Goal: Information Seeking & Learning: Learn about a topic

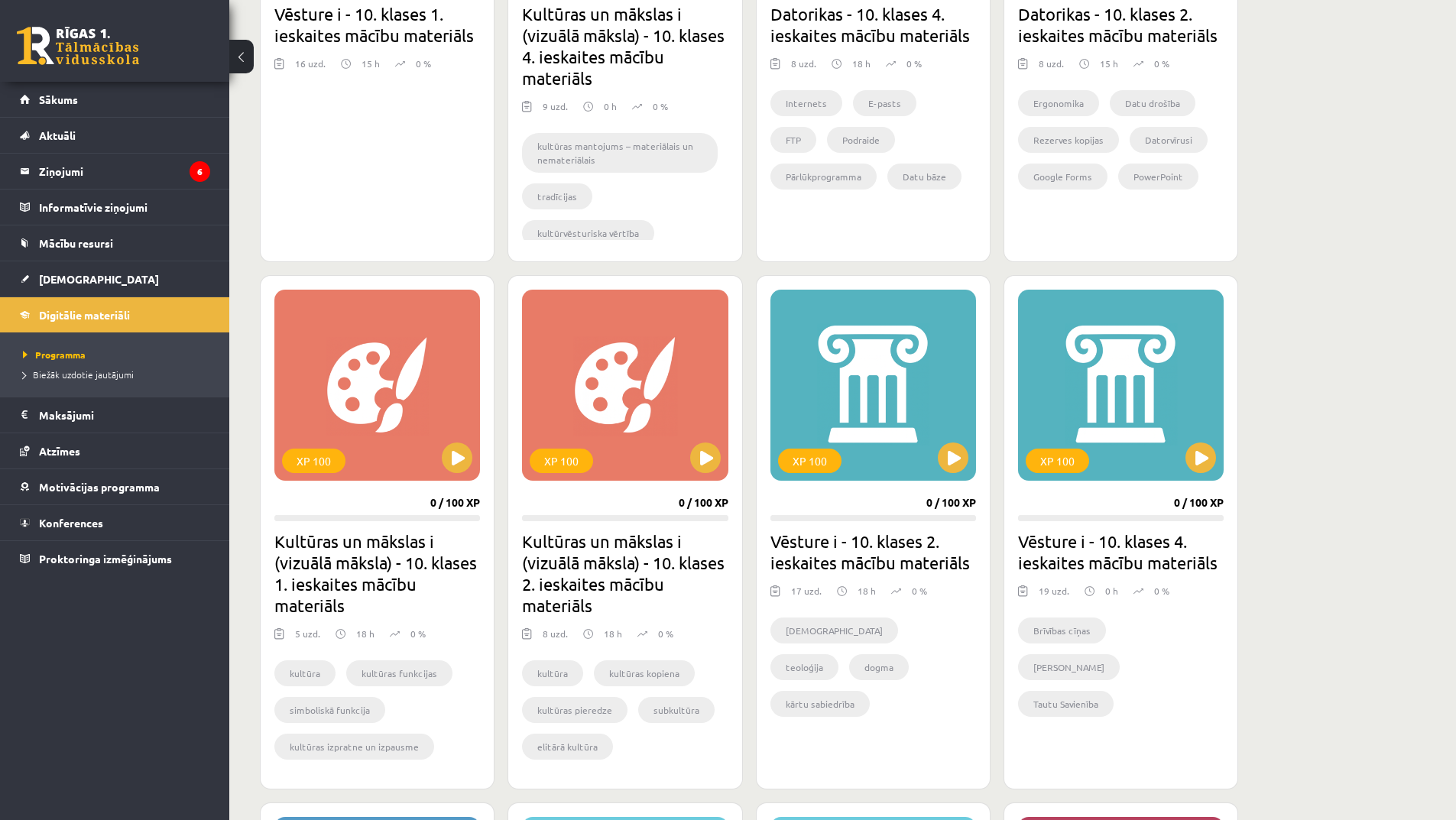
scroll to position [382, 0]
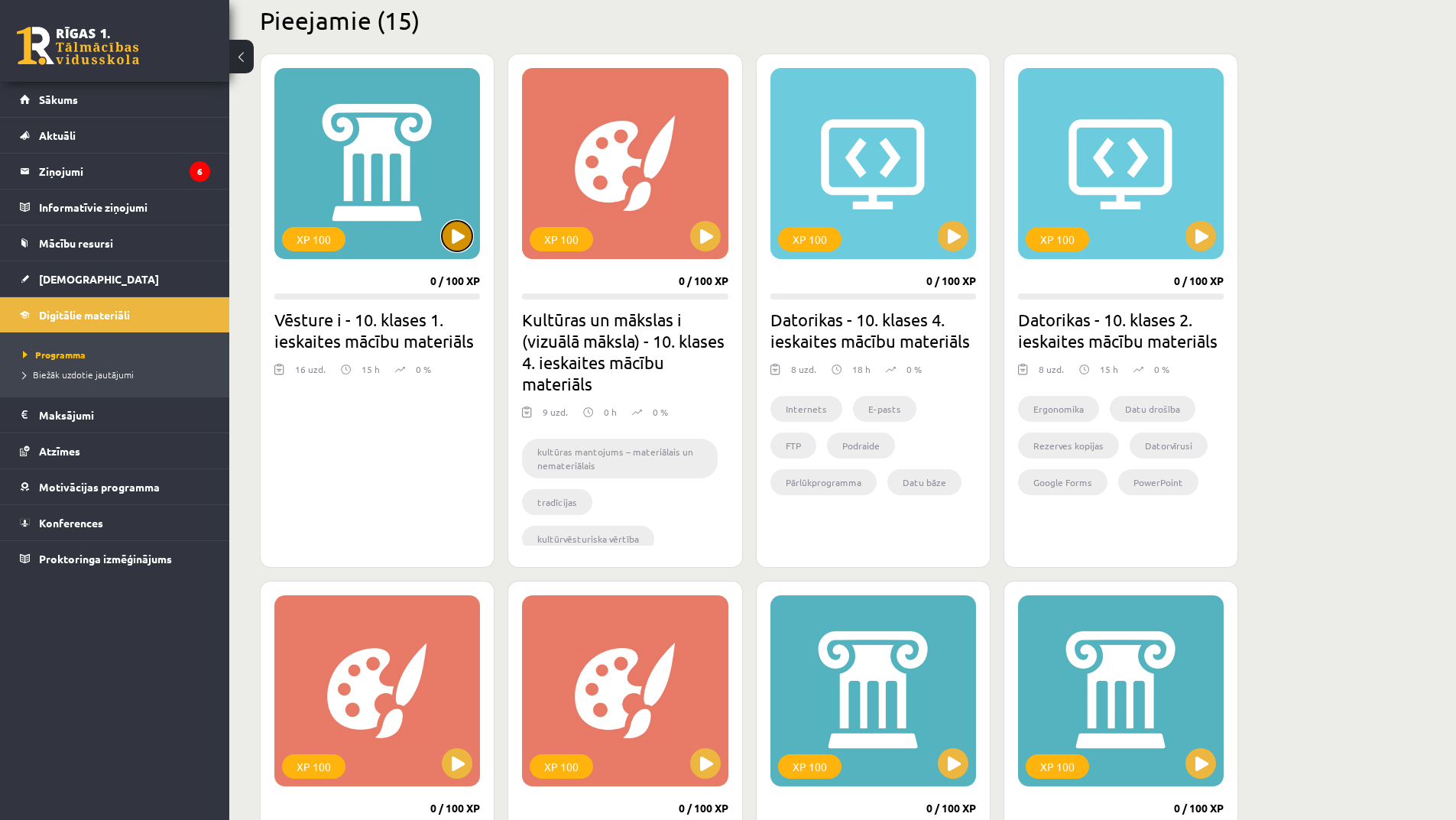
click at [454, 243] on button at bounding box center [457, 236] width 30 height 30
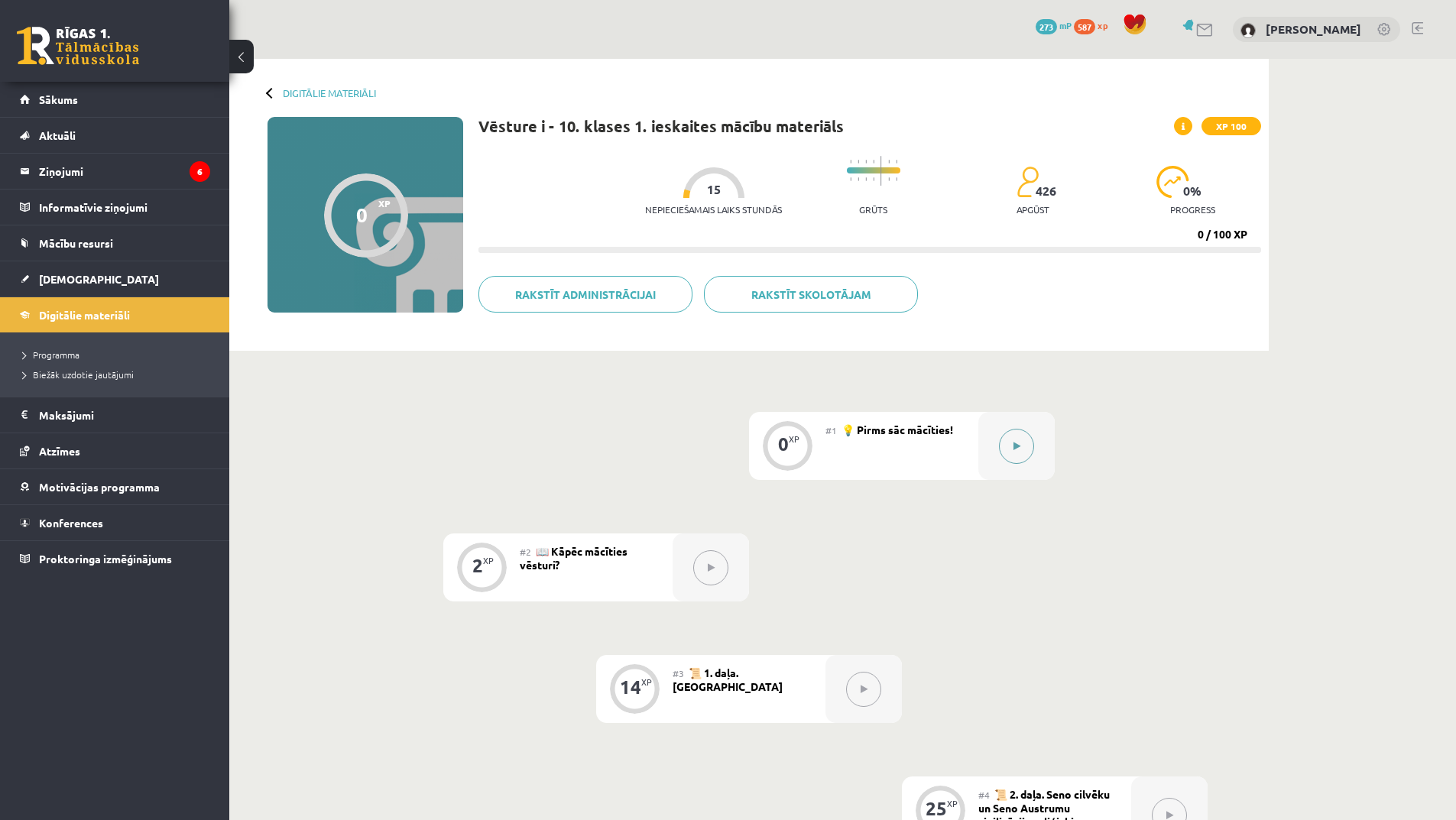
click at [1025, 447] on button at bounding box center [1017, 447] width 35 height 35
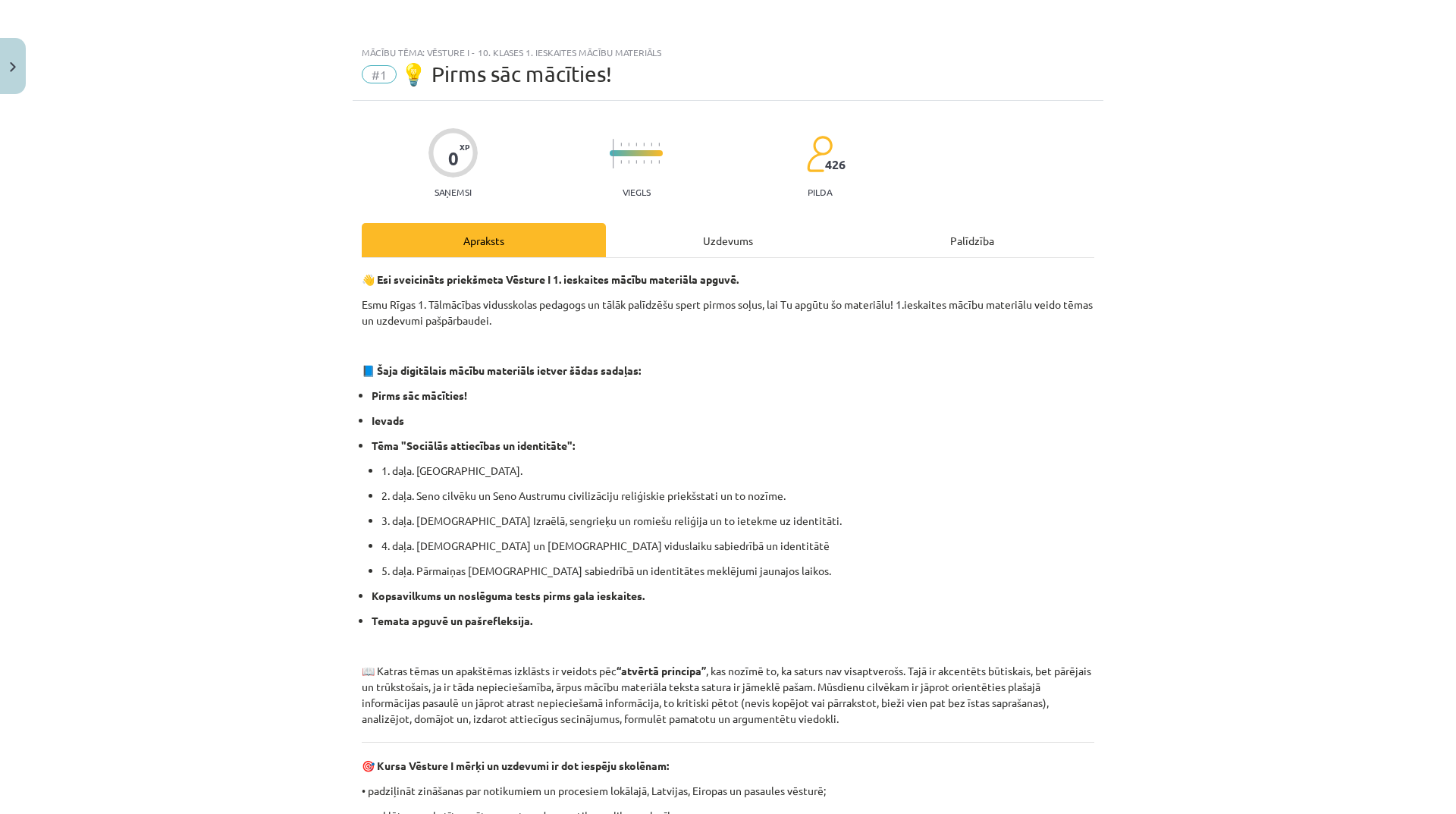
click at [728, 239] on div "Uzdevums" at bounding box center [727, 240] width 244 height 34
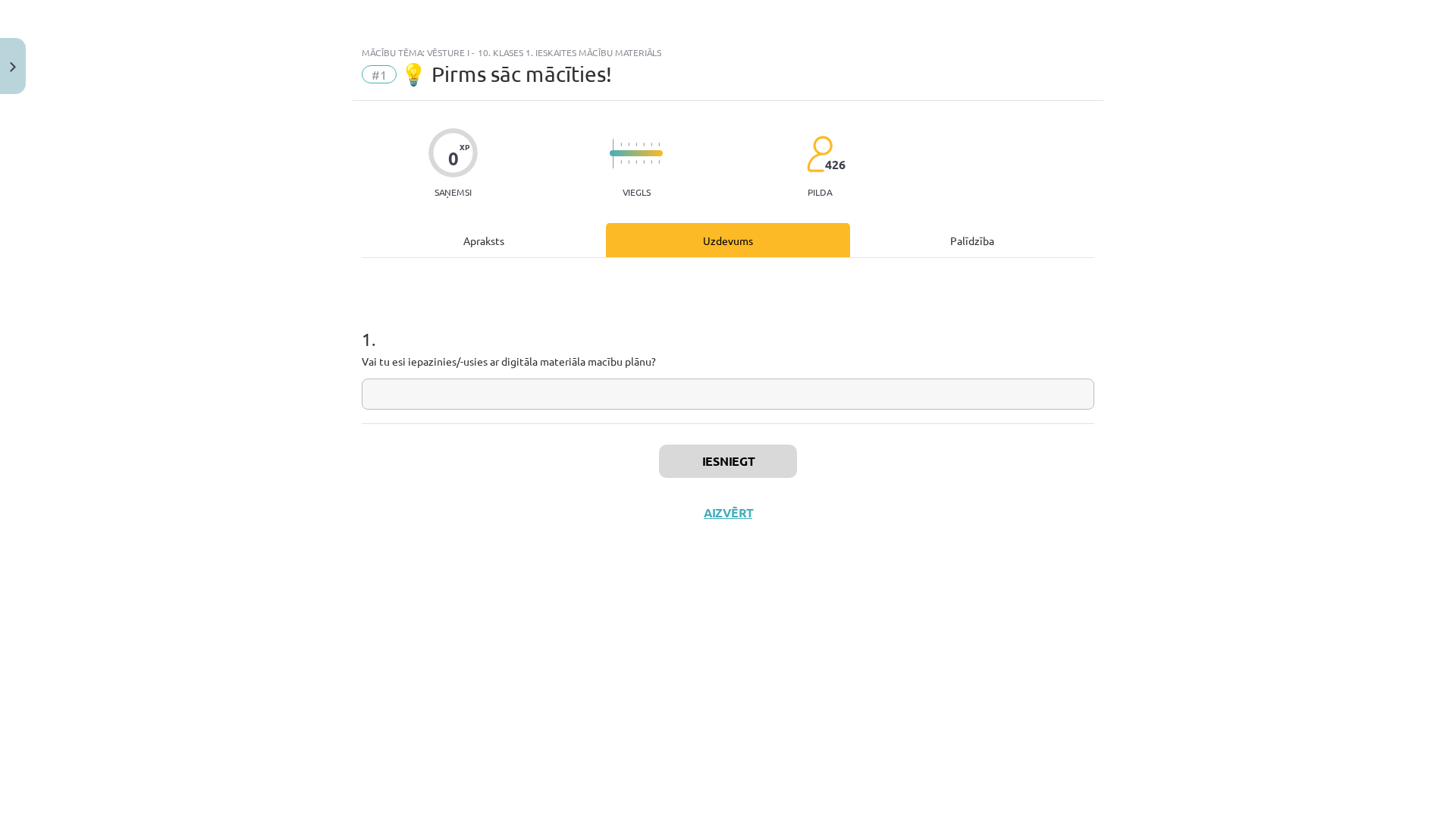
click at [605, 390] on input "text" at bounding box center [727, 393] width 732 height 31
type input "**"
click at [748, 448] on button "Iesniegt" at bounding box center [728, 461] width 138 height 33
click at [782, 531] on button "Nākamā nodarbība" at bounding box center [728, 522] width 148 height 35
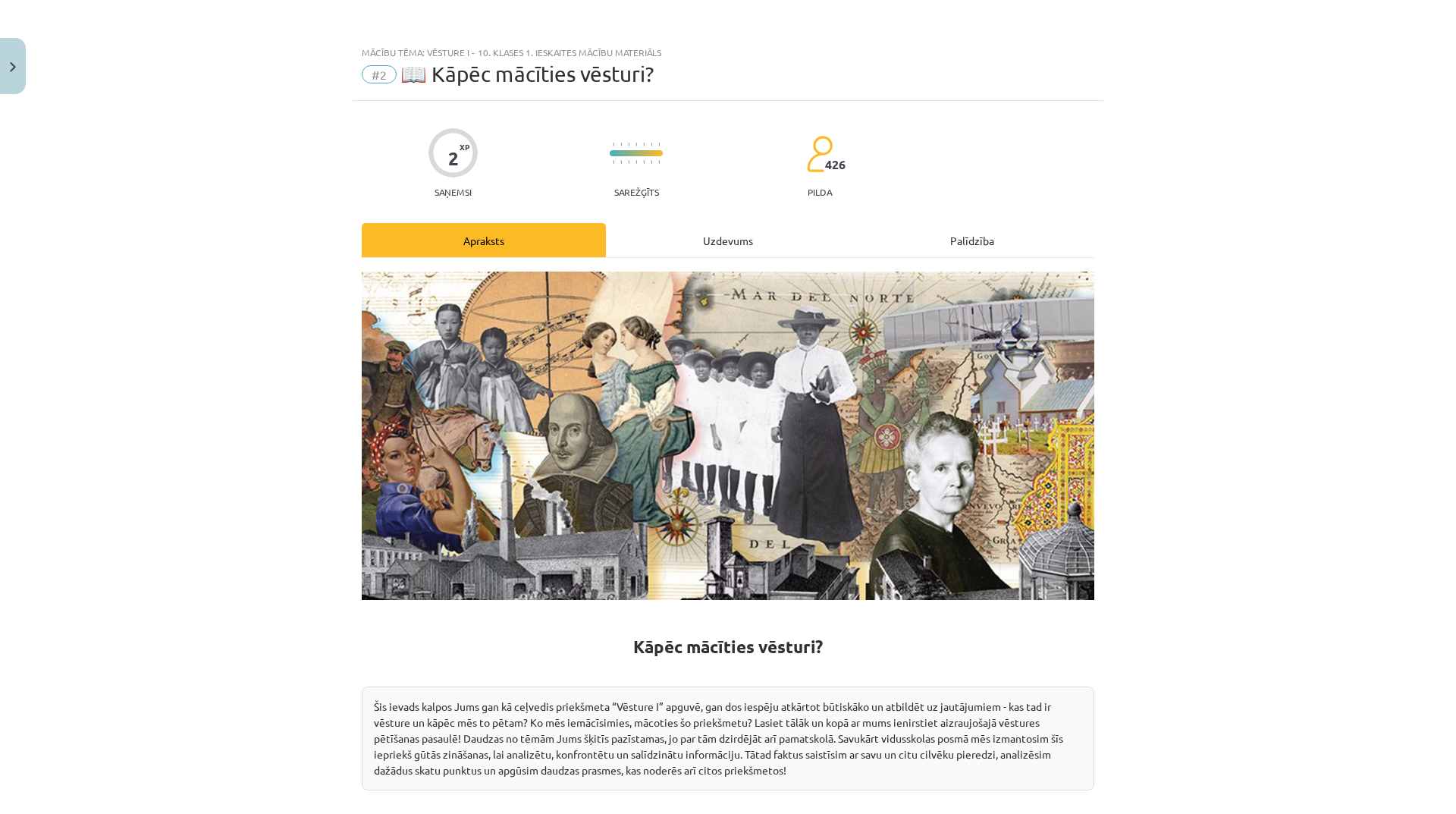
click at [735, 245] on div "Uzdevums" at bounding box center [727, 240] width 244 height 34
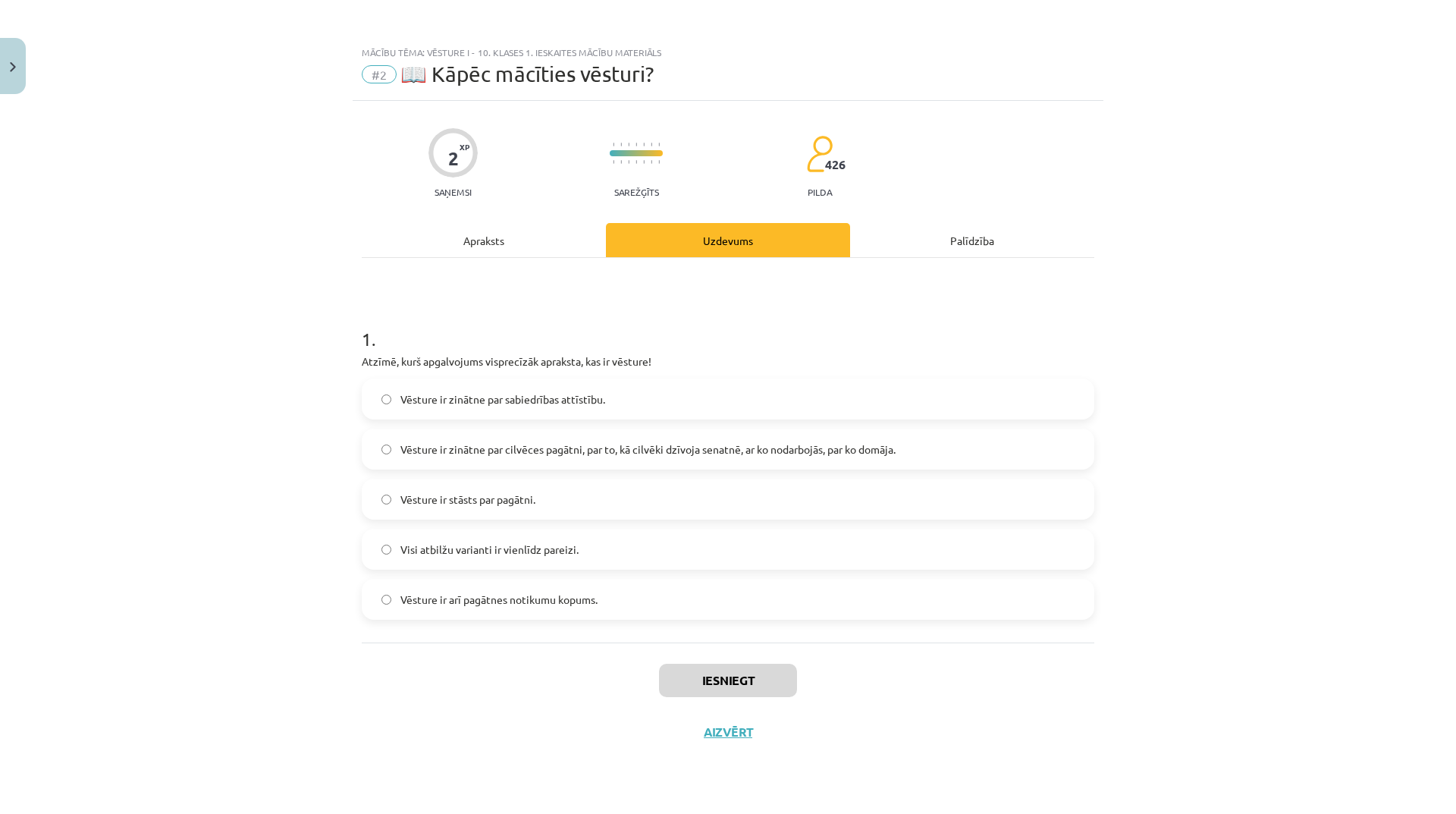
click at [496, 253] on div "Apraksts" at bounding box center [483, 240] width 244 height 34
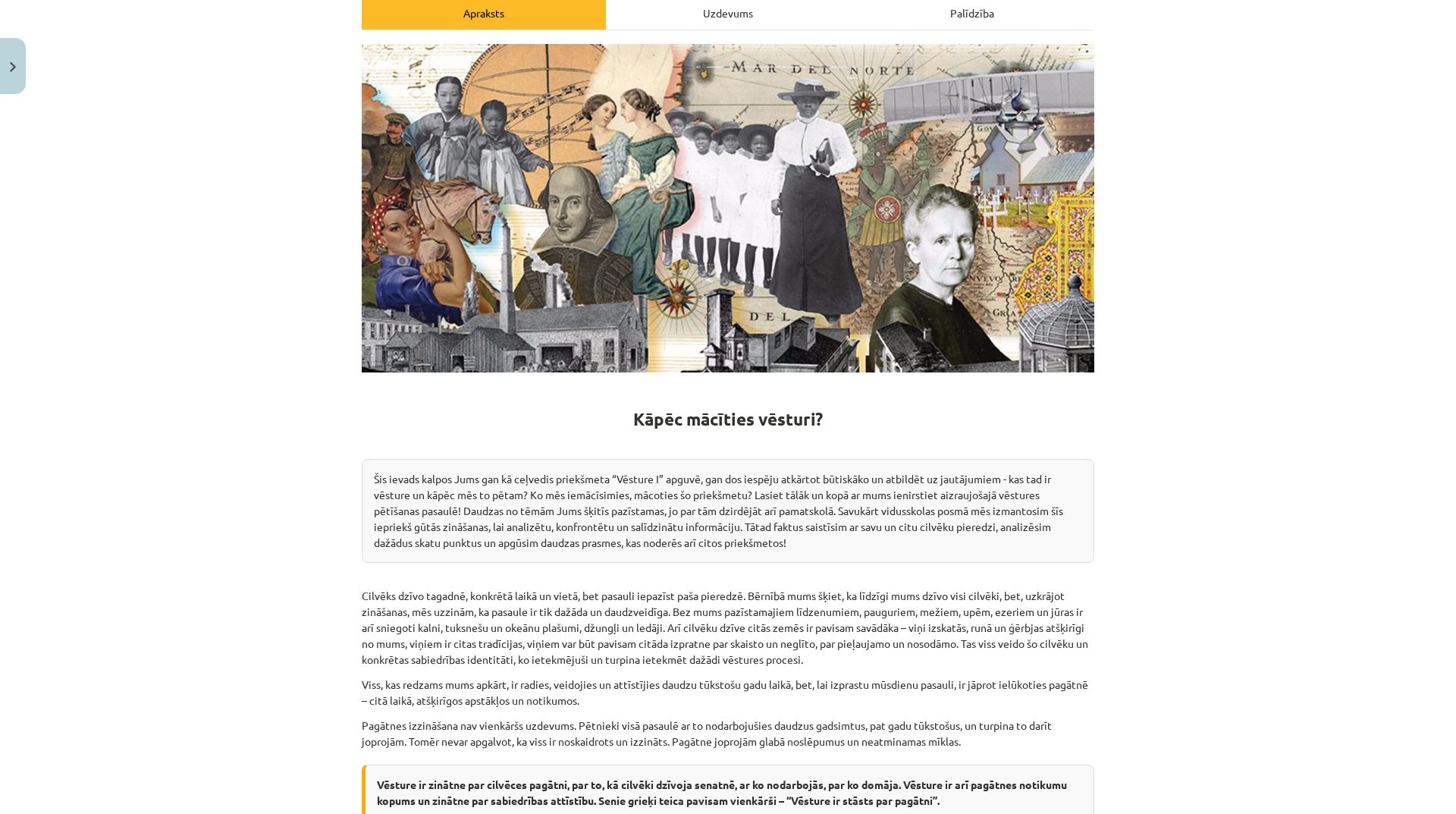
scroll to position [152, 0]
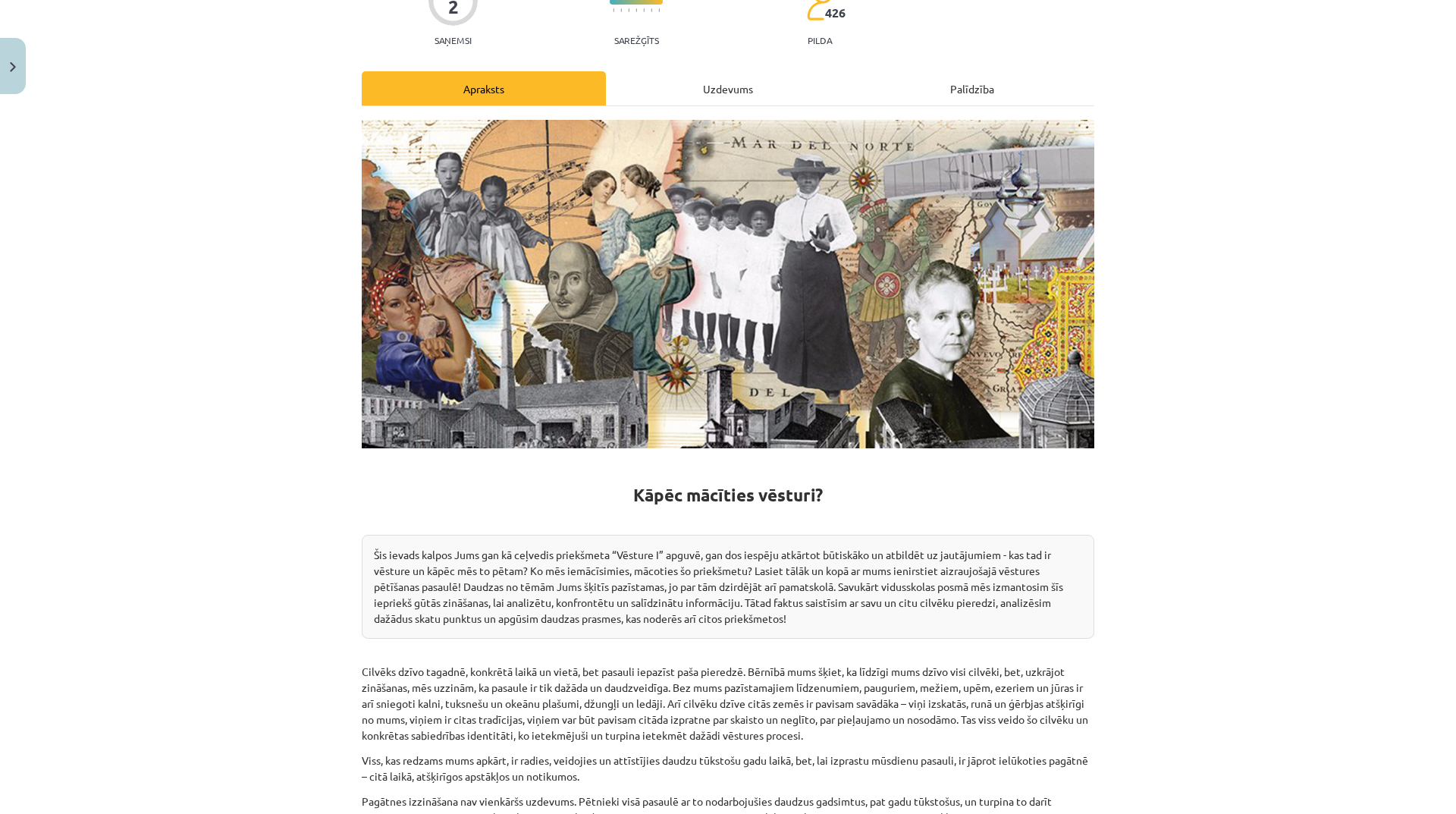
click at [716, 85] on div "Uzdevums" at bounding box center [727, 88] width 244 height 34
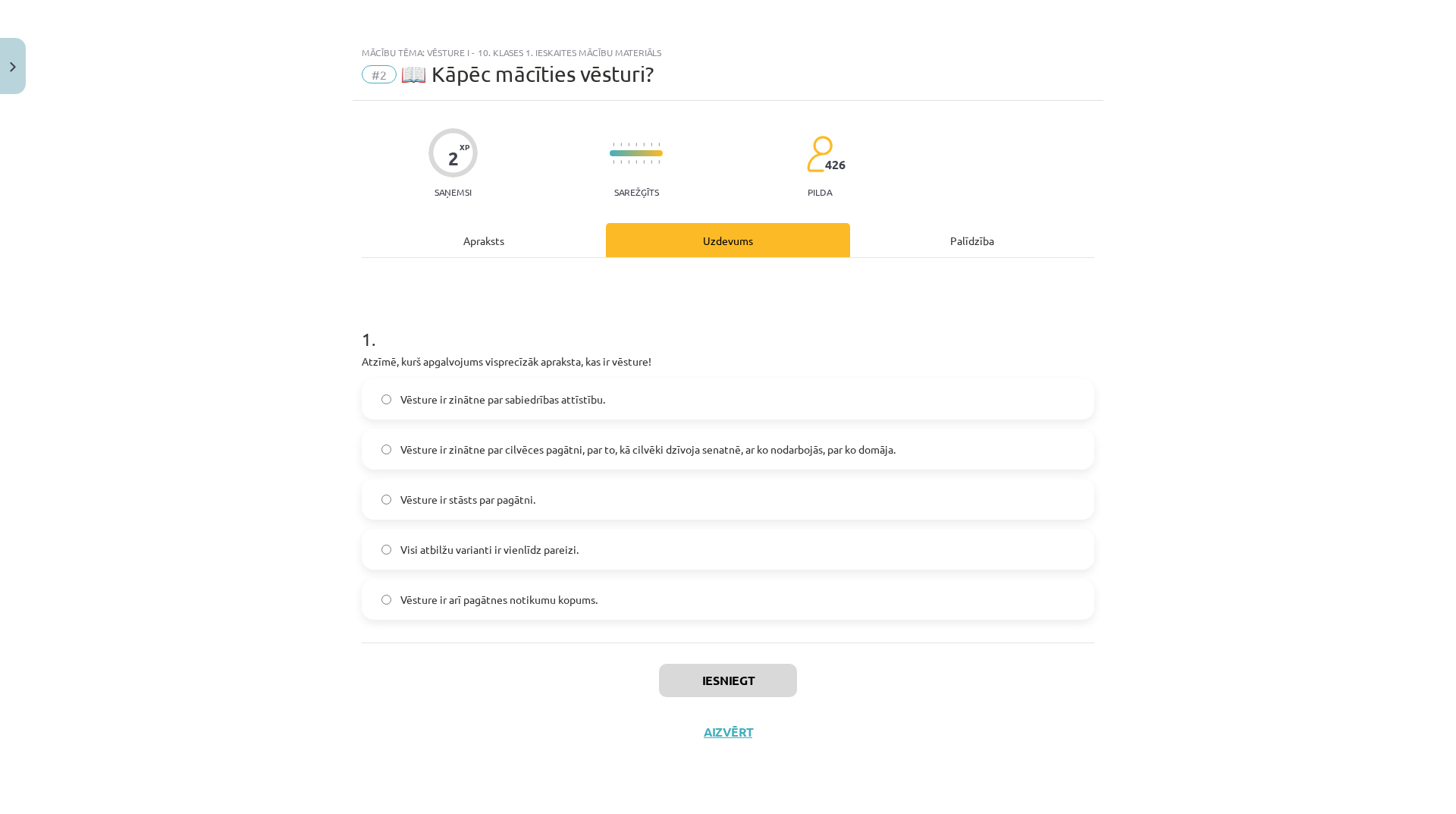
click at [577, 496] on label "Vēsture ir stāsts par pagātni." at bounding box center [728, 499] width 730 height 38
click at [559, 537] on label "Visi atbilžu varianti ir vienlīdz pareizi." at bounding box center [728, 549] width 730 height 38
click at [733, 677] on button "Iesniegt" at bounding box center [728, 680] width 138 height 33
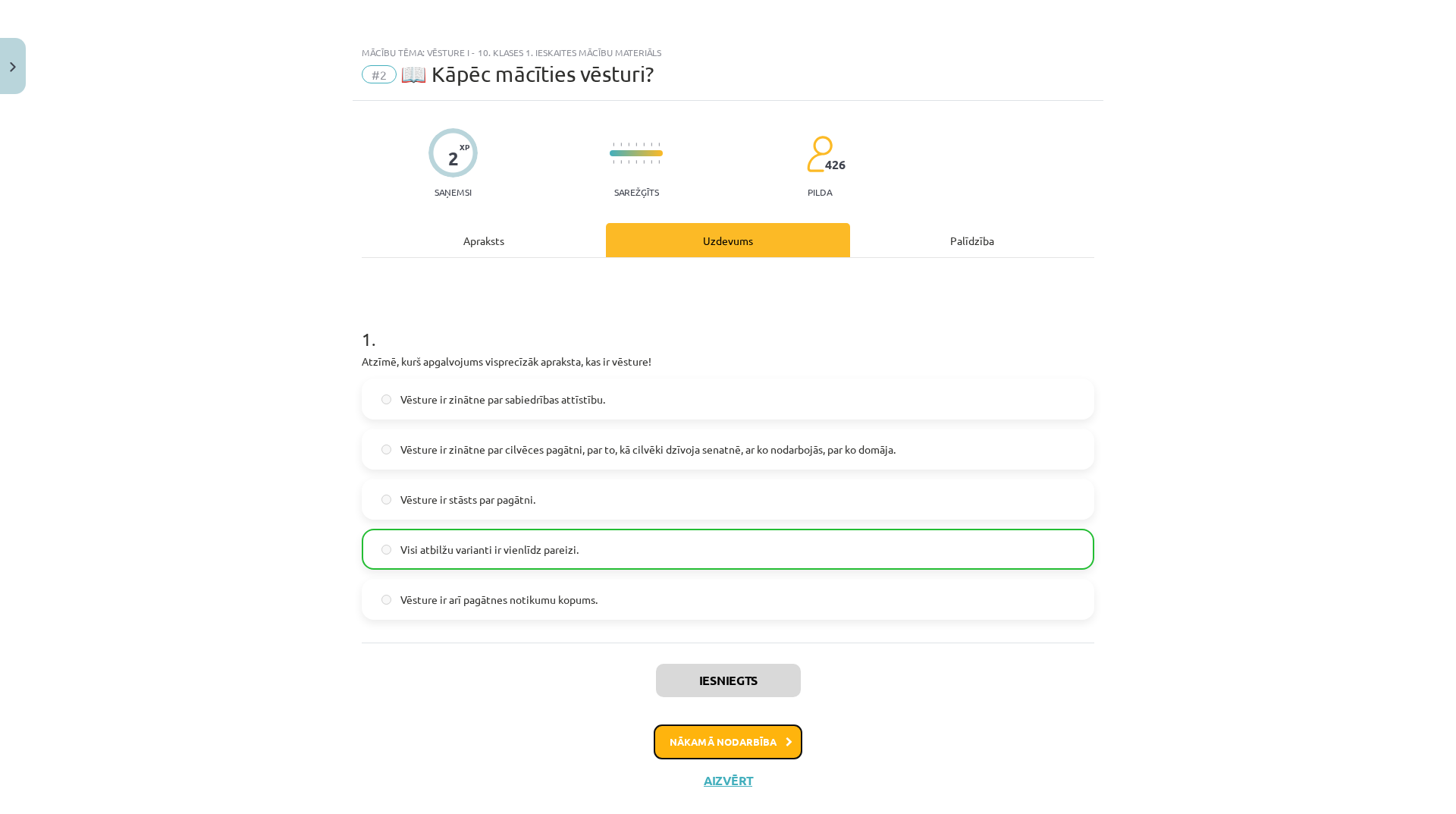
click at [742, 747] on button "Nākamā nodarbība" at bounding box center [728, 742] width 148 height 35
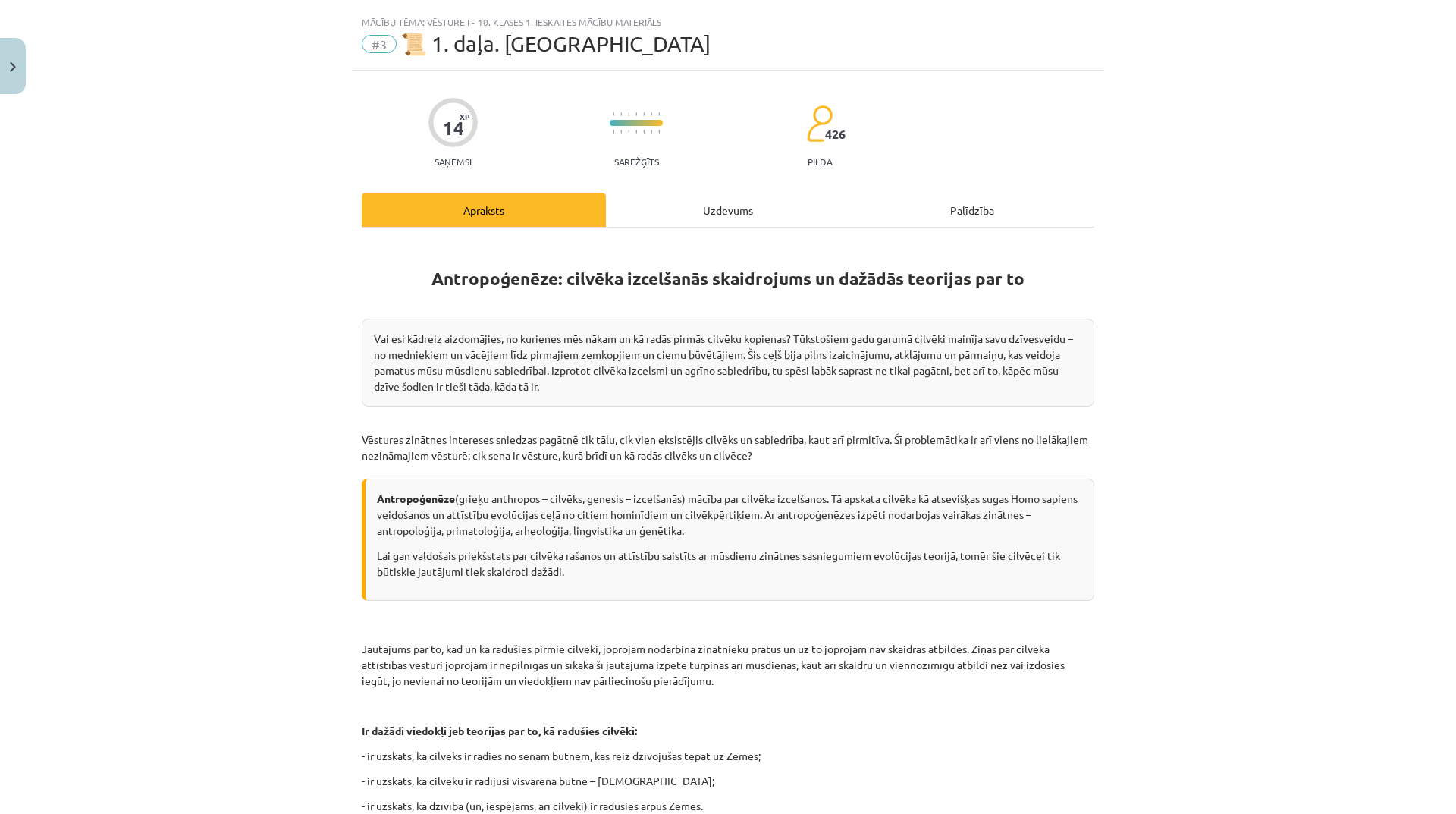
click at [699, 199] on div "Uzdevums" at bounding box center [727, 209] width 244 height 34
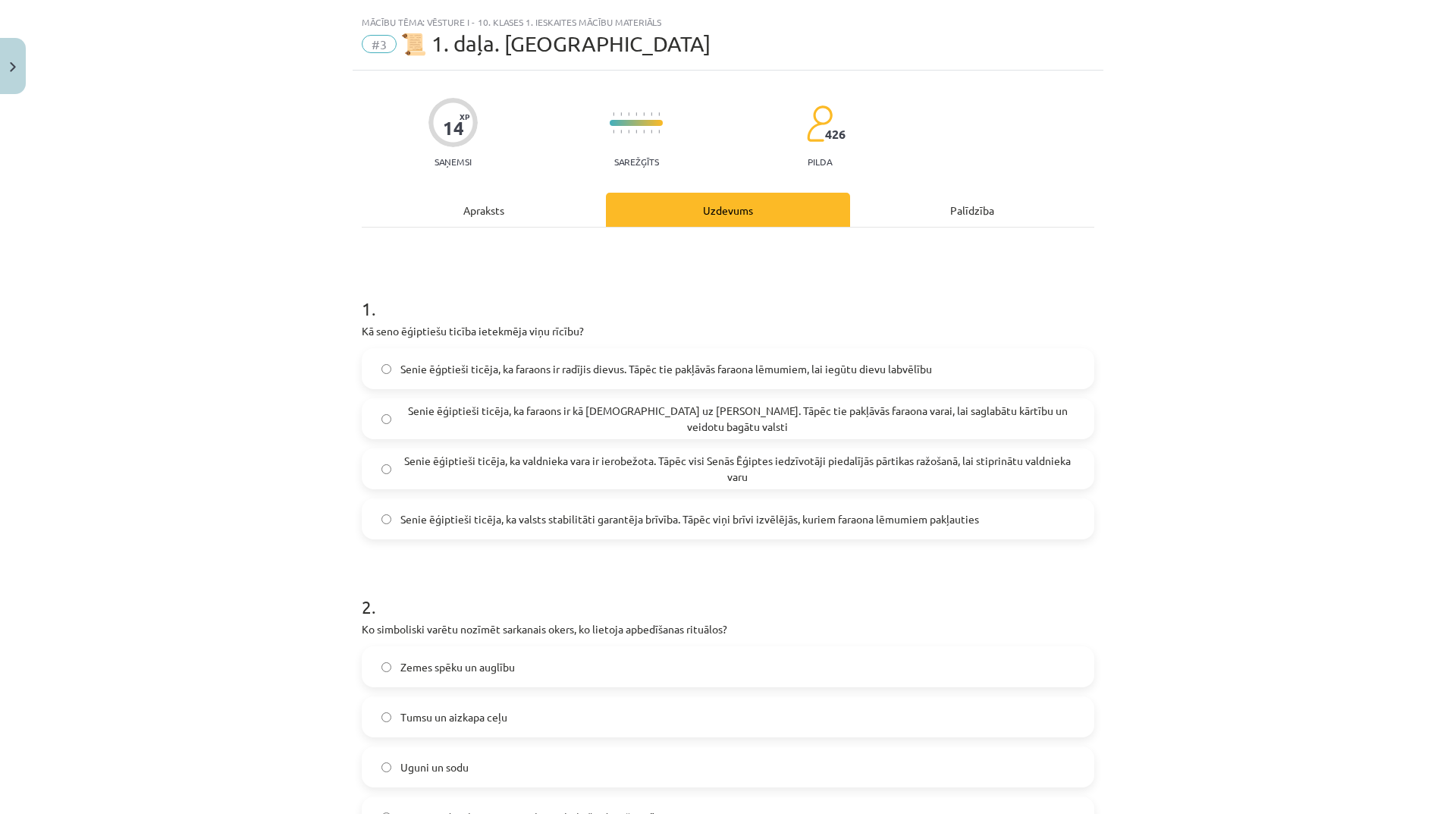
scroll to position [38, 0]
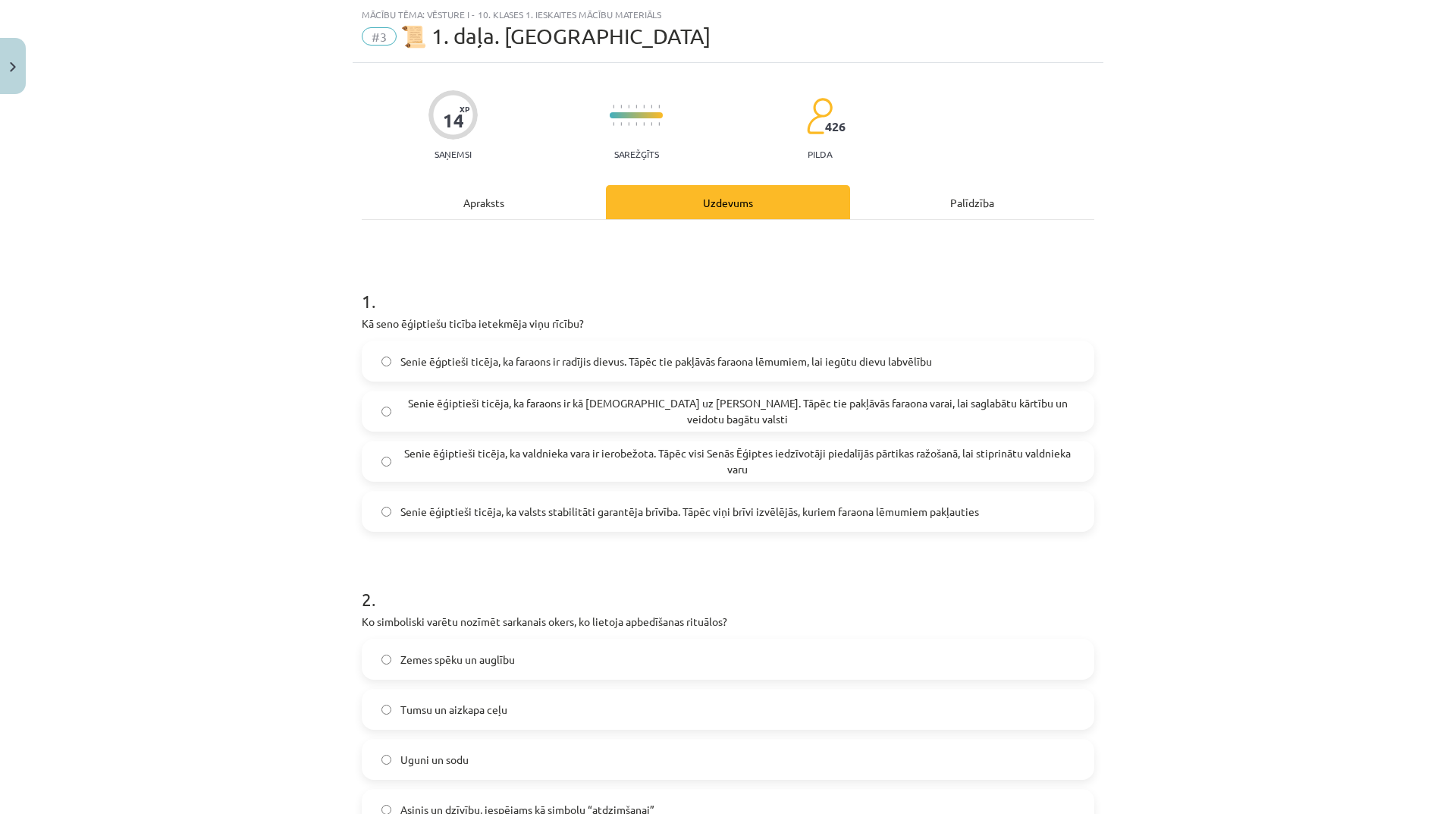
click at [481, 197] on div "Apraksts" at bounding box center [483, 202] width 244 height 34
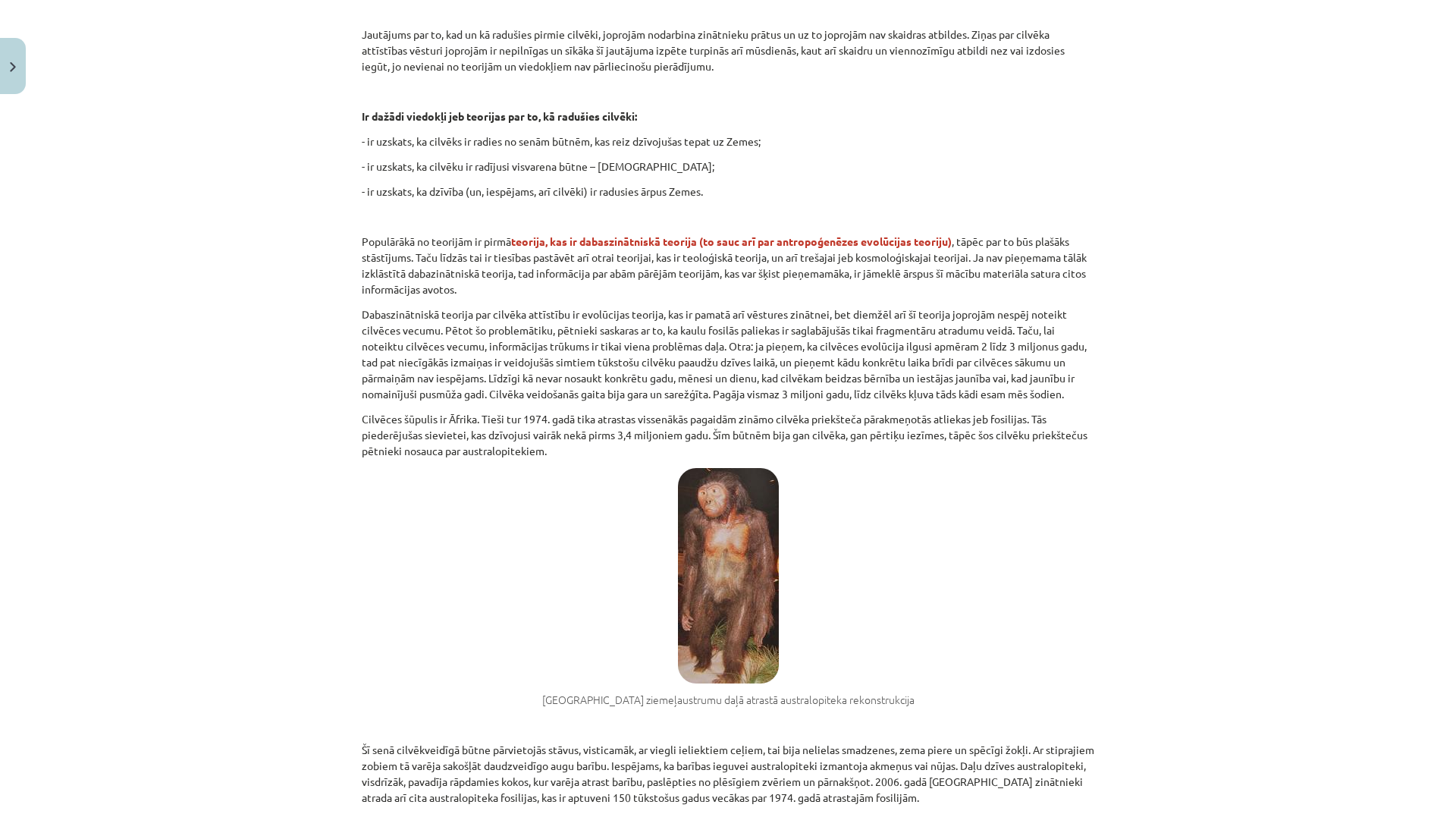
scroll to position [874, 0]
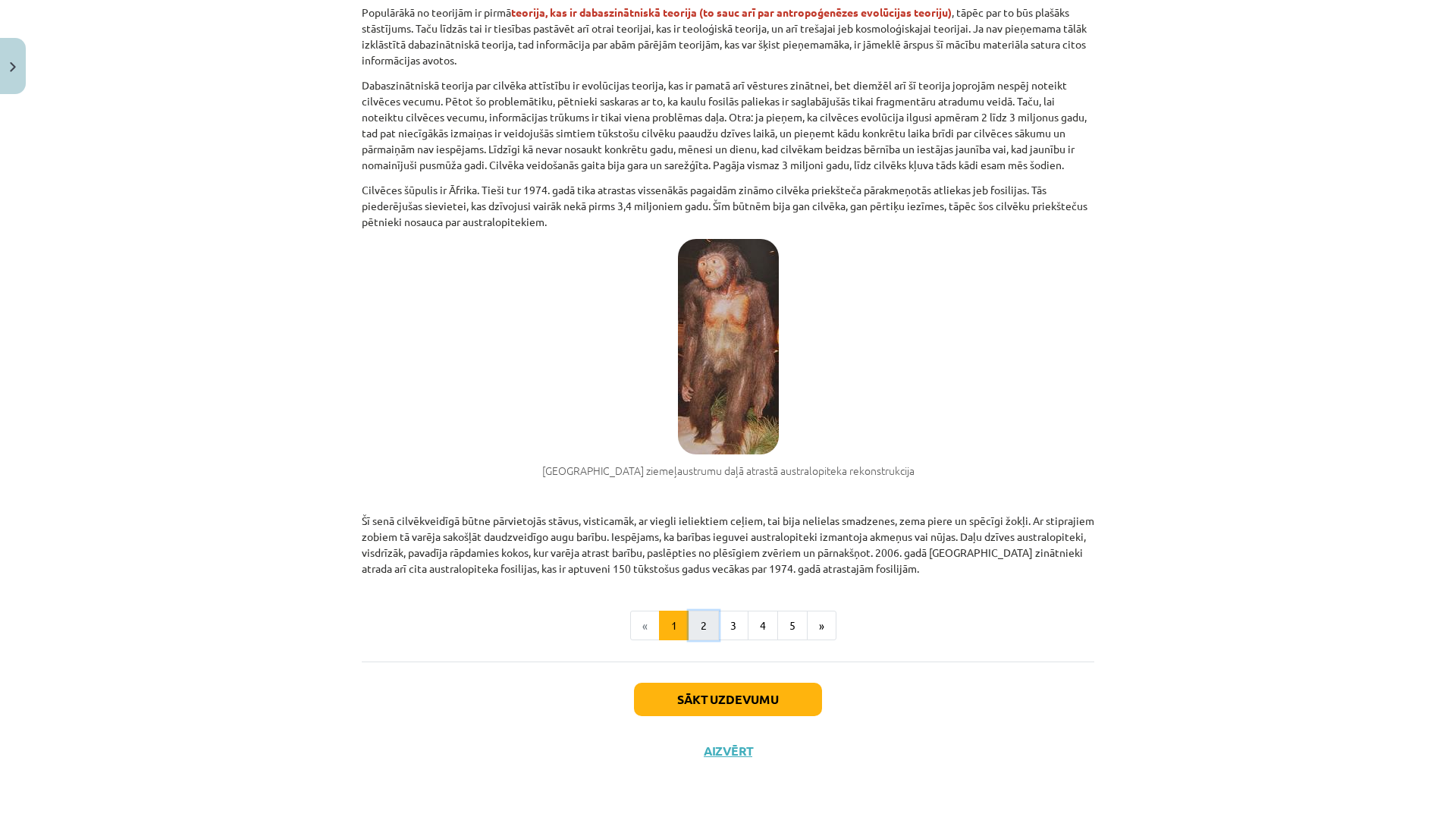
click at [696, 628] on button "2" at bounding box center [703, 626] width 30 height 30
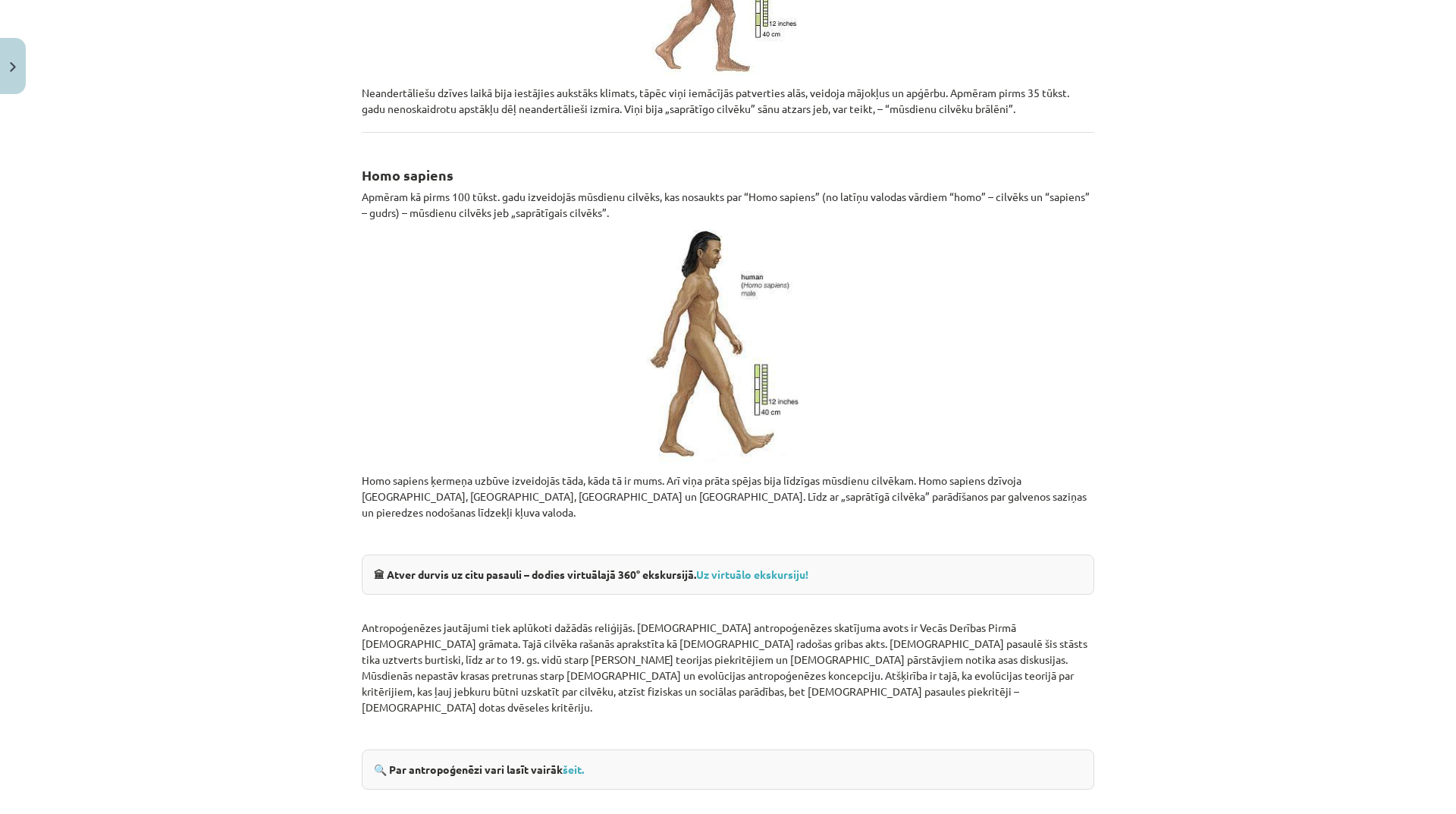
scroll to position [1580, 0]
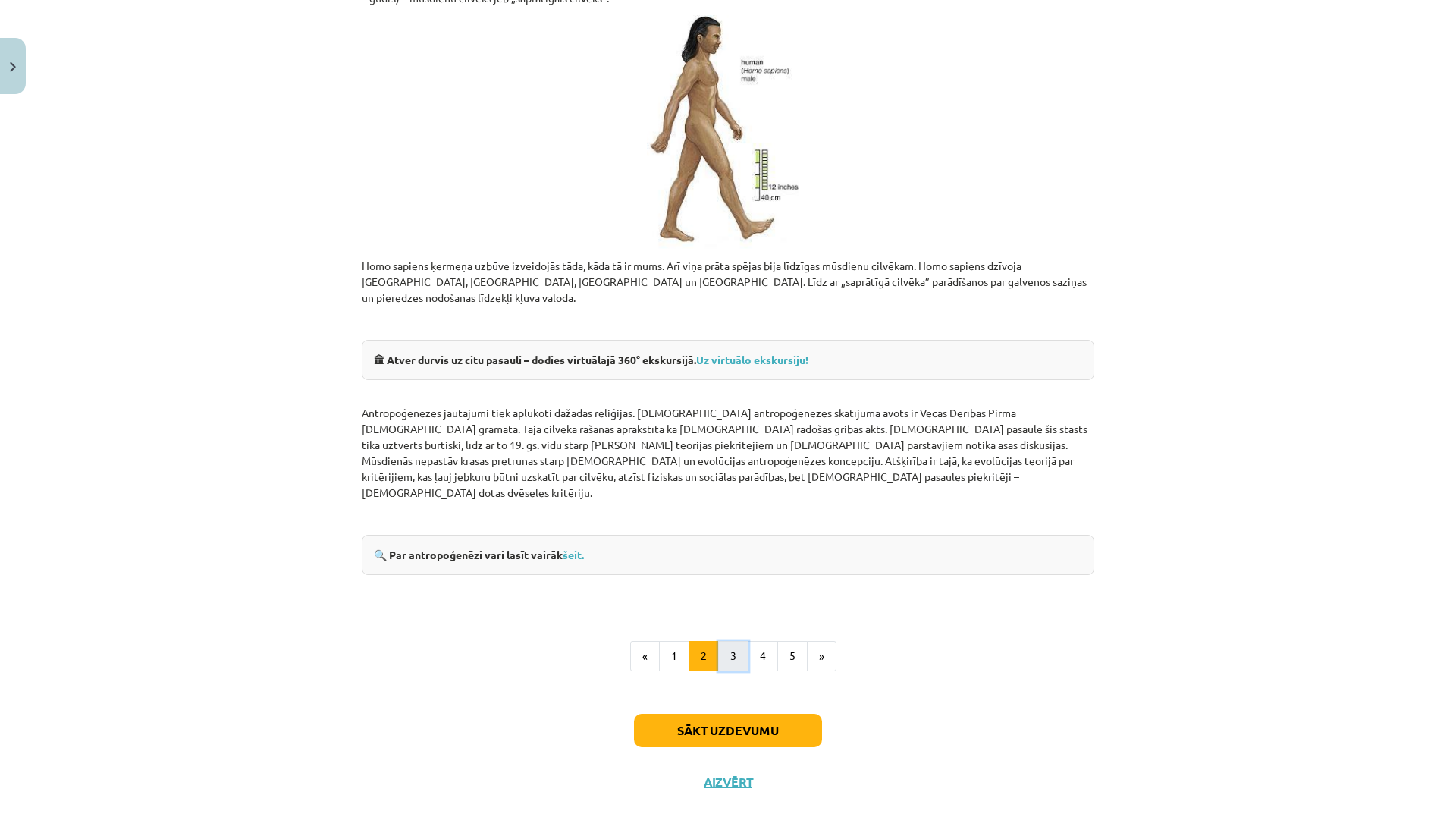
click at [730, 641] on button "3" at bounding box center [733, 656] width 30 height 30
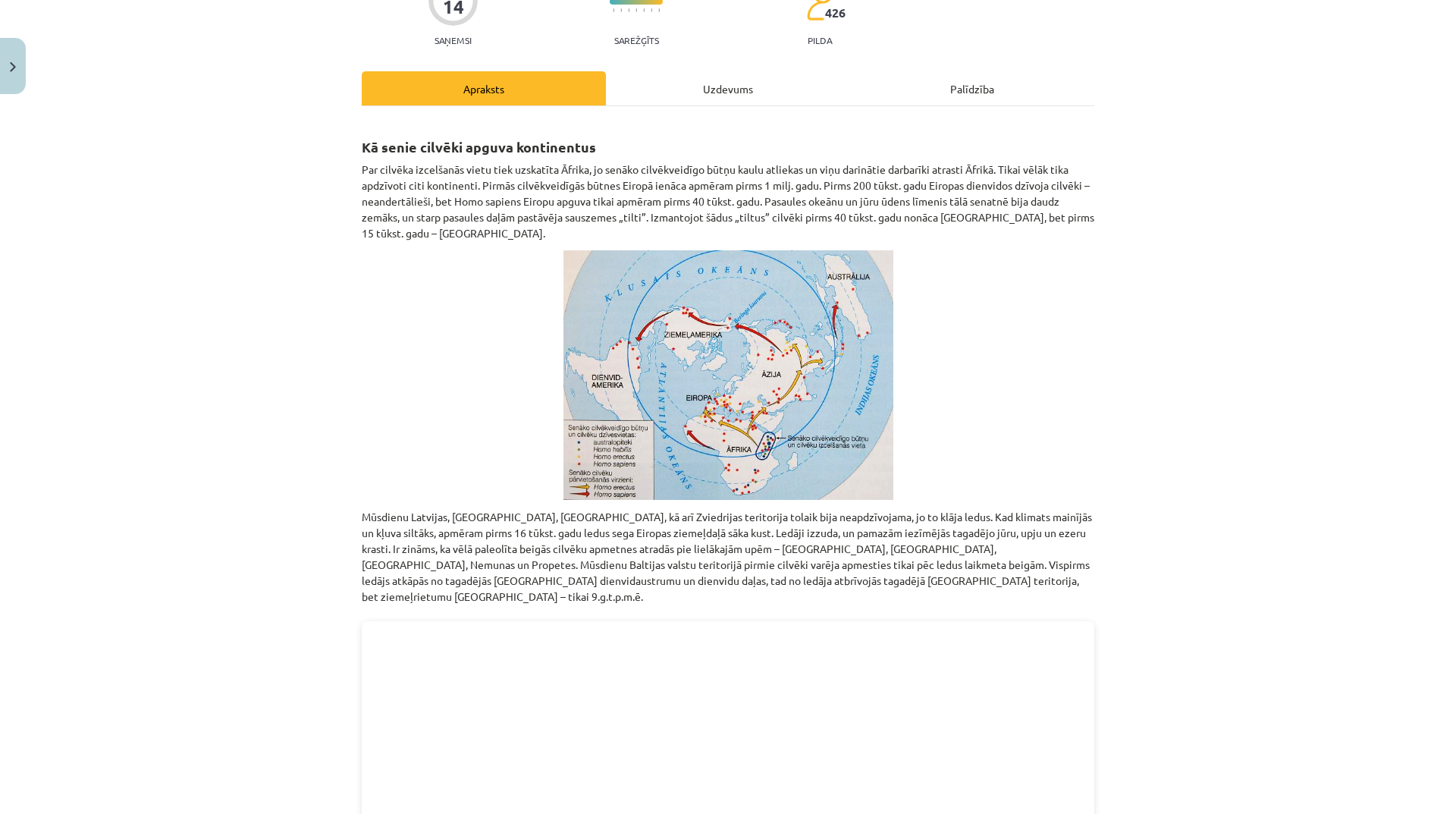
scroll to position [0, 0]
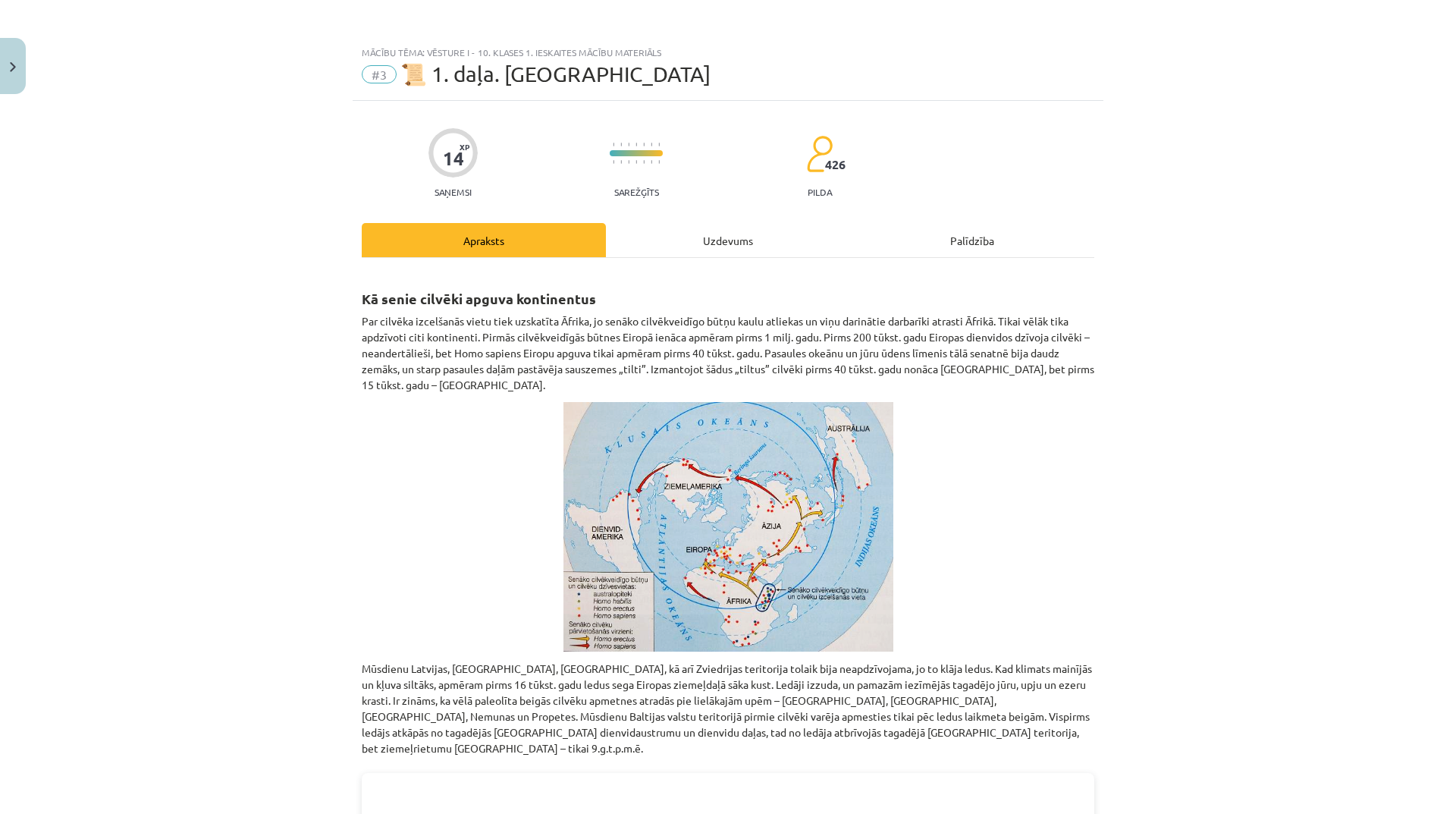
click at [706, 234] on div "Uzdevums" at bounding box center [727, 240] width 244 height 34
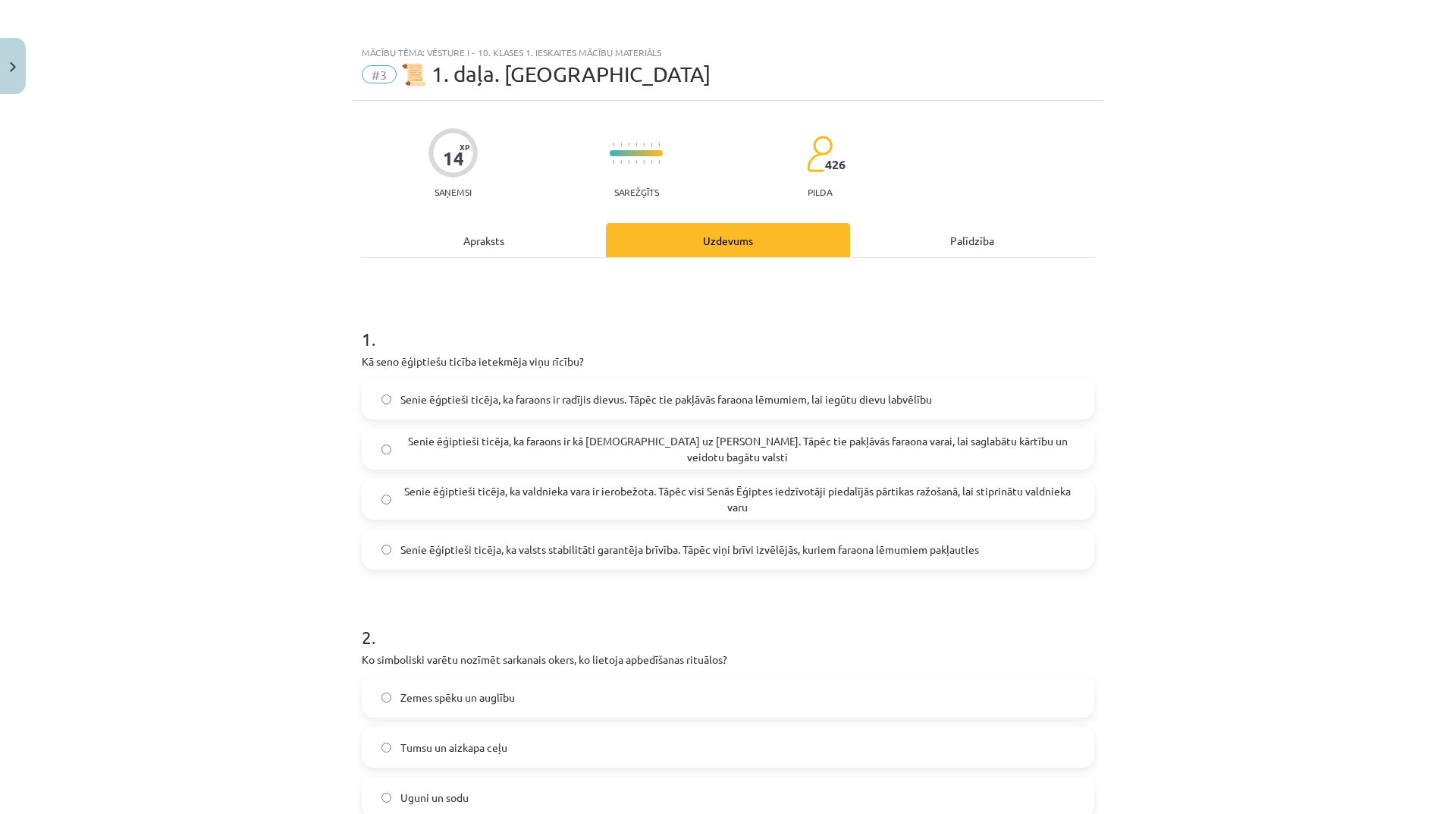
scroll to position [38, 0]
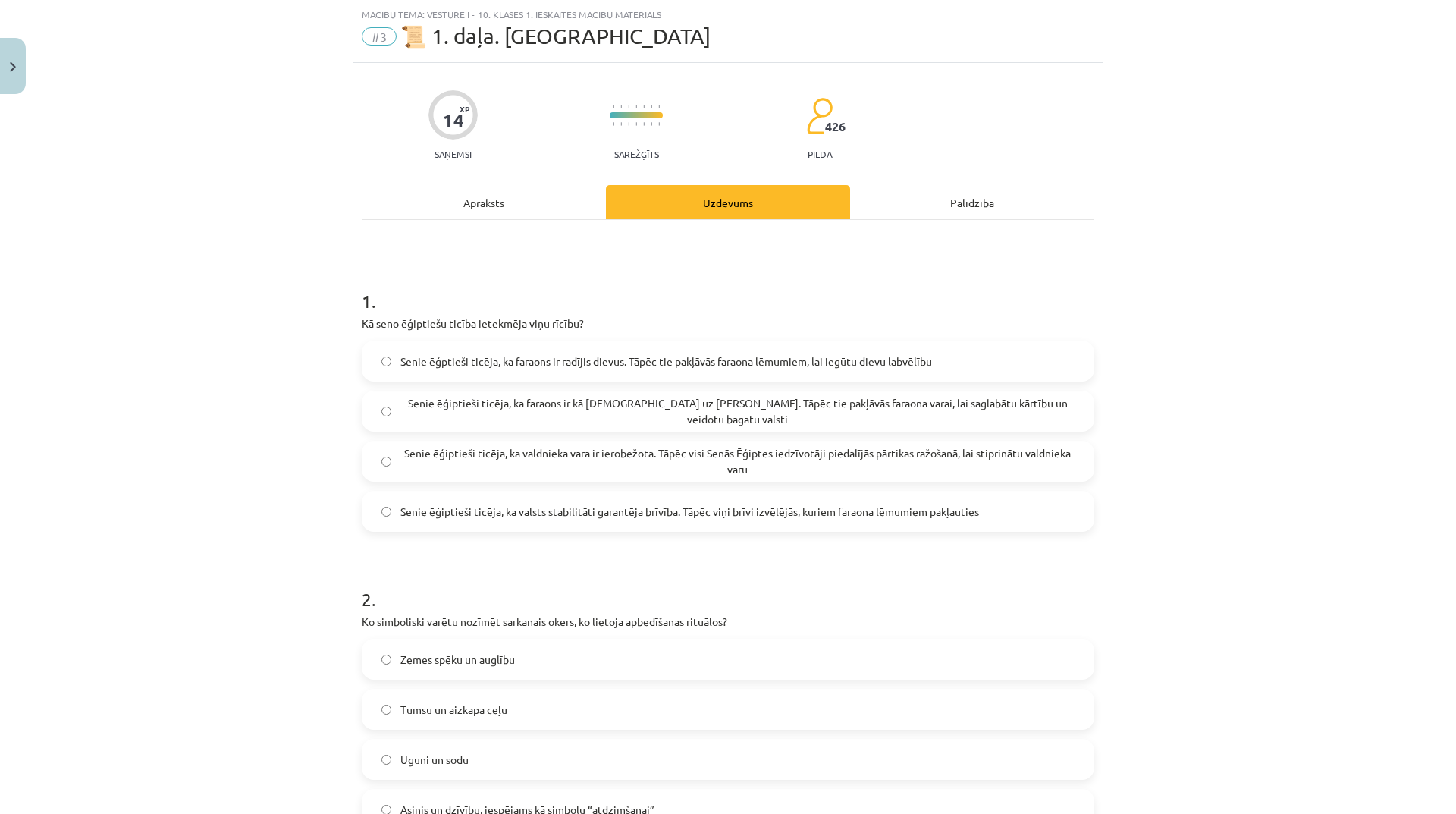
click at [491, 207] on div "Apraksts" at bounding box center [483, 202] width 244 height 34
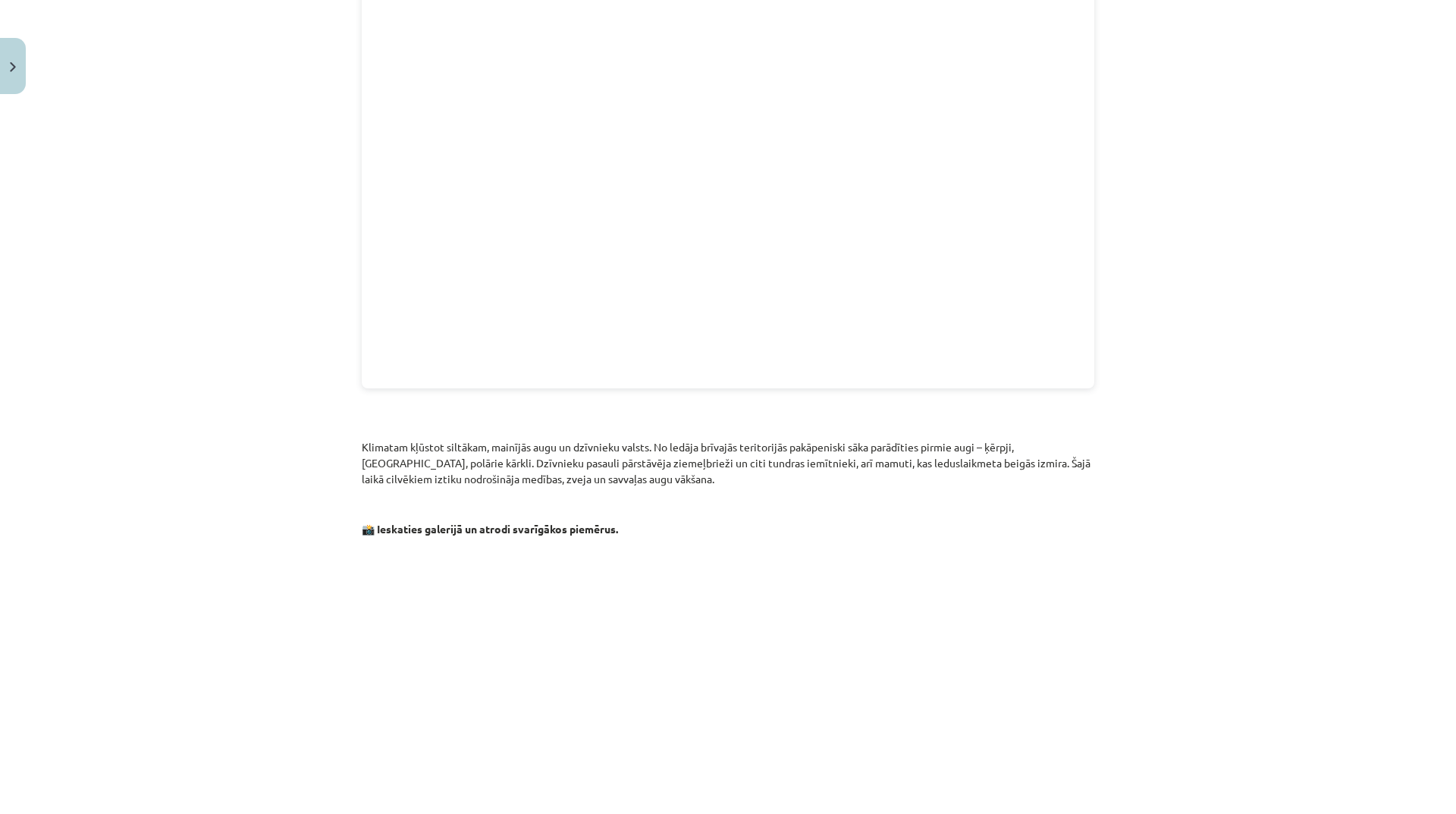
scroll to position [1100, 0]
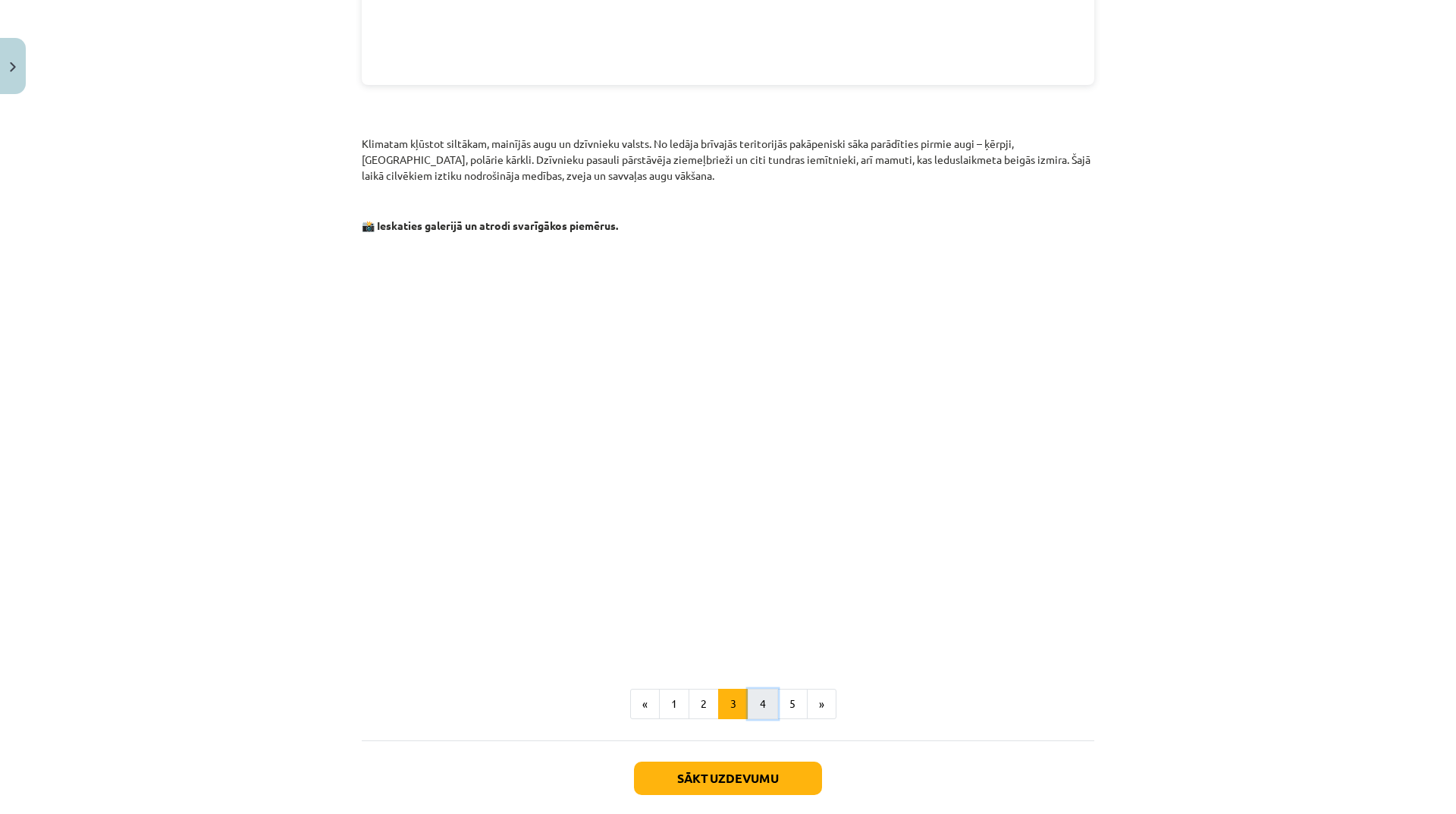
click at [765, 688] on button "4" at bounding box center [762, 703] width 30 height 30
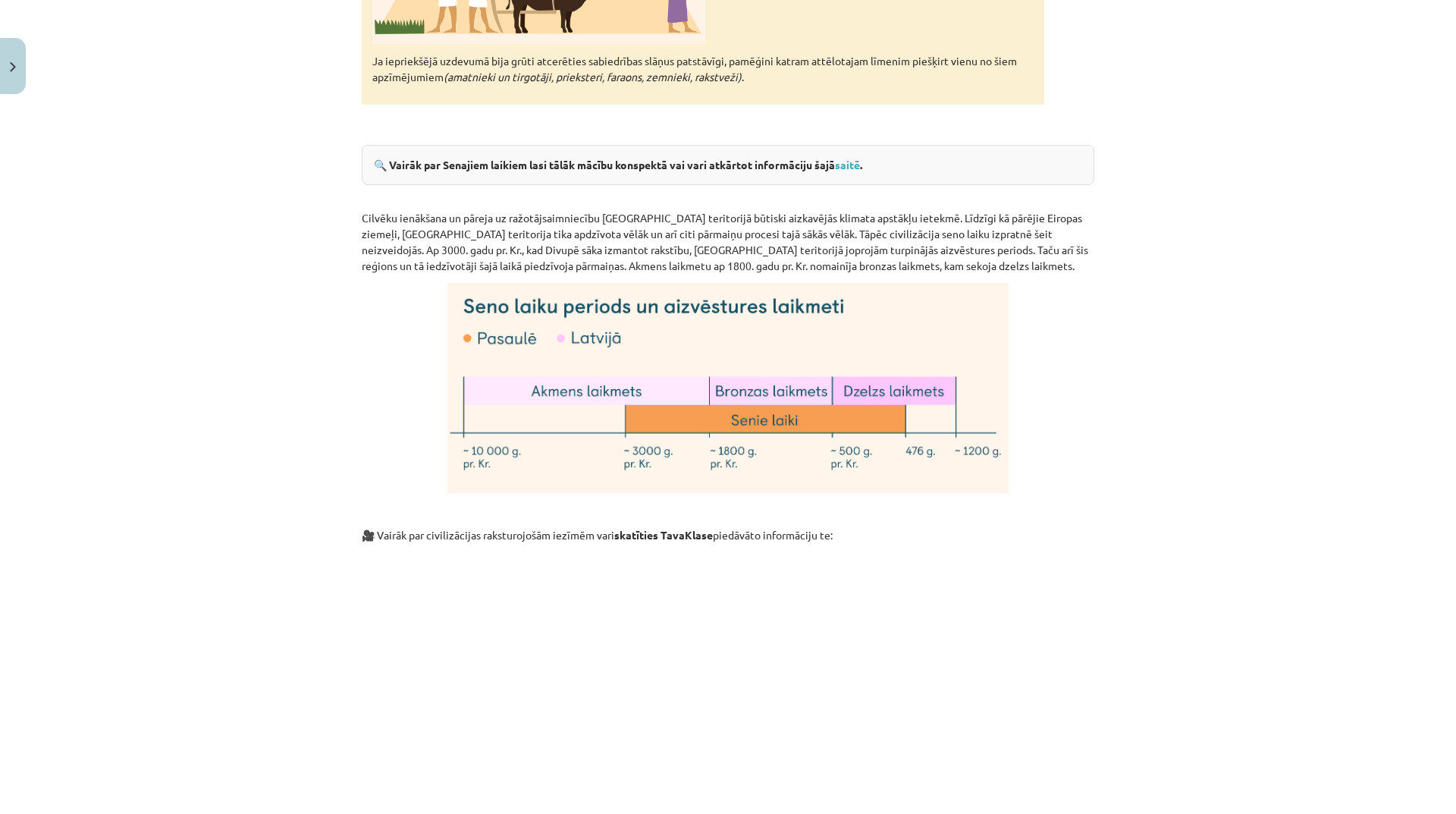
scroll to position [4210, 0]
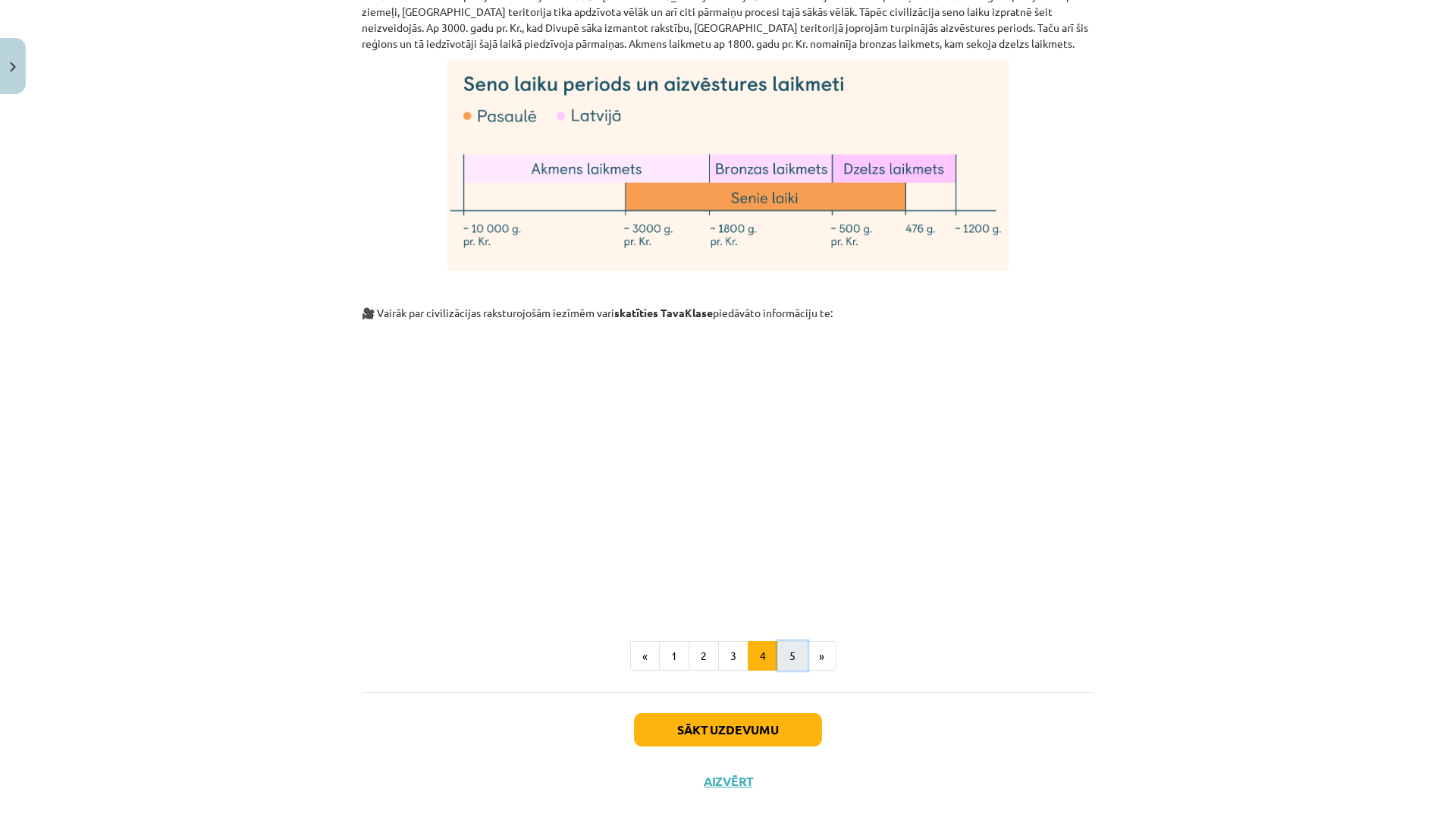
click at [796, 641] on button "5" at bounding box center [792, 656] width 30 height 30
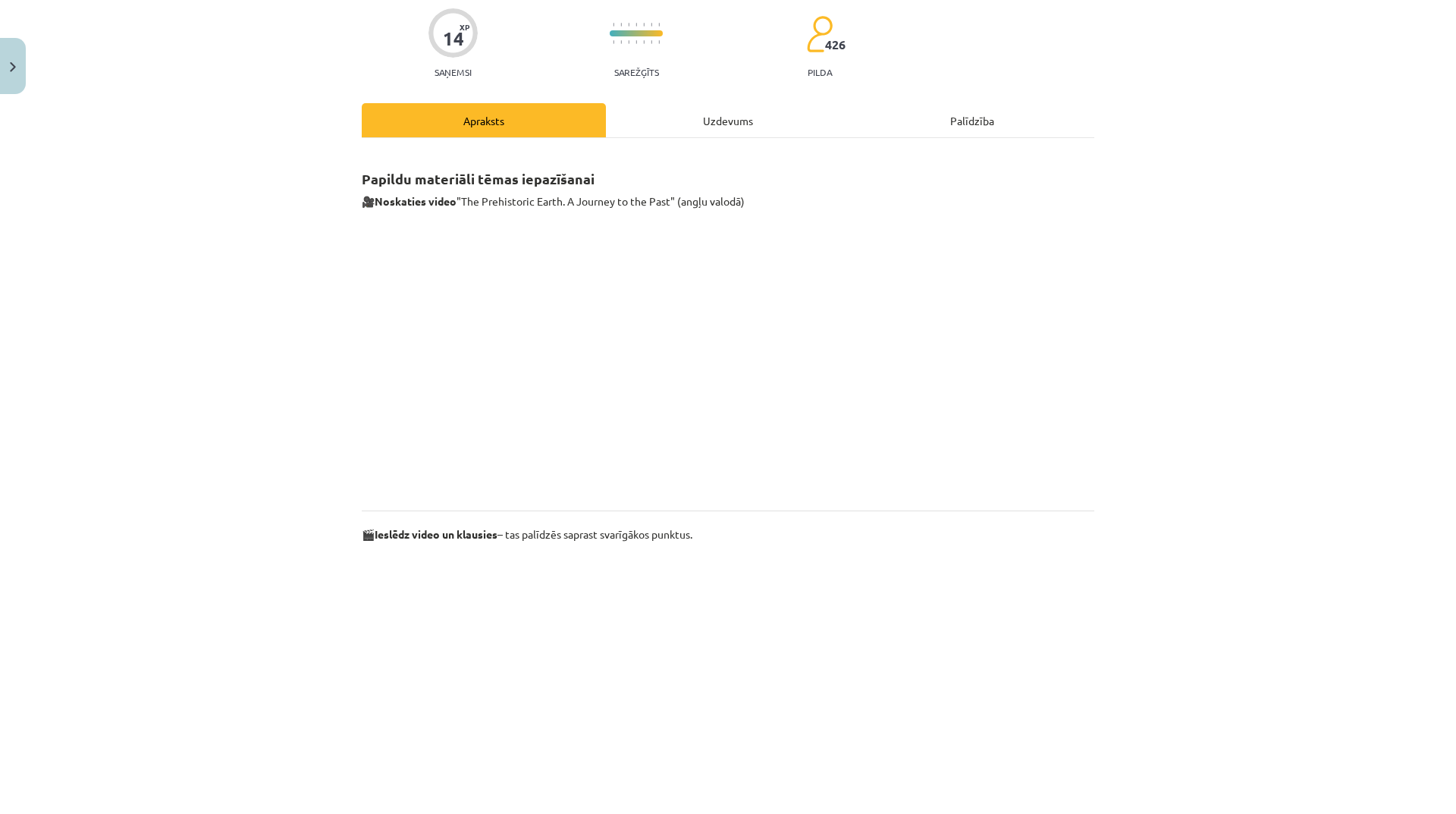
scroll to position [0, 0]
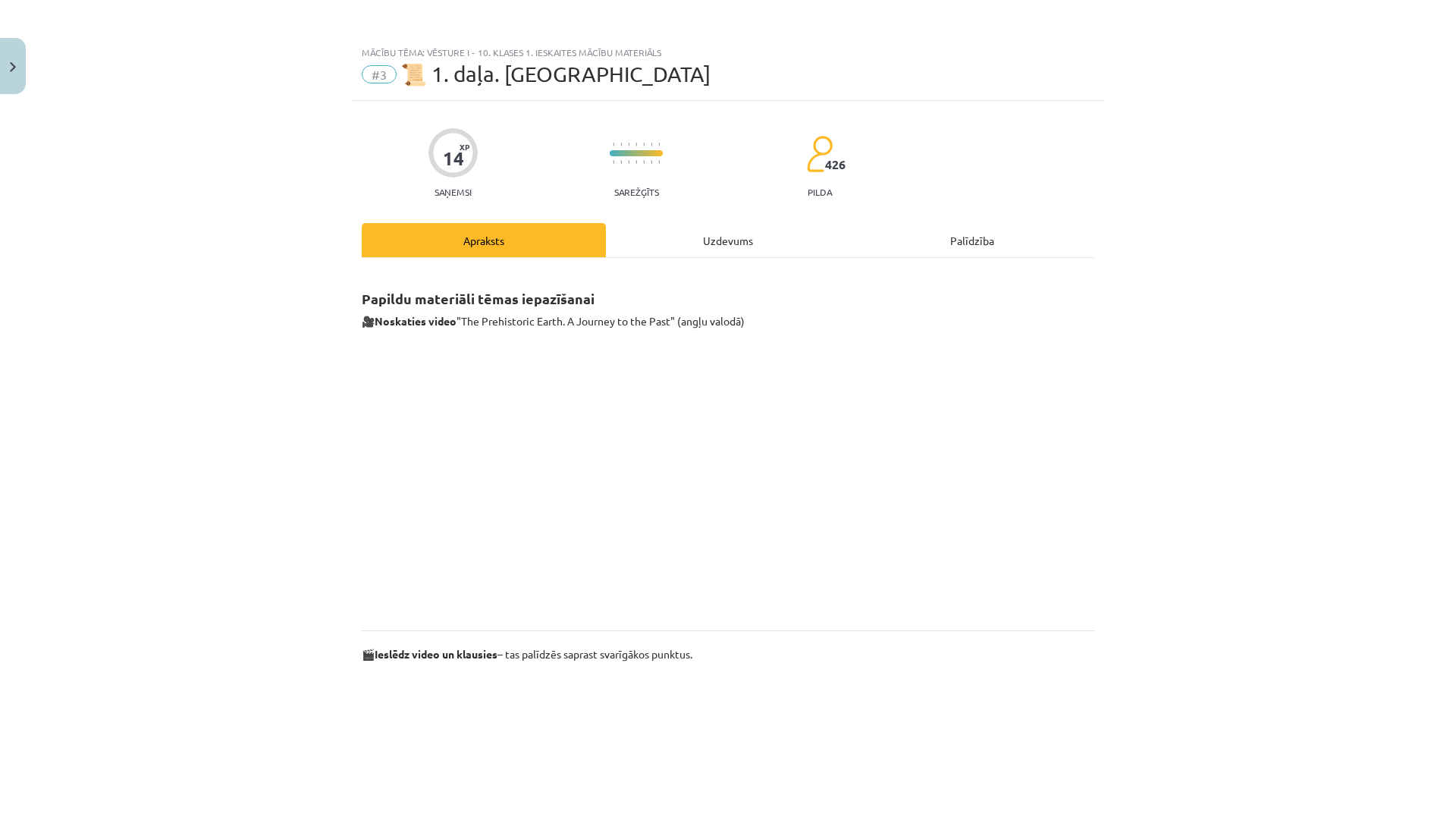
click at [716, 238] on div "Uzdevums" at bounding box center [727, 240] width 244 height 34
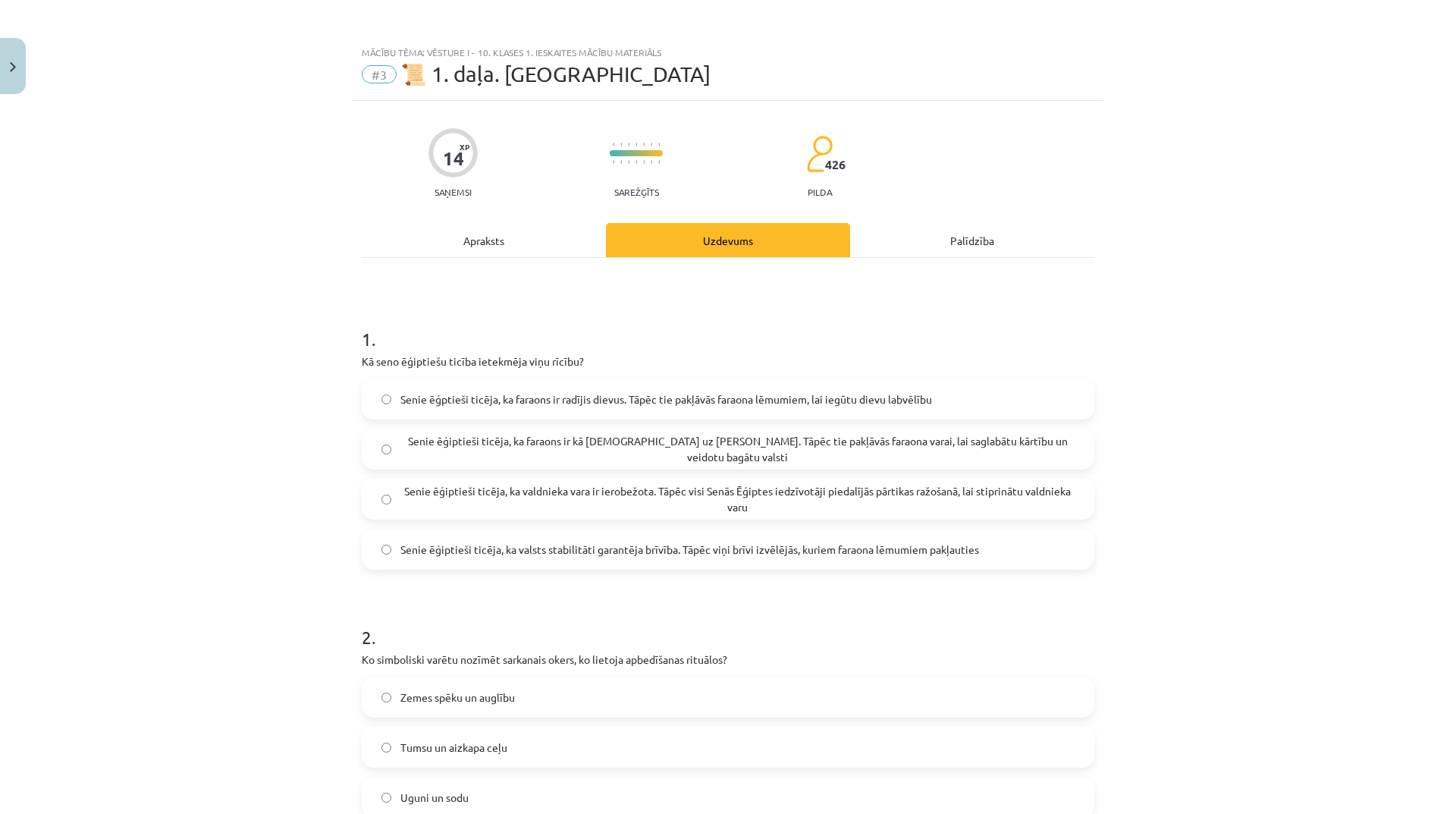
scroll to position [38, 0]
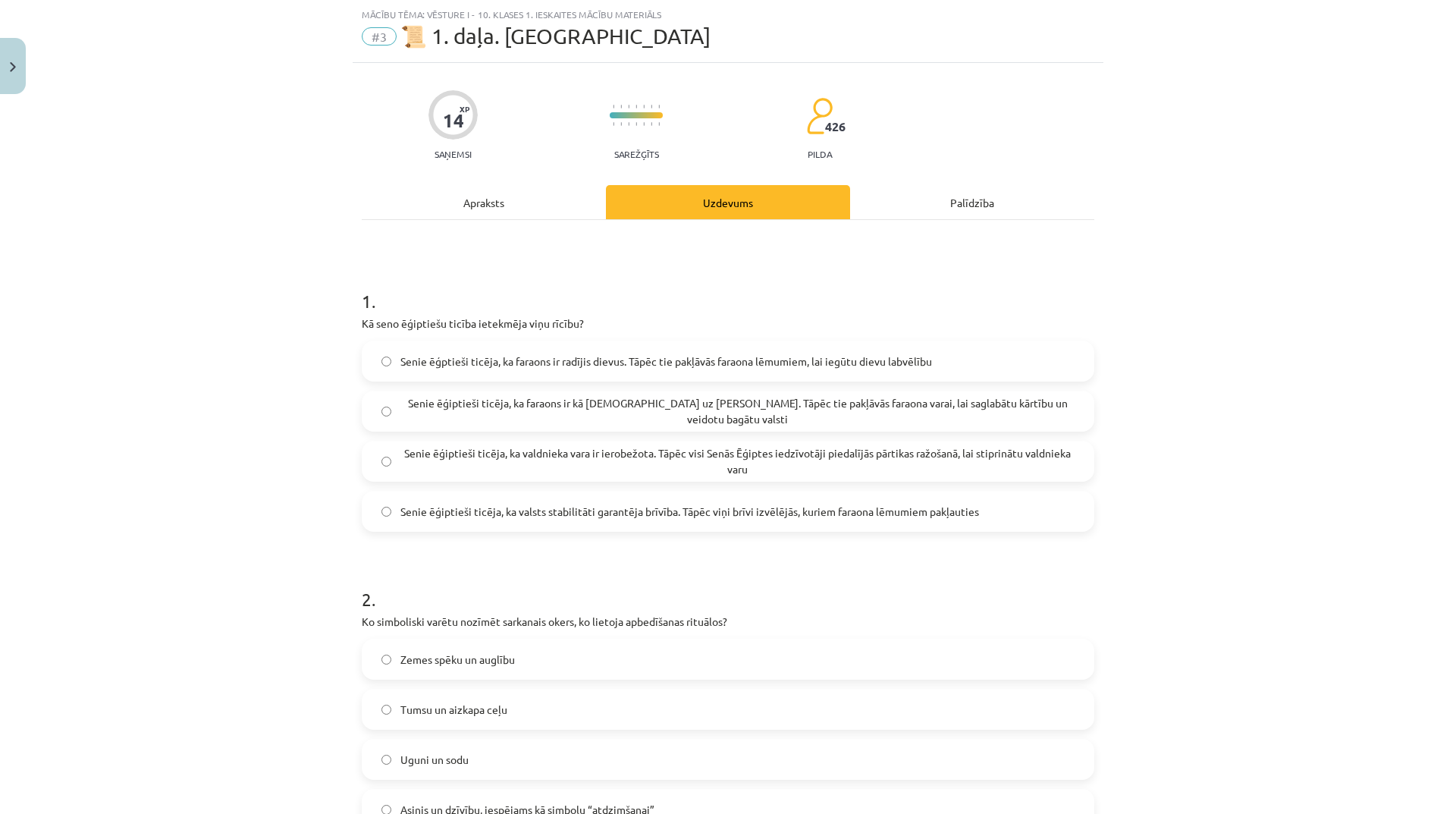
click at [730, 366] on span "Senie ēģptieši ticēja, ka faraons ir radījis dievus. Tāpēc tie pakļāvās faraona…" at bounding box center [666, 361] width 531 height 16
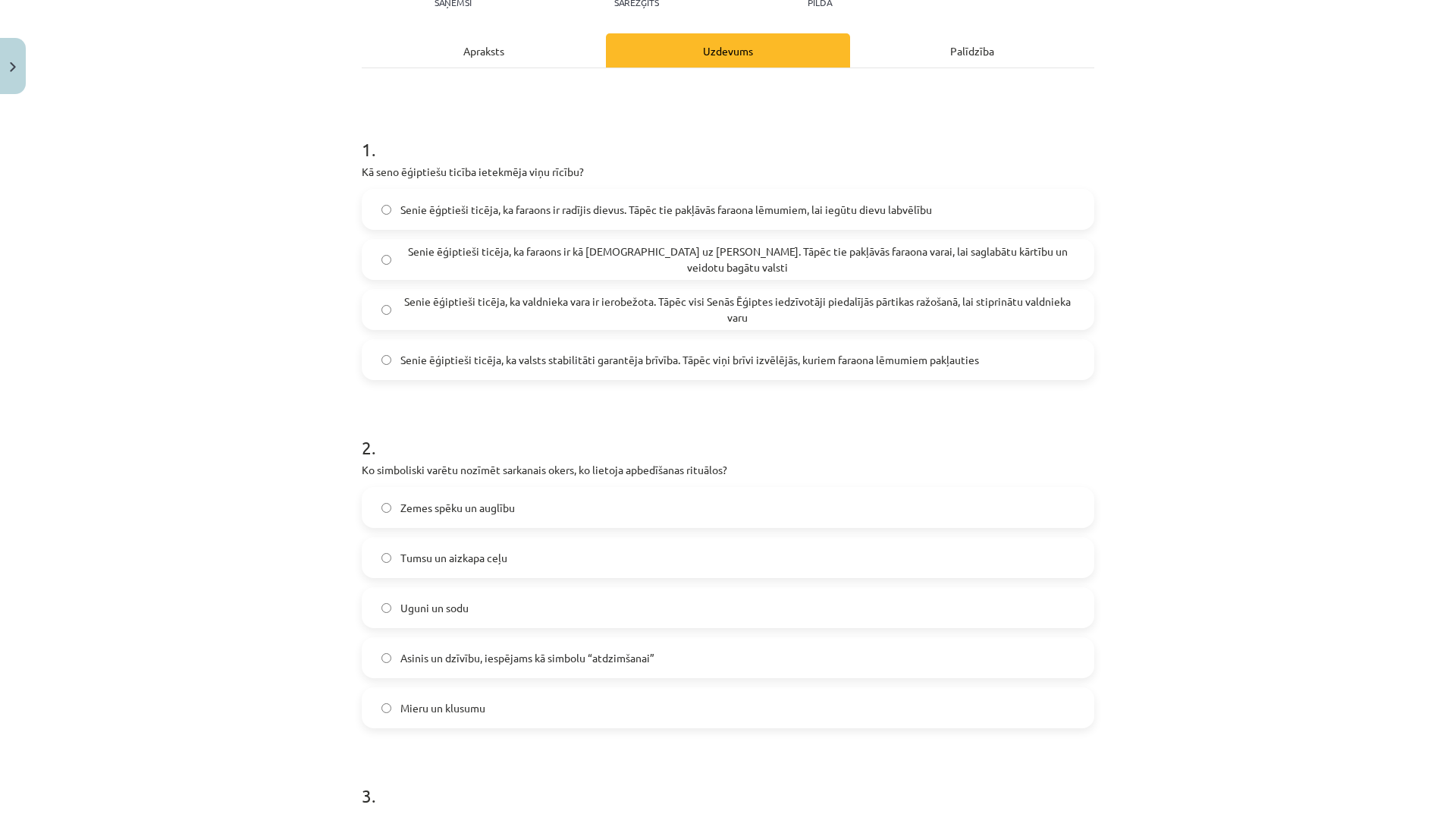
scroll to position [342, 0]
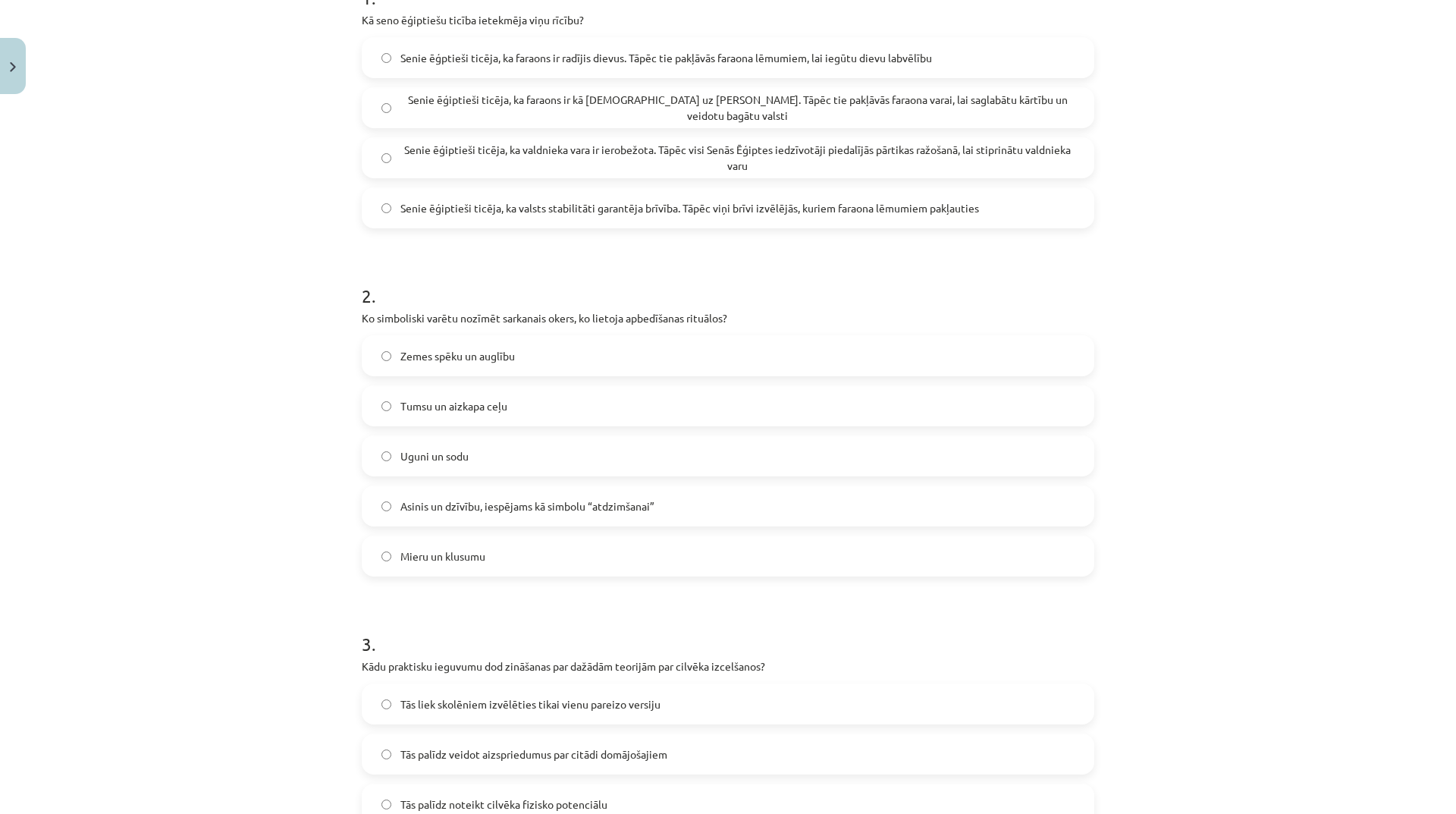
click at [580, 505] on span "Asinis un dzīvību, iespējams kā simbolu “atdzimšanai”" at bounding box center [527, 506] width 254 height 16
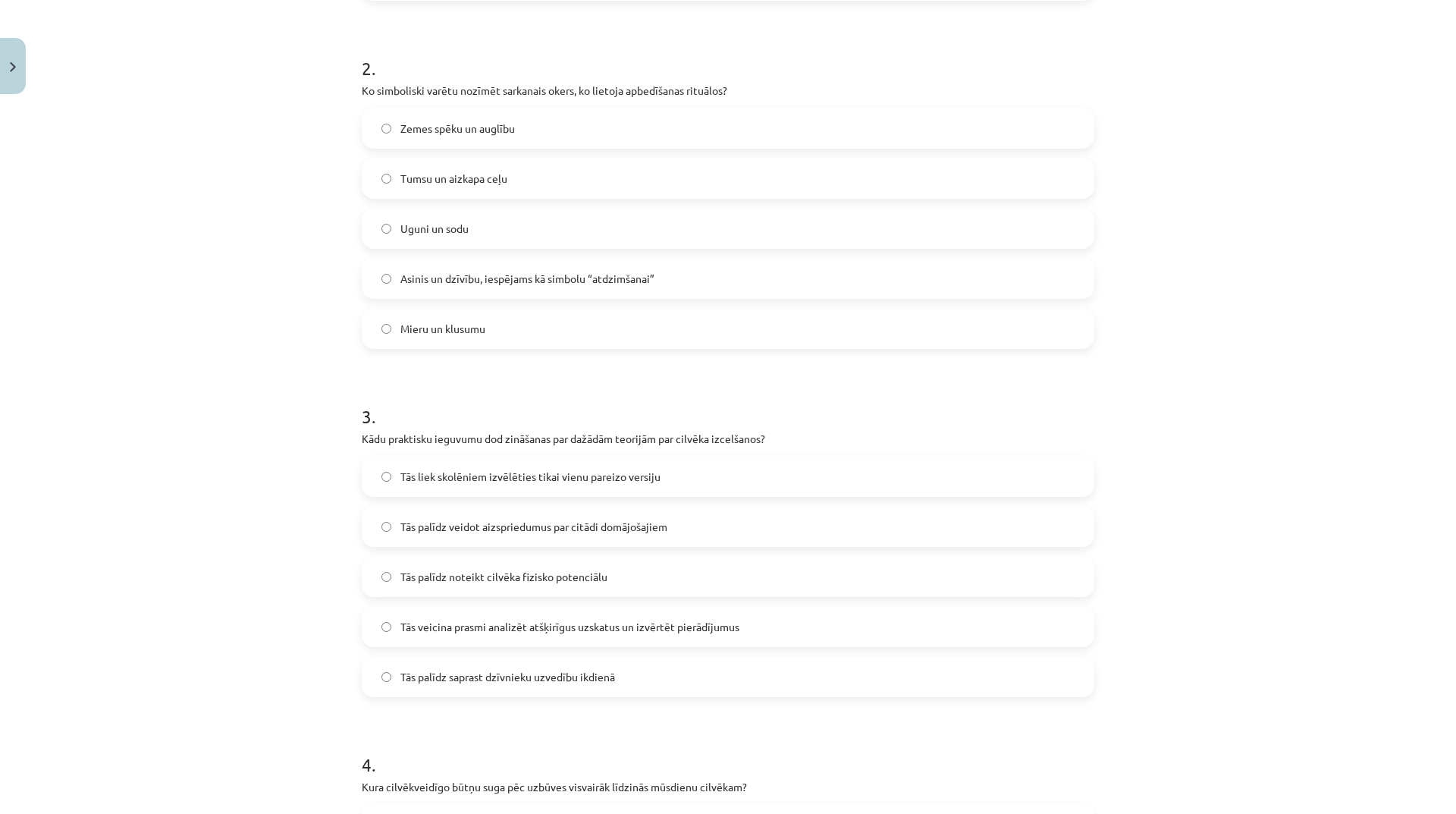
scroll to position [721, 0]
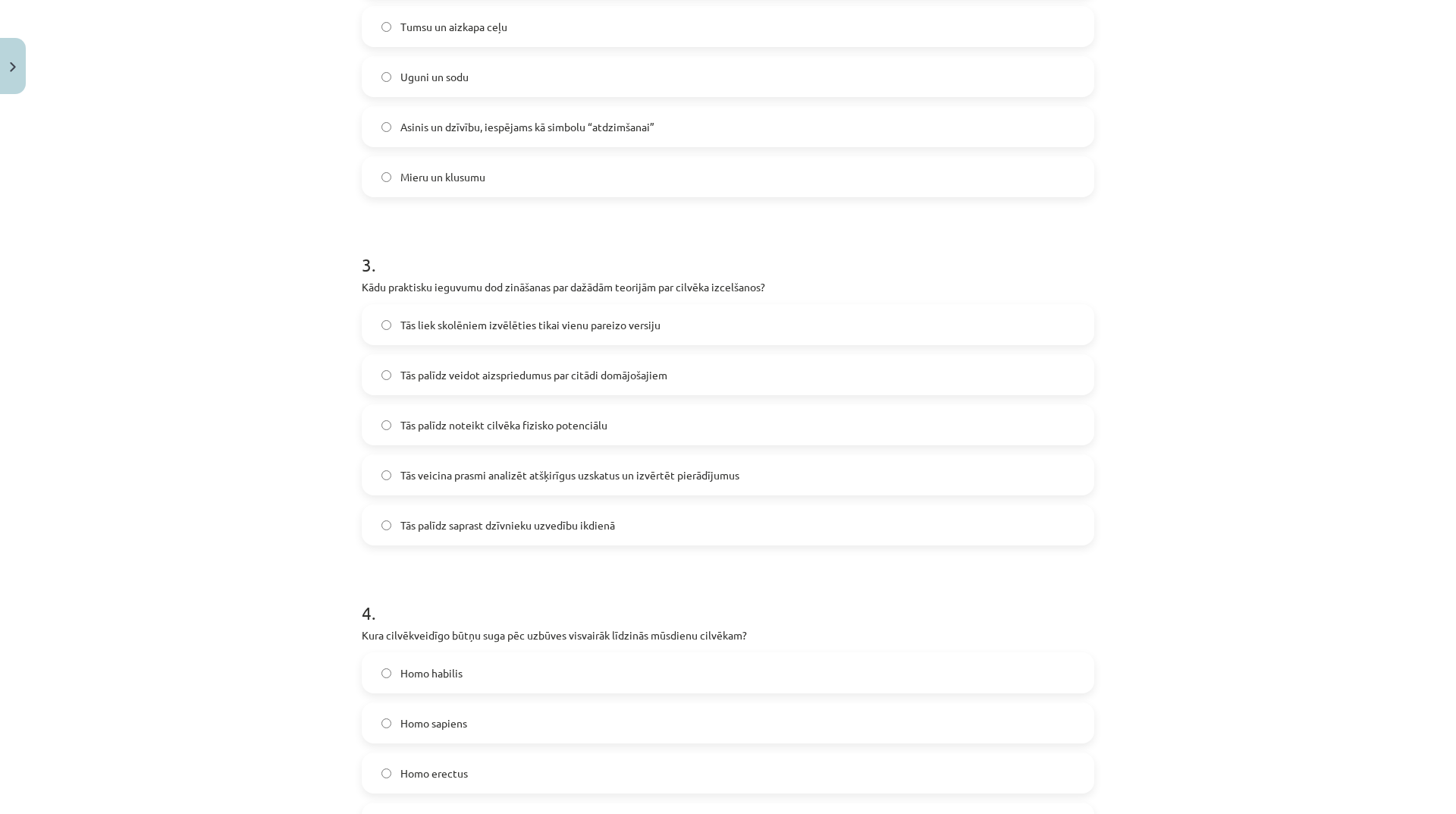
click at [566, 472] on span "Tās veicina prasmi analizēt atšķirīgus uzskatus un izvērtēt pierādījumus" at bounding box center [570, 475] width 339 height 16
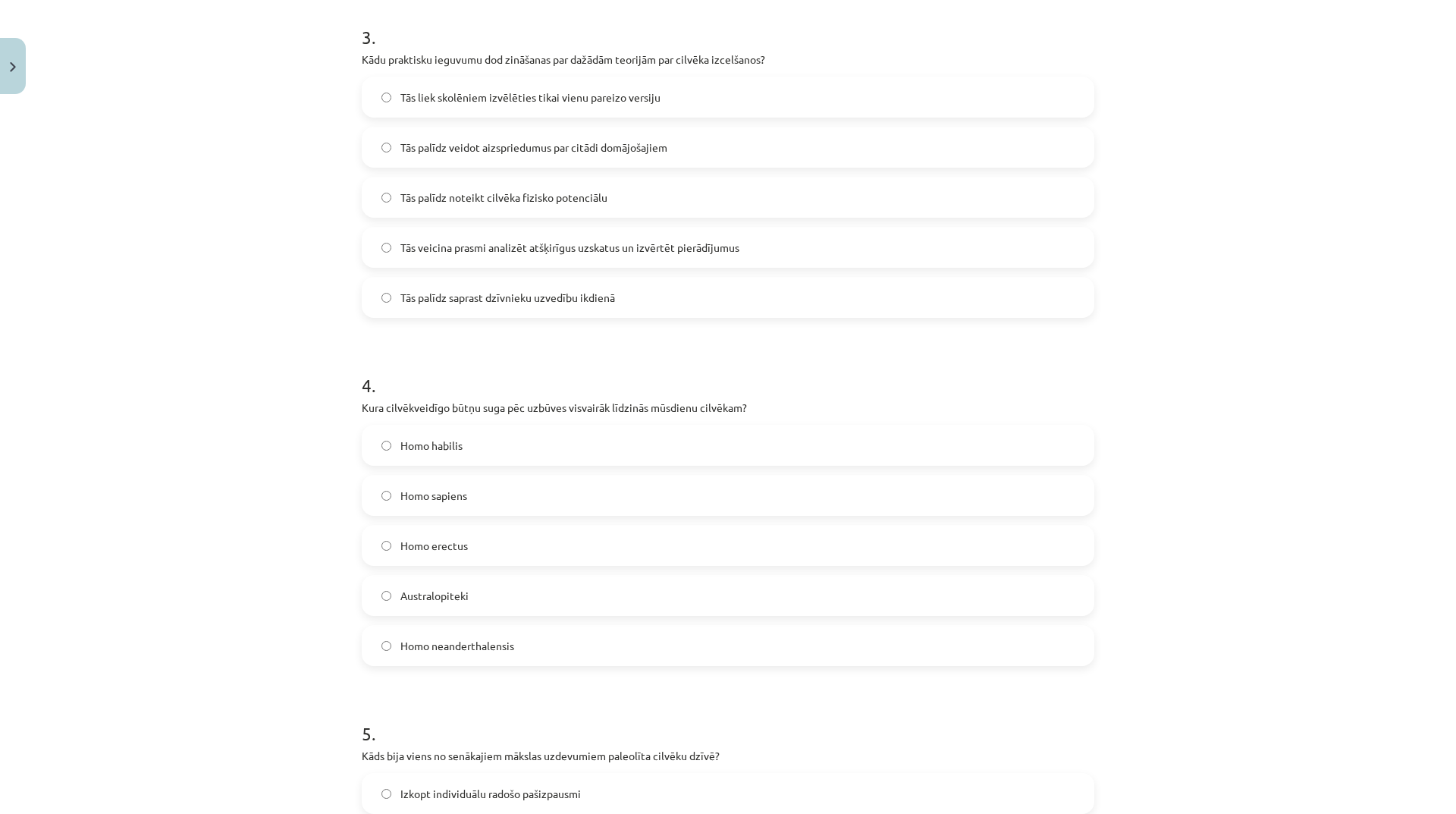
click at [562, 499] on label "Homo sapiens" at bounding box center [728, 496] width 730 height 38
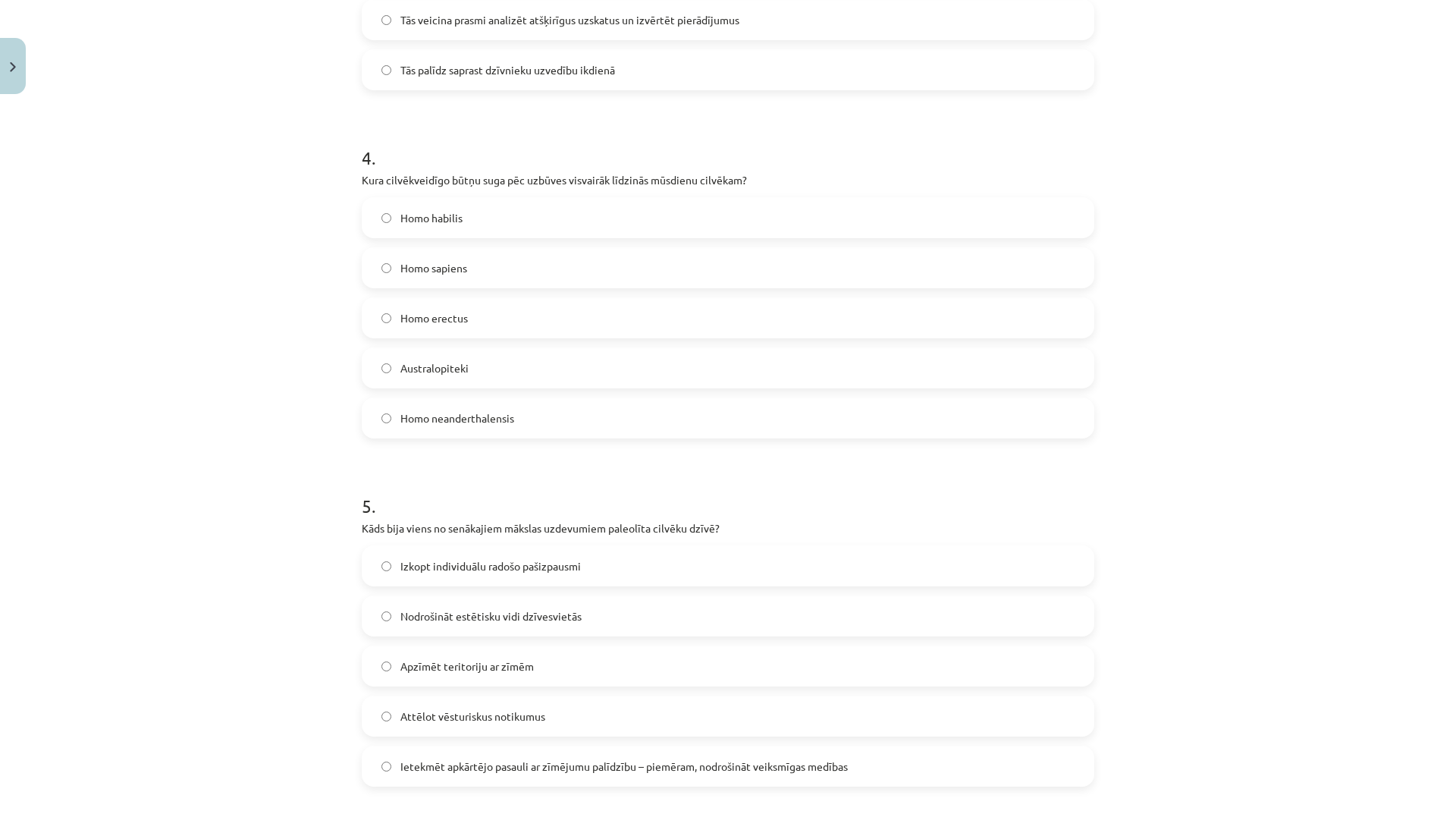
scroll to position [1403, 0]
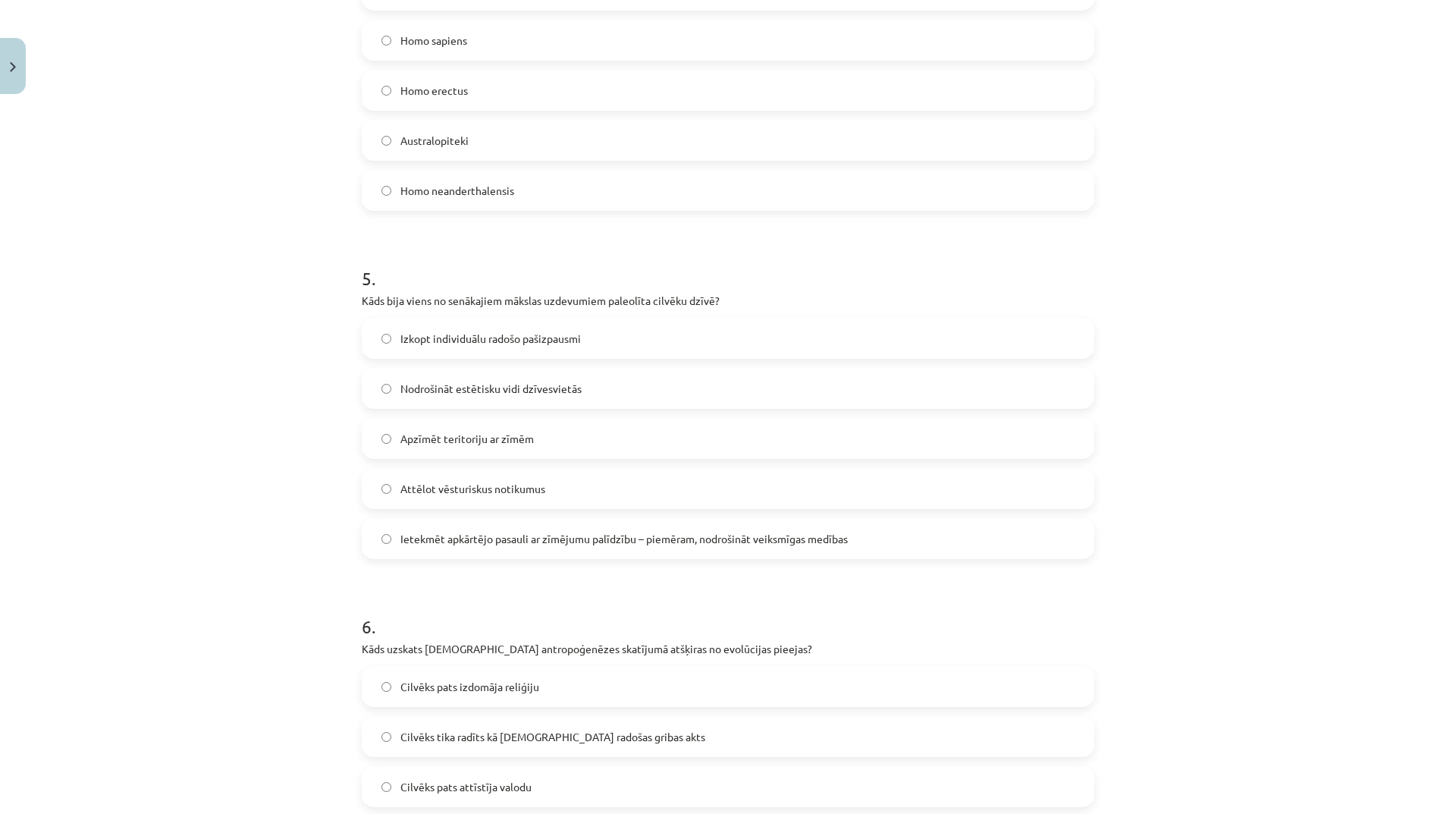
click at [590, 529] on label "Ietekmēt apkārtējo pasauli ar zīmējumu palīdzību – piemēram, nodrošināt veiksmī…" at bounding box center [728, 538] width 730 height 38
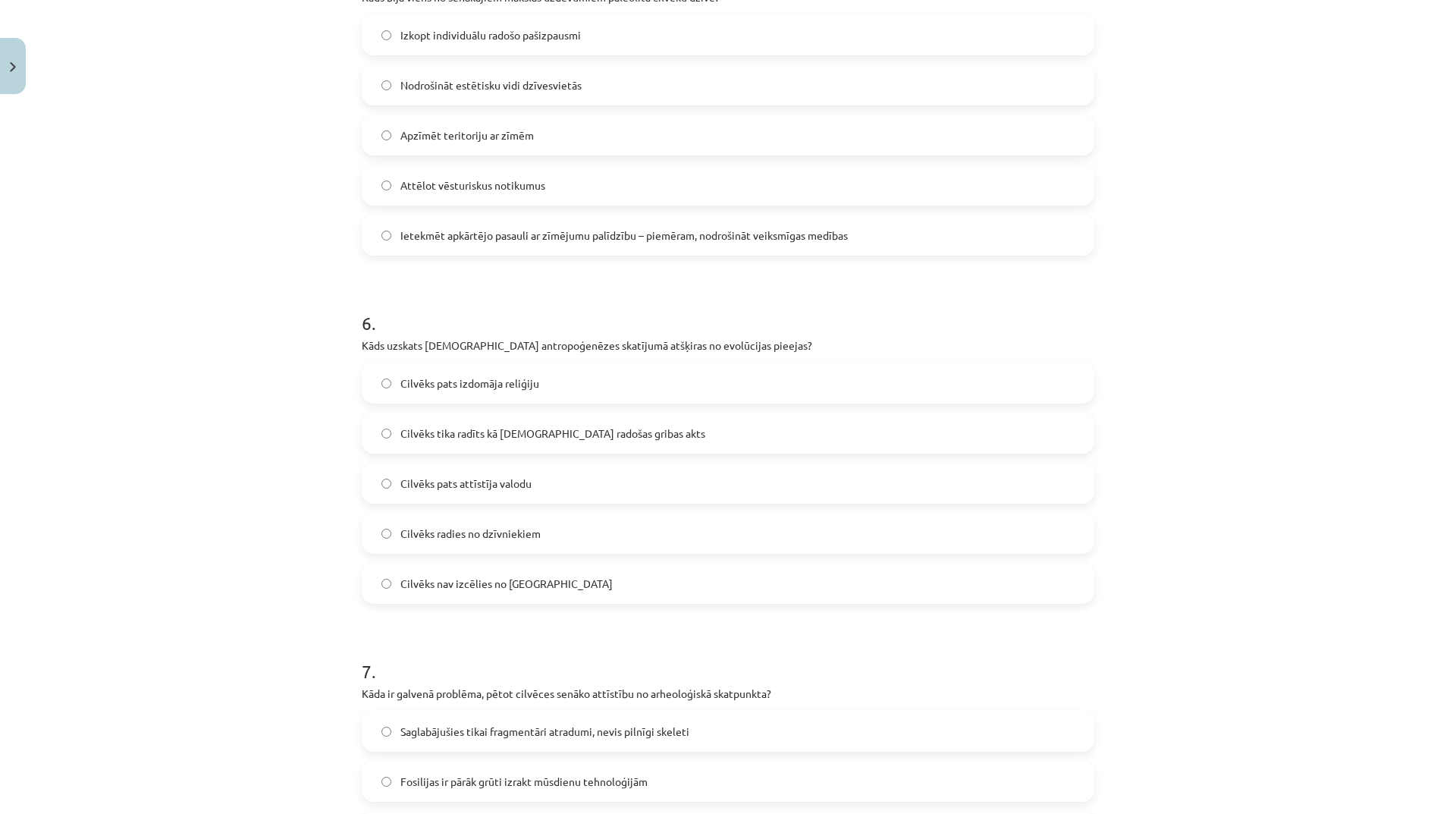
scroll to position [1782, 0]
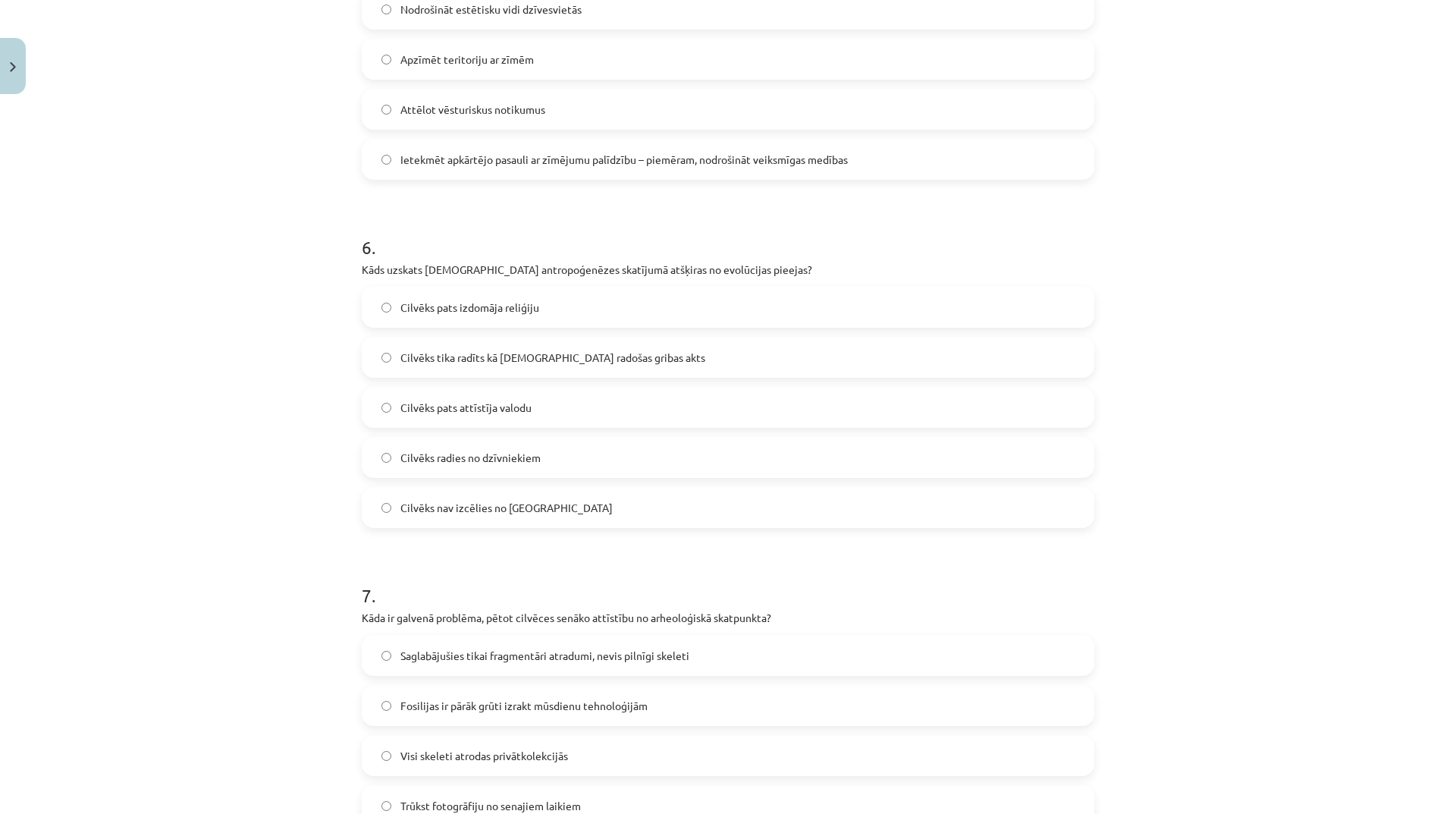
click at [528, 293] on label "Cilvēks pats izdomāja reliģiju" at bounding box center [728, 307] width 730 height 38
click at [546, 358] on span "Cilvēks tika radīts kā Dieva radošas gribas akts" at bounding box center [553, 357] width 305 height 16
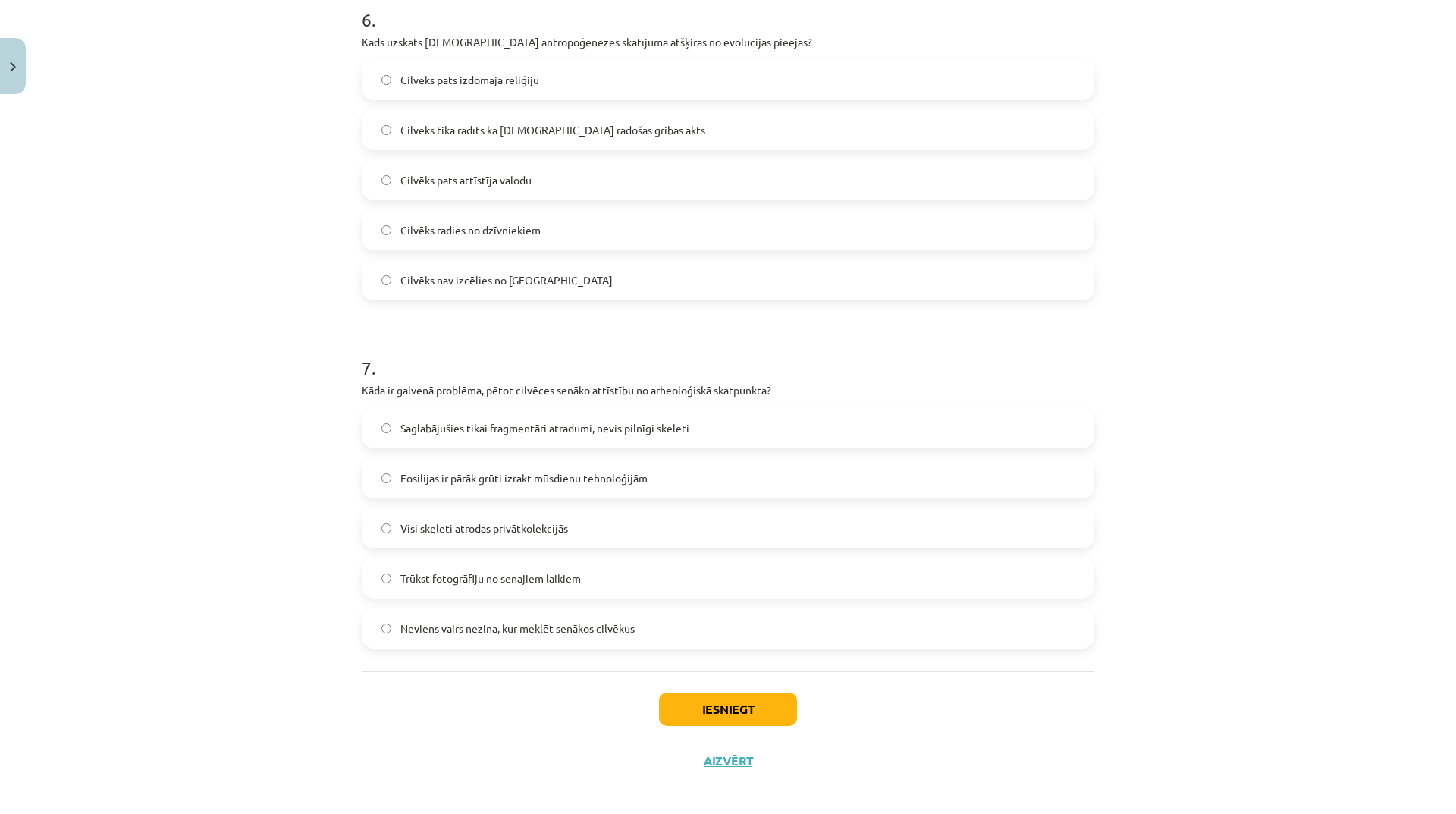
click at [670, 418] on label "Saglabājušies tikai fragmentāri atradumi, nevis pilnīgi skeleti" at bounding box center [728, 428] width 730 height 38
click at [772, 712] on button "Iesniegt" at bounding box center [728, 709] width 138 height 33
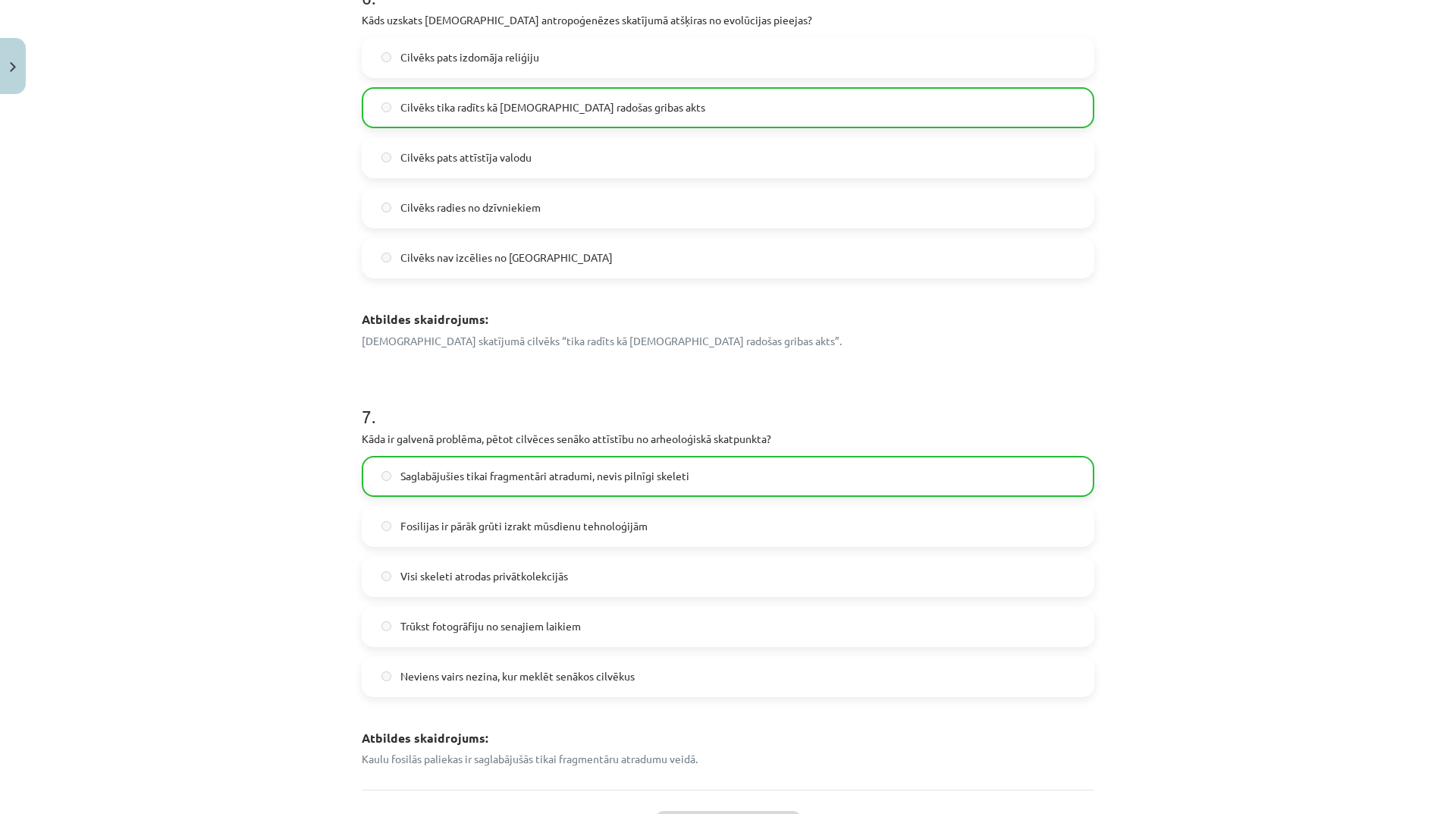
scroll to position [2453, 0]
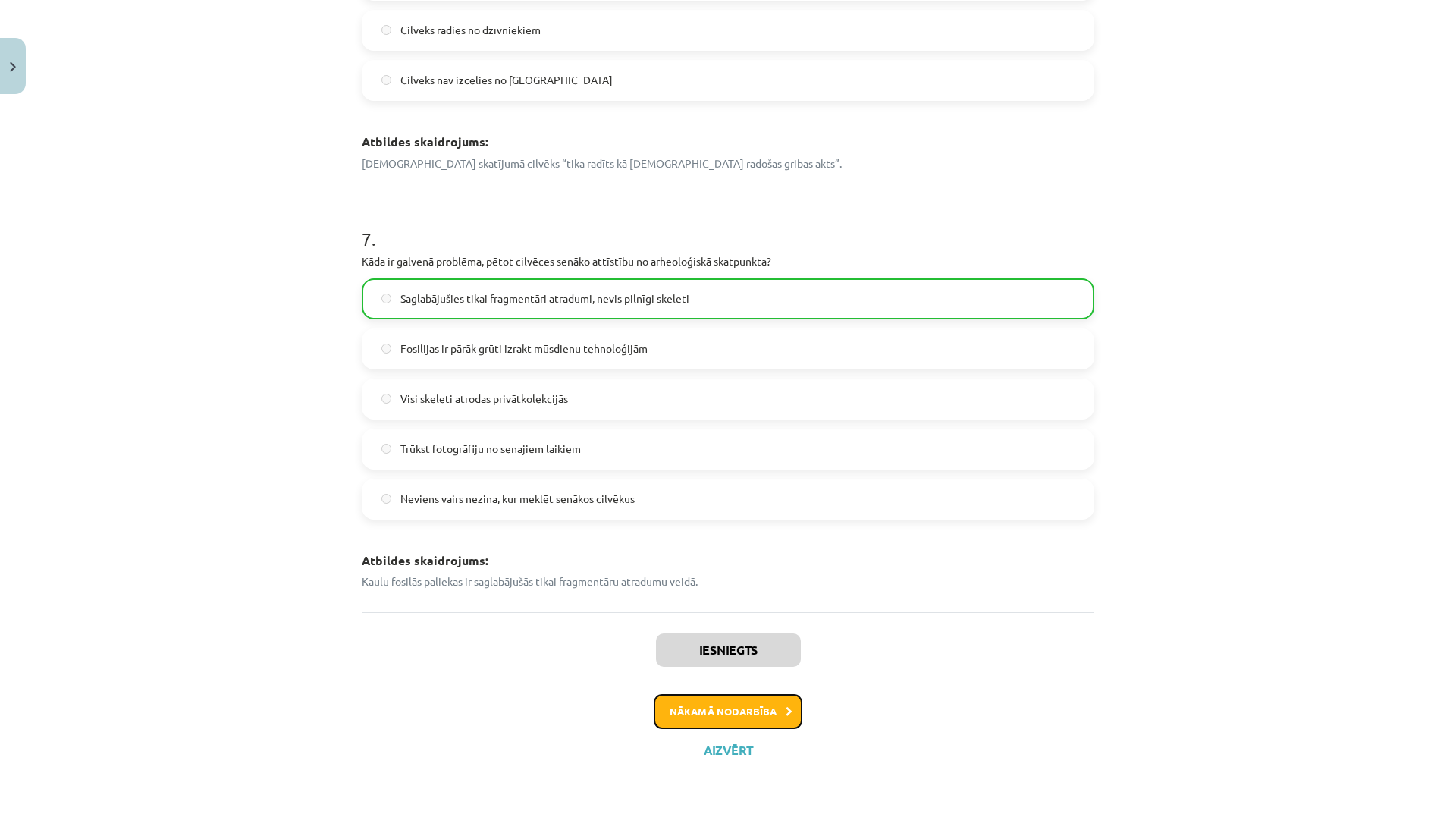
click at [694, 721] on button "Nākamā nodarbība" at bounding box center [728, 712] width 148 height 35
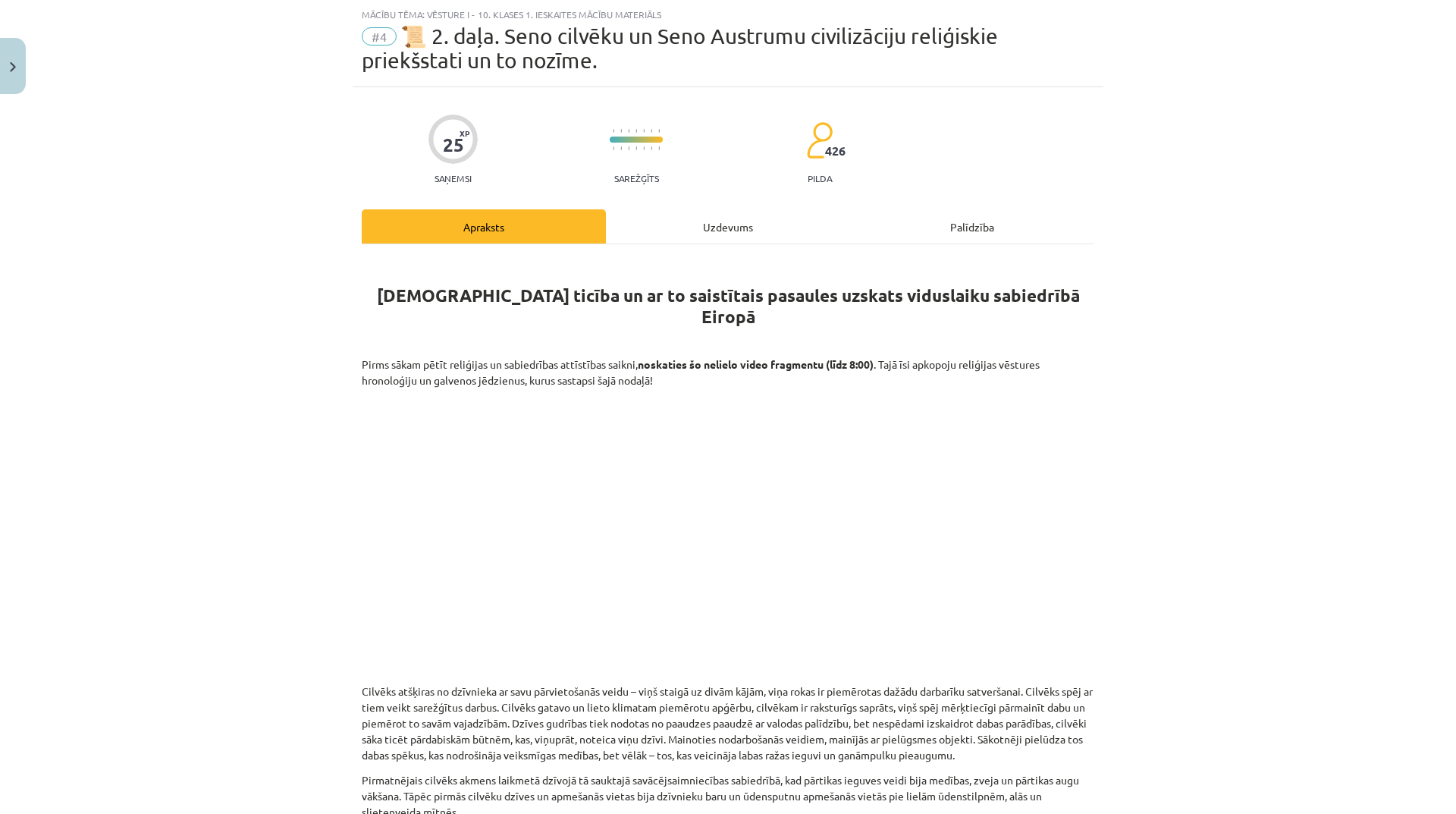
click at [701, 217] on div "Uzdevums" at bounding box center [727, 226] width 244 height 34
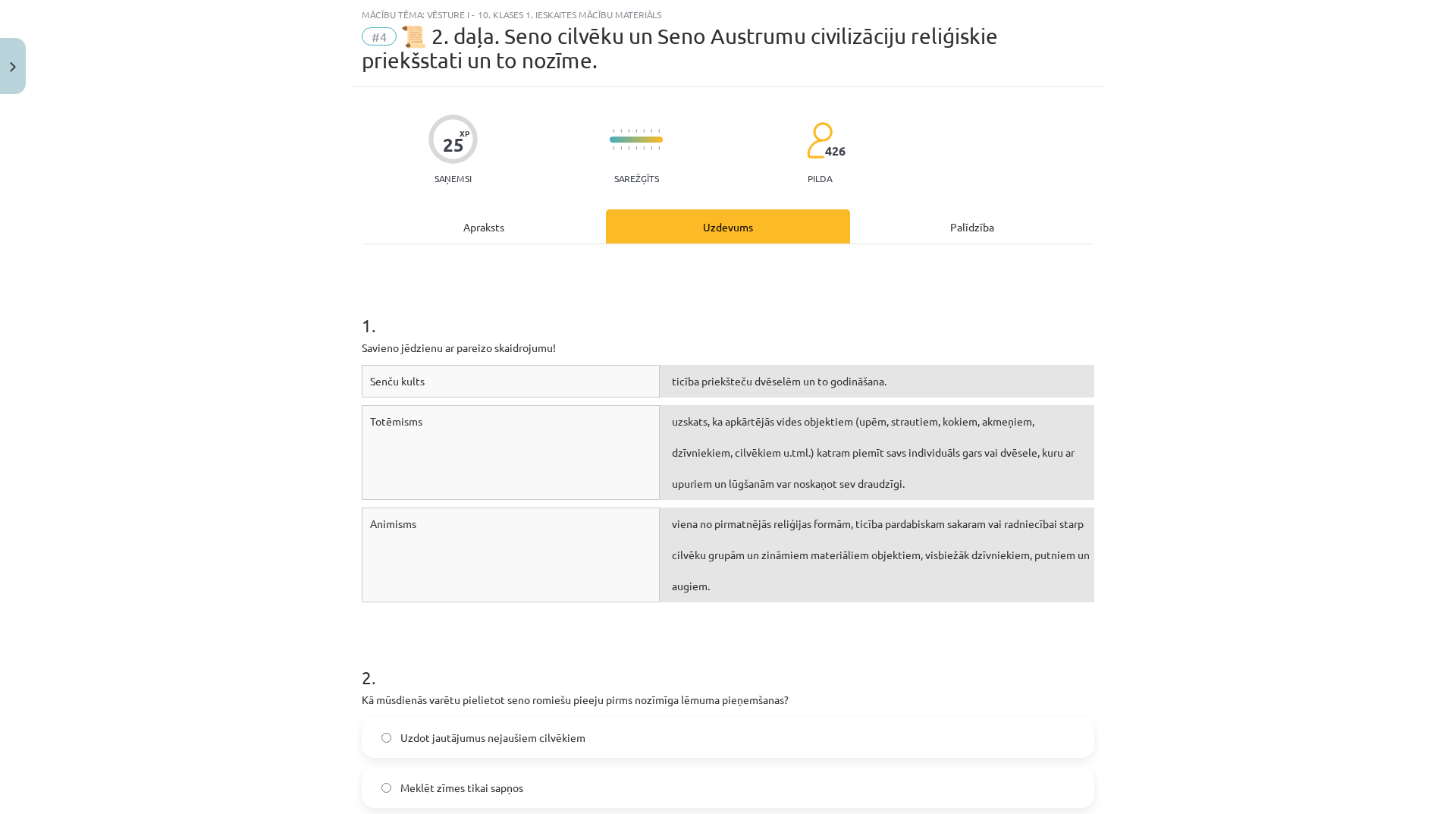
click at [499, 216] on div "Apraksts" at bounding box center [483, 226] width 244 height 34
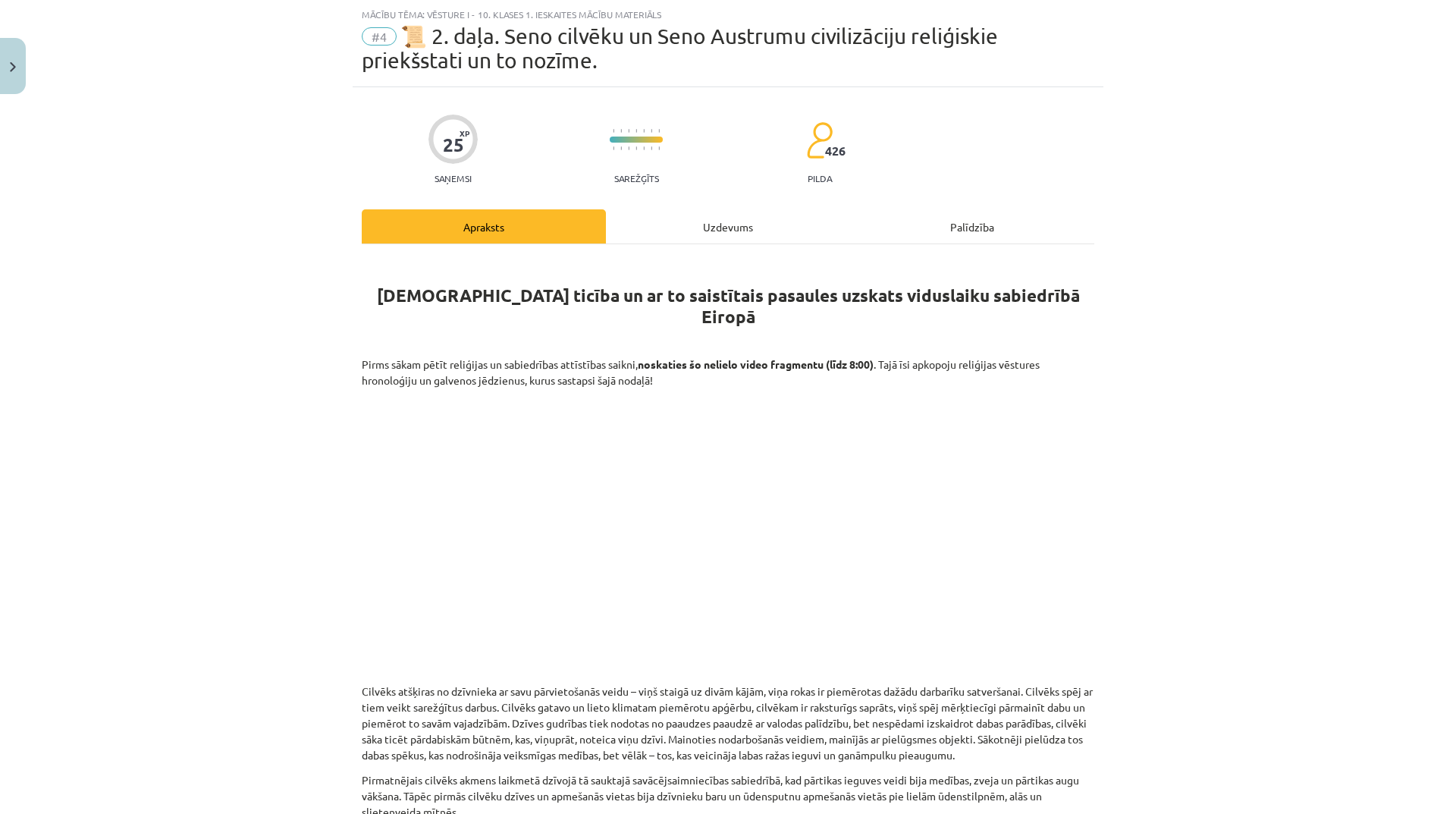
scroll to position [342, 0]
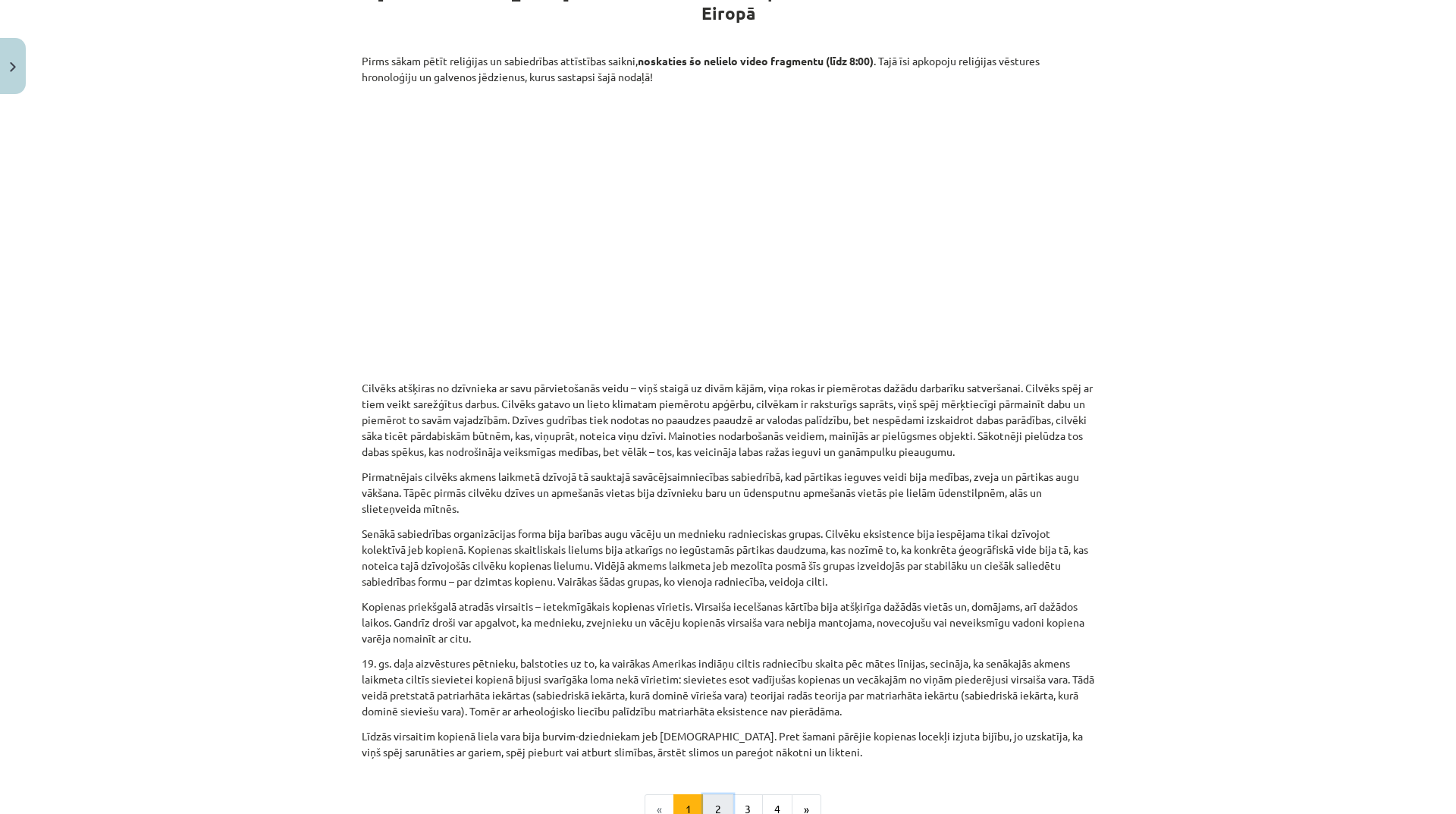
click at [714, 794] on button "2" at bounding box center [718, 809] width 30 height 30
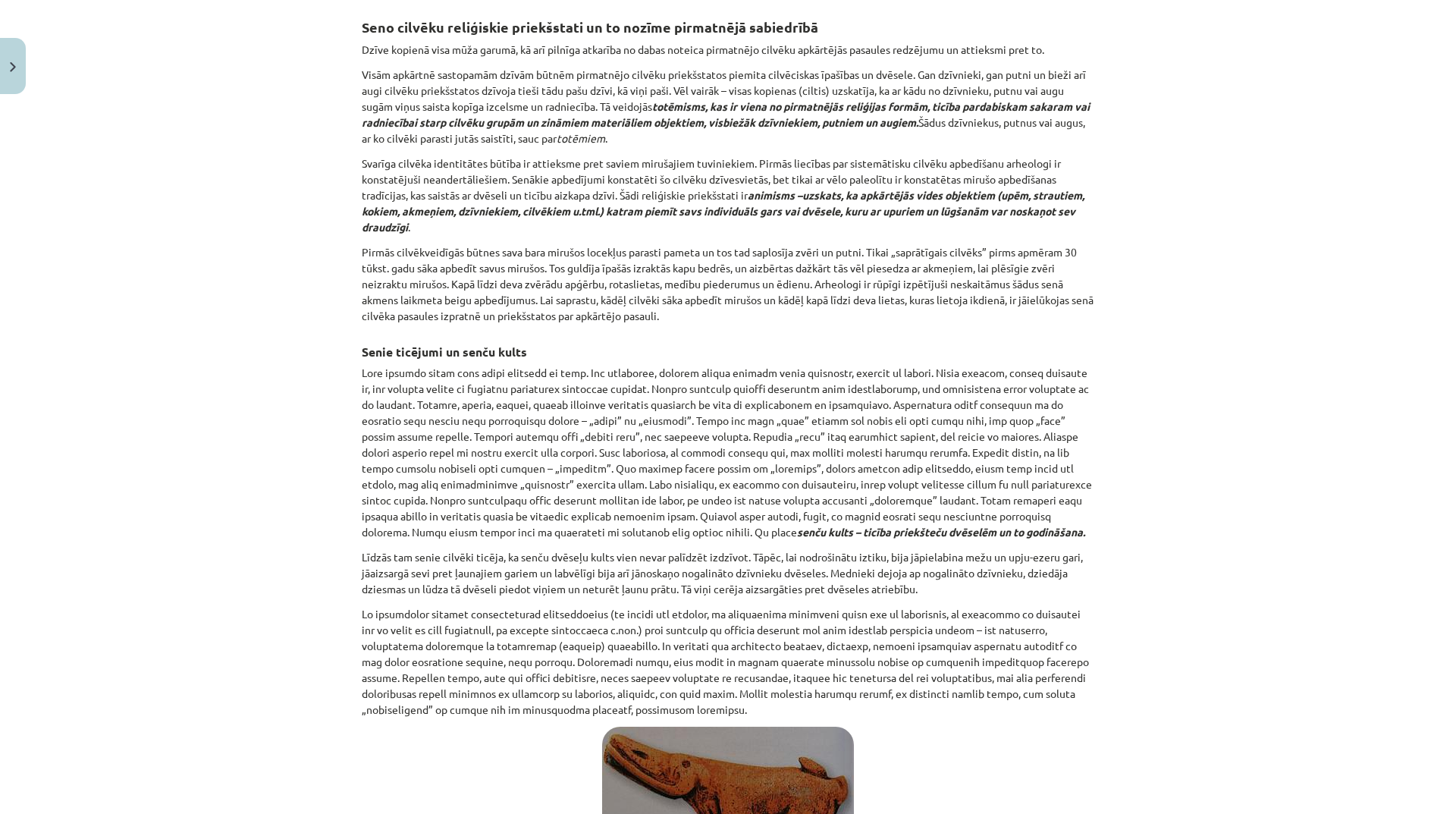
scroll to position [220, 0]
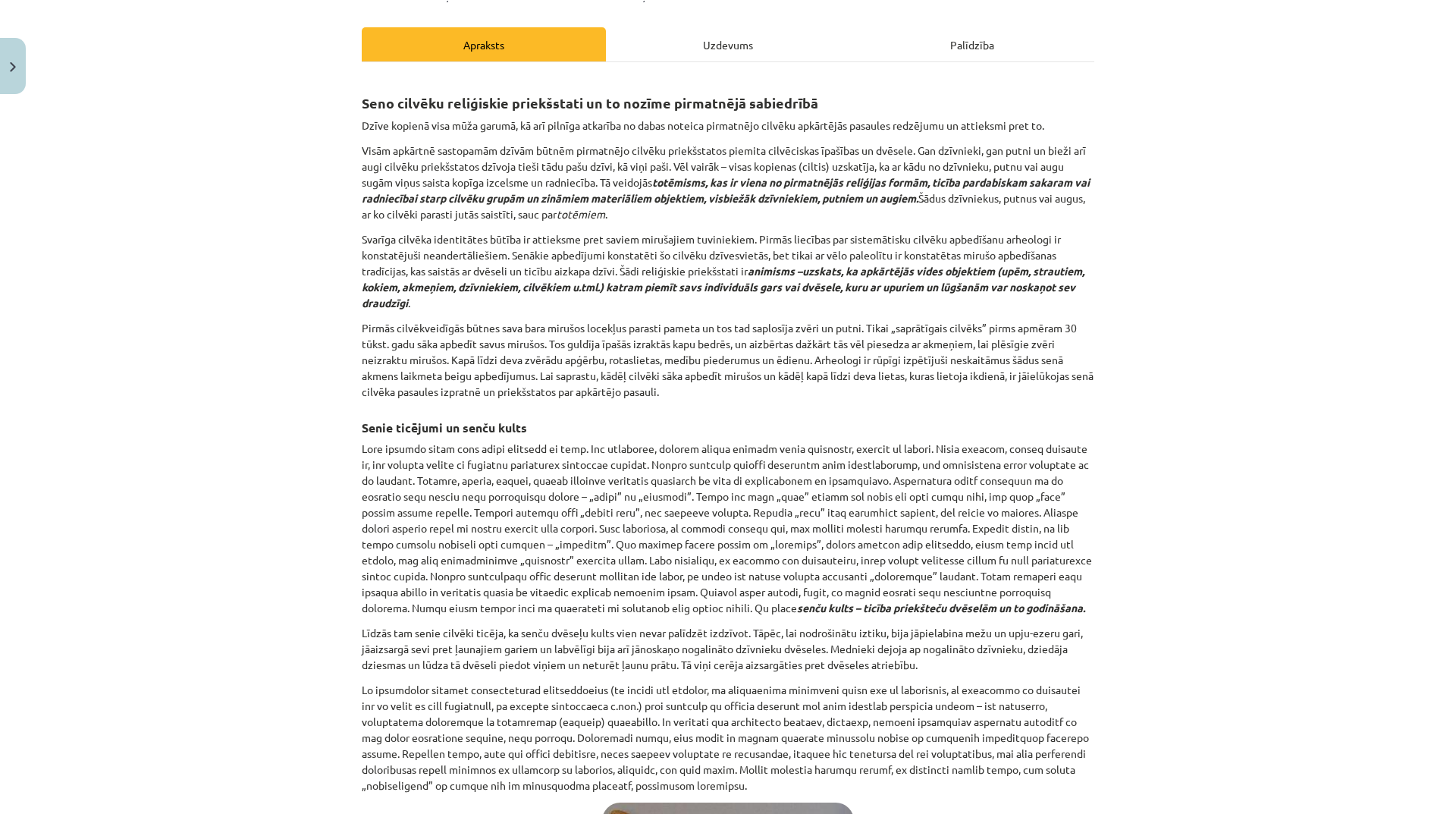
click at [709, 38] on div "Uzdevums" at bounding box center [727, 44] width 244 height 34
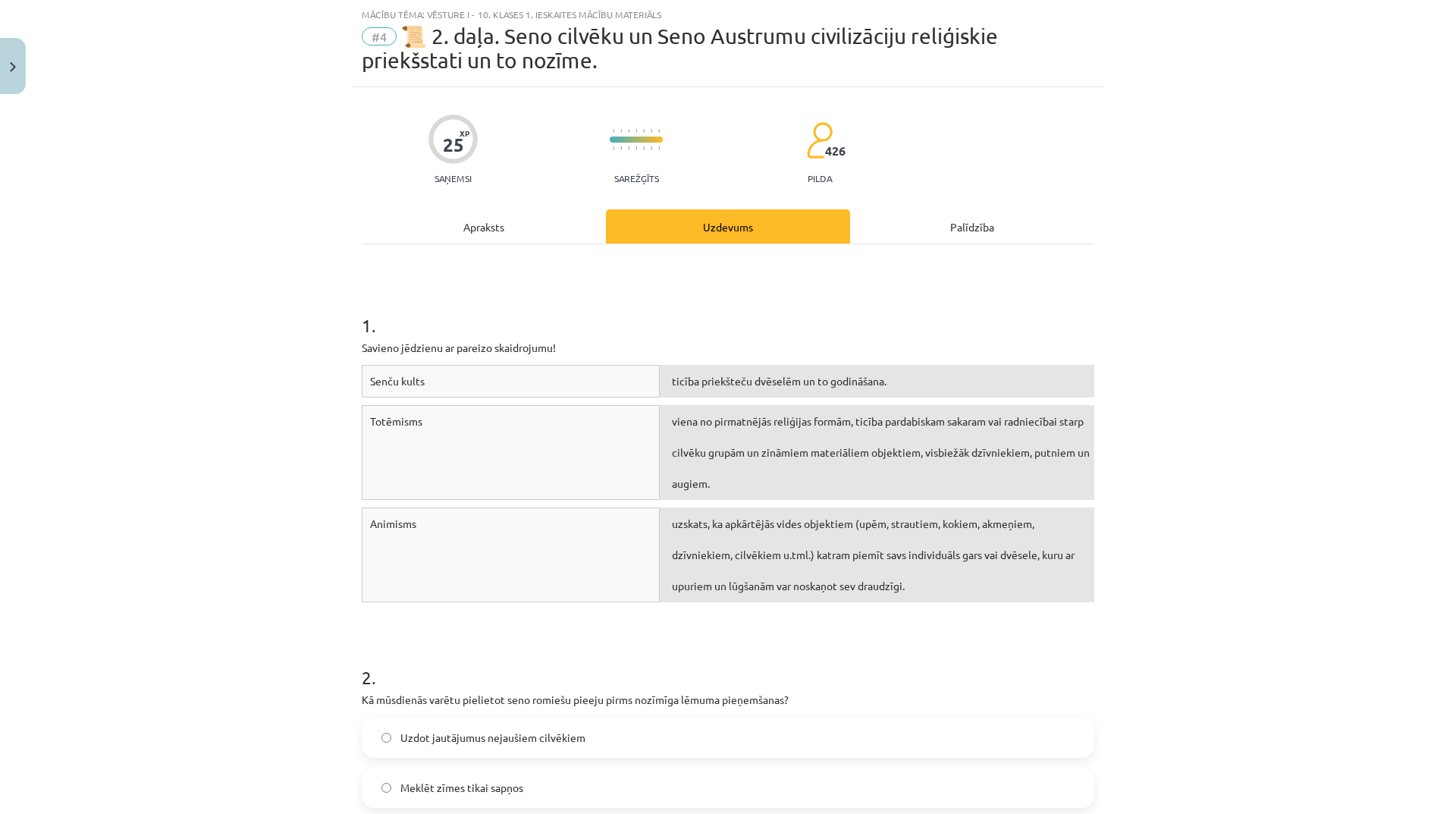
scroll to position [342, 0]
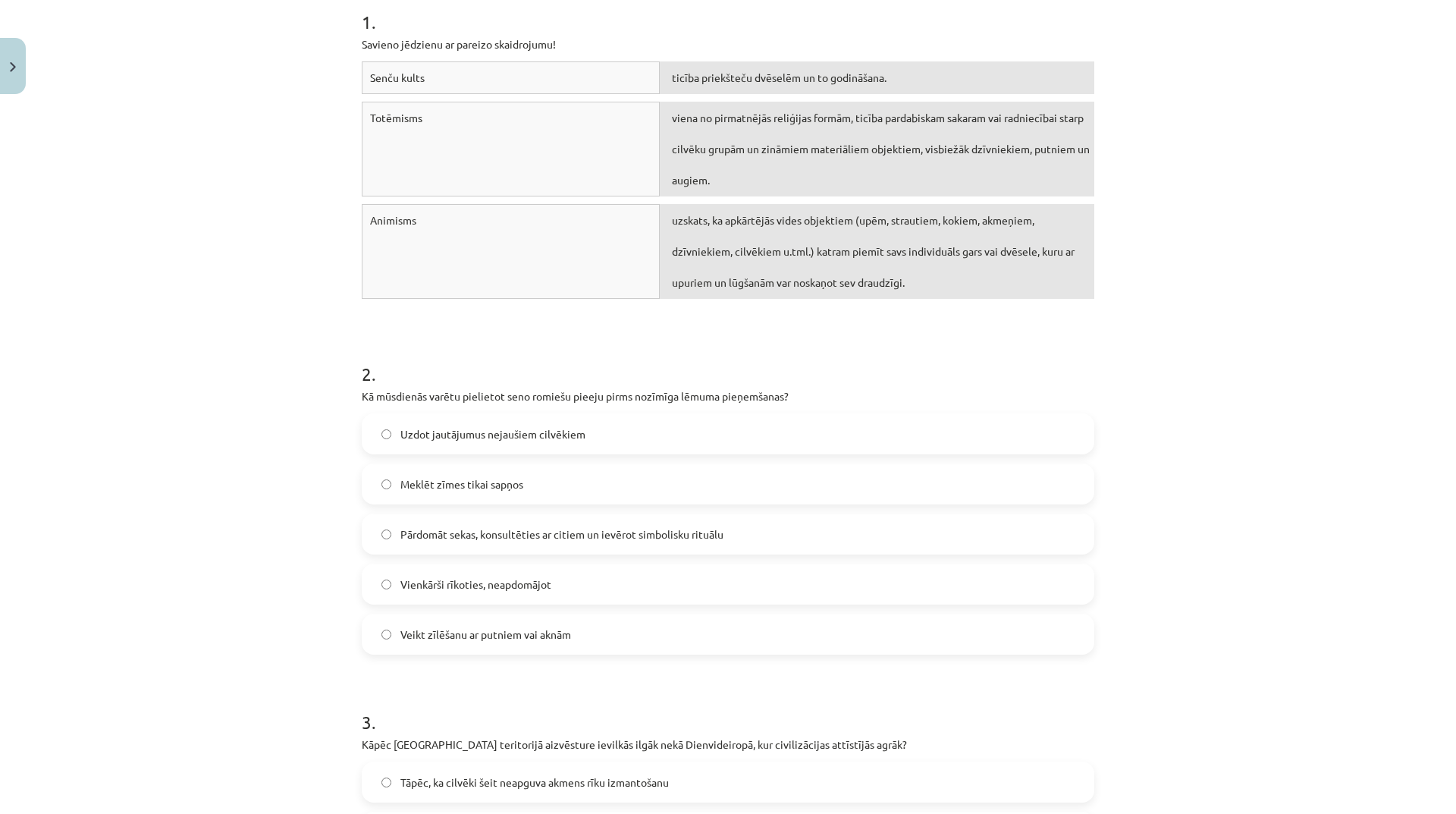
click at [570, 637] on label "Veikt zīlēšanu ar putniem vai aknām" at bounding box center [728, 634] width 730 height 38
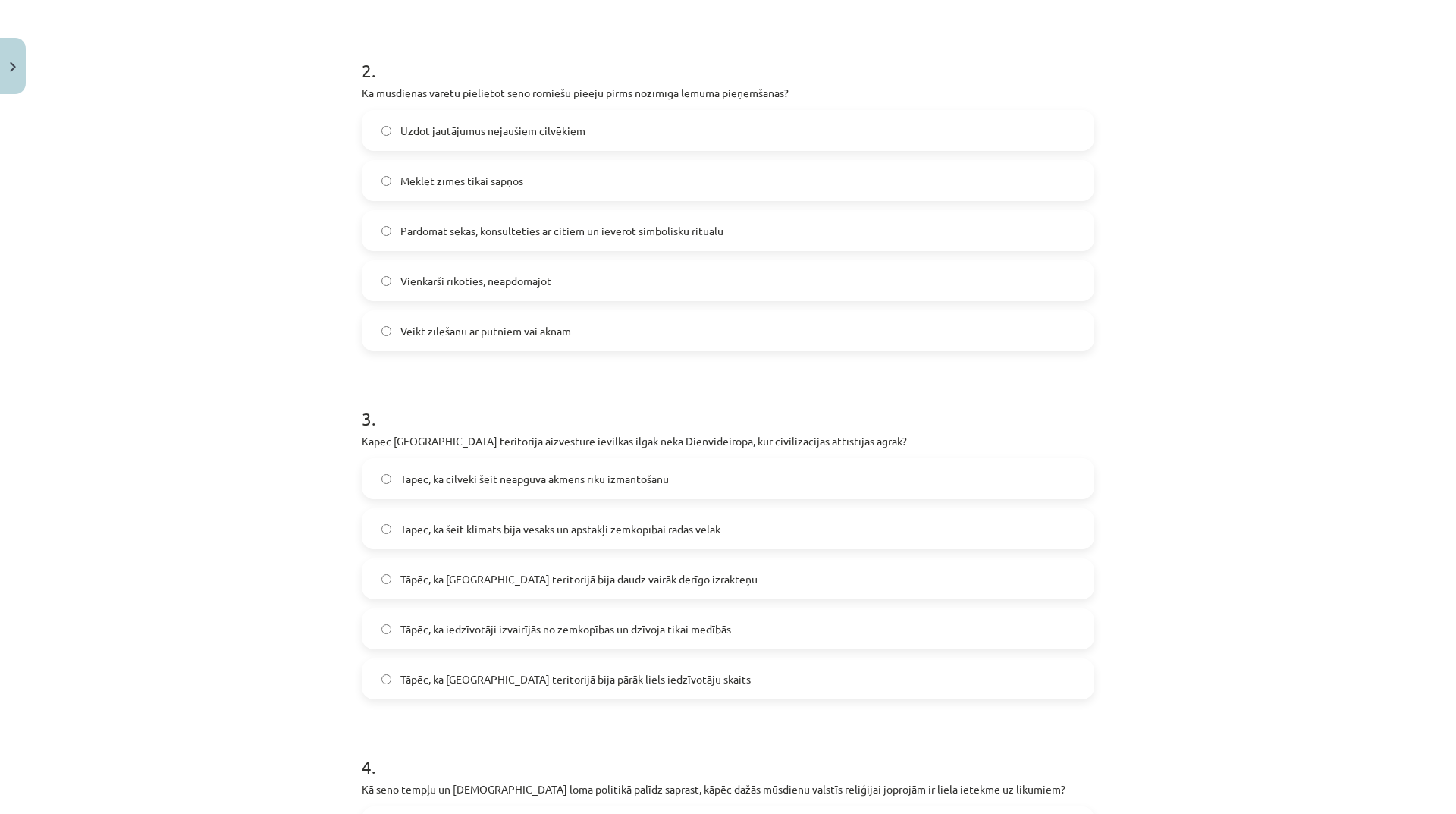
scroll to position [797, 0]
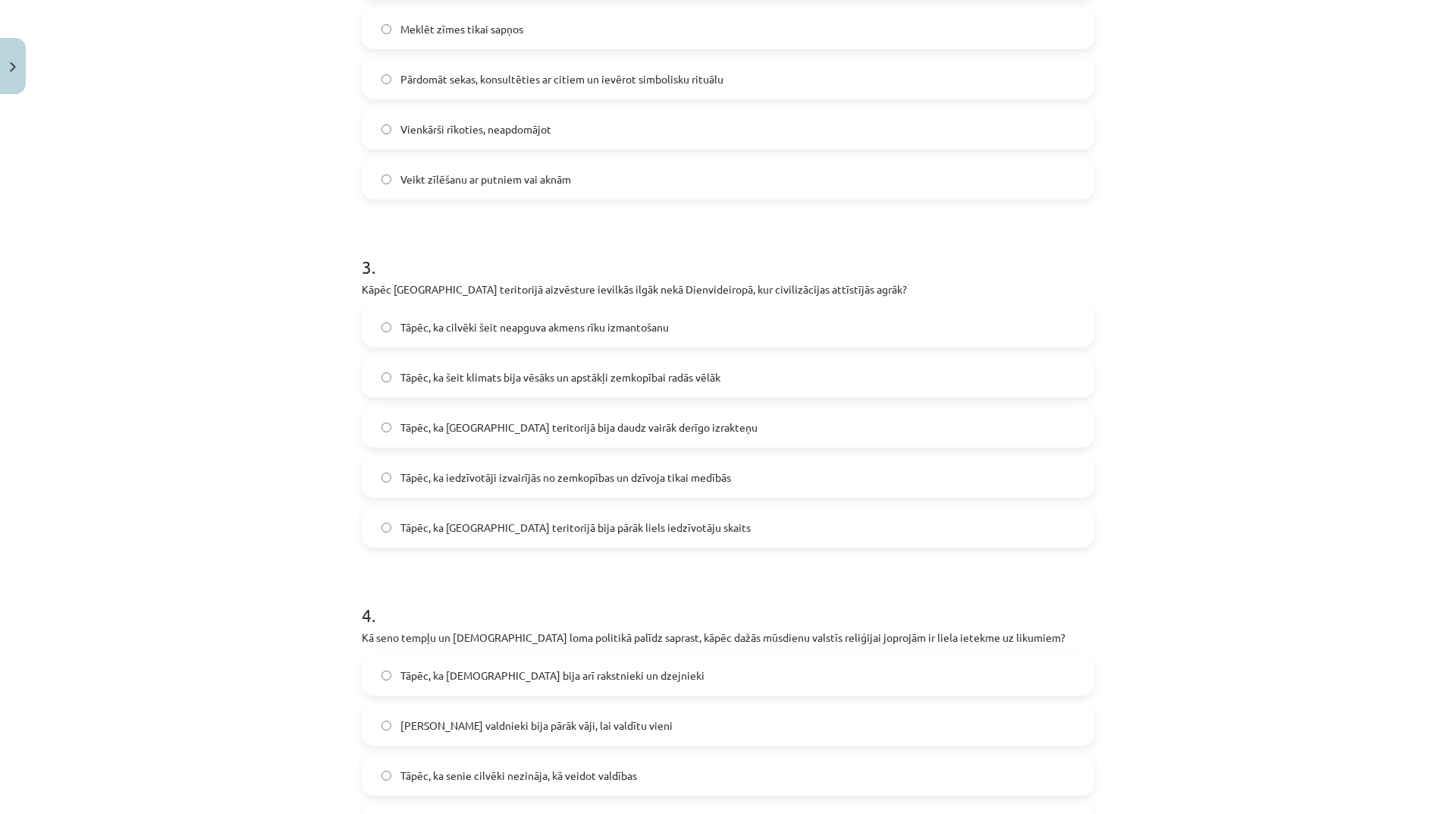
click at [698, 477] on span "Tāpēc, ka iedzīvotāji izvairījās no zemkopības un dzīvoja tikai medībās" at bounding box center [566, 477] width 331 height 16
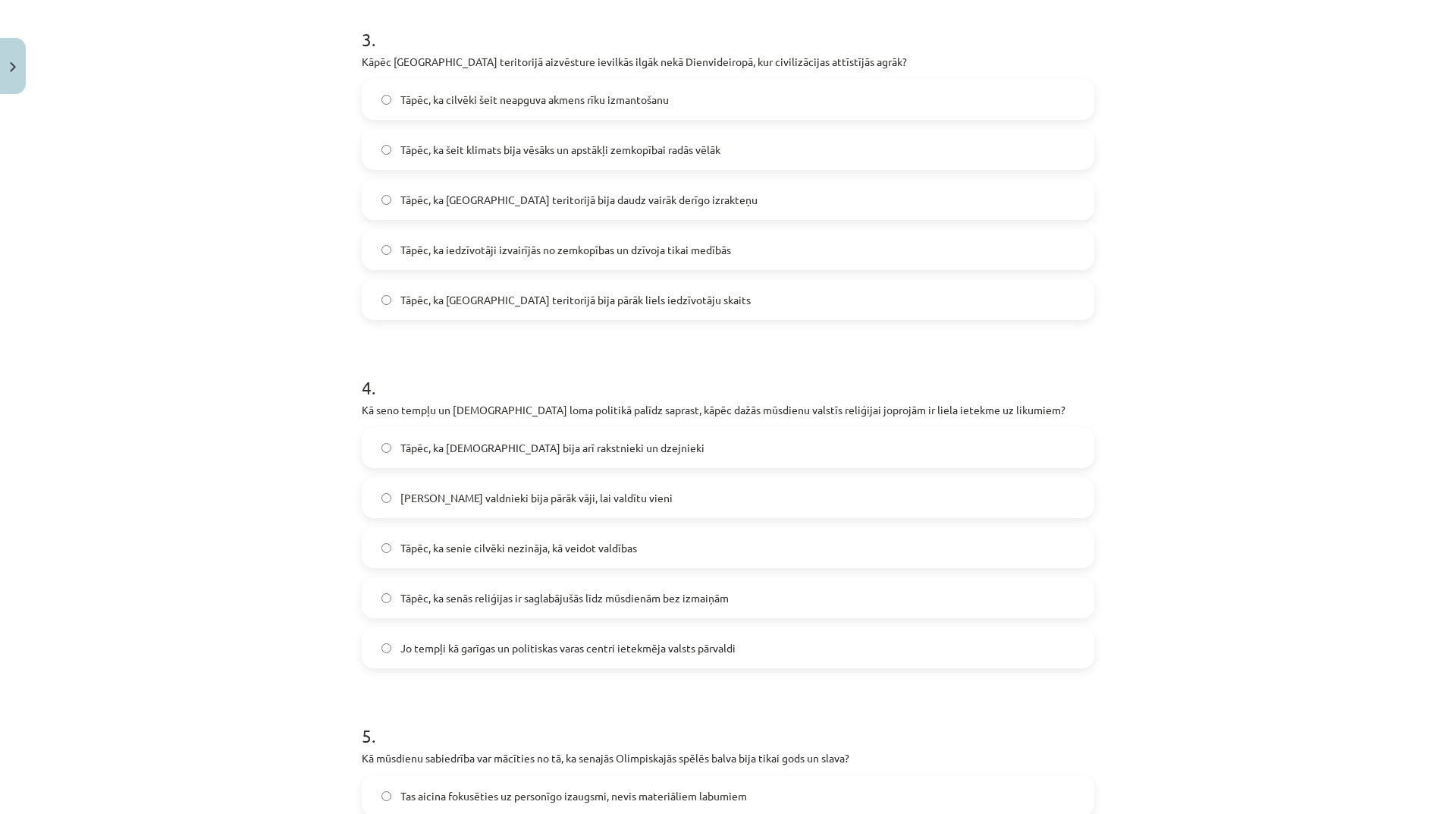
click at [666, 649] on span "Jo tempļi kā garīgas un politiskas varas centri ietekmēja valsts pārvaldi" at bounding box center [568, 647] width 335 height 16
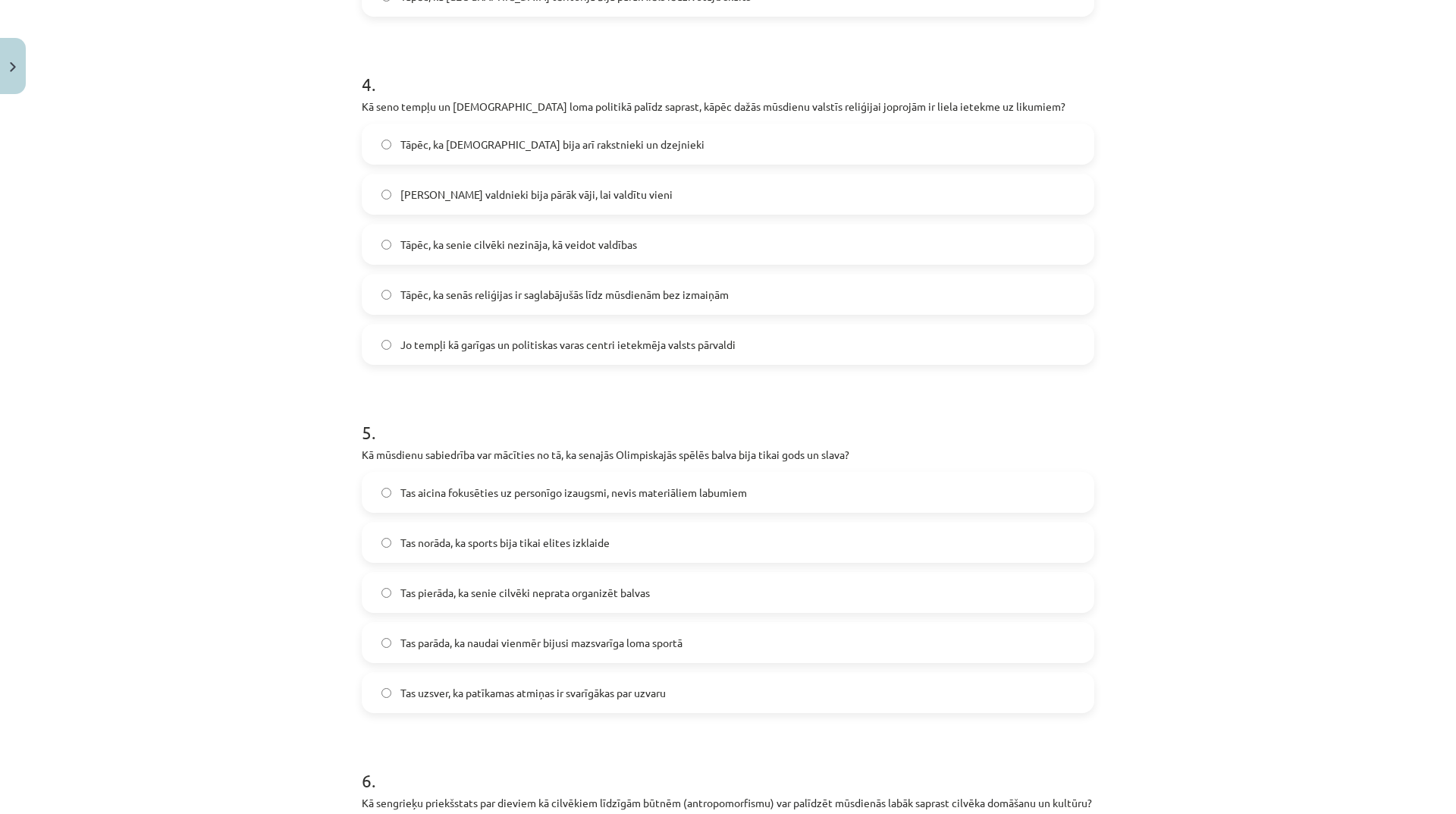
scroll to position [1479, 0]
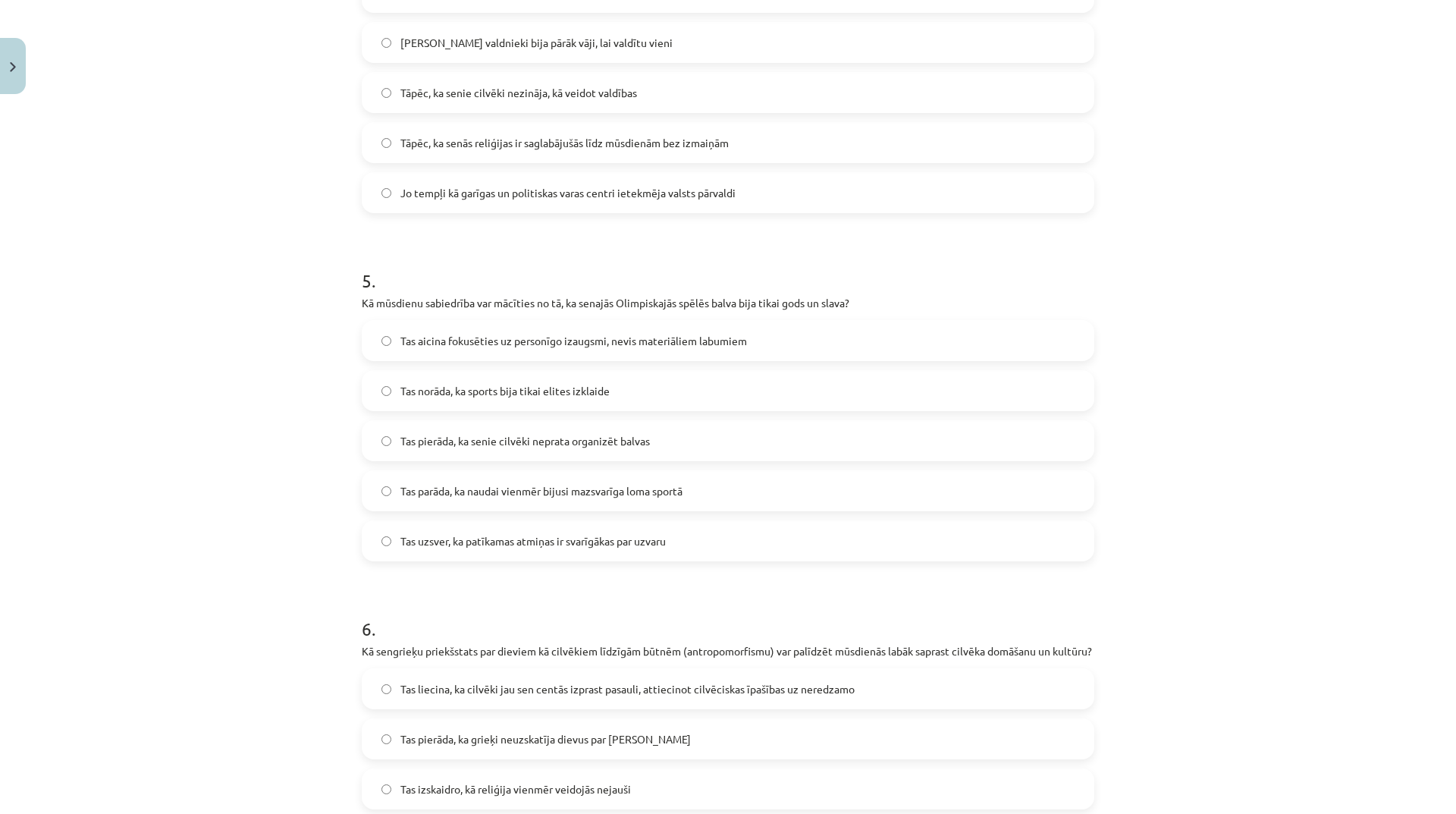
click at [596, 327] on label "Tas aicina fokusēties uz personīgo izaugsmi, nevis materiāliem labumiem" at bounding box center [728, 341] width 730 height 38
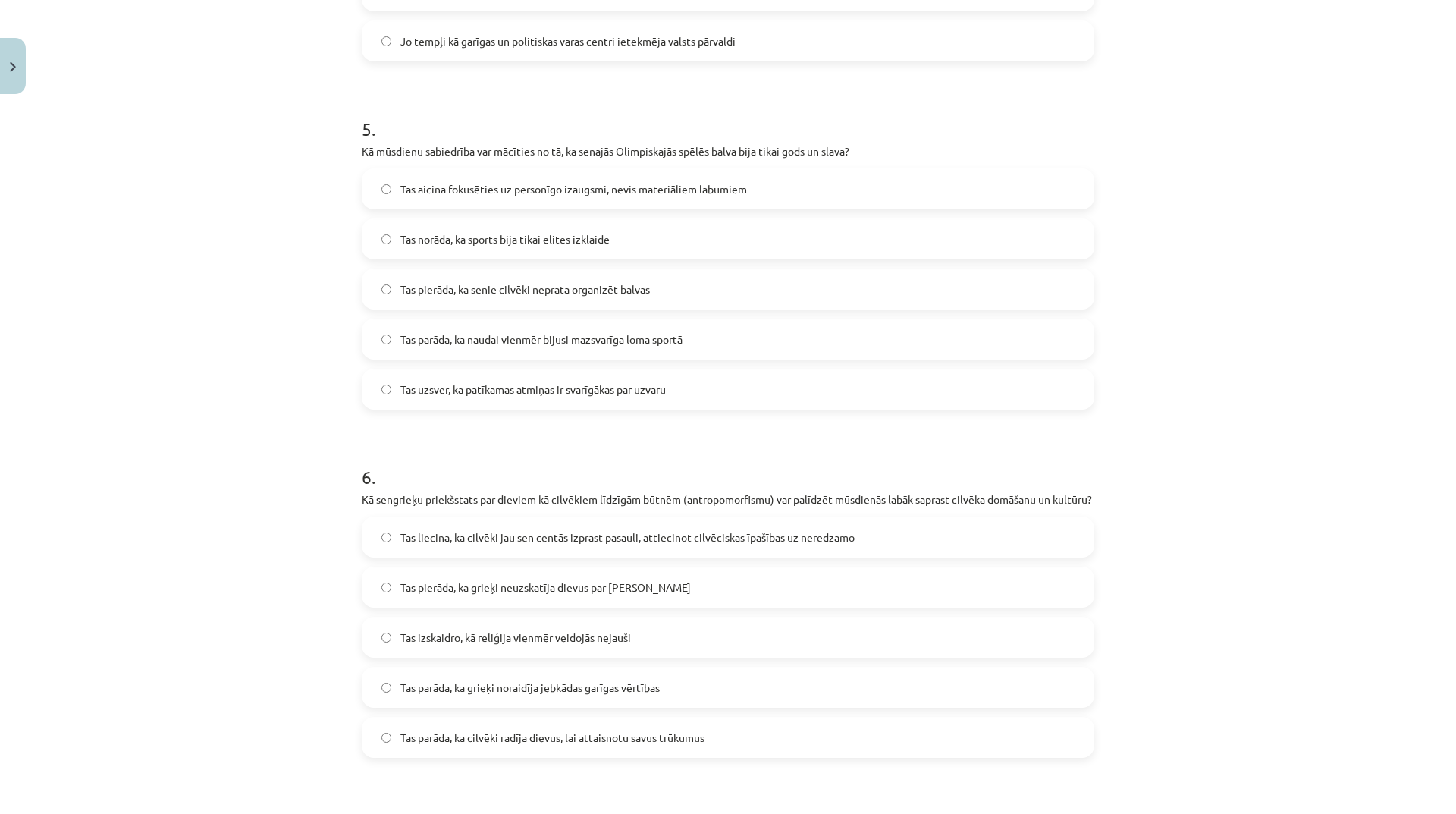
scroll to position [1782, 0]
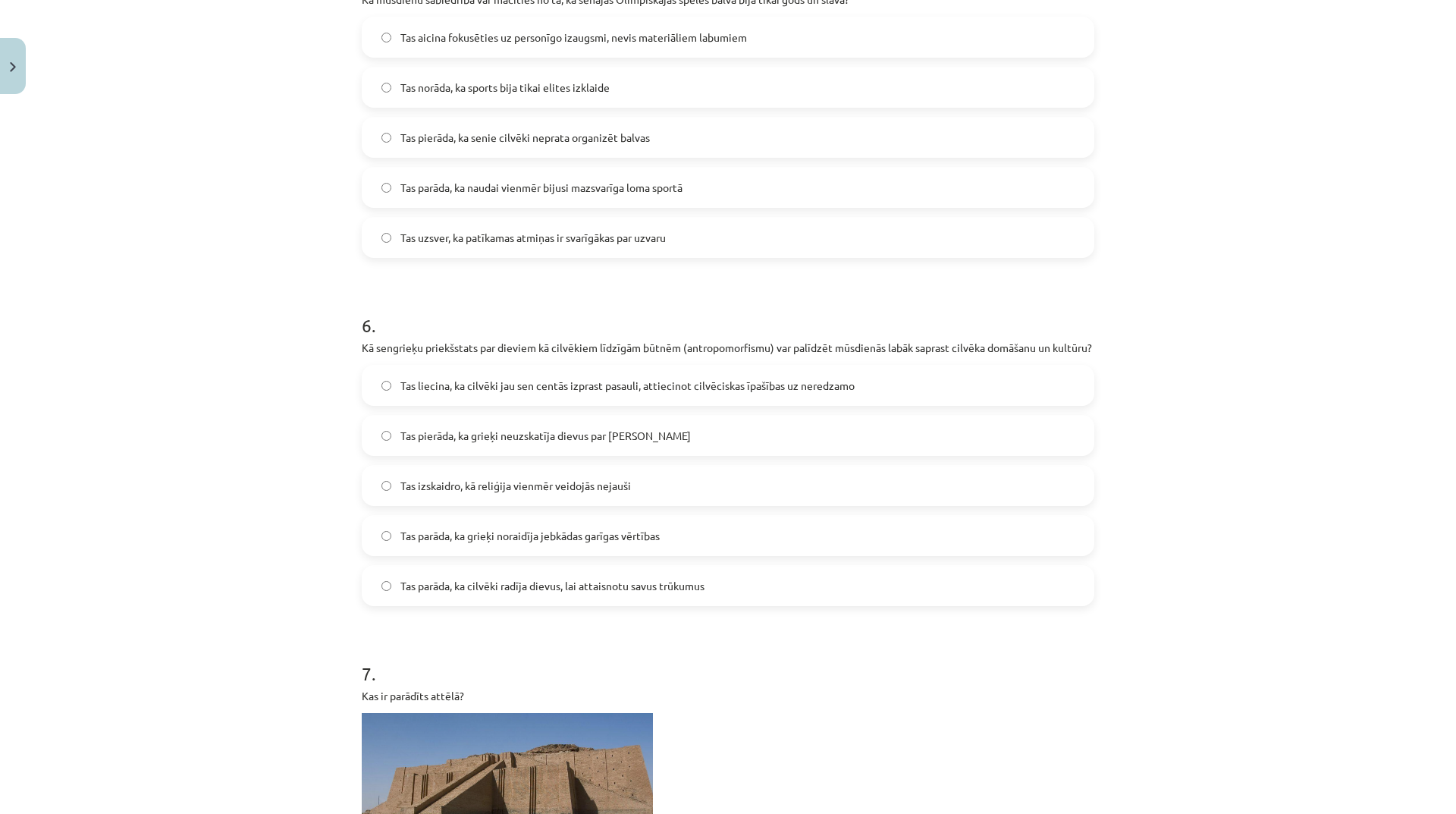
click at [764, 393] on span "Tas liecina, ka cilvēki jau sen centās izprast pasauli, attiecinot cilvēciskas …" at bounding box center [627, 385] width 454 height 16
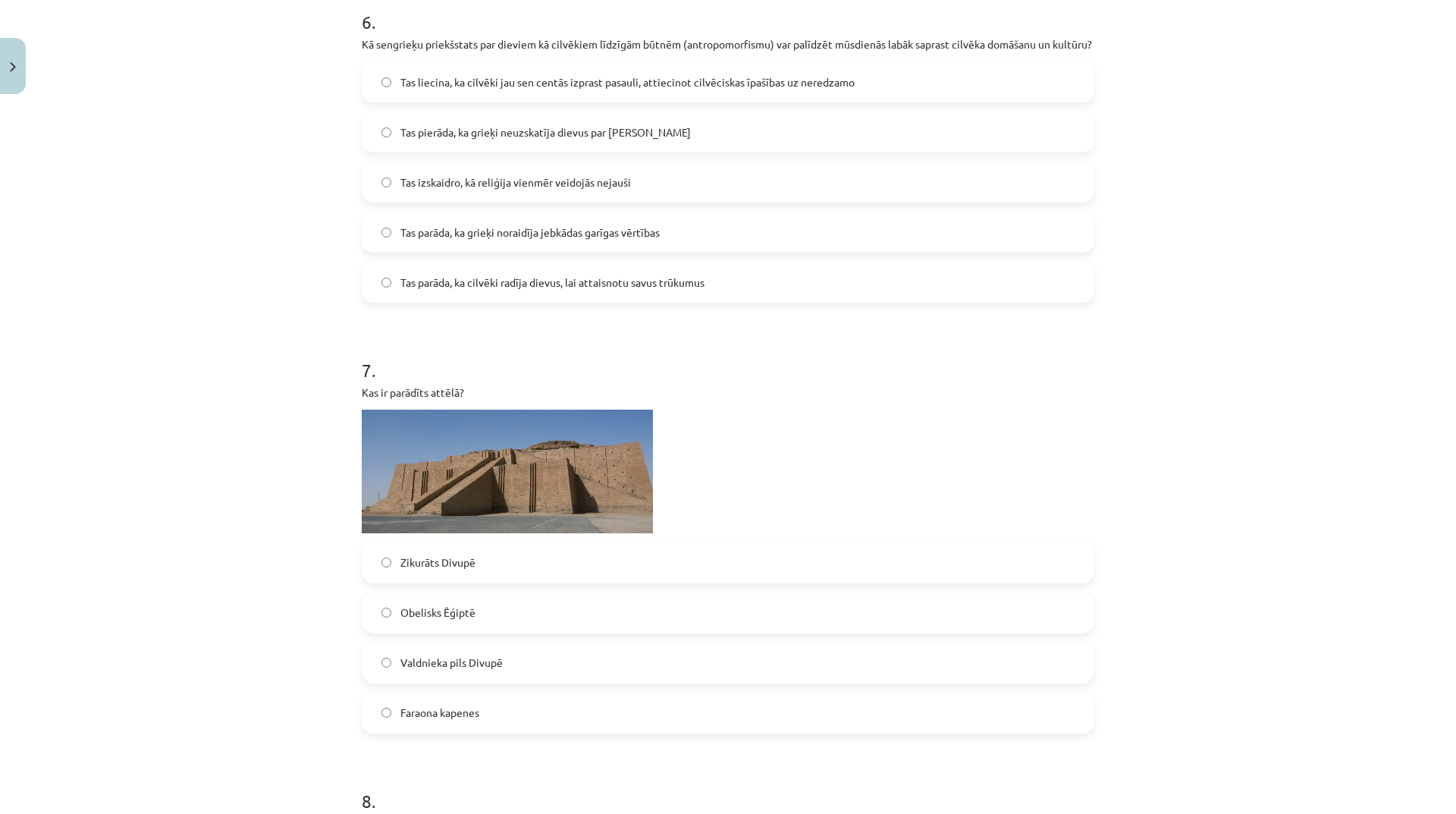
scroll to position [2237, 0]
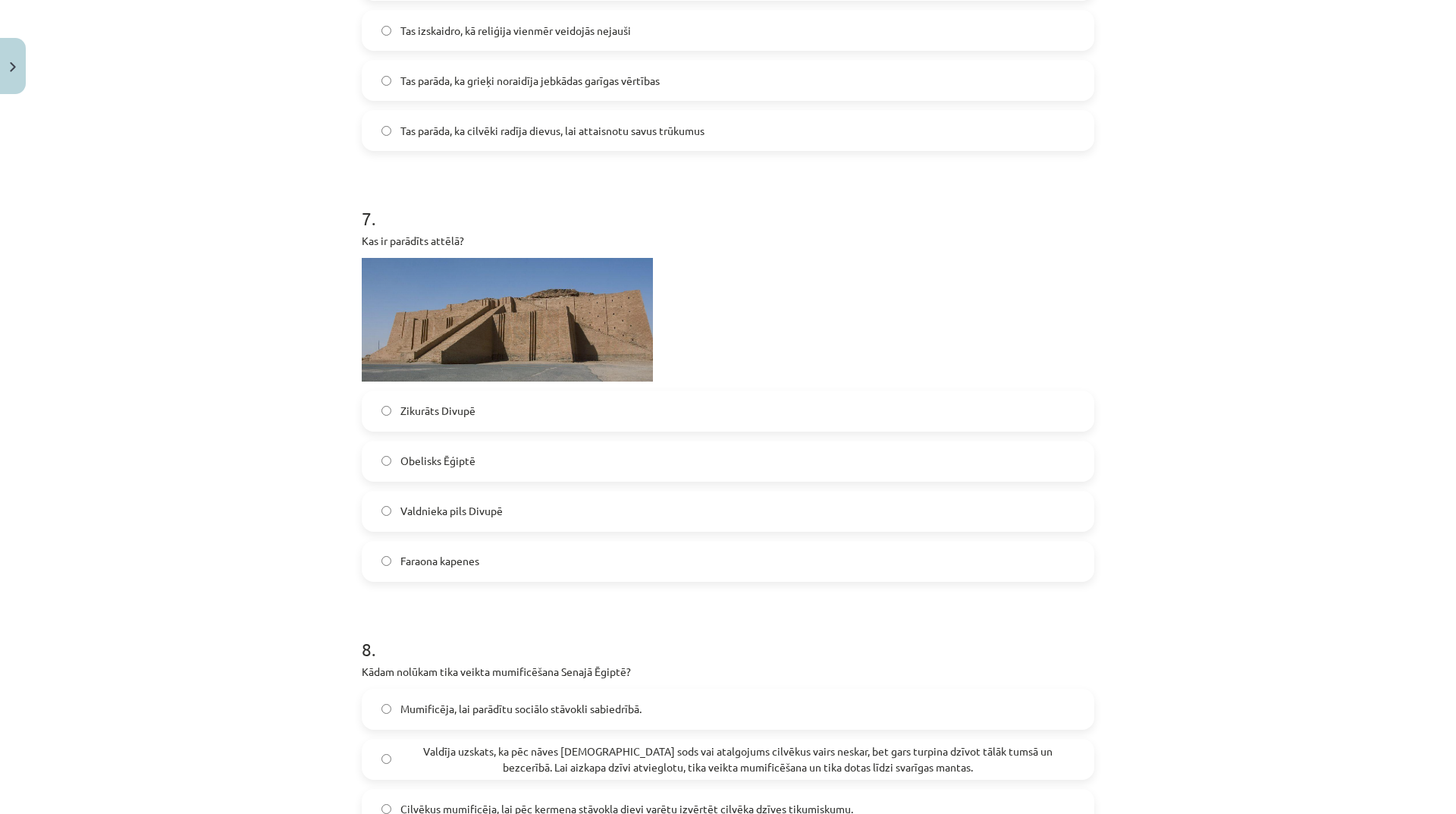
click at [522, 578] on label "Faraona kapenes" at bounding box center [728, 562] width 730 height 38
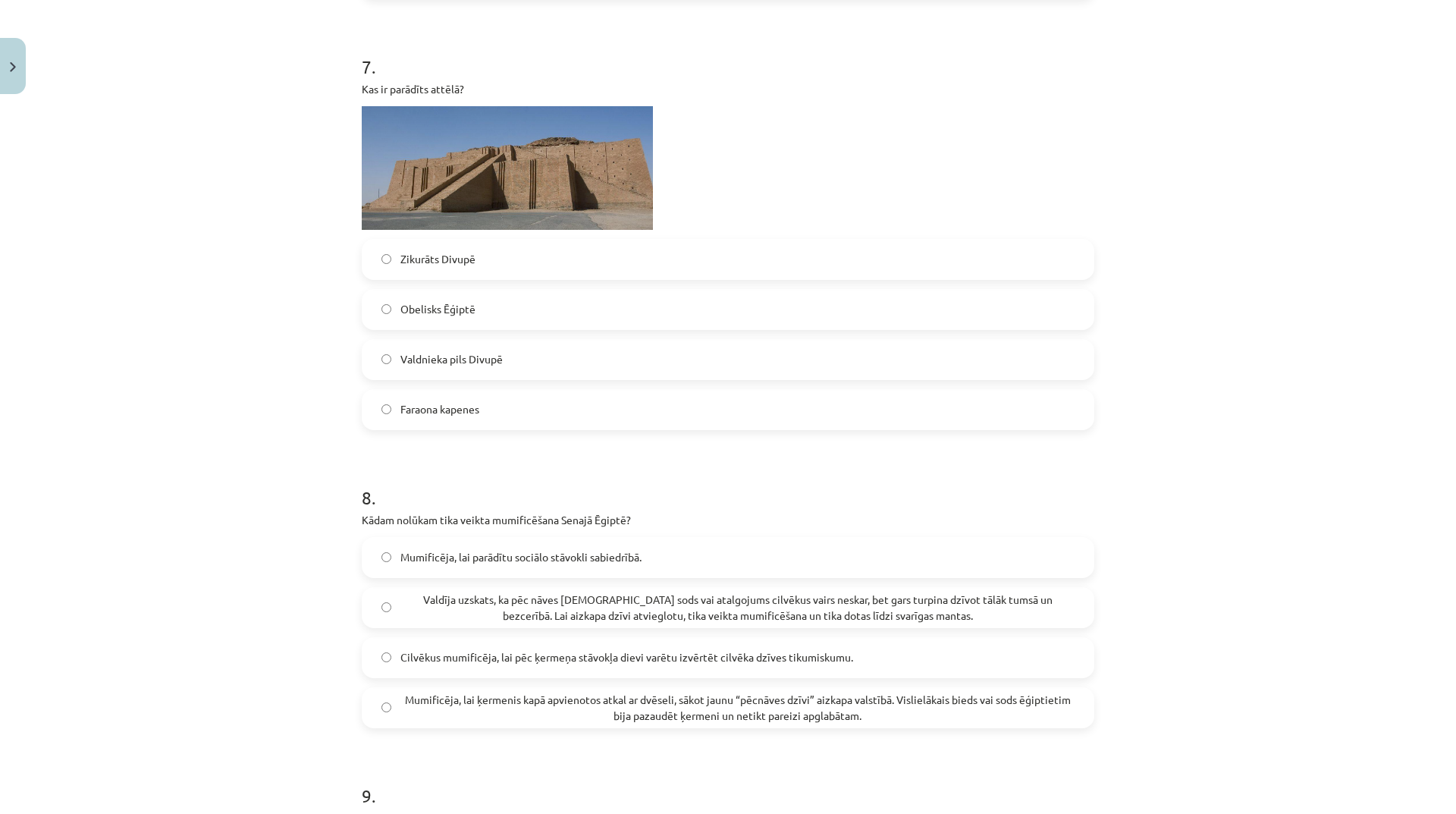
scroll to position [2540, 0]
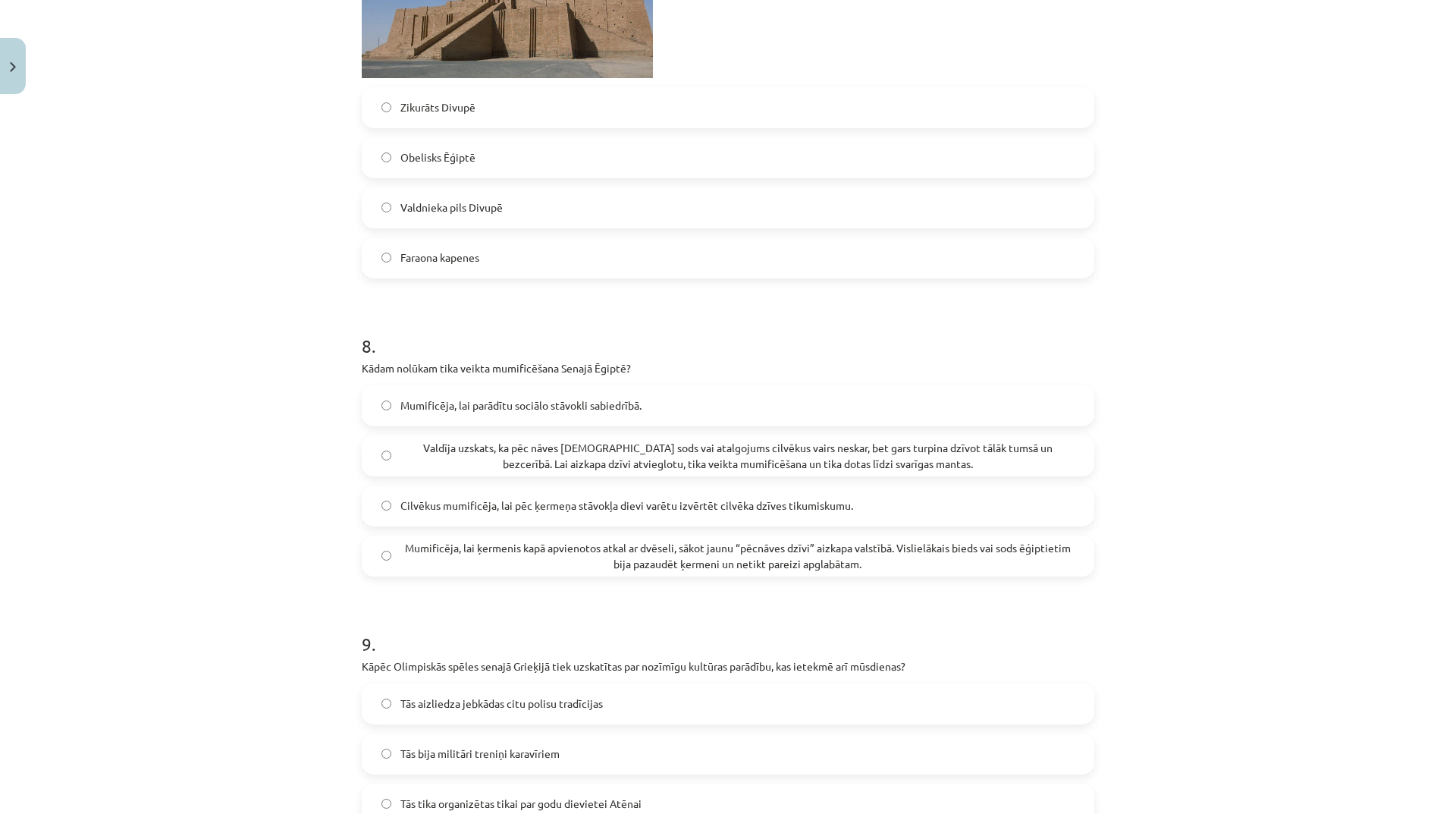
click at [550, 472] on span "Valdīja uzskats, ka pēc nāves dievu sods vai atalgojums cilvēkus vairs neskar, …" at bounding box center [737, 456] width 674 height 32
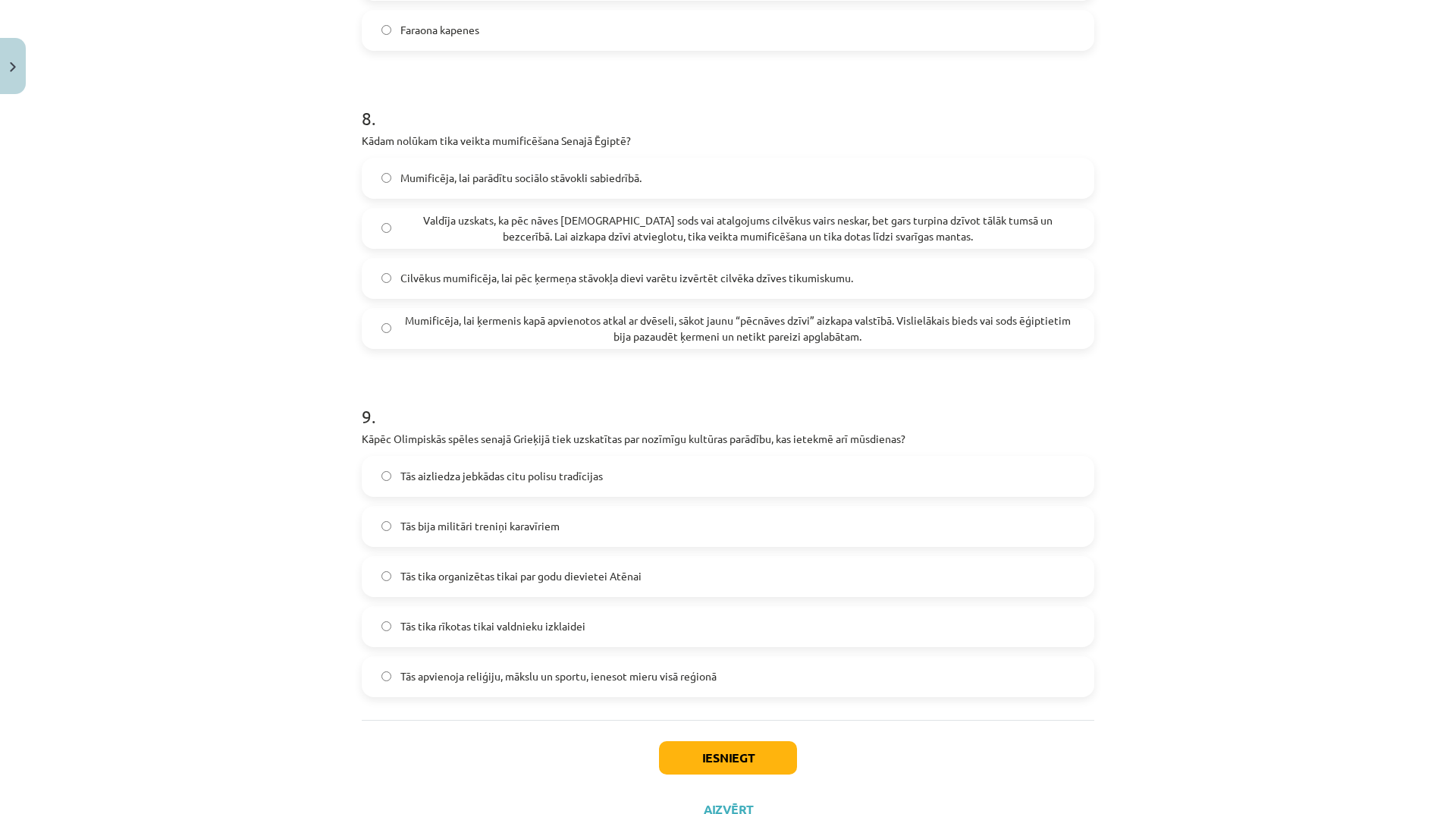
scroll to position [2843, 0]
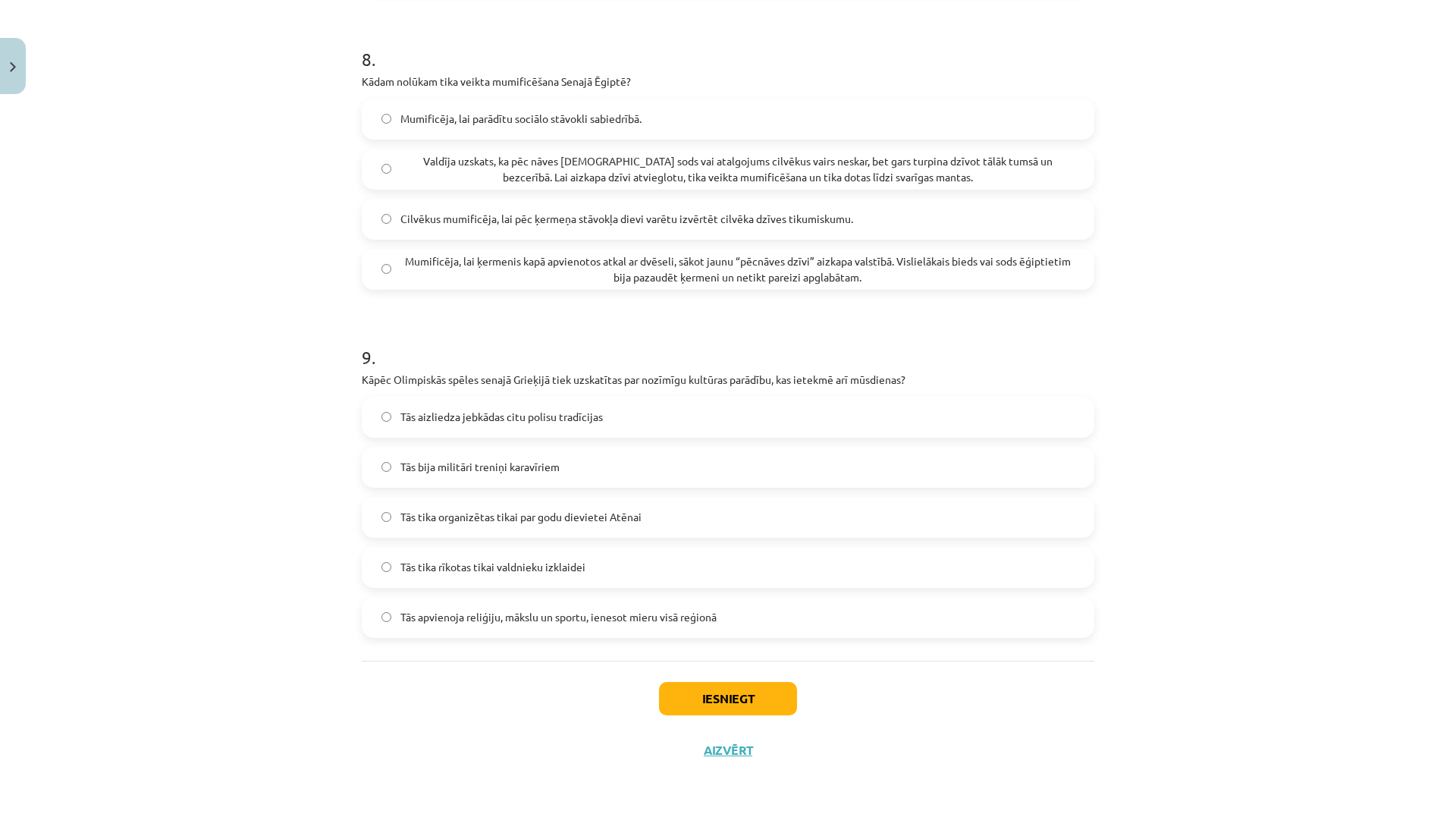
click at [634, 616] on span "Tās apvienoja reliģiju, mākslu un sportu, ienesot mieru visā reģionā" at bounding box center [559, 617] width 317 height 16
click at [764, 708] on button "Iesniegt" at bounding box center [728, 698] width 138 height 33
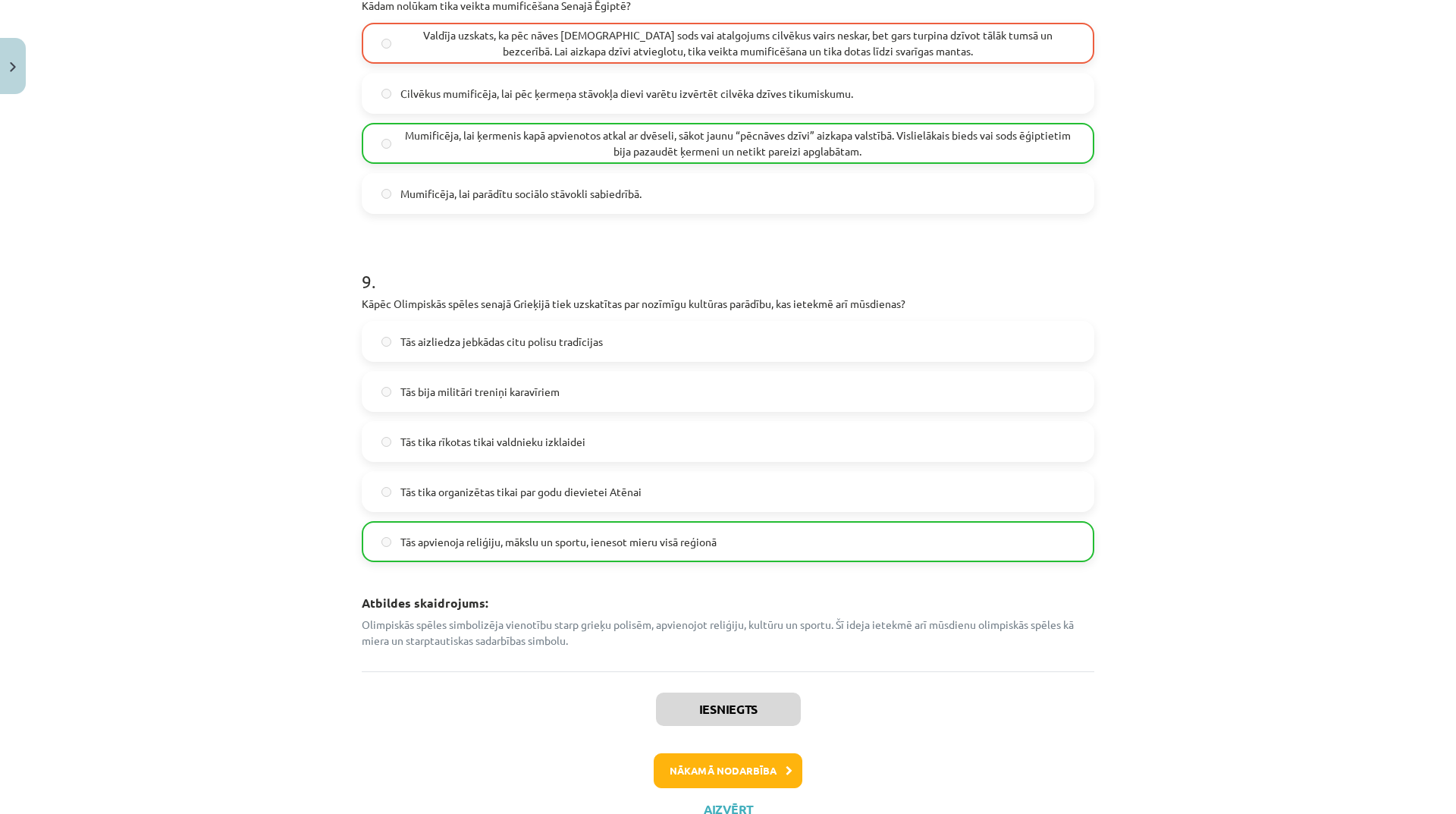
scroll to position [3409, 0]
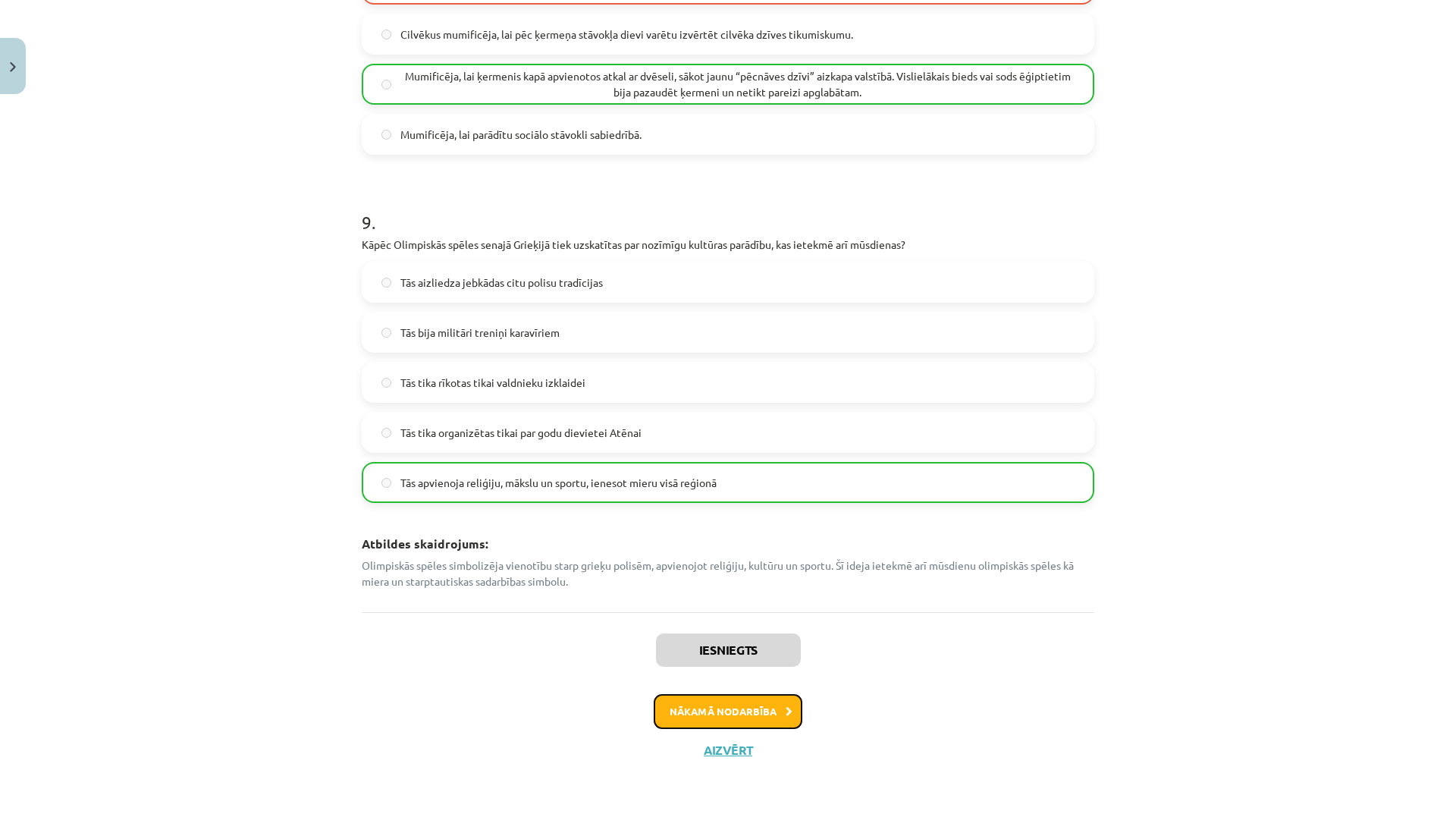
click at [776, 717] on button "Nākamā nodarbība" at bounding box center [728, 712] width 148 height 35
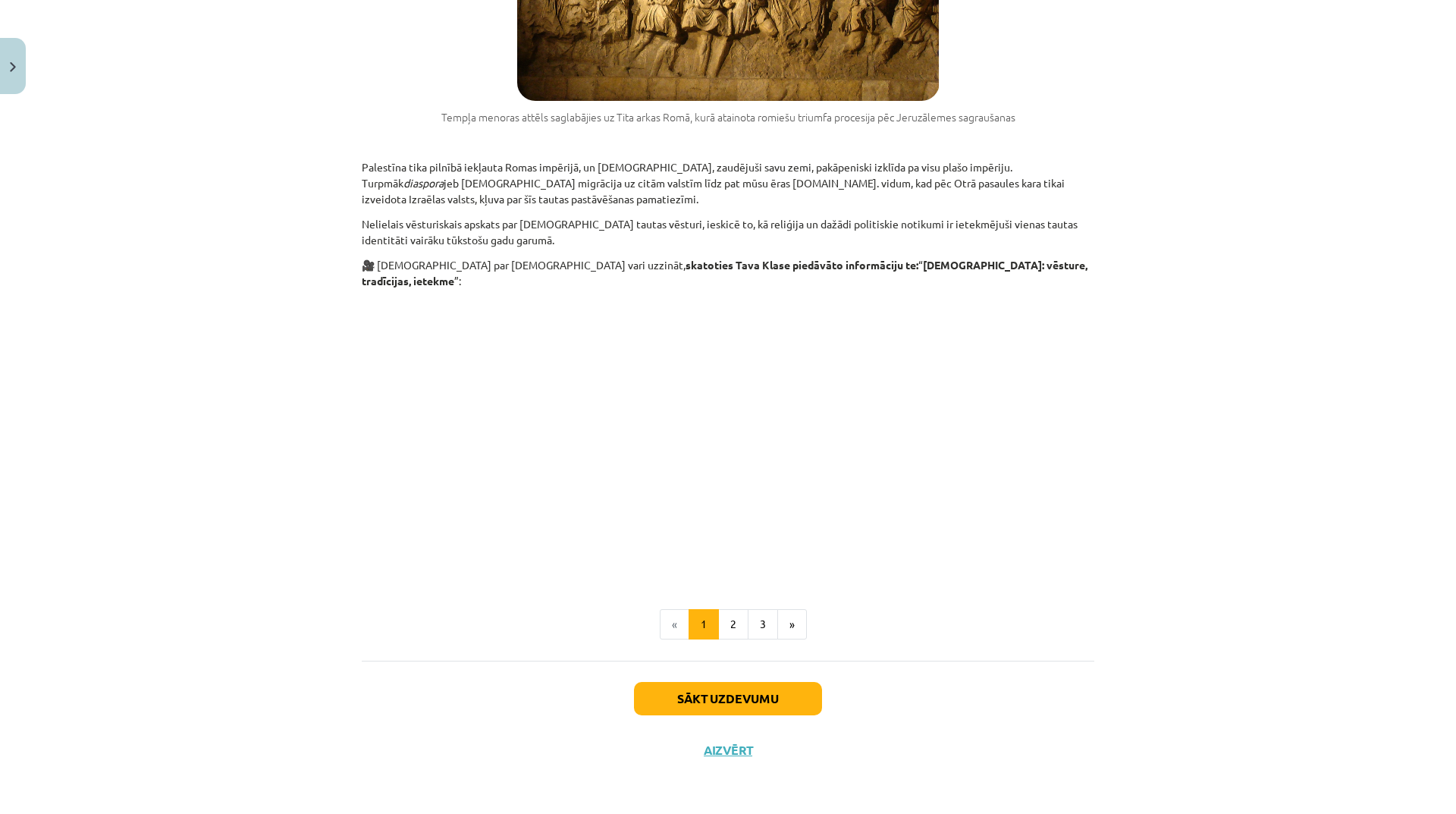
scroll to position [38, 0]
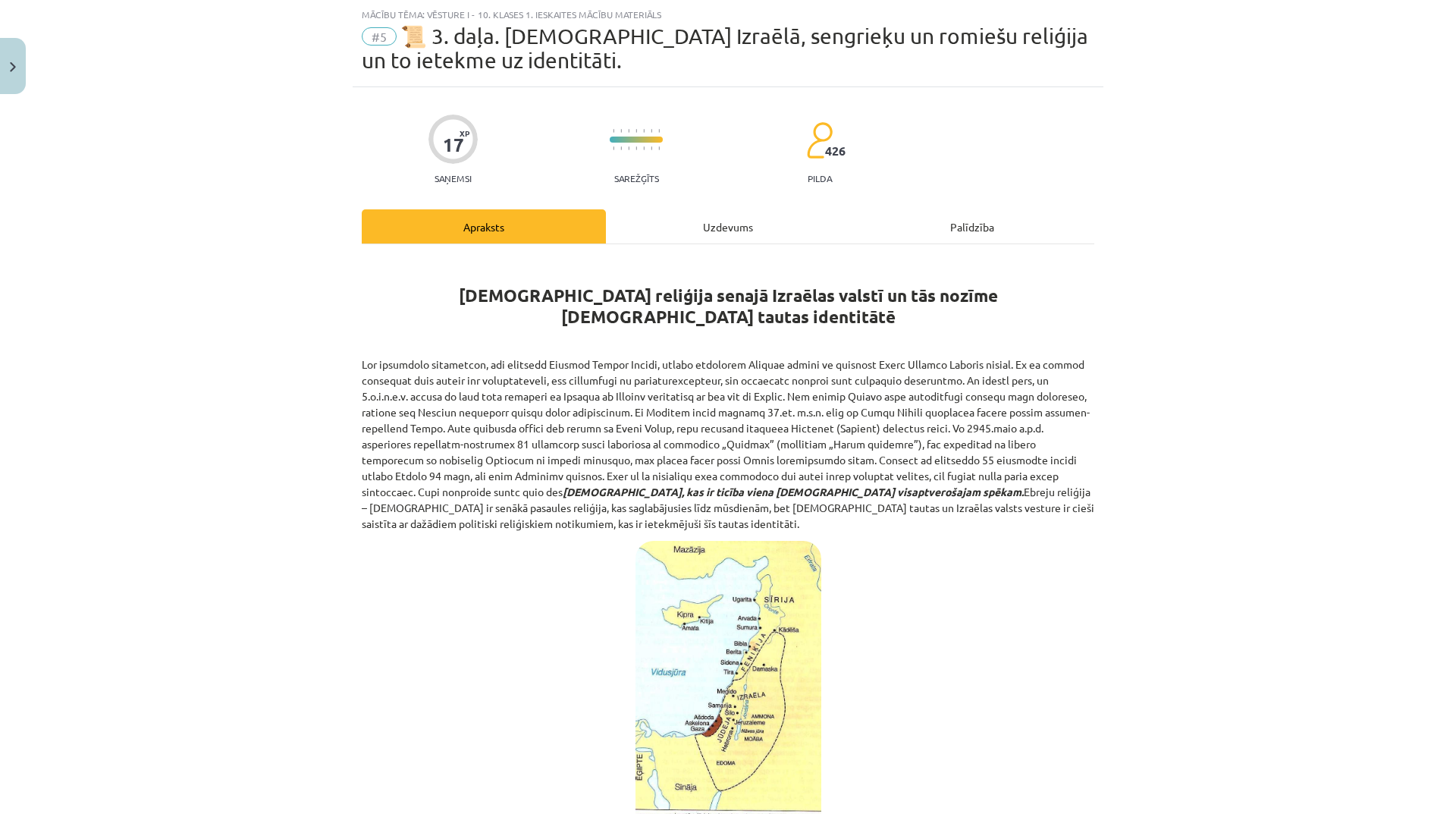
click at [733, 232] on div "Uzdevums" at bounding box center [727, 226] width 244 height 34
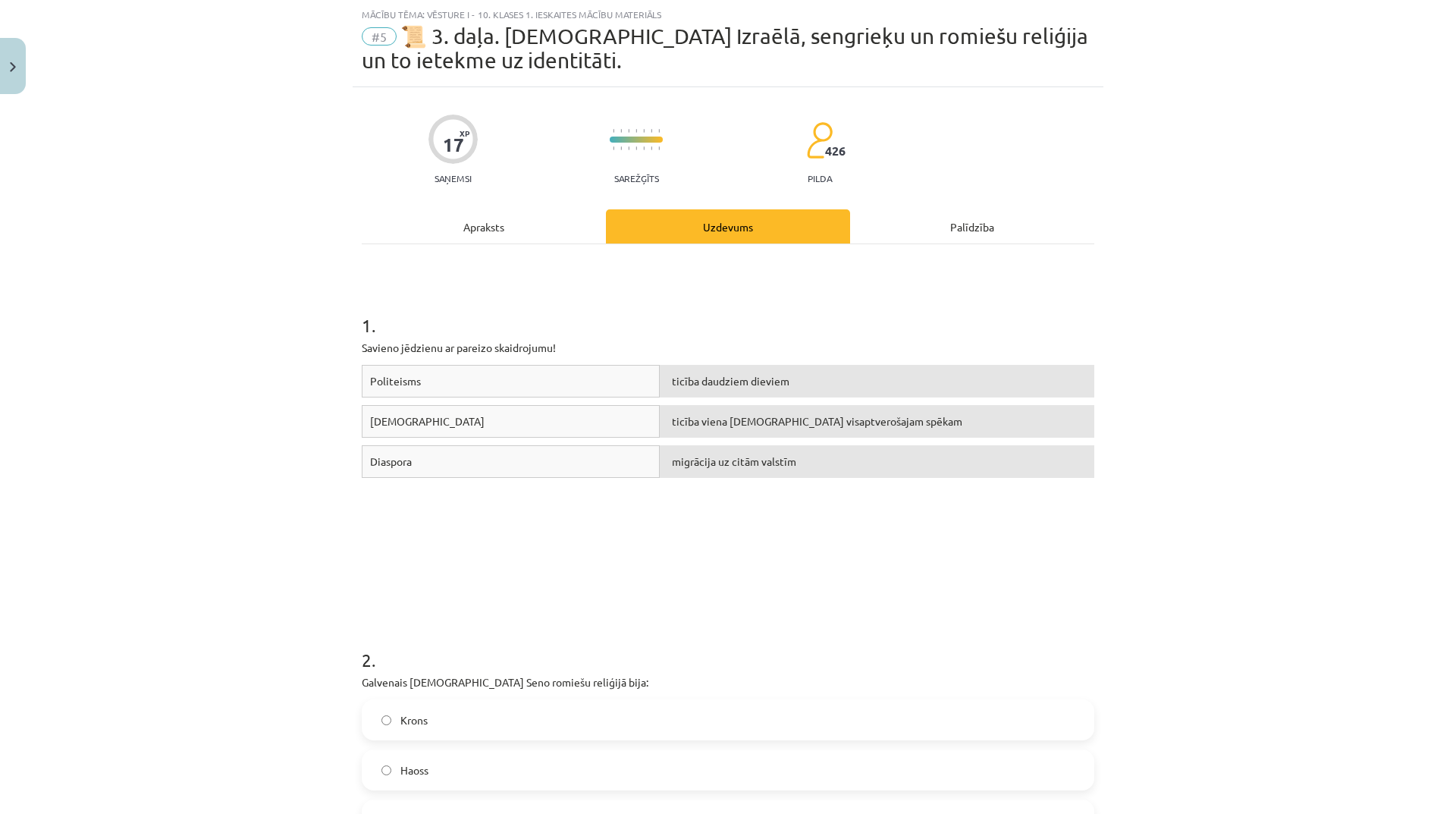
click at [515, 224] on div "Apraksts" at bounding box center [483, 226] width 244 height 34
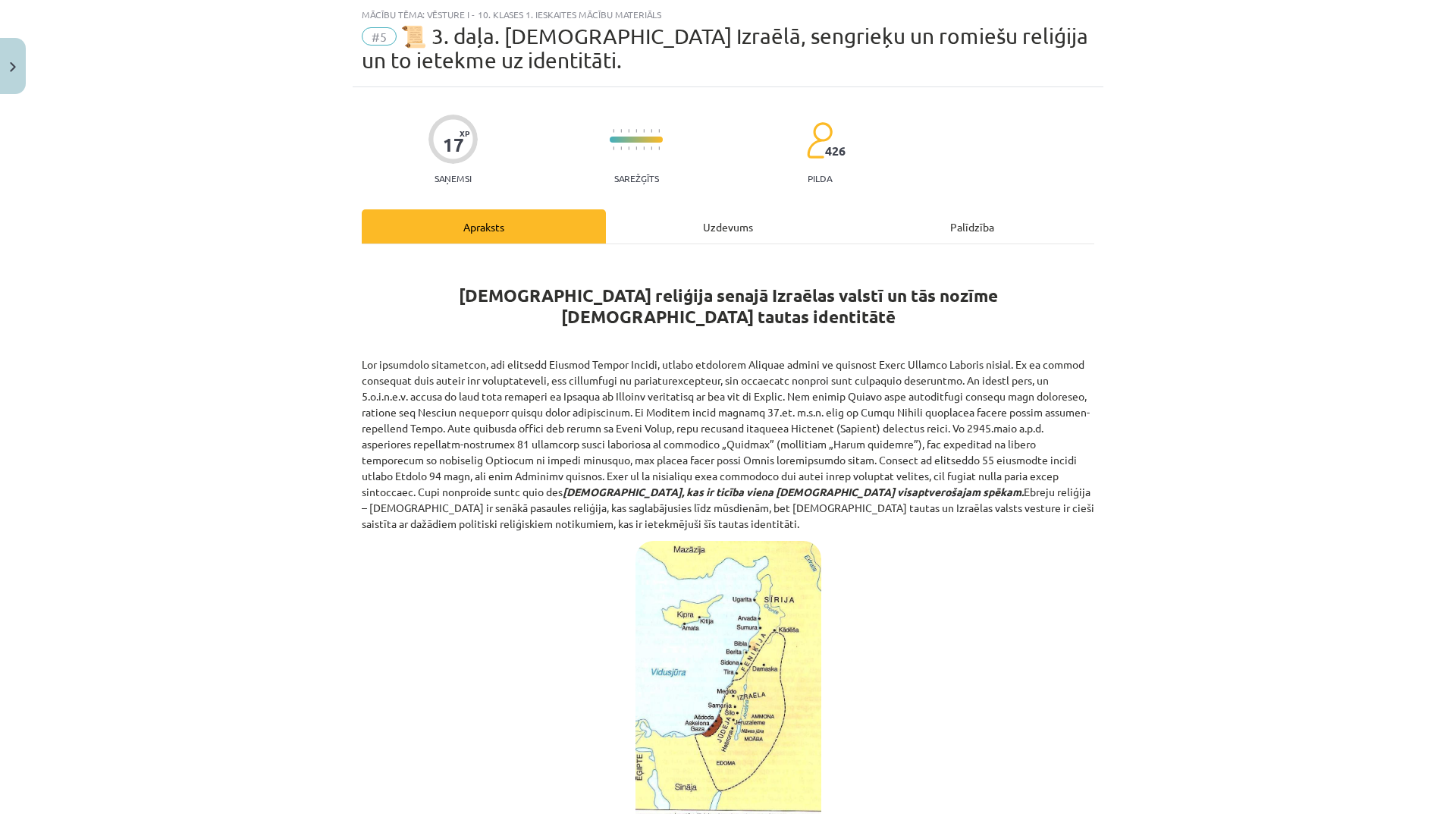
click at [732, 229] on div "Uzdevums" at bounding box center [727, 226] width 244 height 34
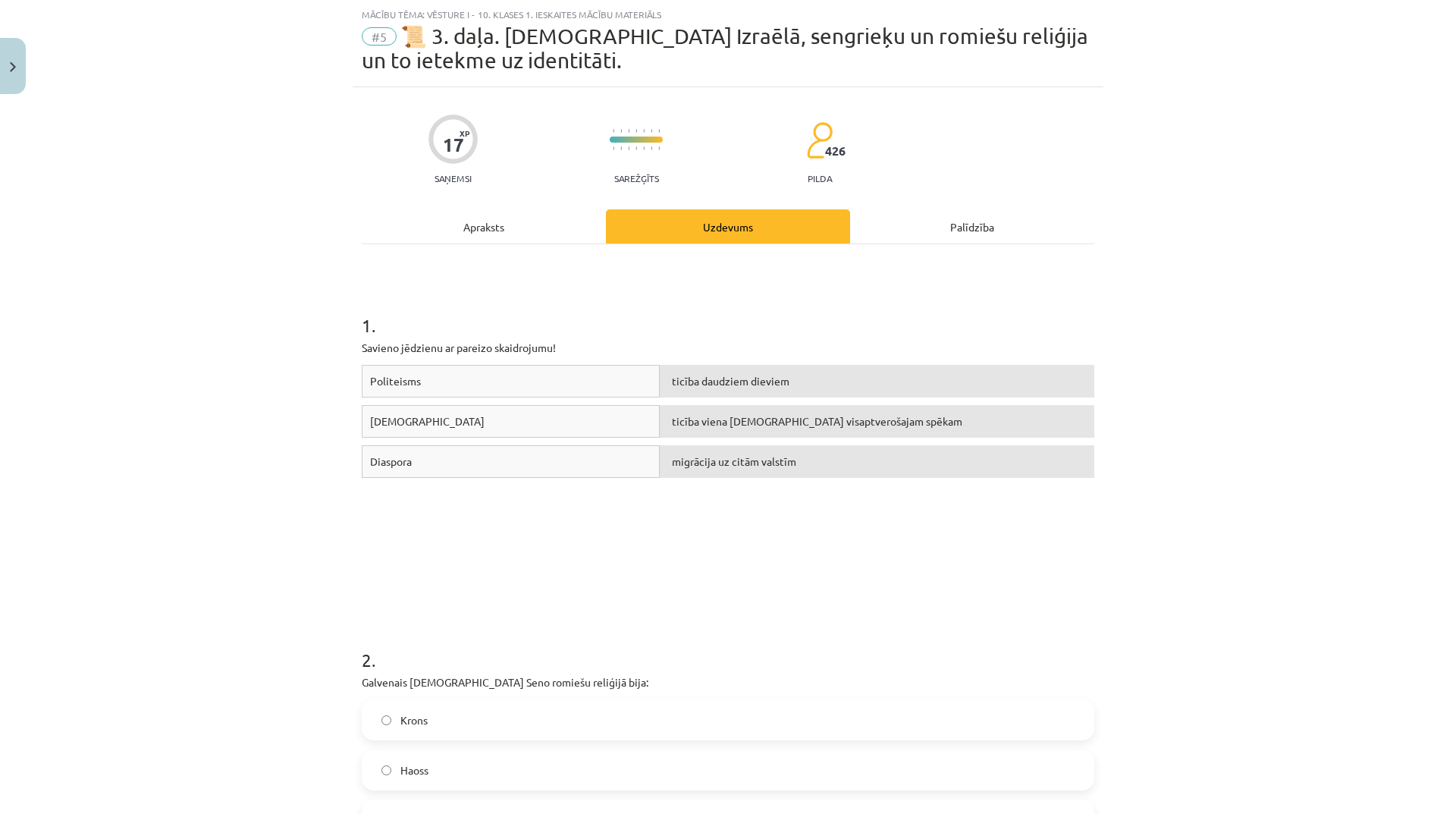
click at [496, 231] on div "Apraksts" at bounding box center [483, 226] width 244 height 34
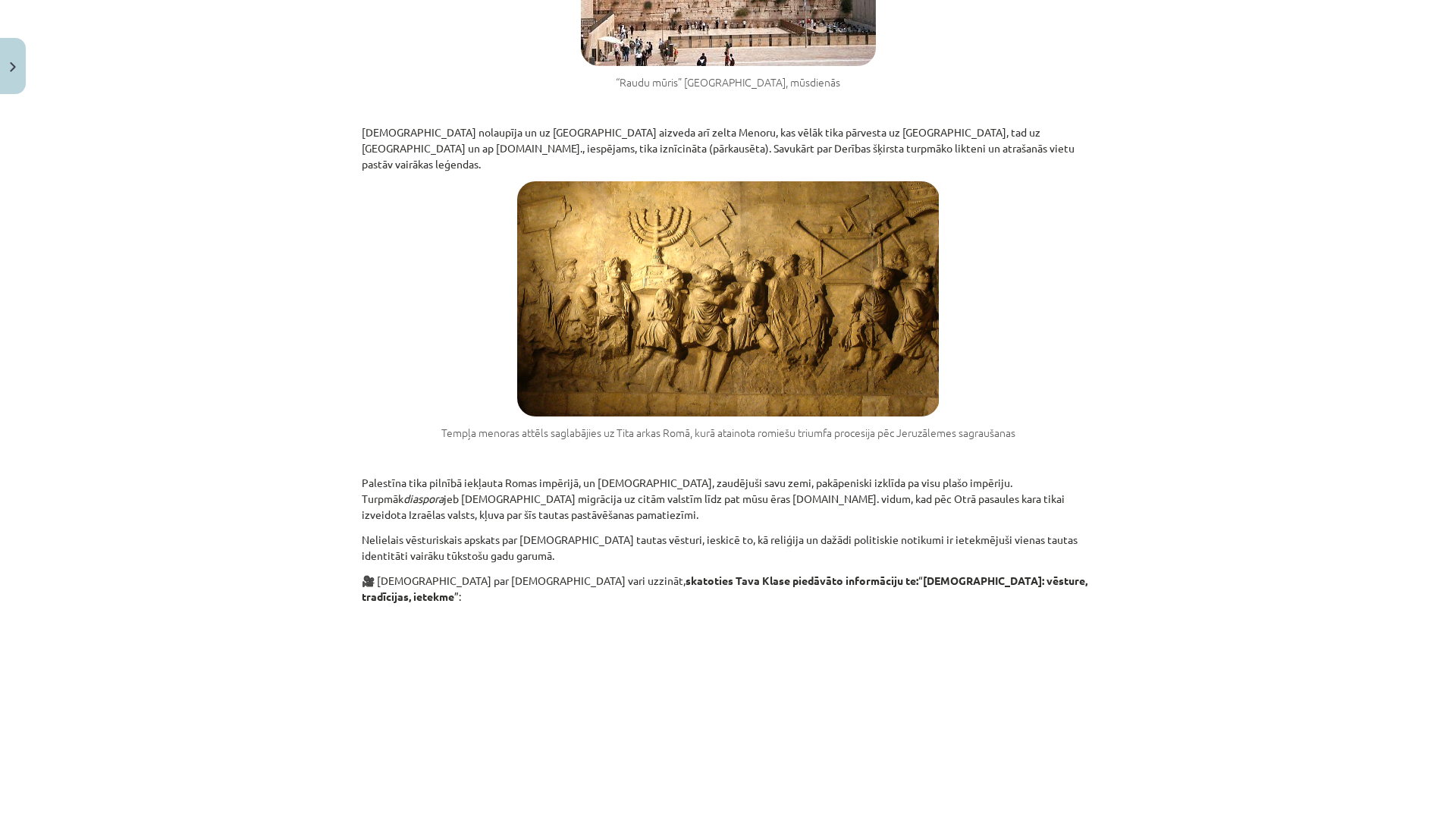
scroll to position [2149, 0]
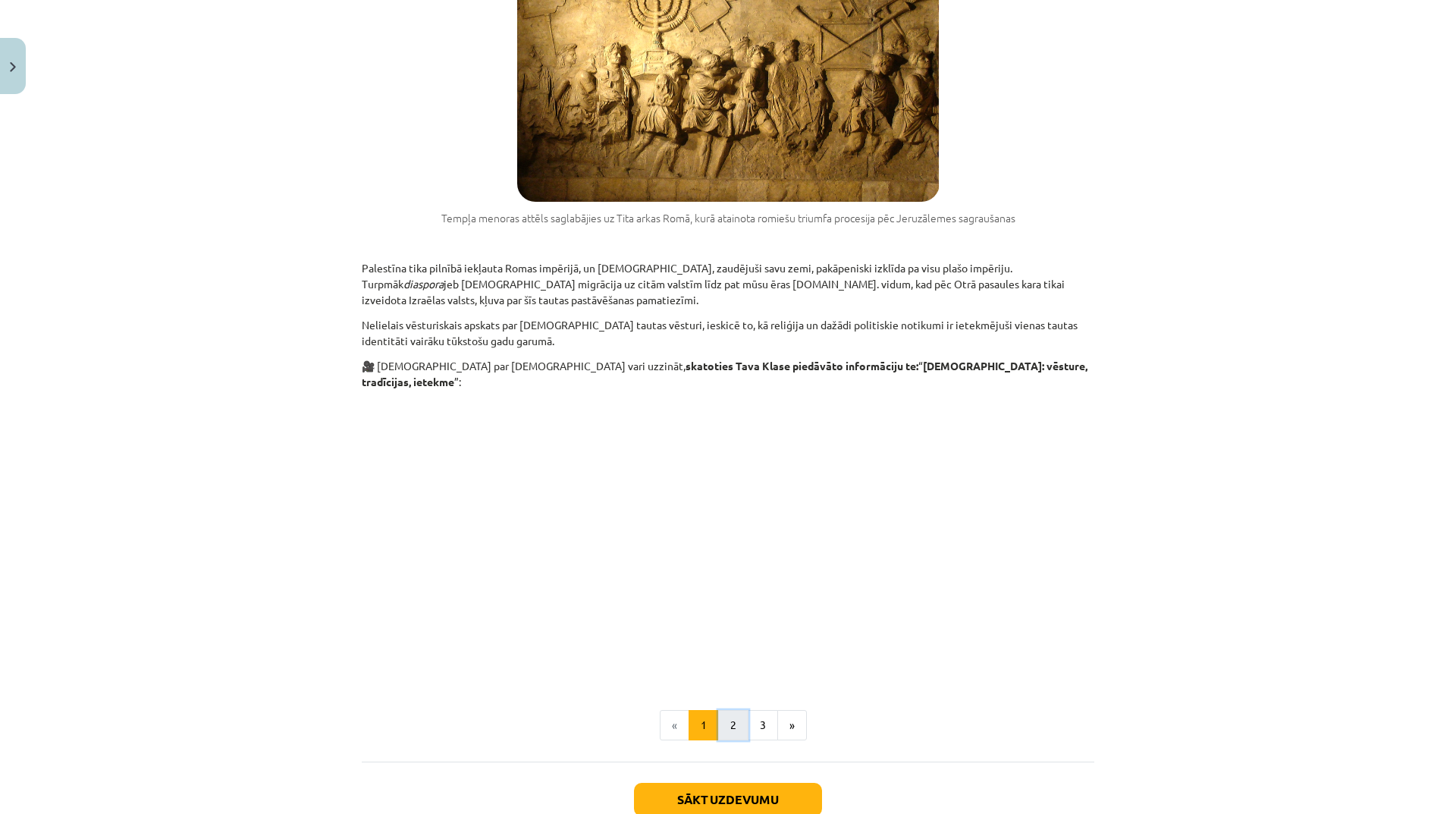
click at [735, 710] on button "2" at bounding box center [733, 725] width 30 height 30
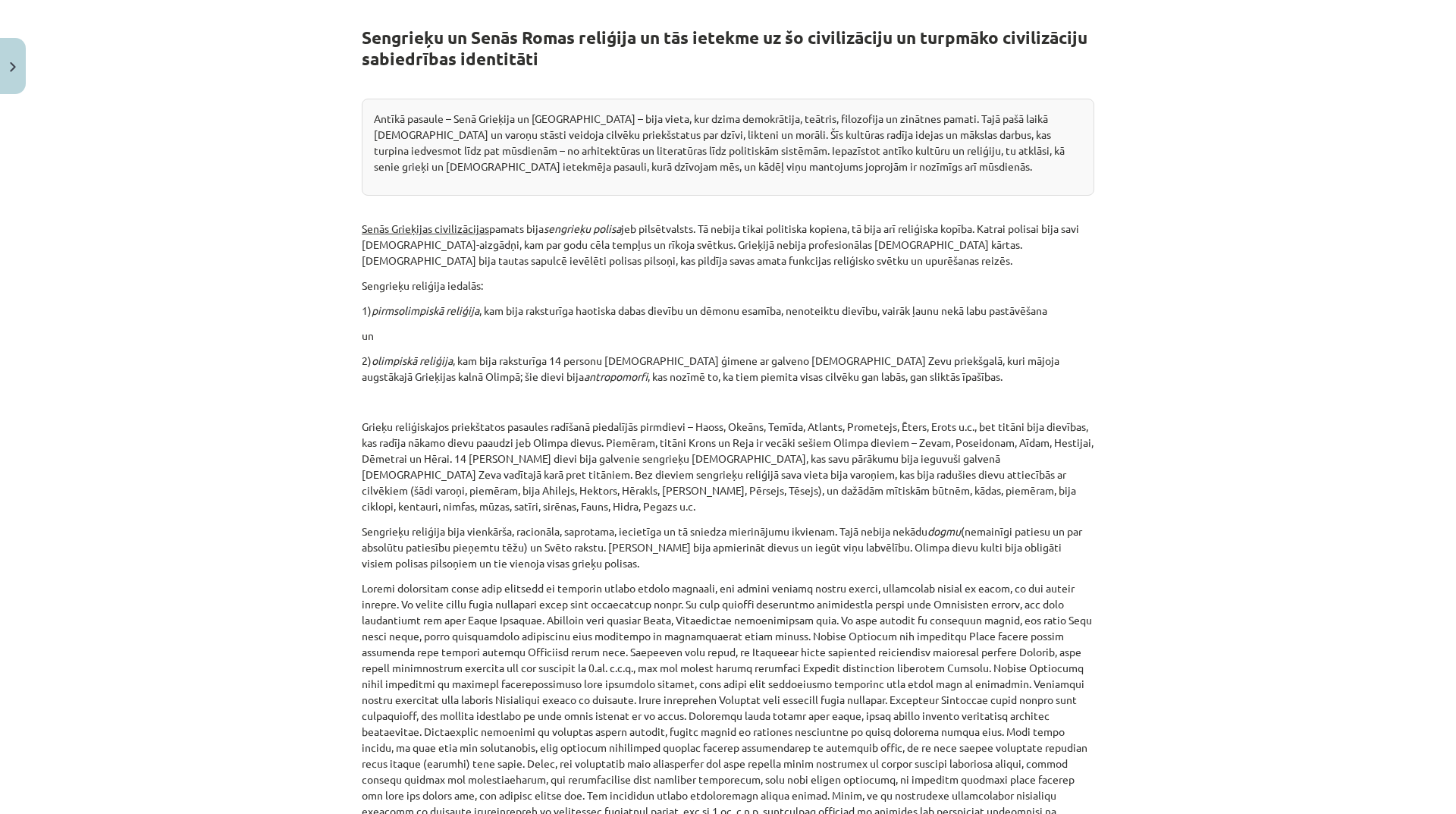
scroll to position [0, 0]
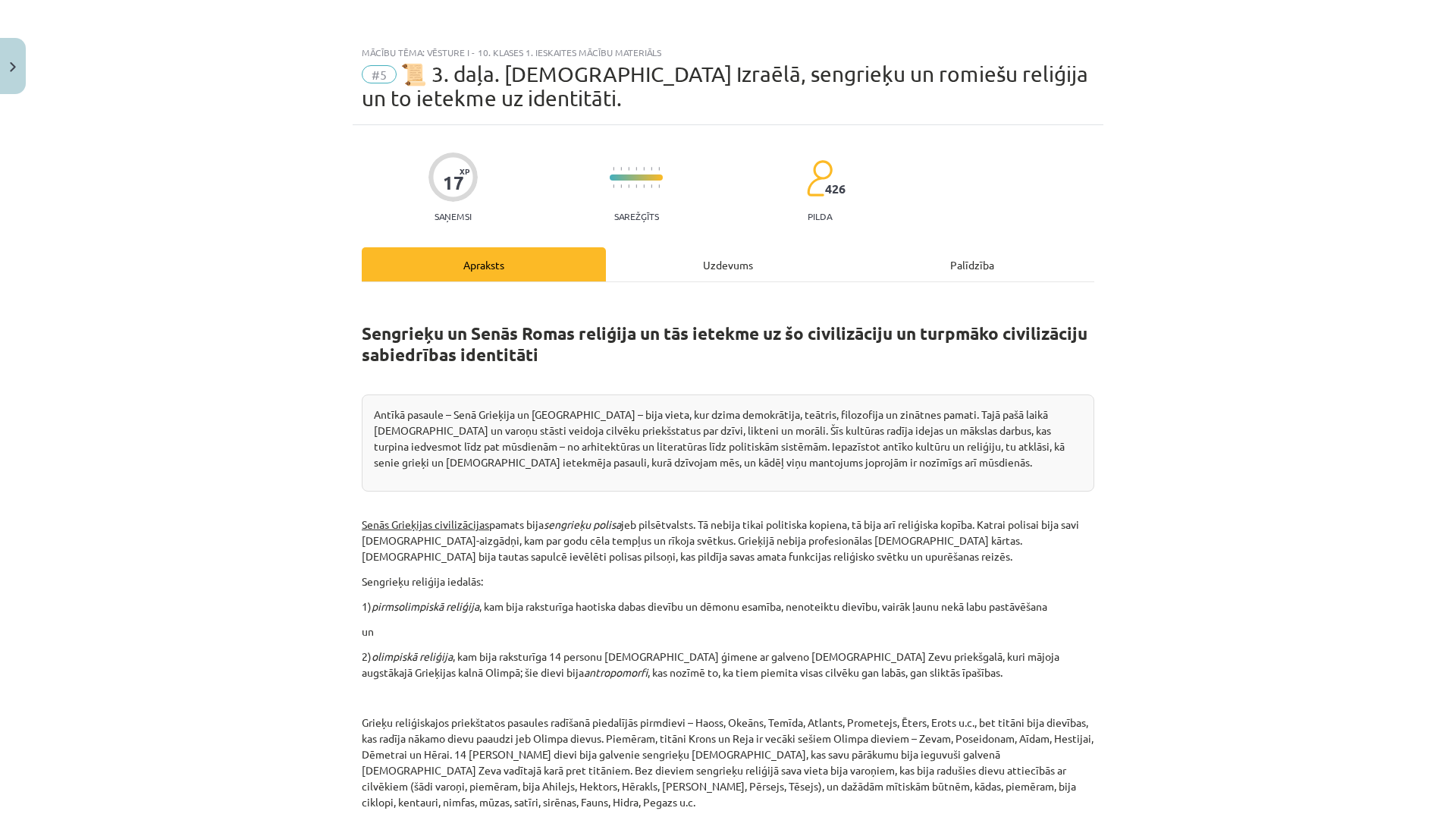
click at [719, 274] on div "Uzdevums" at bounding box center [727, 264] width 244 height 34
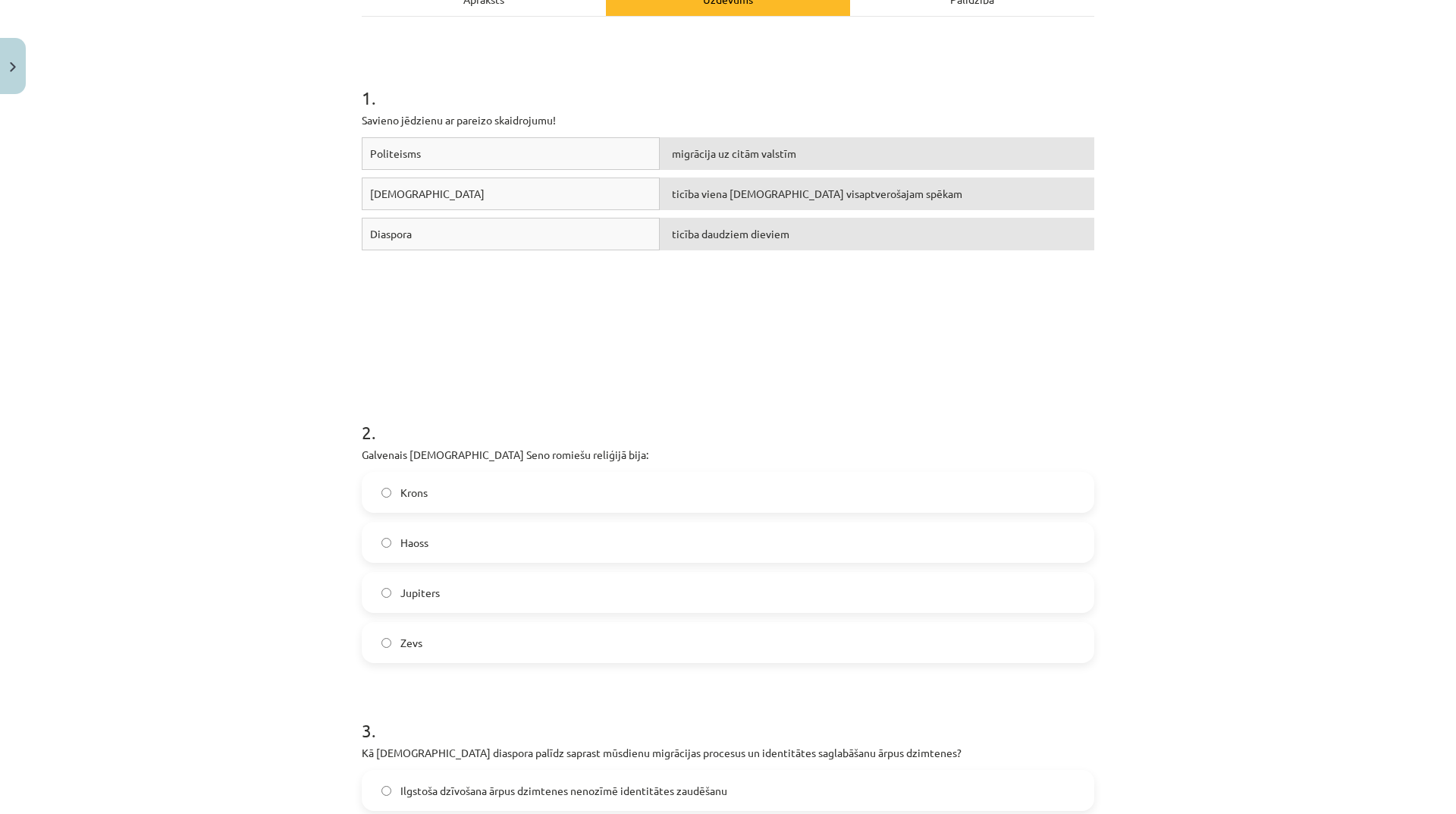
scroll to position [493, 0]
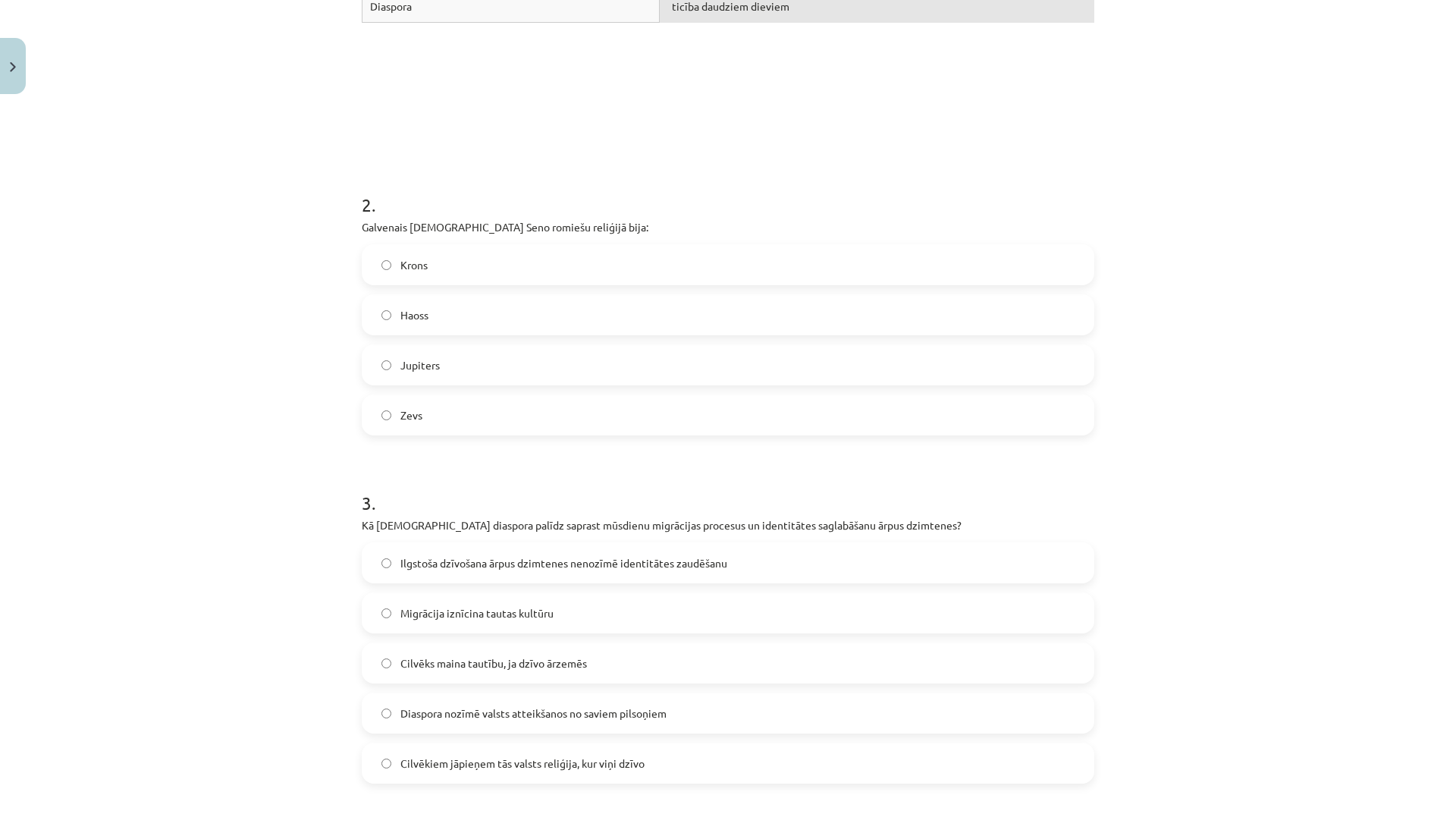
click at [506, 418] on label "Zevs" at bounding box center [728, 415] width 730 height 38
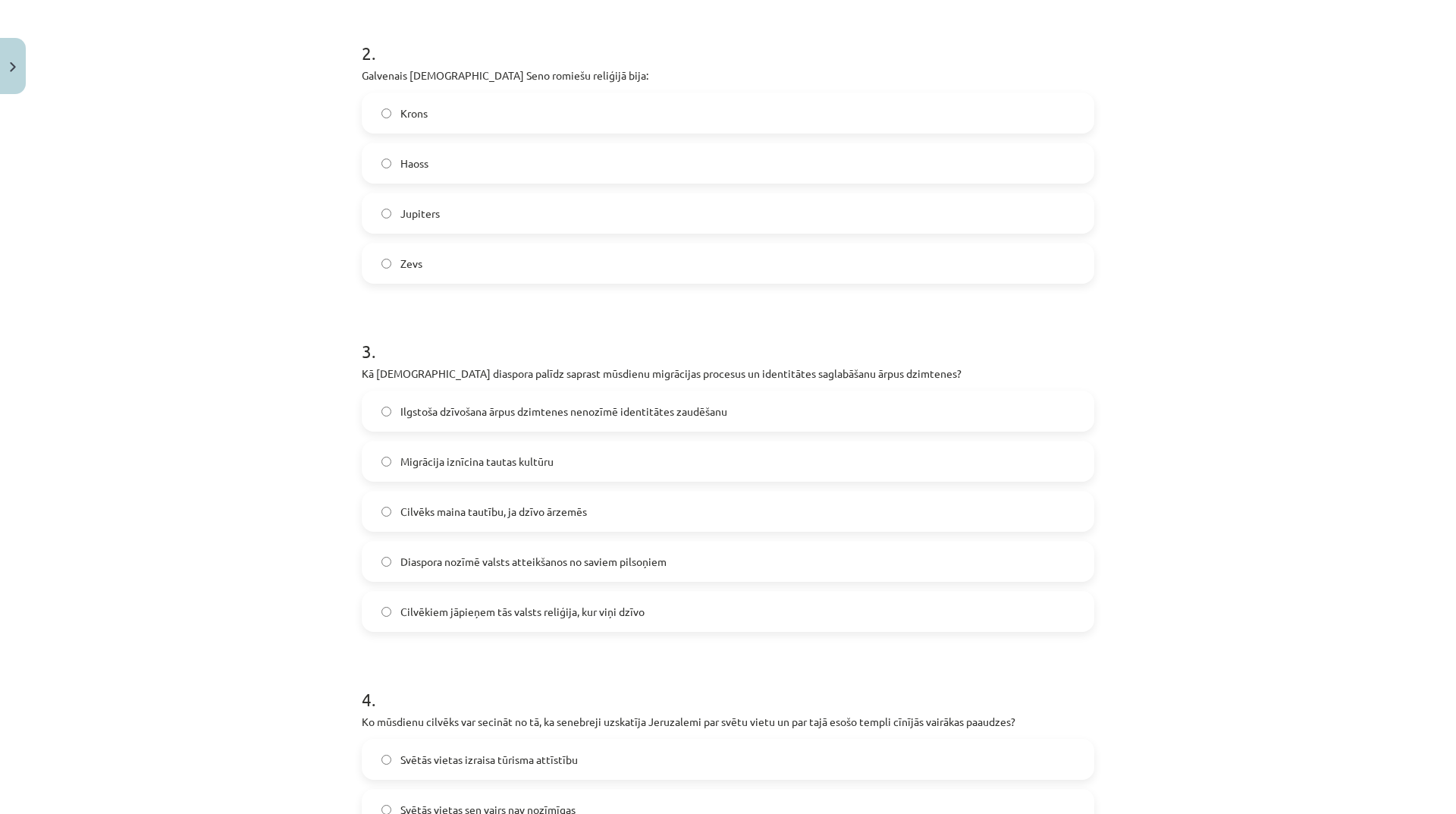
scroll to position [721, 0]
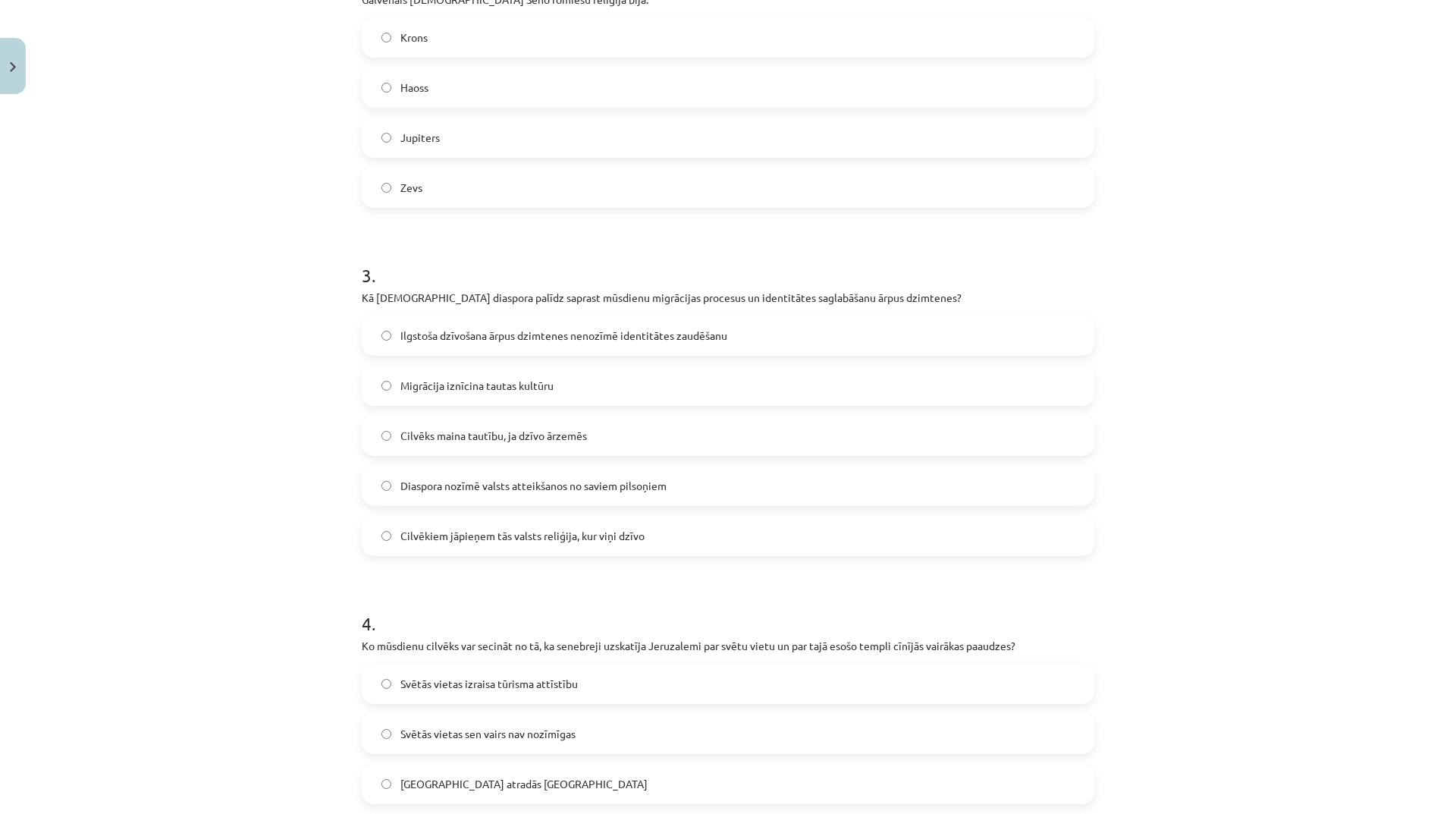
click at [690, 527] on label "Cilvēkiem jāpieņem tās valsts reliģija, kur viņi dzīvo" at bounding box center [728, 536] width 730 height 38
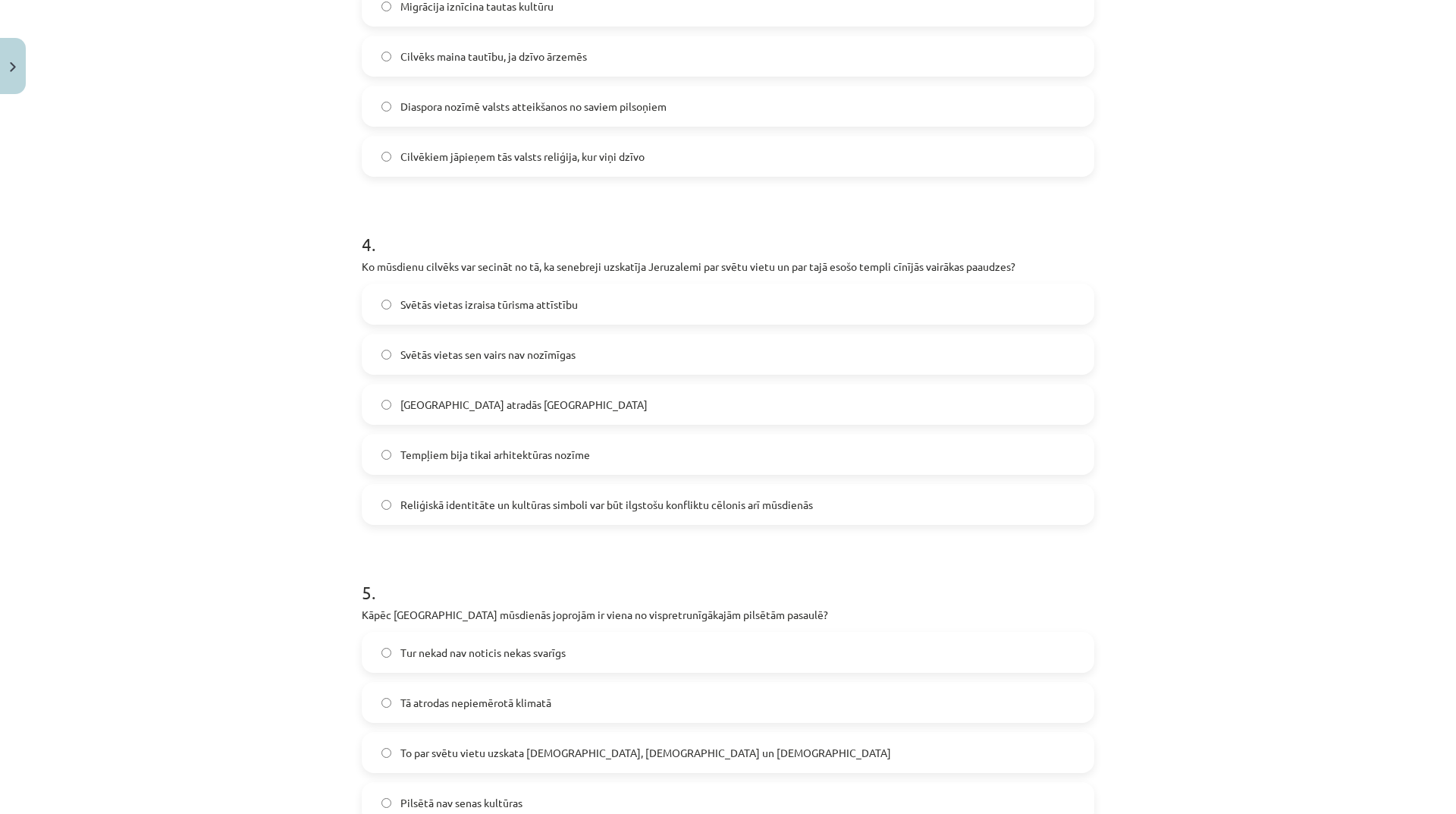
click at [670, 513] on label "Reliģiskā identitāte un kultūras simboli var būt ilgstošu konfliktu cēlonis arī…" at bounding box center [728, 505] width 730 height 38
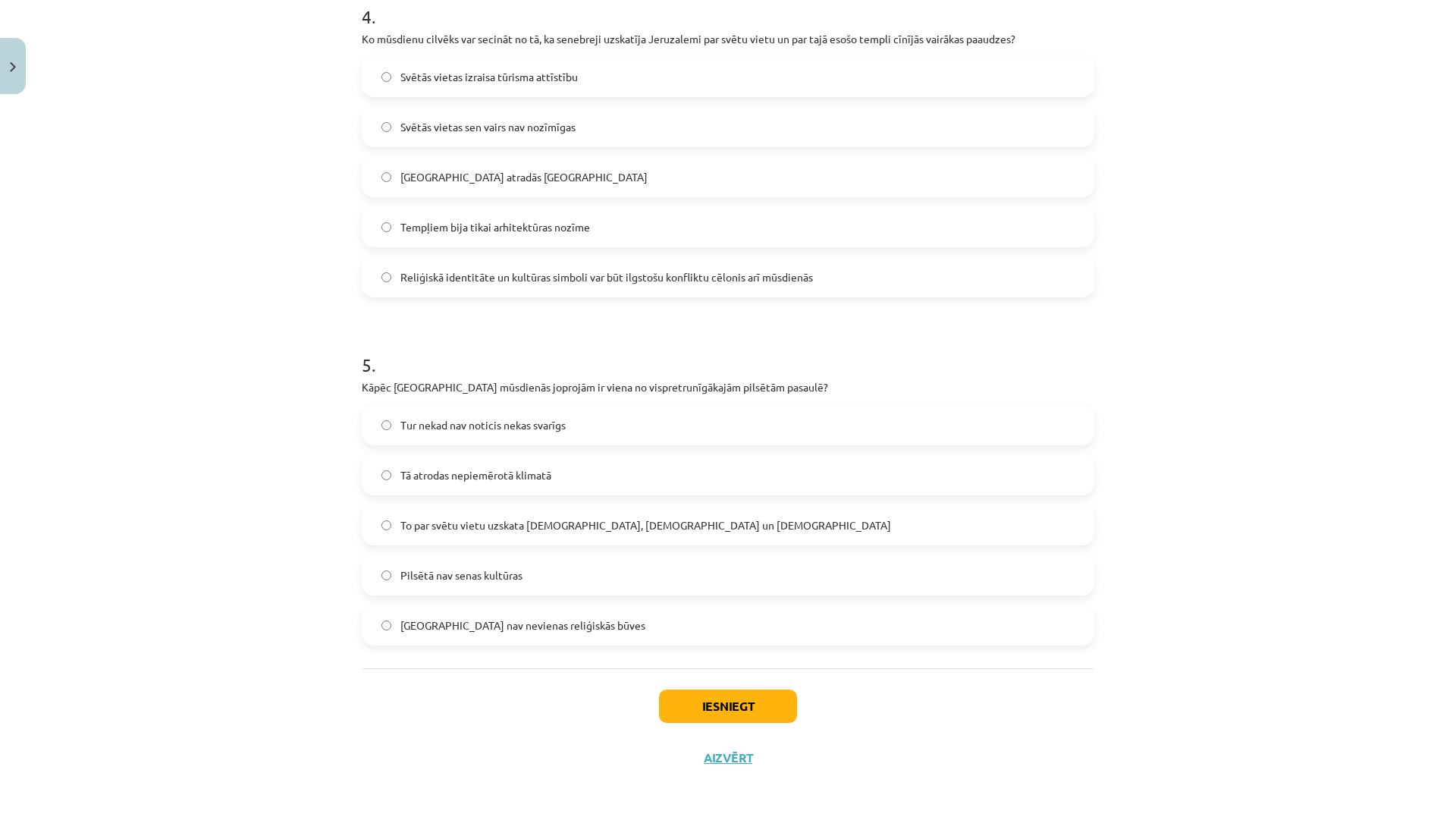
click at [651, 537] on label "To par svētu vietu uzskata ebreji, kristieši un musulmaņi" at bounding box center [728, 525] width 730 height 38
click at [745, 714] on button "Iesniegt" at bounding box center [728, 706] width 138 height 33
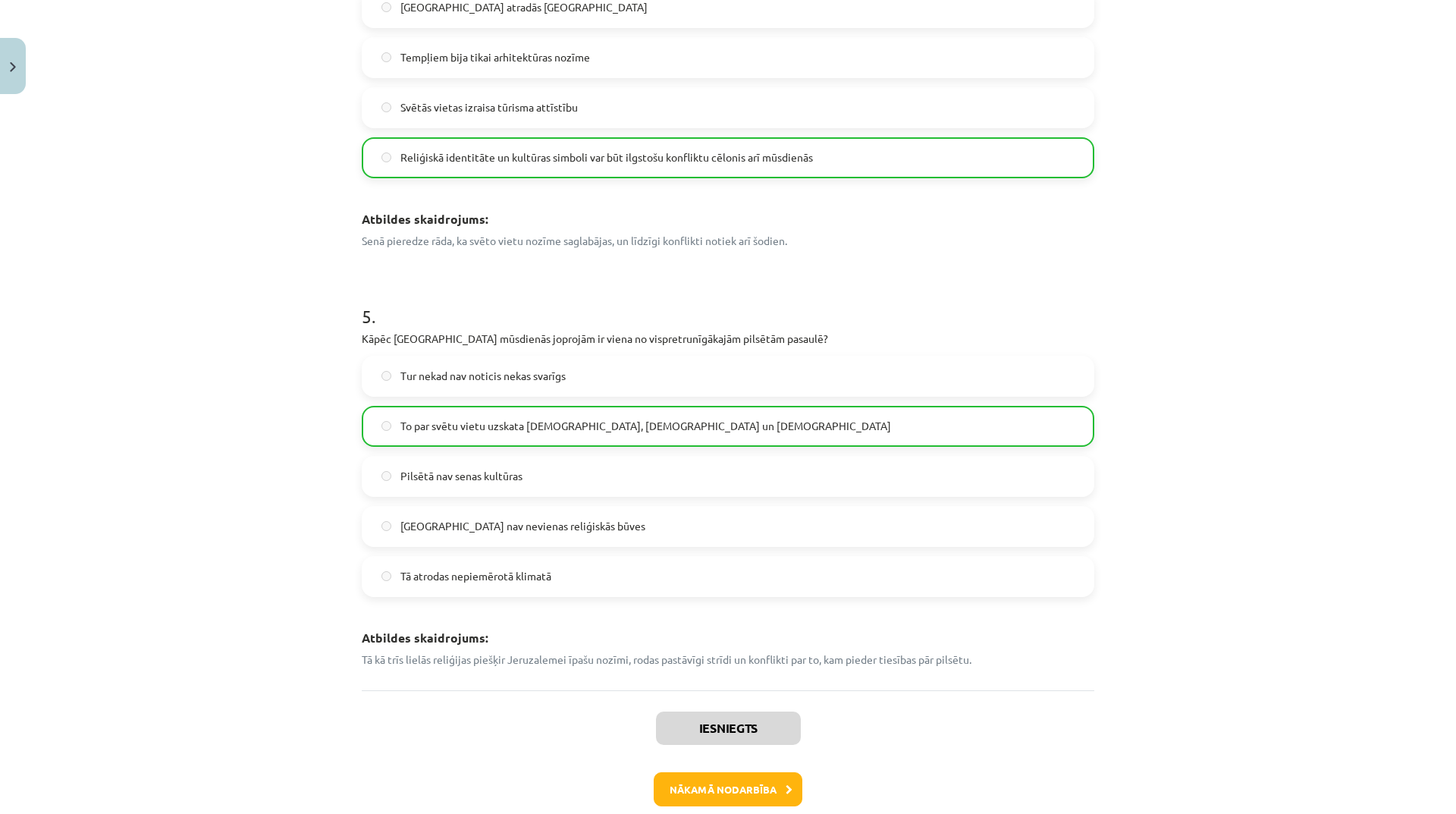
scroll to position [1592, 0]
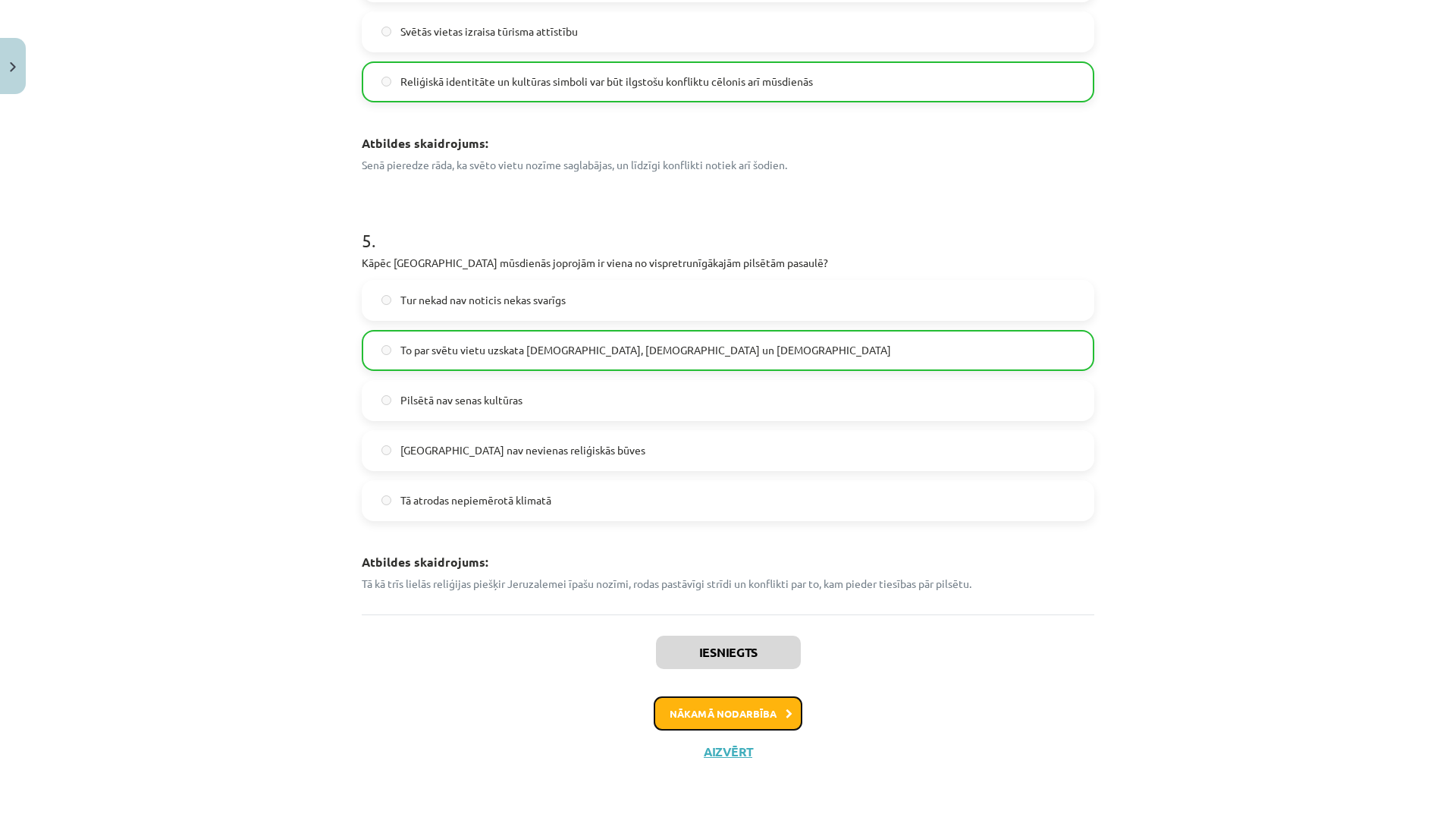
click at [785, 714] on icon at bounding box center [789, 714] width 7 height 10
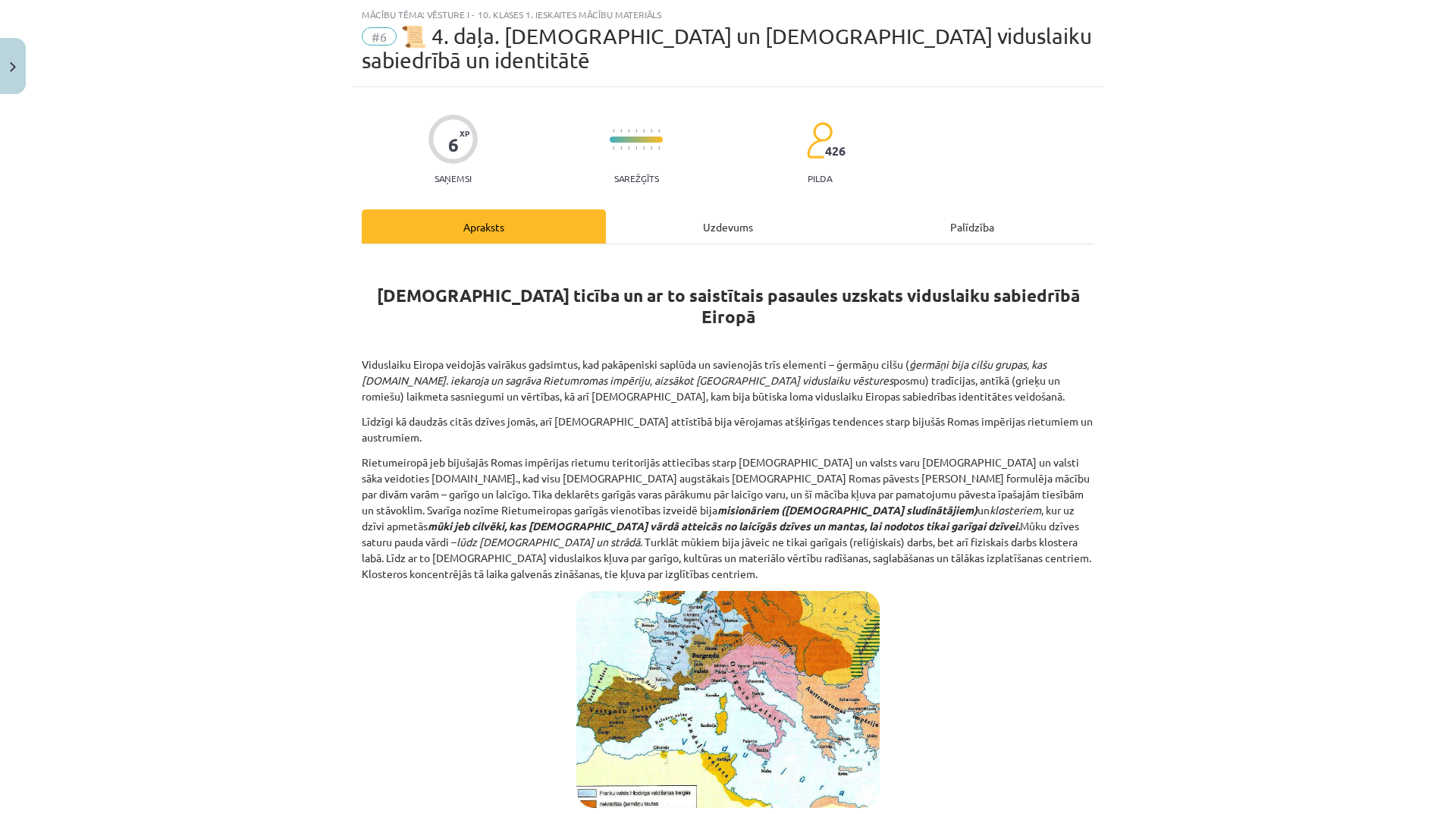
click at [729, 209] on div "Uzdevums" at bounding box center [727, 226] width 244 height 34
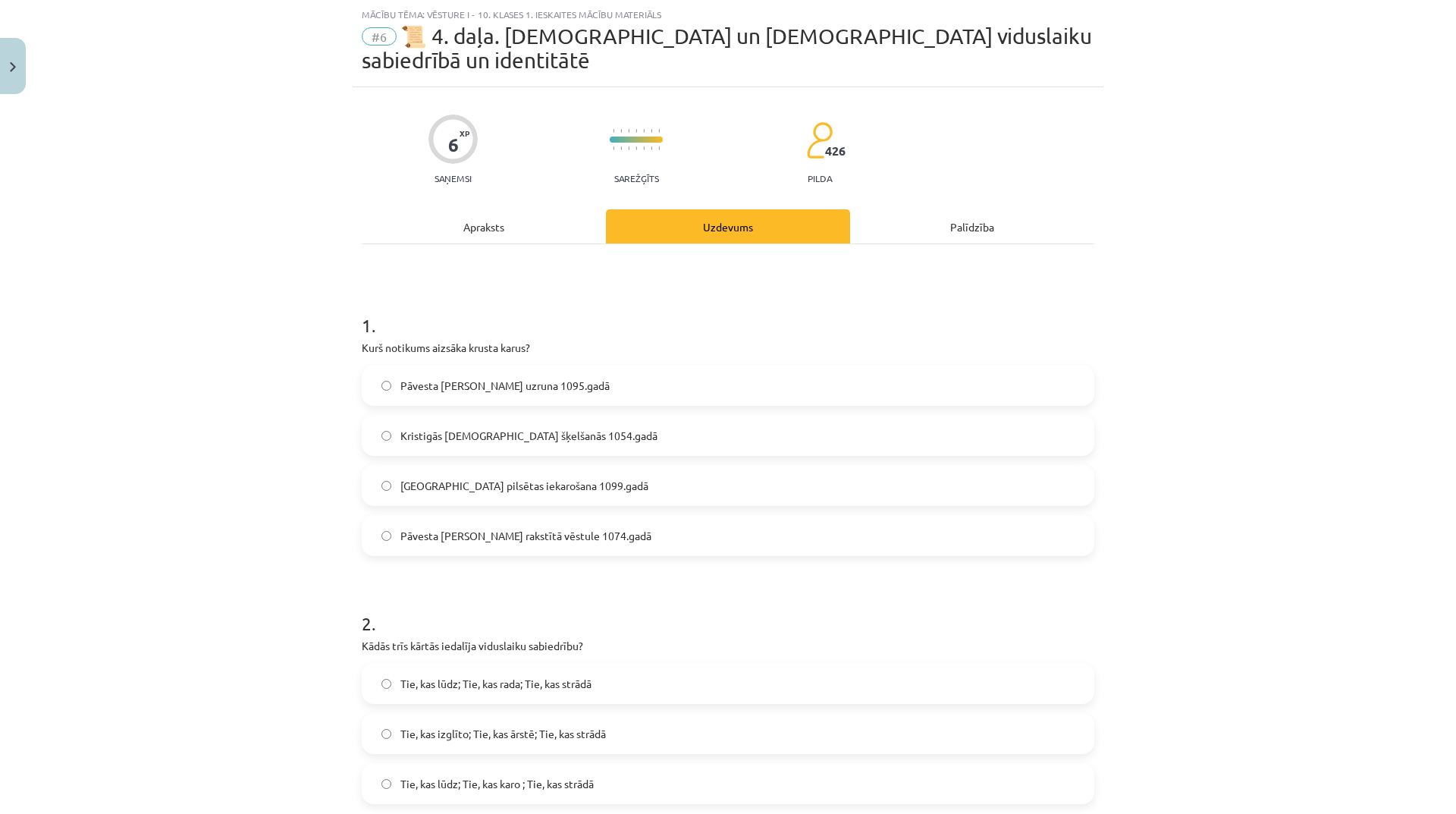
click at [473, 209] on div "Apraksts" at bounding box center [483, 226] width 244 height 34
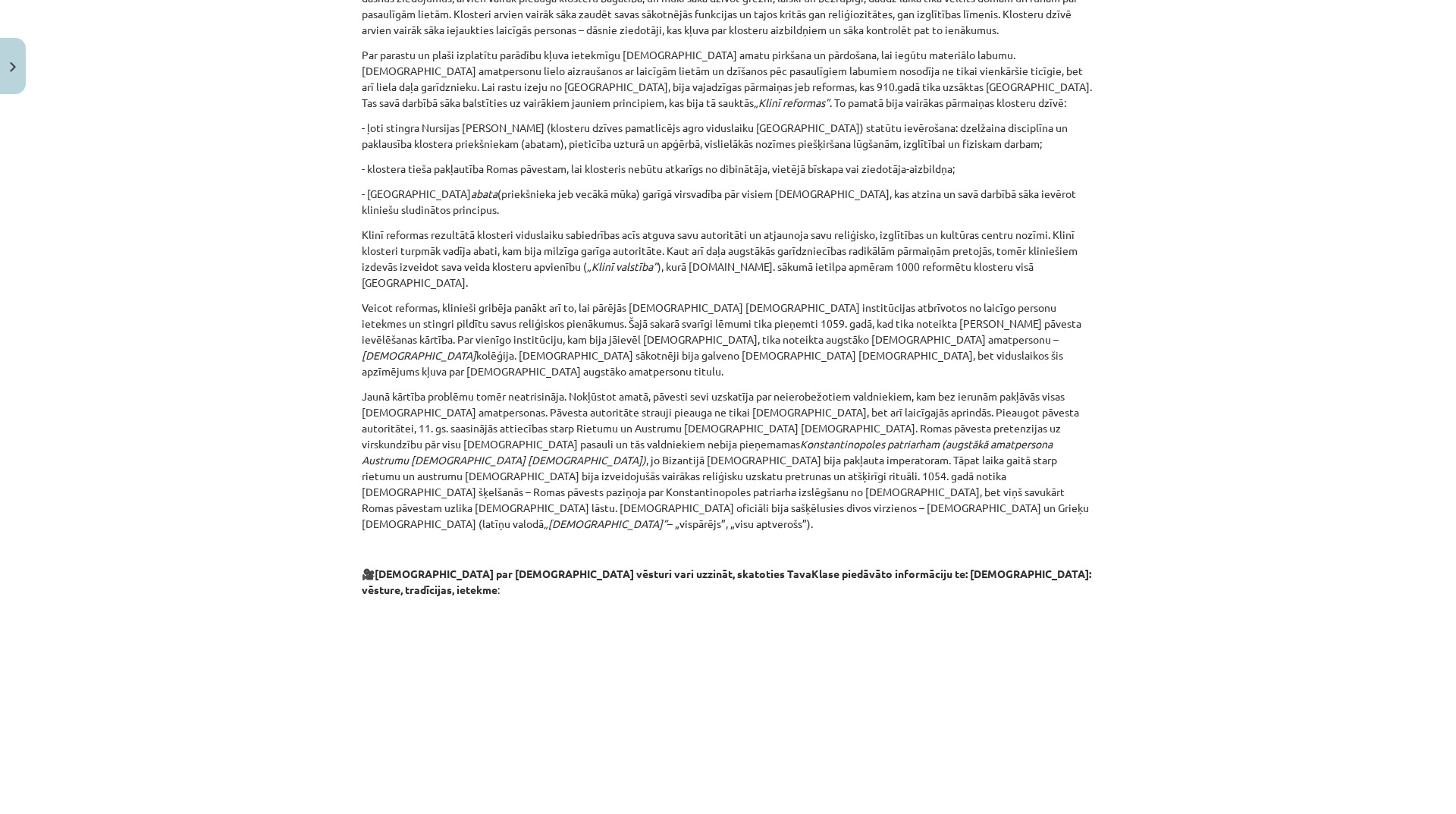
scroll to position [2085, 0]
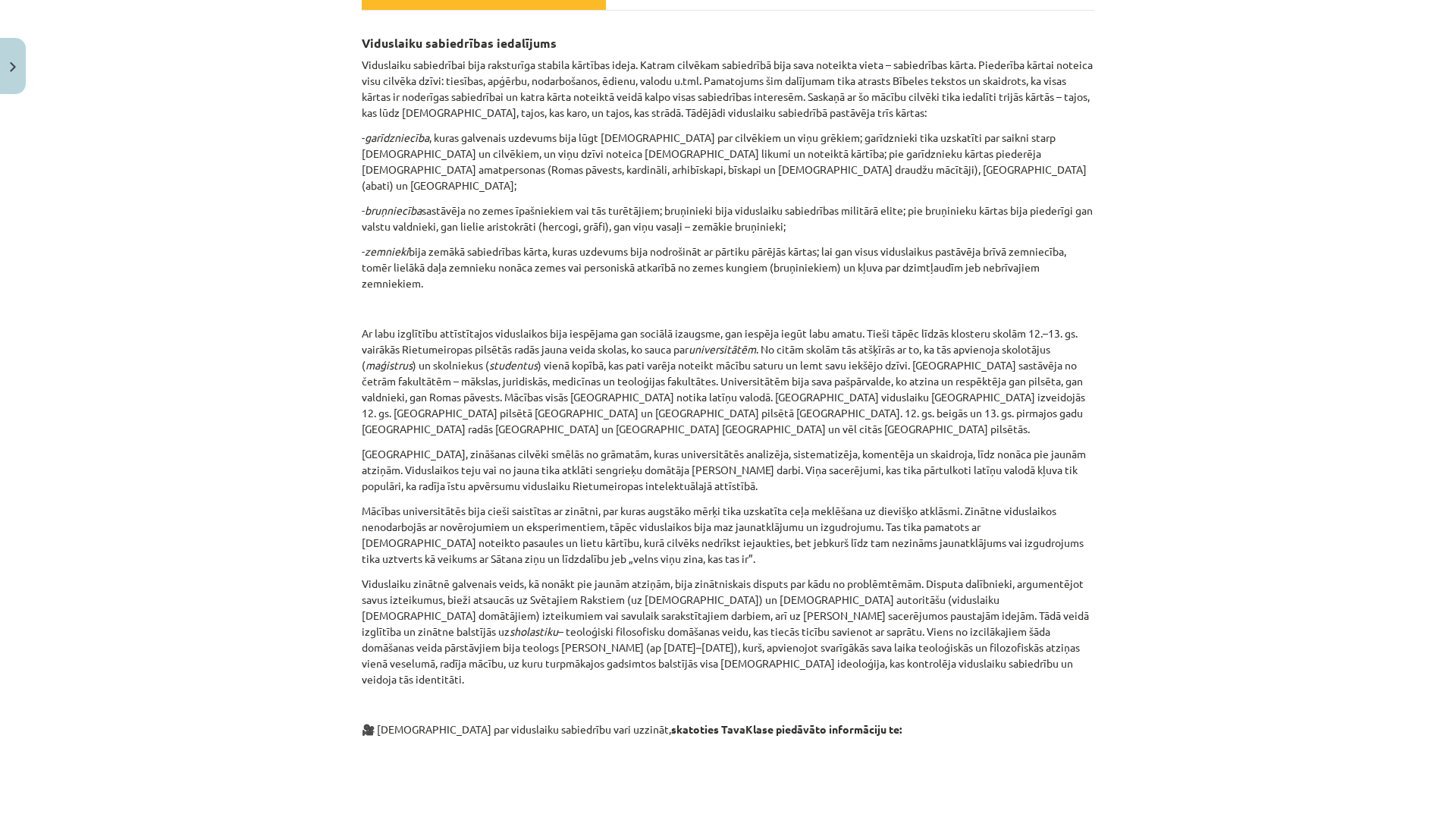
scroll to position [0, 0]
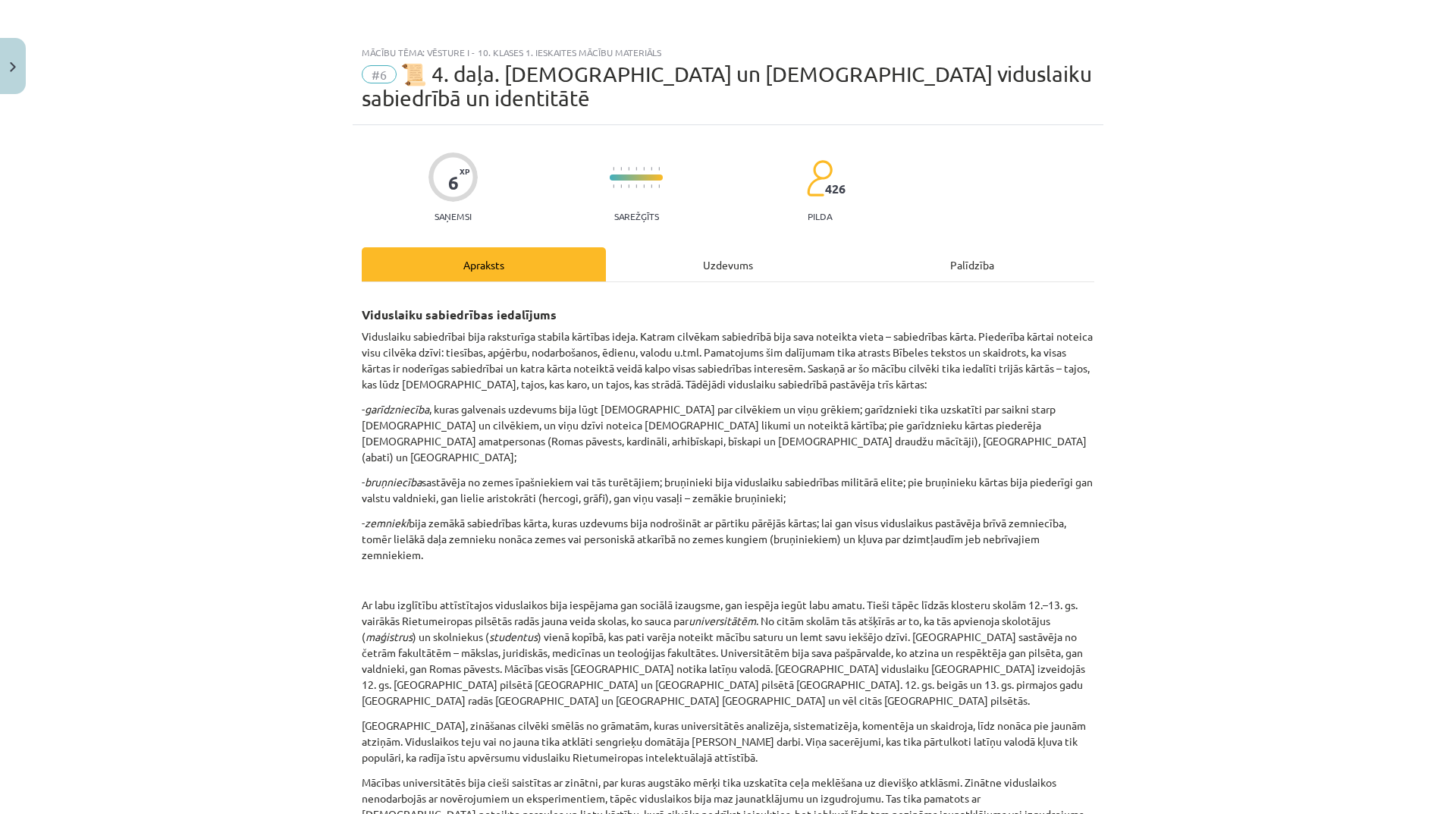
click at [723, 247] on div "Uzdevums" at bounding box center [727, 264] width 244 height 34
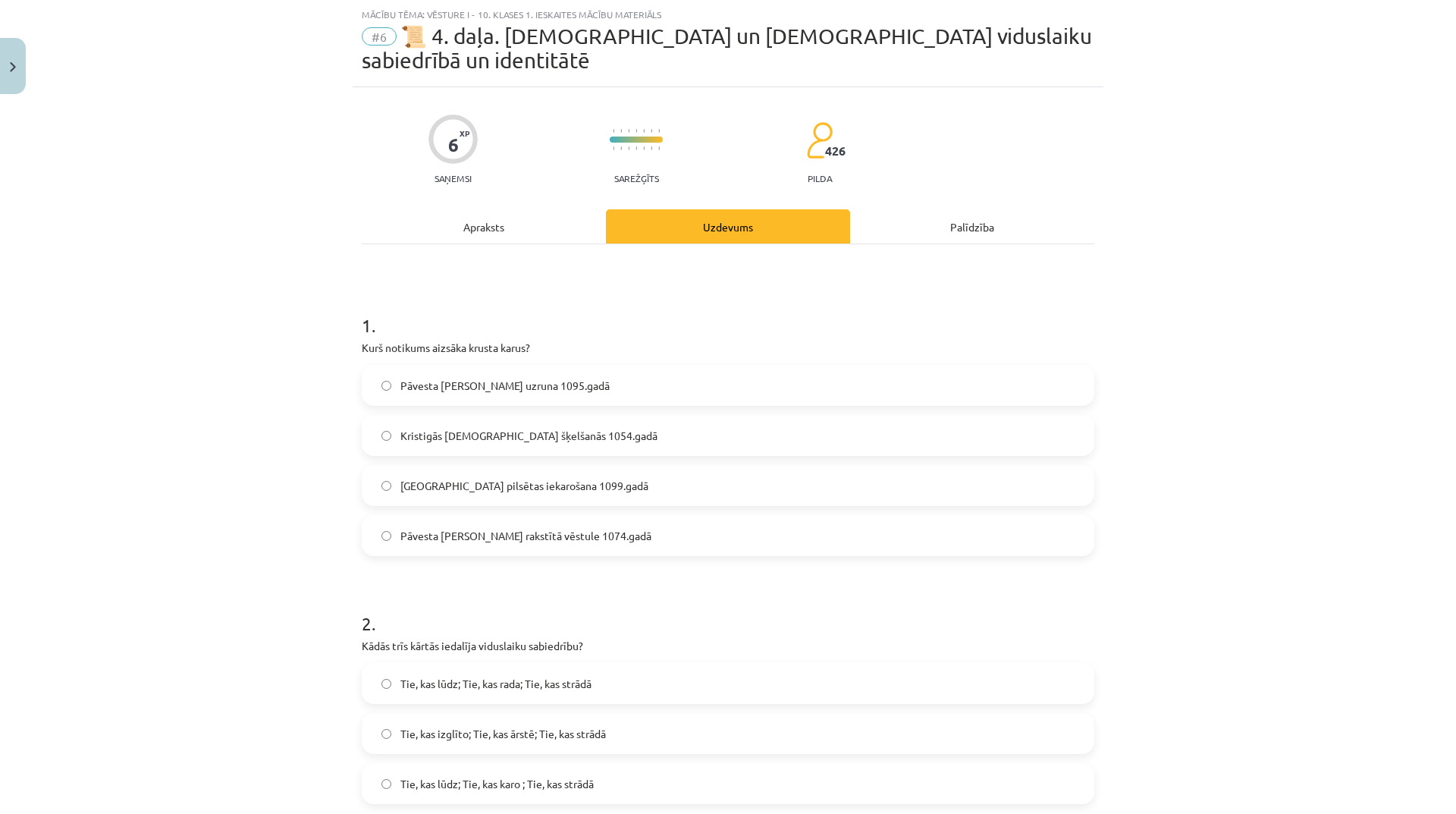
click at [546, 377] on span "Pāvesta Urbāna II uzruna 1095.gadā" at bounding box center [505, 385] width 209 height 16
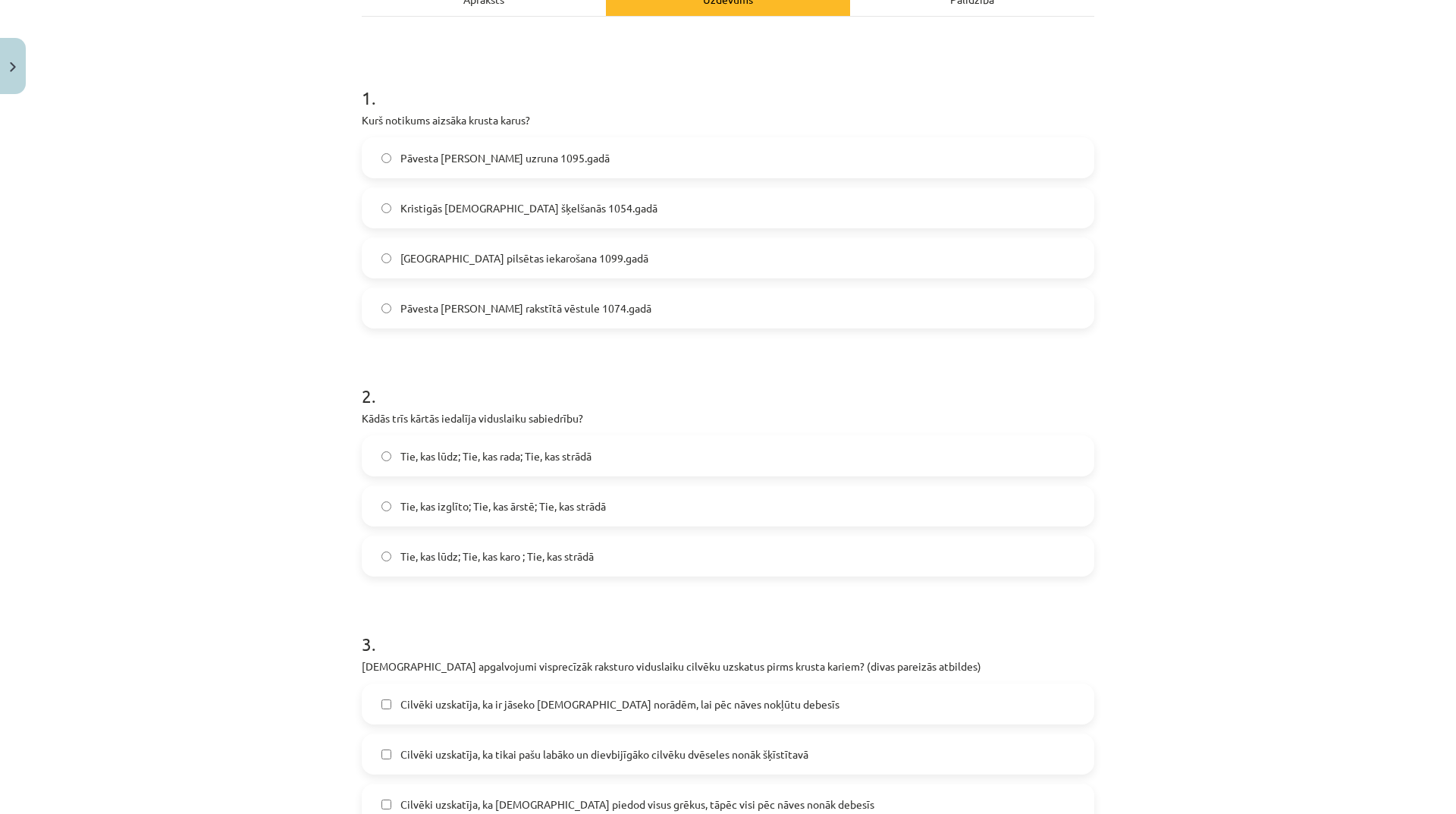
scroll to position [0, 0]
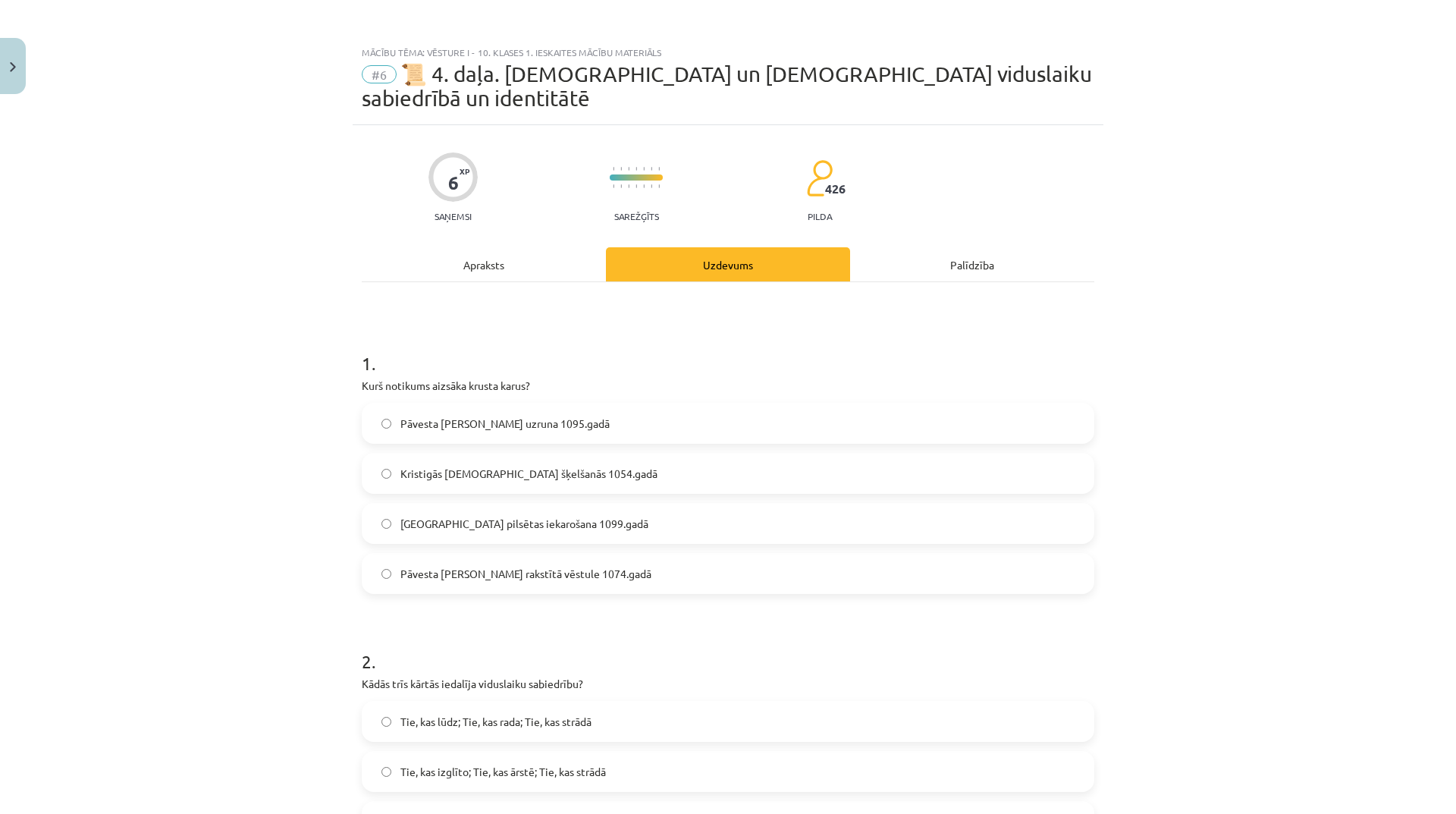
click at [494, 247] on div "Apraksts" at bounding box center [483, 264] width 244 height 34
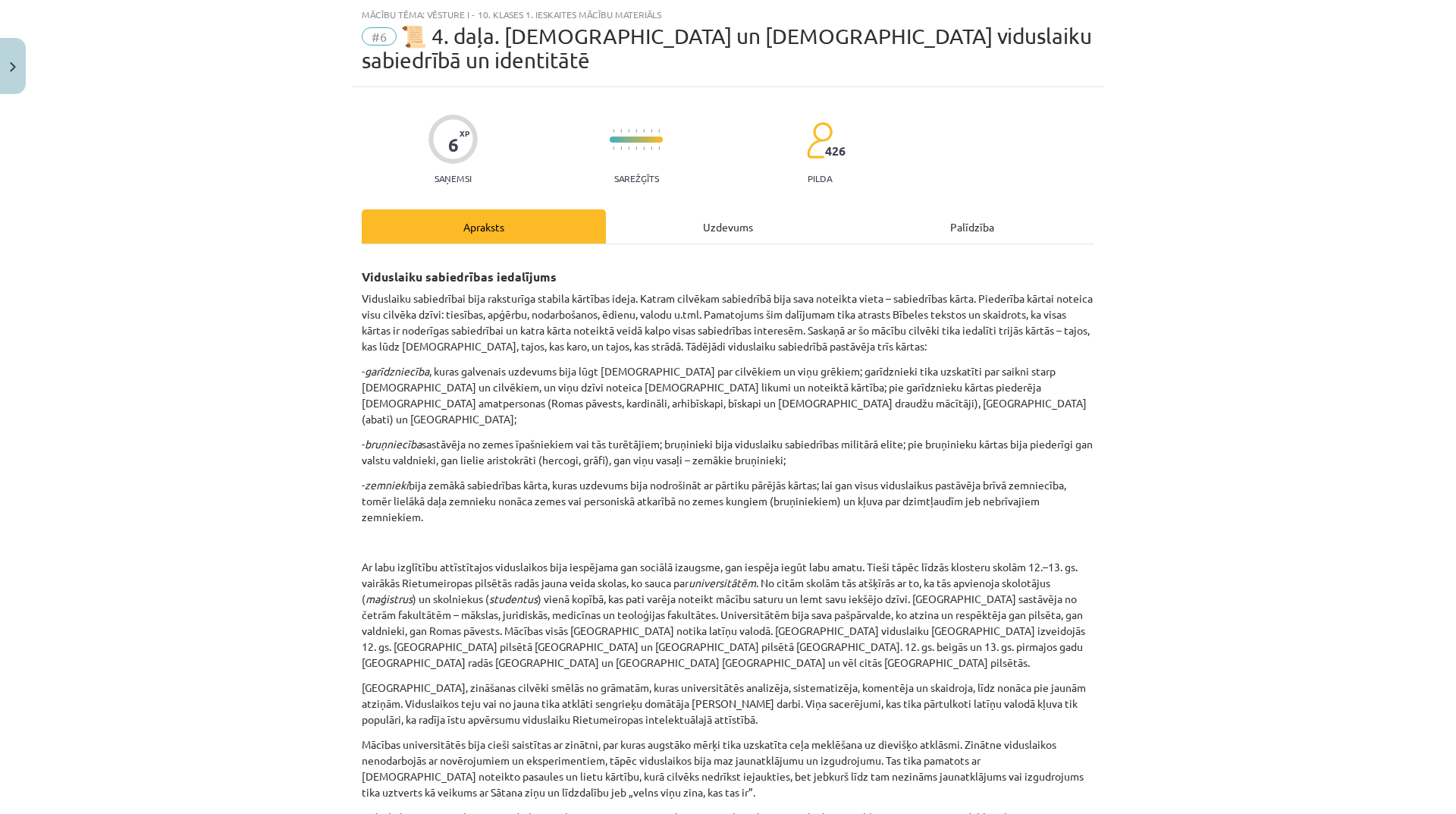
click at [700, 209] on div "Uzdevums" at bounding box center [727, 226] width 244 height 34
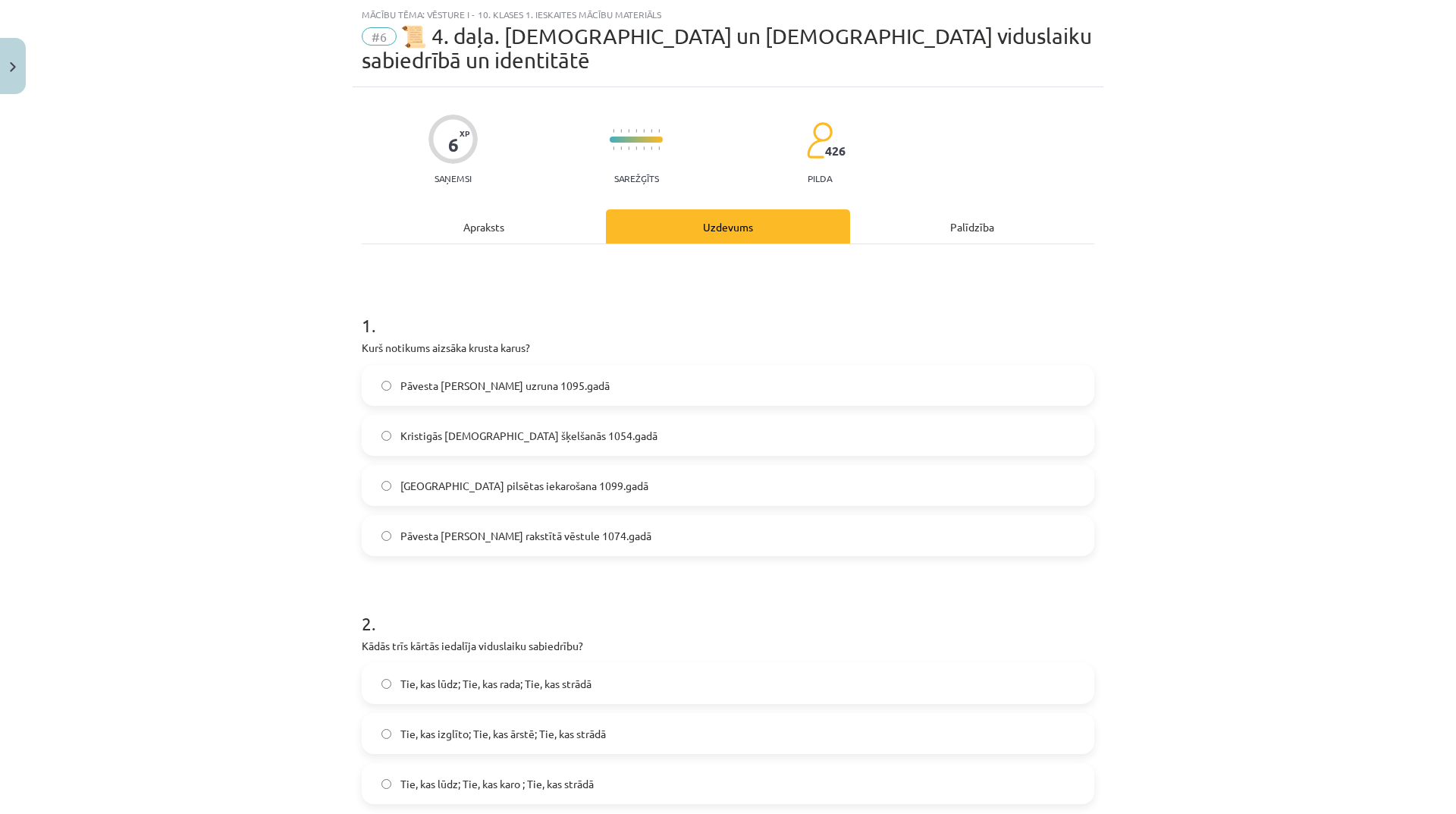
scroll to position [266, 0]
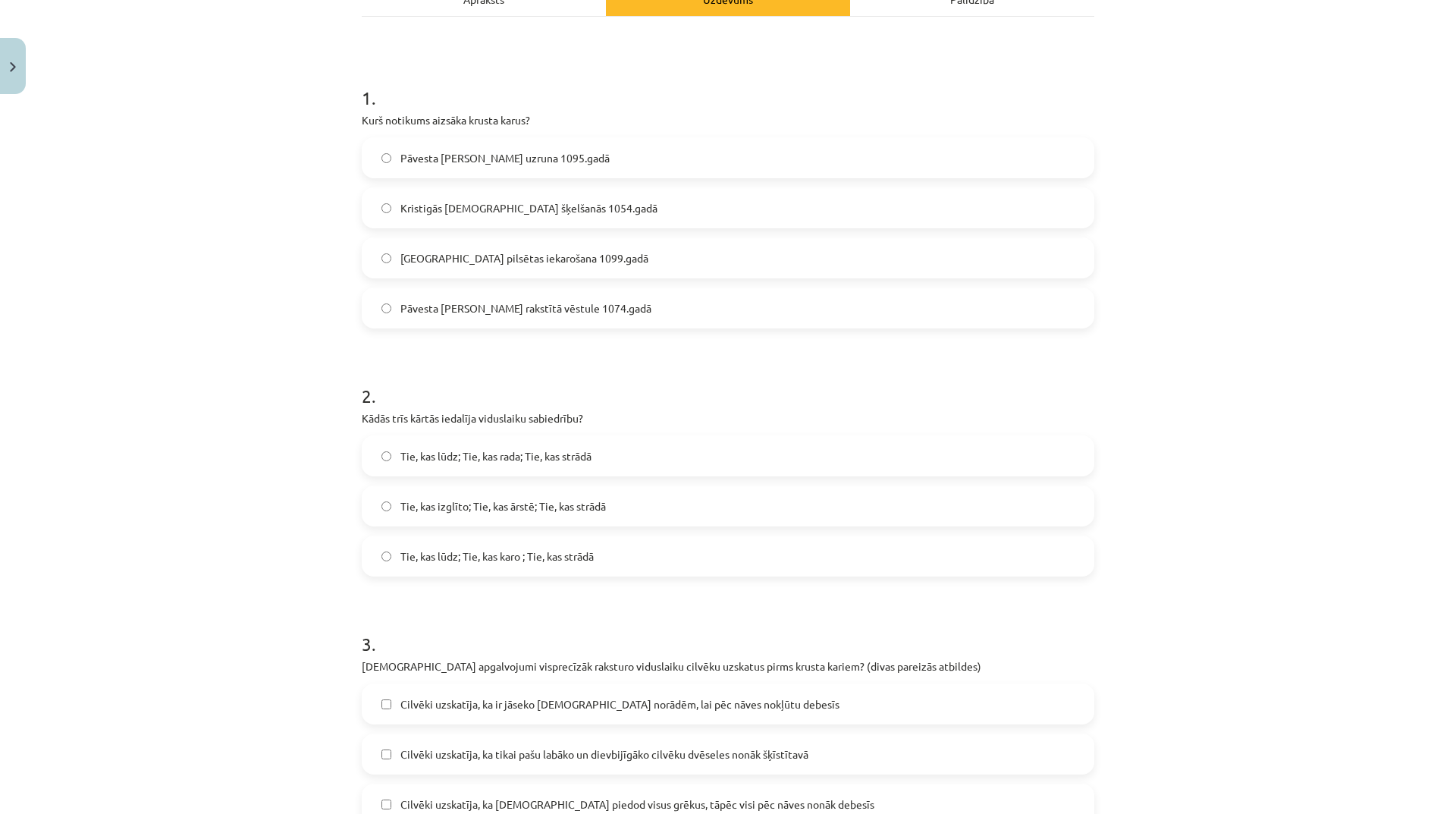
click at [583, 448] on span "Tie, kas lūdz; Tie, kas rada; Tie, kas strādā" at bounding box center [496, 456] width 191 height 16
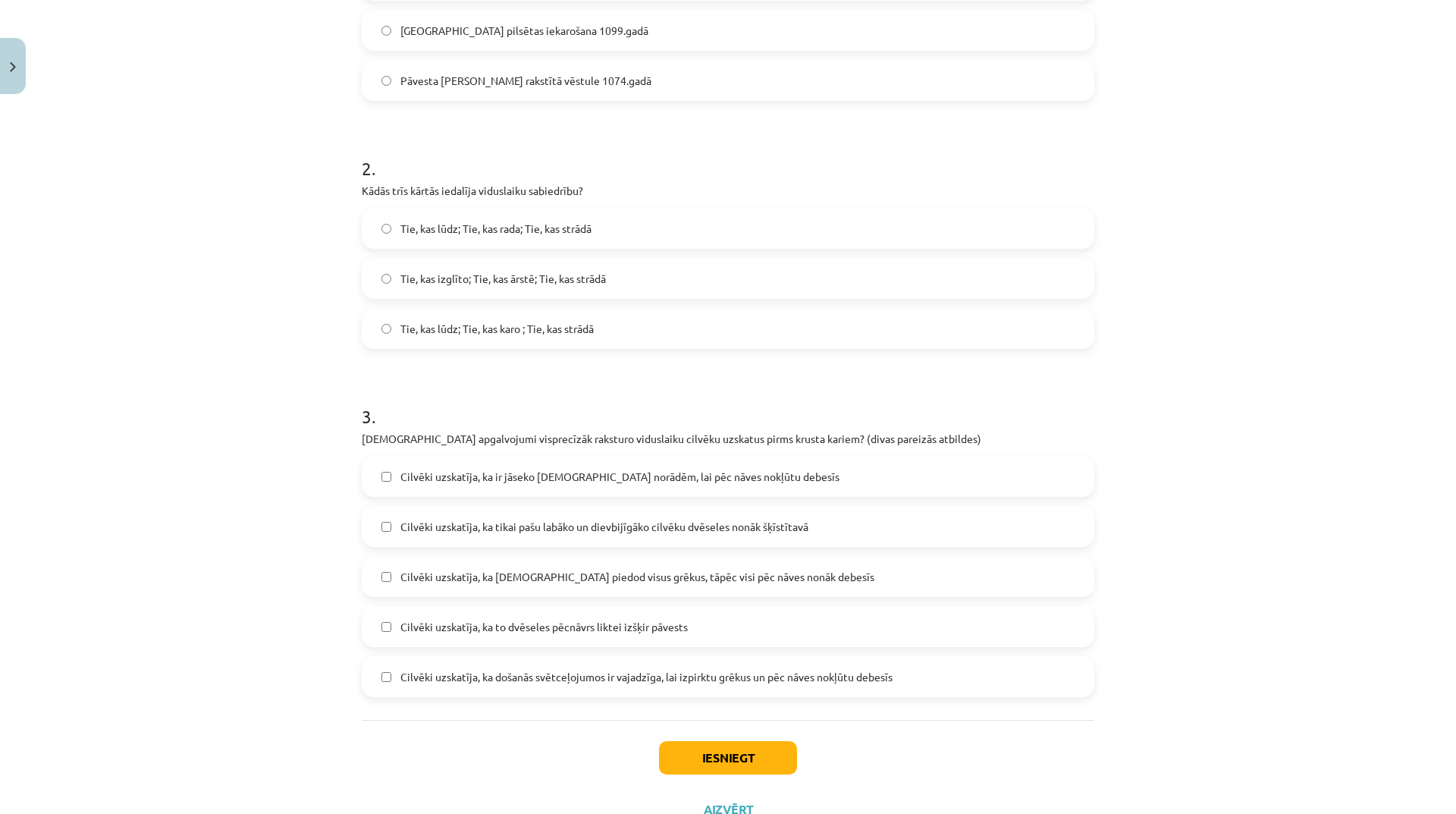
scroll to position [527, 0]
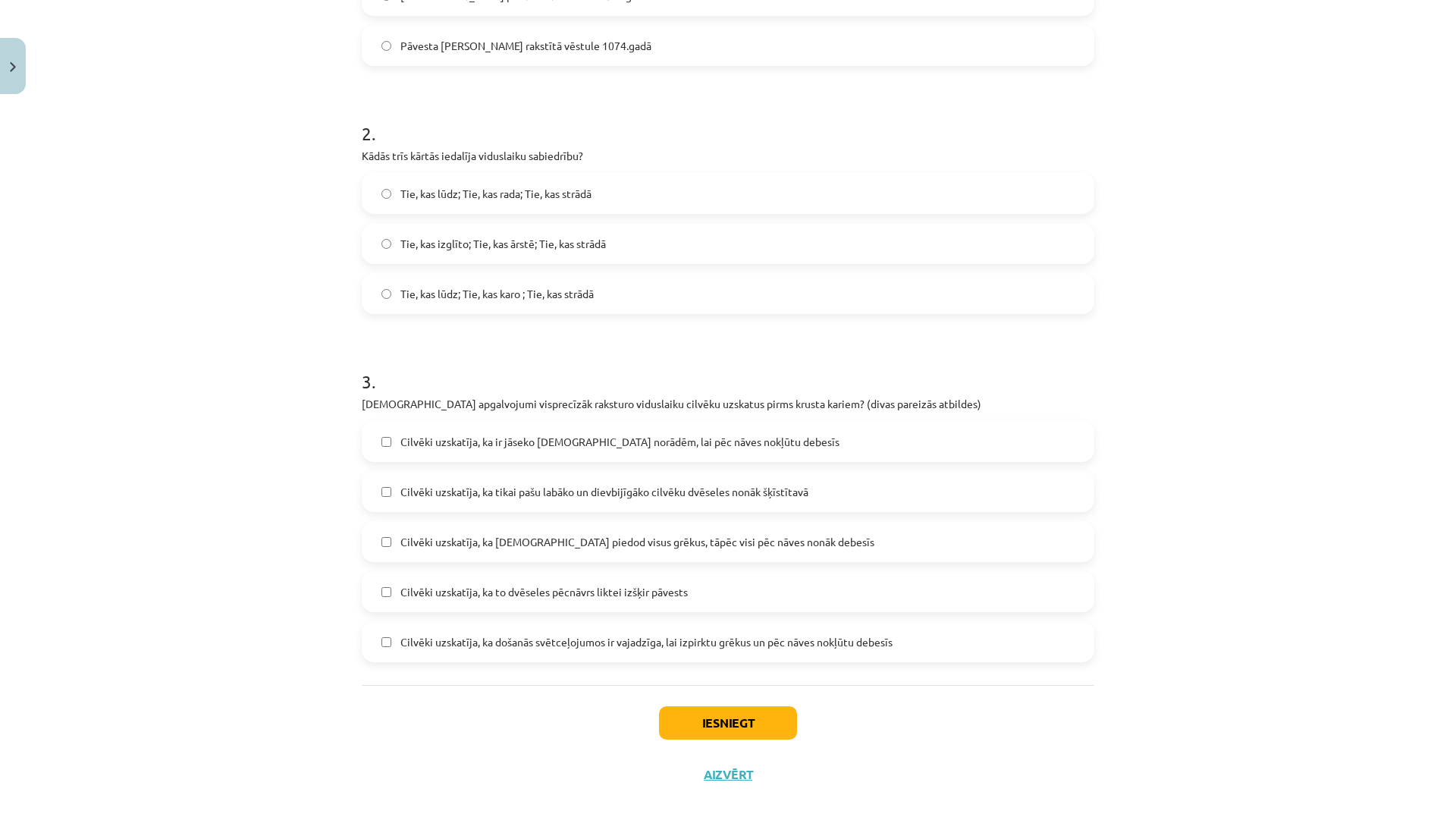
click at [697, 434] on span "Cilvēki uzskatīja, ka ir jāseko kristīgās baznīcas norādēm, lai pēc nāves nokļū…" at bounding box center [620, 442] width 439 height 16
click at [635, 622] on label "Cilvēki uzskatīja, ka došanās svētceļojumos ir vajadzīga, lai izpirktu grēkus u…" at bounding box center [728, 642] width 730 height 38
click at [699, 706] on button "Iesniegt" at bounding box center [728, 722] width 138 height 33
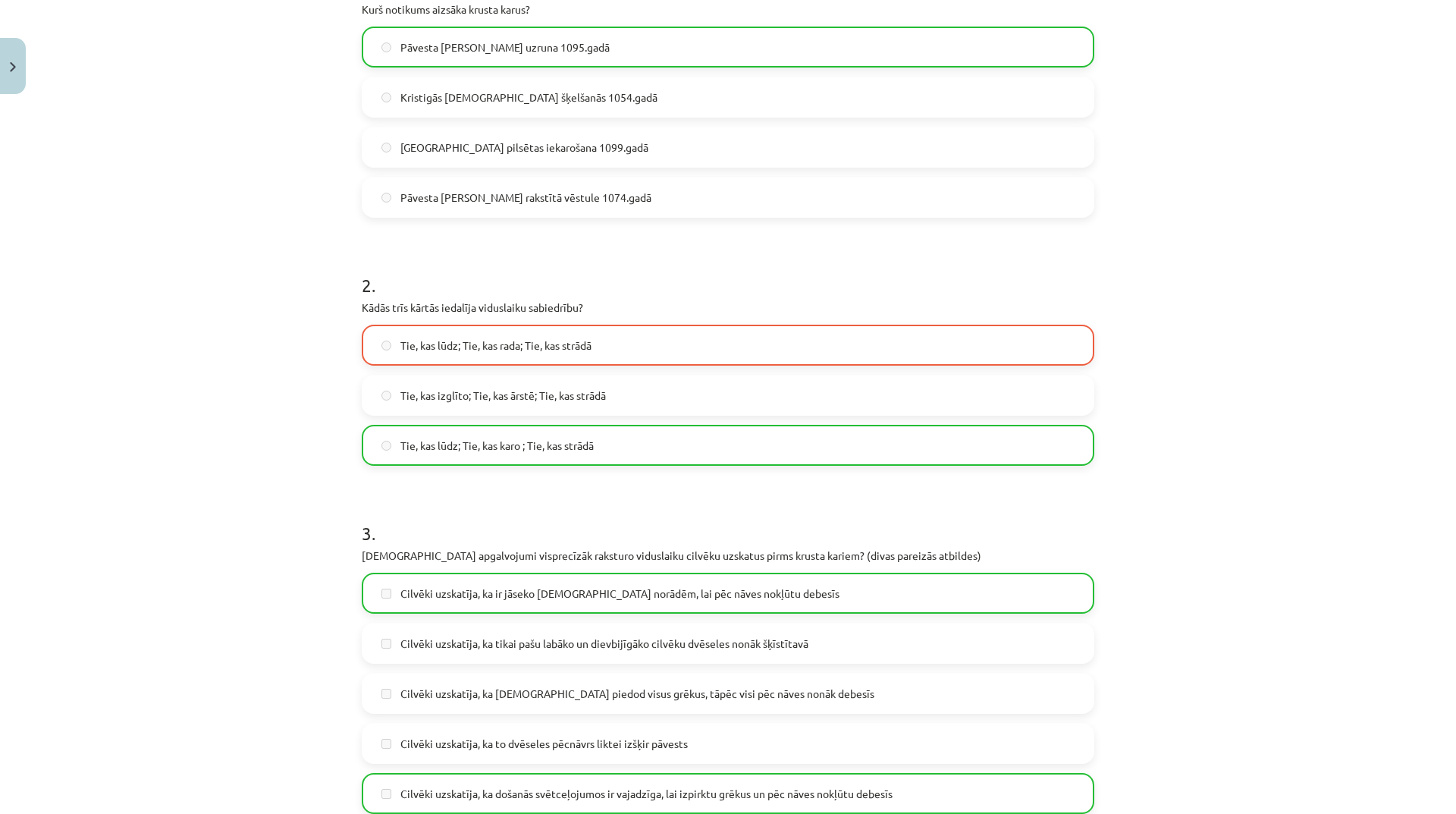
scroll to position [577, 0]
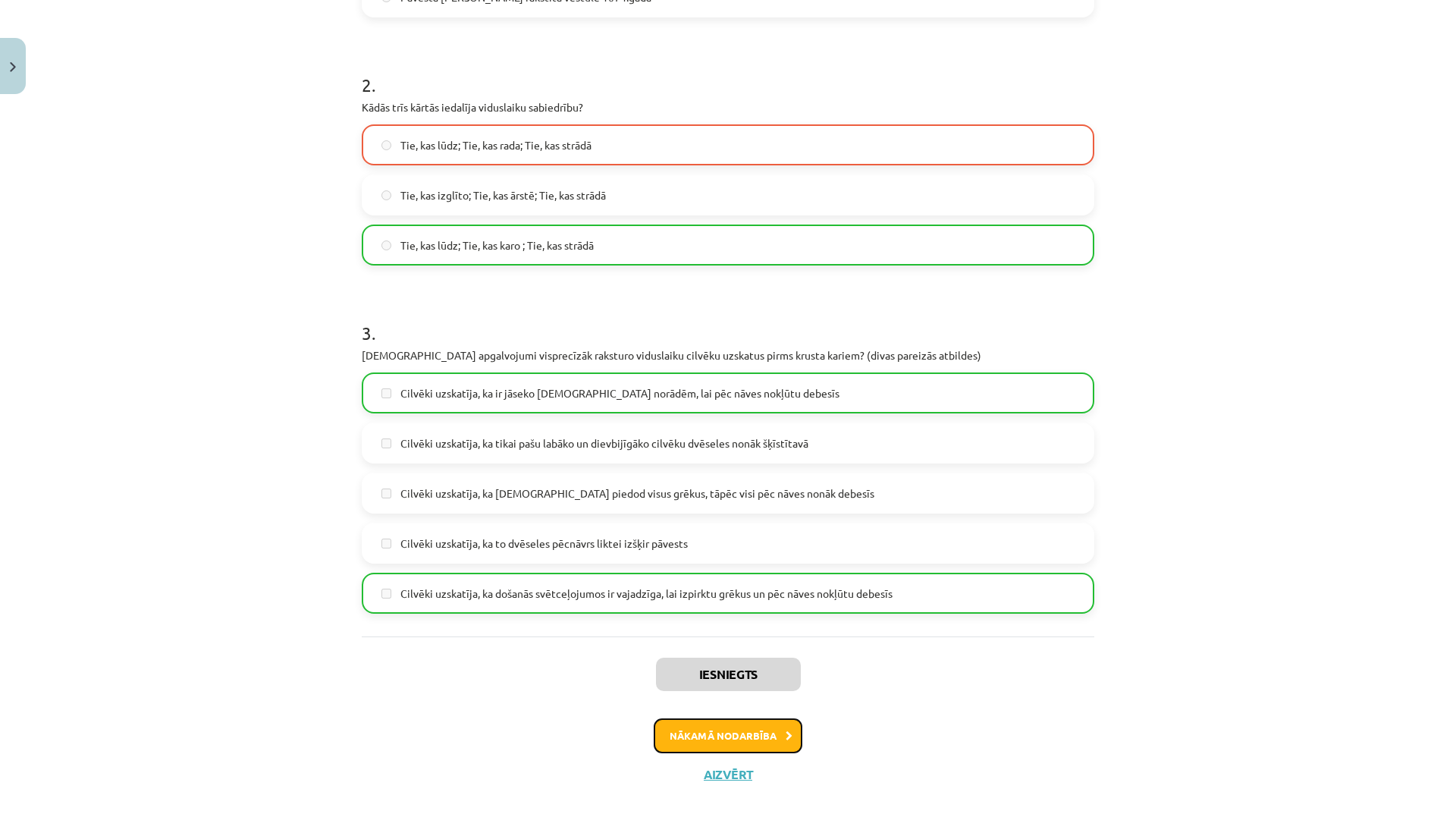
click at [760, 722] on button "Nākamā nodarbība" at bounding box center [728, 736] width 148 height 35
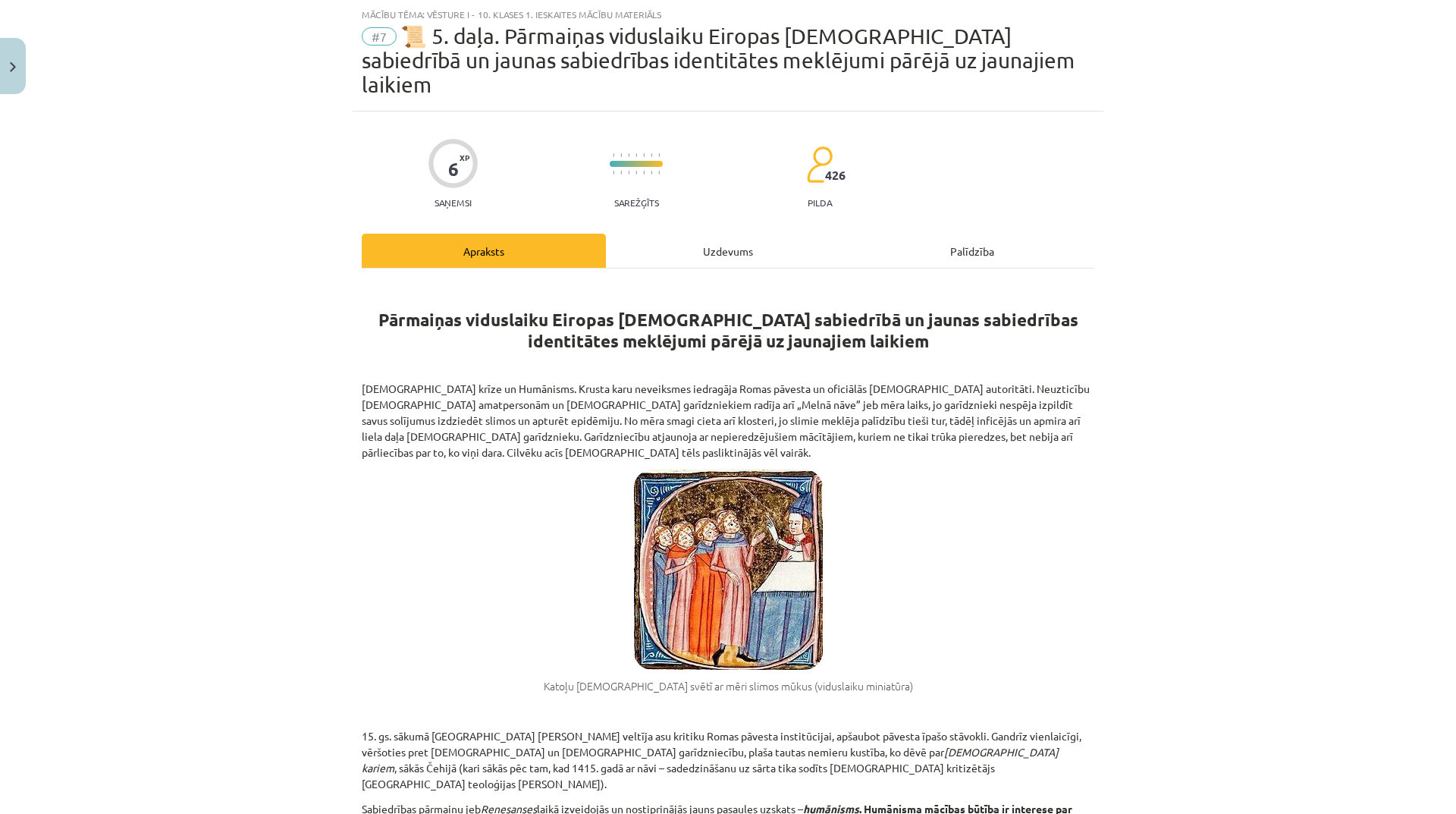
click at [716, 233] on div "Uzdevums" at bounding box center [727, 250] width 244 height 34
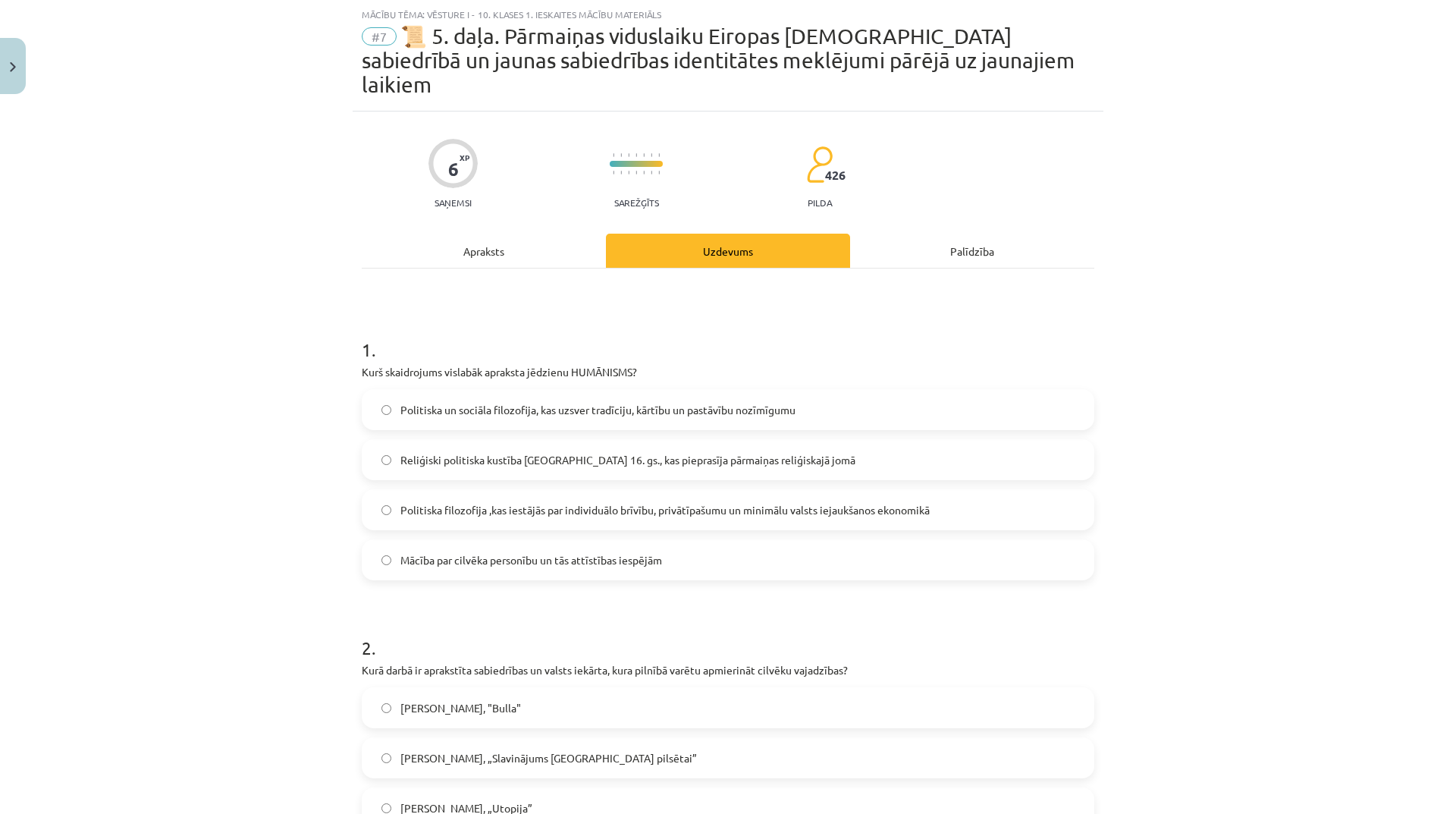
click at [471, 233] on div "Apraksts" at bounding box center [483, 250] width 244 height 34
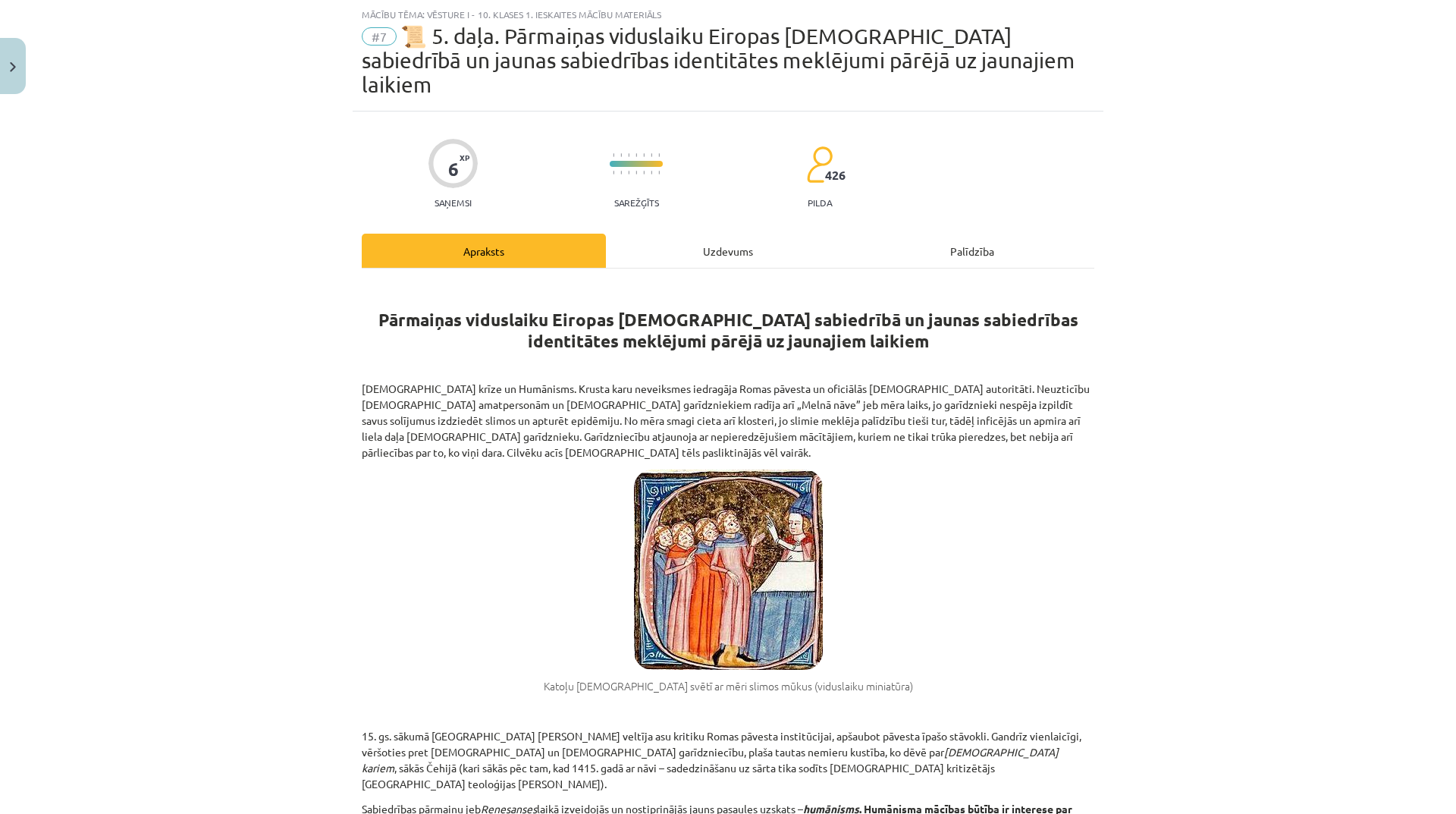
scroll to position [190, 0]
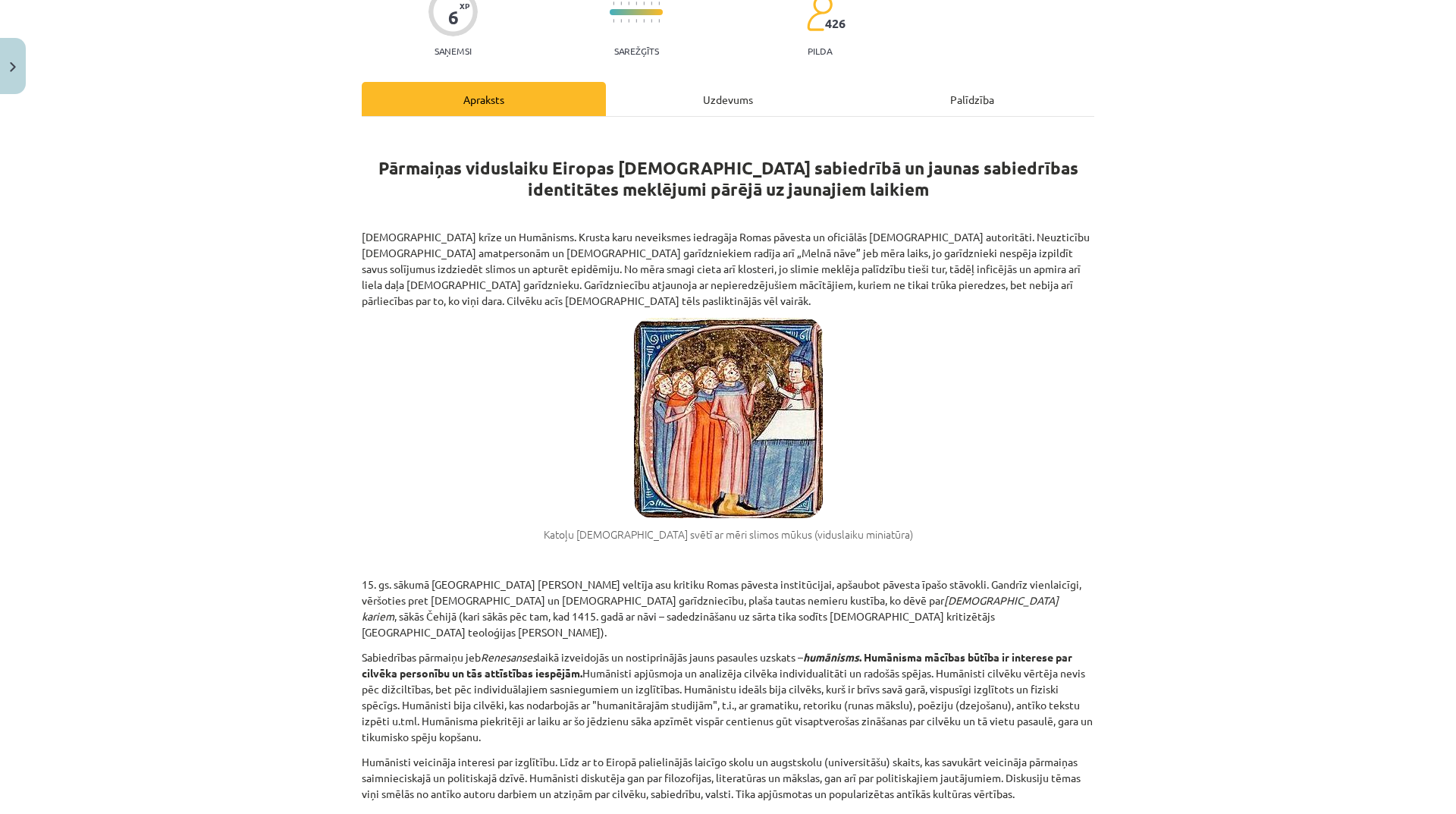
click at [699, 82] on div "Uzdevums" at bounding box center [727, 98] width 244 height 34
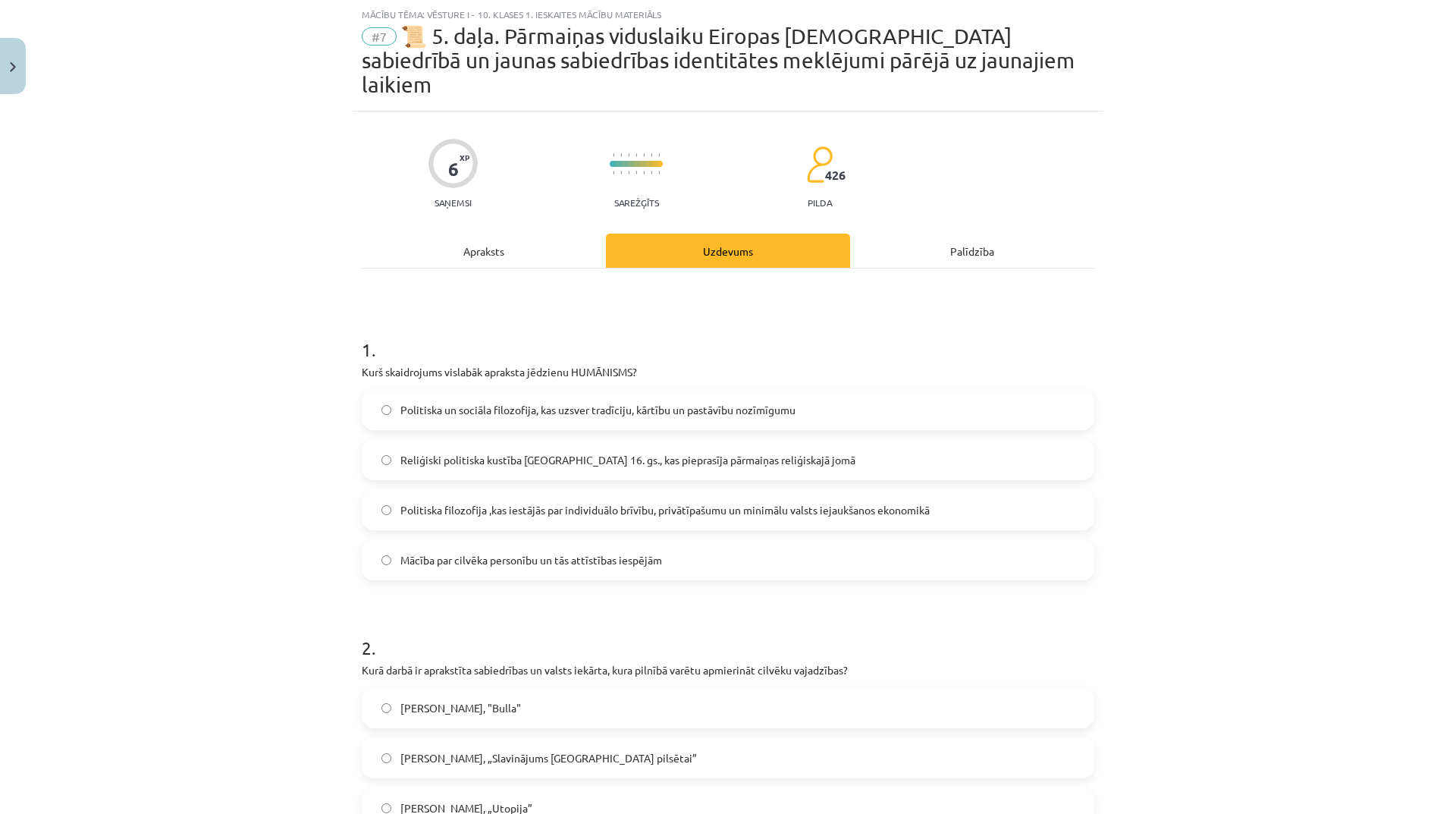
click at [636, 552] on span "Mācība par cilvēka personību un tās attīstības iespējām" at bounding box center [531, 560] width 262 height 16
click at [529, 233] on div "Apraksts" at bounding box center [483, 250] width 244 height 34
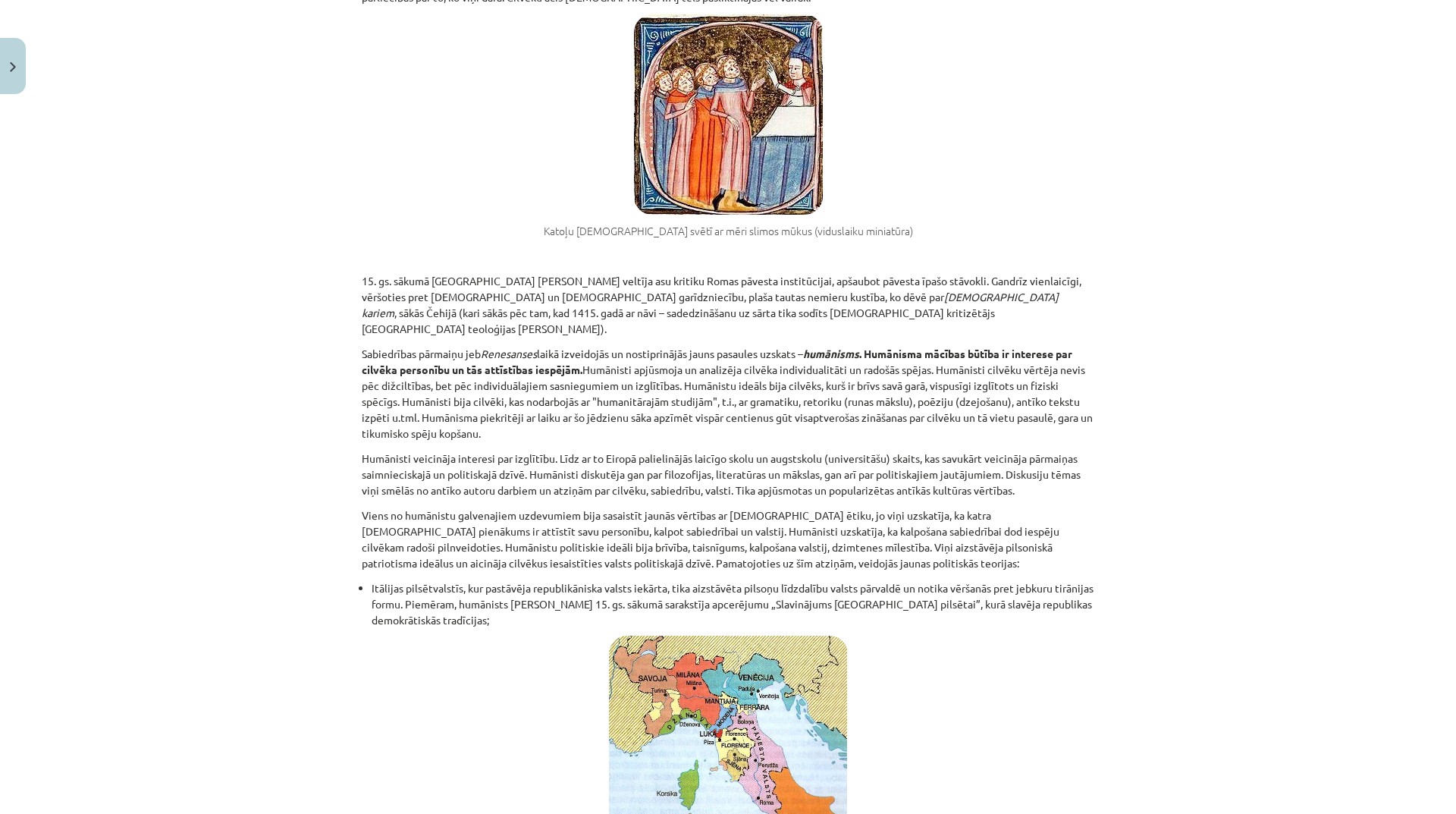
scroll to position [190, 0]
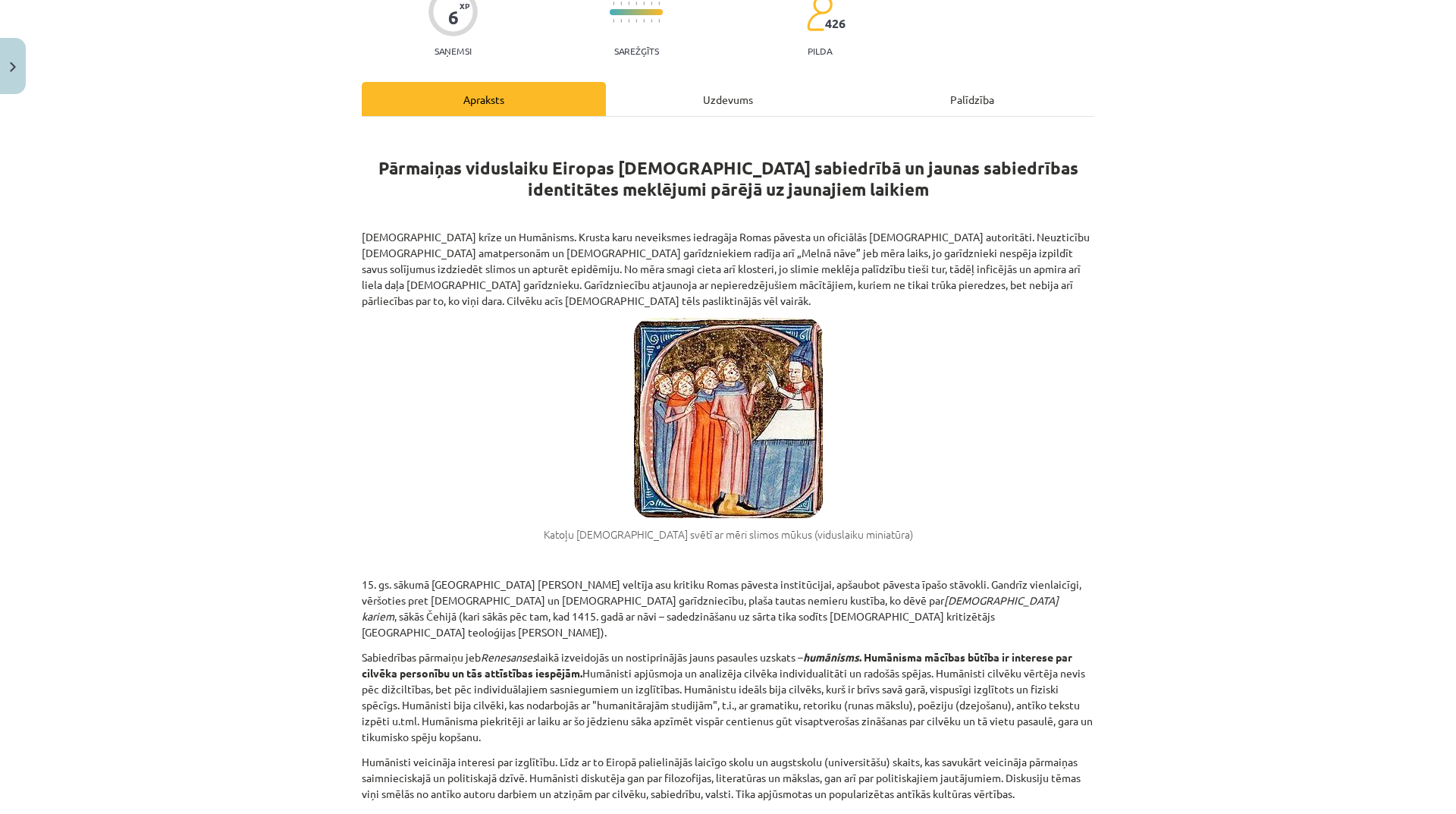
click at [730, 85] on div "Uzdevums" at bounding box center [727, 98] width 244 height 34
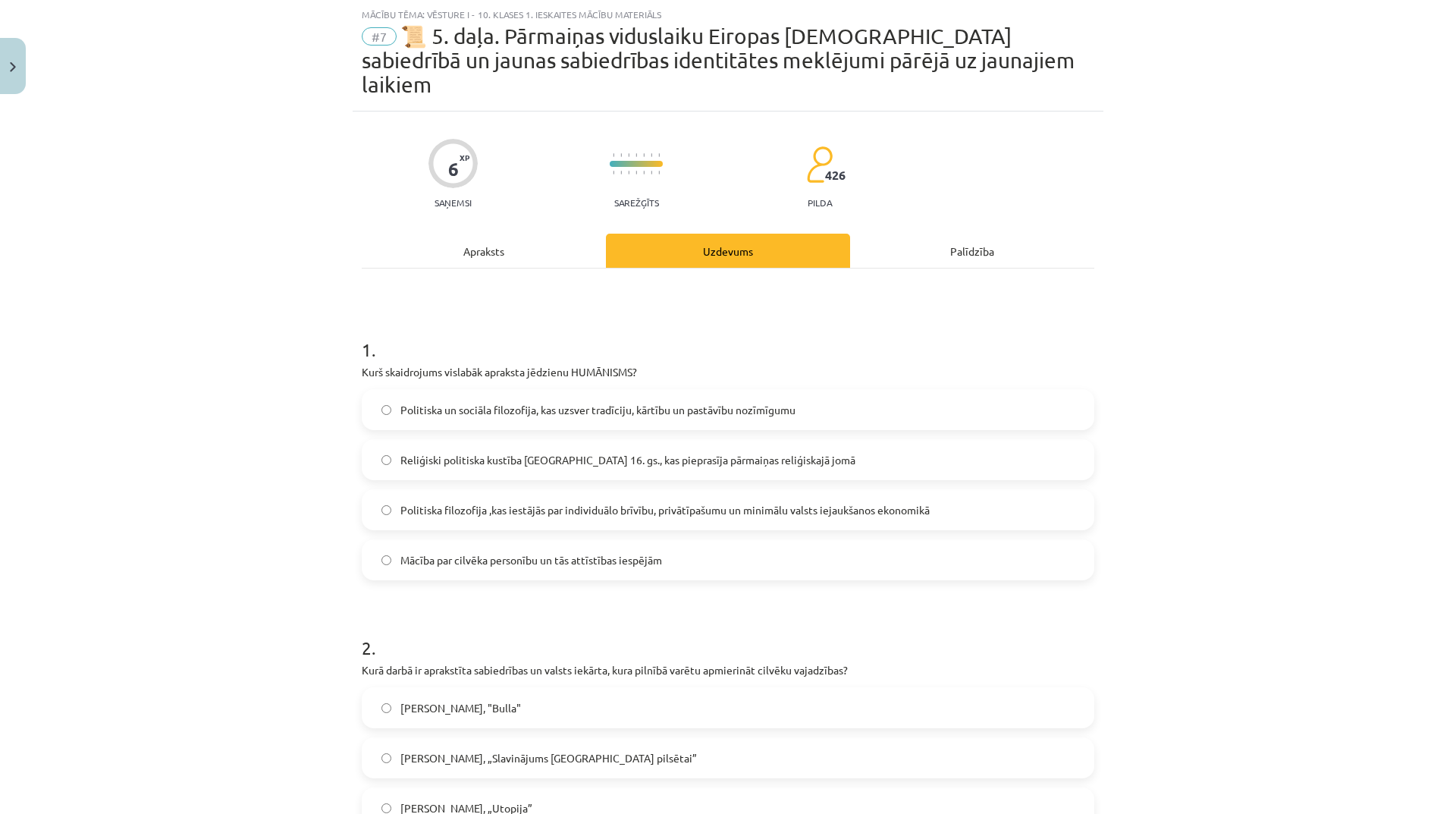
scroll to position [266, 0]
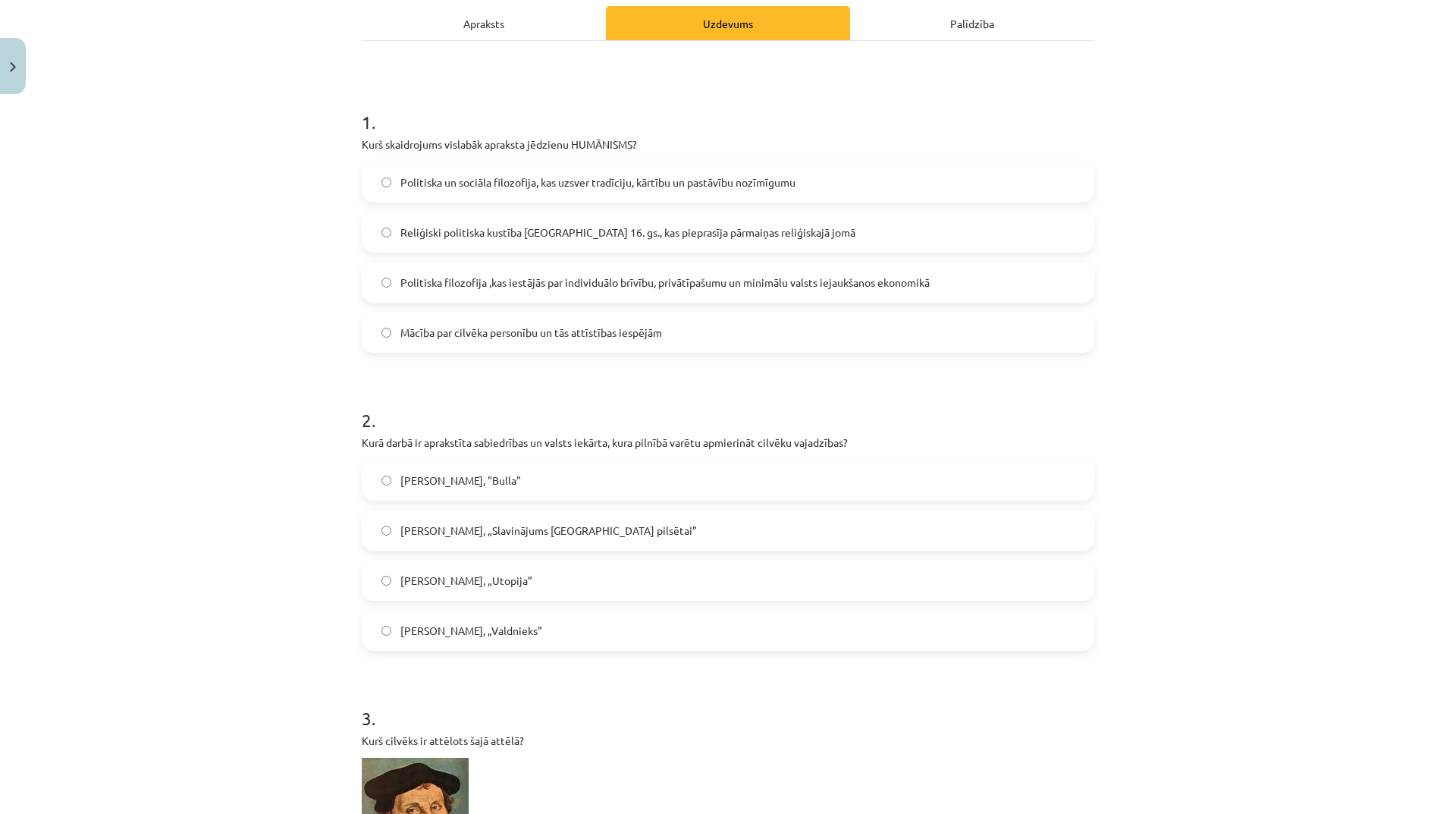
click at [546, 461] on label "Mārtiņš Luters, "Bulla"" at bounding box center [728, 480] width 730 height 38
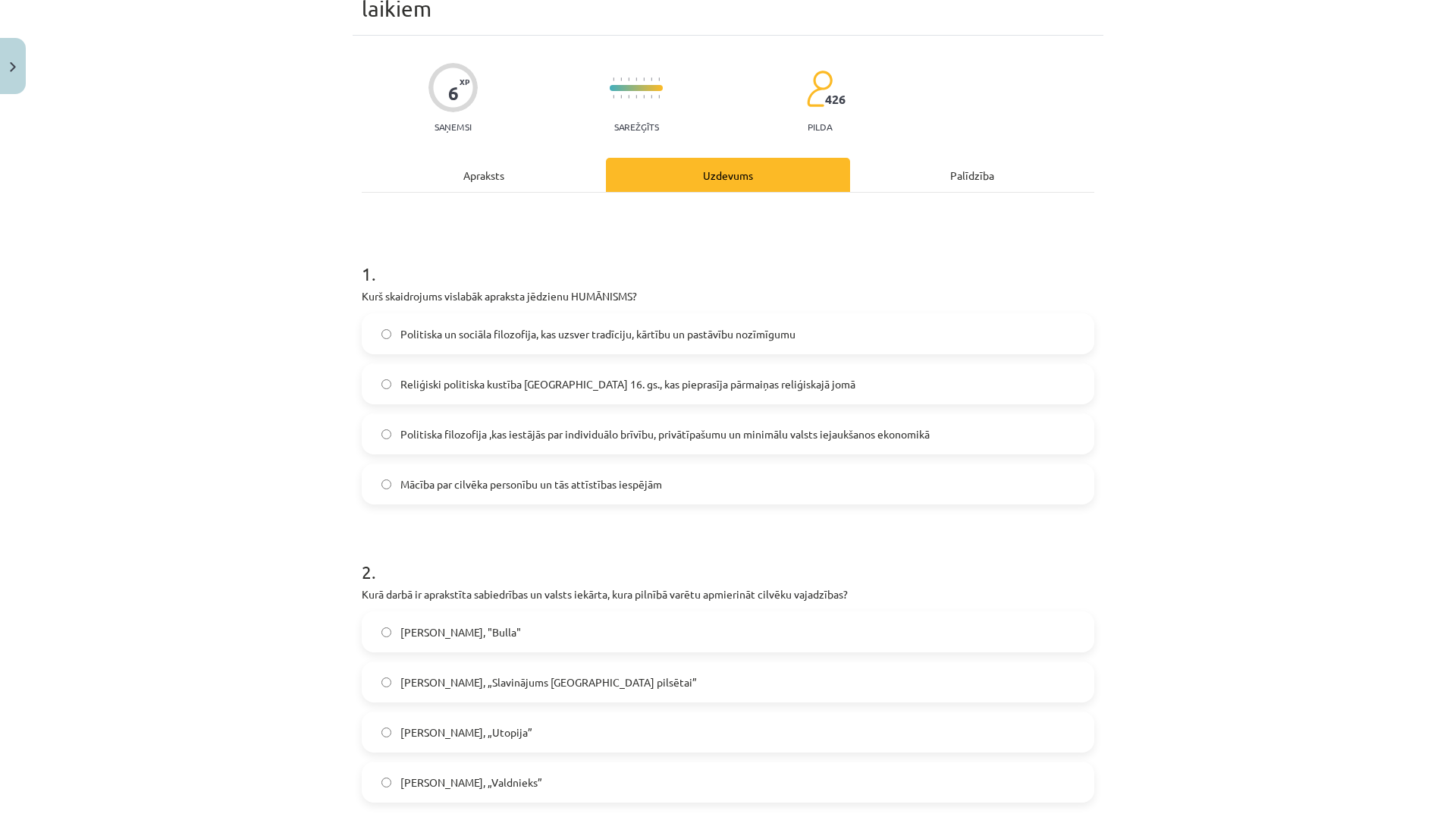
scroll to position [0, 0]
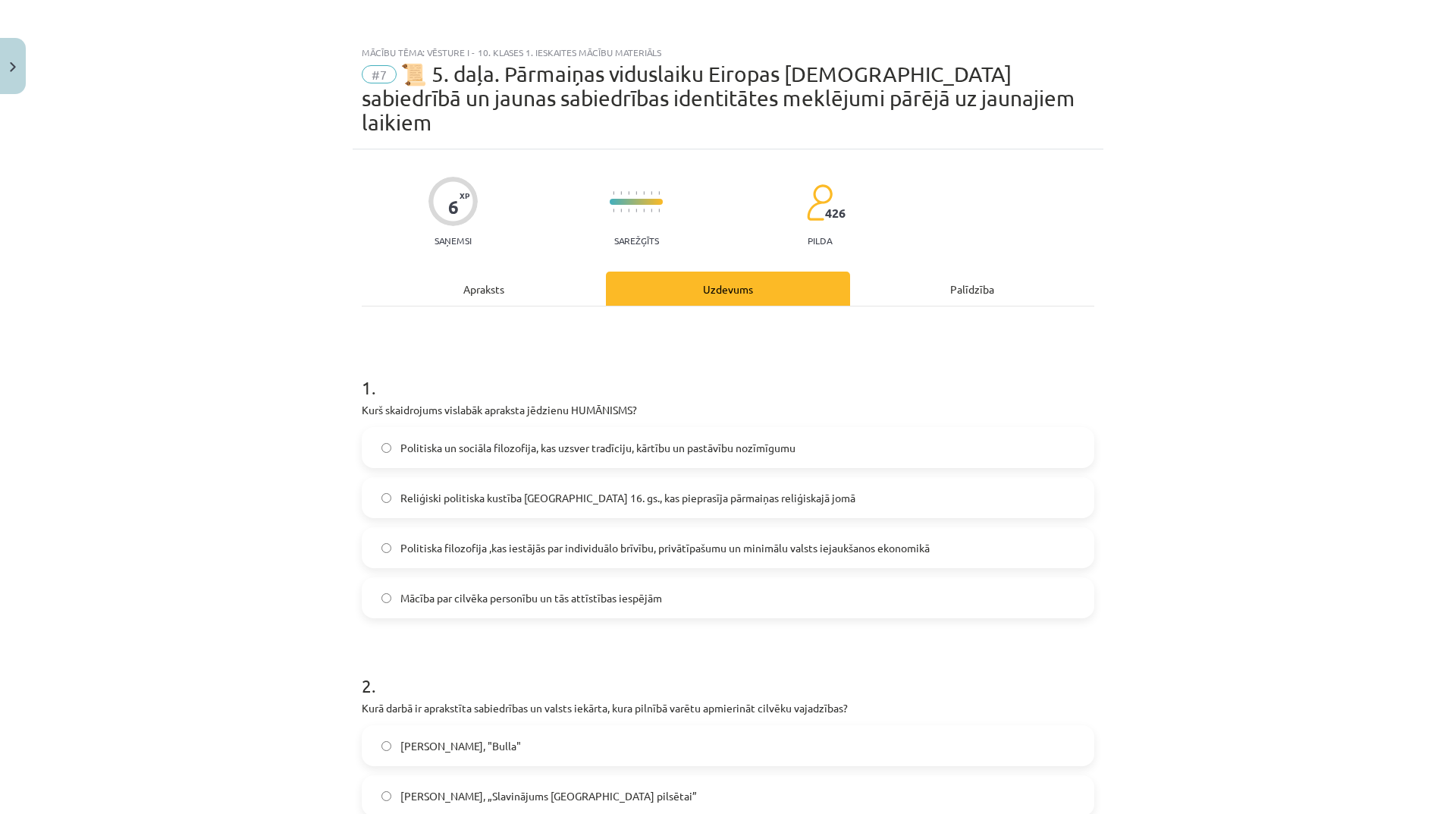
click at [482, 272] on div "Apraksts" at bounding box center [483, 288] width 244 height 34
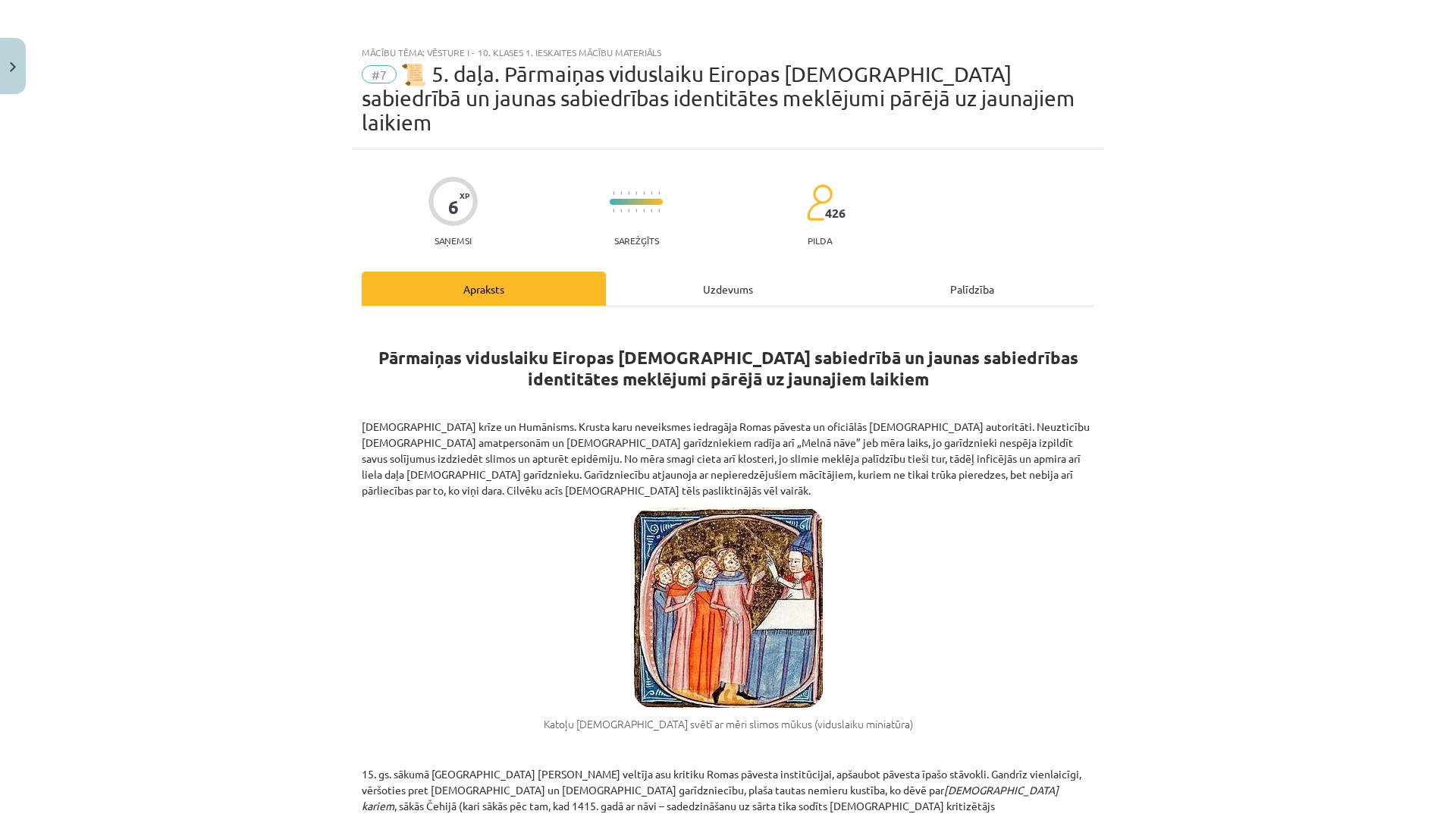
click at [711, 278] on div "Uzdevums" at bounding box center [727, 288] width 244 height 34
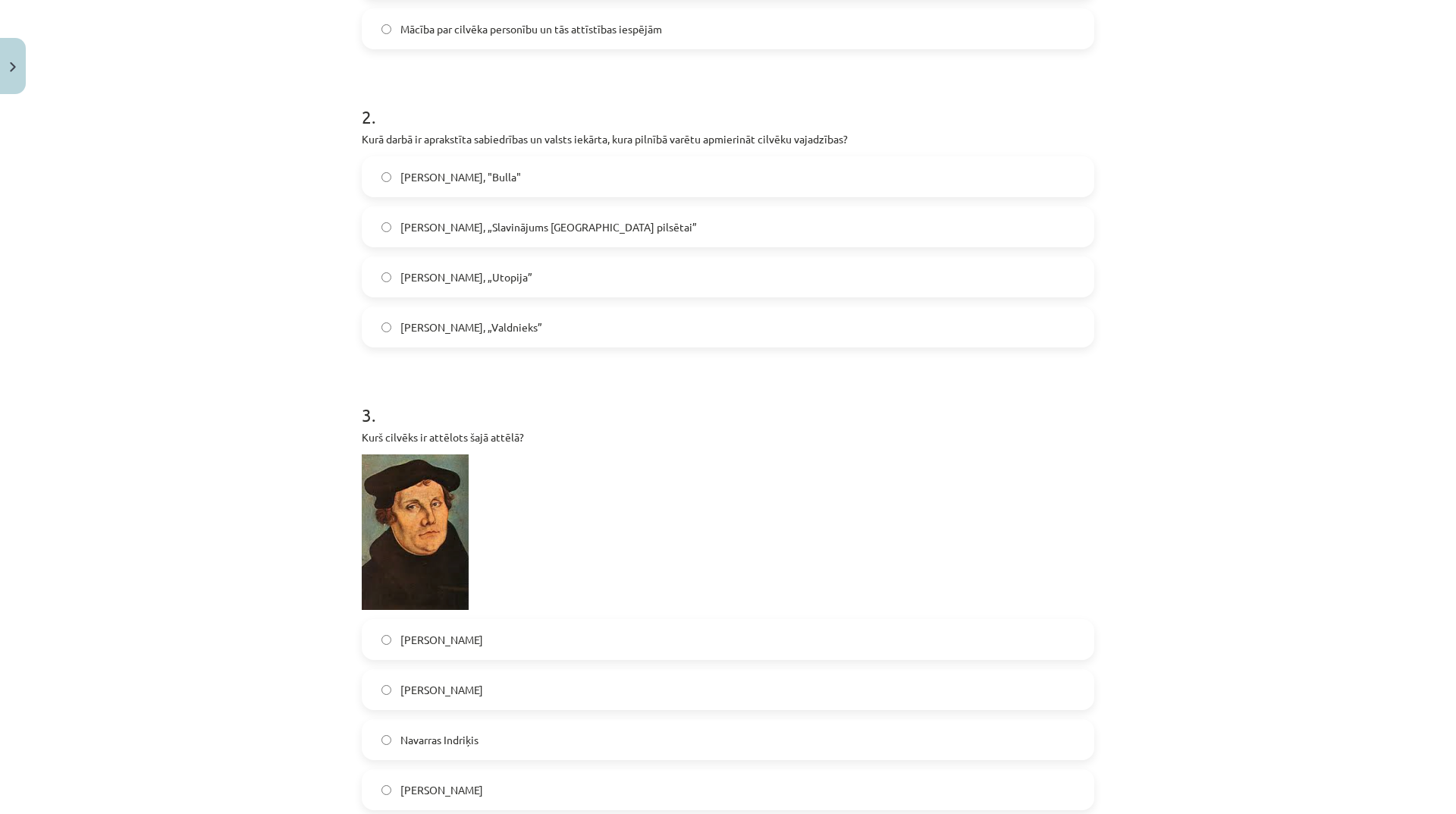
scroll to position [645, 0]
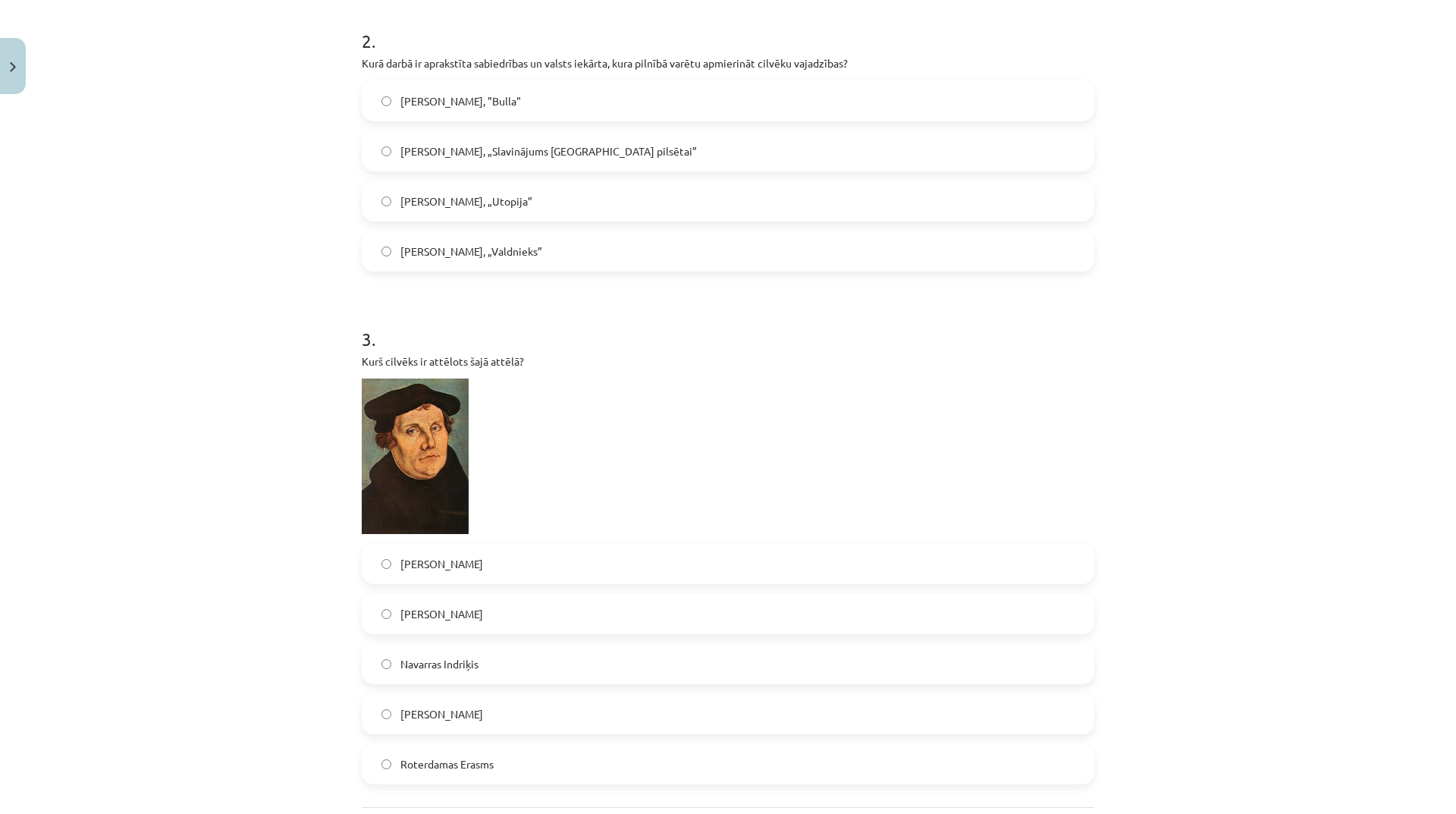
click at [494, 545] on label "Martiņš Luters" at bounding box center [728, 564] width 730 height 38
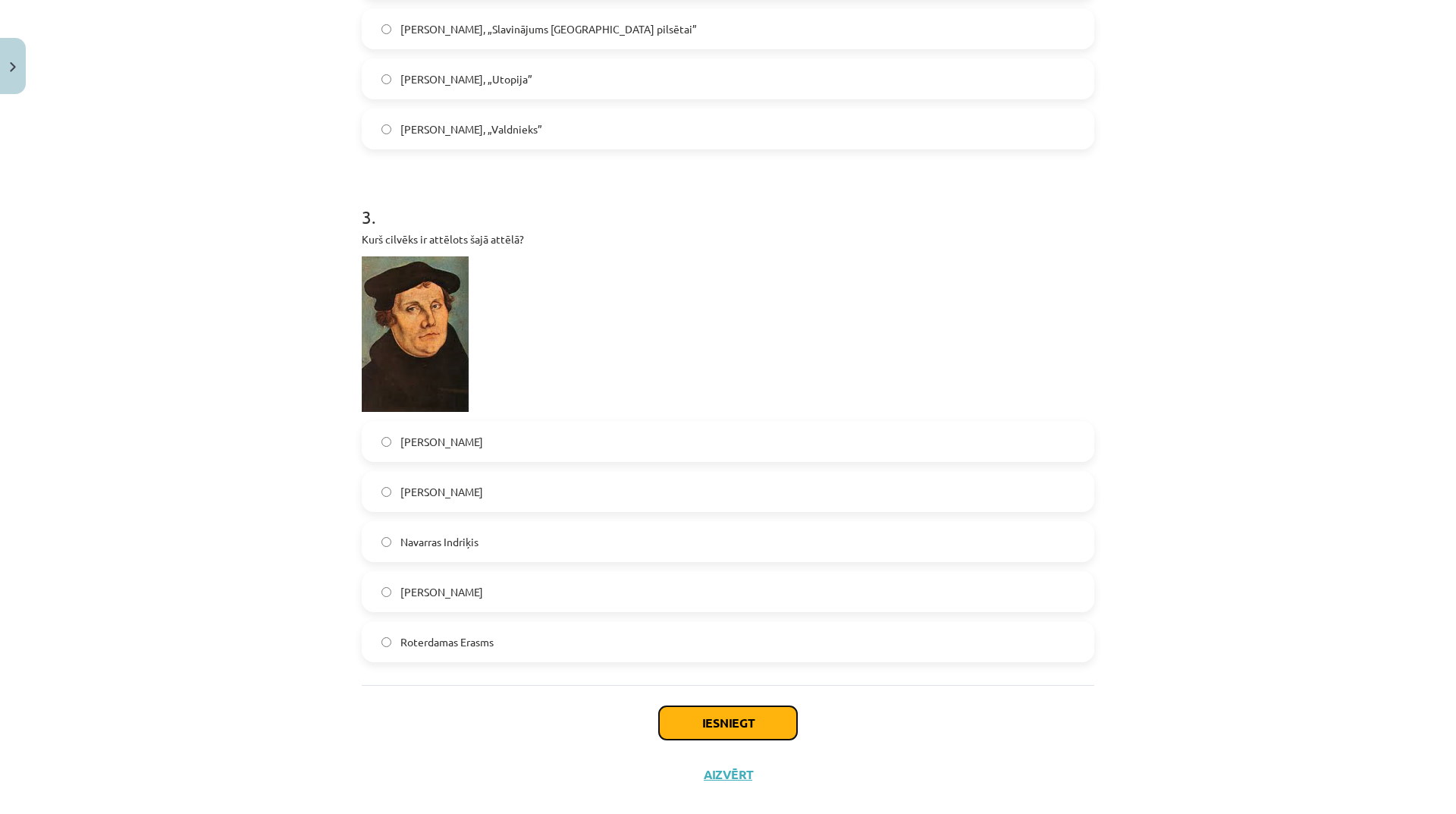
click at [755, 706] on button "Iesniegt" at bounding box center [728, 722] width 138 height 33
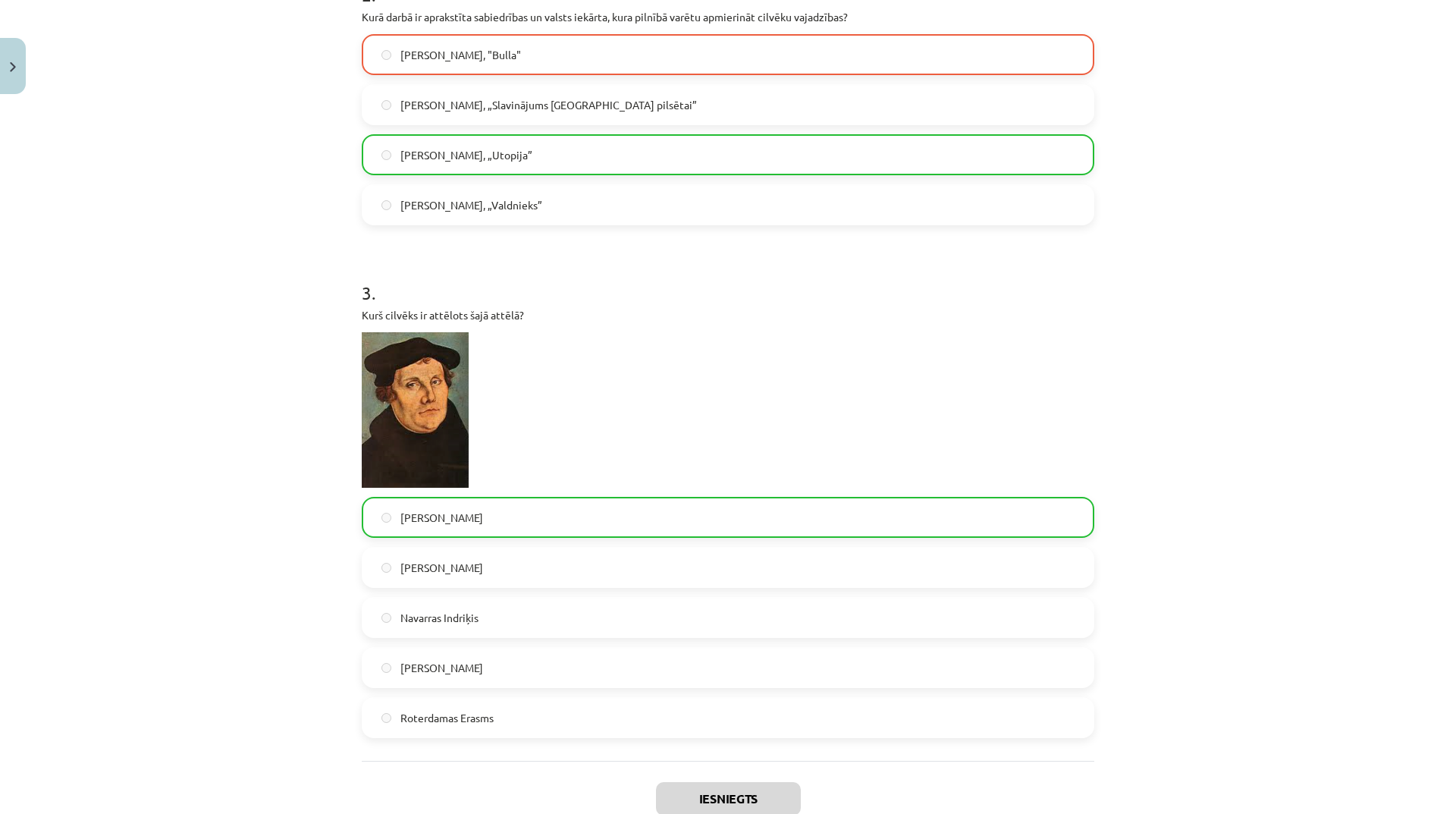
scroll to position [815, 0]
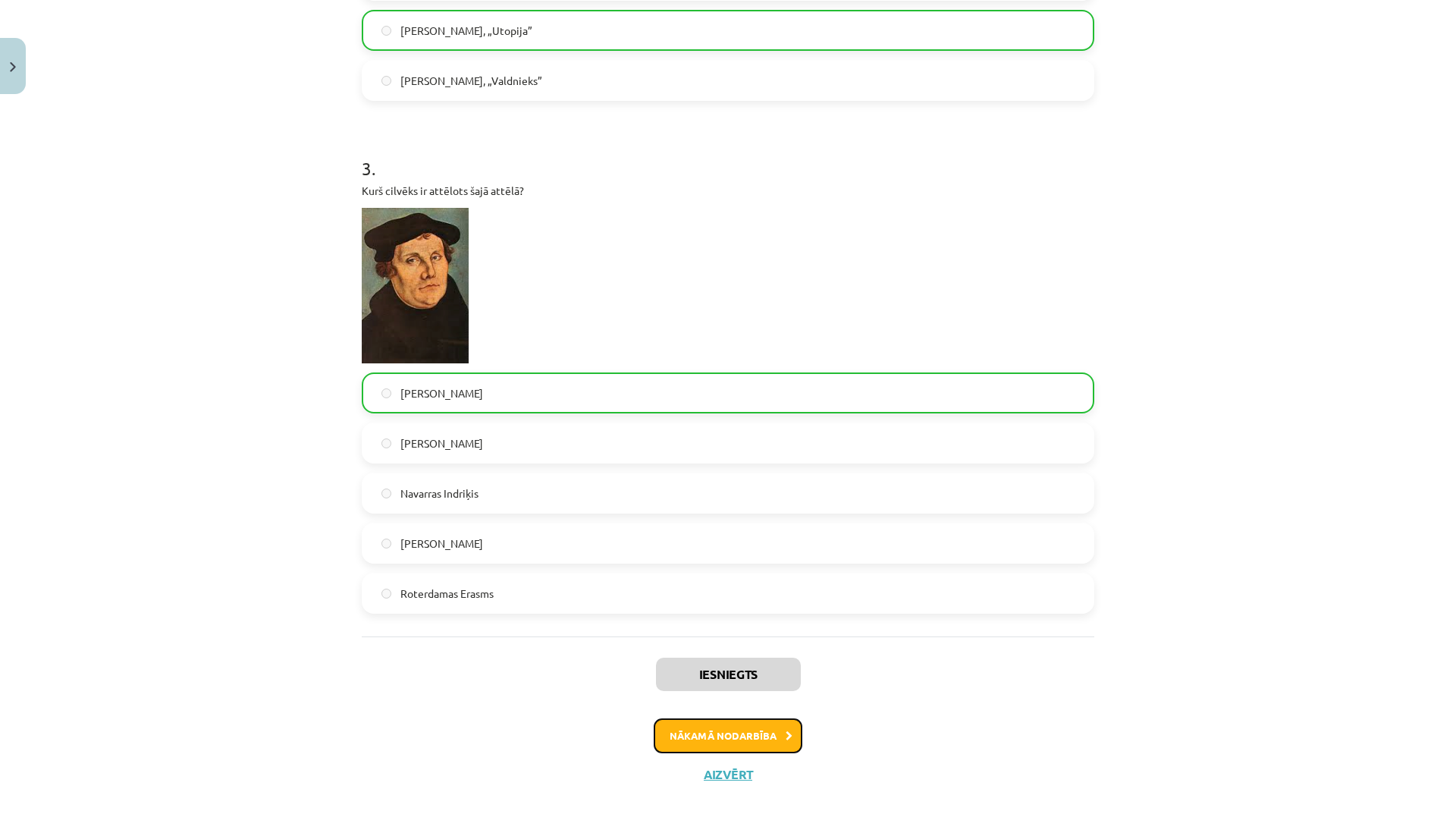
click at [755, 718] on button "Nākamā nodarbība" at bounding box center [728, 736] width 148 height 35
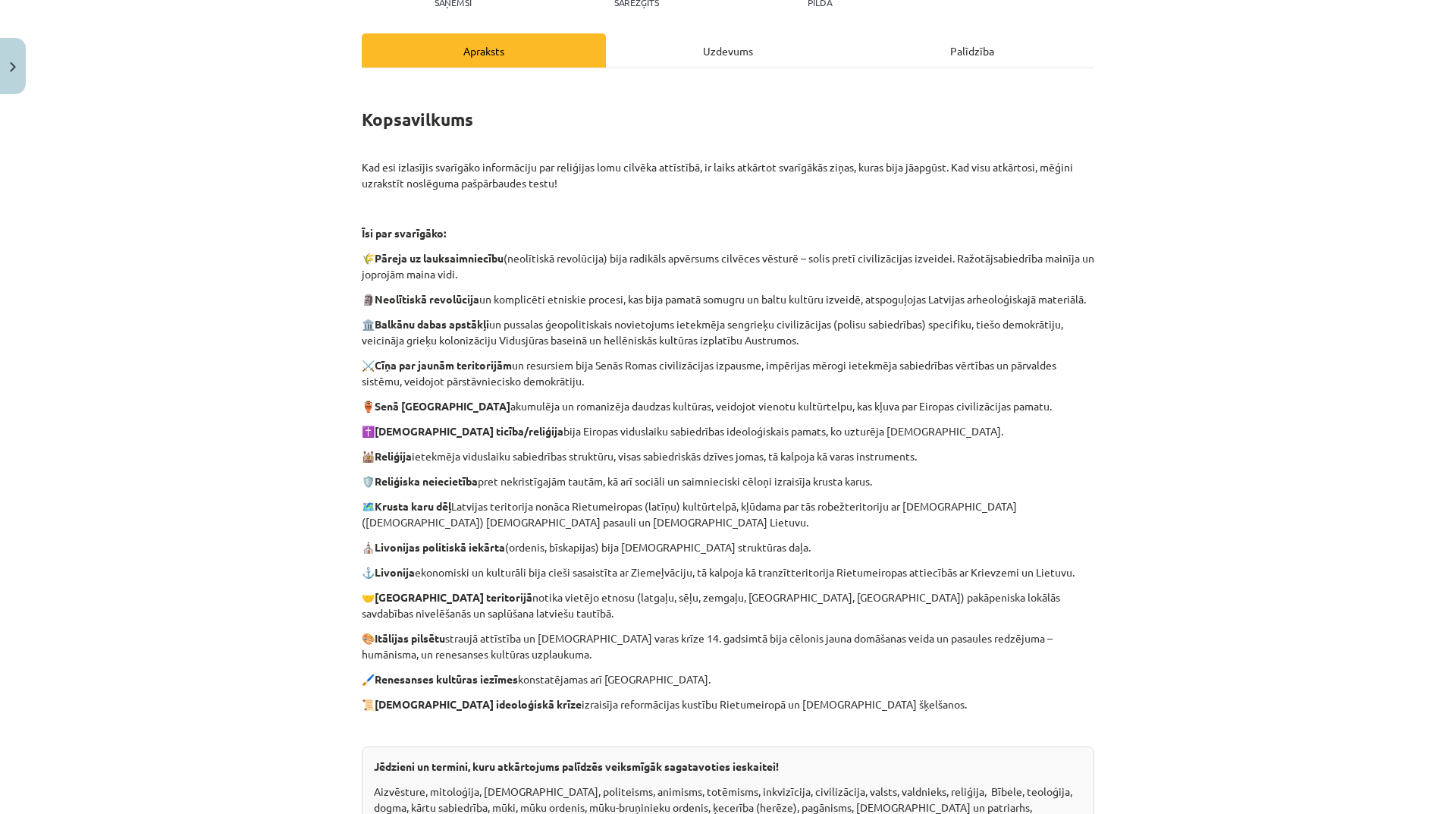
scroll to position [0, 0]
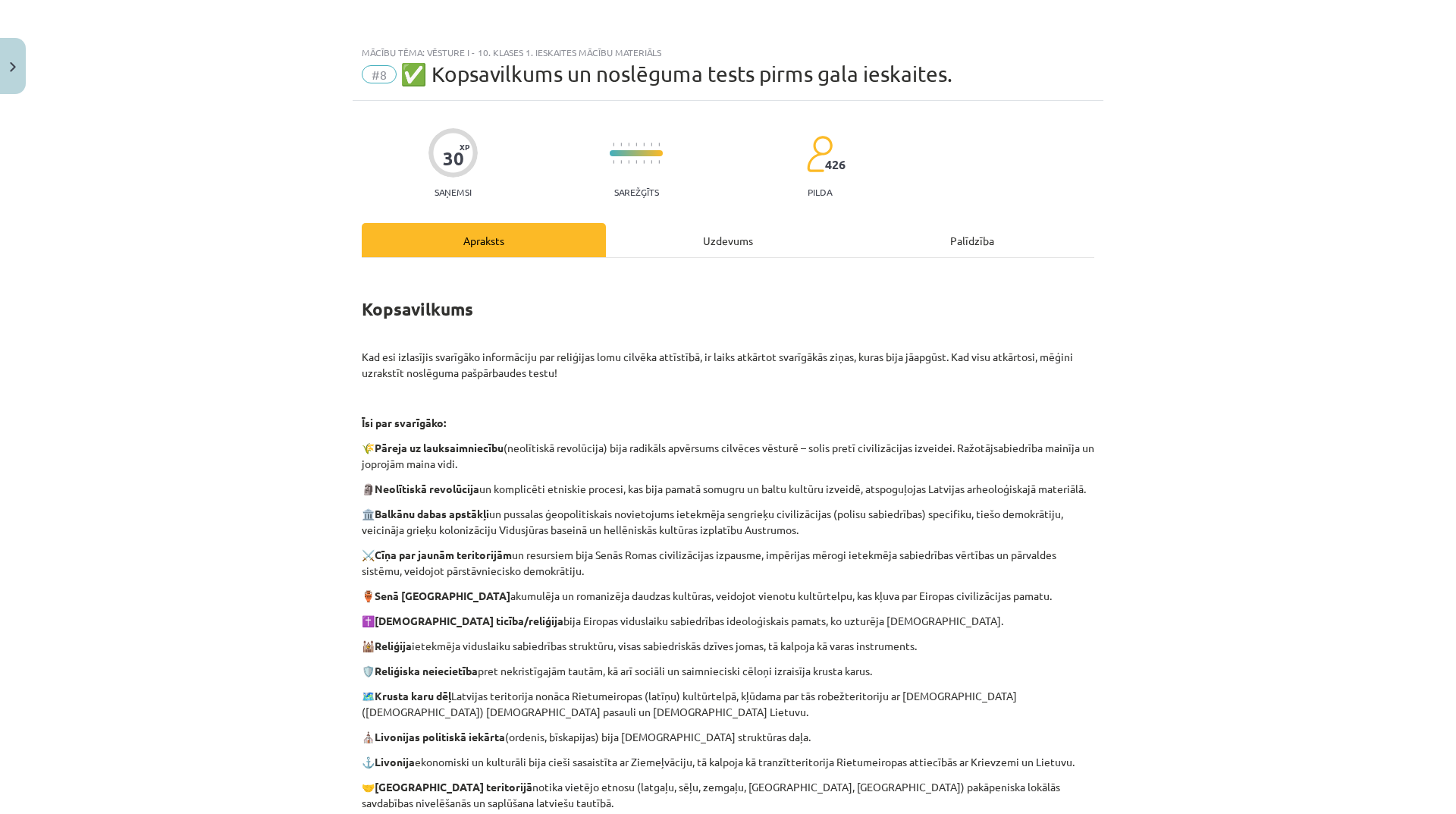
click at [710, 236] on div "Uzdevums" at bounding box center [727, 240] width 244 height 34
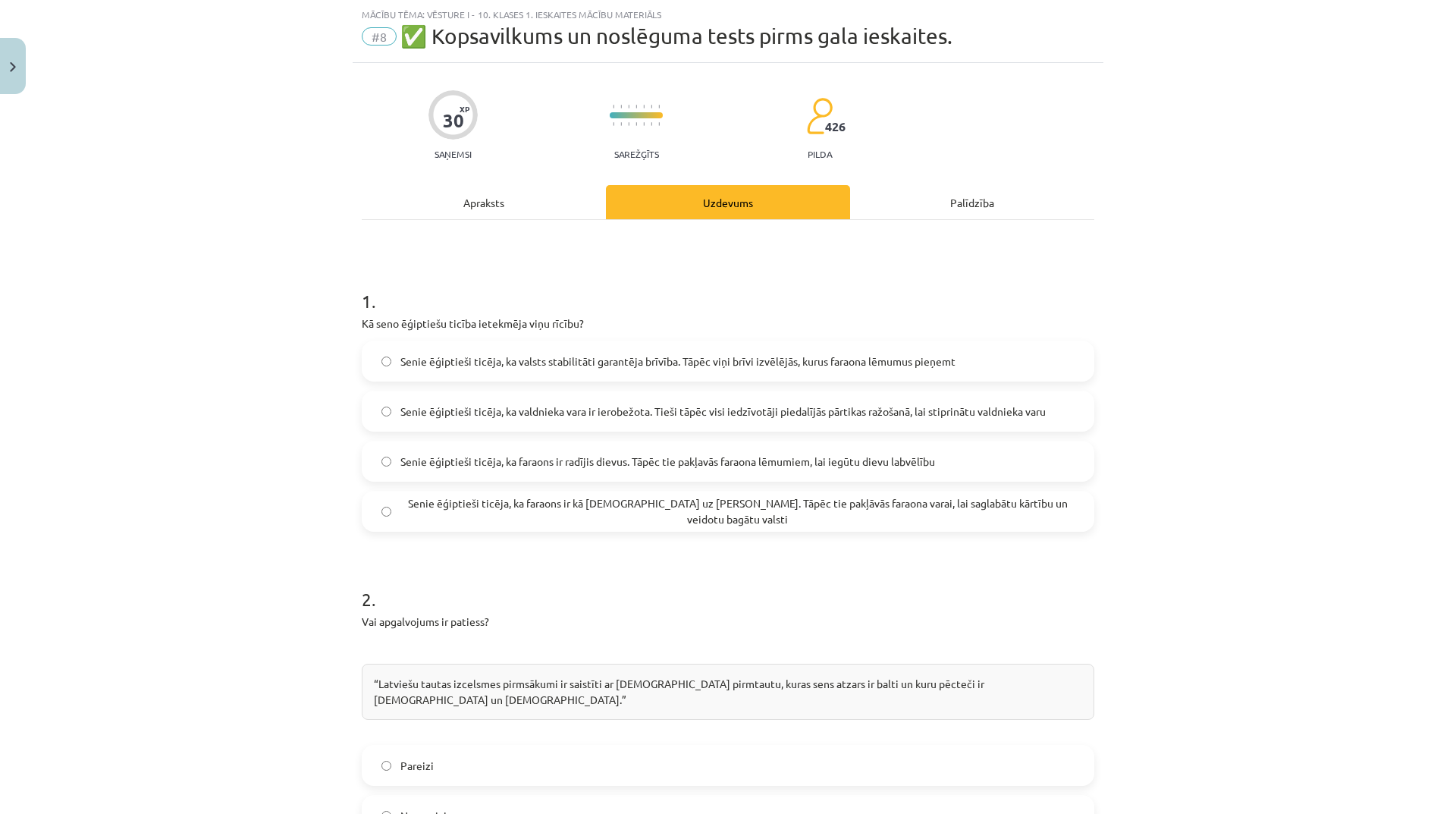
click at [456, 197] on div "Apraksts" at bounding box center [483, 202] width 244 height 34
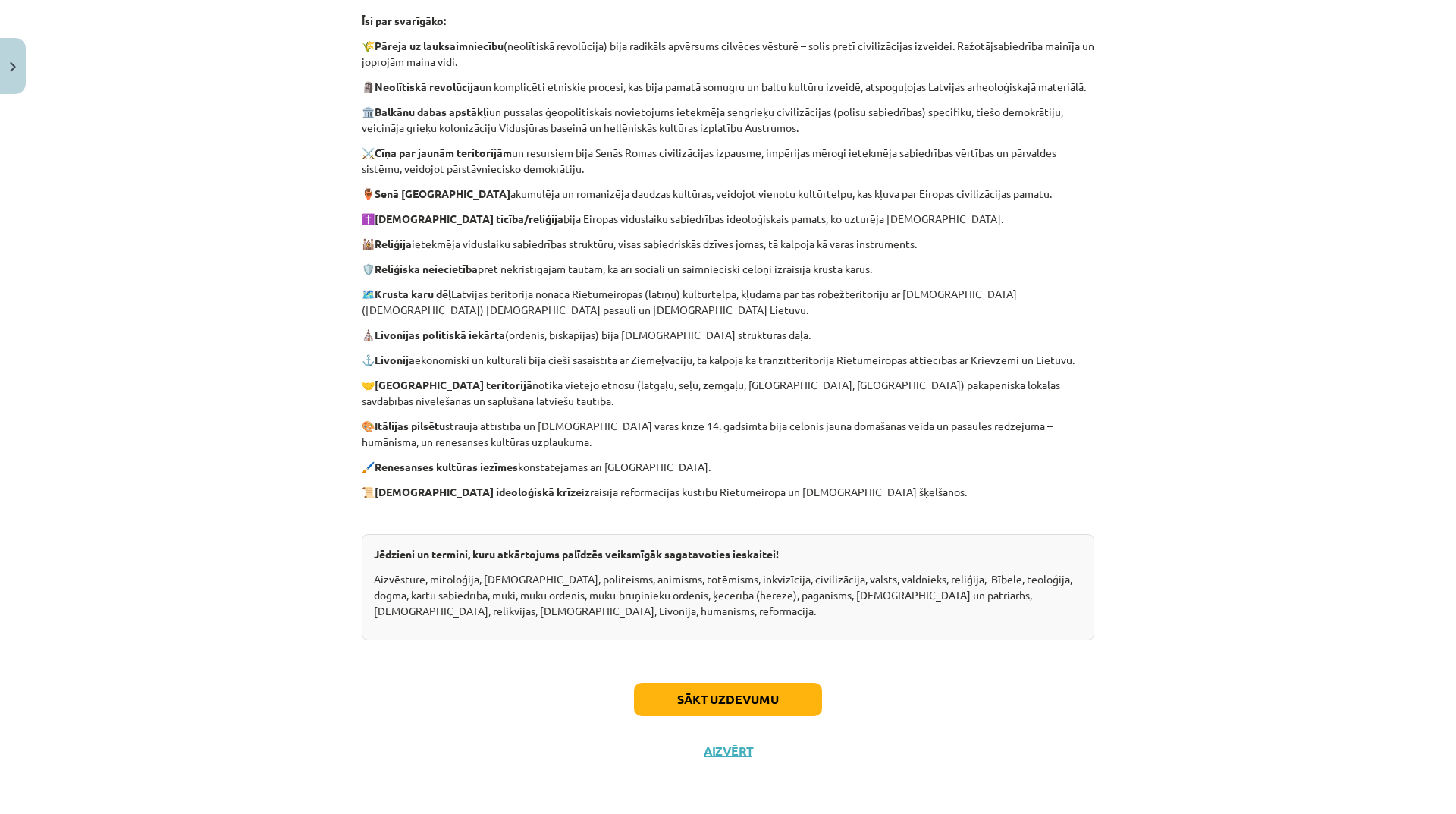
scroll to position [98, 0]
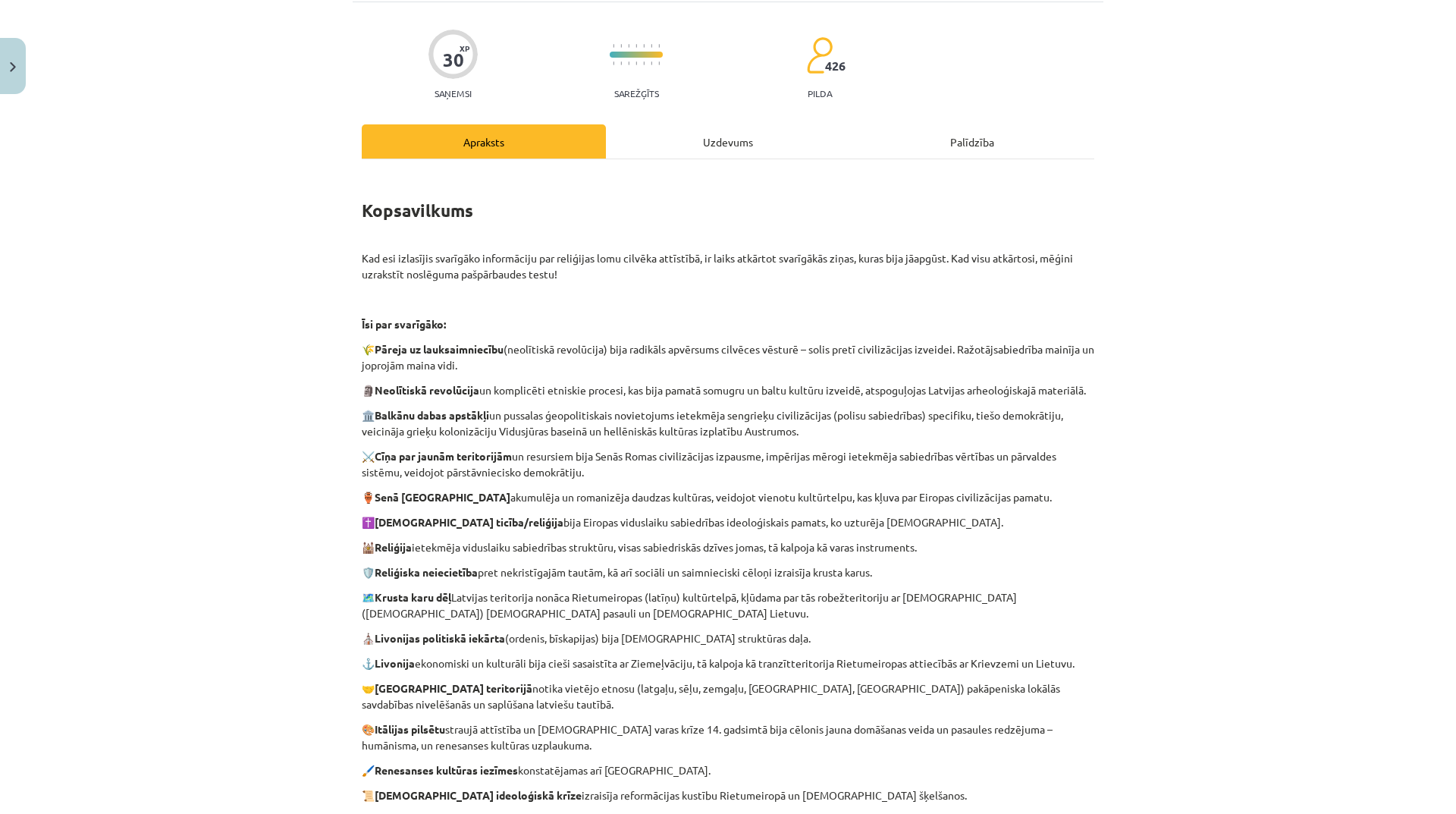
click at [734, 138] on div "Uzdevums" at bounding box center [727, 141] width 244 height 34
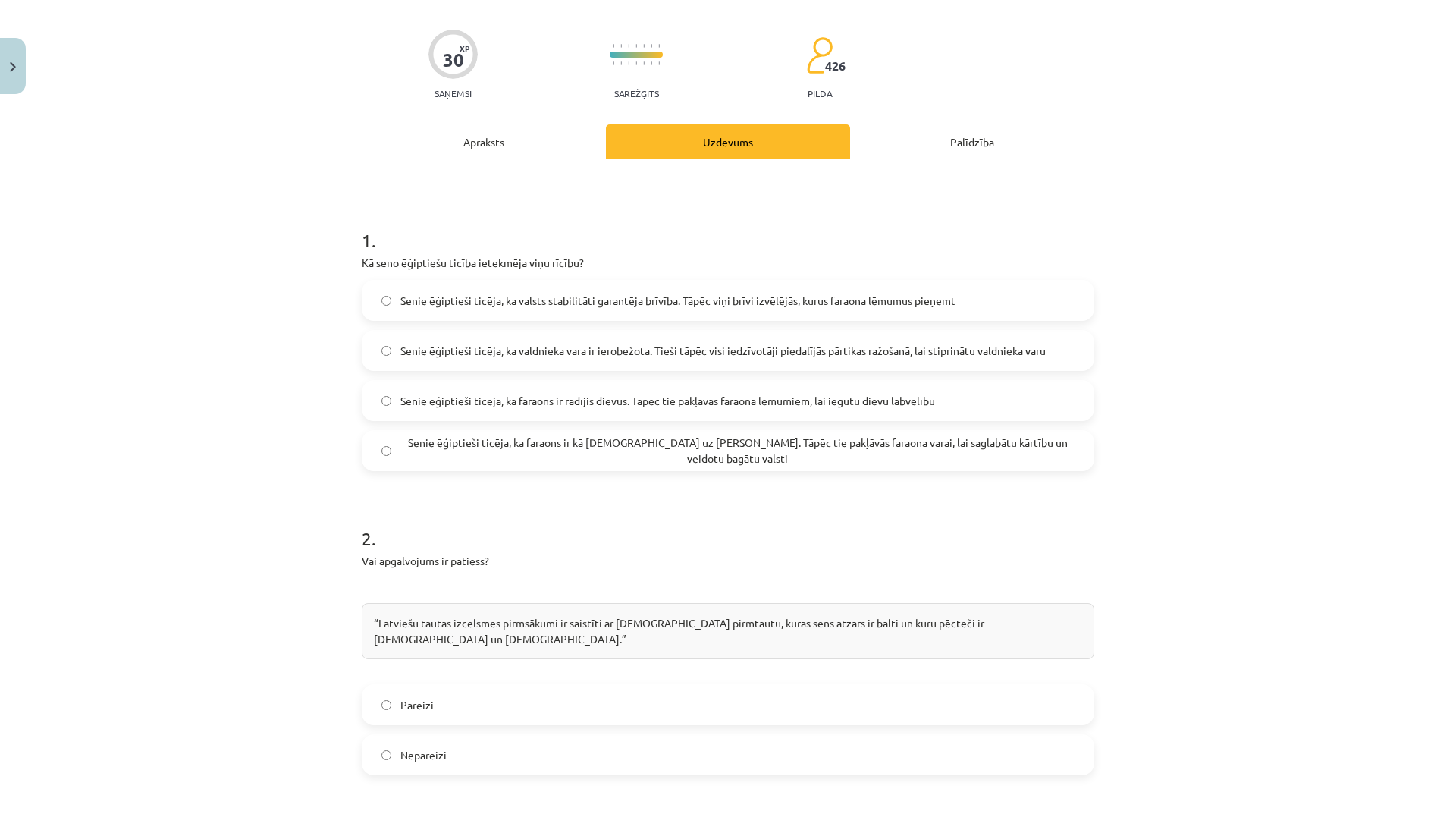
scroll to position [38, 0]
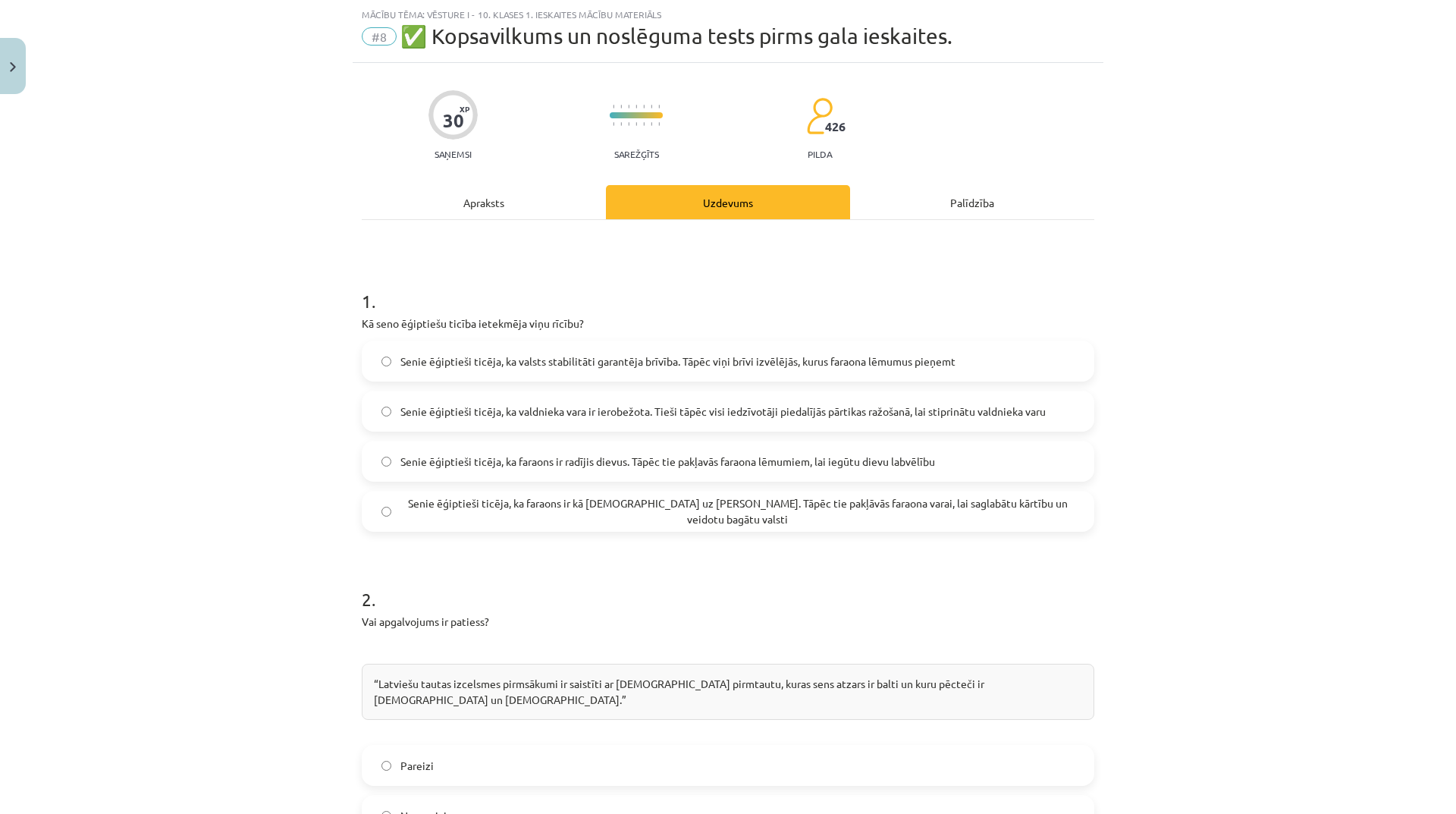
click at [886, 462] on span "Senie ēģiptieši ticēja, ka faraons ir radījis dievus. Tāpēc tie pakļavās faraon…" at bounding box center [668, 461] width 535 height 16
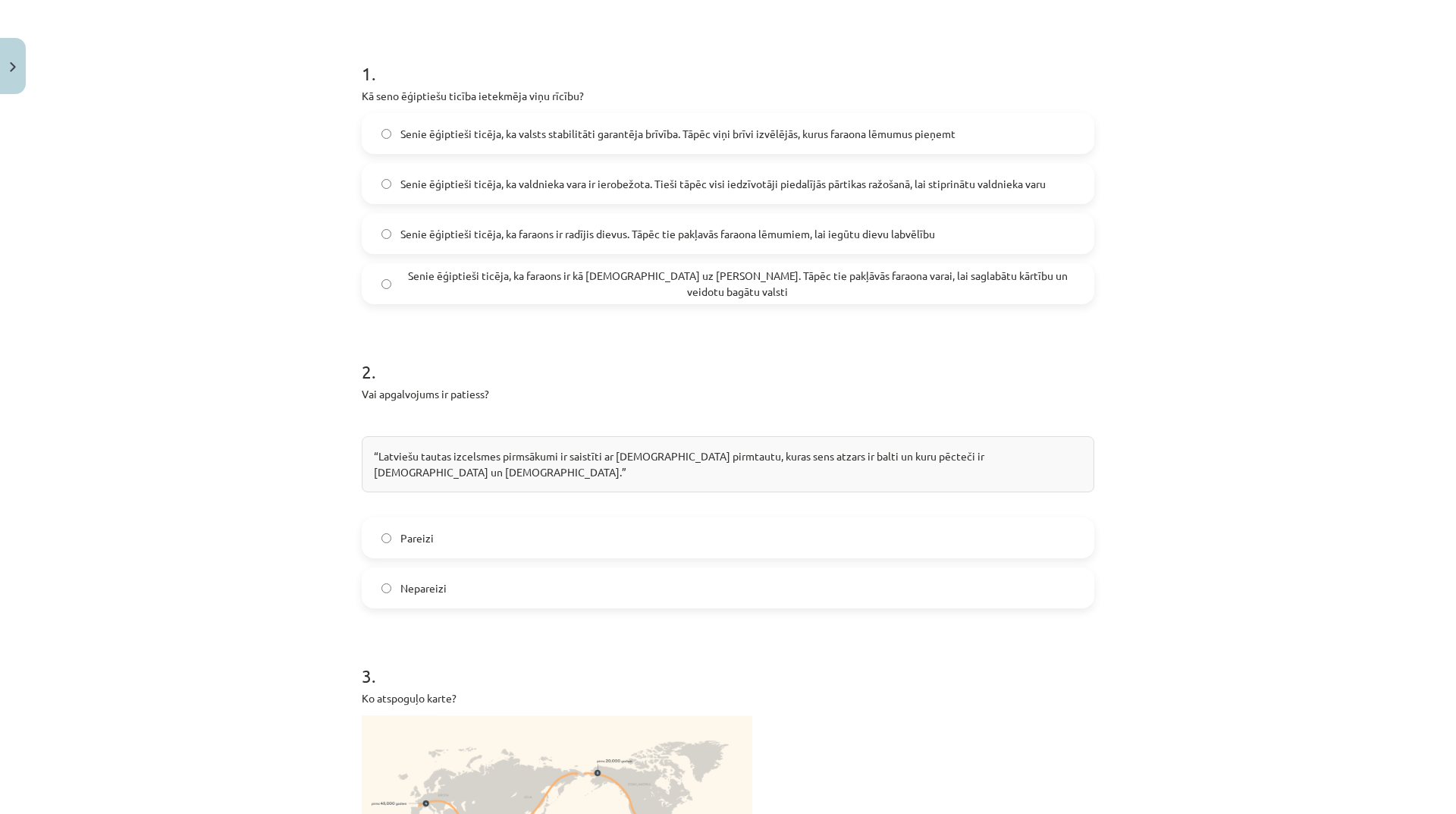
click at [536, 519] on label "Pareizi" at bounding box center [728, 538] width 730 height 38
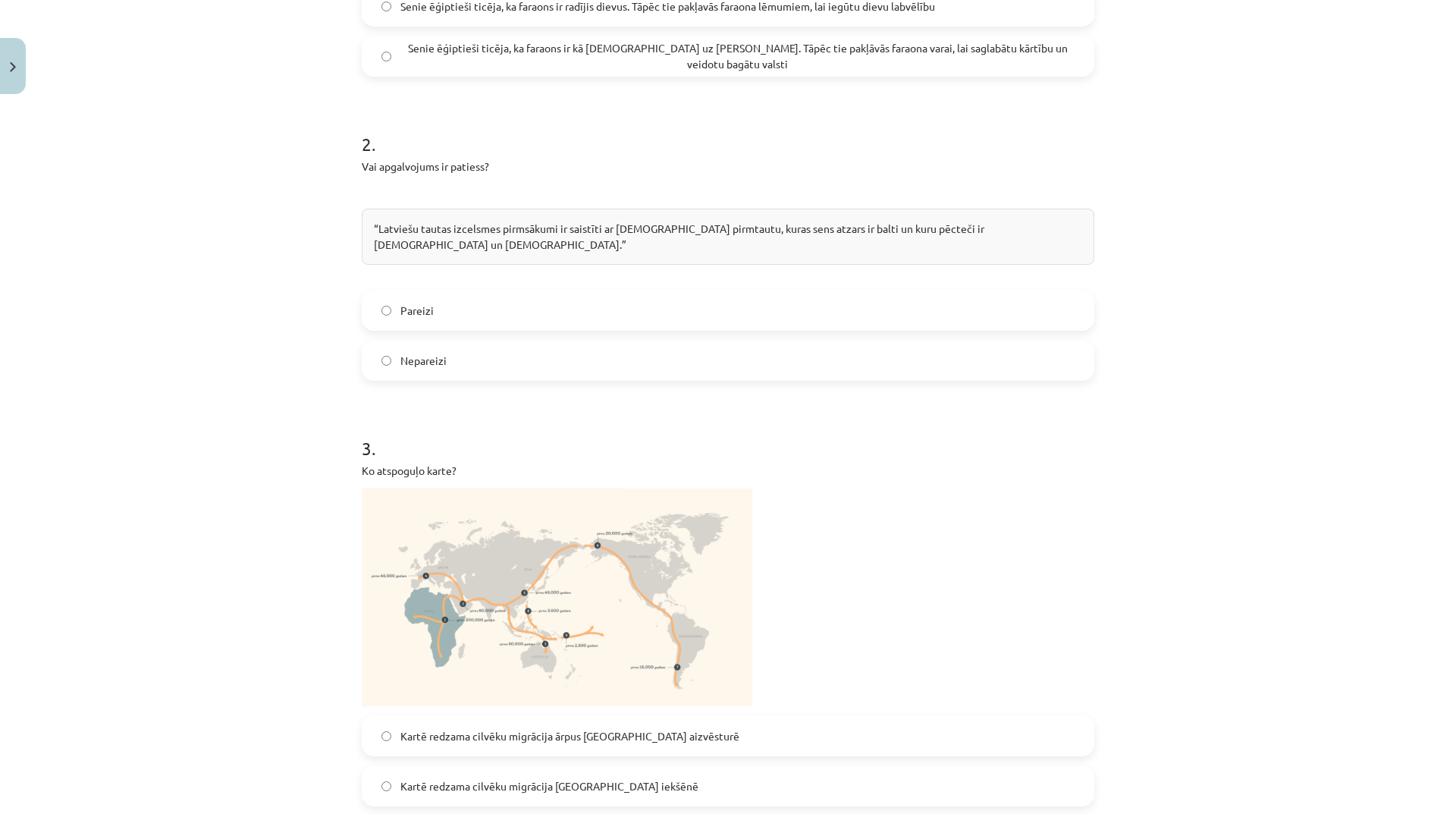
scroll to position [645, 0]
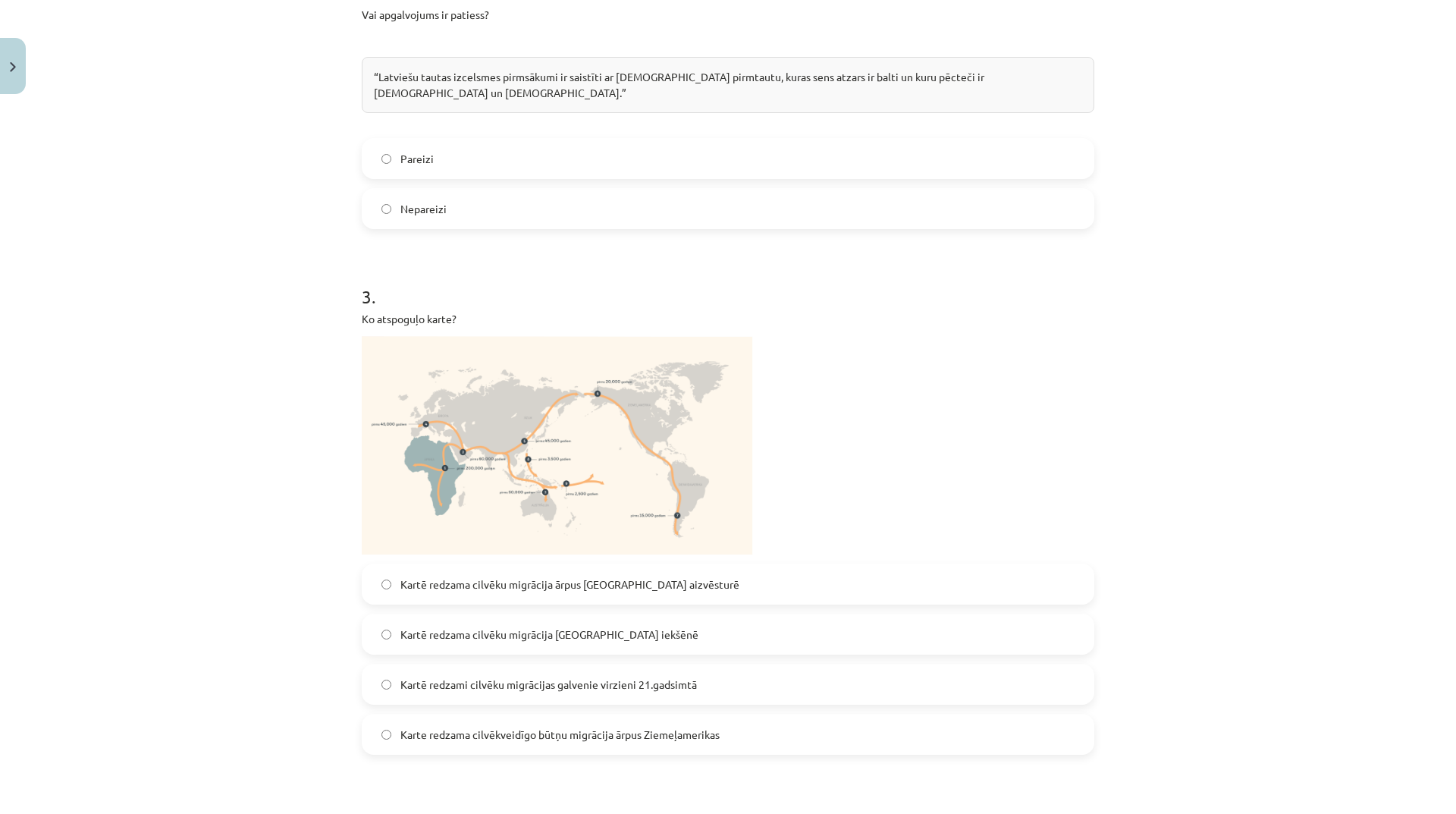
click at [708, 727] on span "Karte redzama cilvēkveidīgo būtņu migrācija ārpus Ziemeļamerikas" at bounding box center [560, 734] width 319 height 16
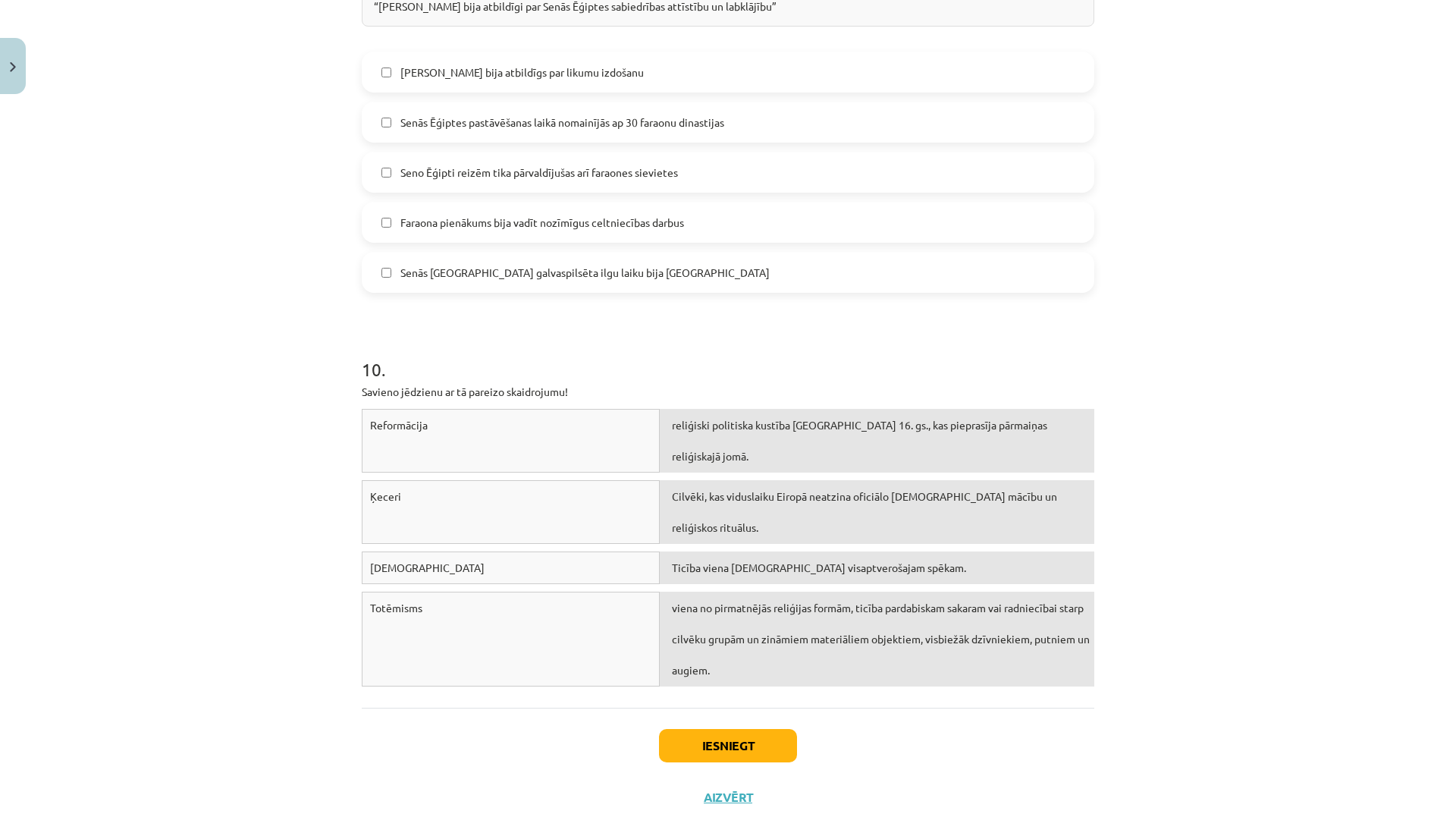
scroll to position [2919, 0]
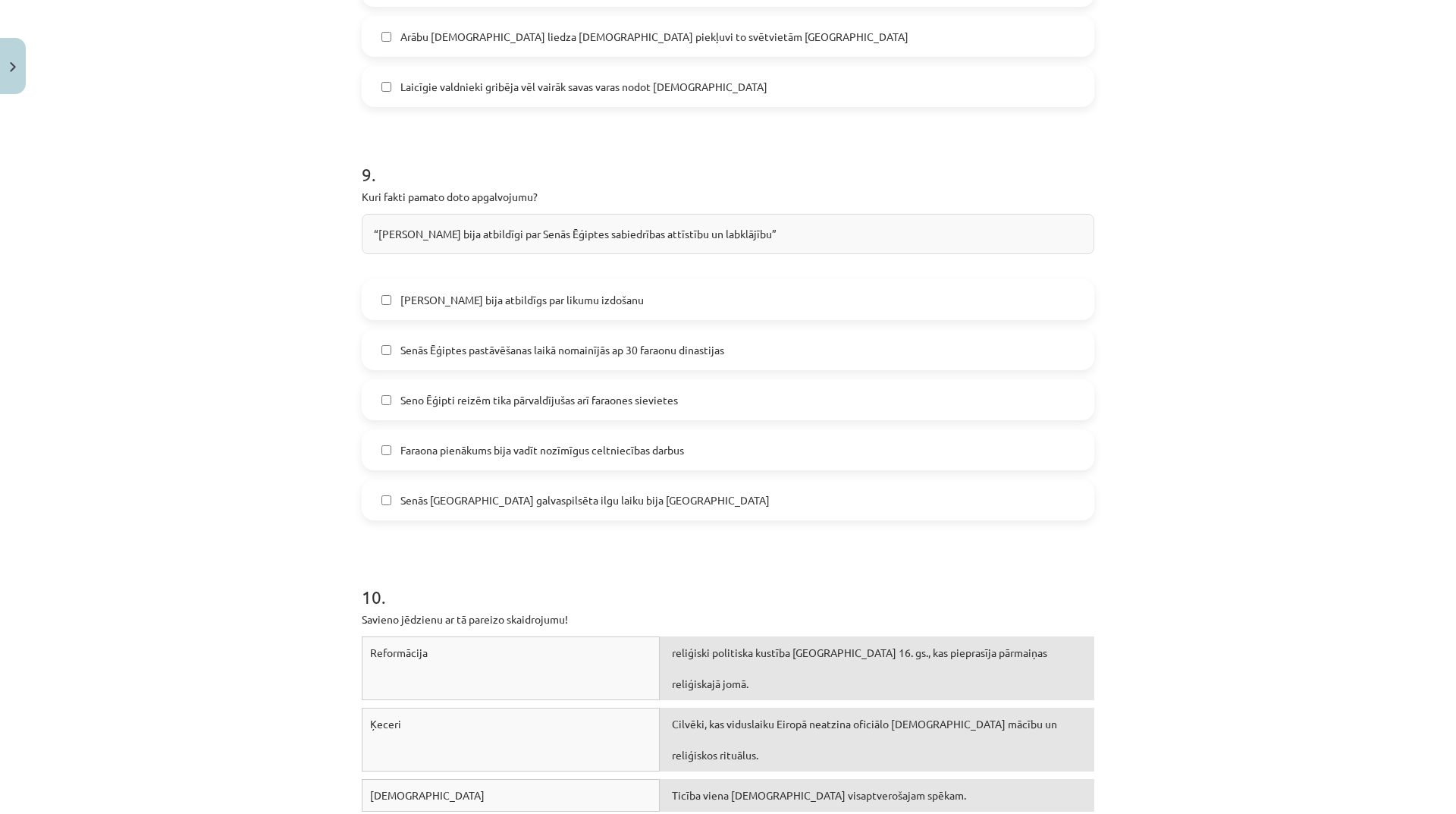
click at [628, 442] on span "Faraona pienākums bija vadīt nozīmīgus celtniecības darbus" at bounding box center [542, 450] width 283 height 16
click at [468, 292] on span "Faraons bija atbildīgs par likumu izdošanu" at bounding box center [522, 299] width 243 height 16
click at [489, 492] on span "Senās Ēģiptes galvaspilsēta ilgu laiku bija Tēbas" at bounding box center [585, 500] width 369 height 16
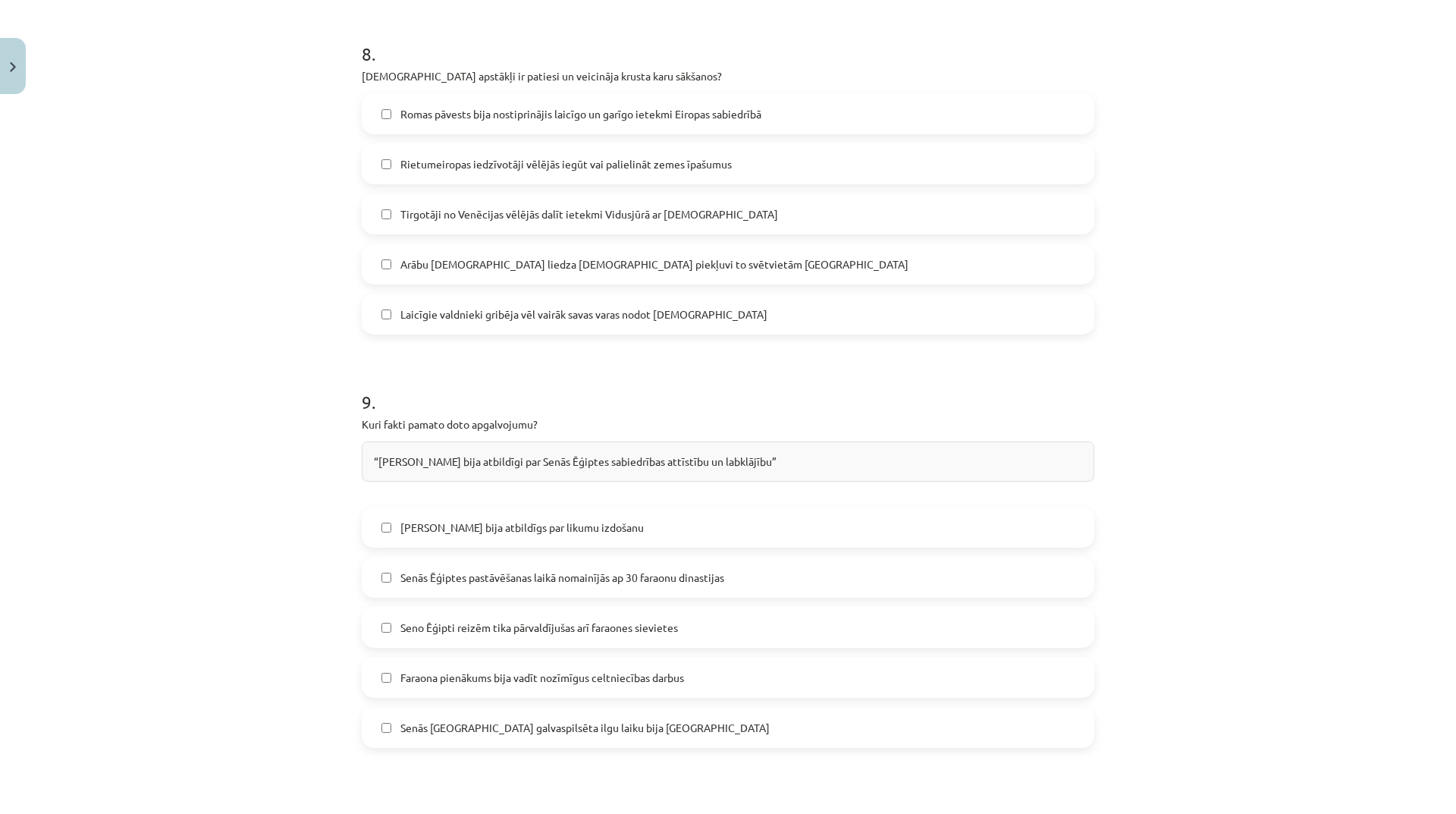
scroll to position [2615, 0]
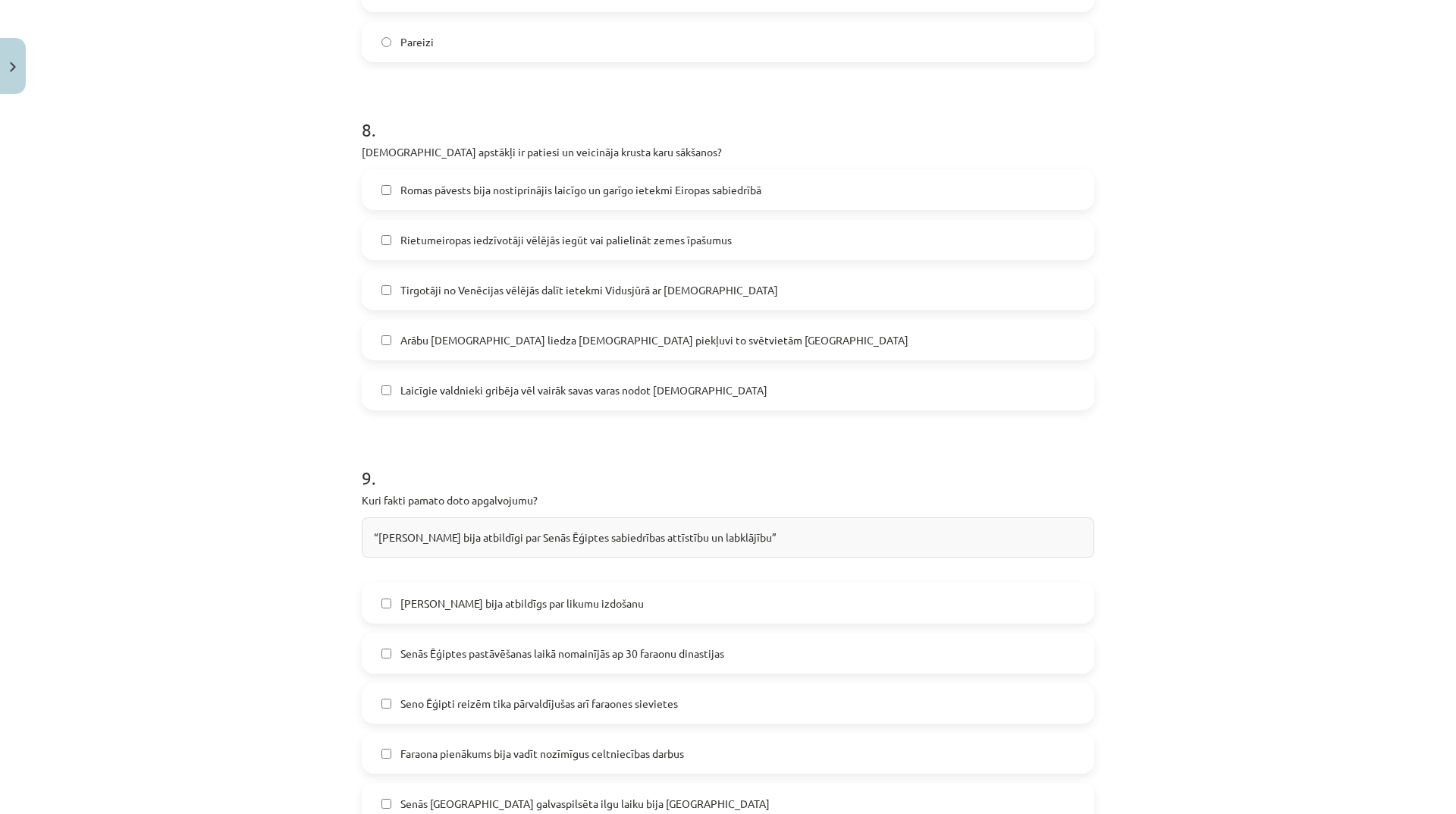
click at [510, 382] on span "Laicīgie valdnieki gribēja vēl vairāk savas varas nodot kristīgajai baznīcai" at bounding box center [584, 390] width 367 height 16
click at [478, 182] on span "Romas pāvests bija nostiprinājis laicīgo un garīgo ietekmi Eiropas sabiedrībā" at bounding box center [581, 189] width 361 height 16
click at [511, 332] on span "Arābu musulmaņi liedza kristiešiem piekļuvi to svētvietām Jeruzālemē" at bounding box center [655, 340] width 508 height 16
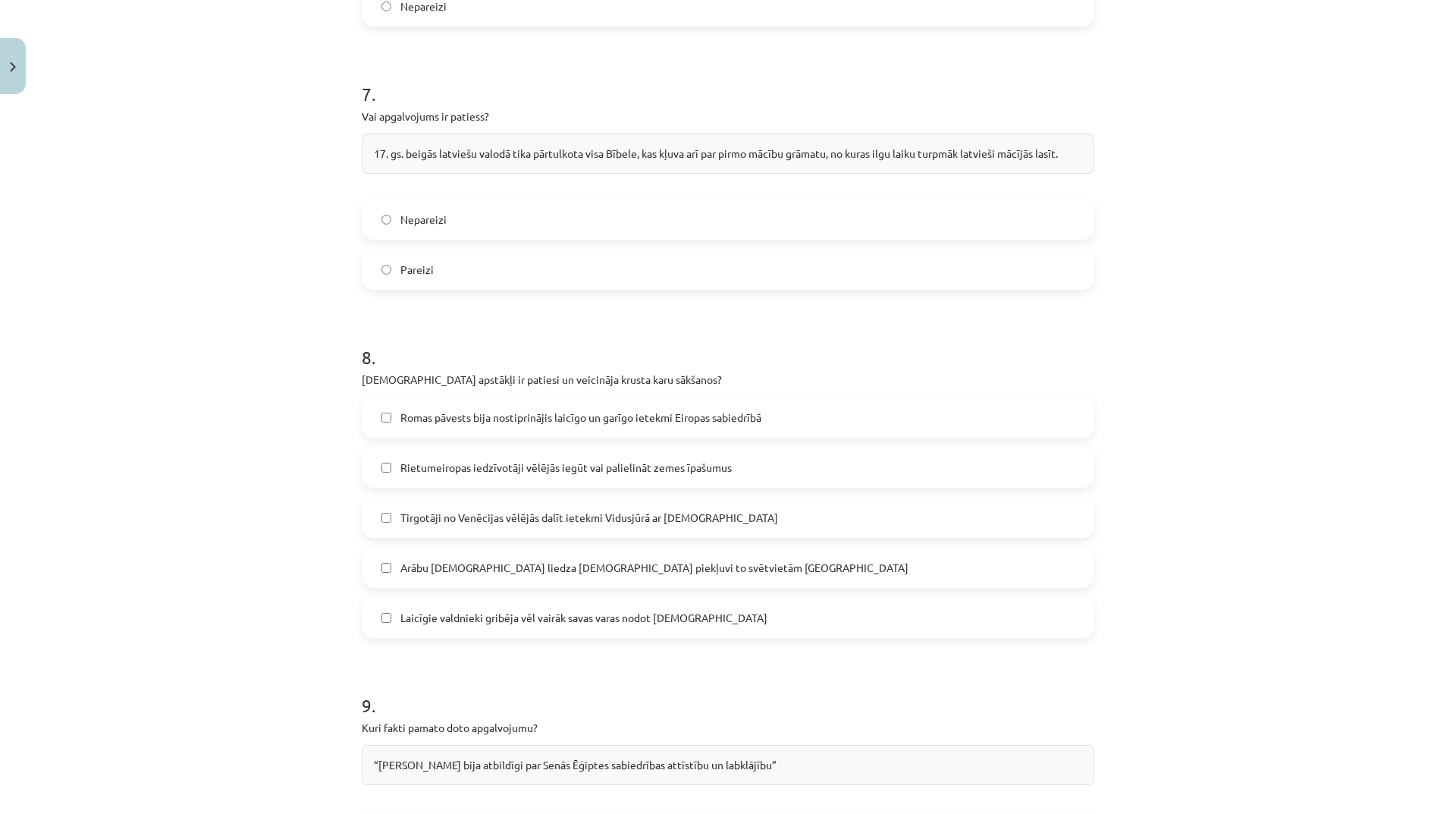
scroll to position [2312, 0]
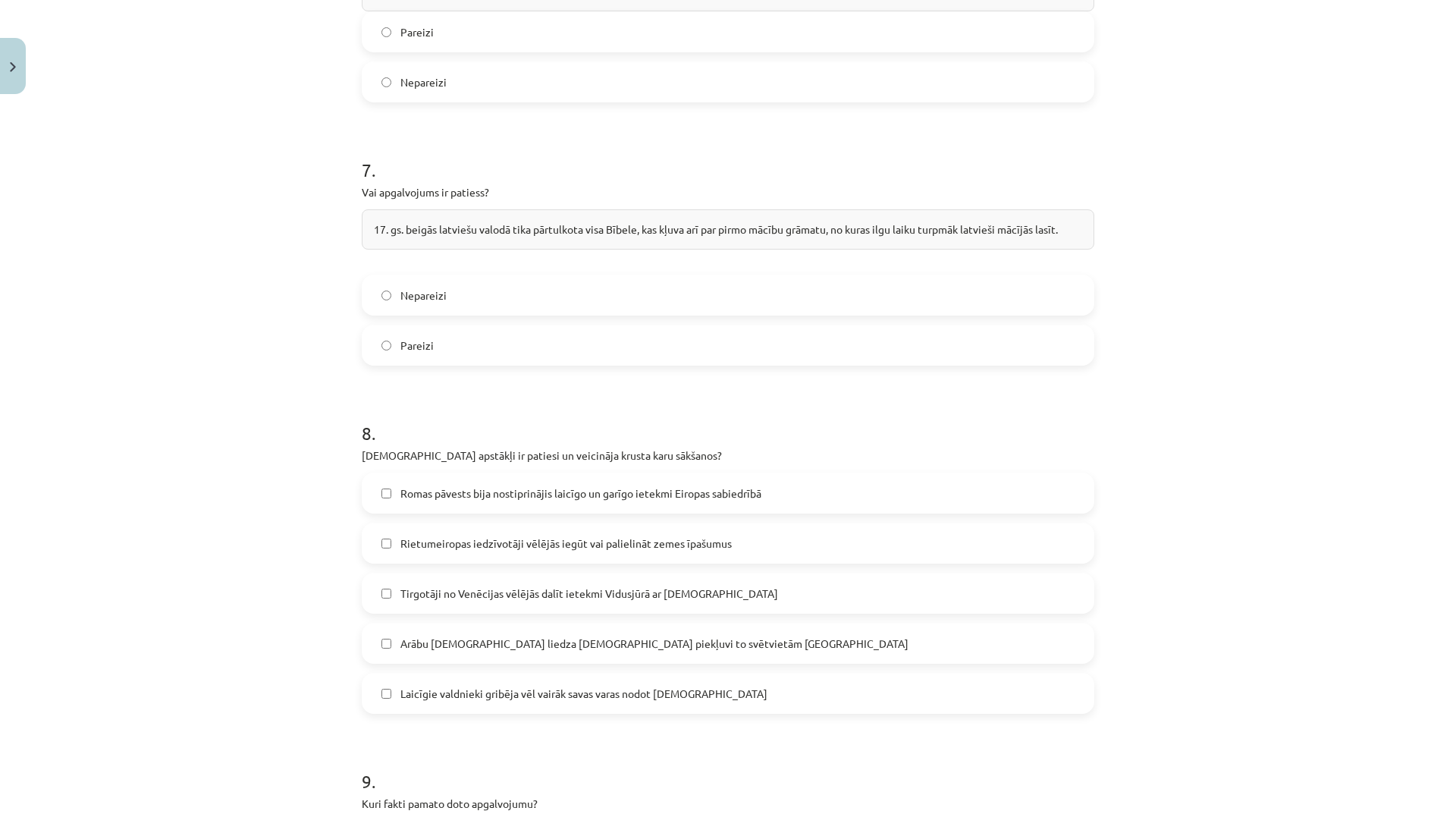
click at [501, 326] on label "Pareizi" at bounding box center [728, 345] width 730 height 38
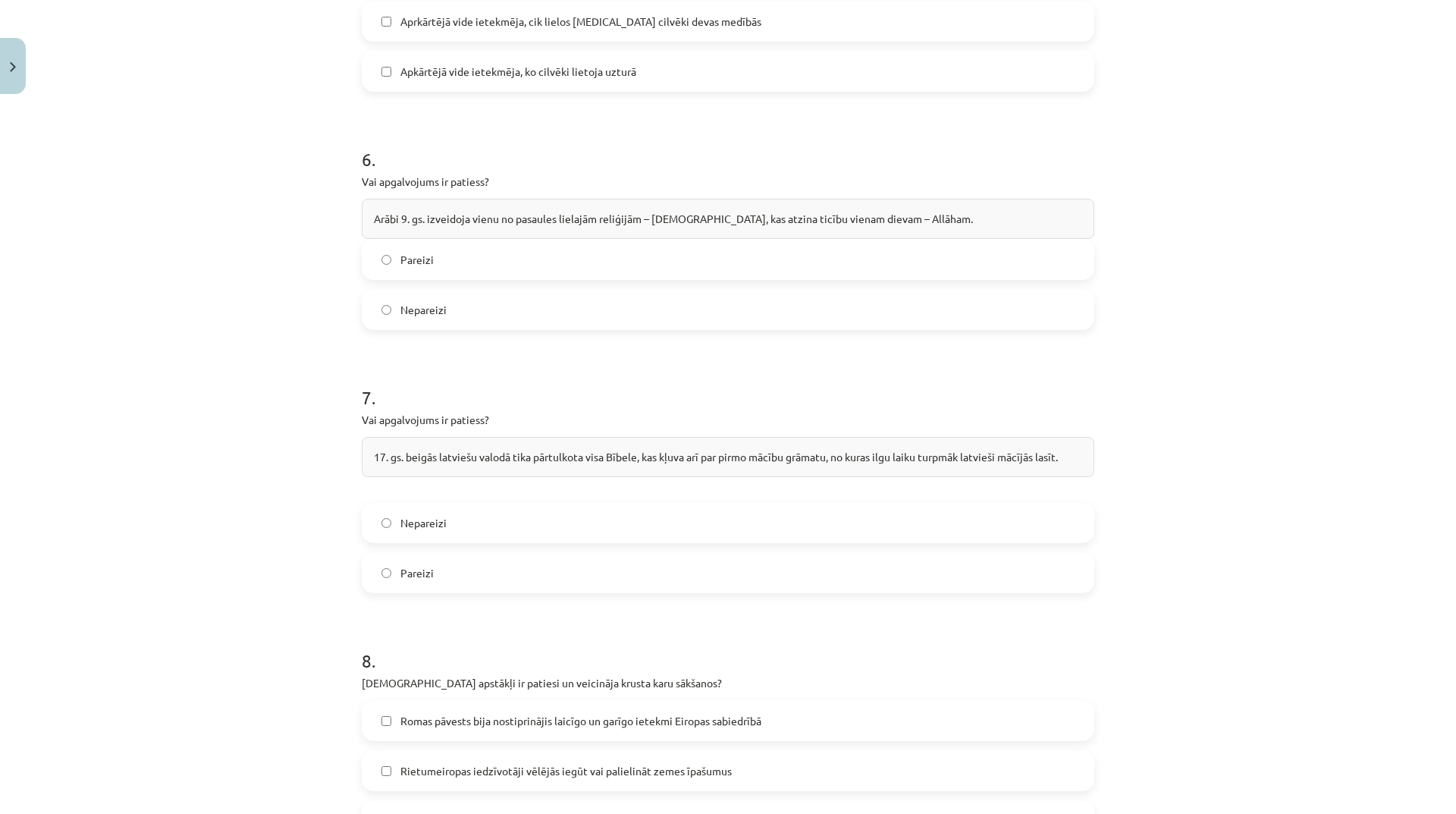
click at [488, 241] on label "Pareizi" at bounding box center [728, 260] width 730 height 38
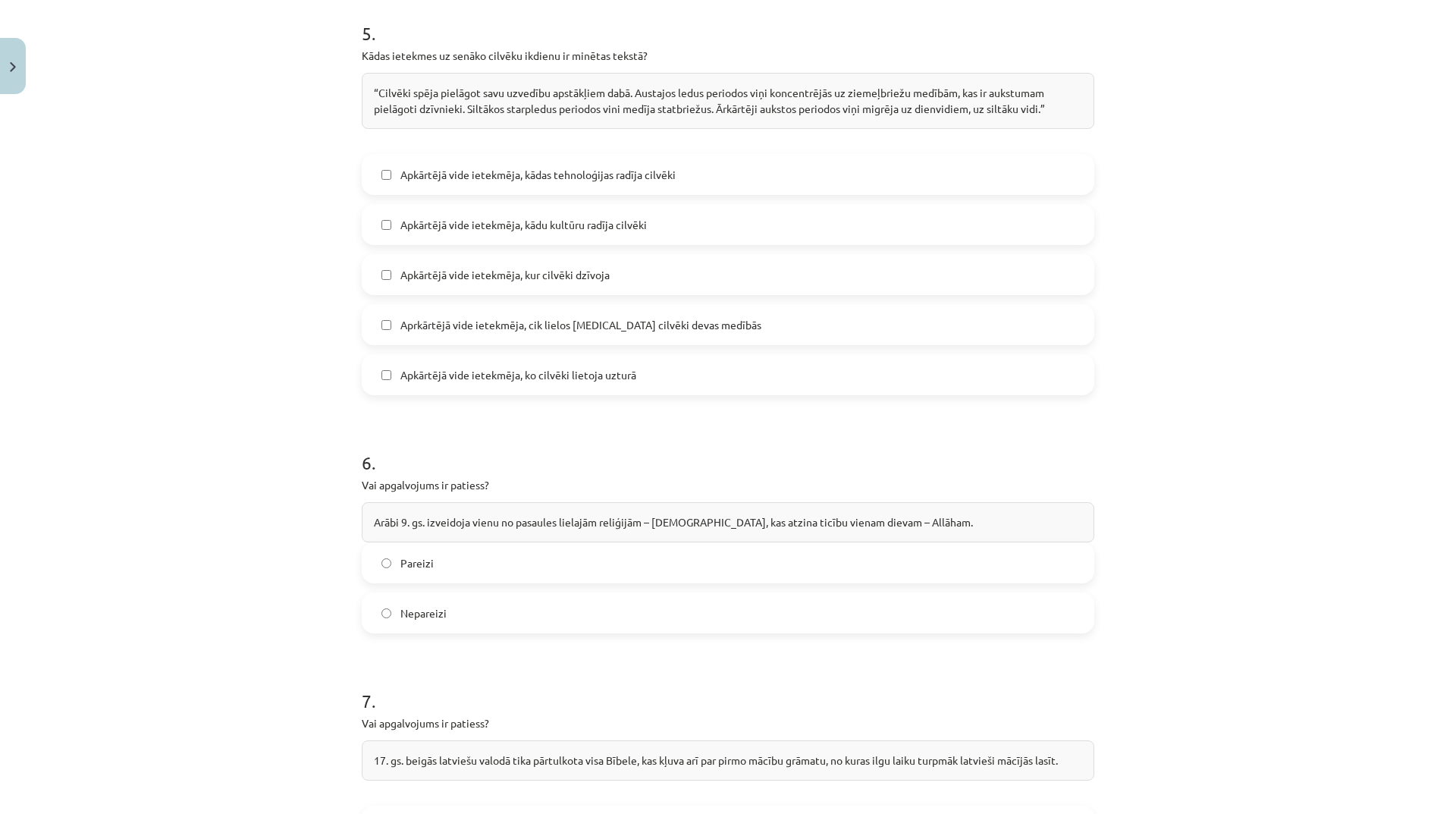
click at [586, 267] on span "Apkārtējā vide ietekmēja, kur cilvēki dzīvoja" at bounding box center [505, 274] width 209 height 16
click at [595, 217] on span "Apkārtējā vide ietekmēja, kādu kultūru radīja cilvēki" at bounding box center [524, 224] width 247 height 16
click at [586, 217] on span "Apkārtējā vide ietekmēja, kādu kultūru radīja cilvēki" at bounding box center [524, 224] width 247 height 16
click at [609, 206] on label "Apkārtējā vide ietekmēja, kādu kultūru radīja cilvēki" at bounding box center [728, 225] width 730 height 38
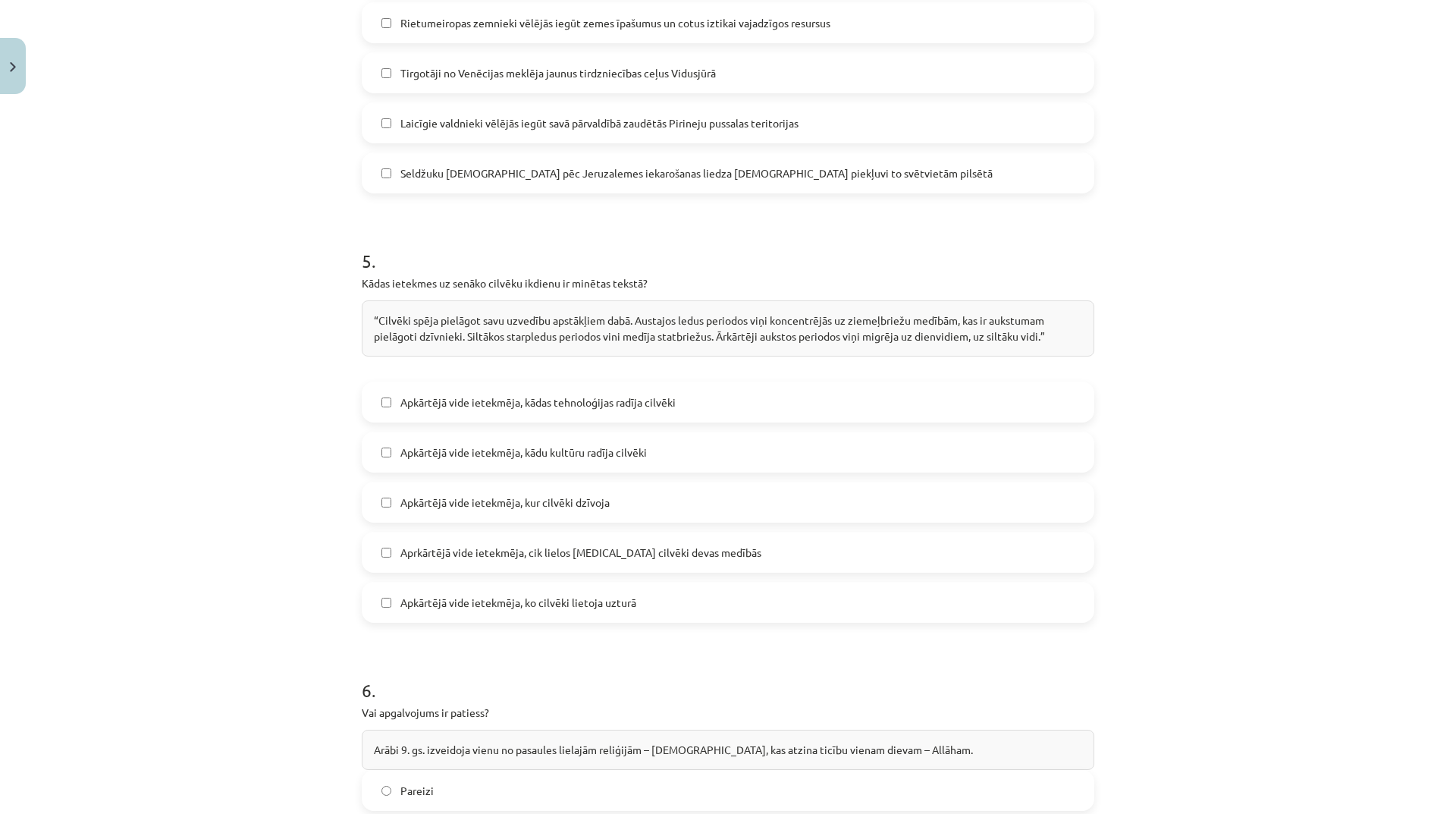
scroll to position [1251, 0]
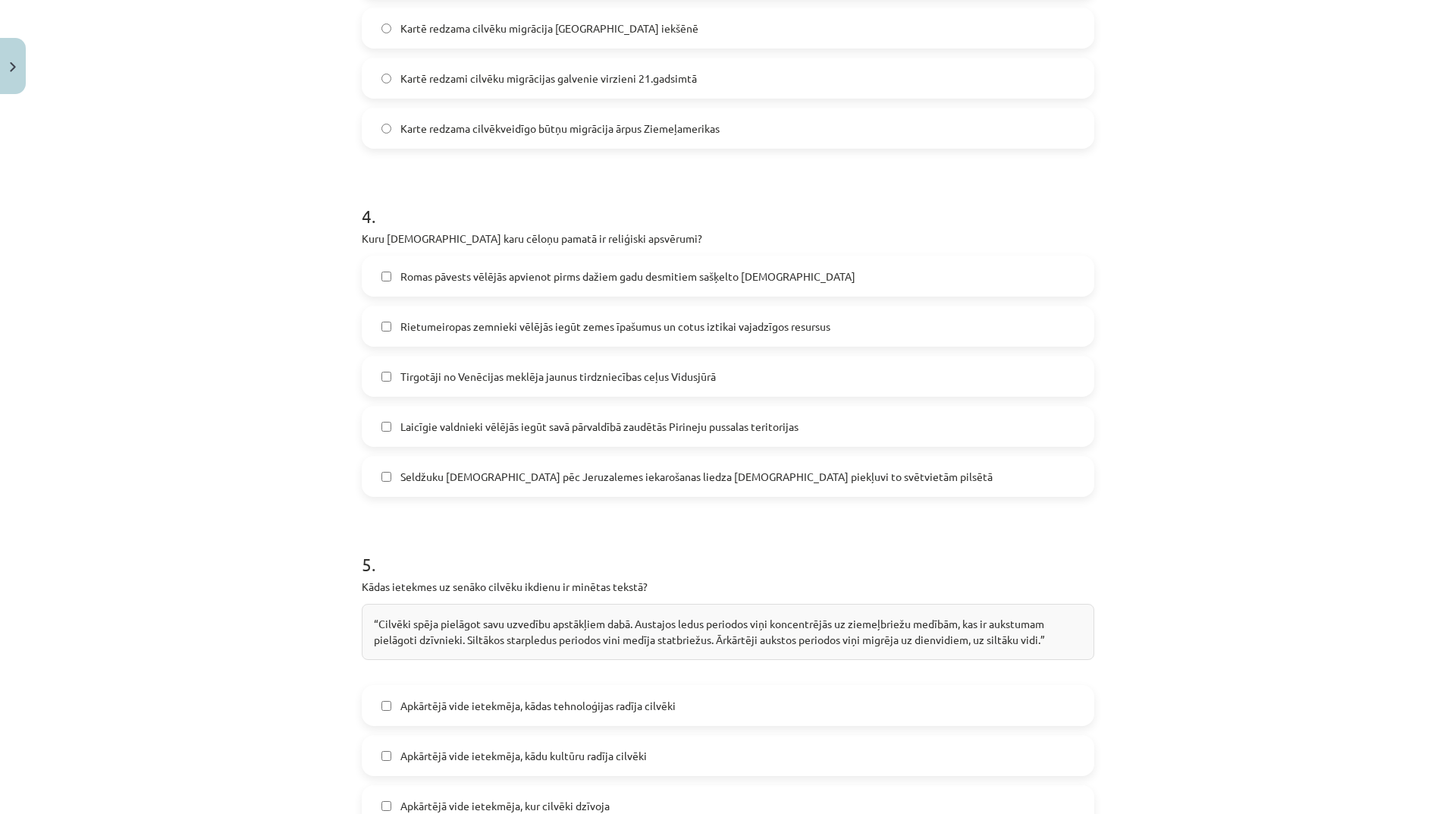
click at [456, 469] on span "Seldžuku musulmaņi pēc Jeruzalemes iekarošanas liedza kristiešiem piekļuvi to s…" at bounding box center [696, 477] width 592 height 16
click at [486, 268] on span "Romas pāvests vēlējās apvienot pirms dažiem gadu desmitiem sašķelto kristīgo ba…" at bounding box center [628, 276] width 455 height 16
click at [486, 307] on label "Rietumeiropas zemnieki vēlējās iegūt zemes īpašumus un cotus iztikai vajadzīgos…" at bounding box center [728, 327] width 730 height 38
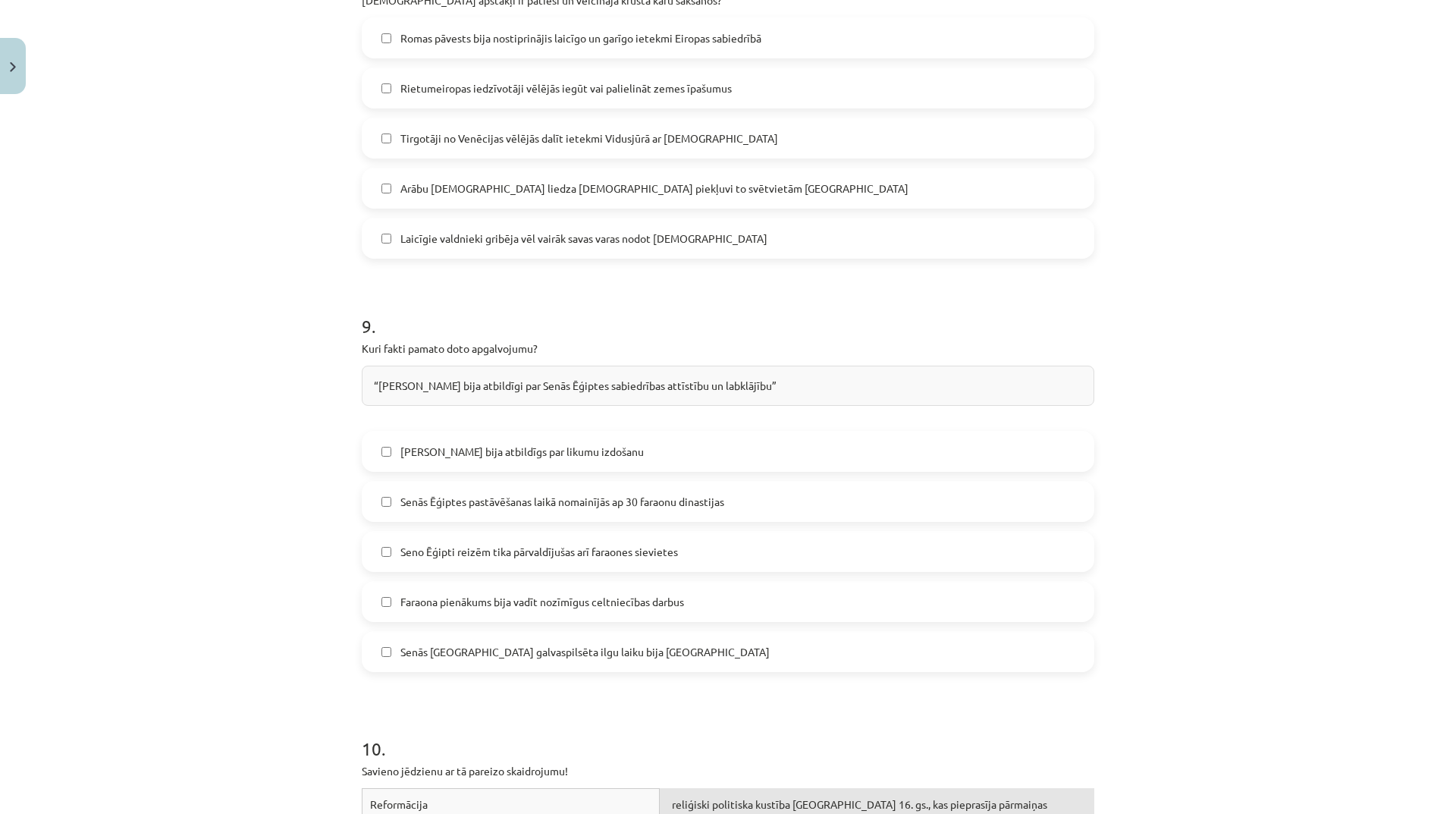
scroll to position [3146, 0]
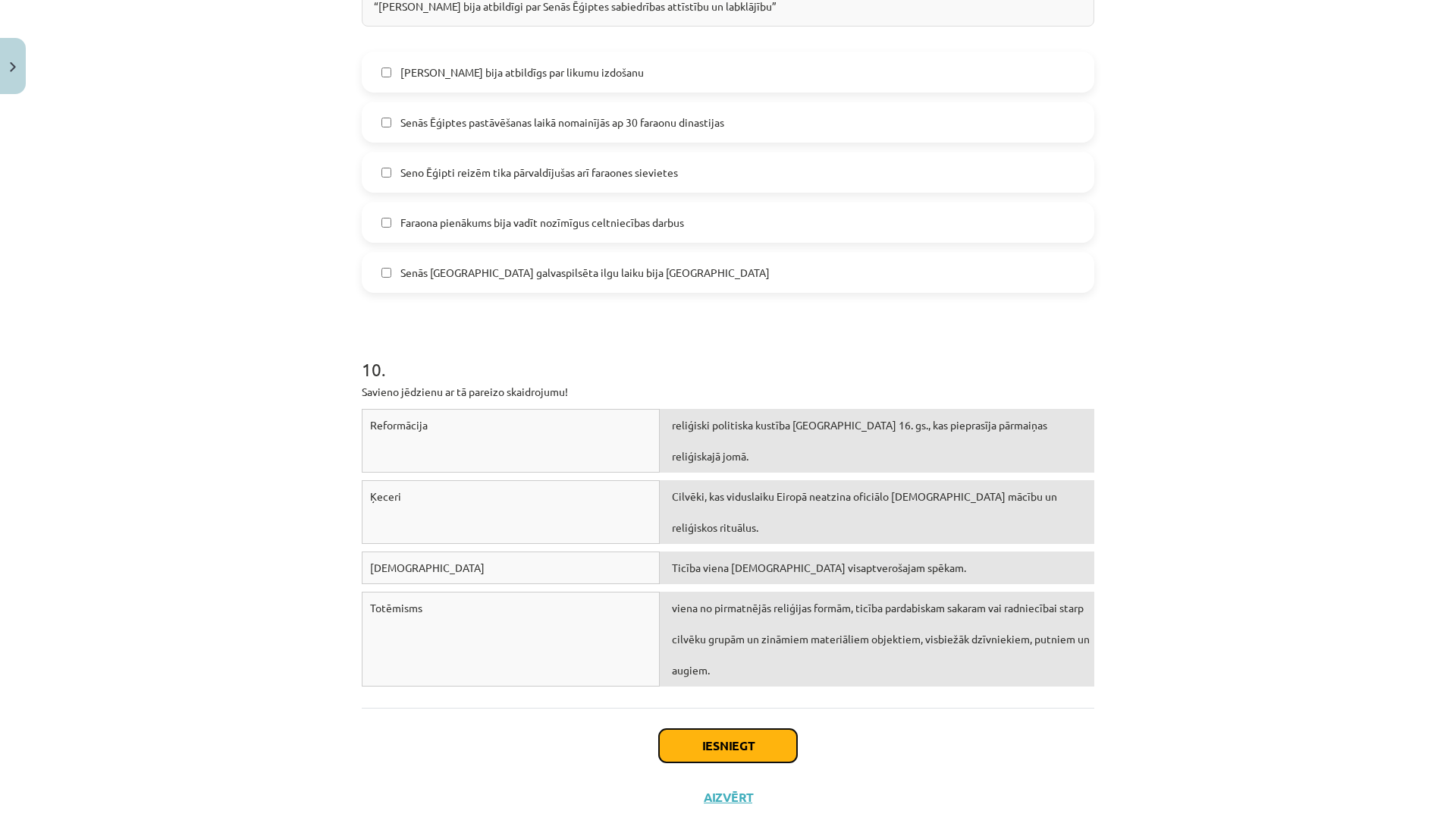
click at [730, 729] on button "Iesniegt" at bounding box center [728, 746] width 138 height 33
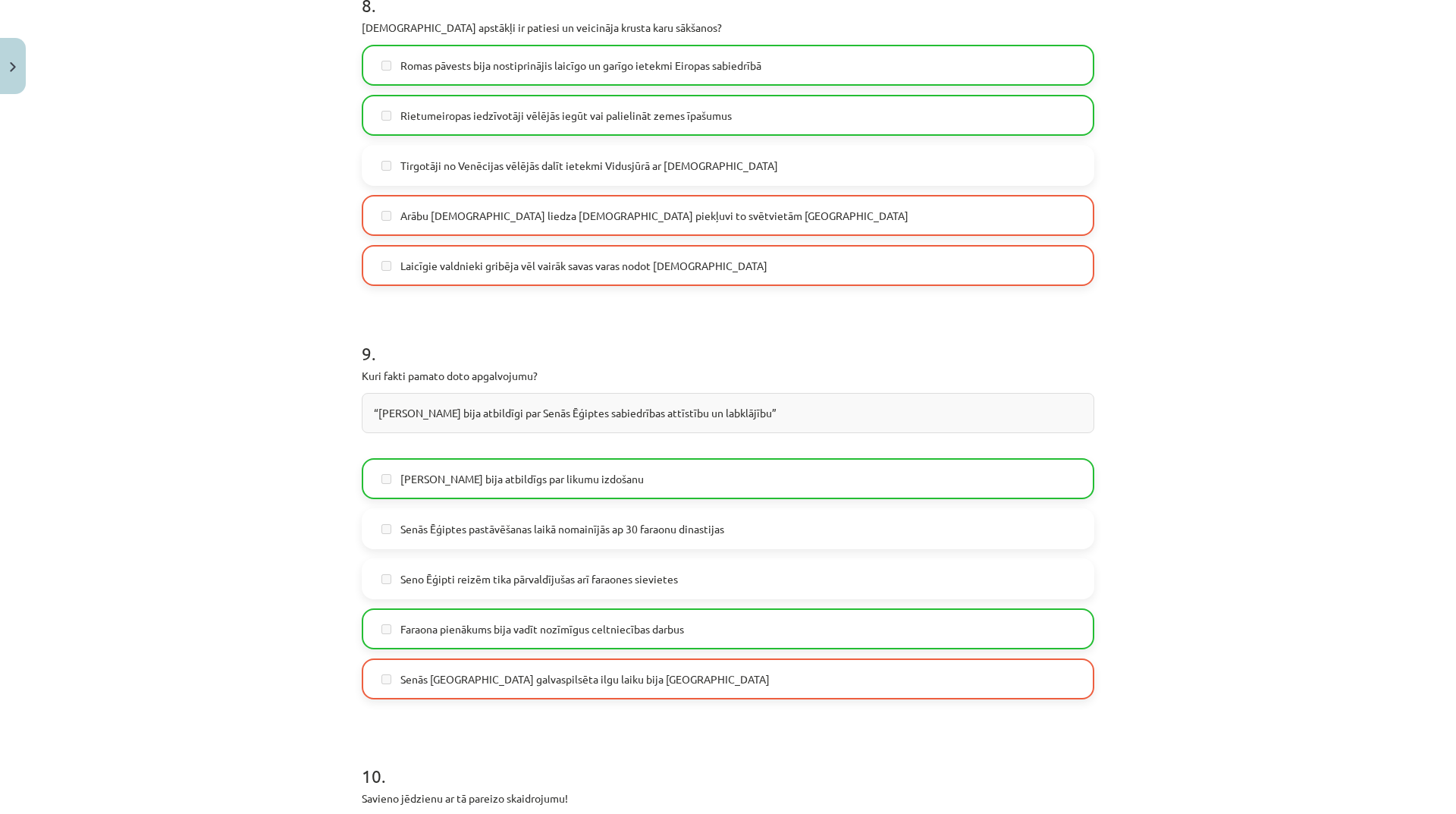
scroll to position [3195, 0]
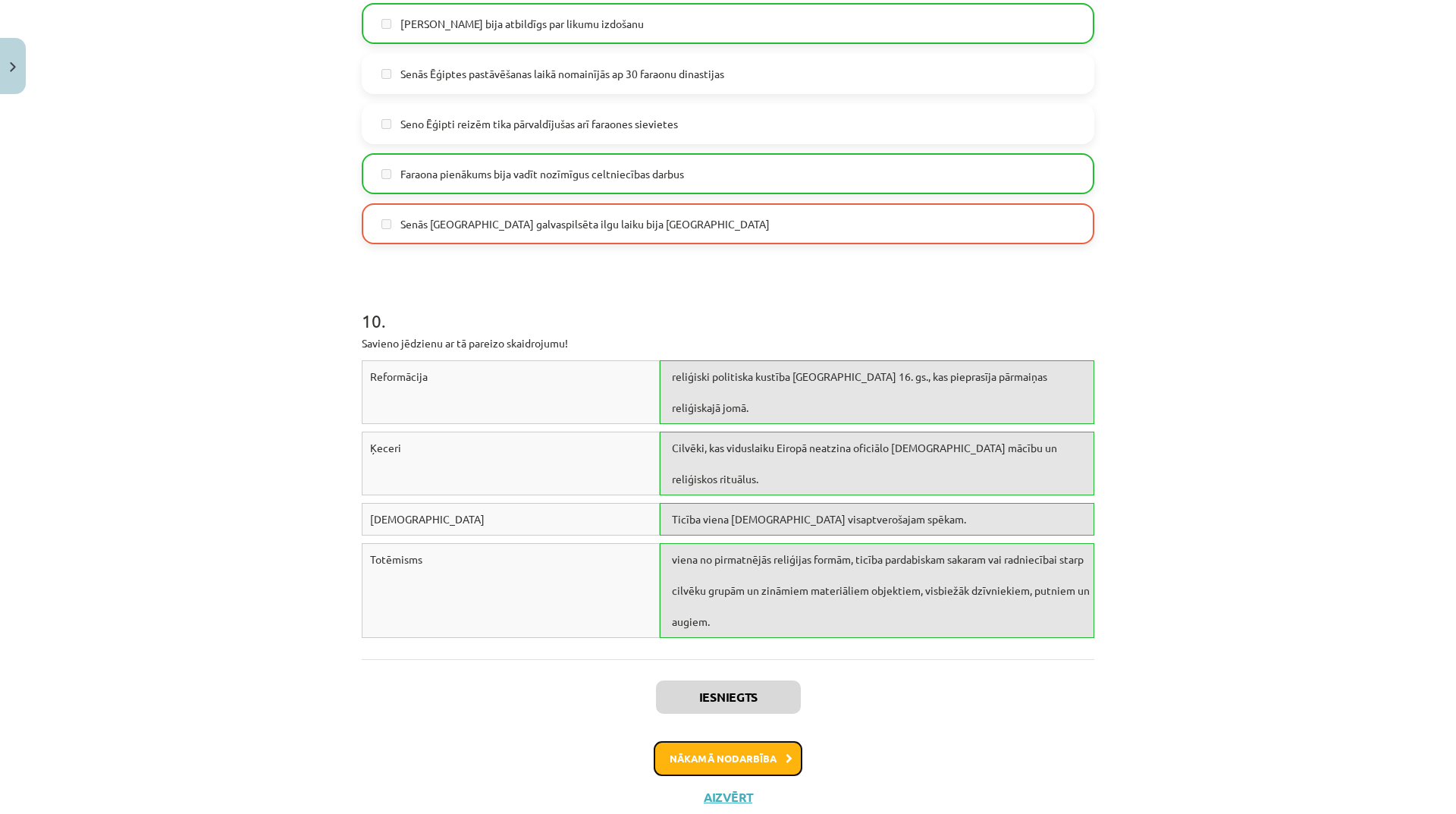
click at [758, 741] on button "Nākamā nodarbība" at bounding box center [728, 758] width 148 height 35
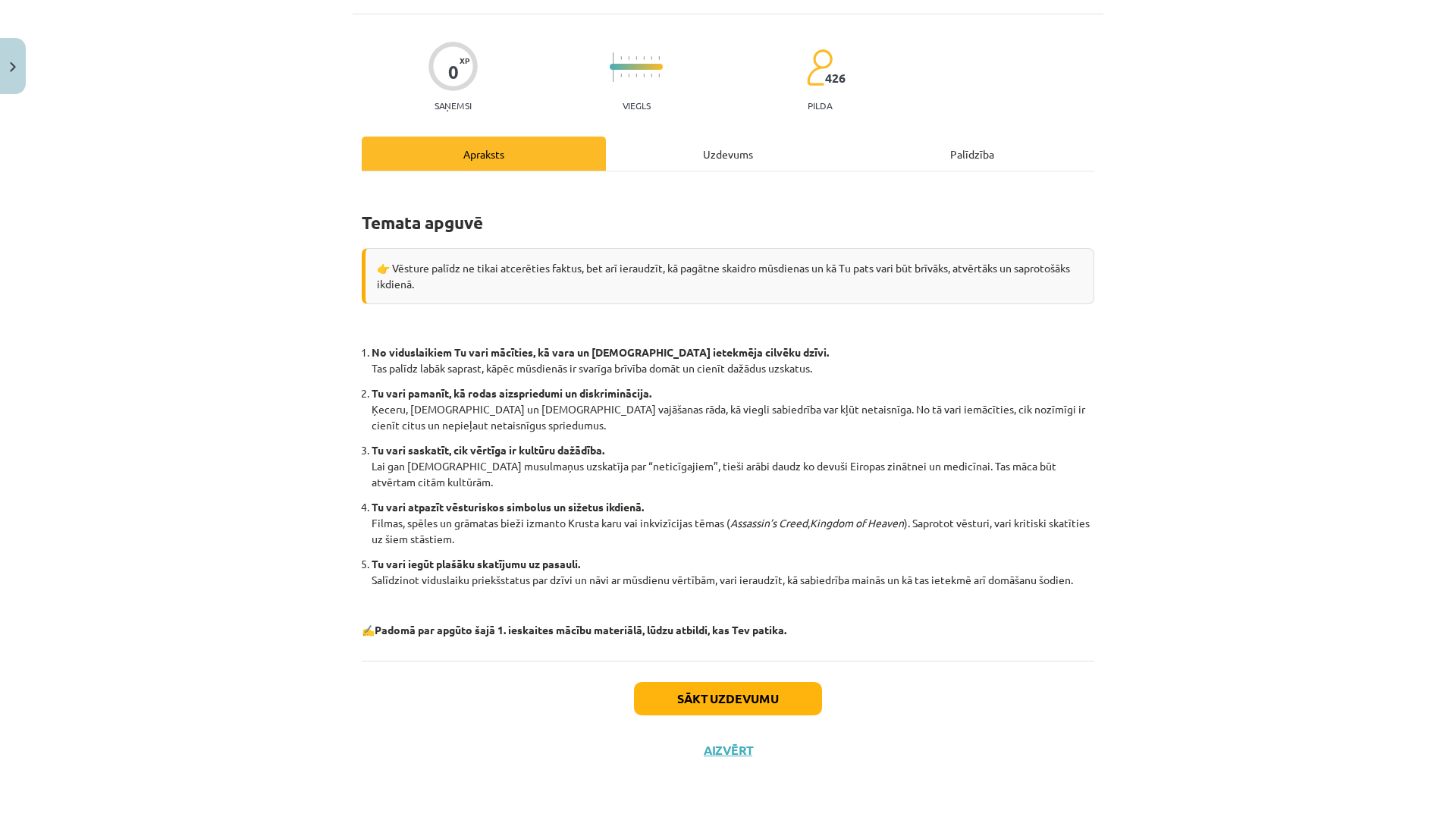
scroll to position [38, 0]
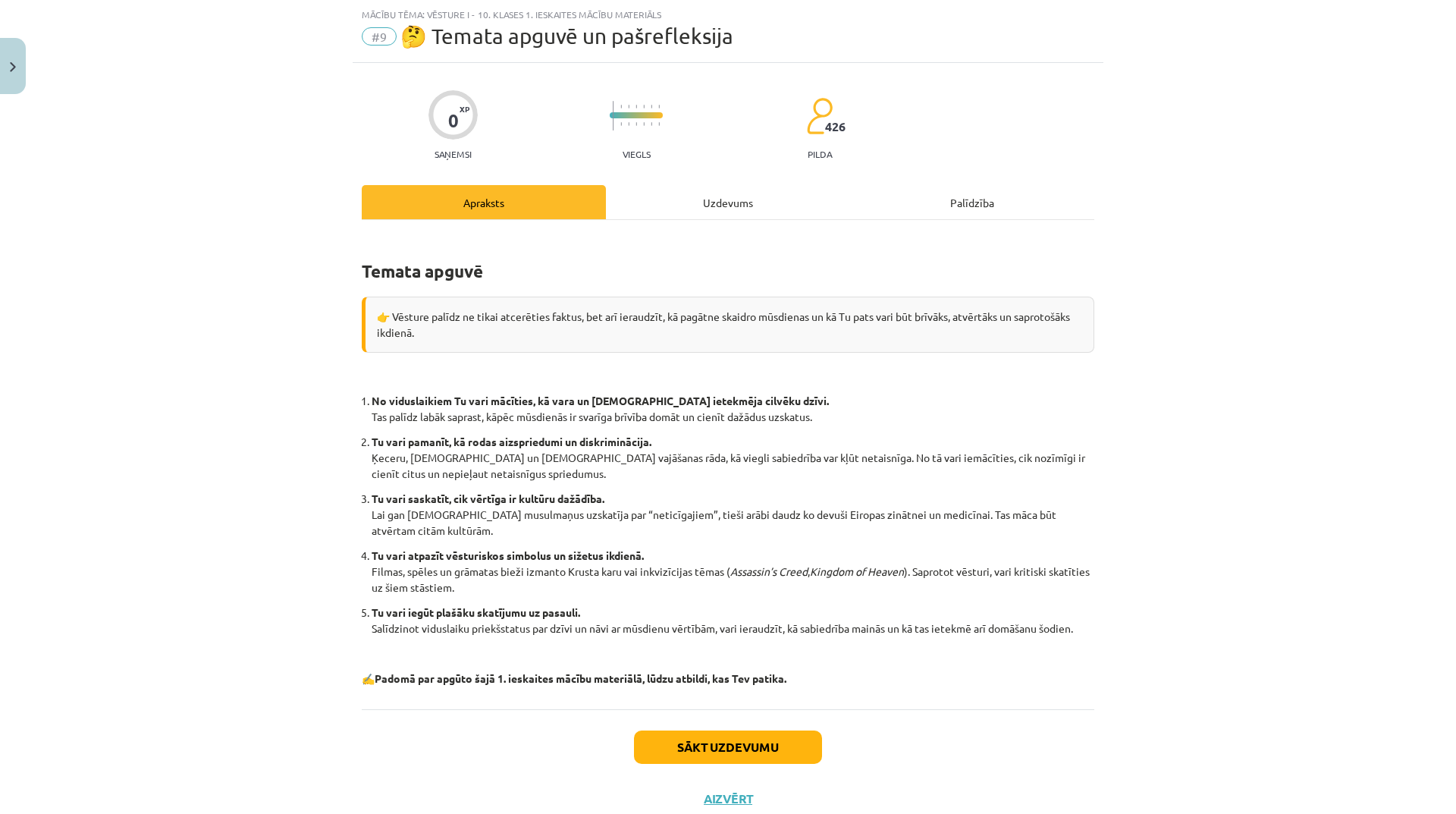
click at [739, 210] on div "Uzdevums" at bounding box center [727, 202] width 244 height 34
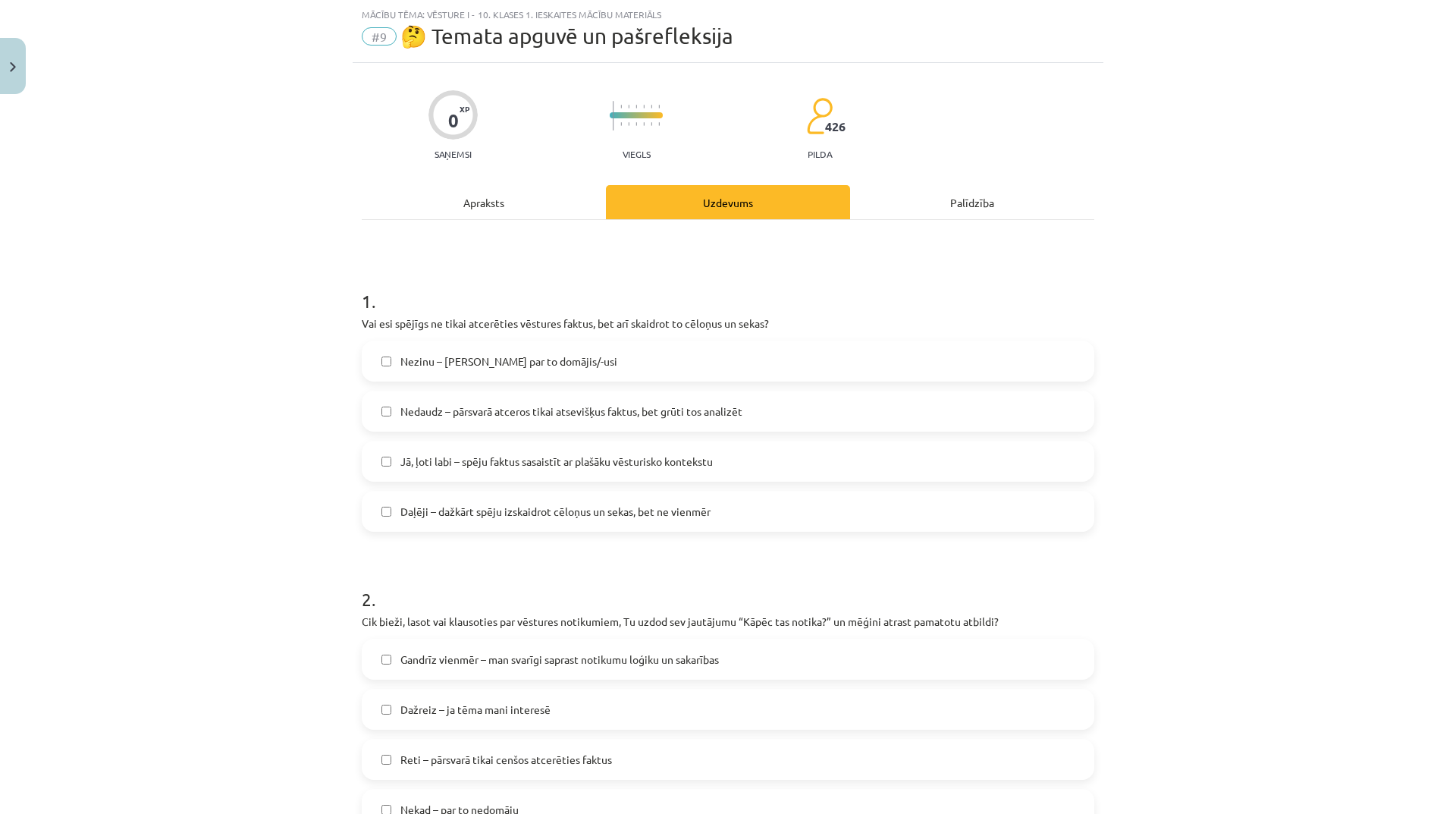
click at [703, 507] on span "Daļēji – dažkārt spēju izskaidrot cēloņus un sekas, bet ne vienmēr" at bounding box center [556, 511] width 310 height 16
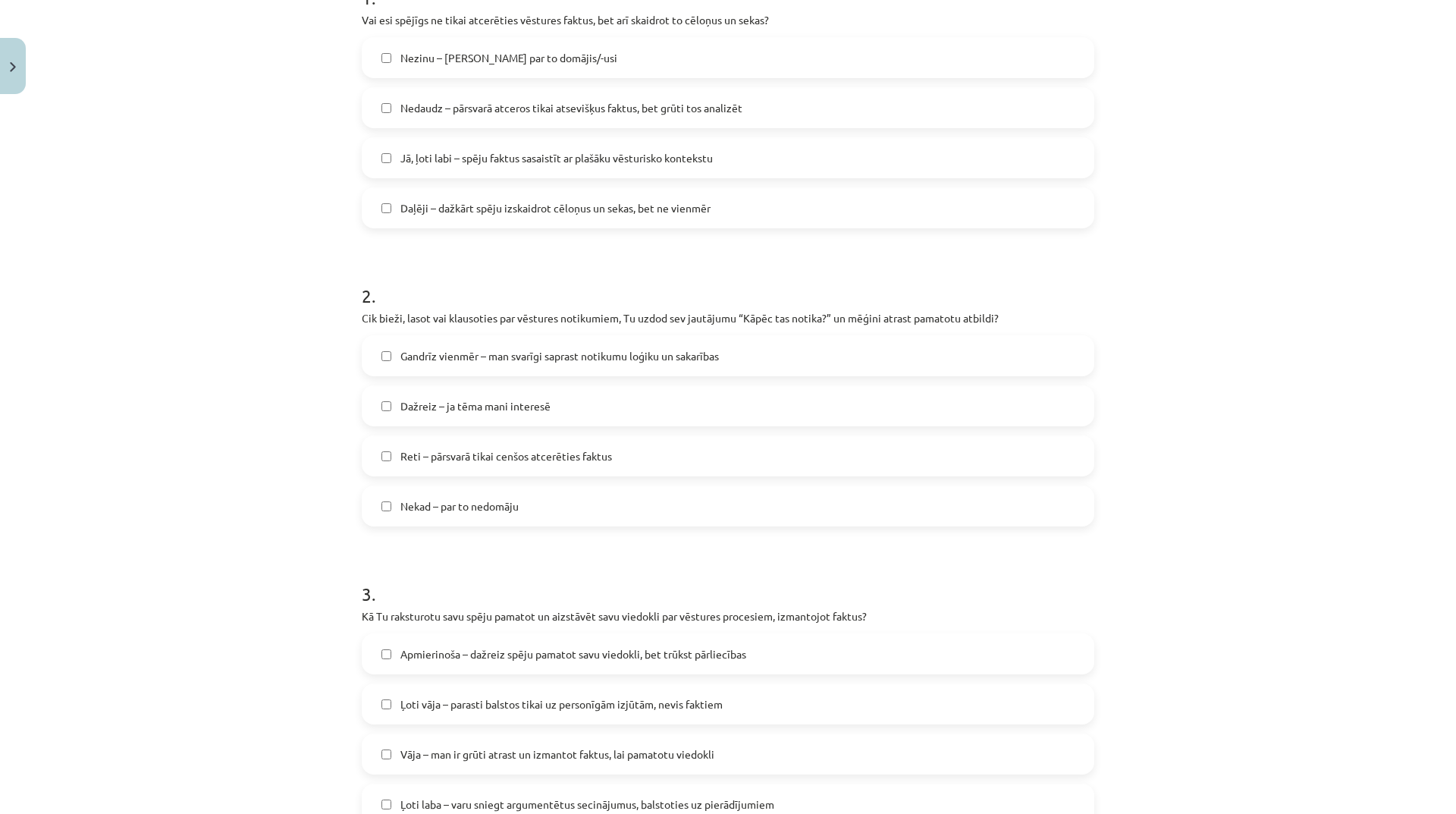
click at [802, 395] on label "Dažreiz – ja tēma mani interesē" at bounding box center [728, 406] width 730 height 38
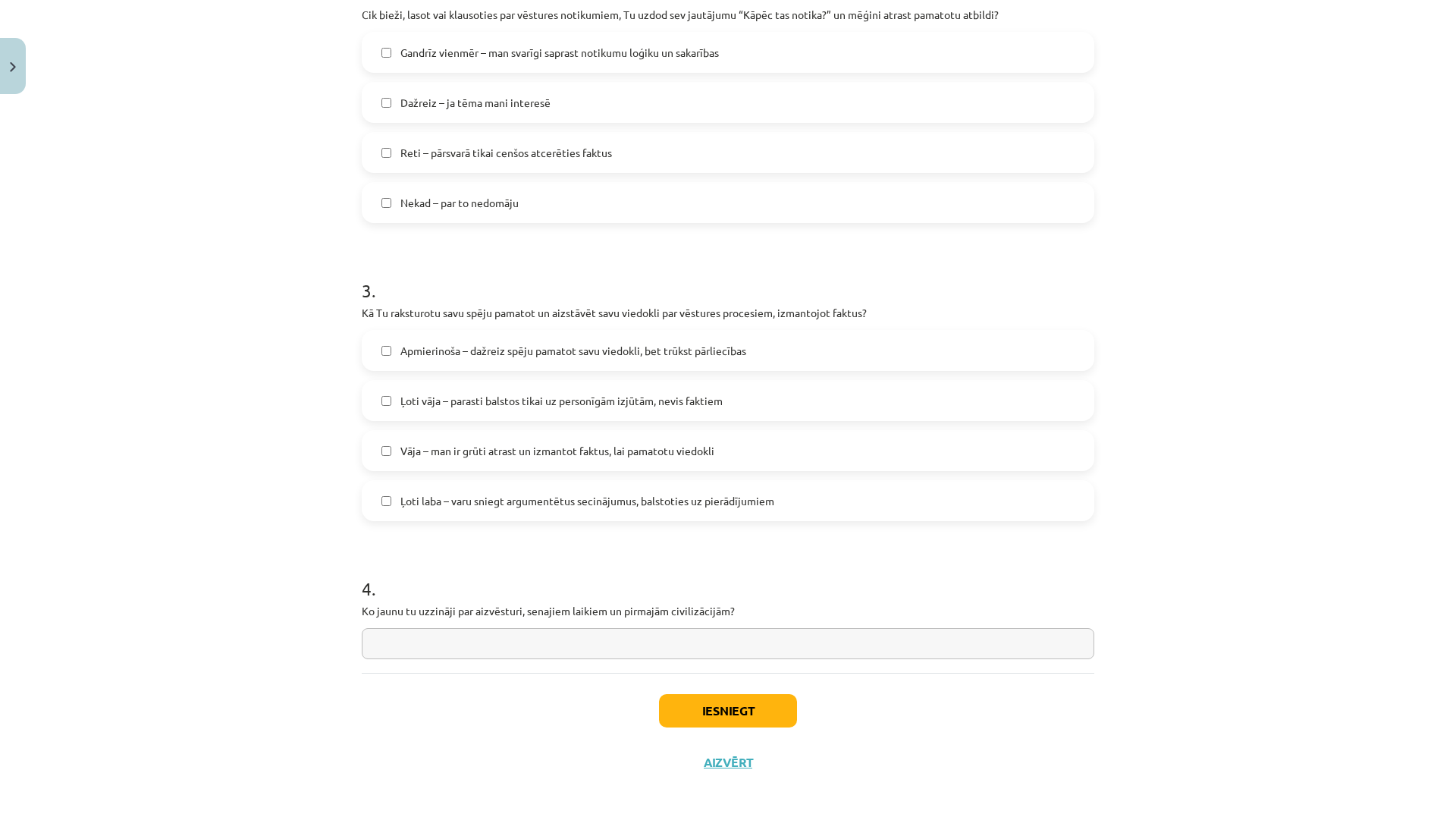
click at [660, 347] on span "Apmierinoša – dažreiz spēju pamatot savu viedokli, bet trūkst pārliecības" at bounding box center [573, 350] width 346 height 16
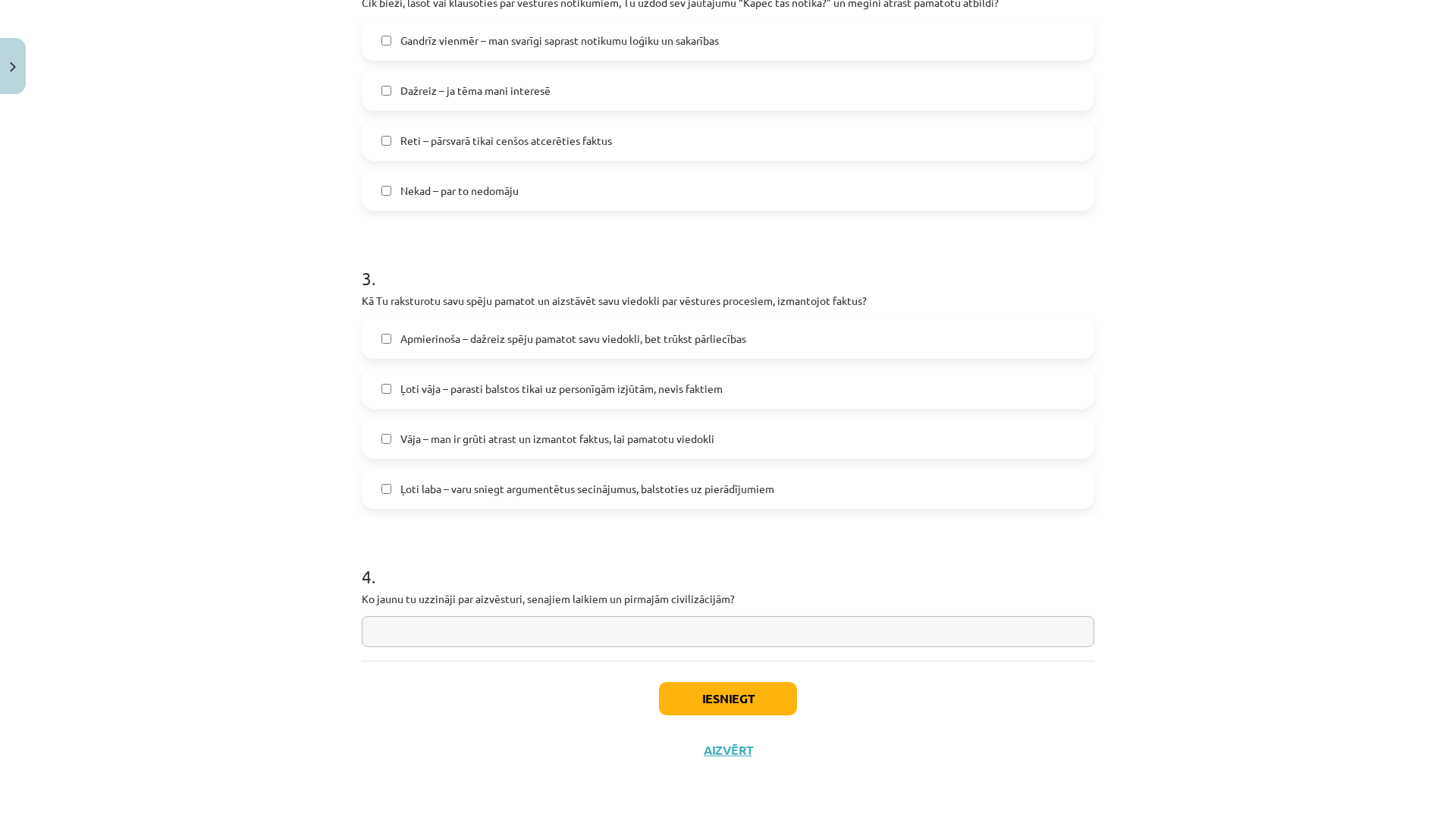
click at [679, 629] on input "text" at bounding box center [727, 631] width 732 height 31
type input "**********"
click at [750, 704] on button "Iesniegt" at bounding box center [728, 698] width 138 height 33
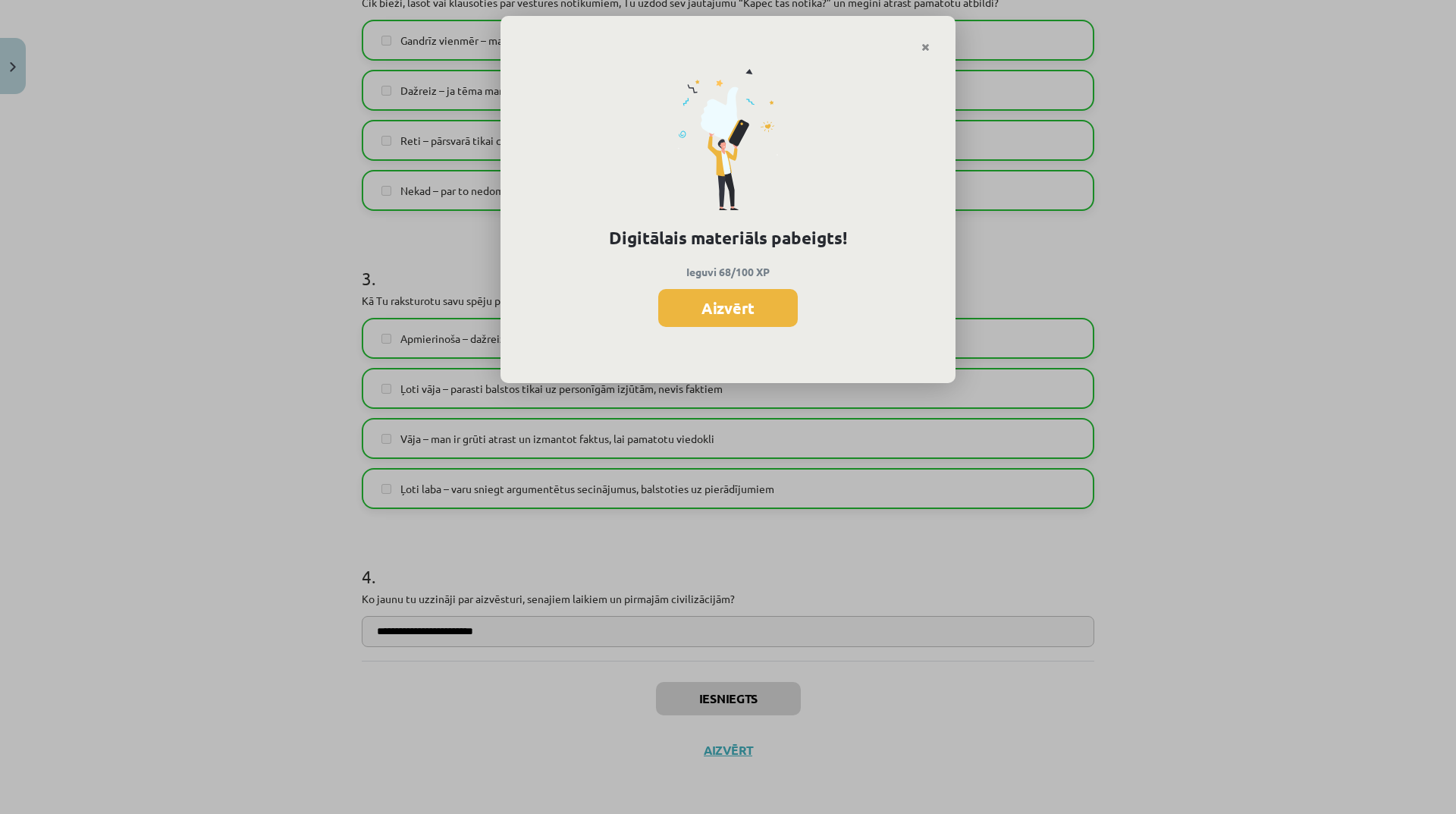
click at [763, 310] on button "Aizvērt" at bounding box center [727, 308] width 139 height 38
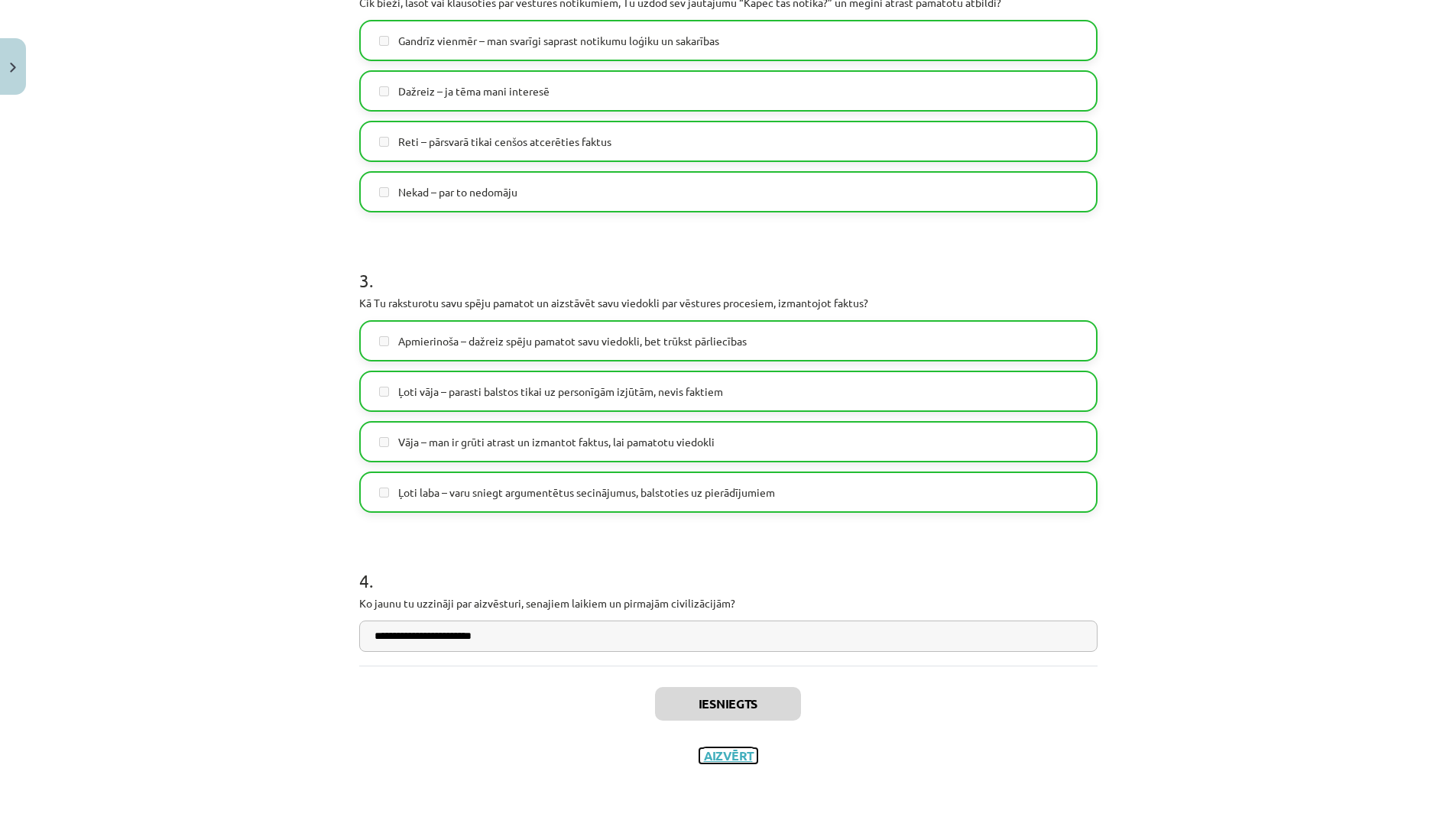
click at [725, 750] on button "Aizvērt" at bounding box center [728, 755] width 58 height 15
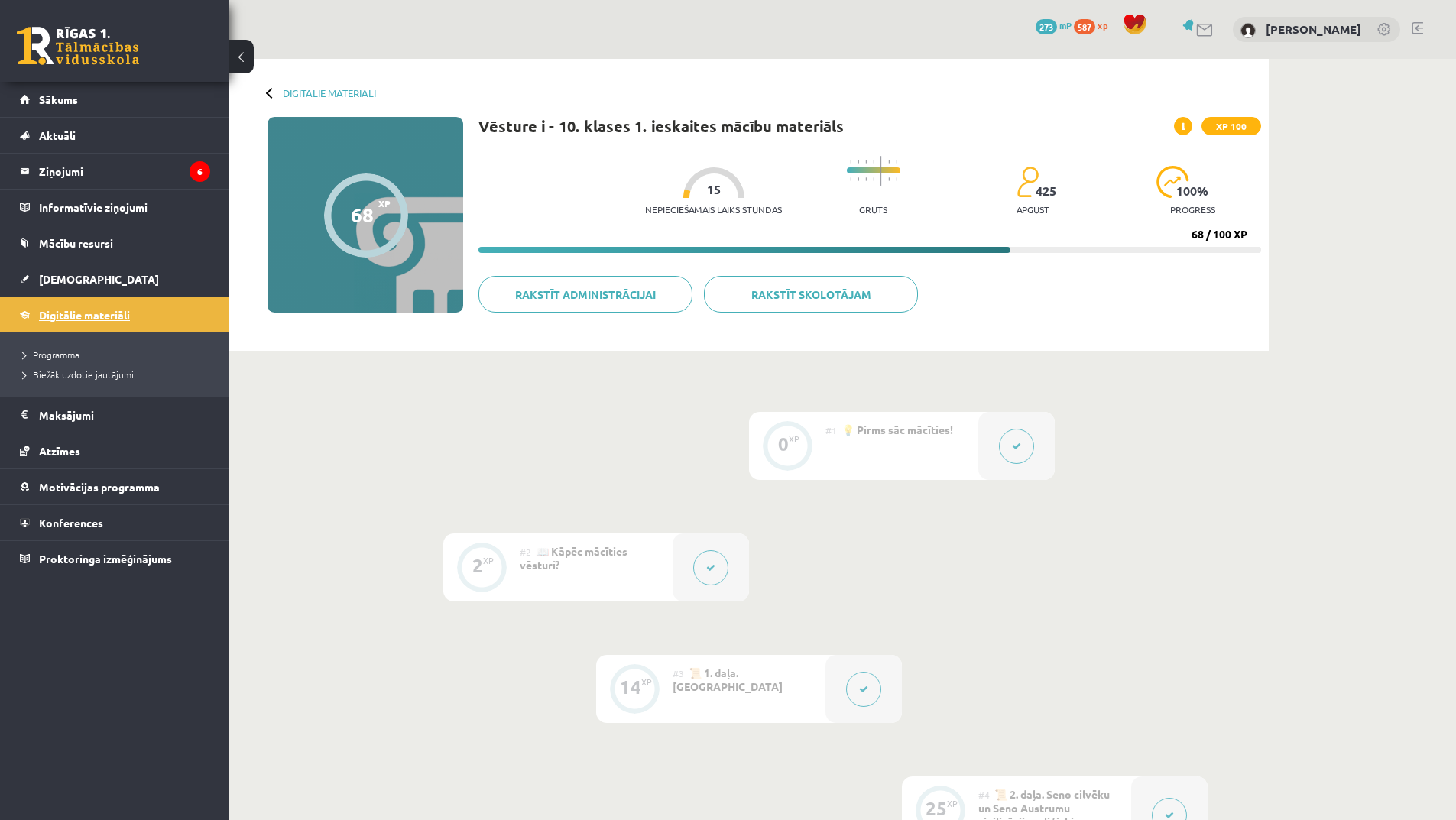
click at [73, 310] on span "Digitālie materiāli" at bounding box center [84, 315] width 91 height 13
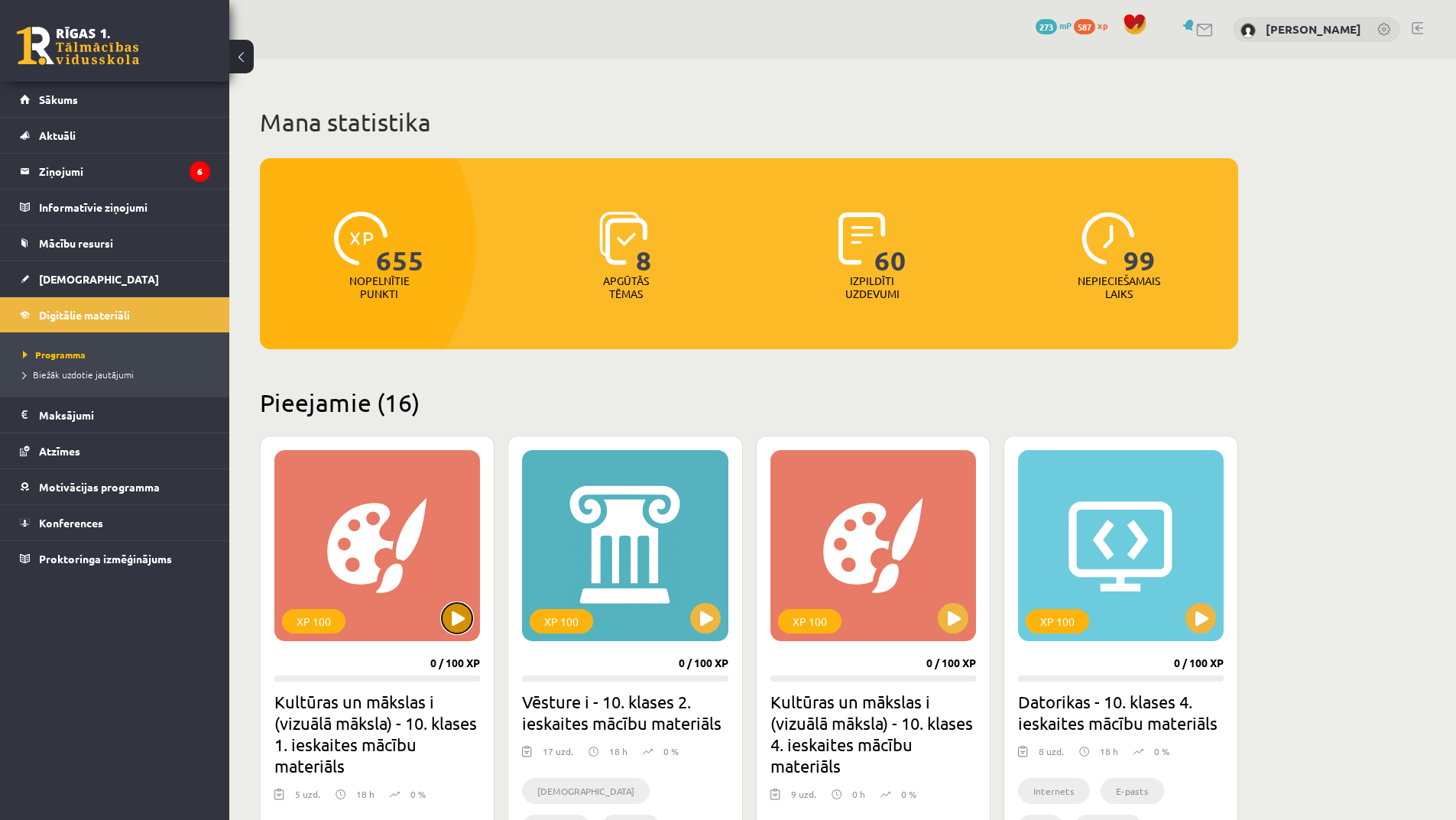
click at [462, 619] on button at bounding box center [457, 618] width 30 height 30
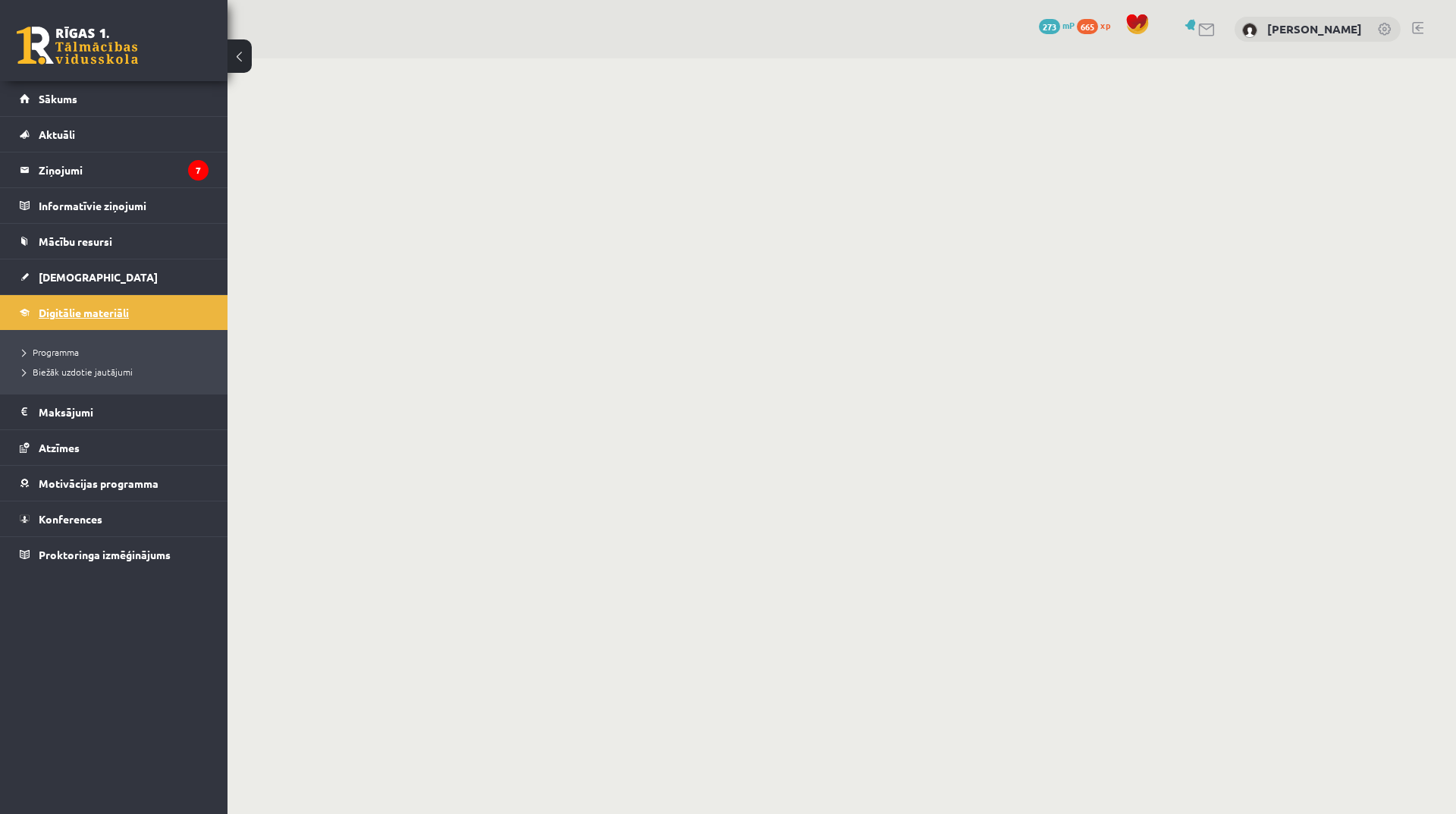
click at [94, 317] on span "Digitālie materiāli" at bounding box center [83, 312] width 90 height 13
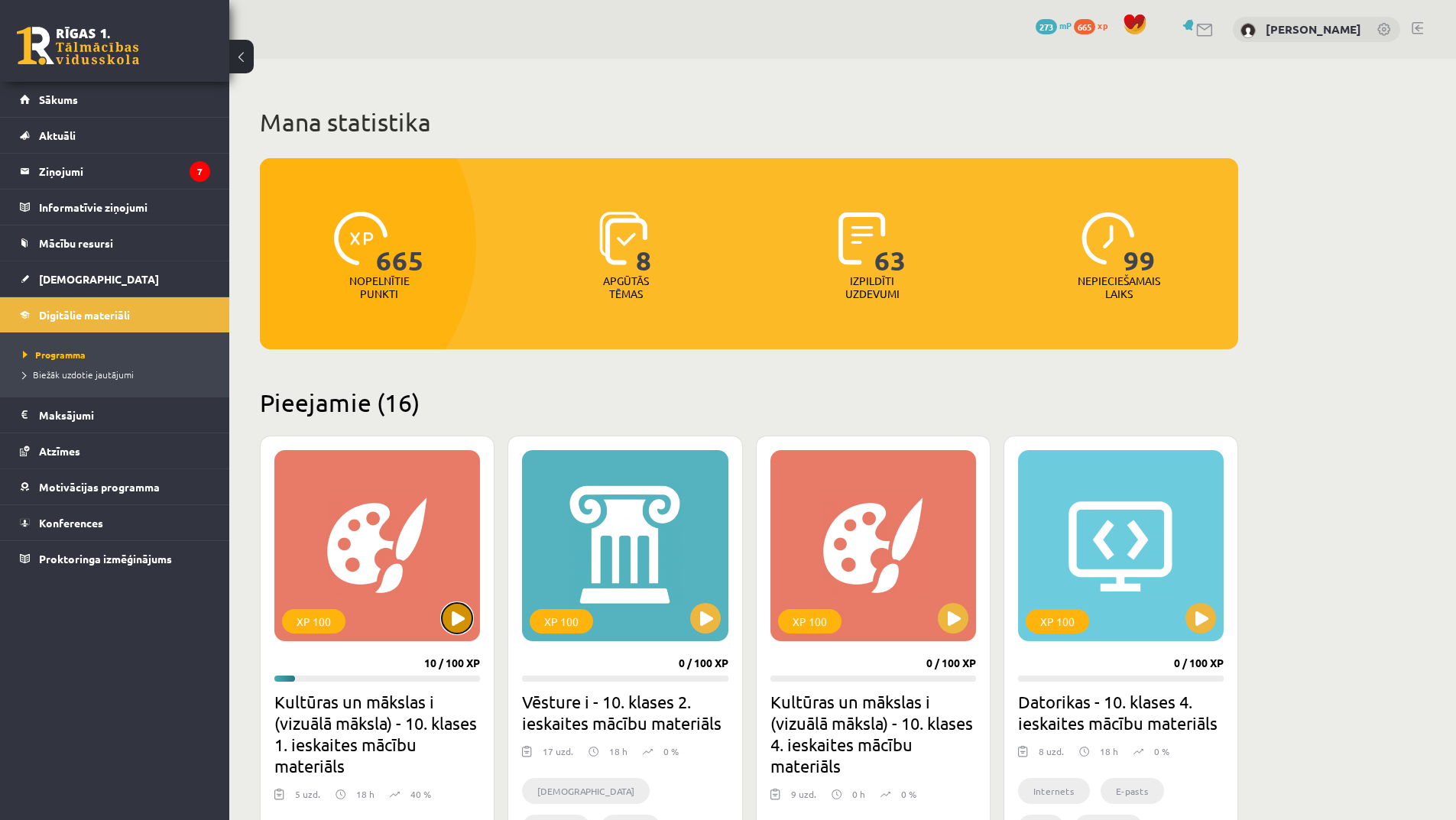
click at [456, 624] on button at bounding box center [457, 618] width 30 height 30
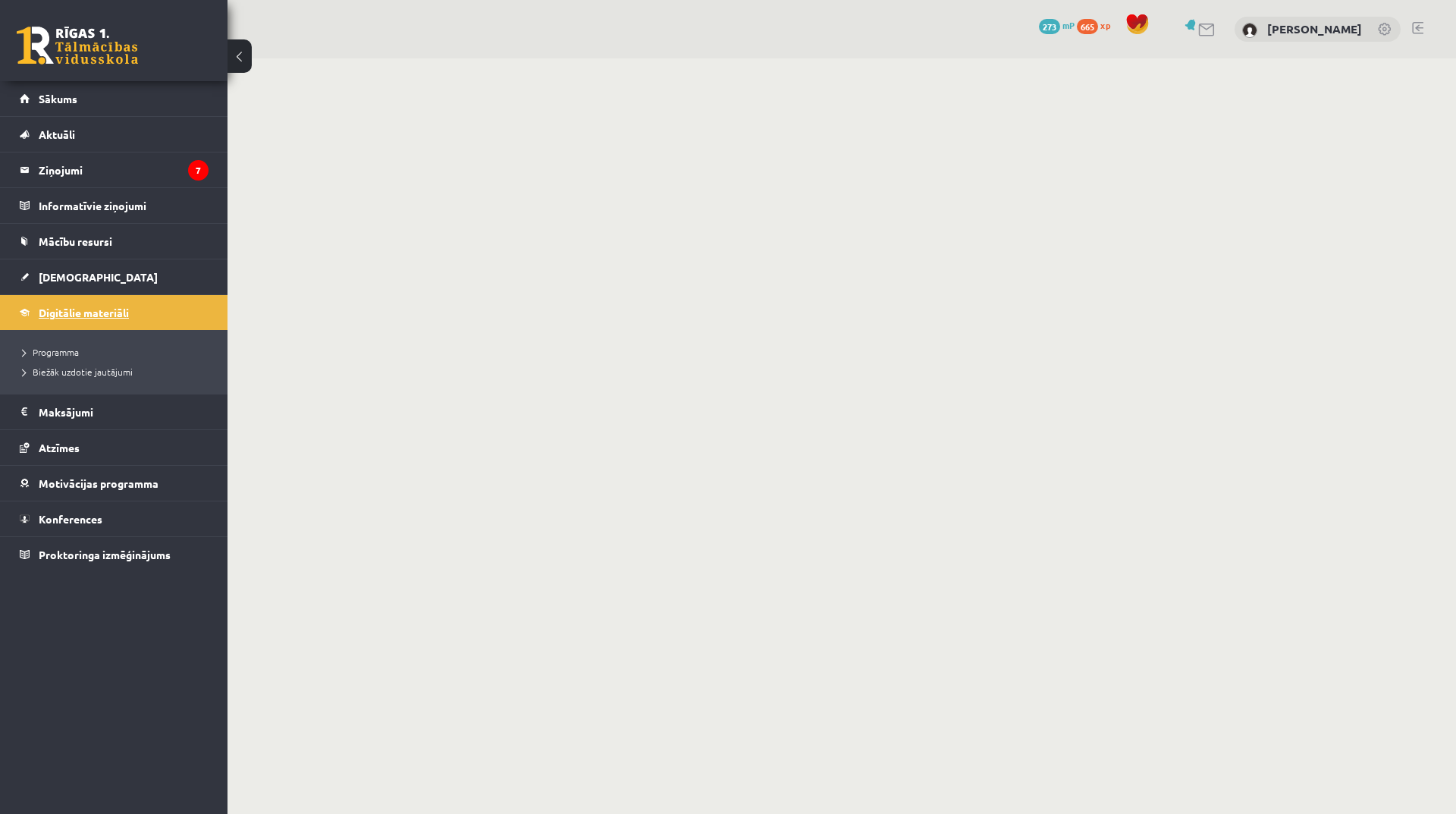
click at [84, 312] on span "Digitālie materiāli" at bounding box center [83, 312] width 90 height 13
click at [97, 312] on span "Digitālie materiāli" at bounding box center [83, 312] width 90 height 13
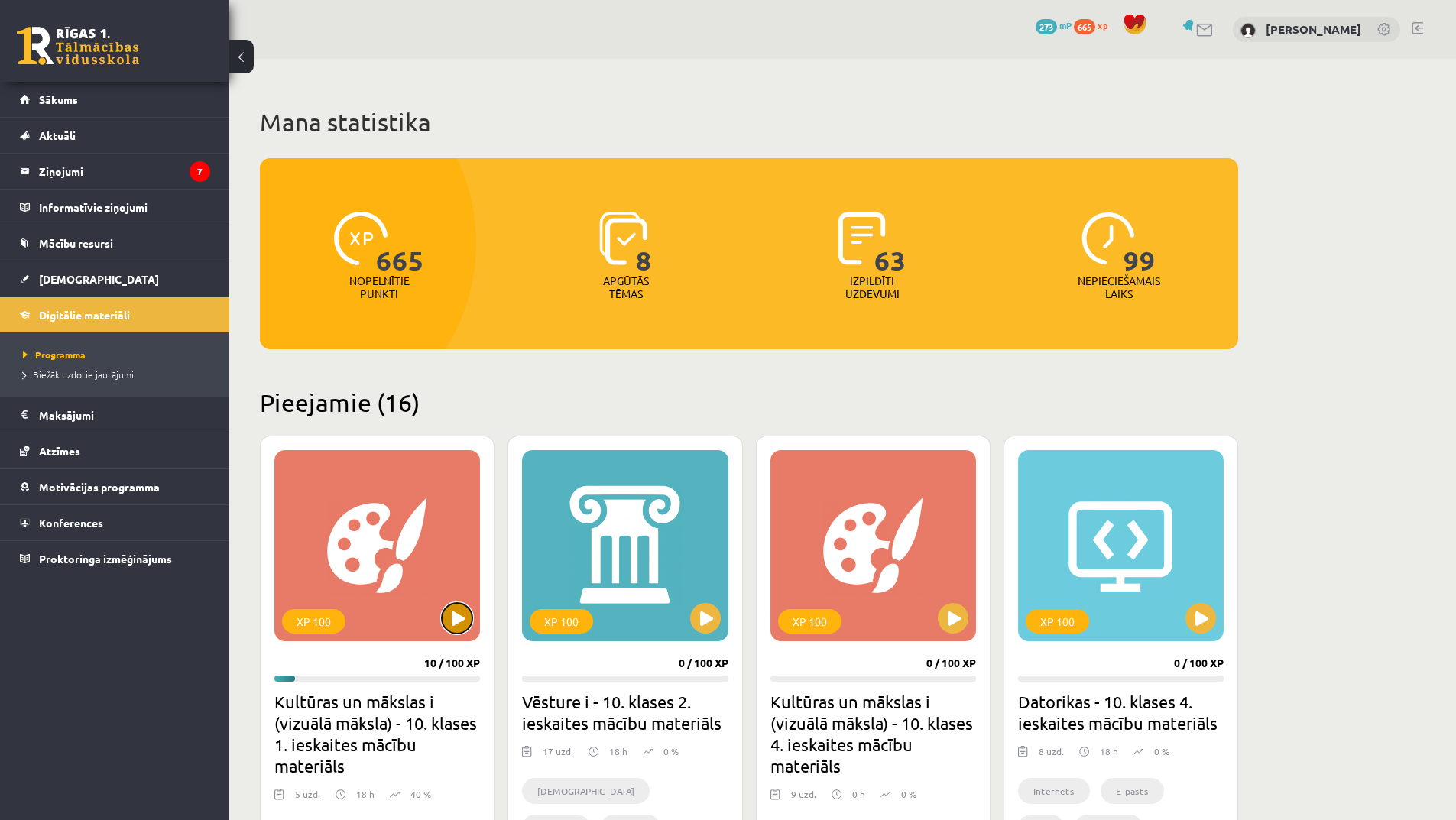
click at [460, 625] on button at bounding box center [457, 618] width 30 height 30
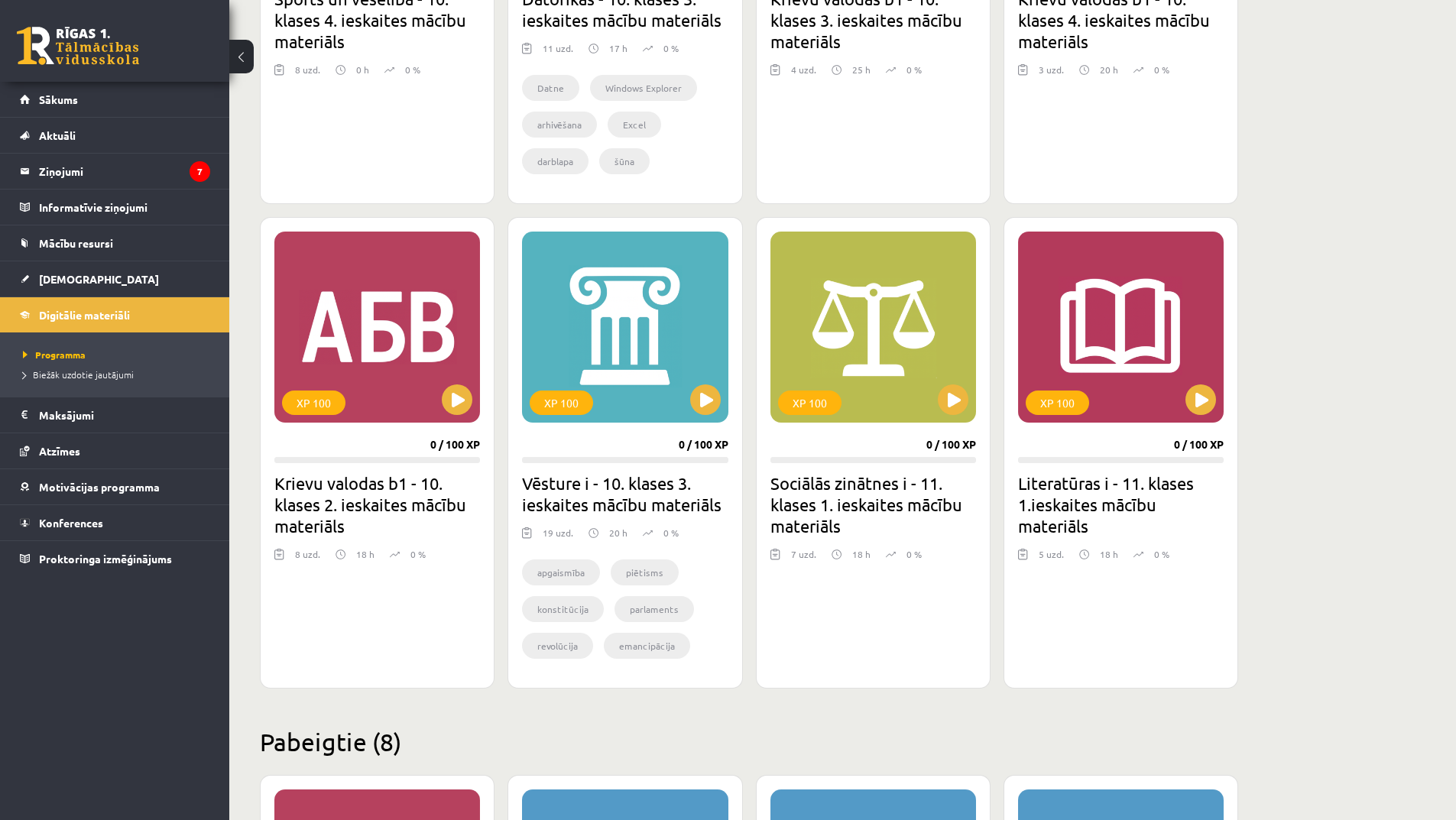
scroll to position [1987, 0]
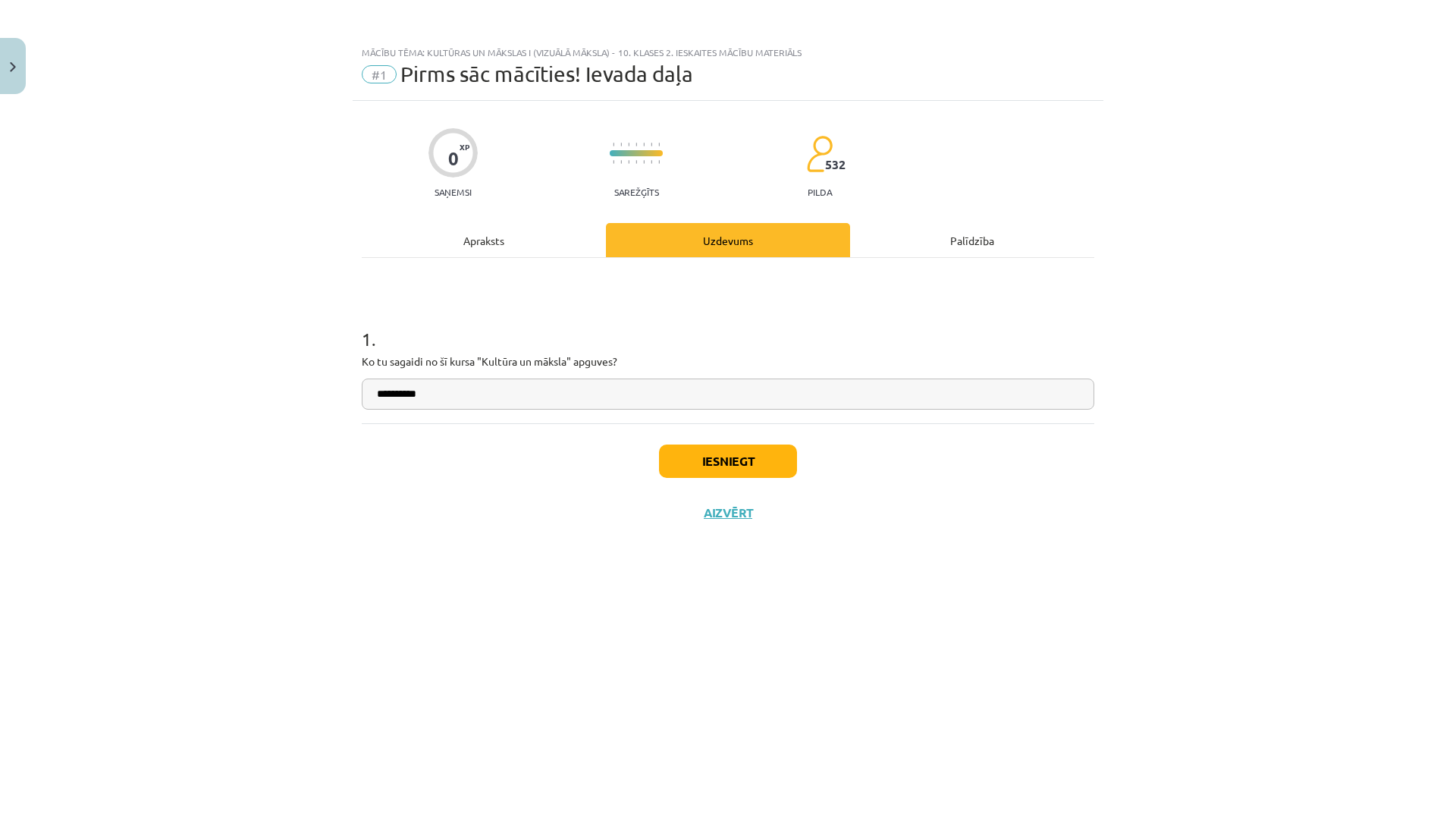
type input "**********"
click at [778, 465] on button "Iesniegt" at bounding box center [728, 461] width 138 height 33
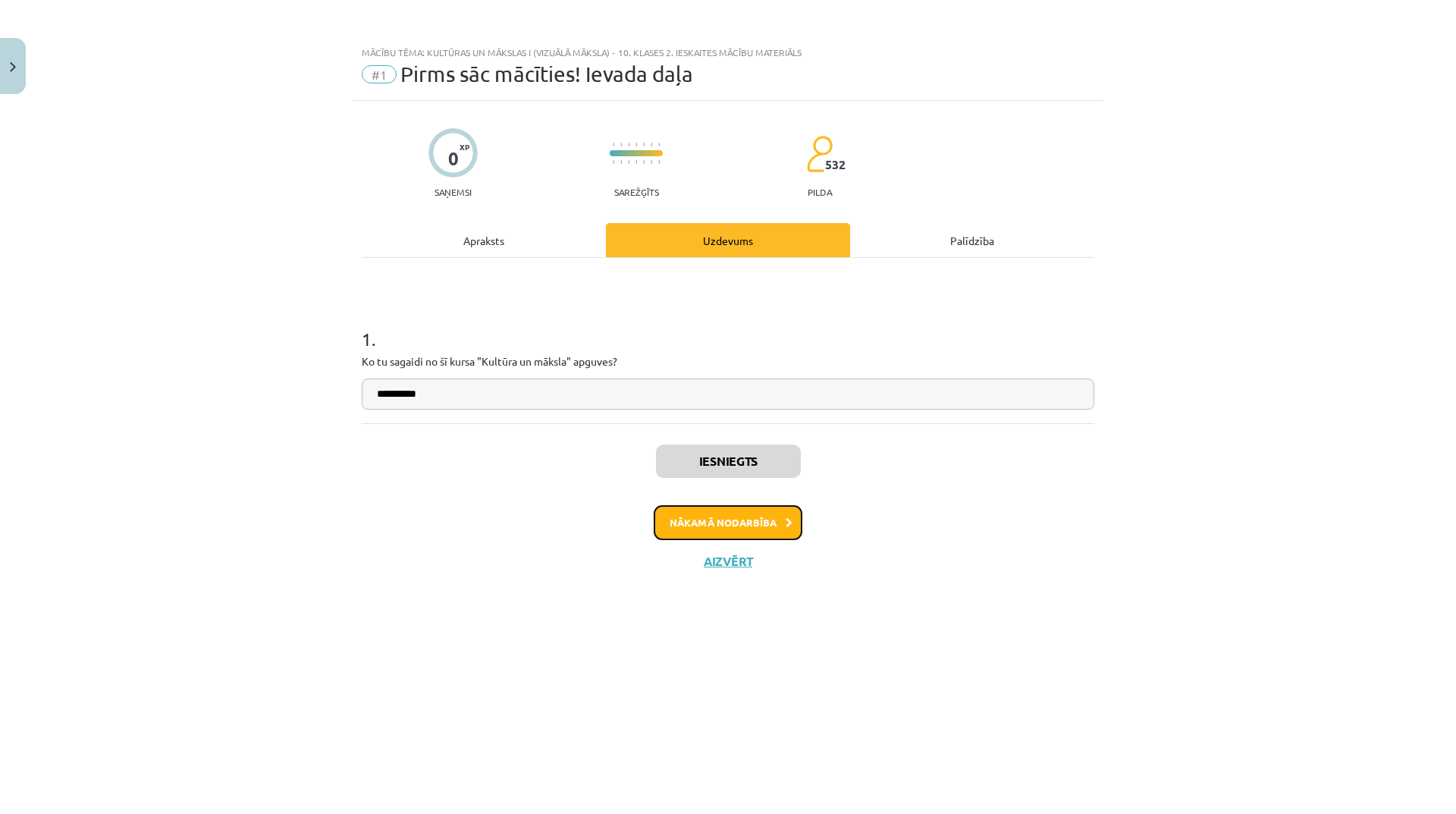
click at [788, 533] on button "Nākamā nodarbība" at bounding box center [728, 522] width 148 height 35
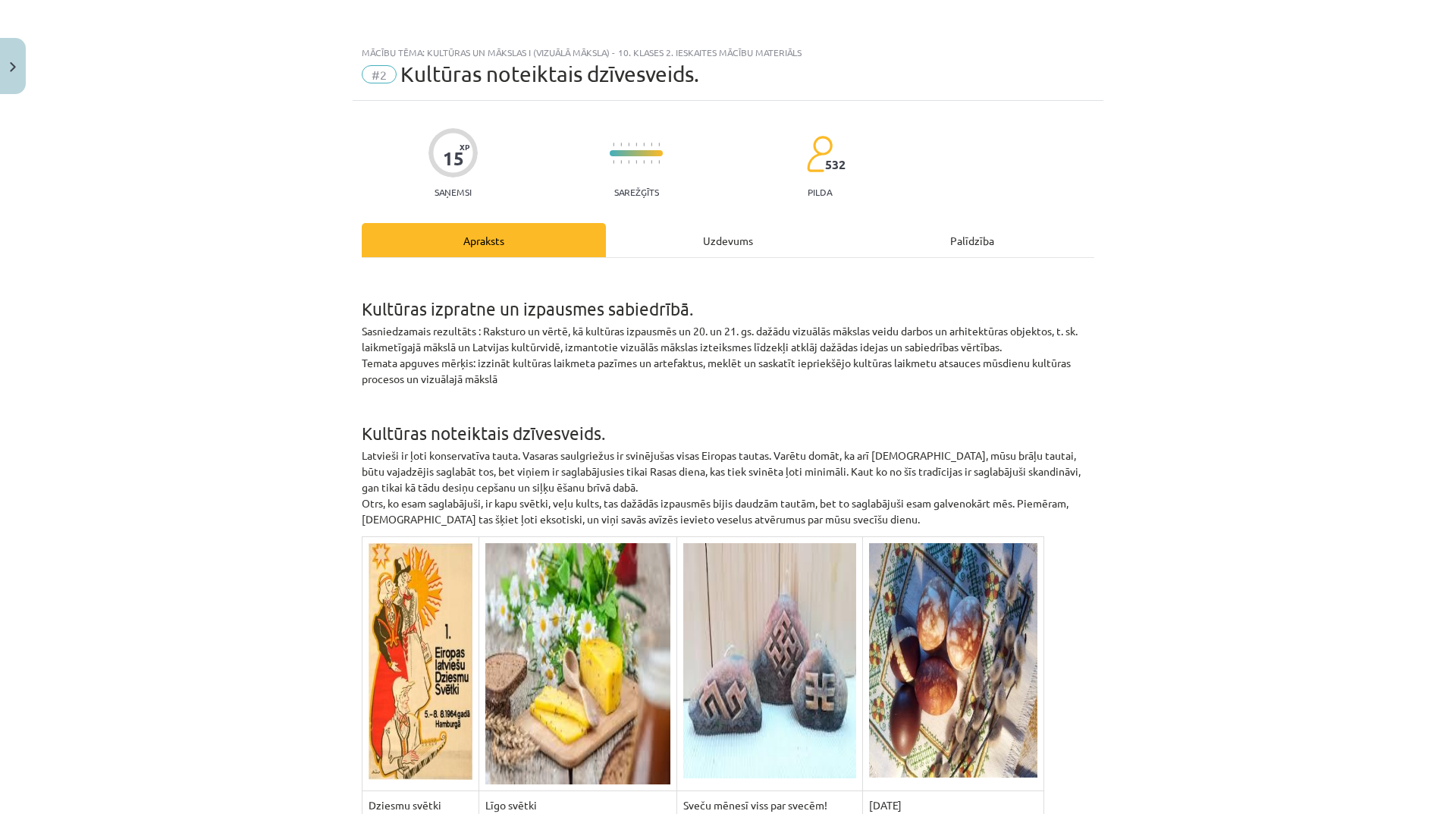
click at [710, 232] on div "Uzdevums" at bounding box center [727, 240] width 244 height 34
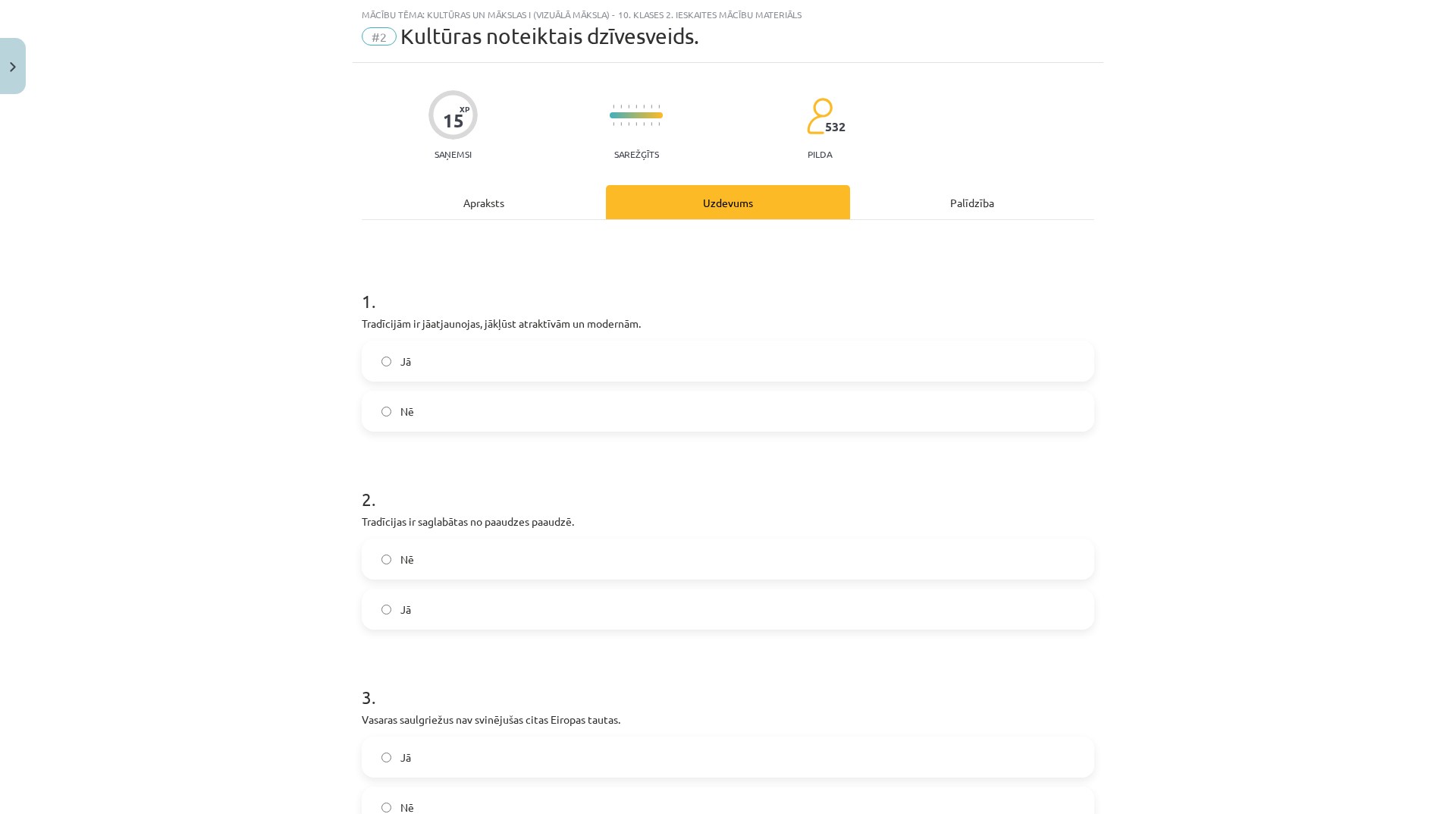
click at [532, 358] on label "Jā" at bounding box center [728, 361] width 730 height 38
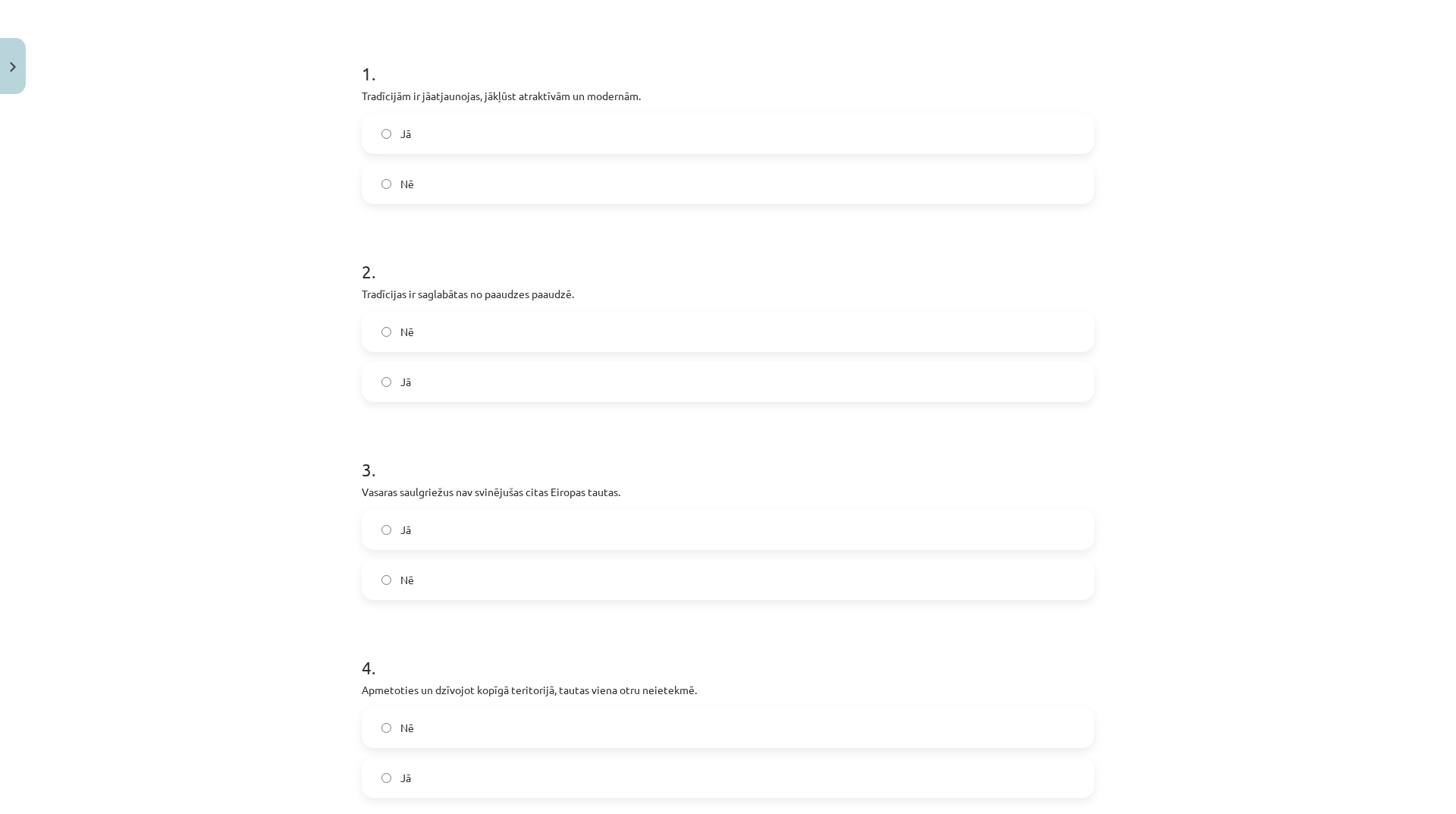
click at [538, 383] on label "Jā" at bounding box center [728, 382] width 730 height 38
click at [486, 530] on label "Jā" at bounding box center [728, 530] width 730 height 38
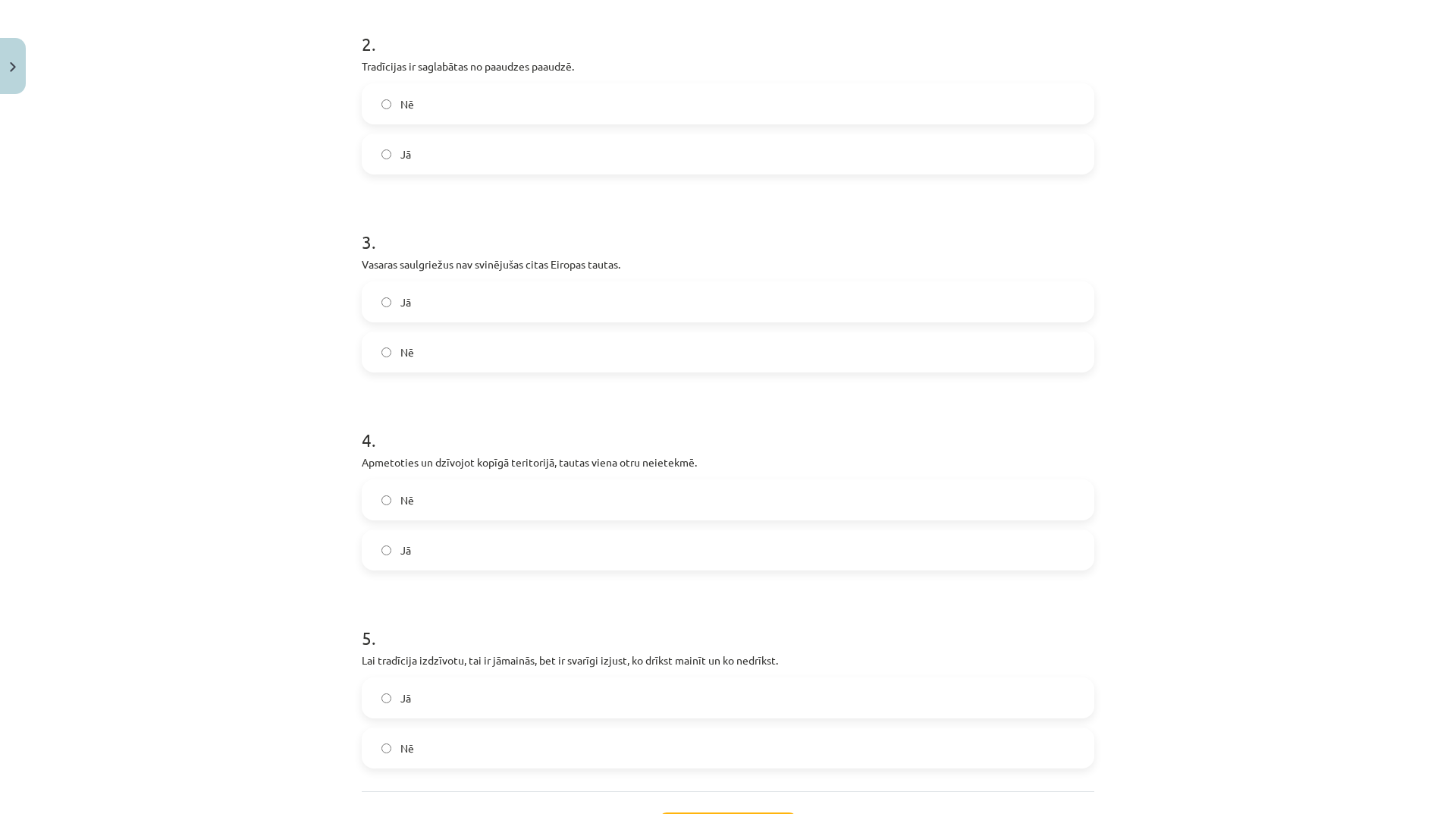
scroll to position [569, 0]
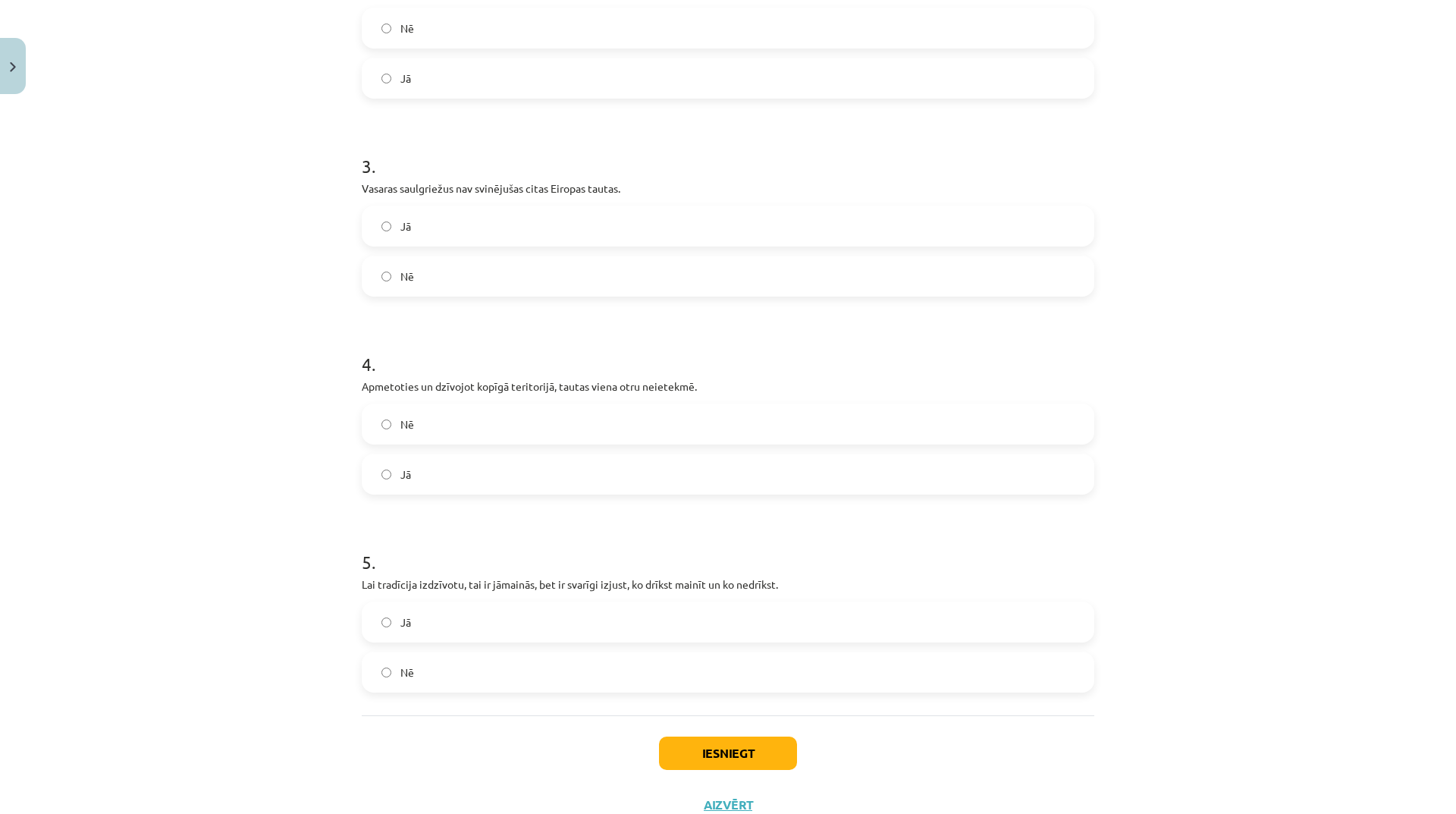
click at [480, 425] on label "Nē" at bounding box center [728, 424] width 730 height 38
click at [466, 613] on label "Jā" at bounding box center [728, 622] width 730 height 38
click at [735, 756] on button "Iesniegt" at bounding box center [728, 753] width 138 height 33
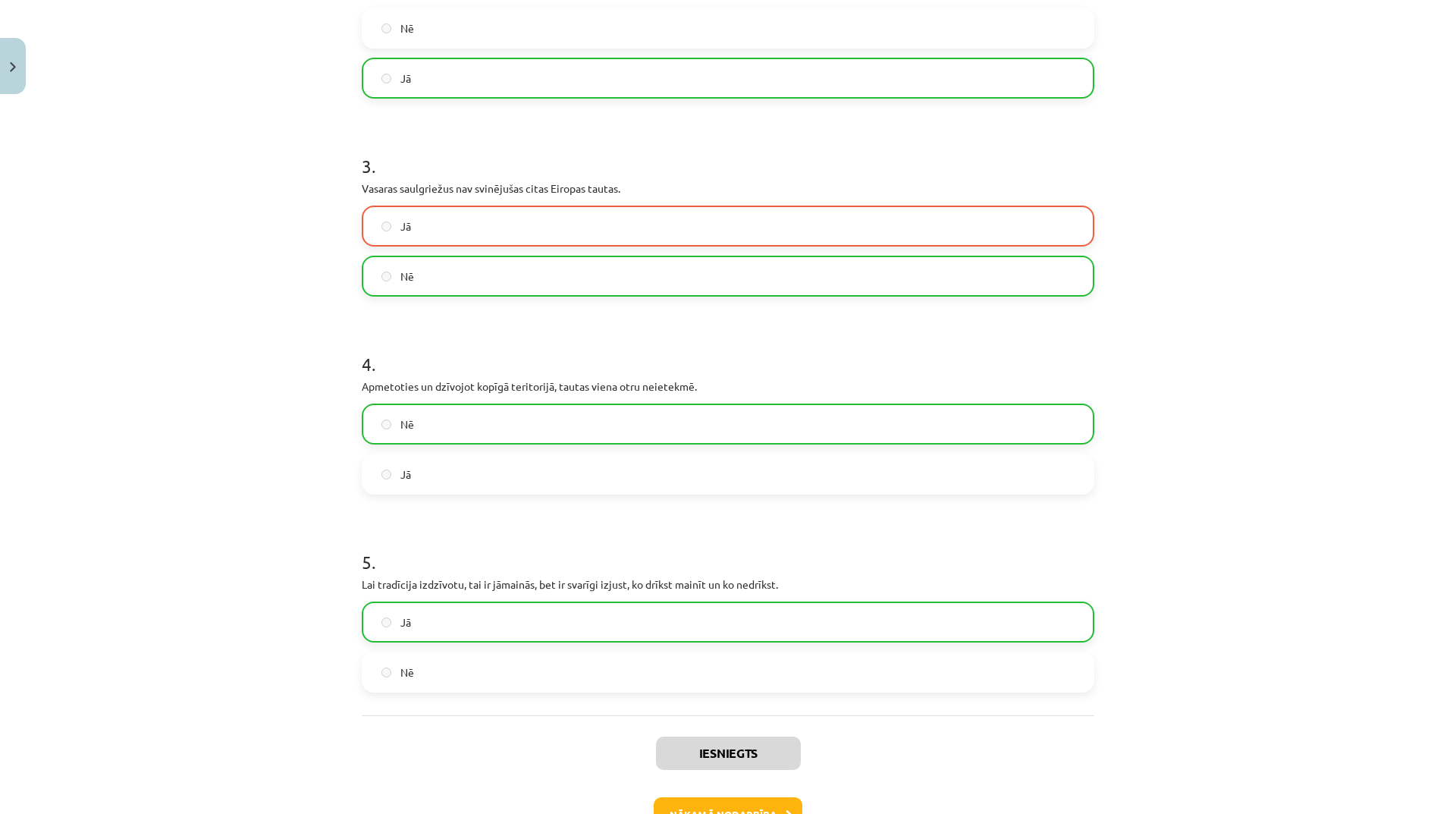
scroll to position [672, 0]
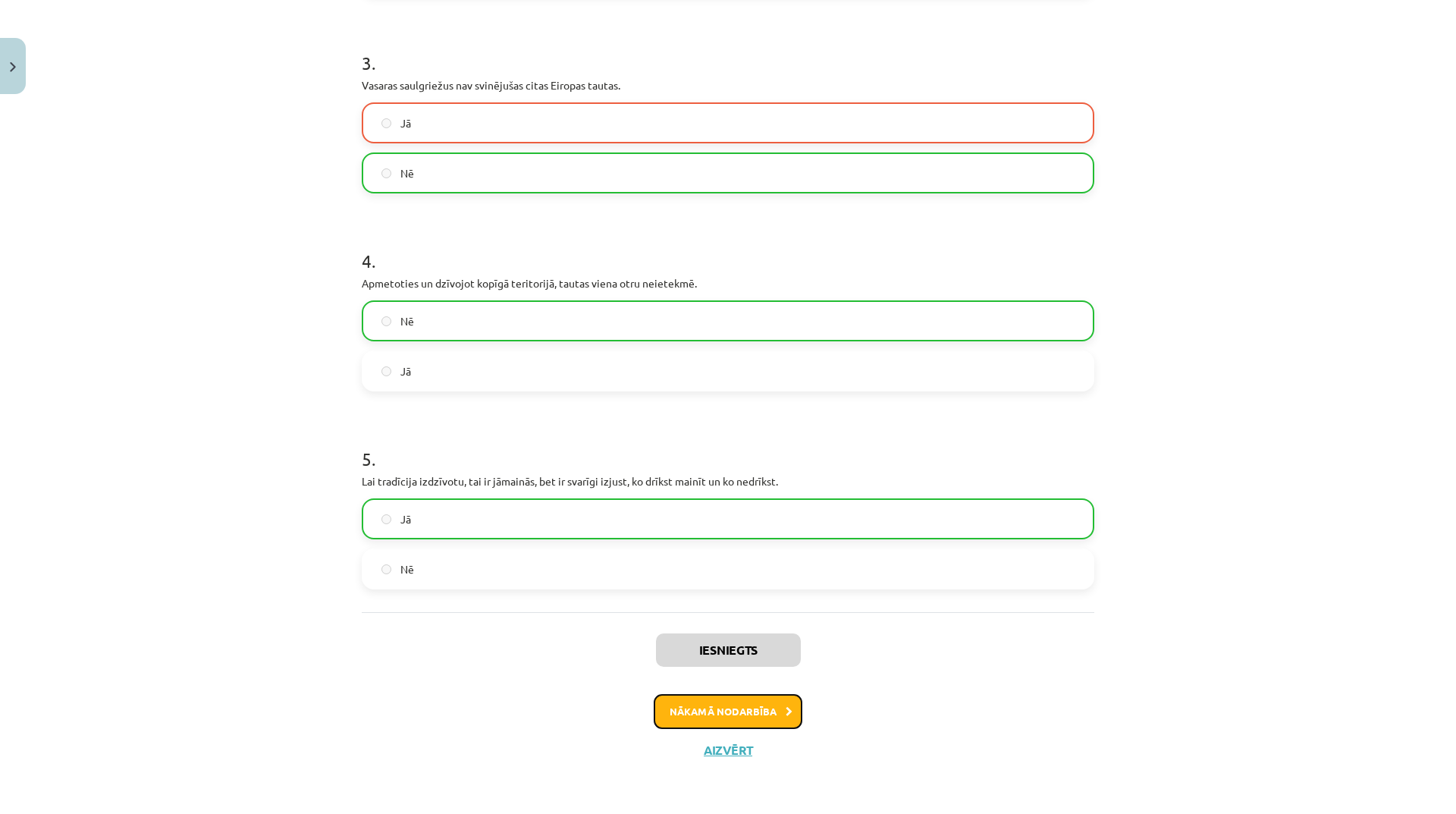
click at [744, 703] on button "Nākamā nodarbība" at bounding box center [728, 712] width 148 height 35
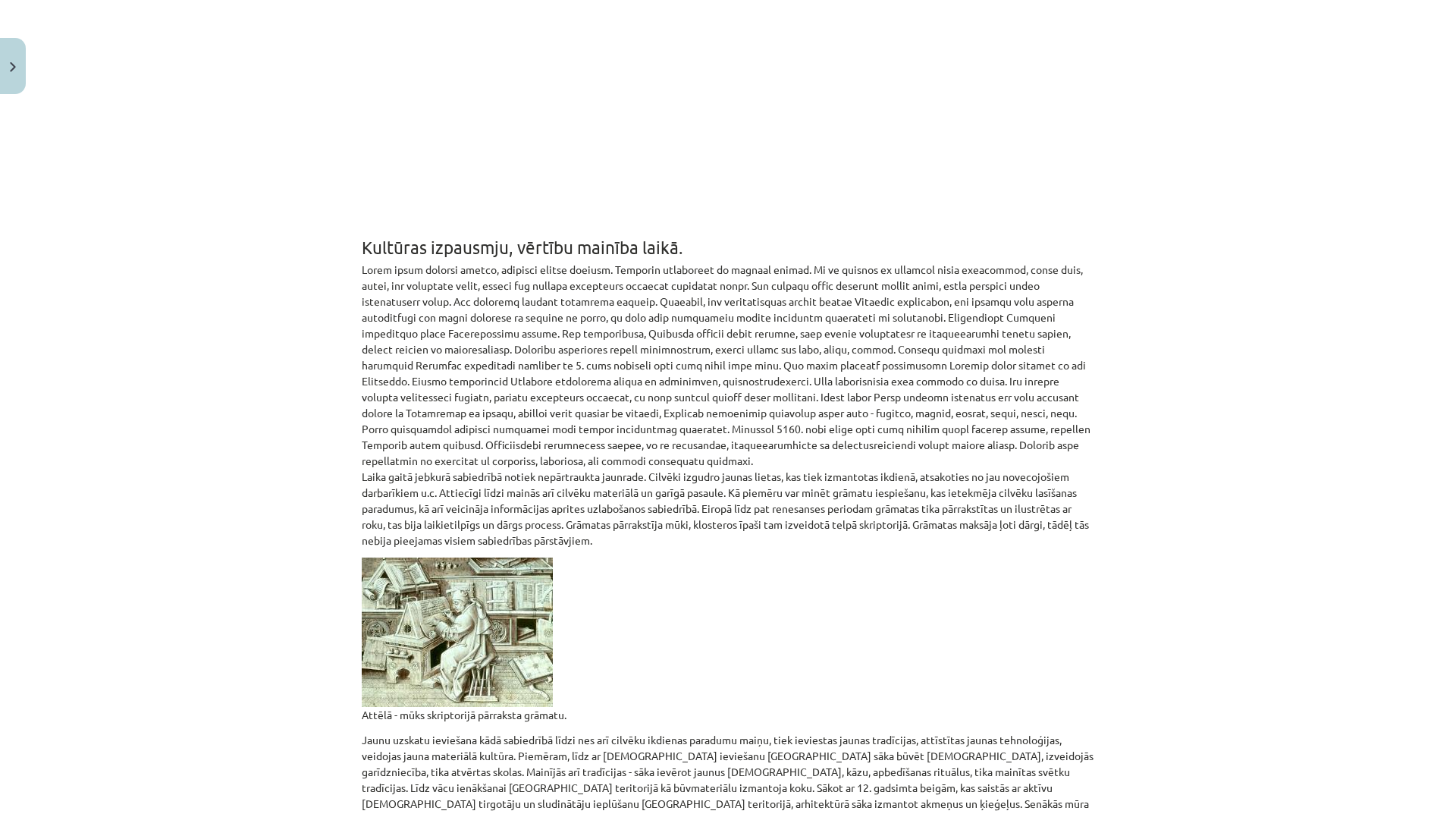
scroll to position [38, 0]
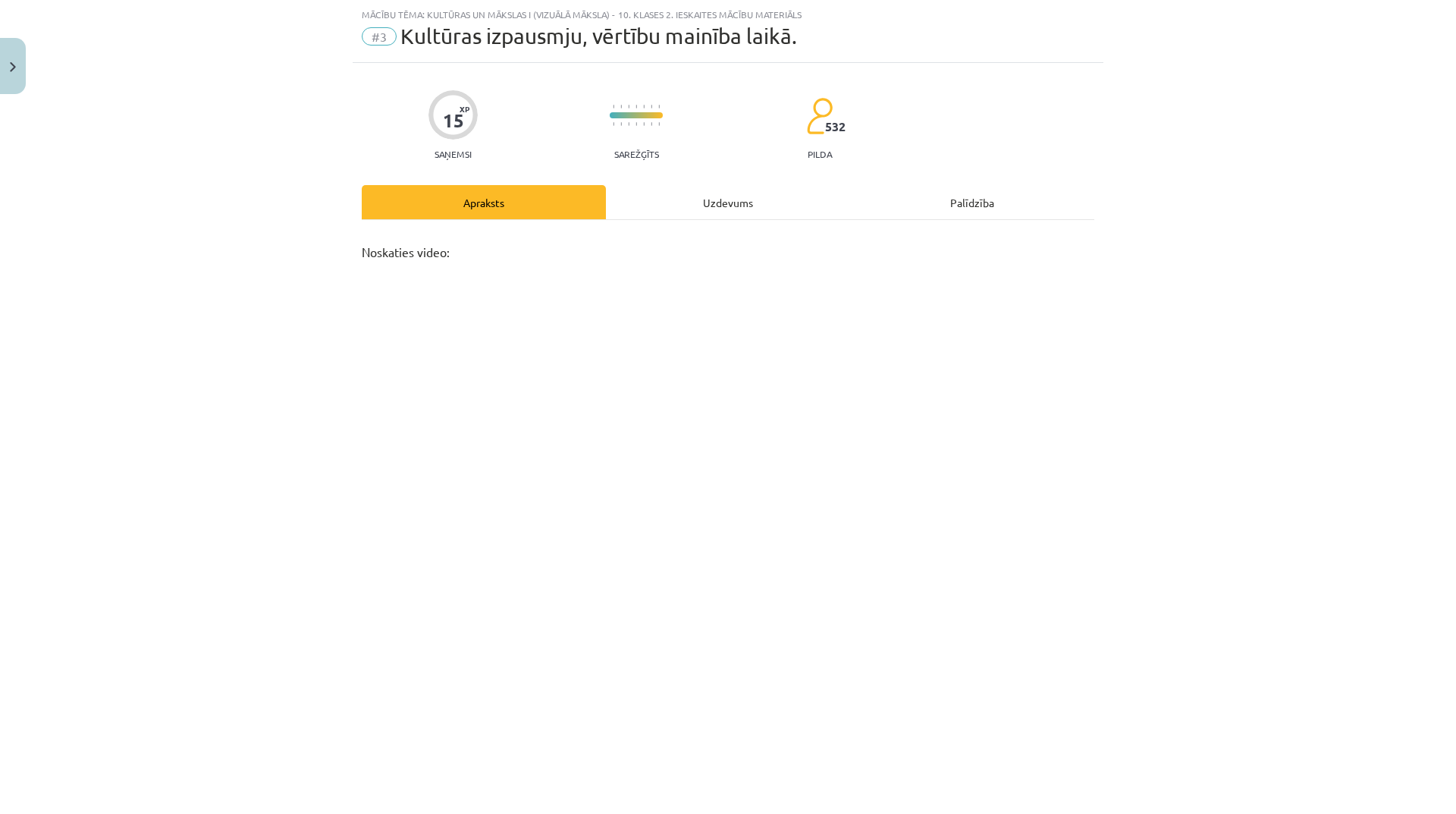
click at [745, 201] on div "Uzdevums" at bounding box center [727, 202] width 244 height 34
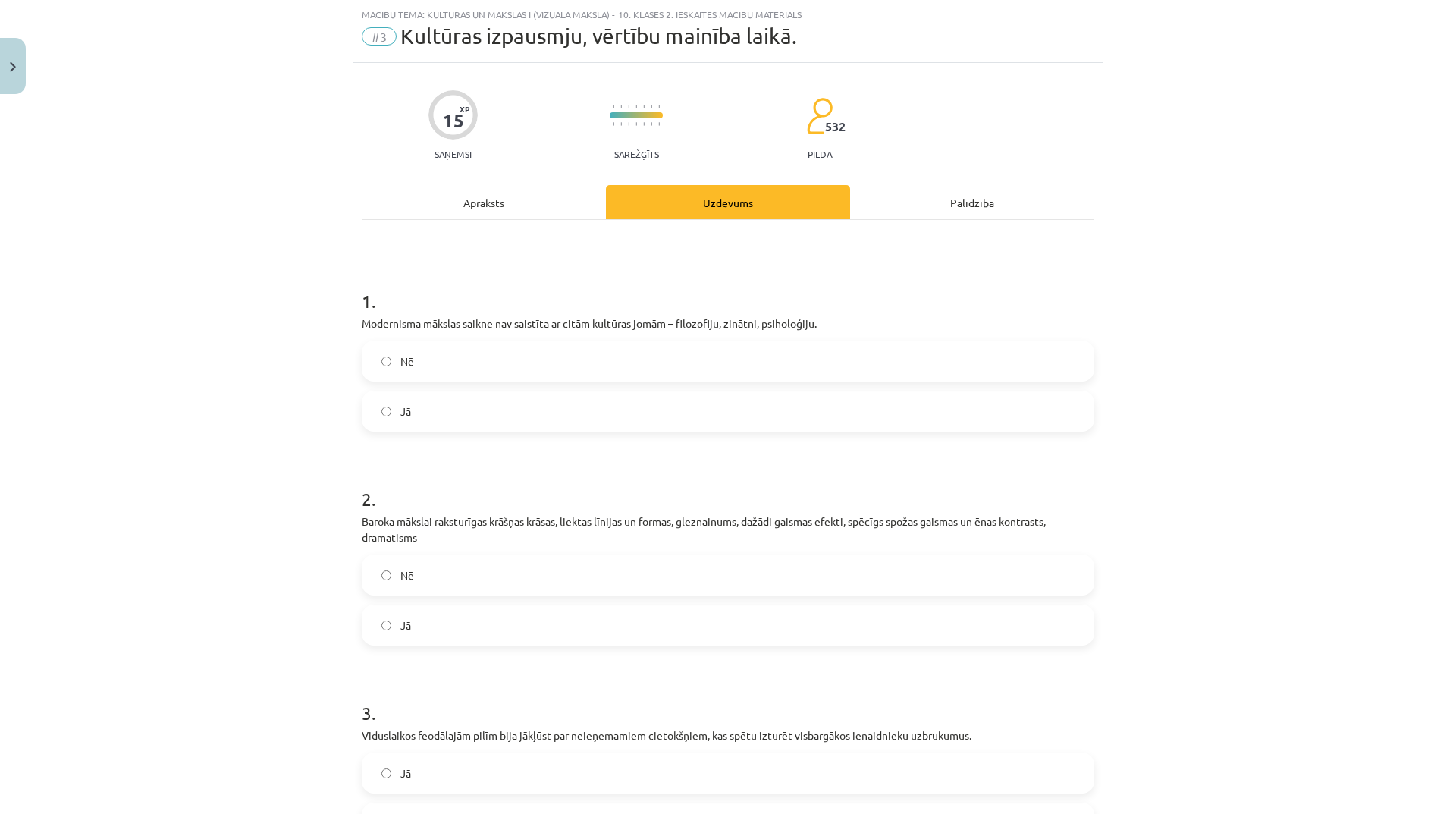
click at [510, 361] on label "Nē" at bounding box center [728, 361] width 730 height 38
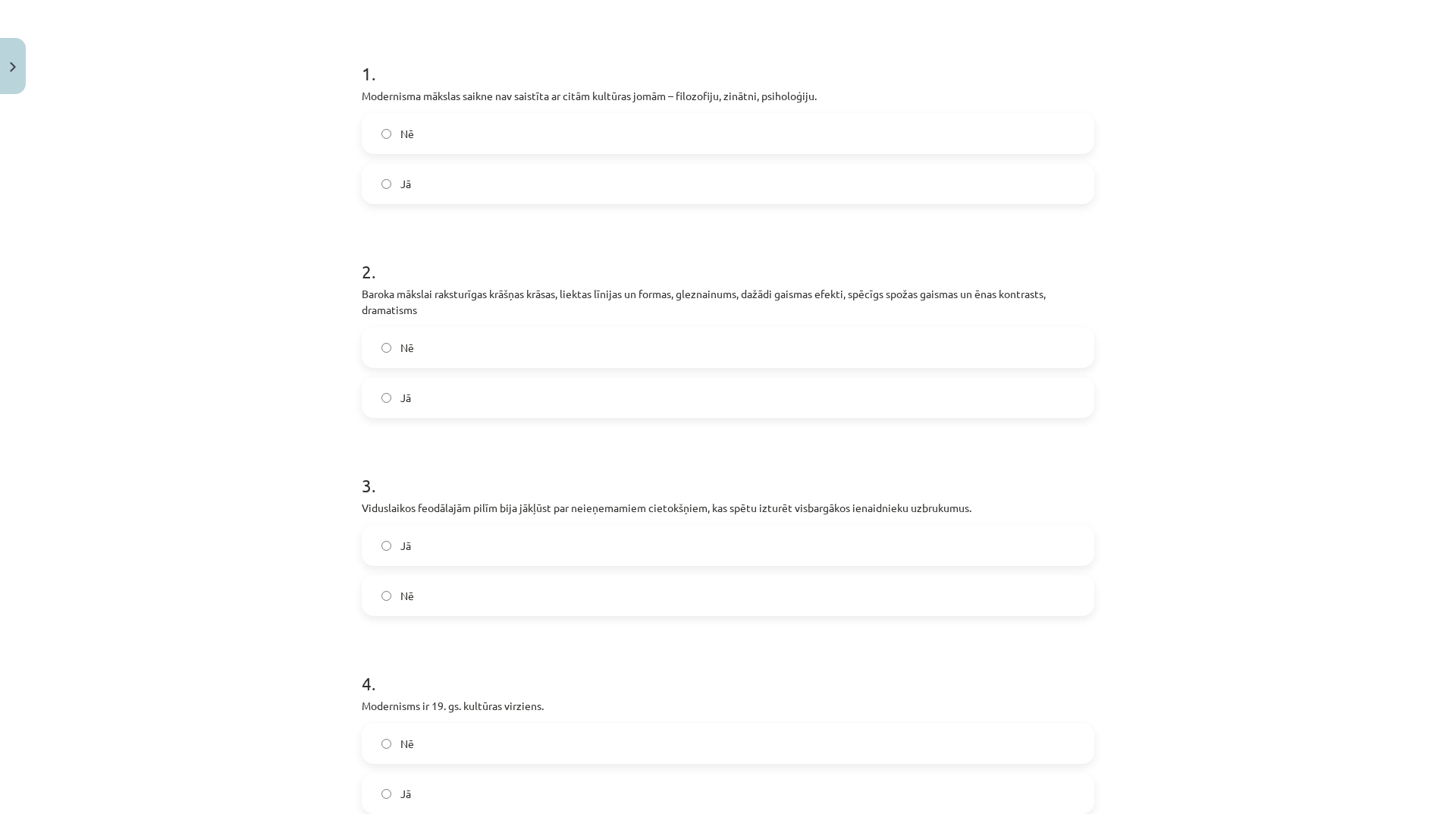
click at [531, 412] on label "Jā" at bounding box center [728, 397] width 730 height 38
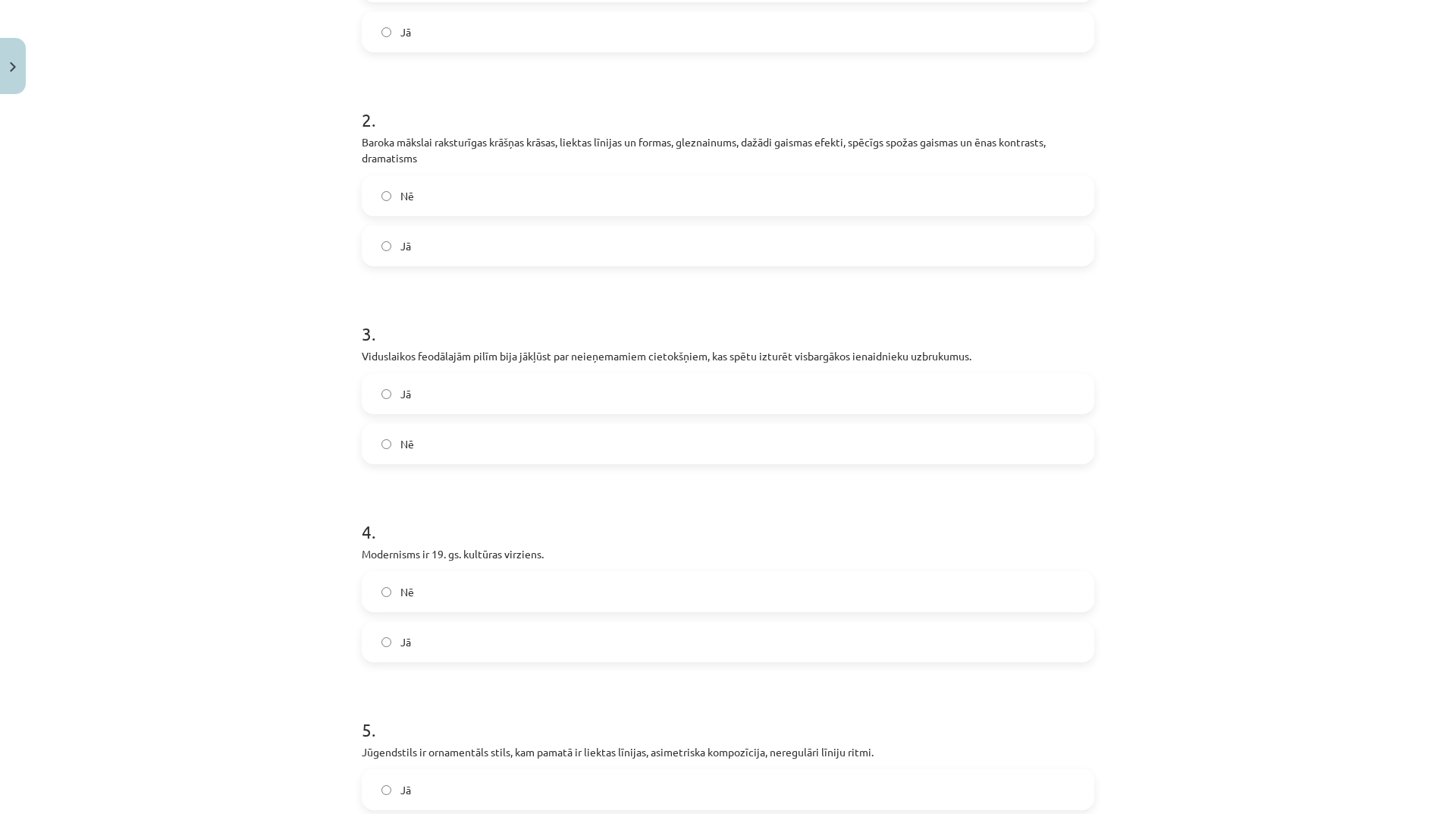
click at [613, 397] on label "Jā" at bounding box center [728, 394] width 730 height 38
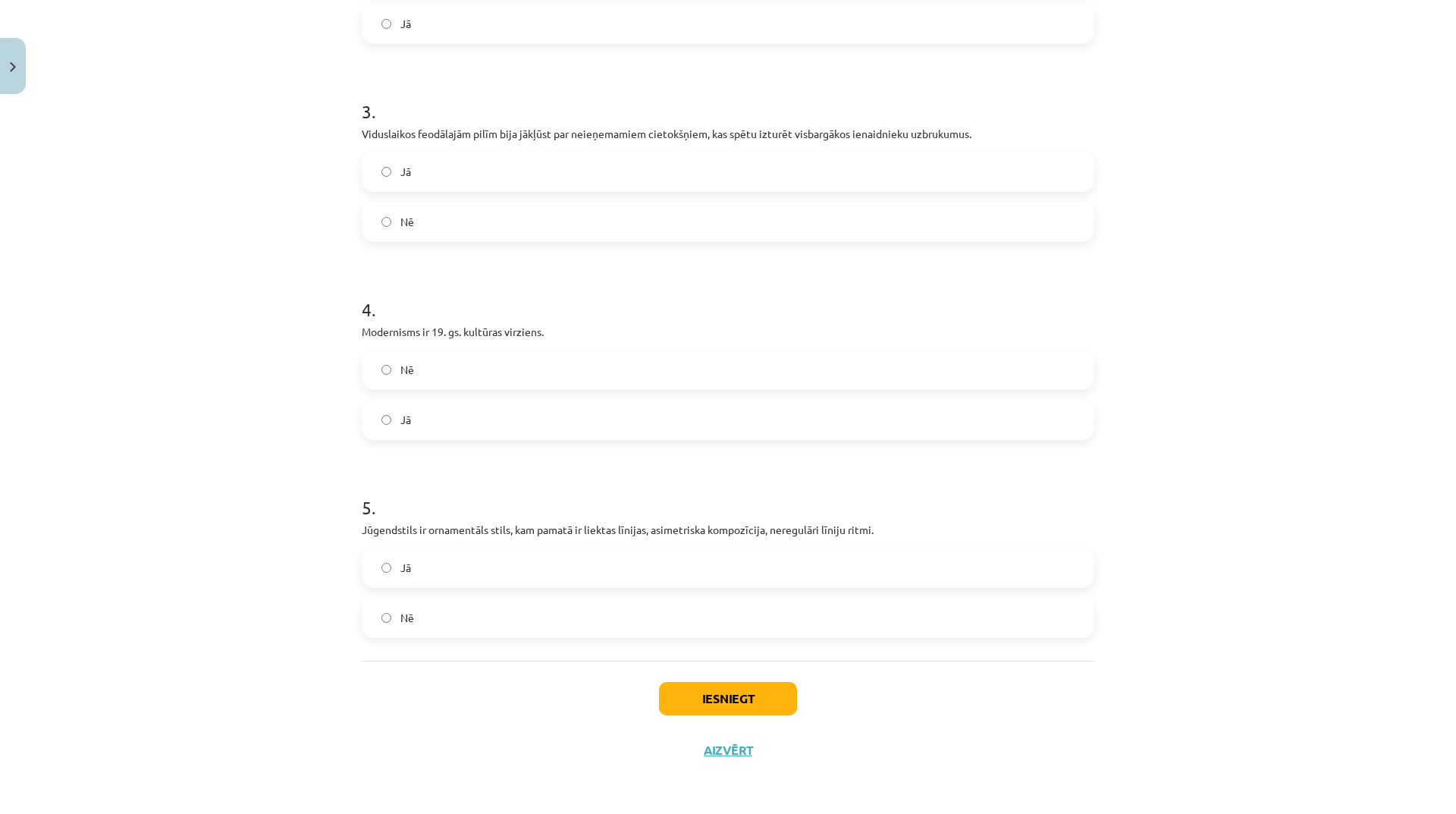
click at [564, 375] on label "Nē" at bounding box center [728, 370] width 730 height 38
click at [566, 417] on label "Jā" at bounding box center [728, 420] width 730 height 38
click at [565, 559] on label "Jā" at bounding box center [728, 567] width 730 height 38
click at [772, 694] on button "Iesniegt" at bounding box center [728, 698] width 138 height 33
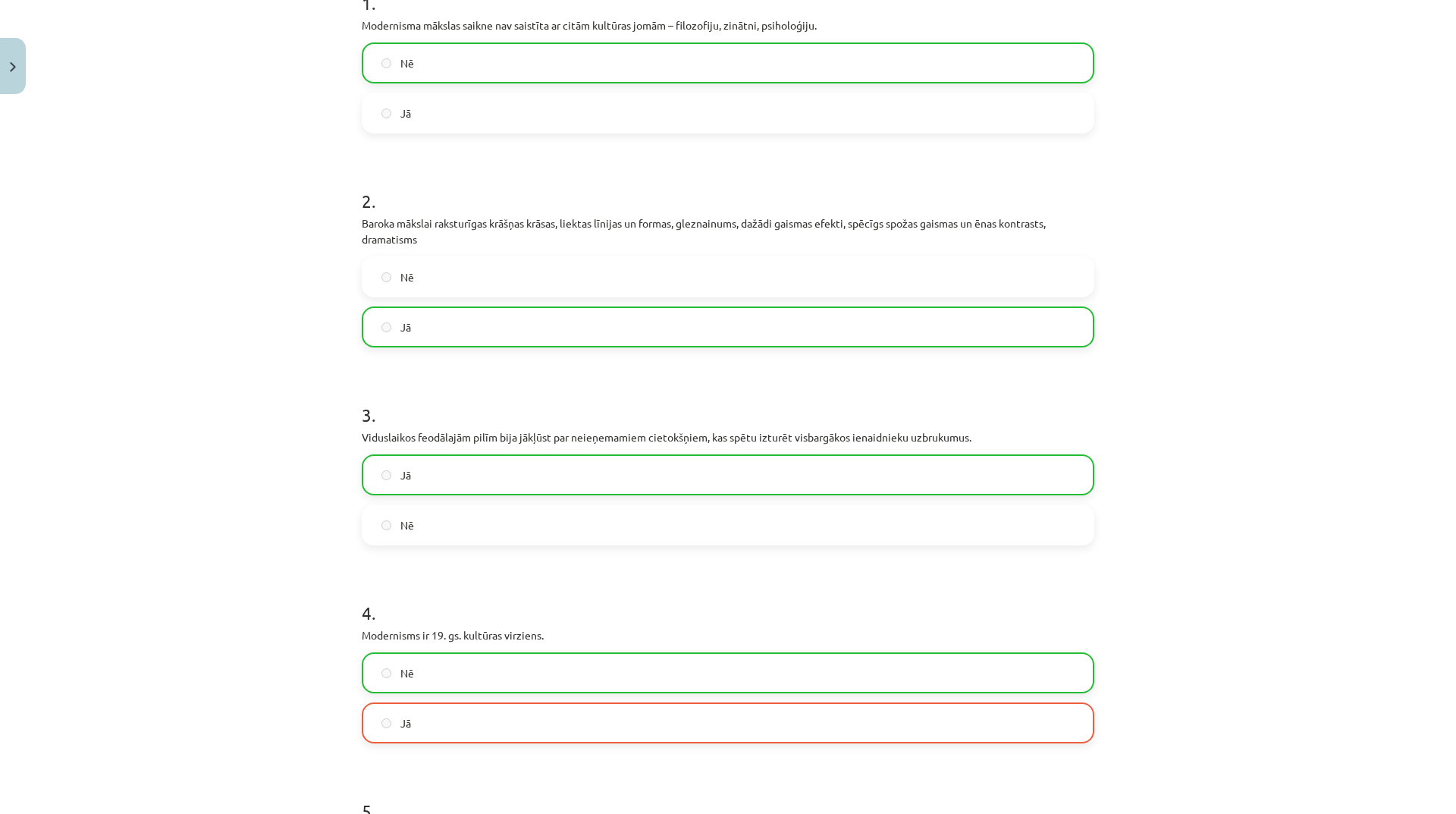
scroll to position [688, 0]
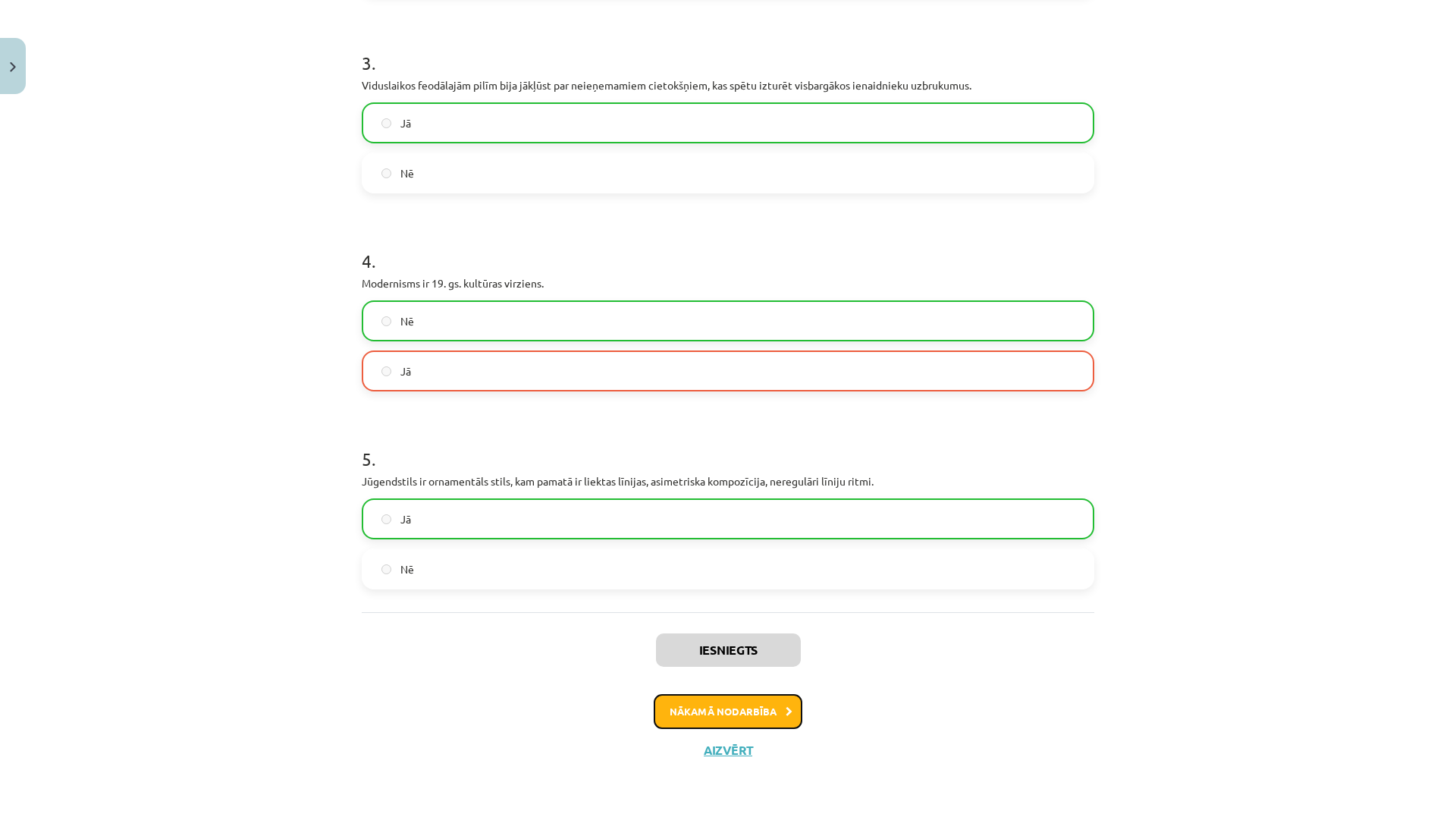
click at [772, 719] on button "Nākamā nodarbība" at bounding box center [728, 712] width 148 height 35
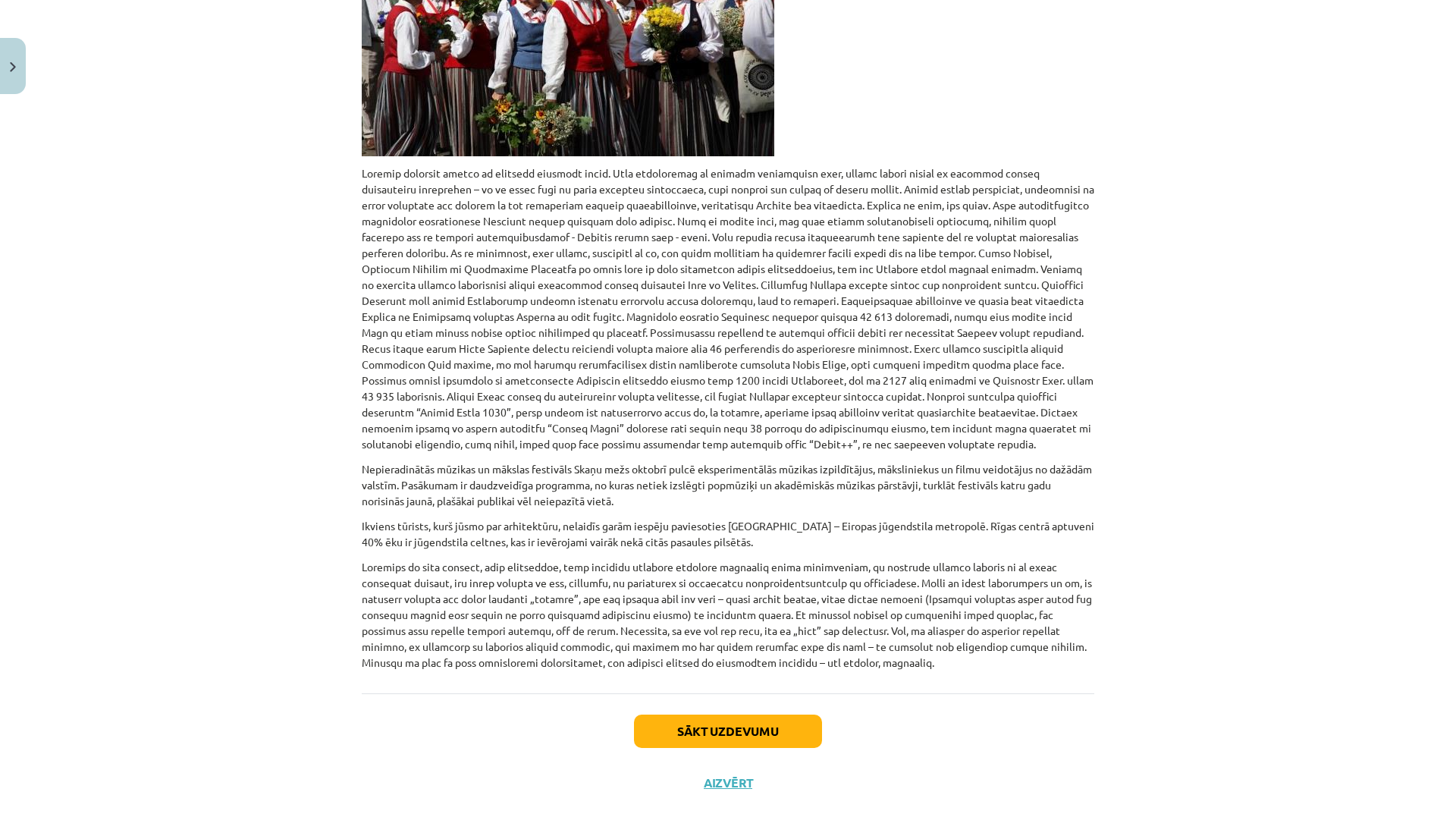
scroll to position [38, 0]
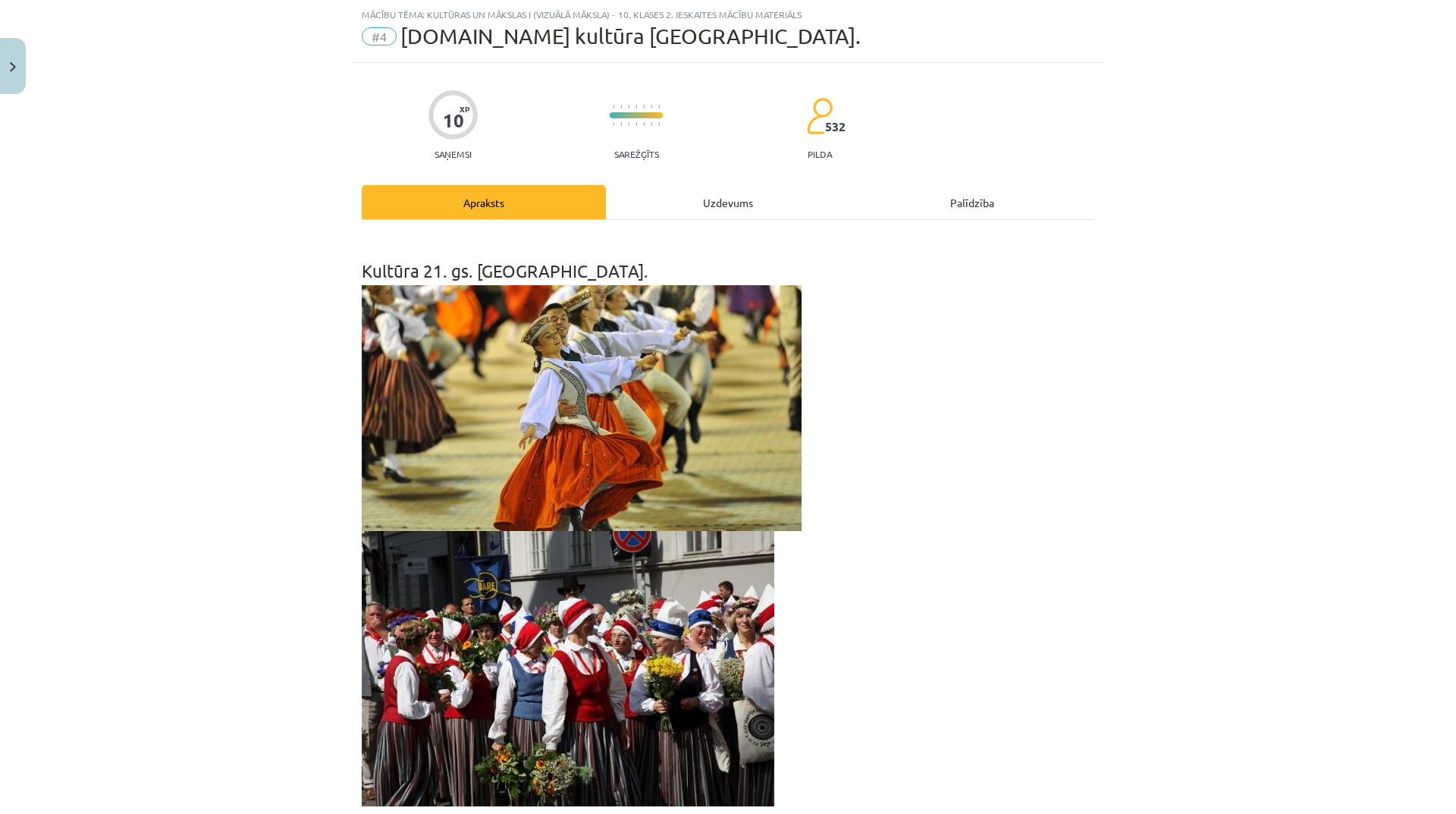
click at [730, 202] on div "Uzdevums" at bounding box center [727, 202] width 244 height 34
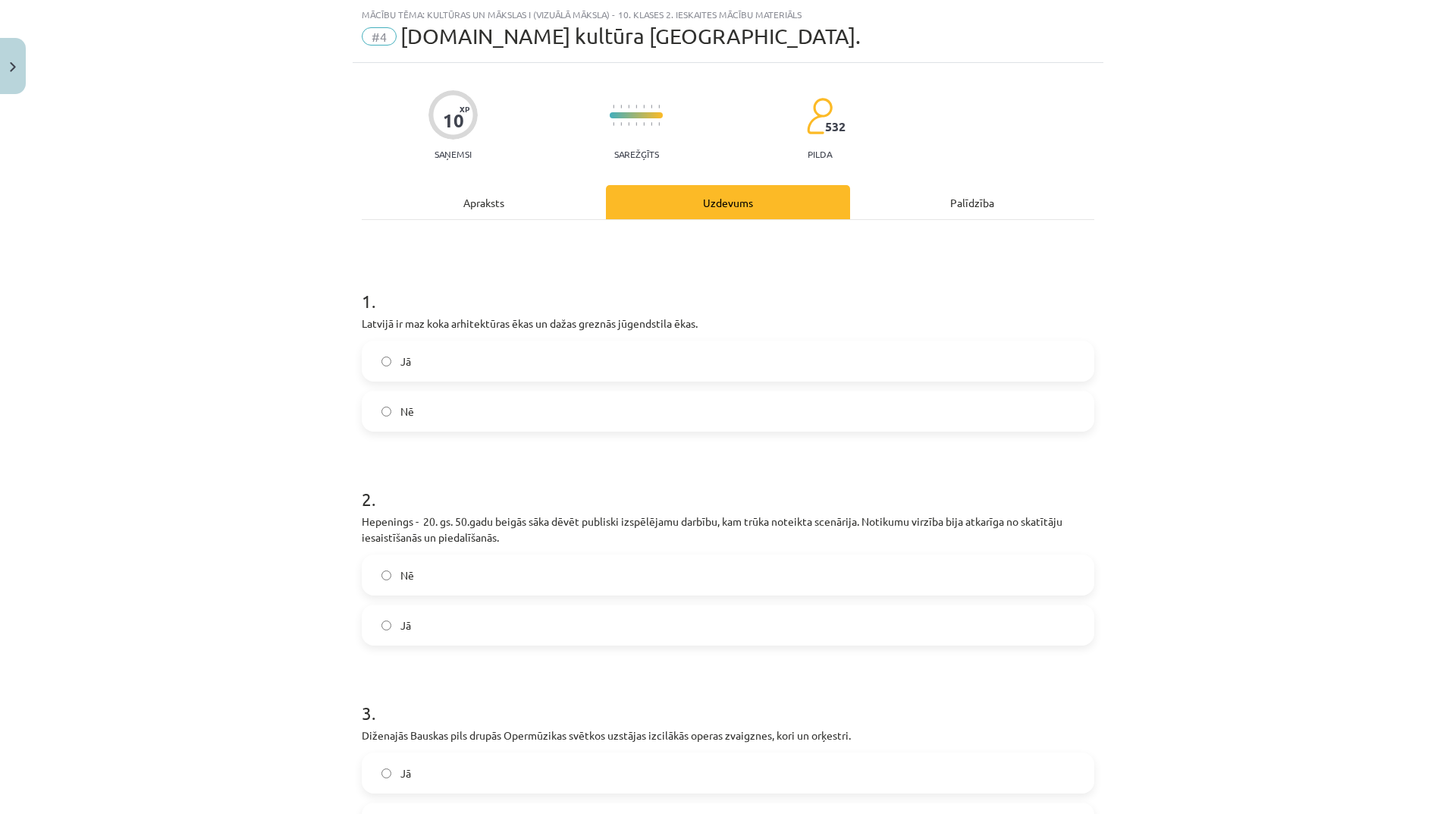
click at [581, 404] on label "Nē" at bounding box center [728, 412] width 730 height 38
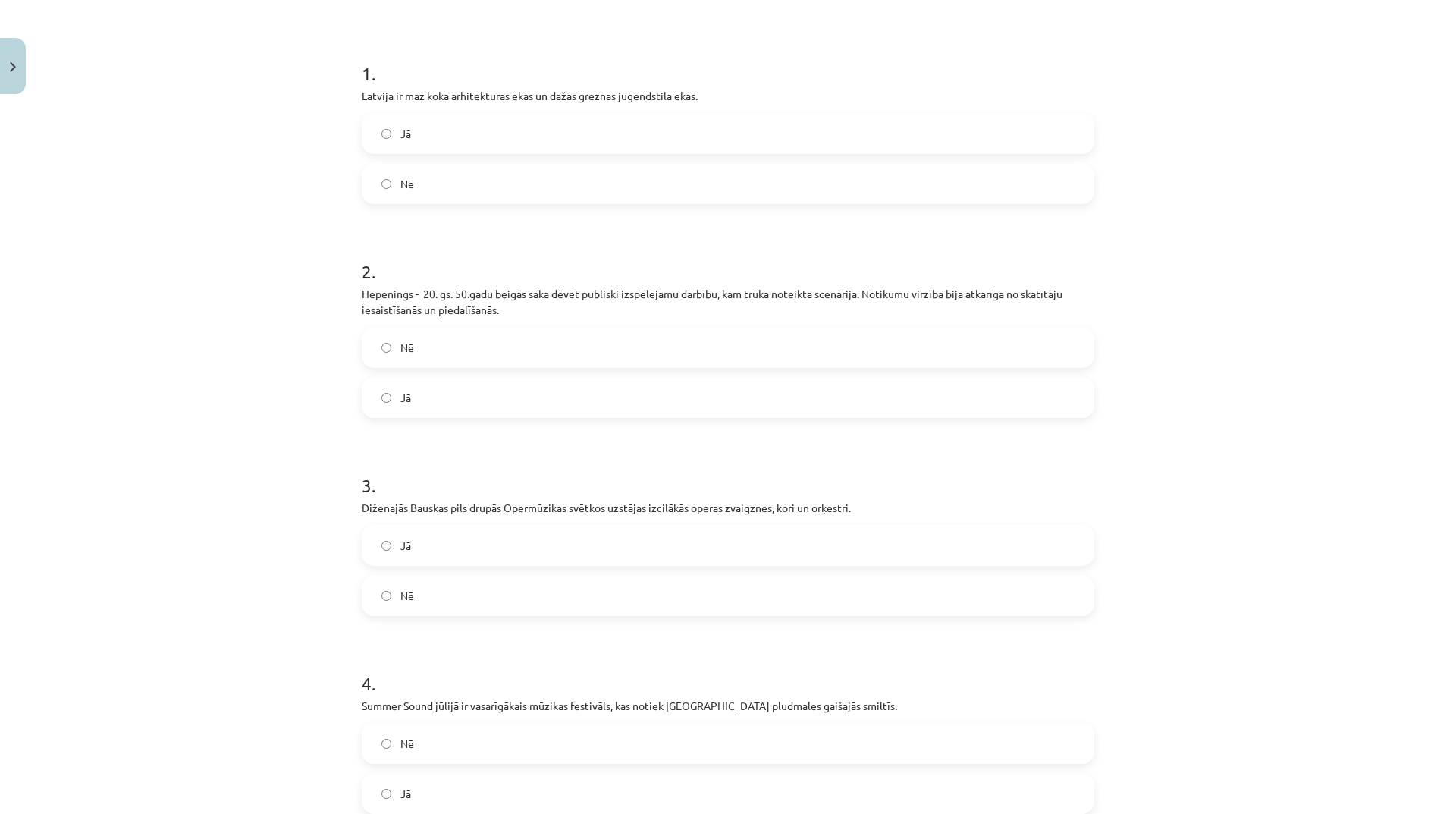
click at [653, 403] on label "Jā" at bounding box center [728, 397] width 730 height 38
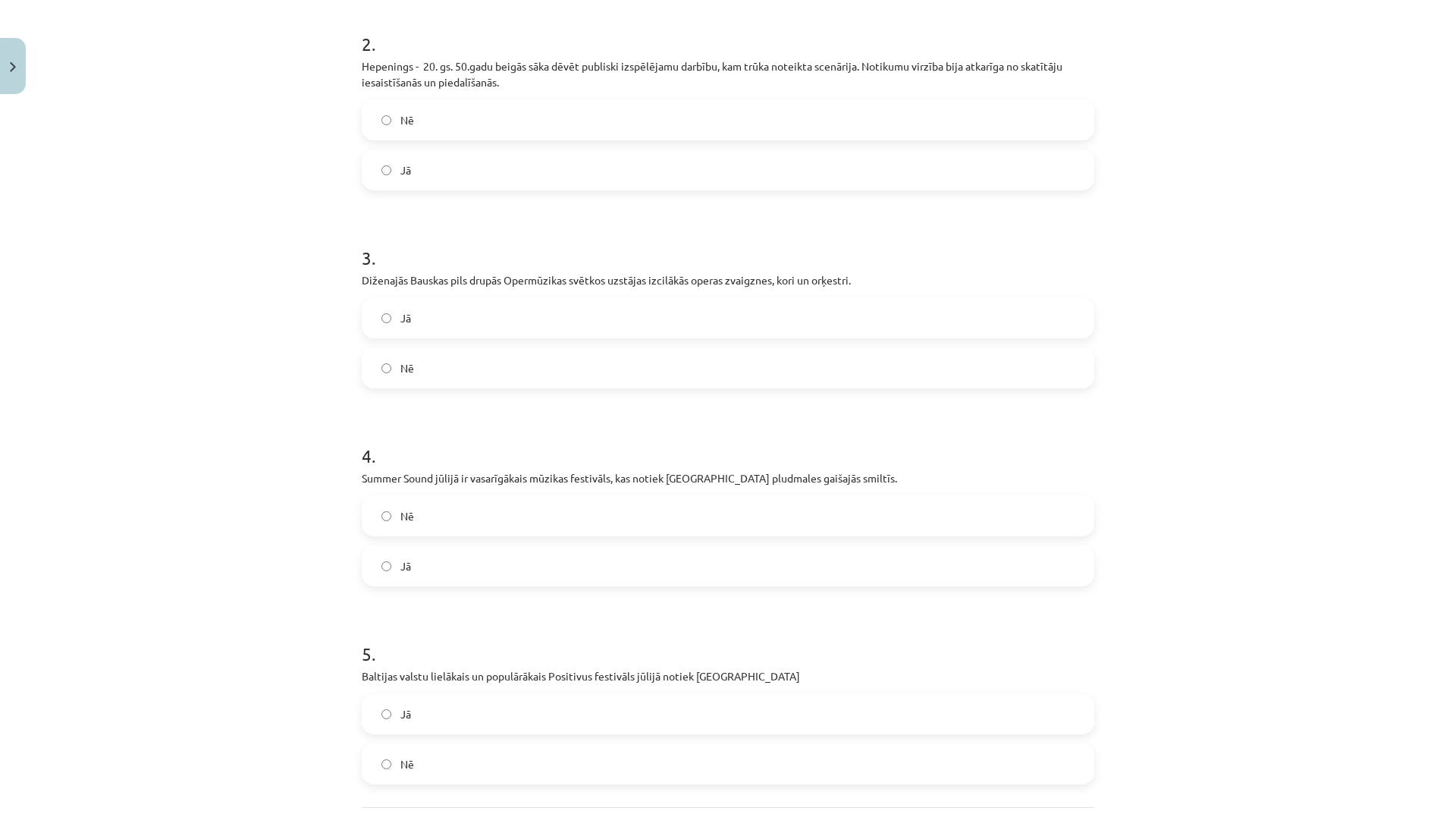
click at [481, 304] on label "Jā" at bounding box center [728, 318] width 730 height 38
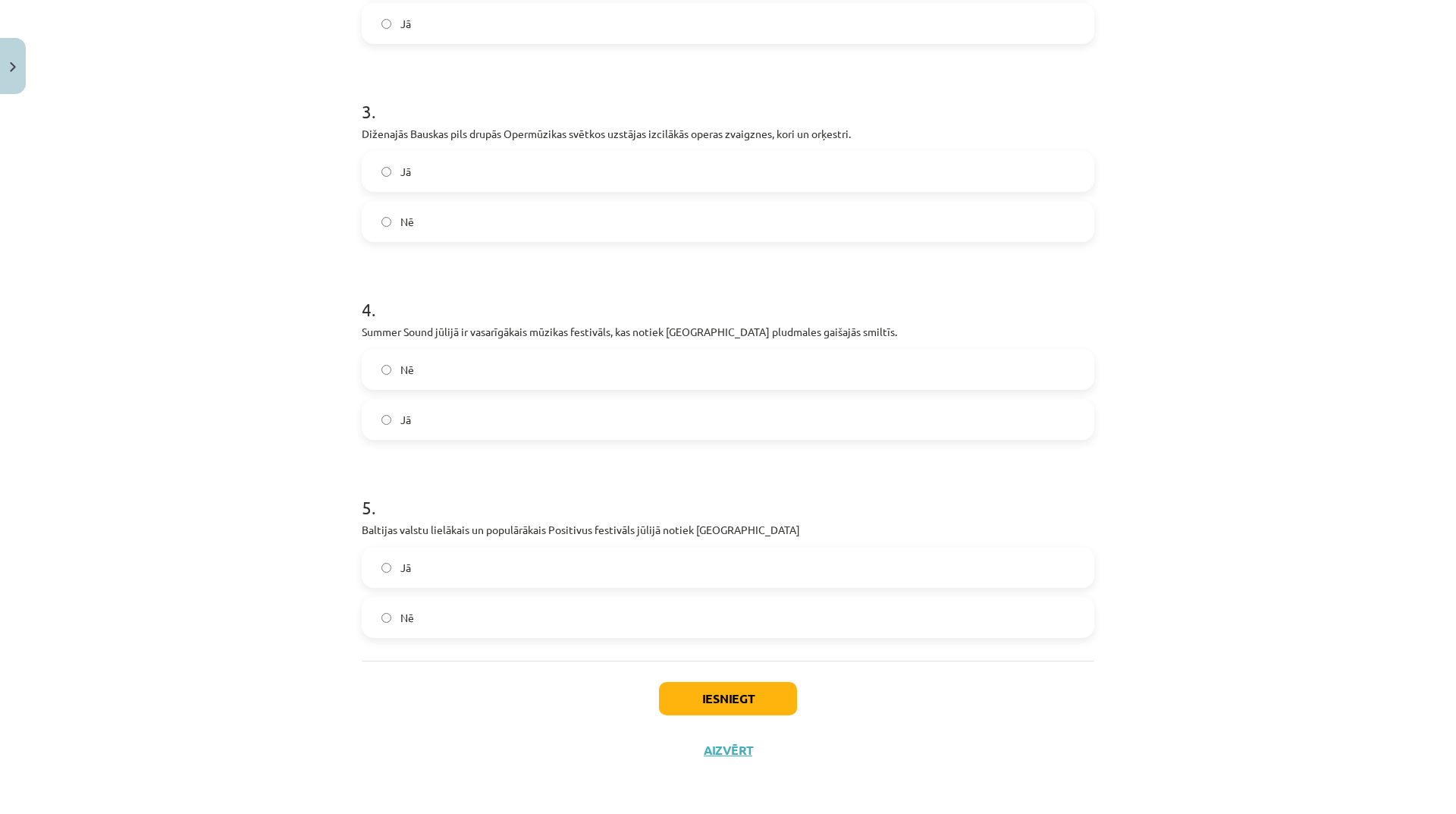
click at [533, 430] on label "Jā" at bounding box center [728, 420] width 730 height 38
click at [460, 566] on label "Jā" at bounding box center [728, 567] width 730 height 38
click at [776, 696] on button "Iesniegt" at bounding box center [728, 698] width 138 height 33
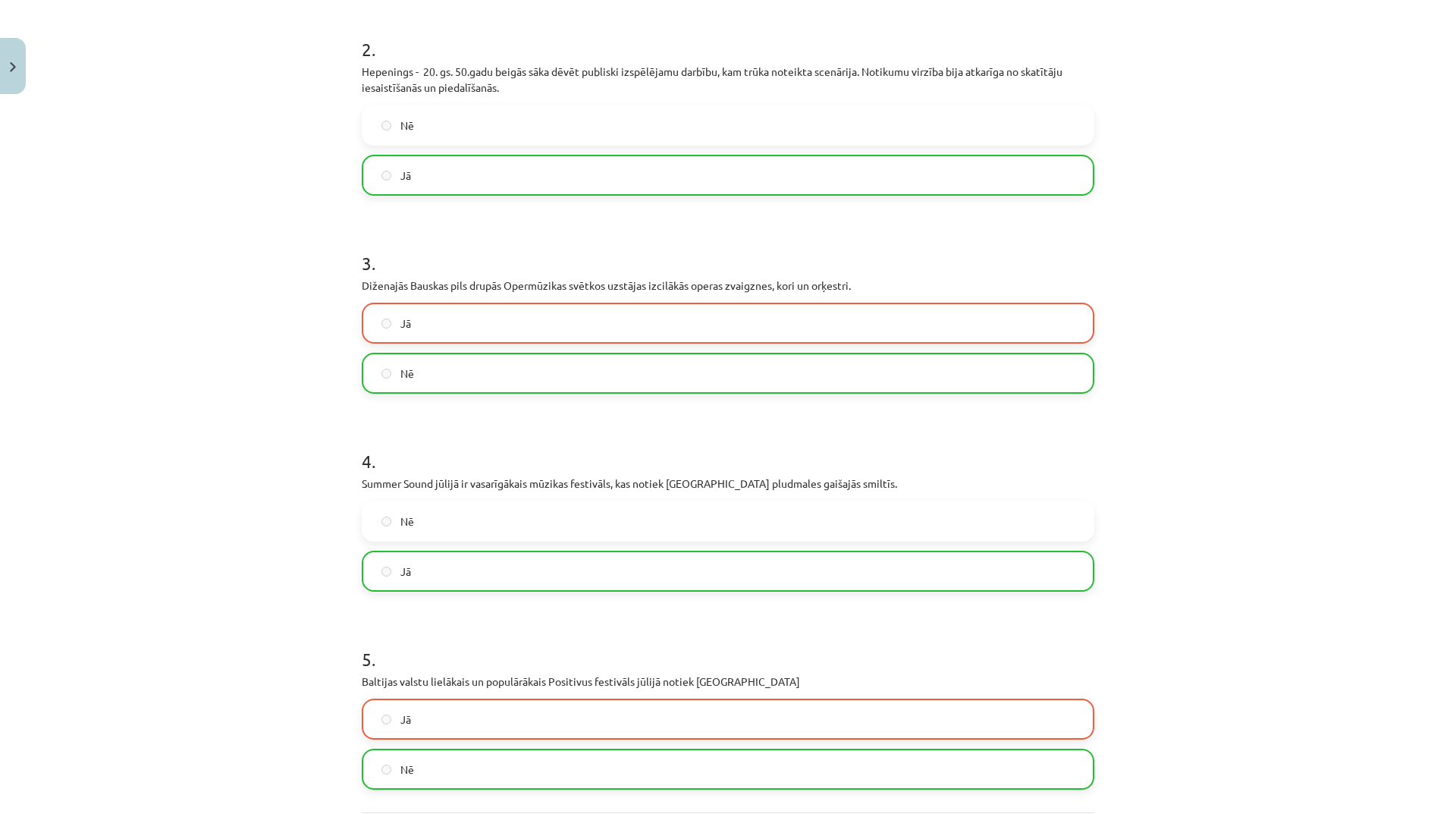
scroll to position [688, 0]
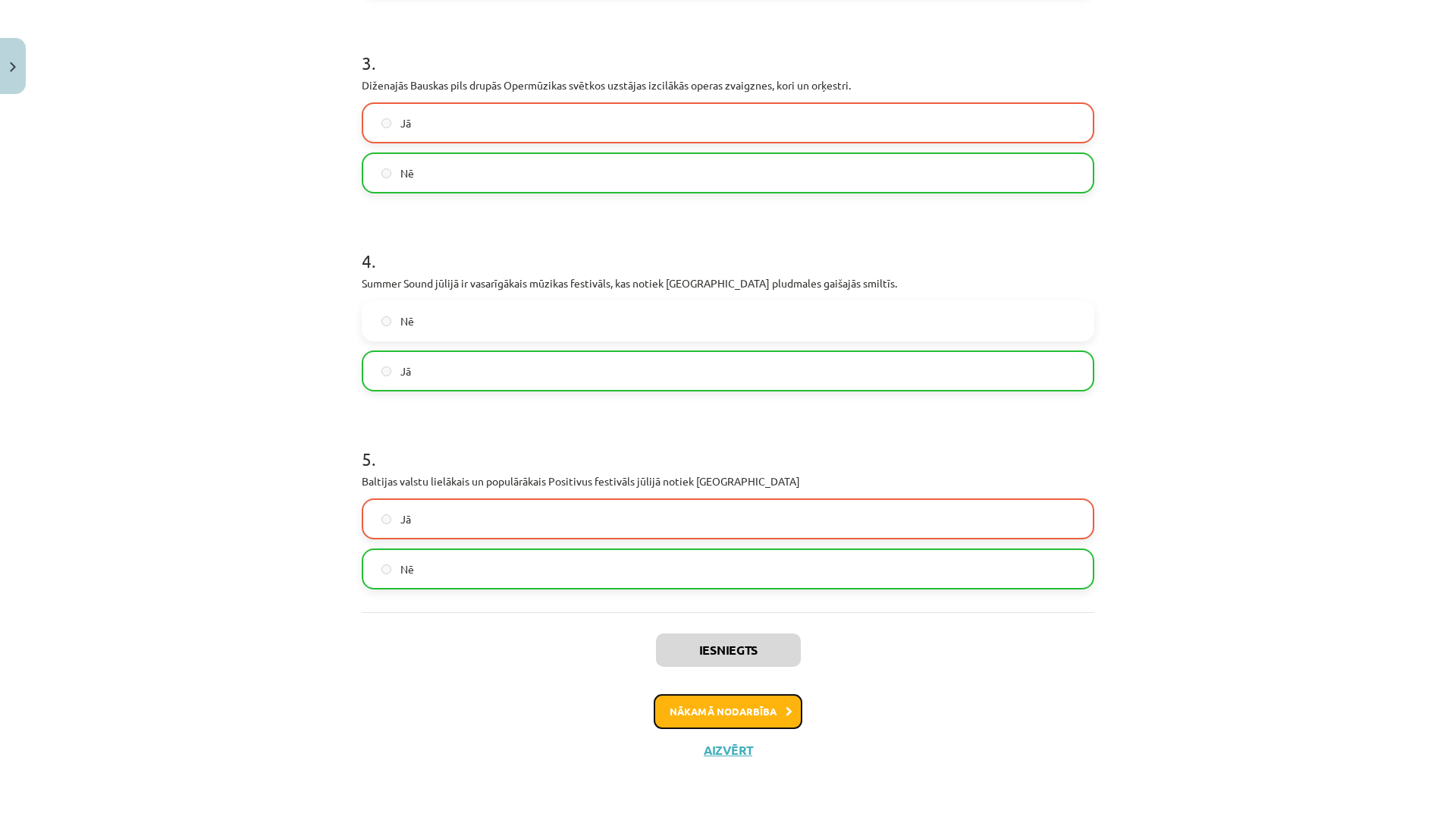
click at [730, 712] on button "Nākamā nodarbība" at bounding box center [728, 712] width 148 height 35
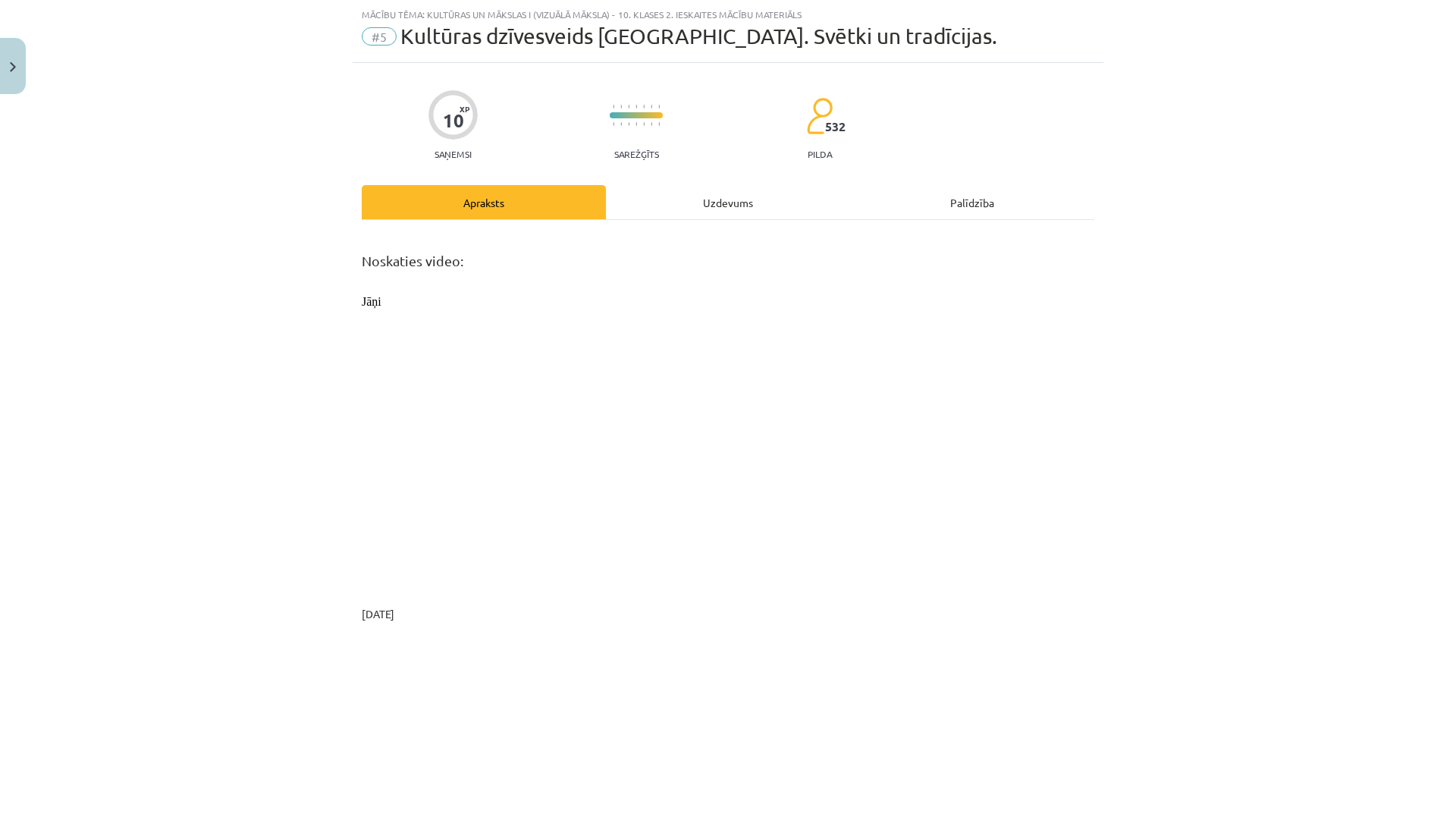
click at [754, 199] on div "Uzdevums" at bounding box center [727, 202] width 244 height 34
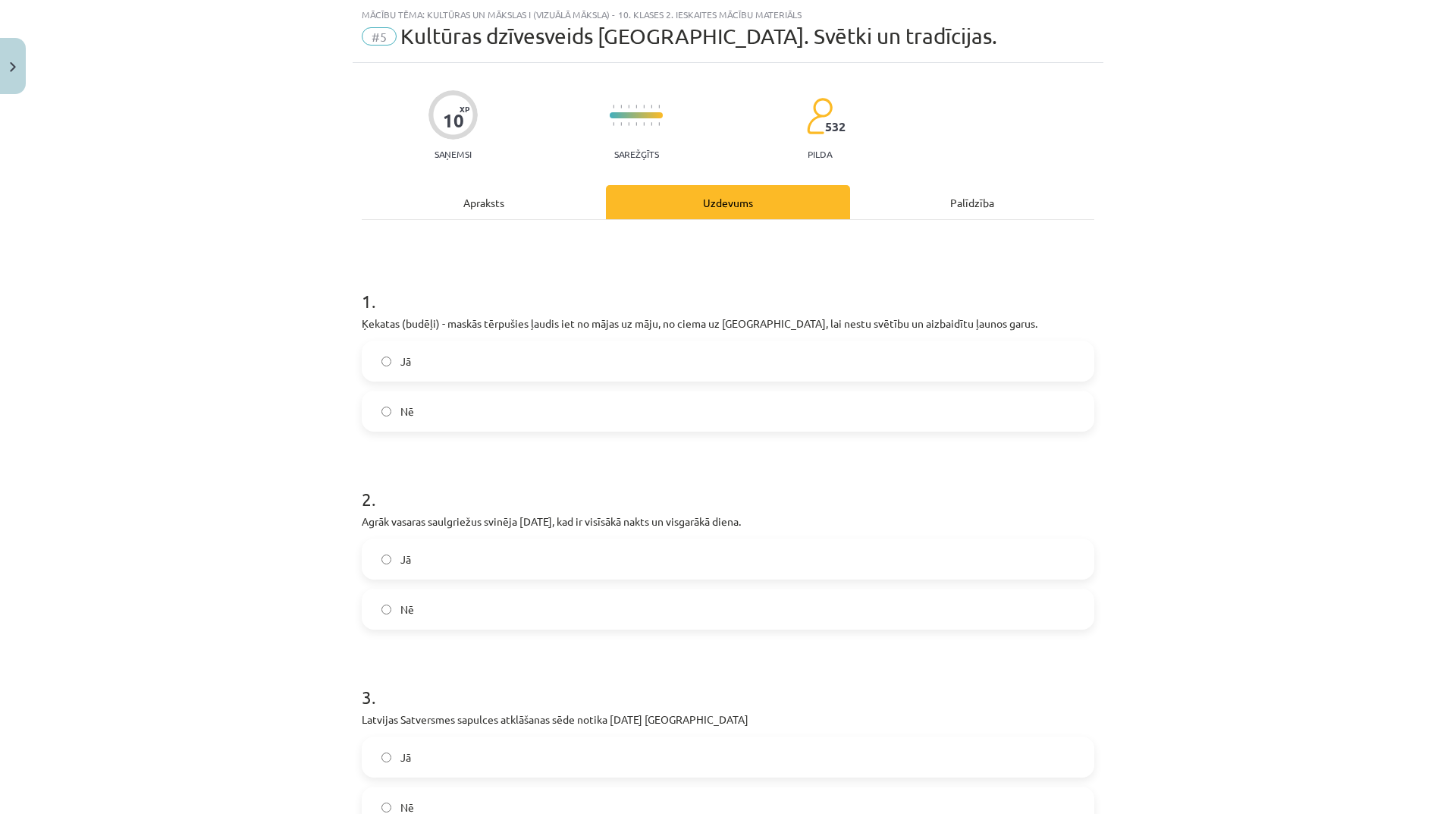
click at [502, 360] on label "Jā" at bounding box center [728, 361] width 730 height 38
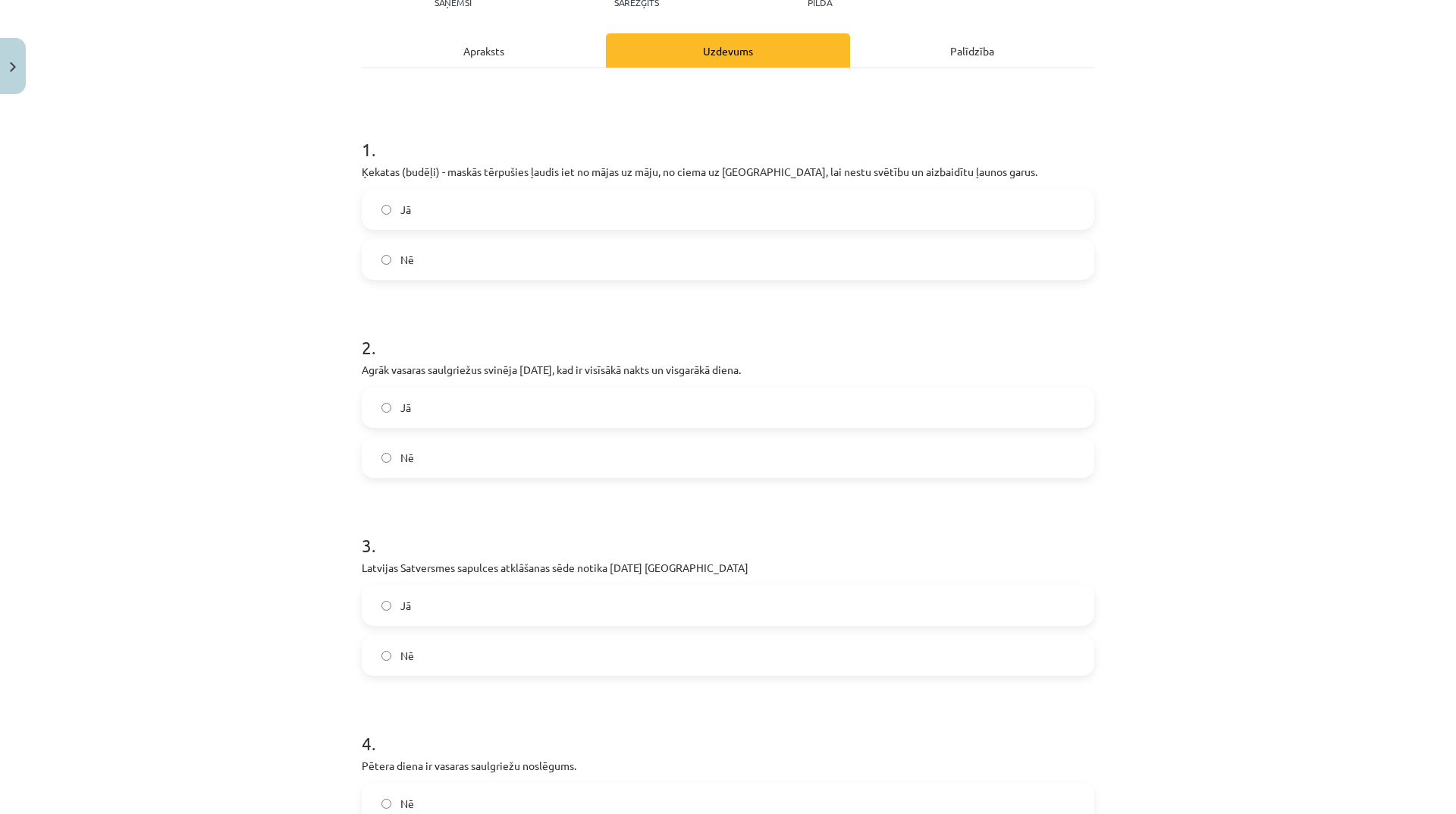
click at [528, 468] on label "Nē" at bounding box center [728, 457] width 730 height 38
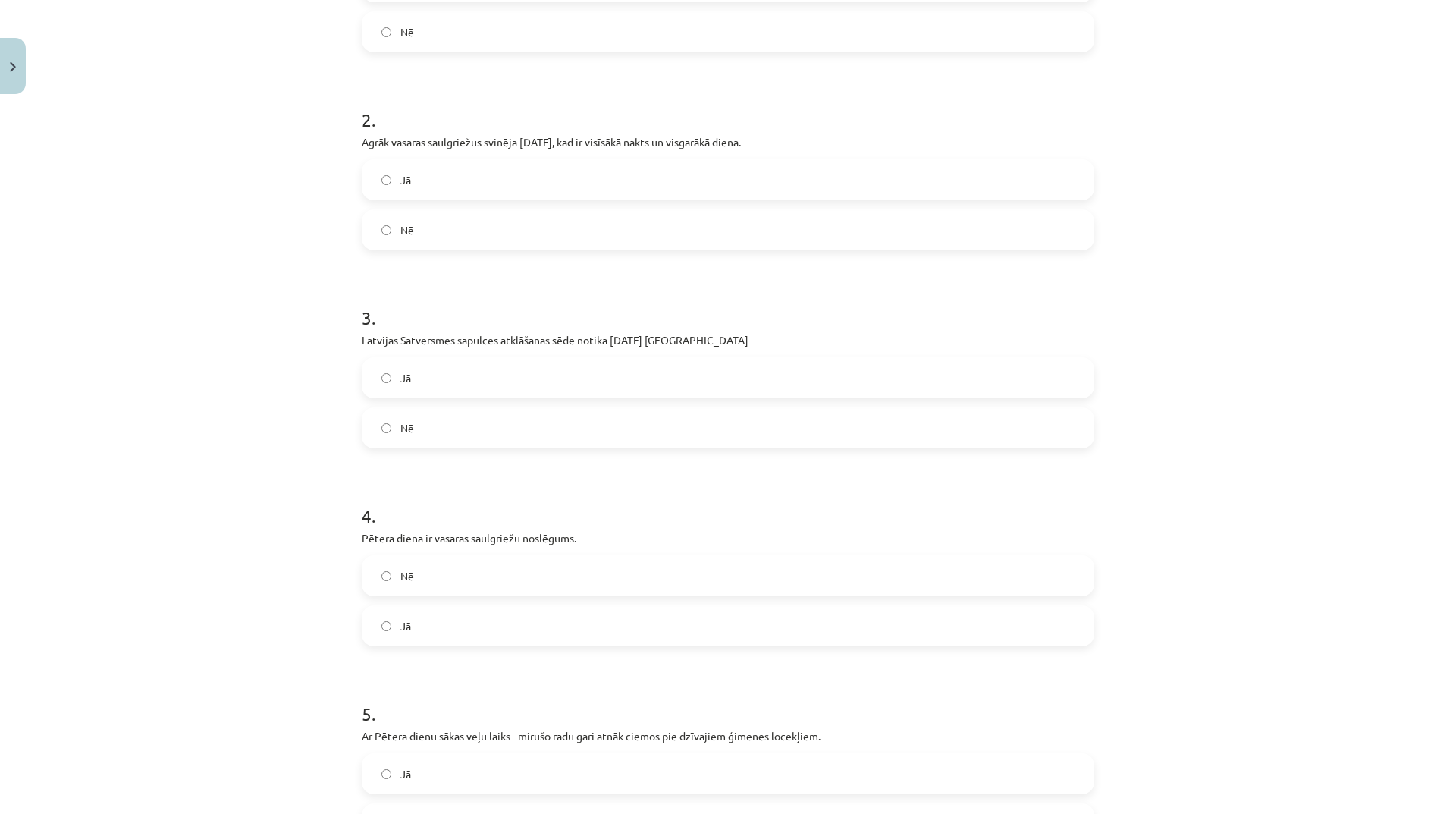
click at [629, 428] on label "Nē" at bounding box center [728, 428] width 730 height 38
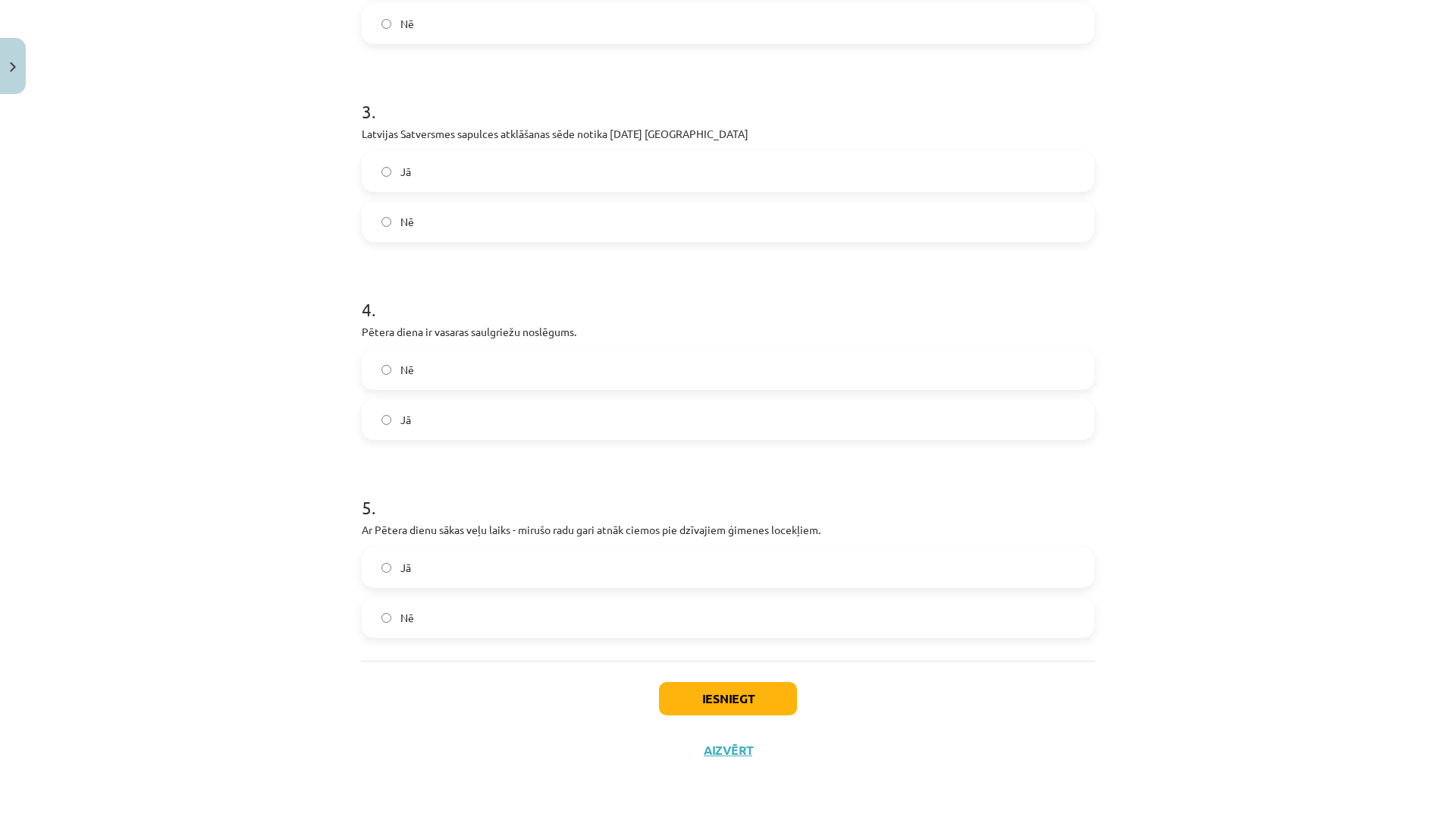
click at [452, 427] on label "Jā" at bounding box center [728, 420] width 730 height 38
click at [478, 623] on label "Nē" at bounding box center [728, 617] width 730 height 38
click at [696, 683] on button "Iesniegt" at bounding box center [728, 698] width 138 height 33
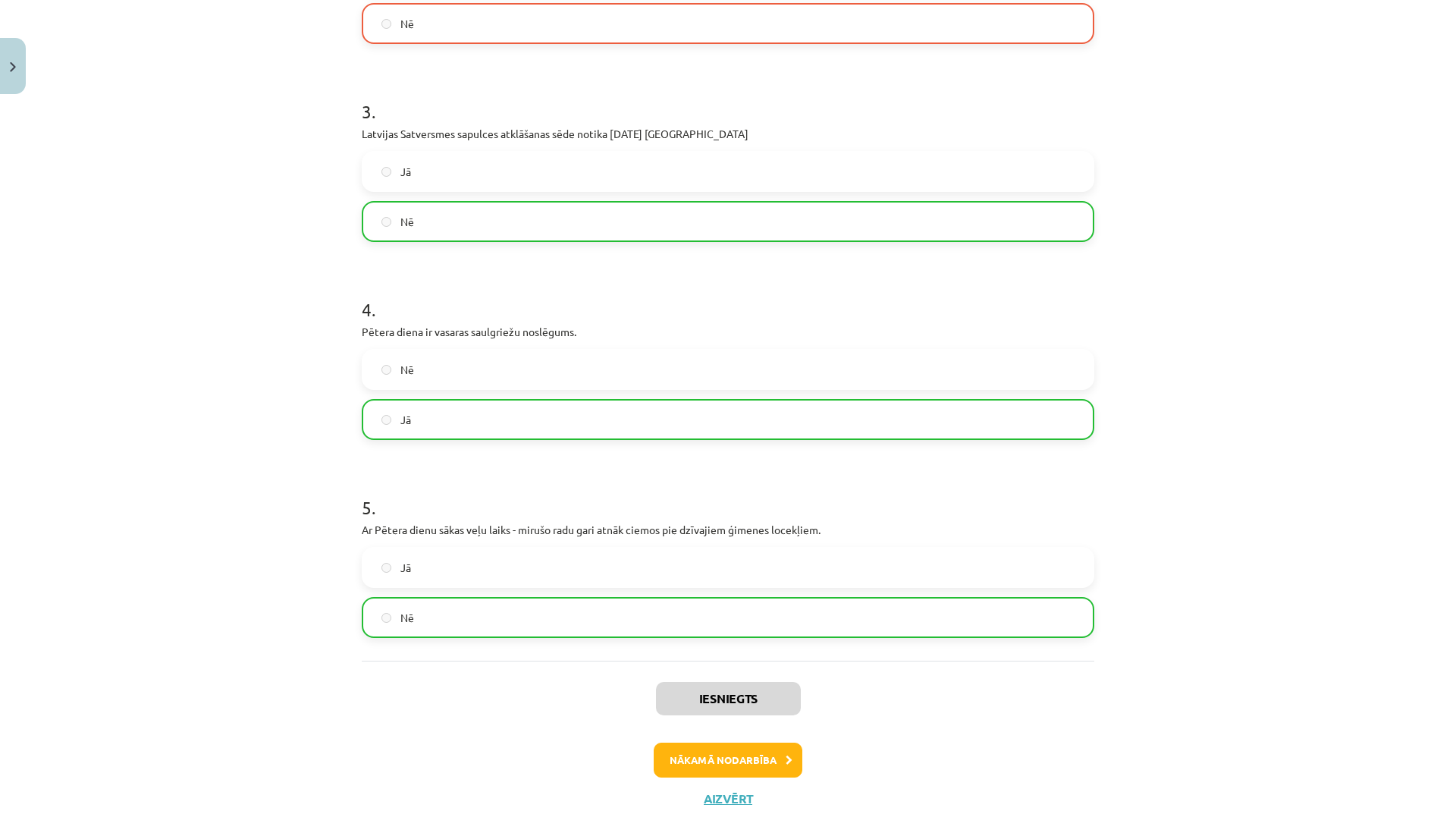
scroll to position [672, 0]
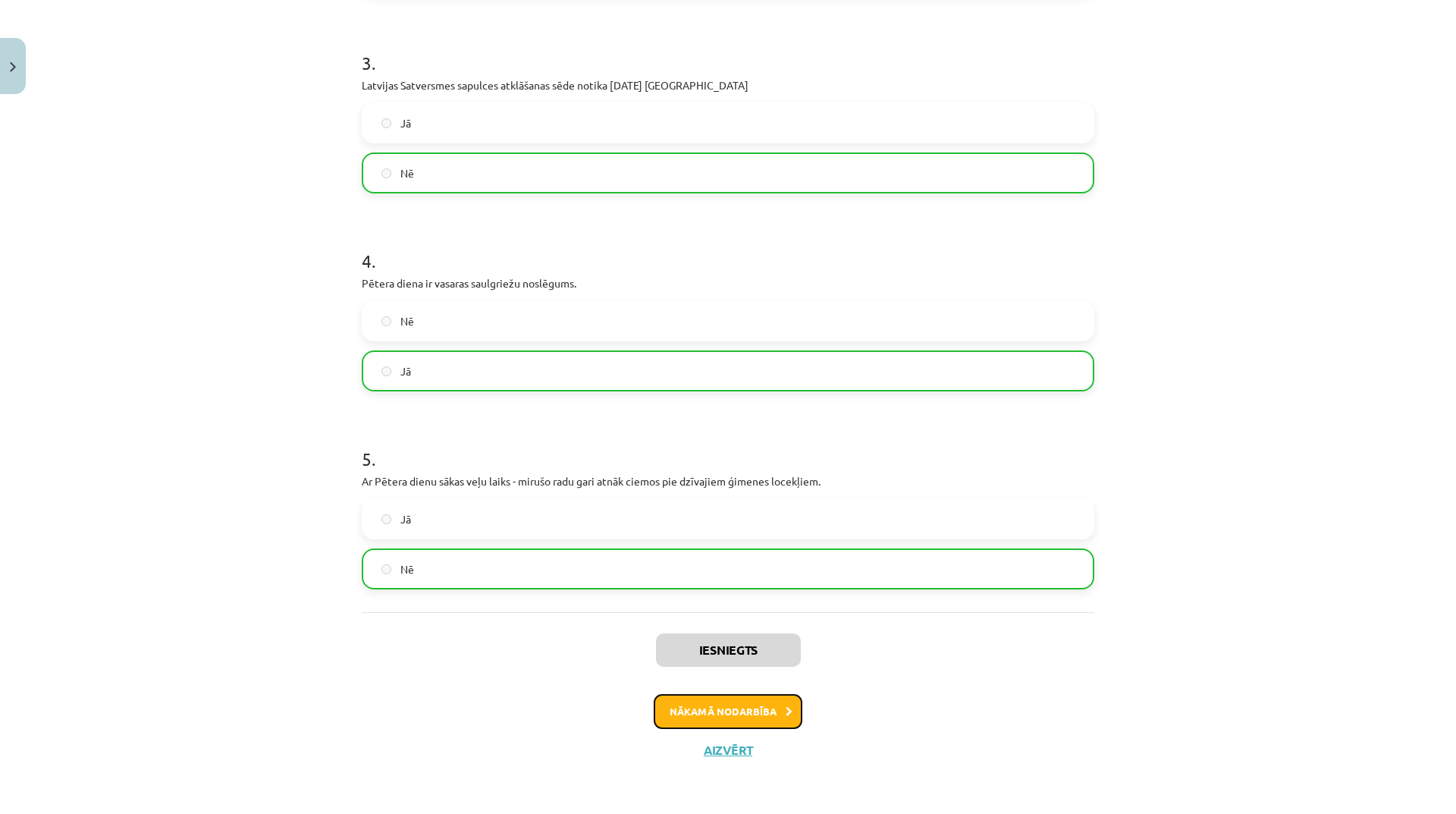
click at [722, 705] on button "Nākamā nodarbība" at bounding box center [728, 712] width 148 height 35
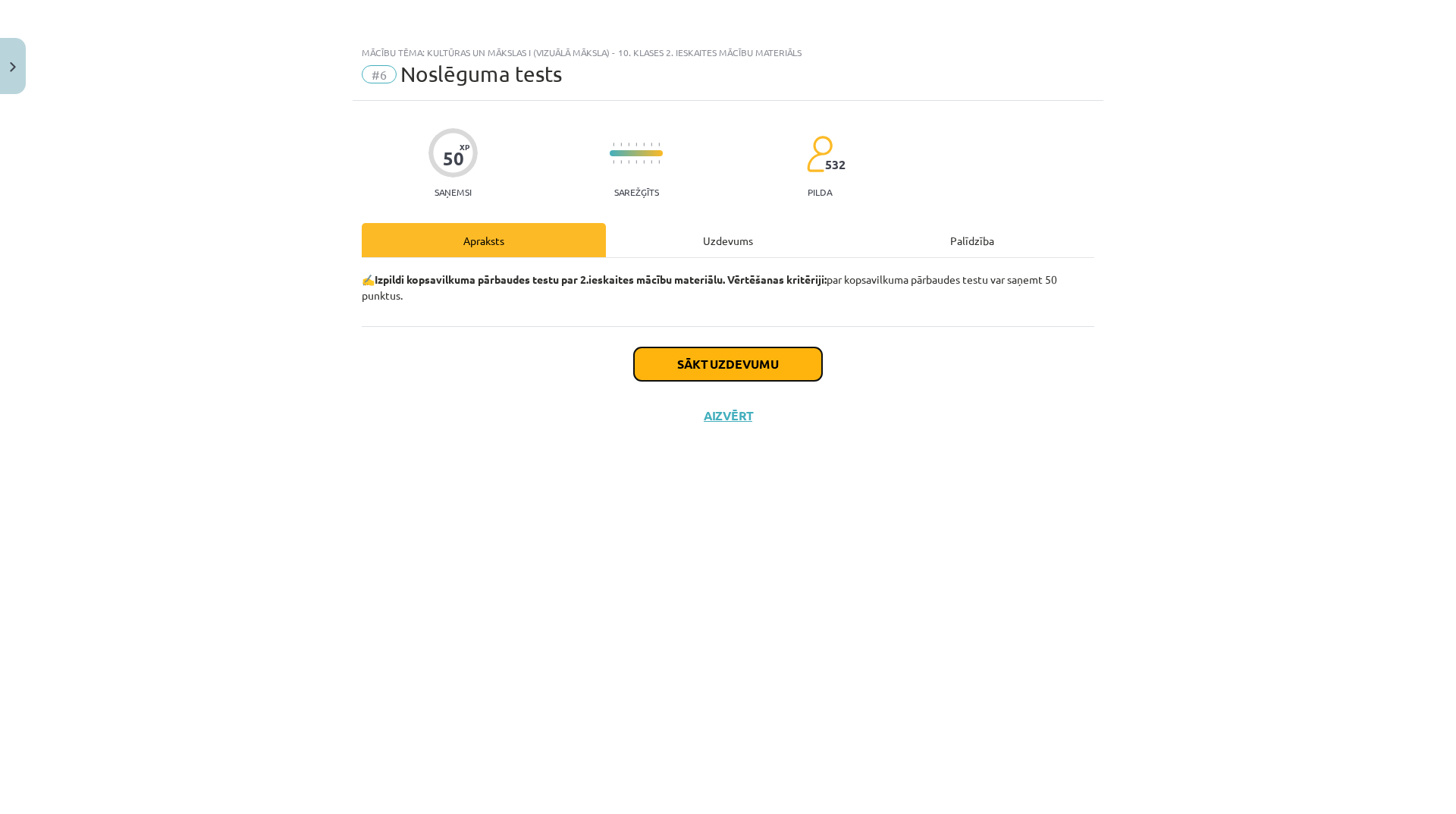
click at [764, 366] on button "Sākt uzdevumu" at bounding box center [728, 364] width 188 height 33
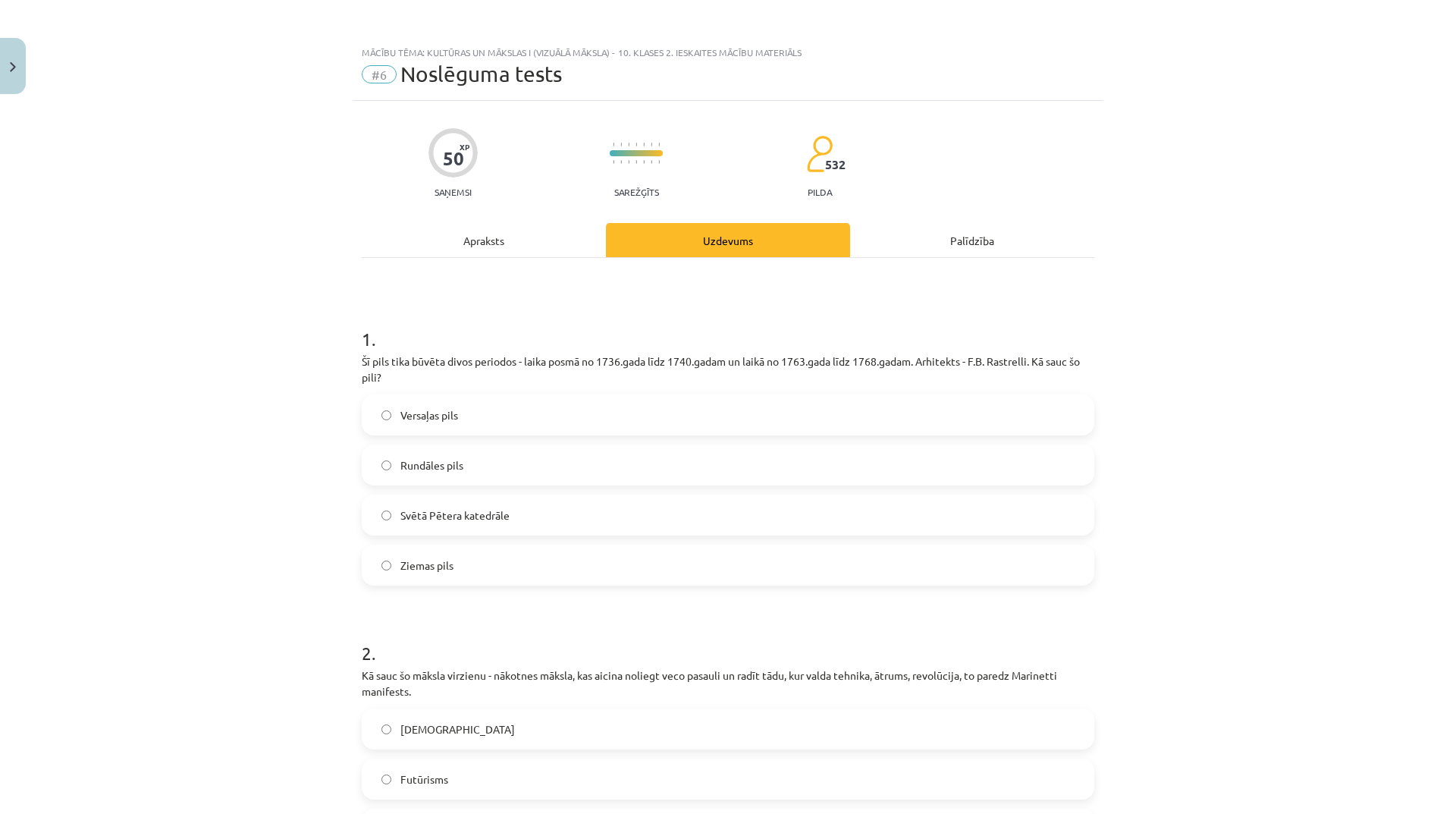
scroll to position [76, 0]
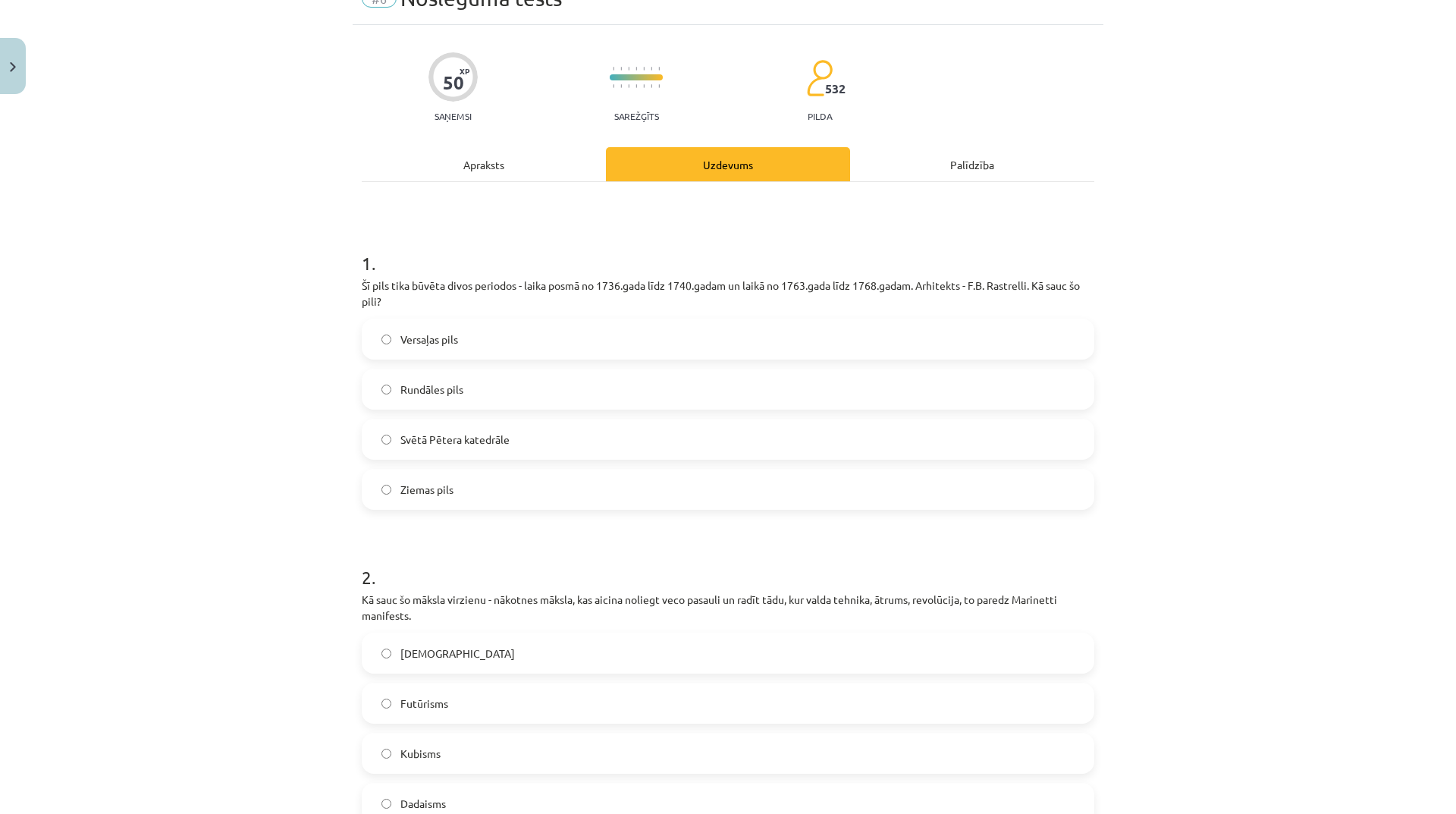
click at [652, 391] on label "Rundāles pils" at bounding box center [728, 389] width 730 height 38
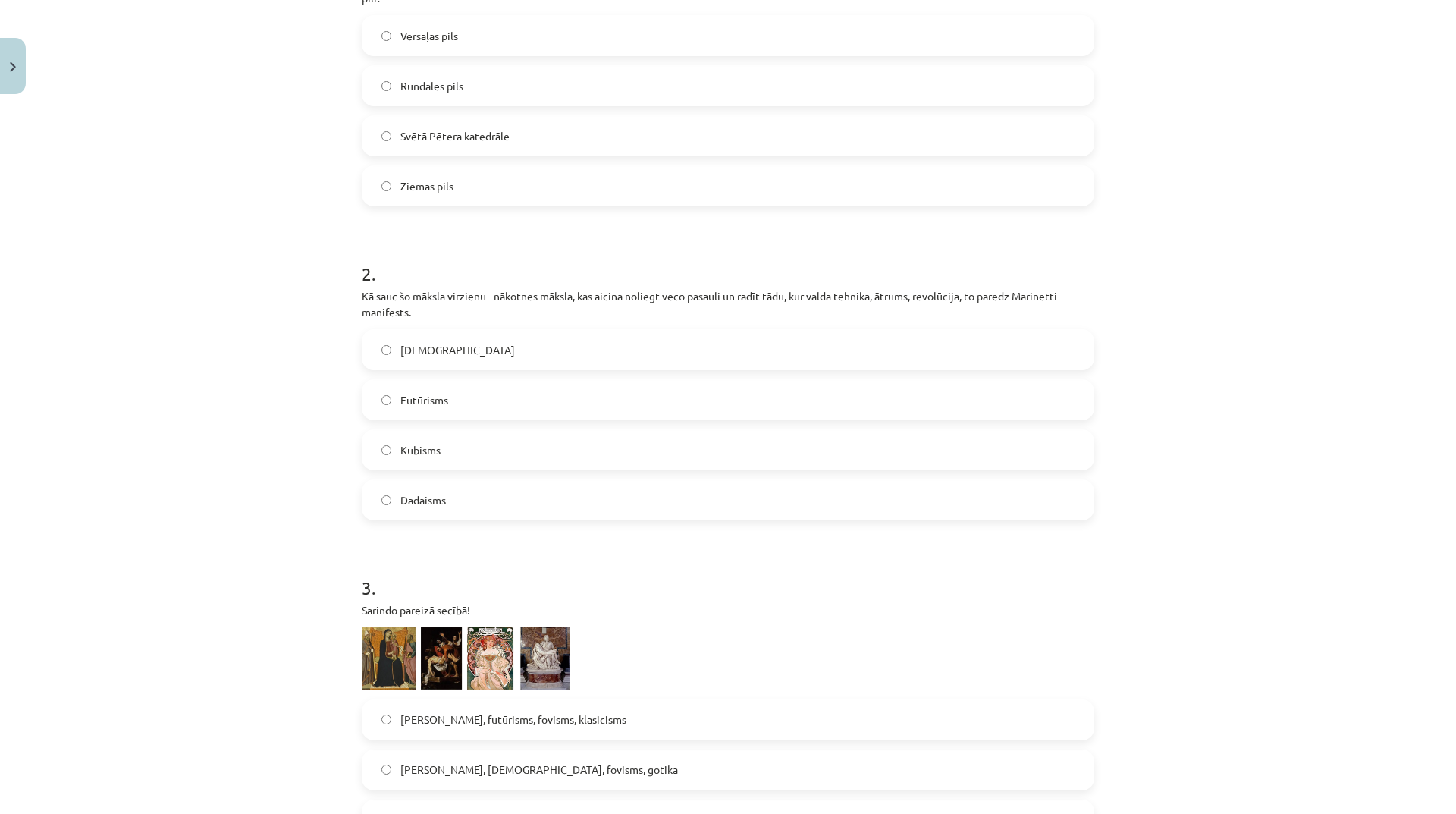
click at [652, 389] on label "Futūrisms" at bounding box center [728, 400] width 730 height 38
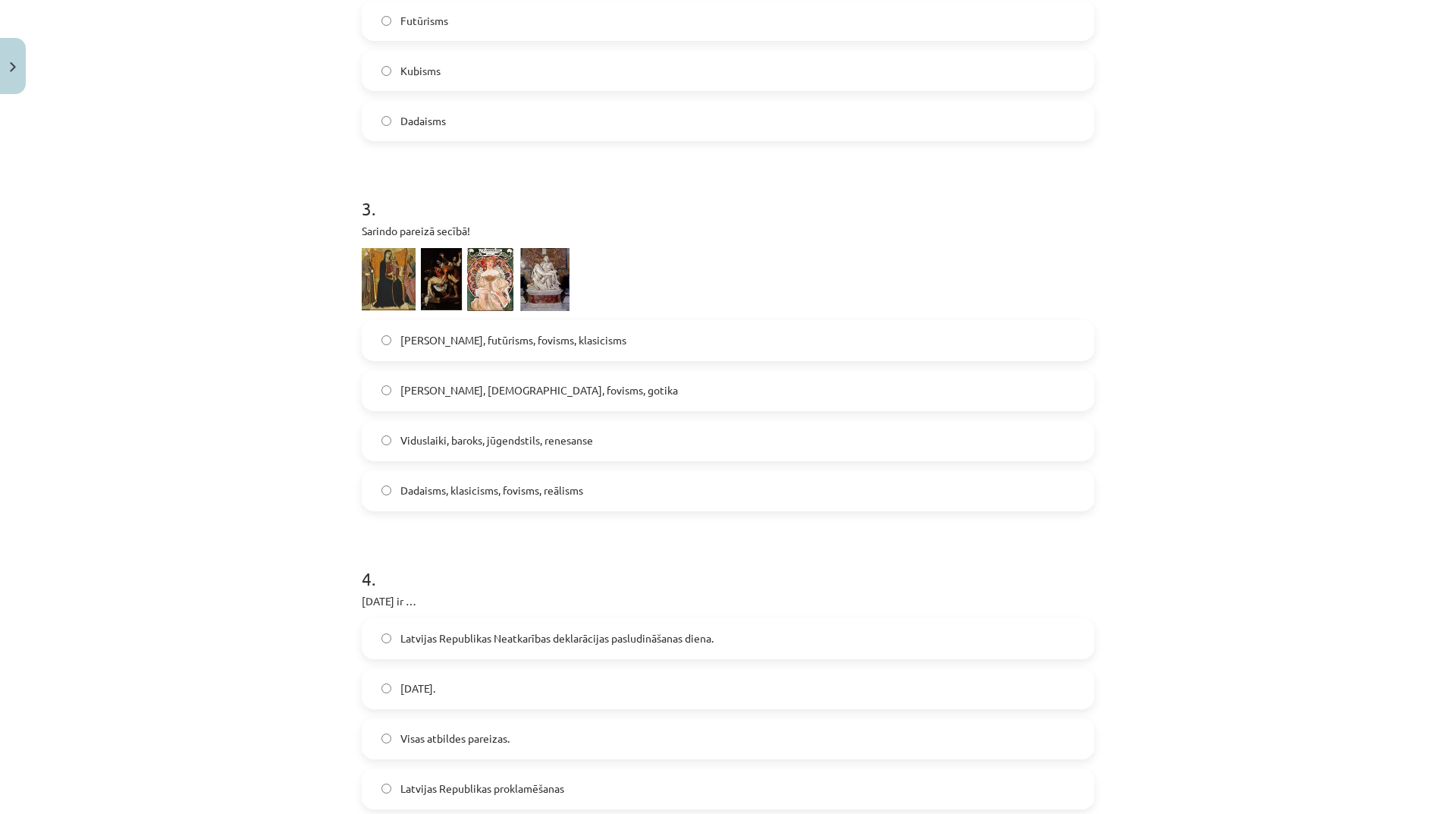
scroll to position [682, 0]
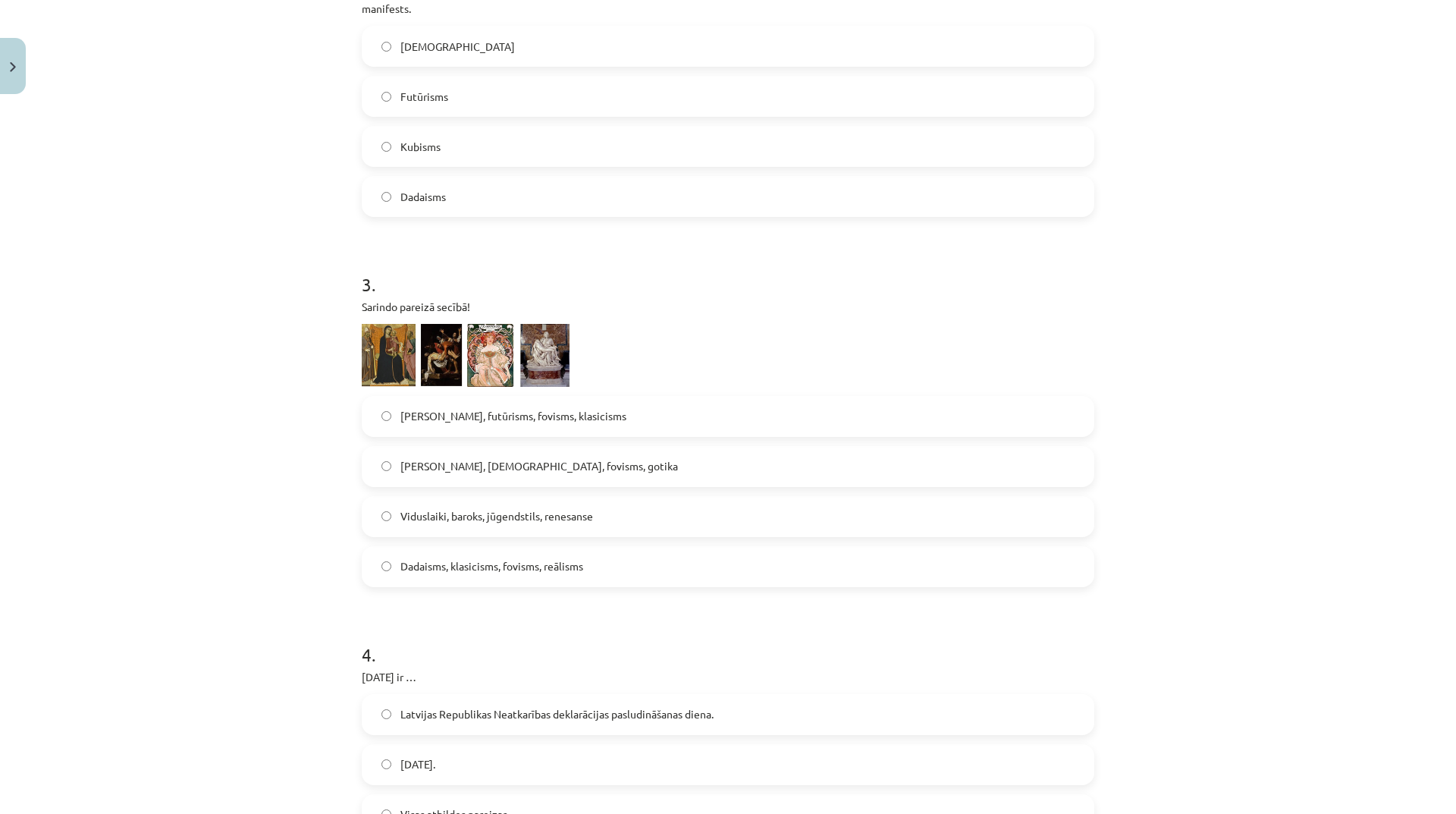
click at [476, 519] on span "Viduslaiki, baroks, jūgendstils, renesanse" at bounding box center [496, 516] width 192 height 16
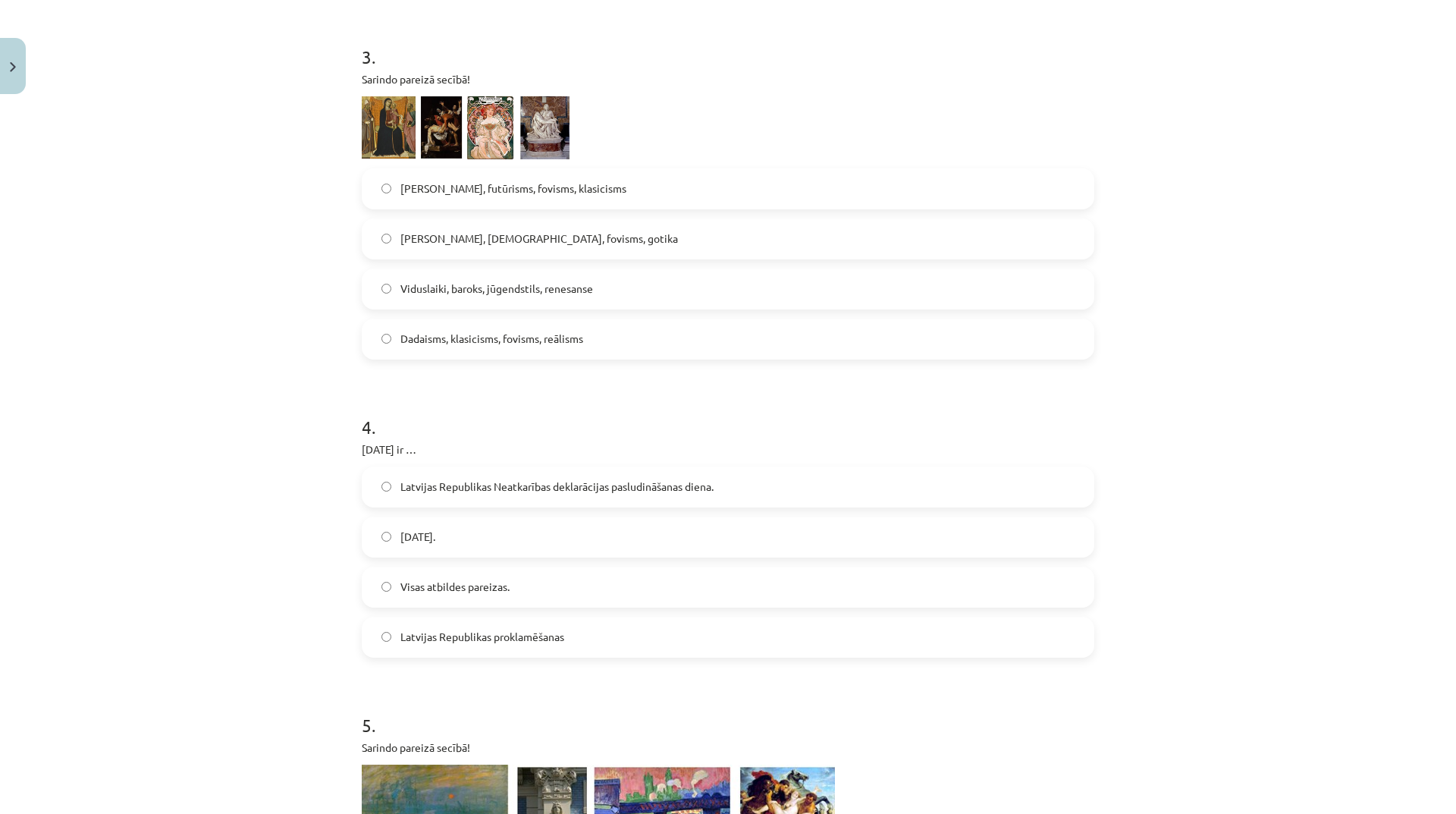
scroll to position [986, 0]
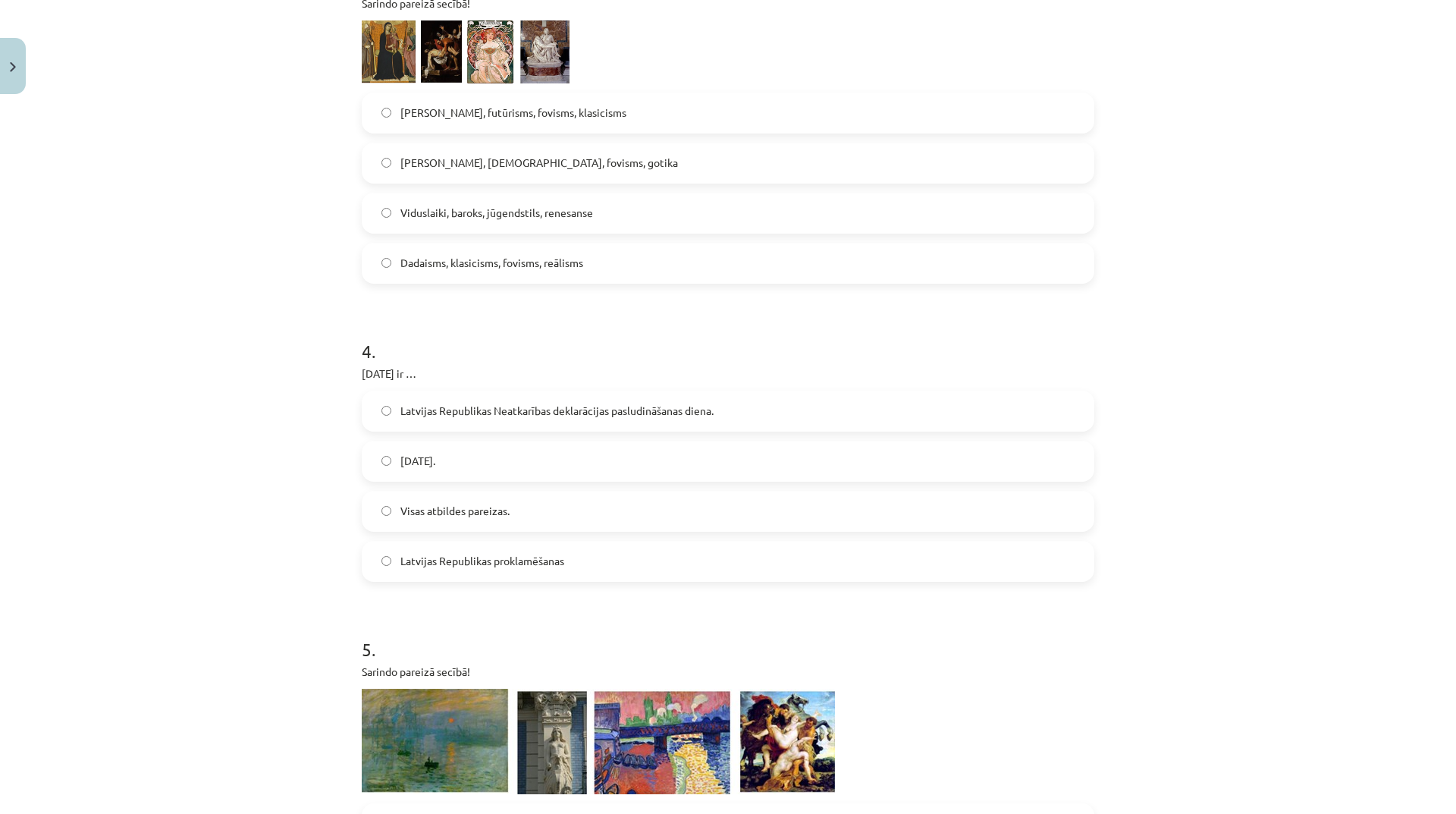
click at [561, 417] on span "Latvijas Republikas Neatkarības deklarācijas pasludināšanas diena." at bounding box center [557, 410] width 313 height 16
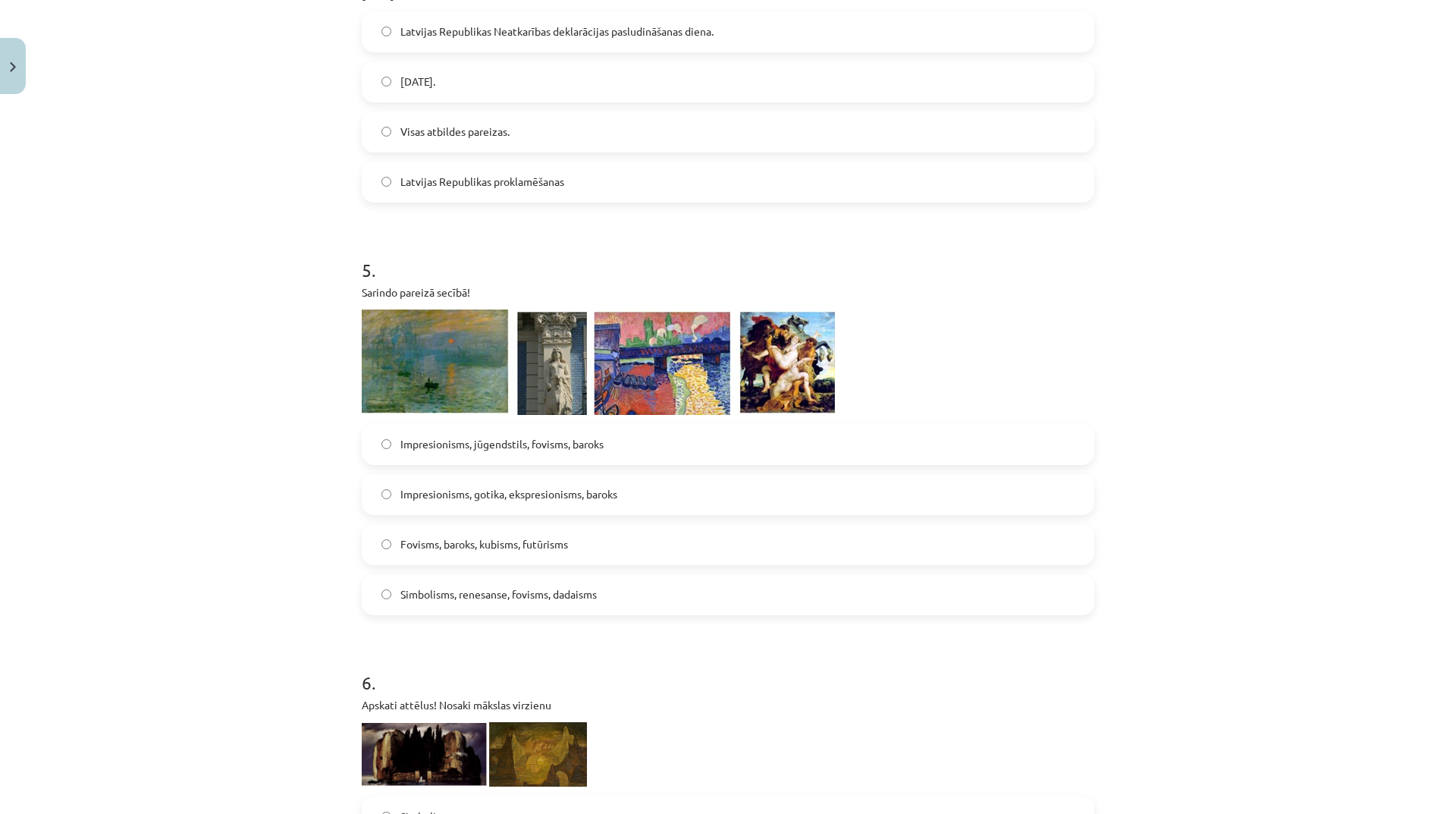
scroll to position [1441, 0]
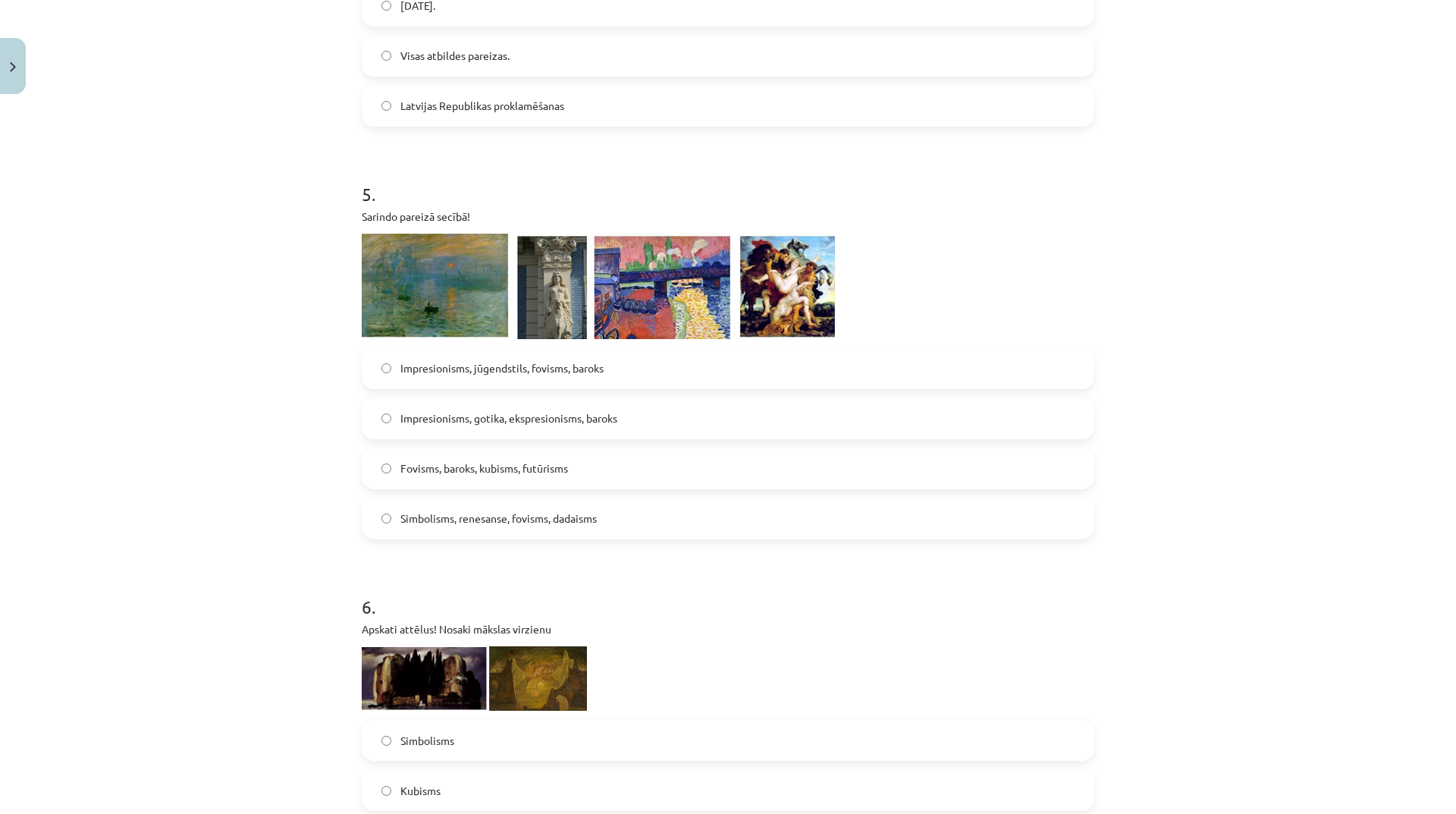
click at [638, 427] on label "Impresionisms, gotika, ekspresionisms, baroks" at bounding box center [728, 419] width 730 height 38
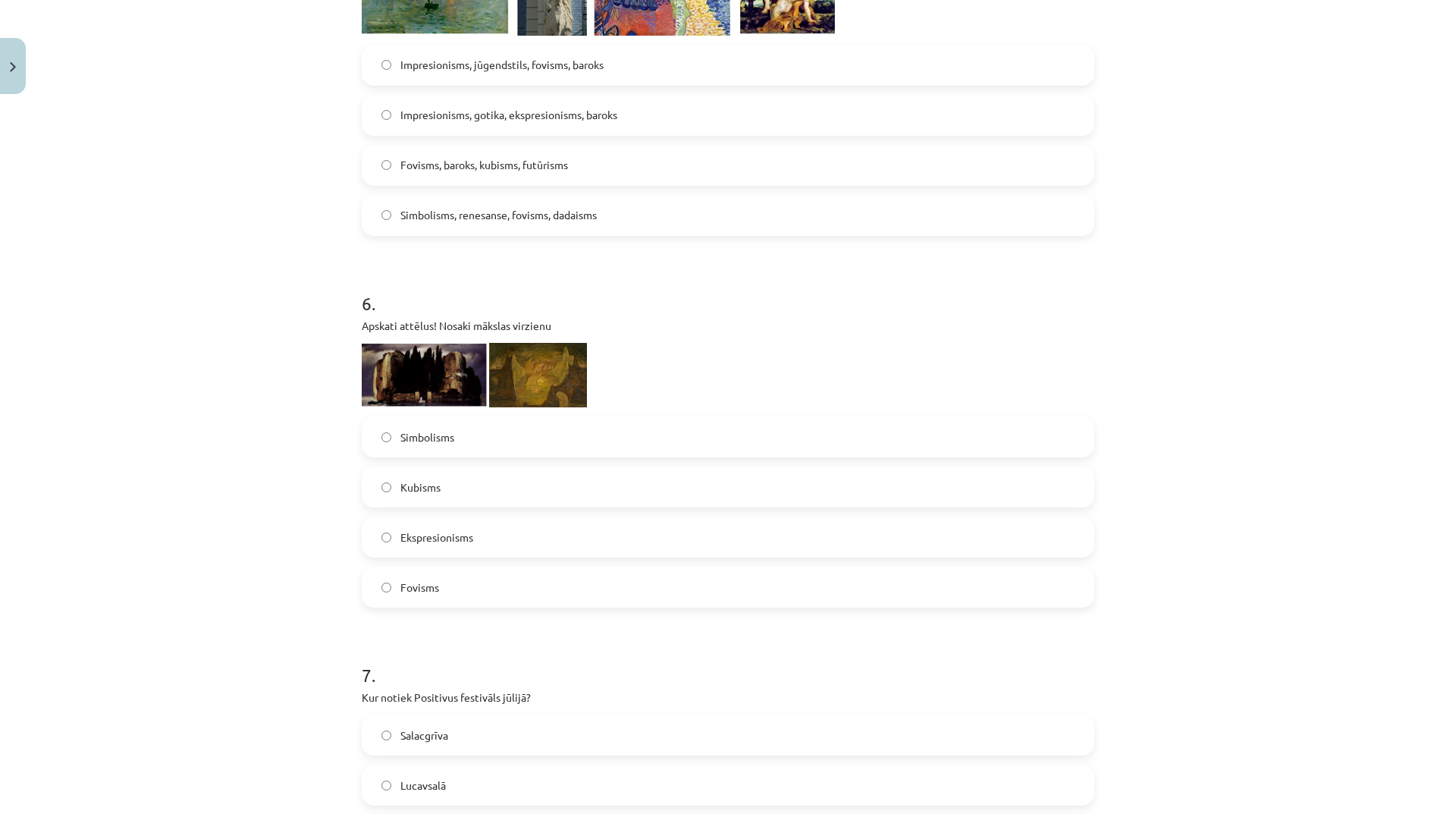
click at [466, 586] on label "Fovisms" at bounding box center [728, 587] width 730 height 38
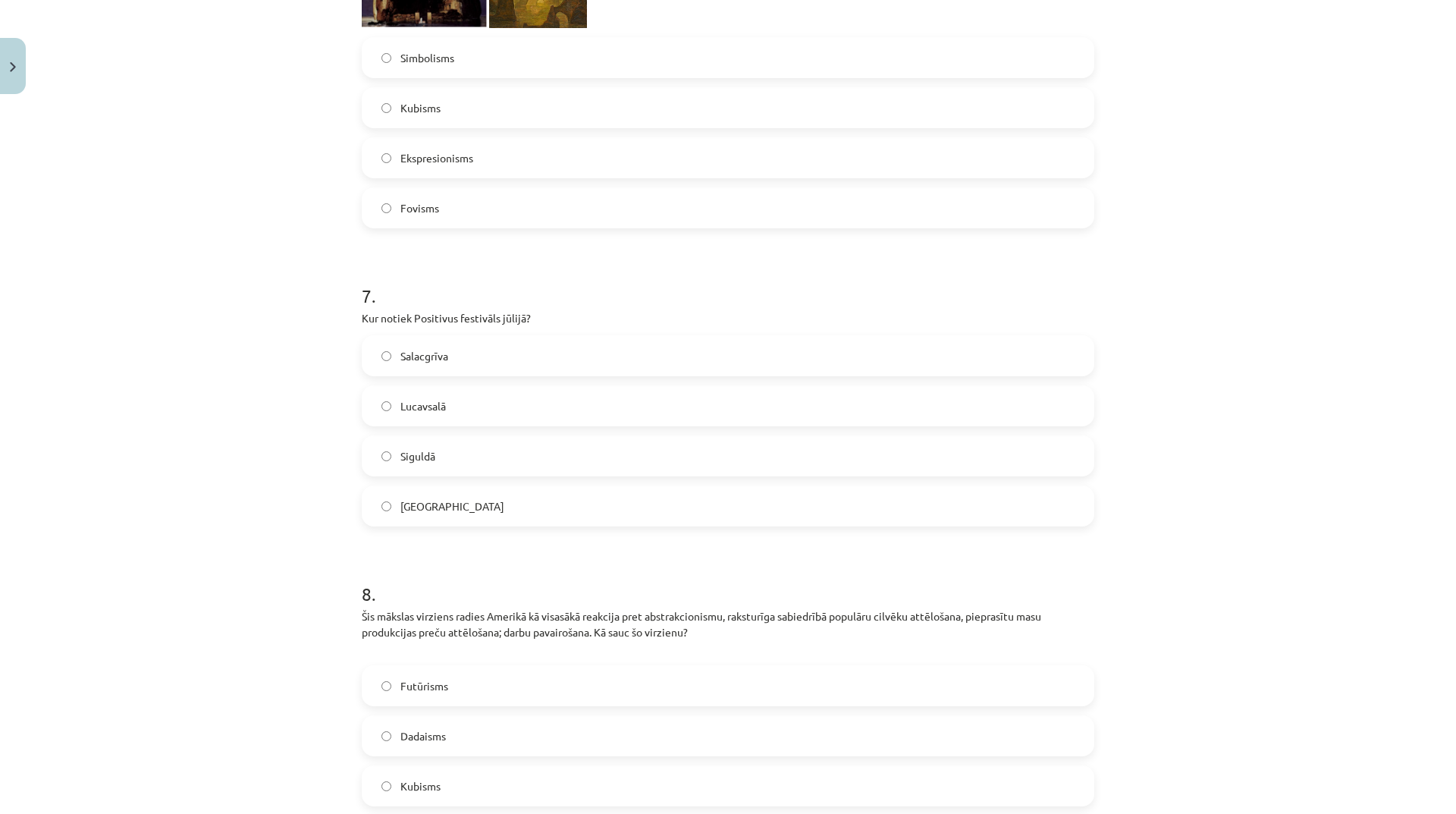
click at [508, 342] on label "Salacgrīva" at bounding box center [728, 356] width 730 height 38
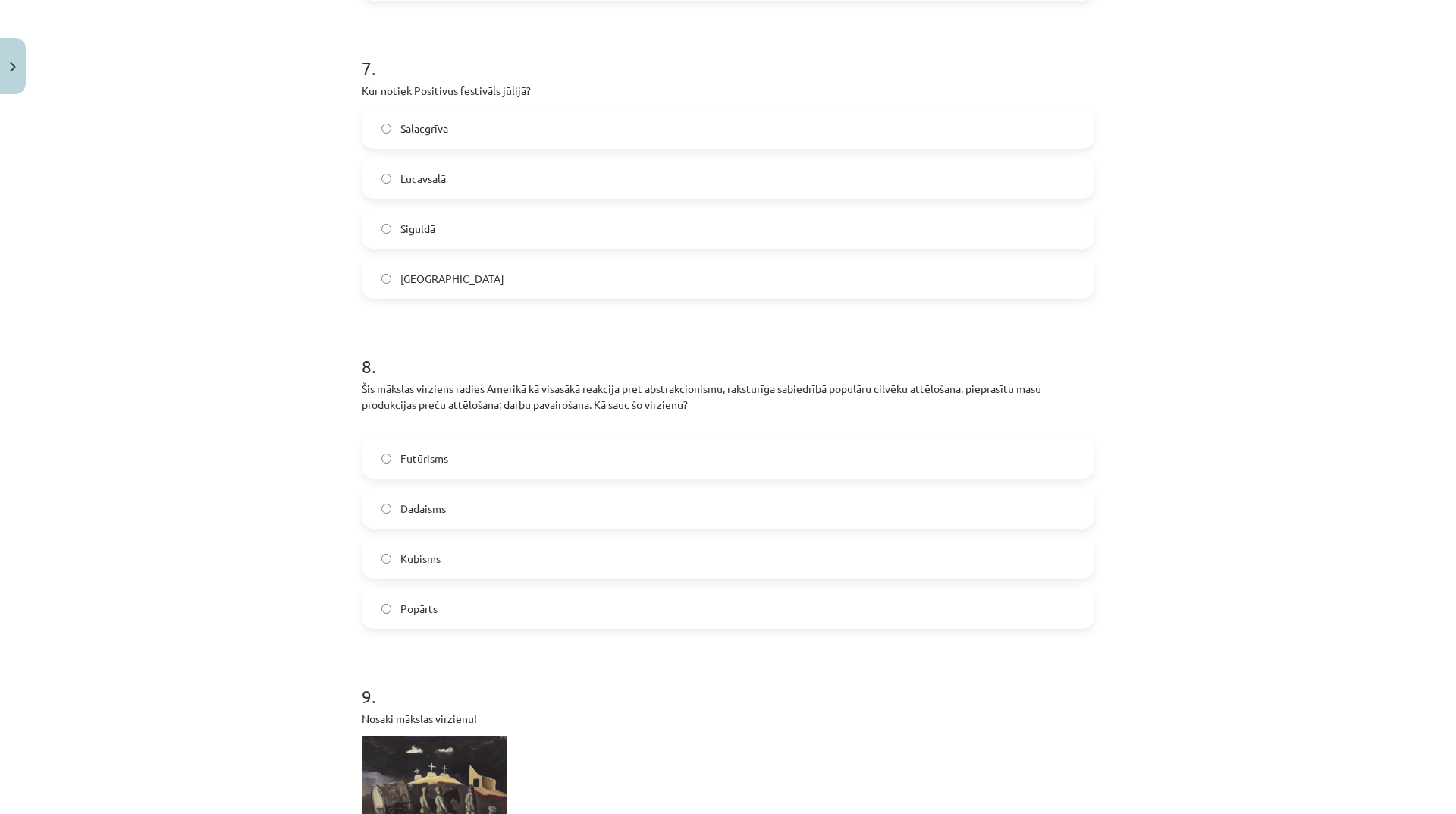
click at [449, 176] on label "Lucavsalā" at bounding box center [728, 178] width 730 height 38
click at [437, 552] on label "Kubisms" at bounding box center [728, 558] width 730 height 38
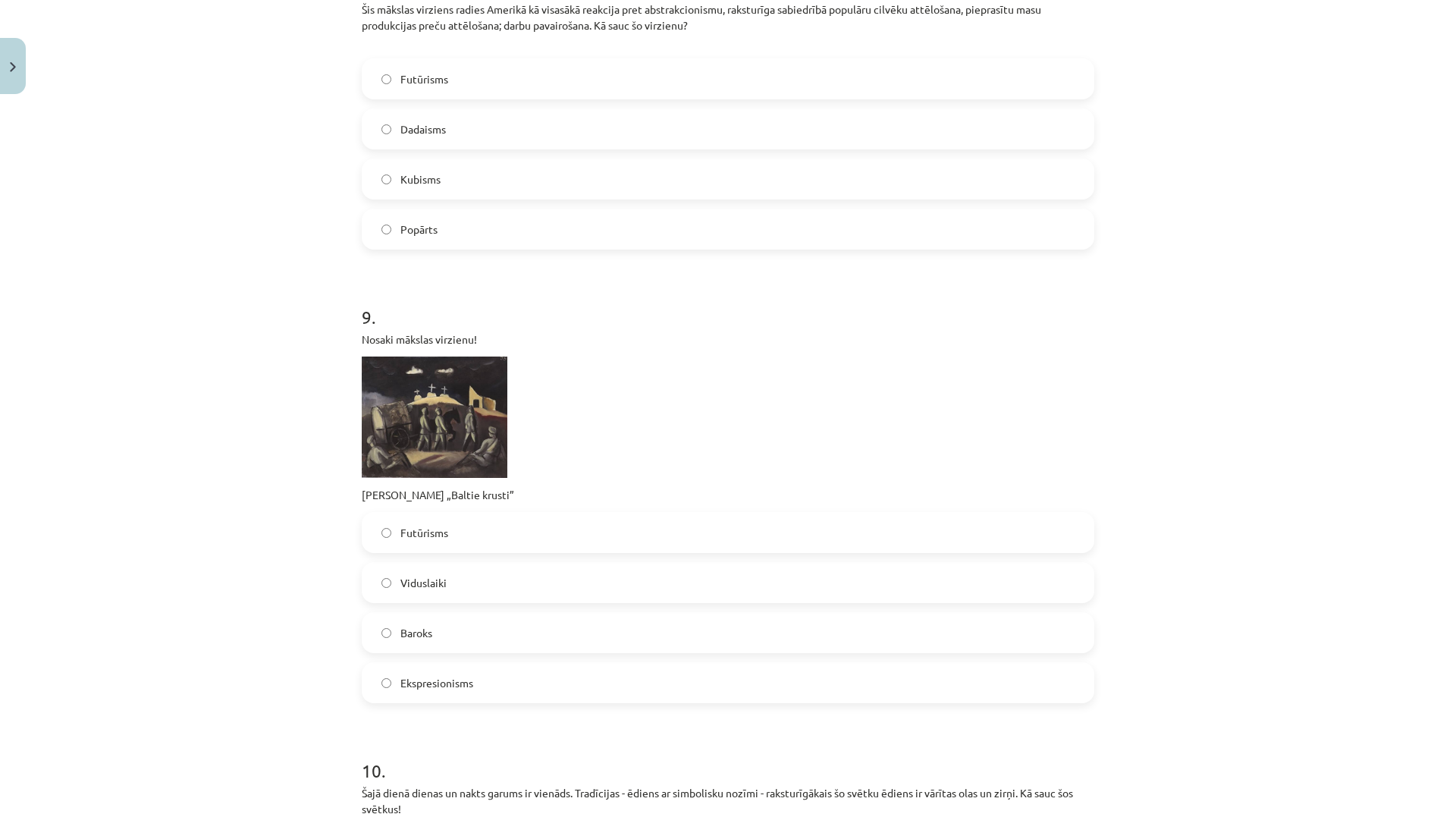
scroll to position [2806, 0]
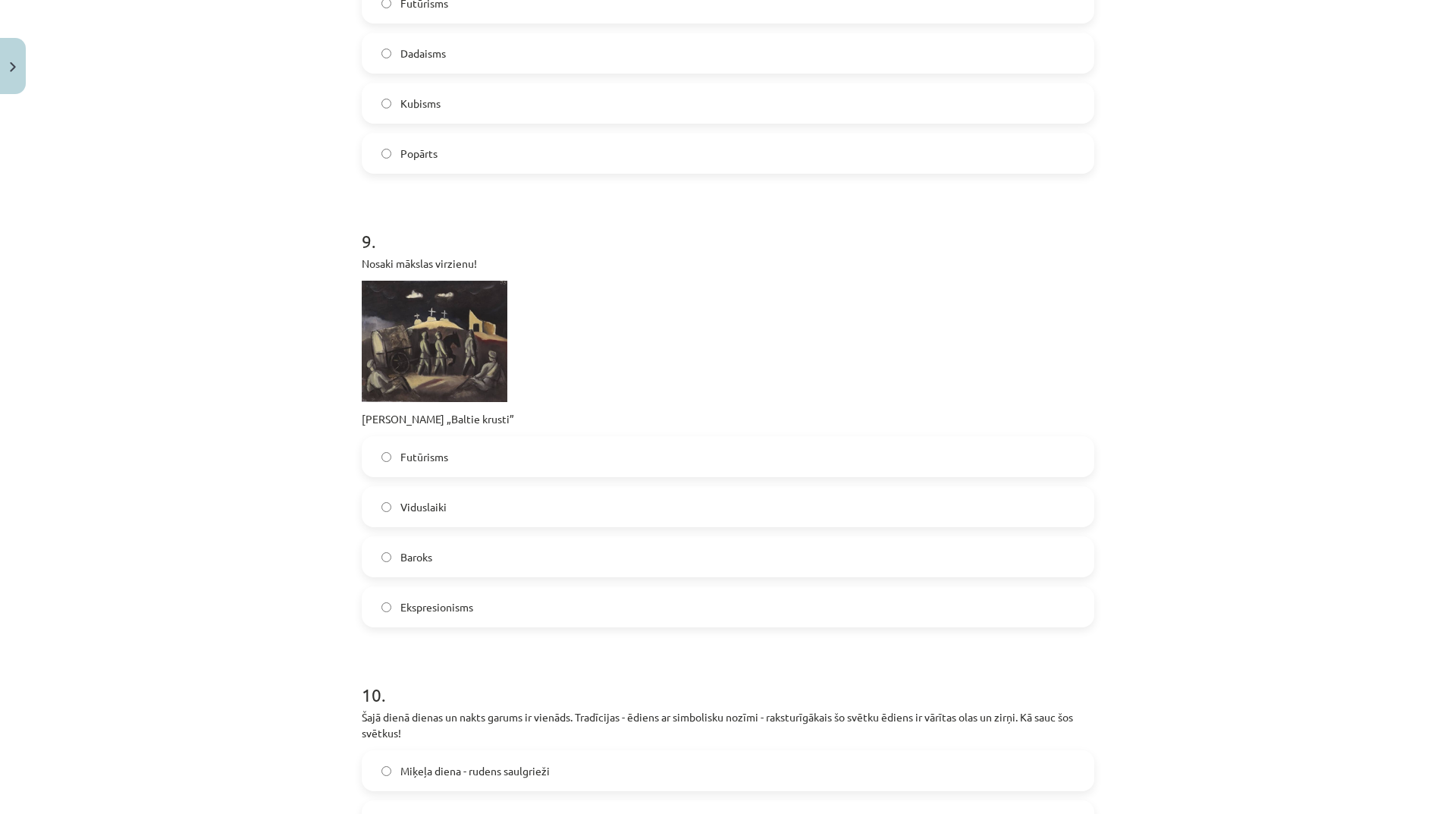
click at [485, 562] on label "Baroks" at bounding box center [728, 557] width 730 height 38
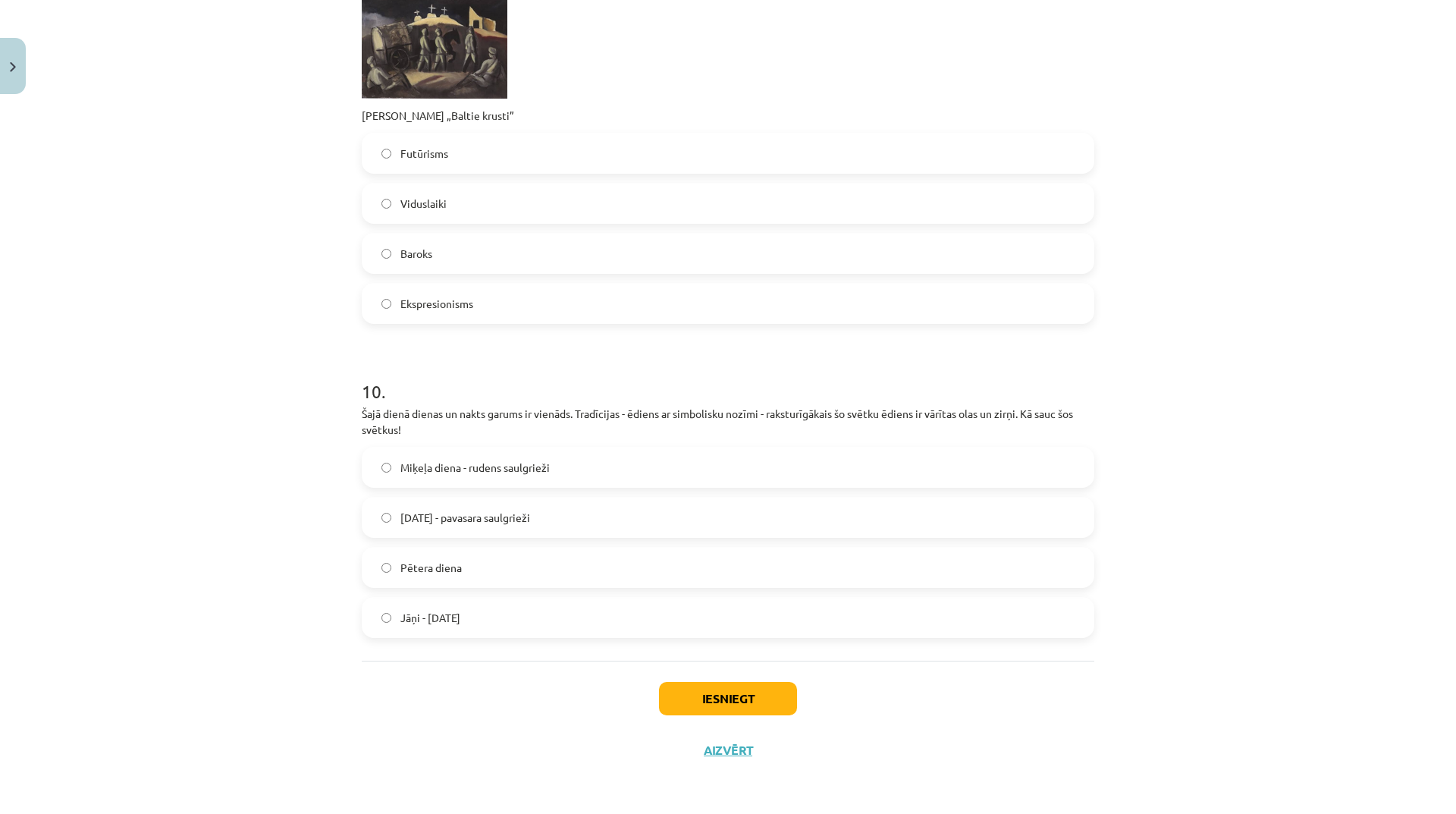
click at [447, 567] on span "Pētera diena" at bounding box center [431, 567] width 62 height 16
click at [784, 697] on button "Iesniegt" at bounding box center [728, 698] width 138 height 33
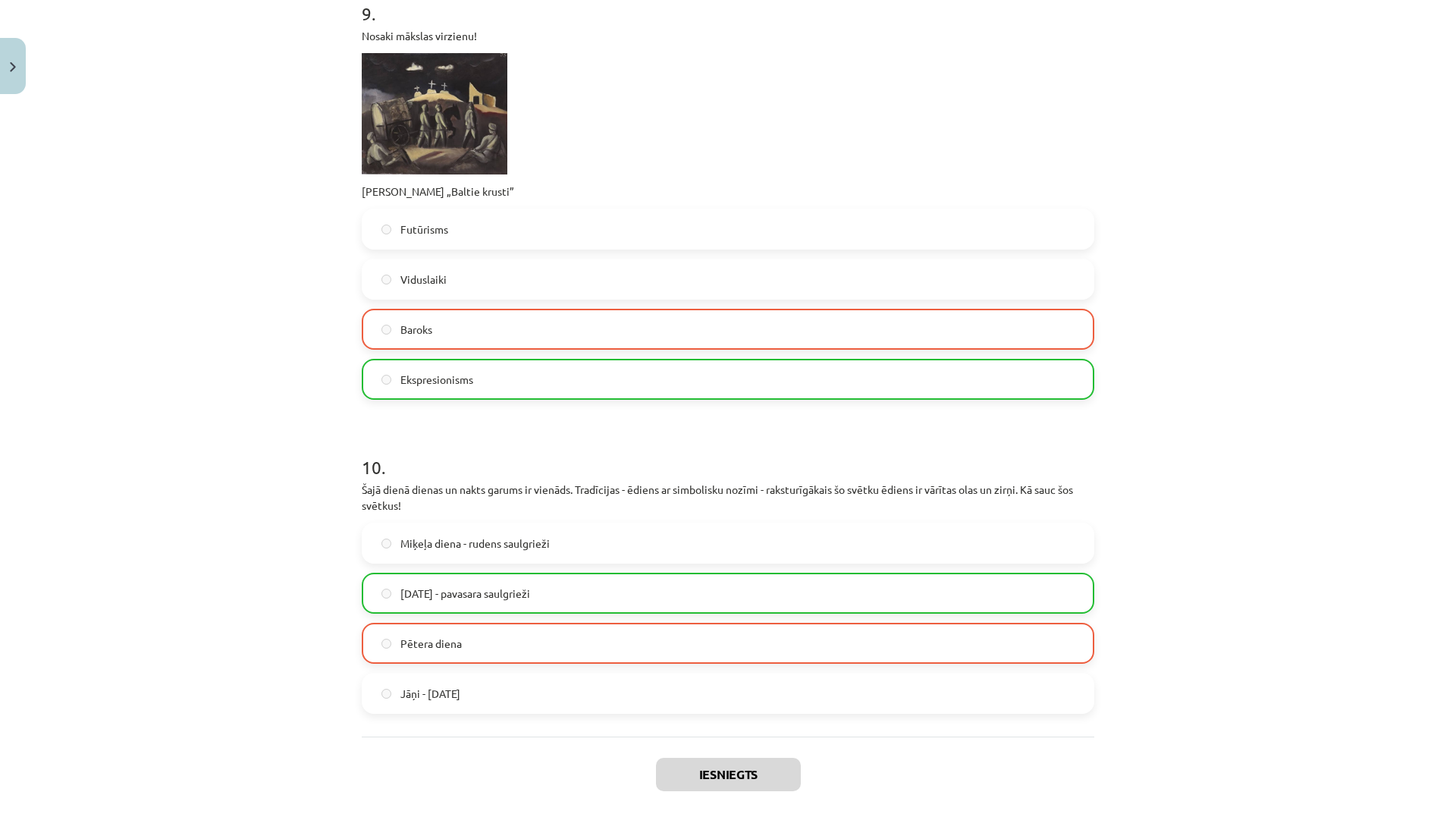
scroll to position [3158, 0]
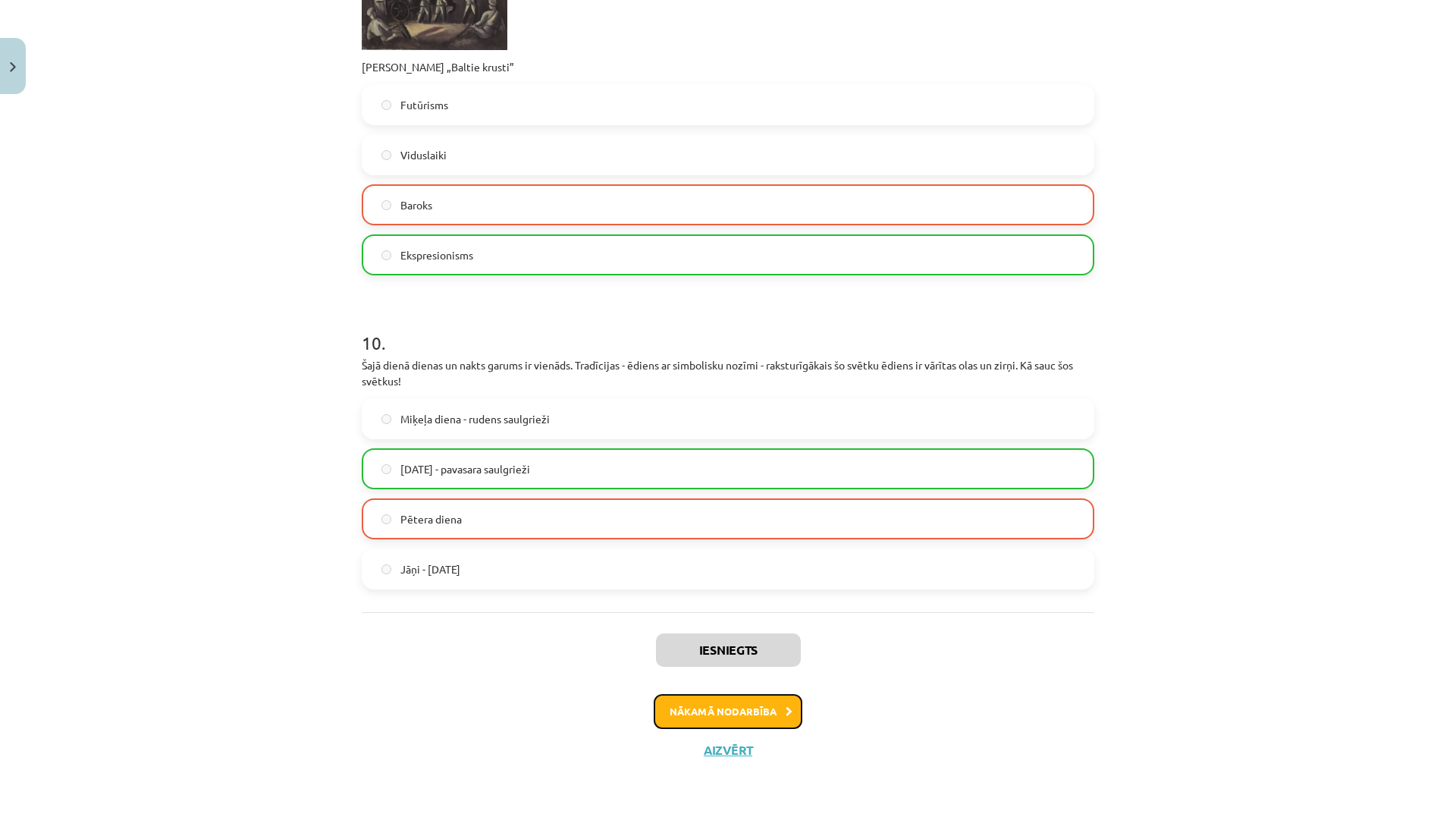
click at [765, 713] on button "Nākamā nodarbība" at bounding box center [728, 712] width 148 height 35
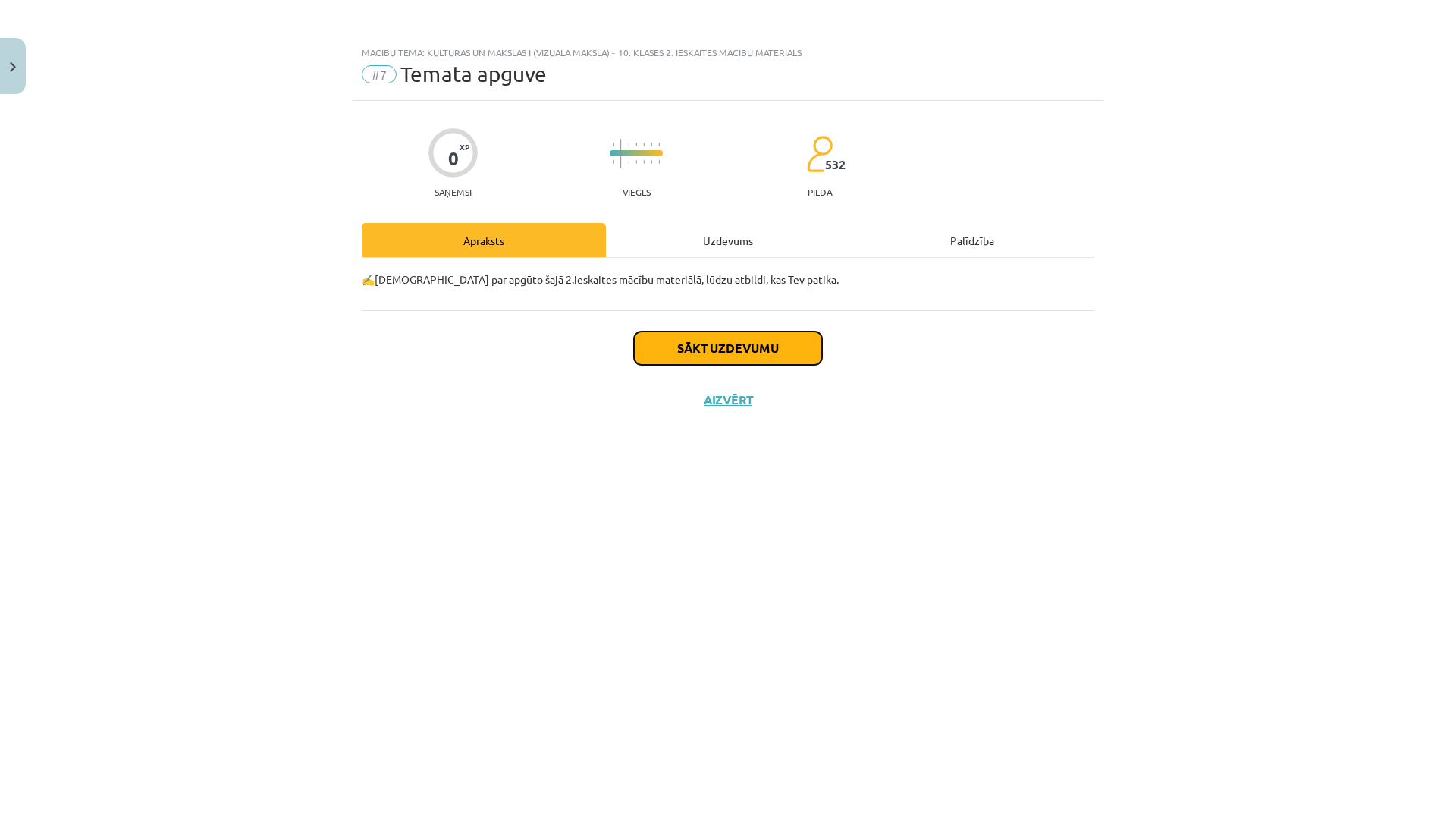
click at [763, 352] on button "Sākt uzdevumu" at bounding box center [728, 348] width 188 height 33
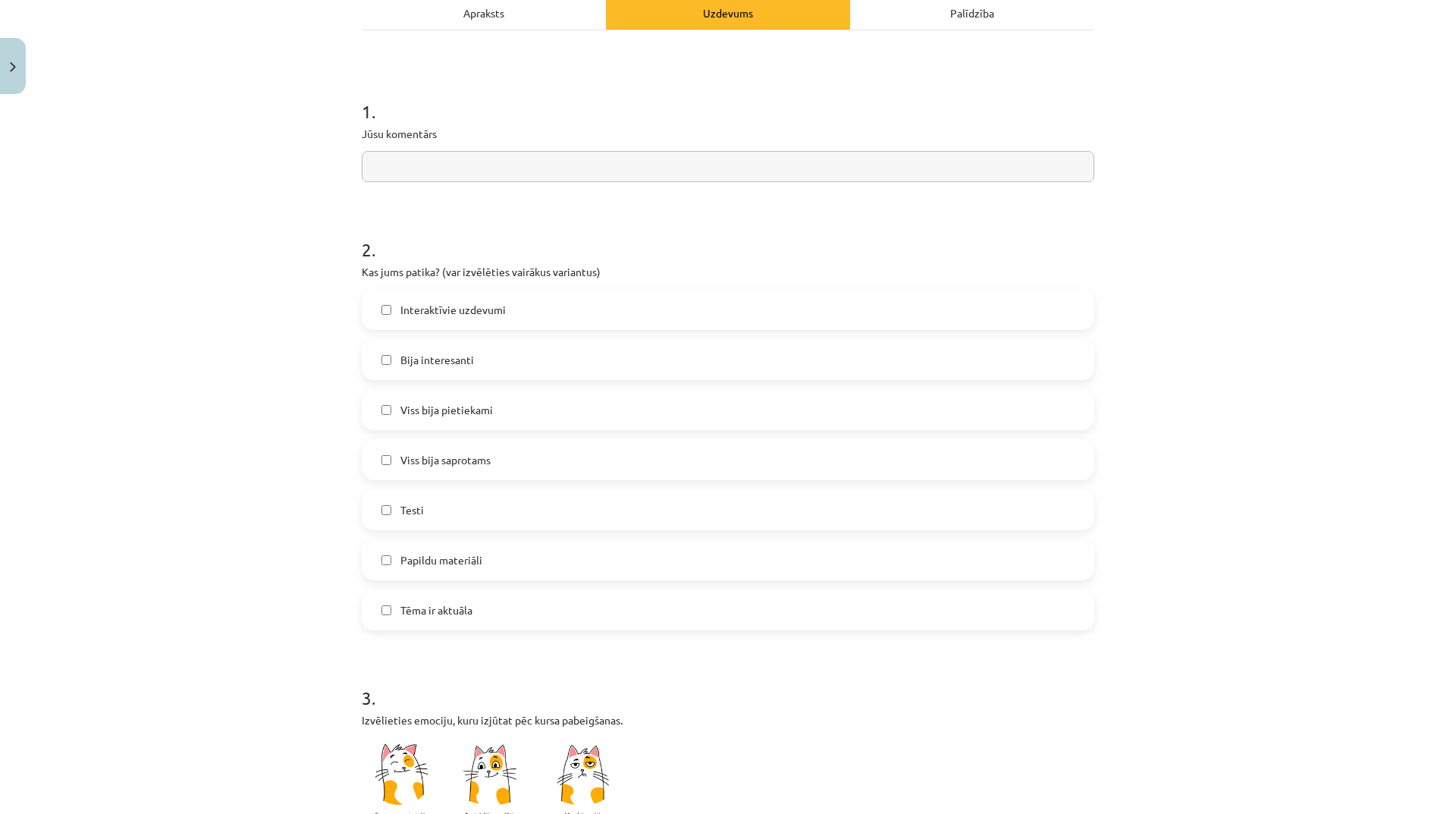
scroll to position [303, 0]
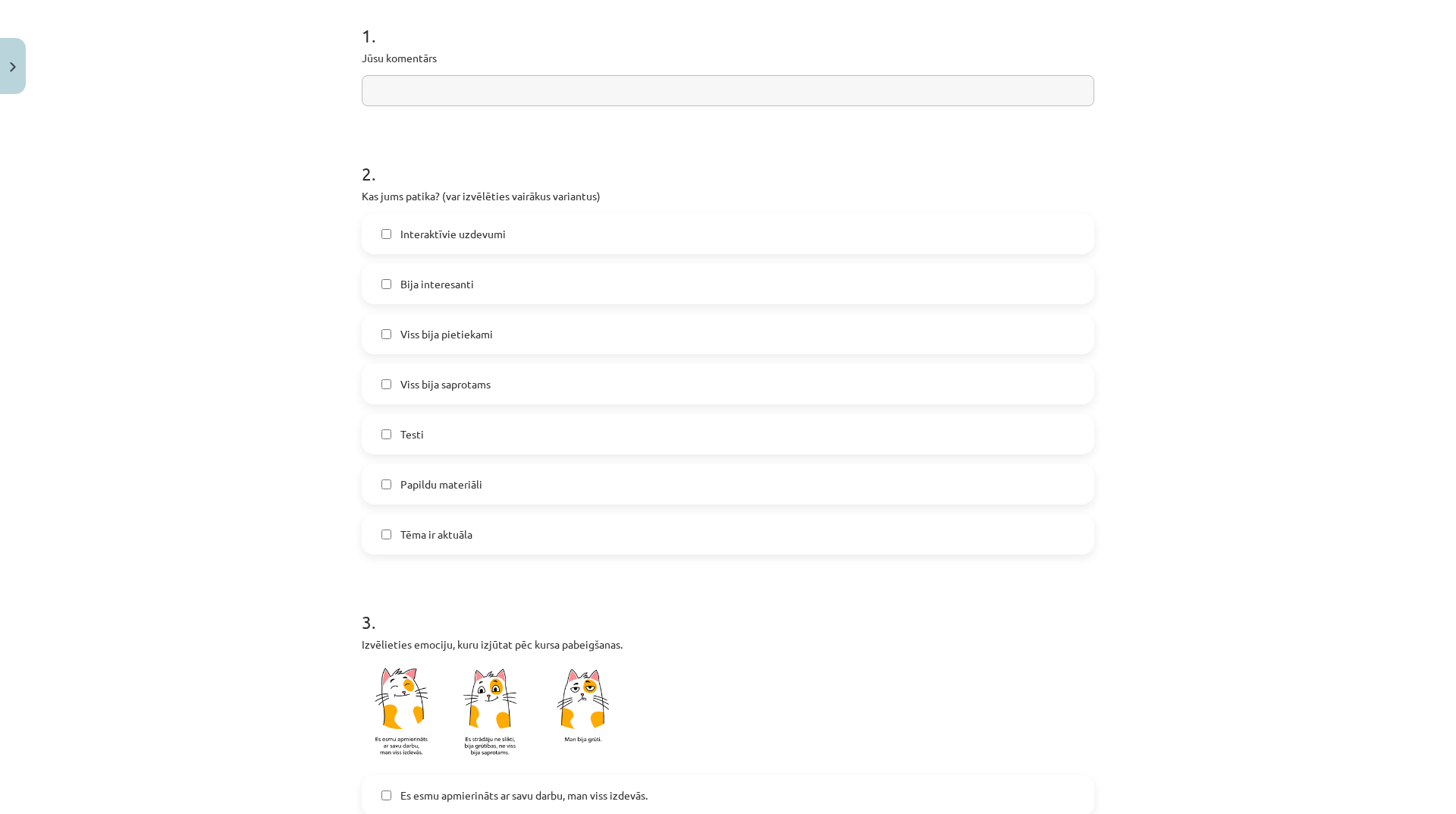
click at [561, 432] on label "Testi" at bounding box center [728, 434] width 730 height 38
click at [476, 281] on label "Bija interesanti" at bounding box center [728, 284] width 730 height 38
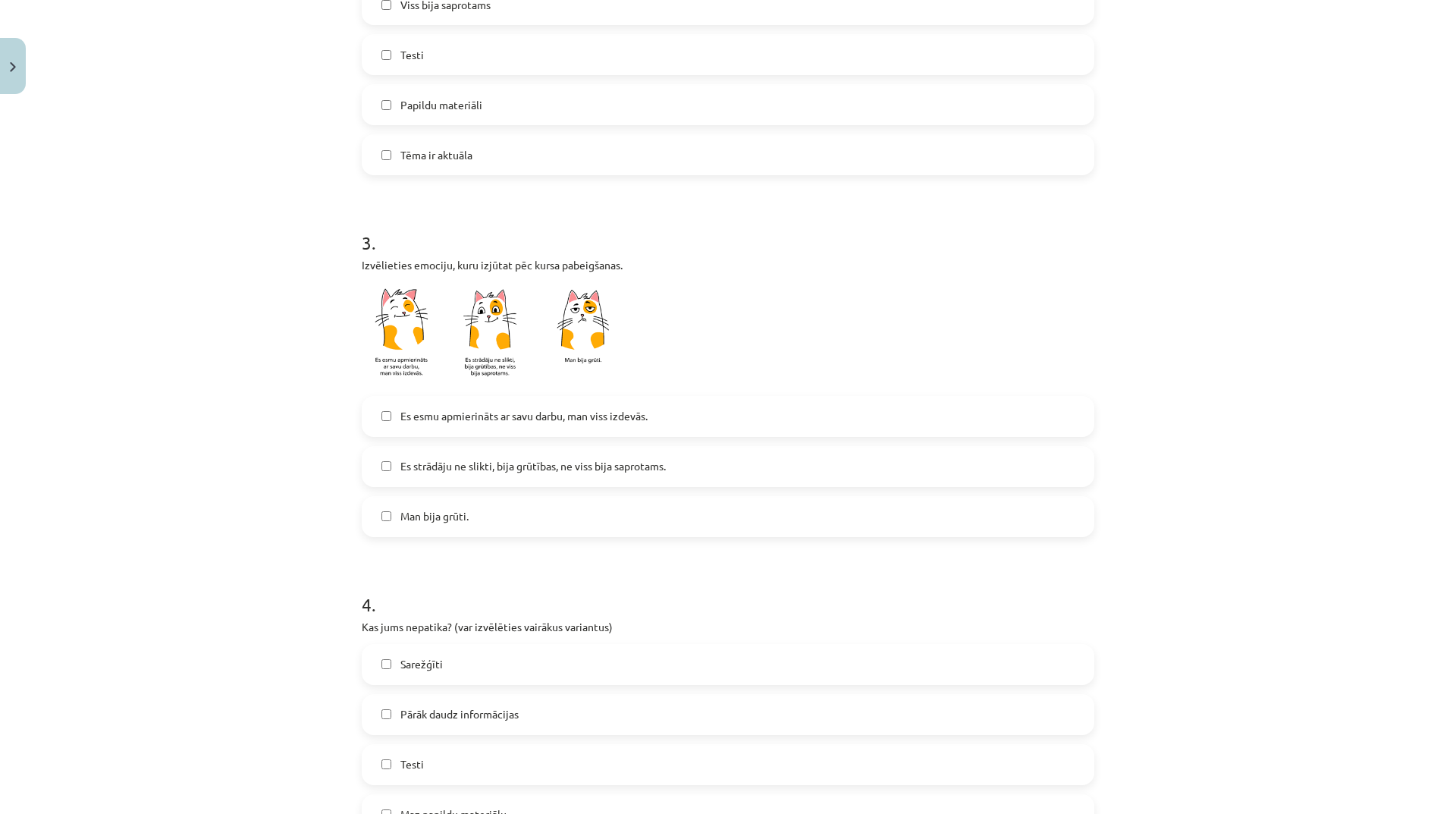
click at [392, 525] on label "Man bija grūti." at bounding box center [728, 517] width 730 height 38
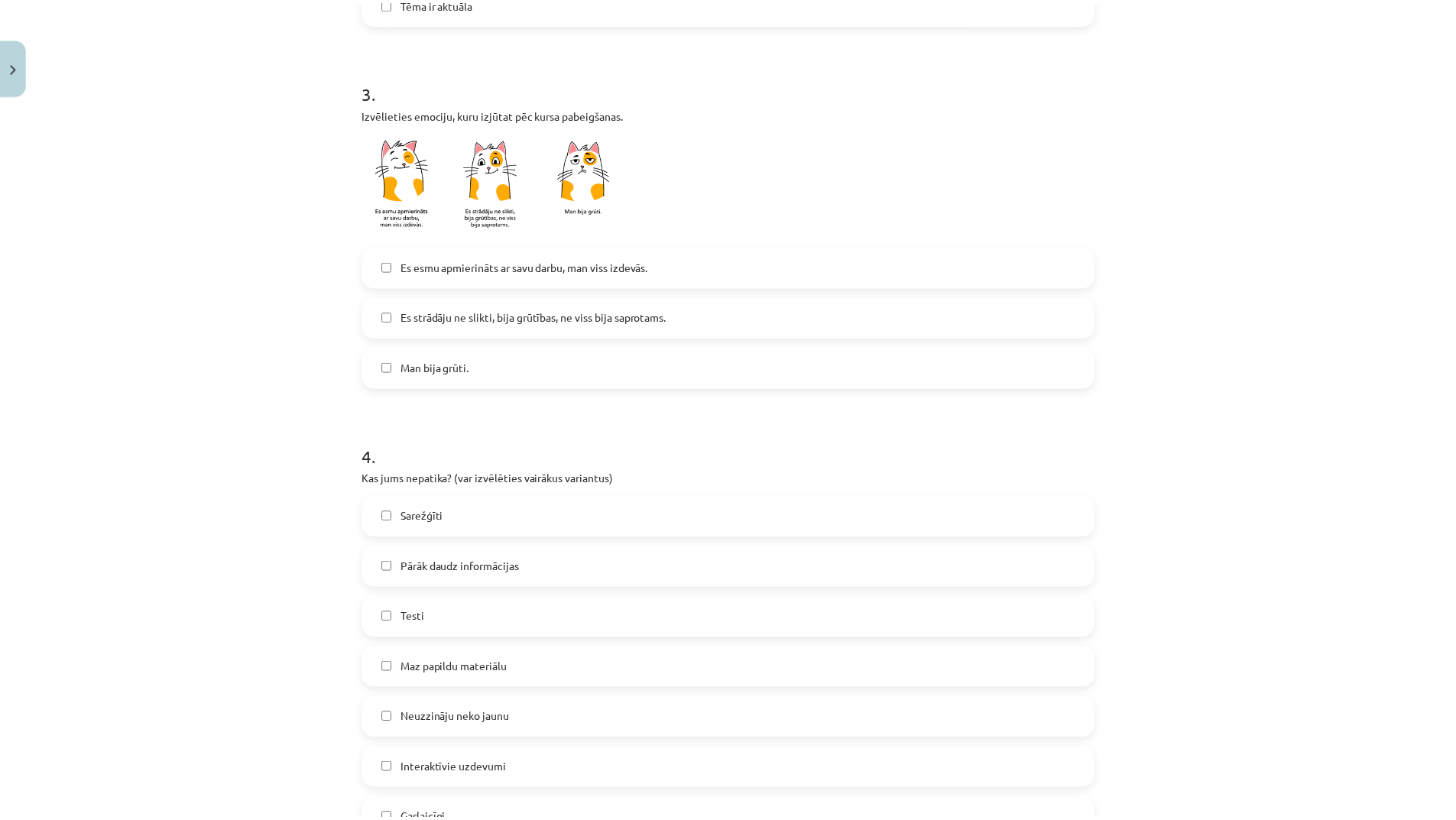
scroll to position [993, 0]
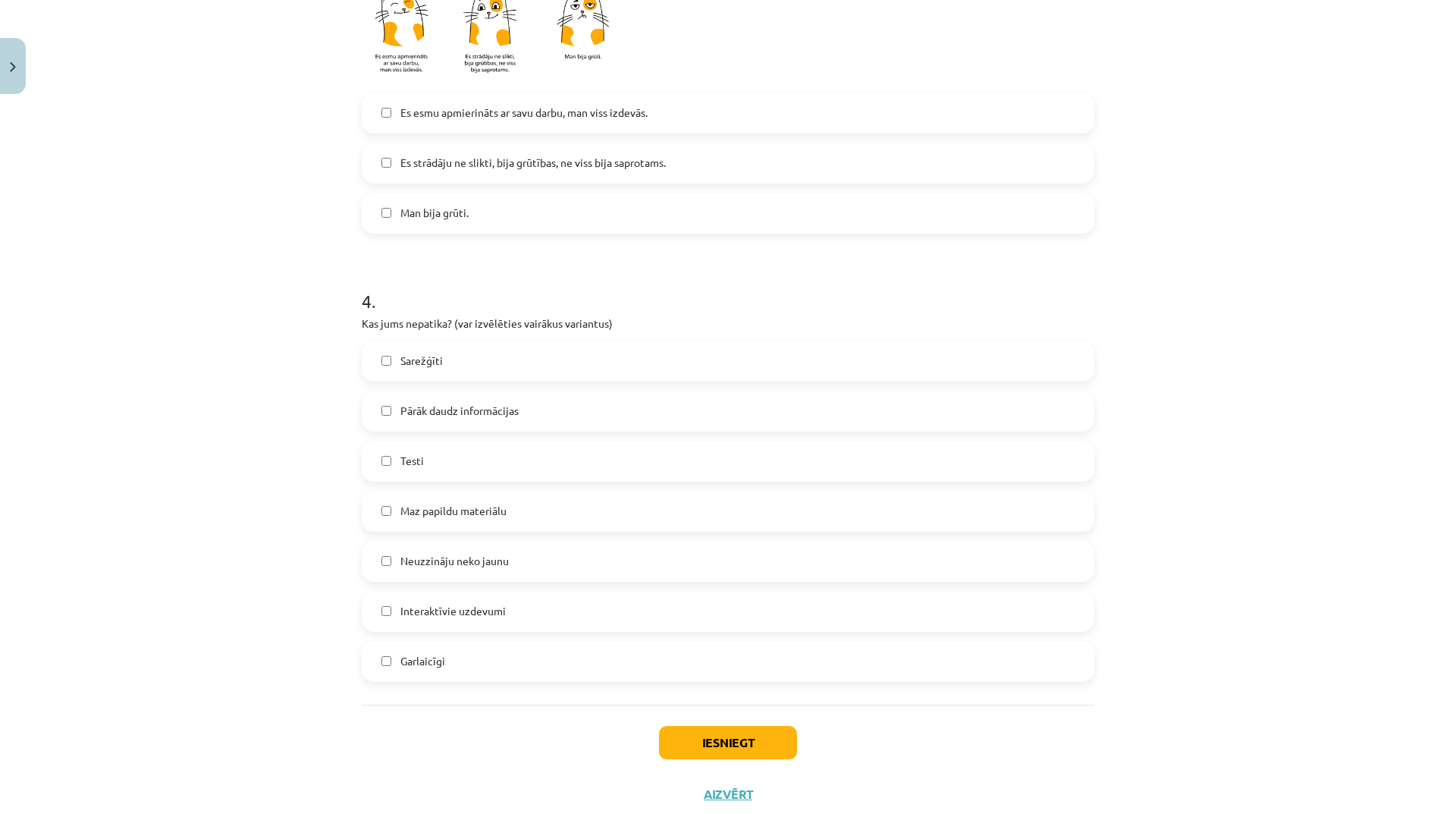
click at [526, 404] on label "Pārāk daudz informācijas" at bounding box center [728, 412] width 730 height 38
click at [517, 516] on label "Maz papildu materiālu" at bounding box center [728, 512] width 730 height 38
click at [712, 756] on button "Iesniegt" at bounding box center [728, 742] width 138 height 33
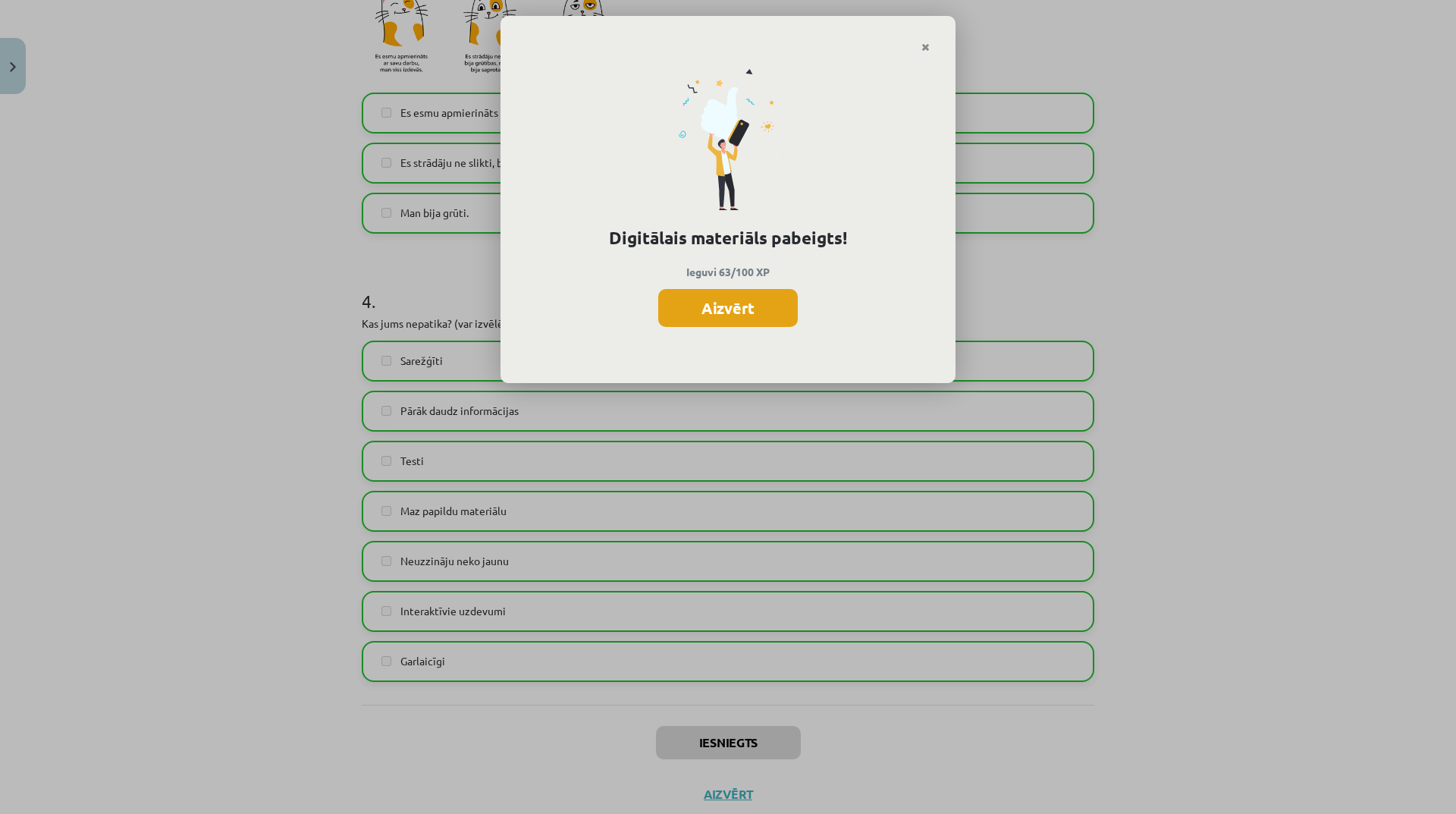
click at [765, 309] on button "Aizvērt" at bounding box center [727, 308] width 139 height 38
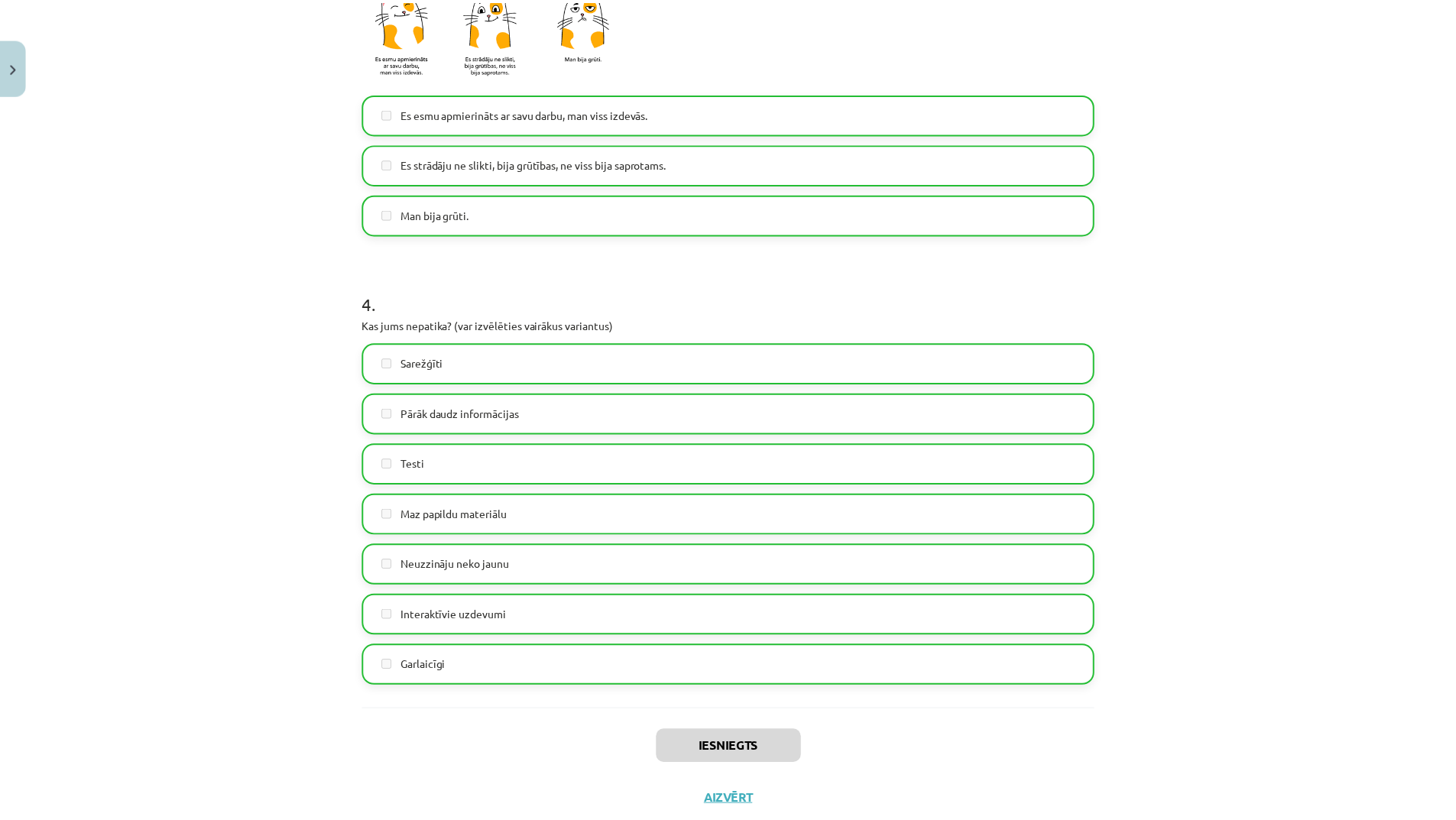
scroll to position [1037, 0]
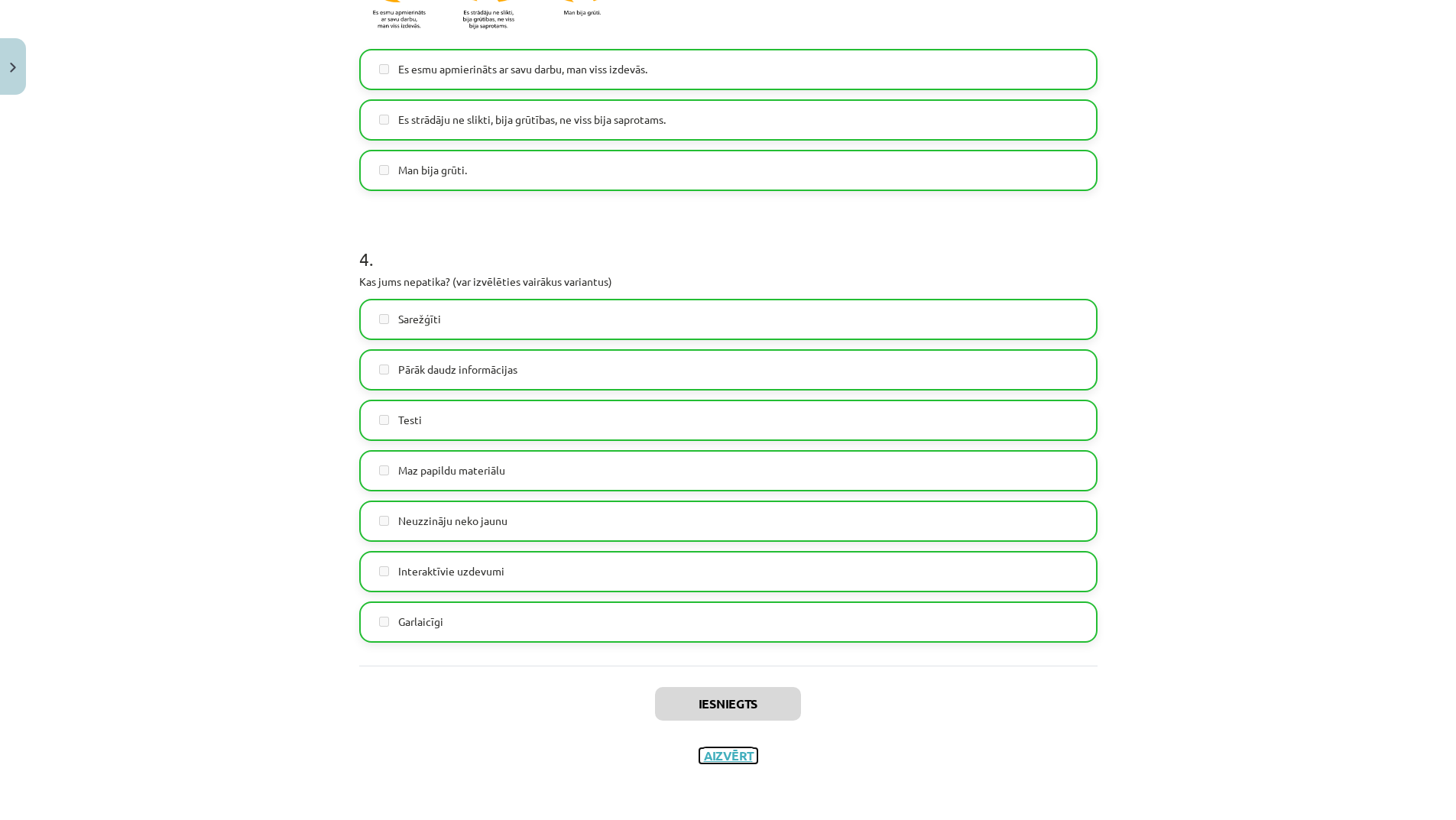
click at [725, 759] on button "Aizvērt" at bounding box center [728, 755] width 58 height 15
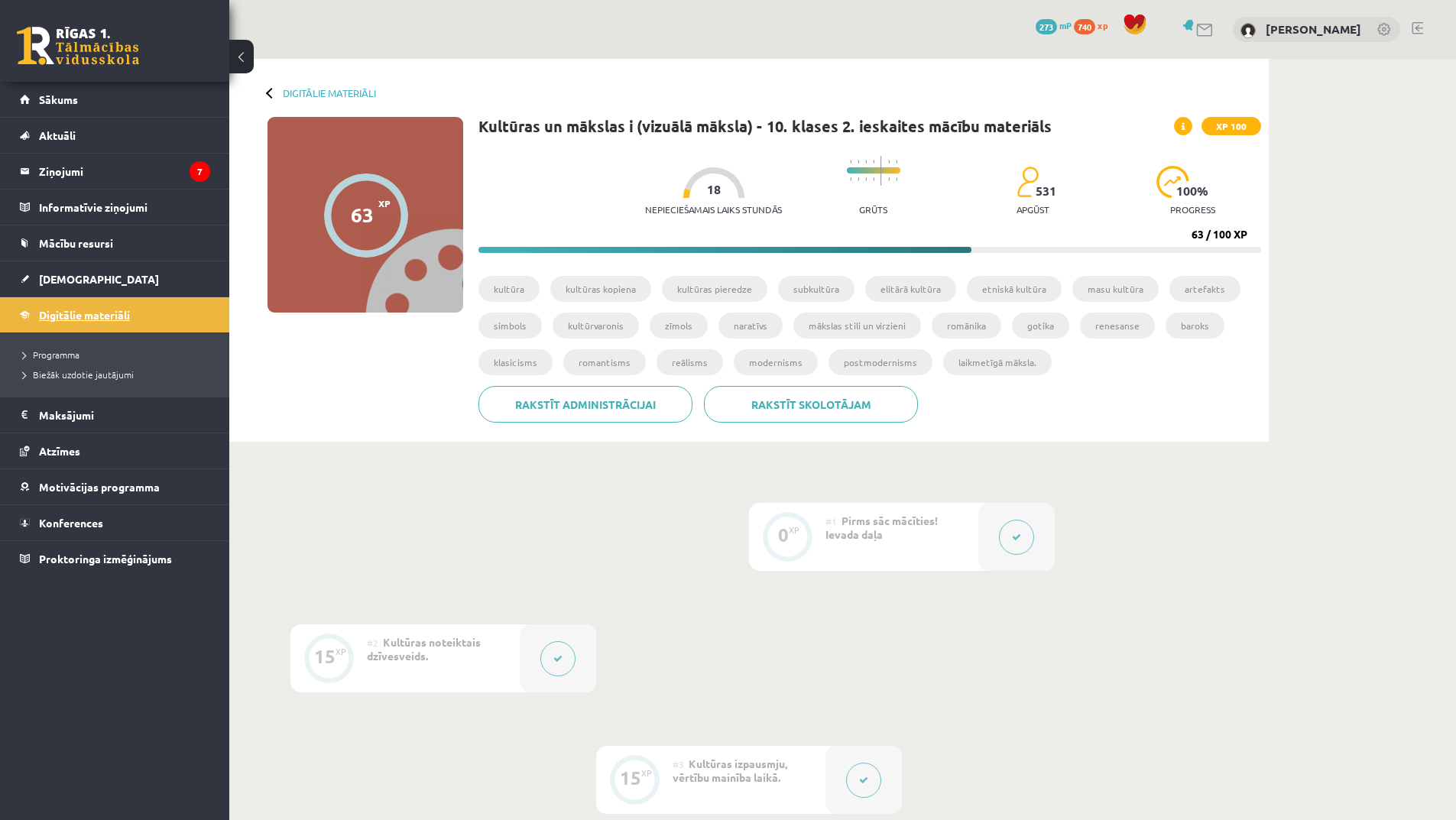
click at [107, 314] on span "Digitālie materiāli" at bounding box center [84, 315] width 91 height 13
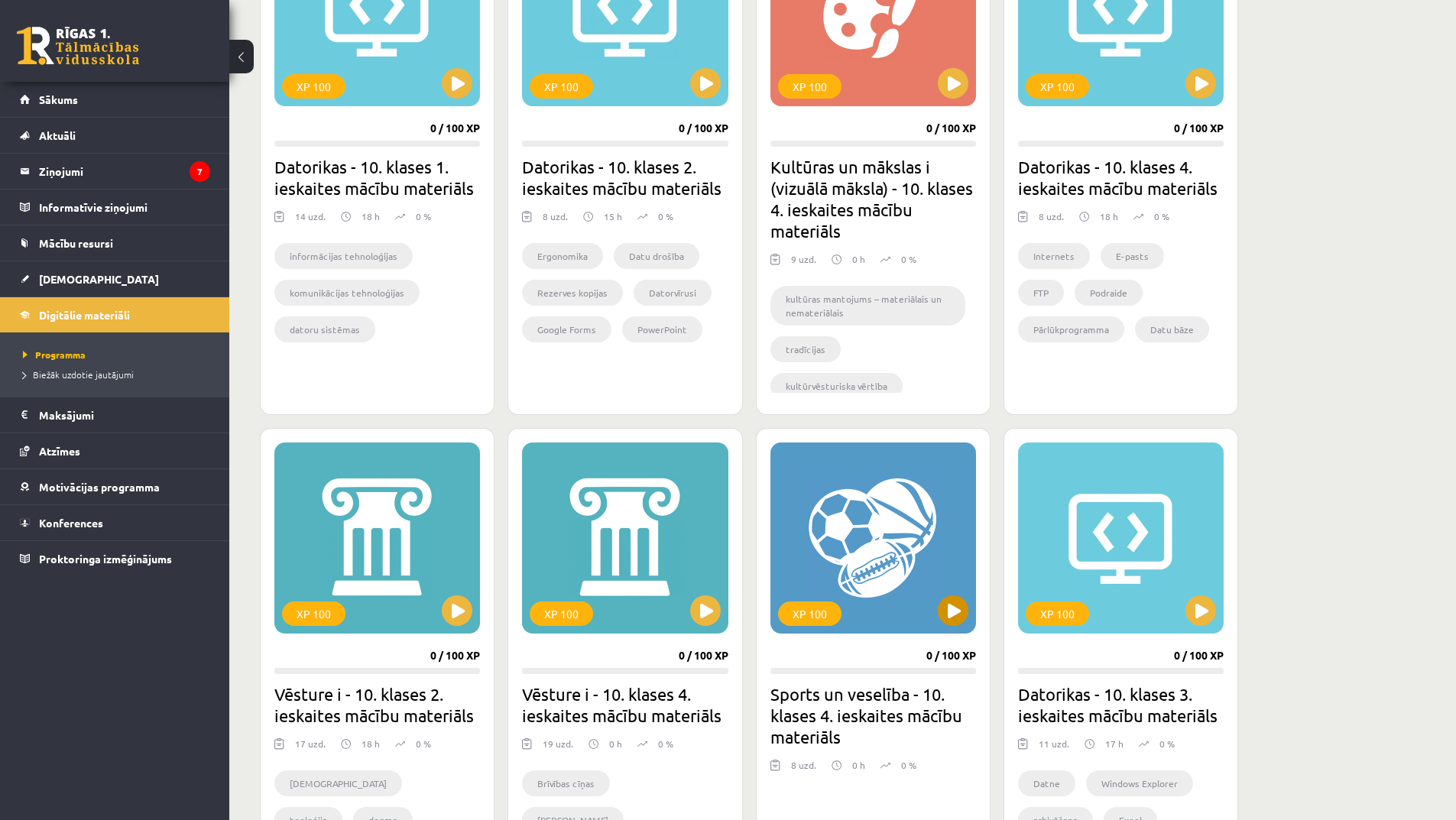
scroll to position [306, 0]
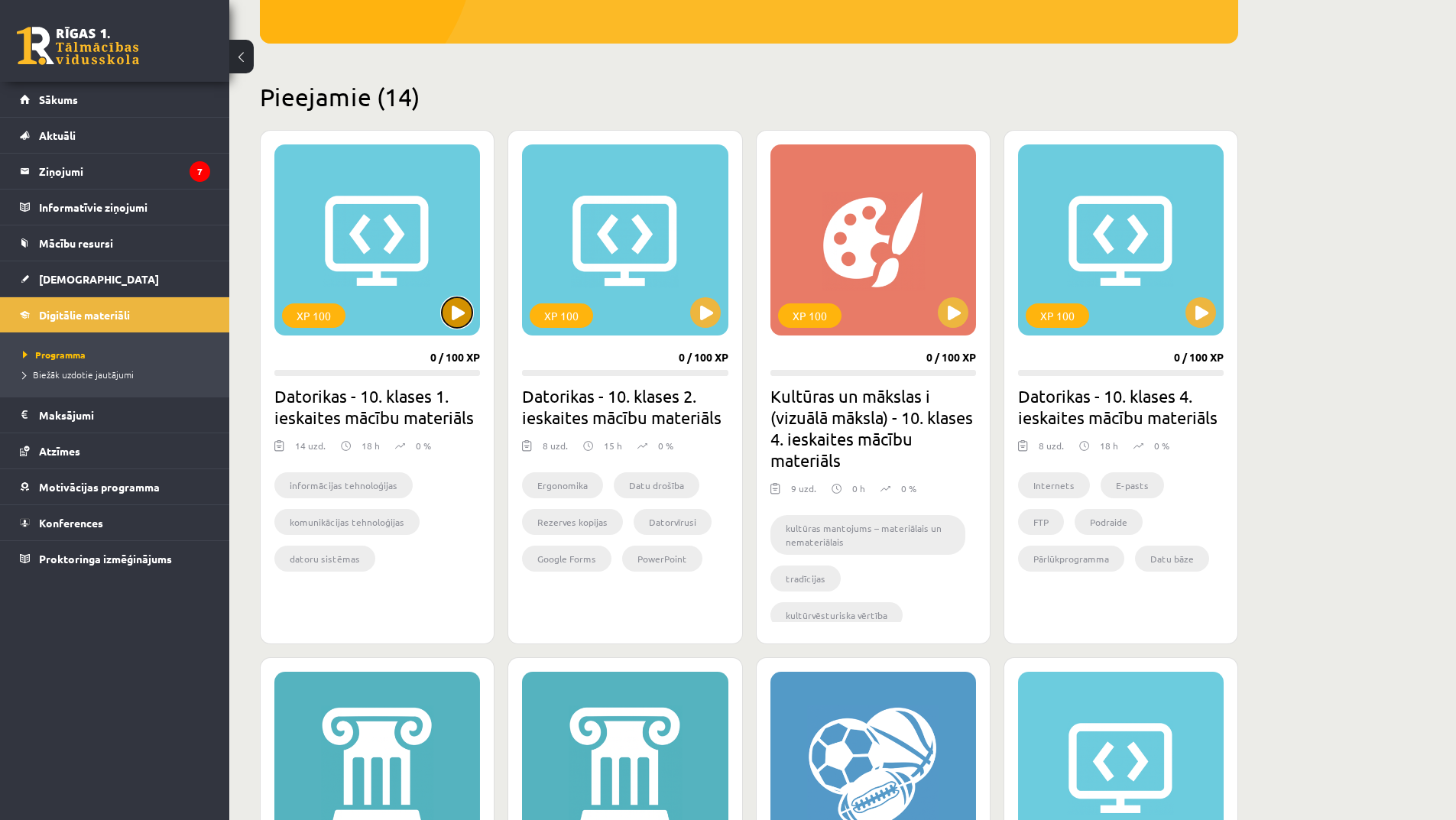
click at [452, 310] on button at bounding box center [457, 312] width 30 height 30
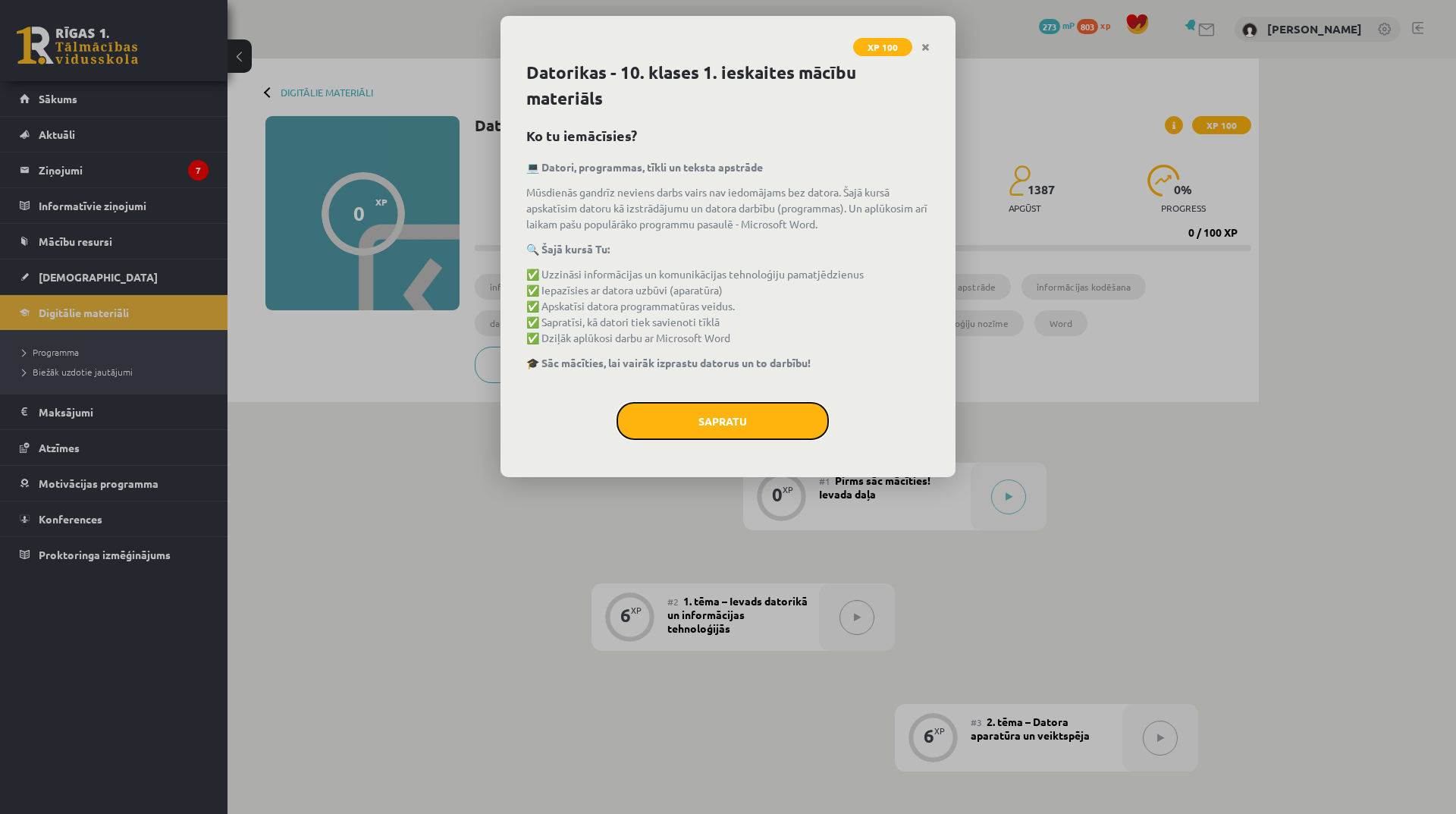
click at [801, 418] on button "Sapratu" at bounding box center [722, 421] width 212 height 38
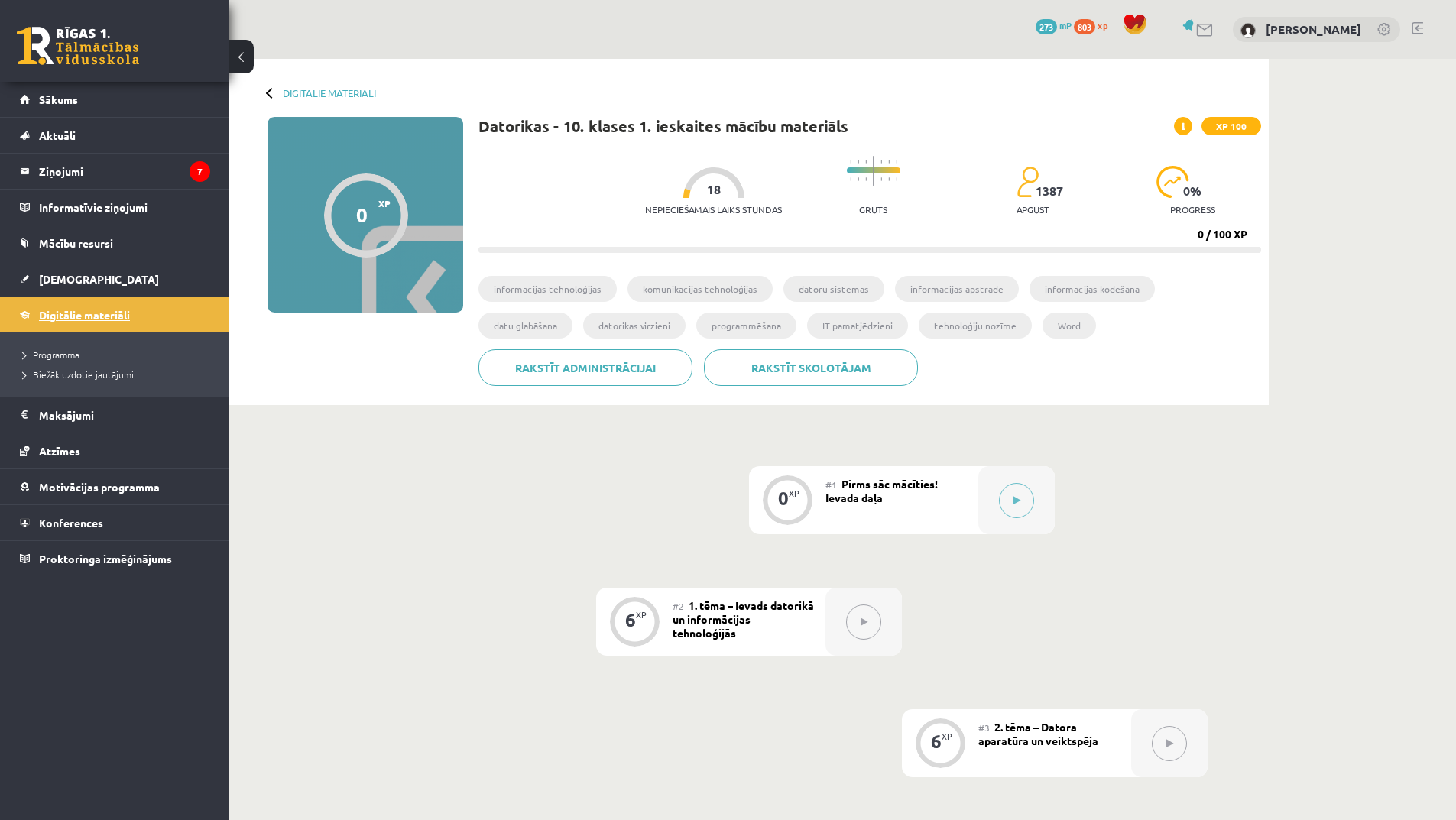
click at [69, 316] on span "Digitālie materiāli" at bounding box center [84, 315] width 91 height 13
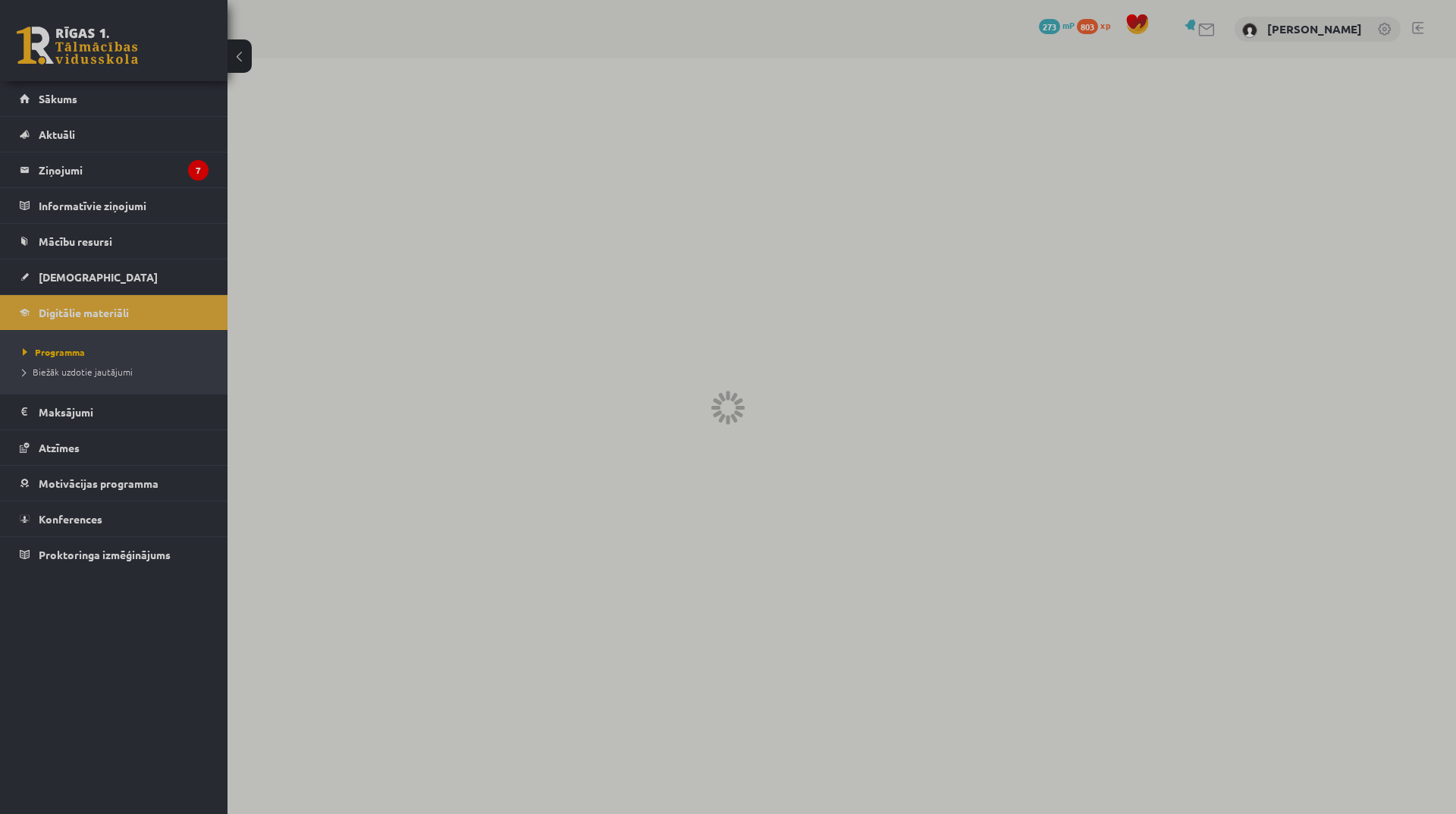
click at [134, 319] on div at bounding box center [728, 407] width 1456 height 814
click at [36, 308] on div at bounding box center [728, 407] width 1456 height 814
click at [47, 314] on div at bounding box center [728, 407] width 1456 height 814
click at [47, 315] on div at bounding box center [728, 407] width 1456 height 814
click at [52, 318] on div at bounding box center [728, 407] width 1456 height 814
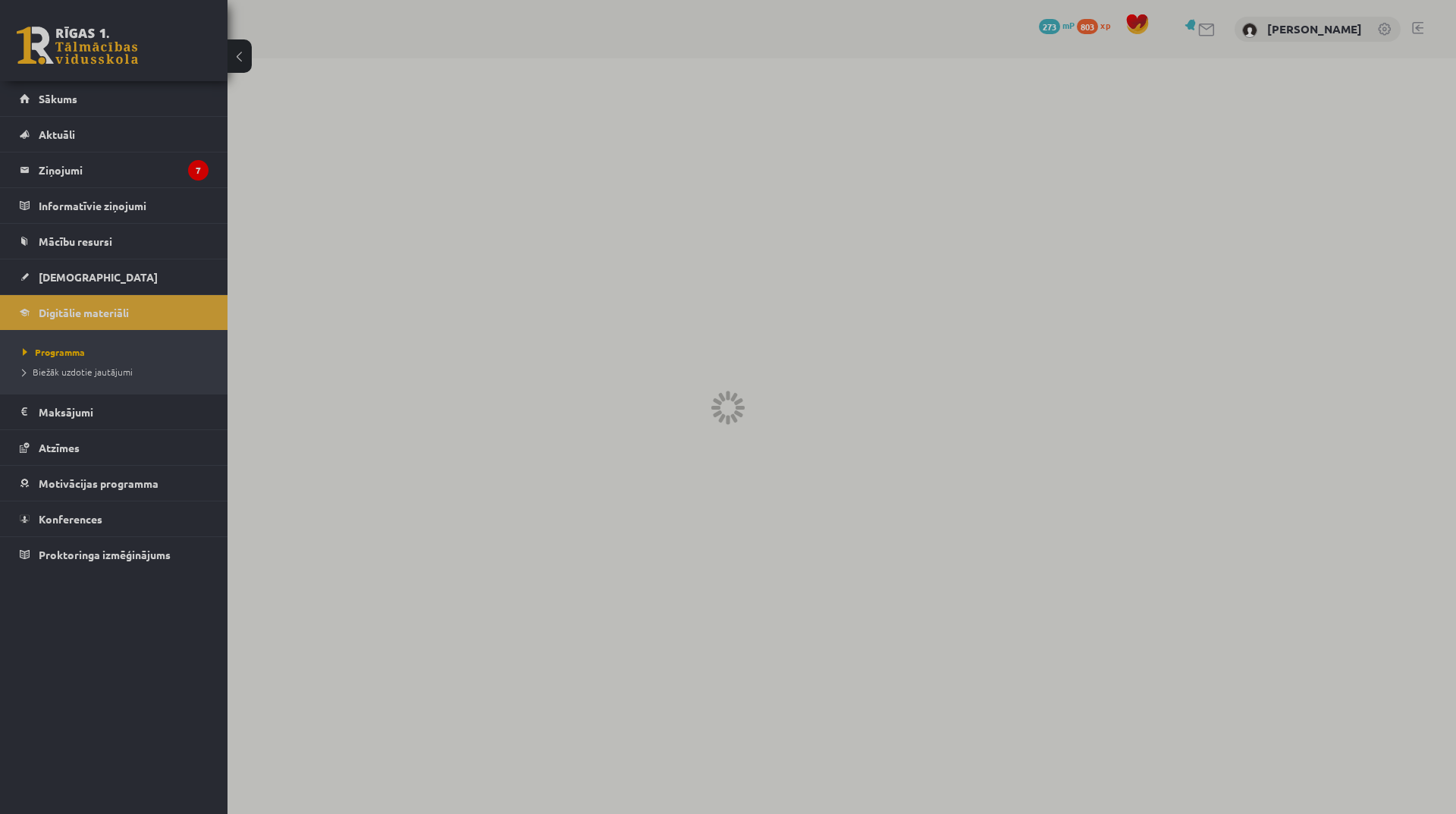
click at [55, 318] on div at bounding box center [728, 407] width 1456 height 814
click at [56, 318] on div at bounding box center [728, 407] width 1456 height 814
click at [112, 309] on div at bounding box center [728, 407] width 1456 height 814
click at [123, 312] on div at bounding box center [728, 407] width 1456 height 814
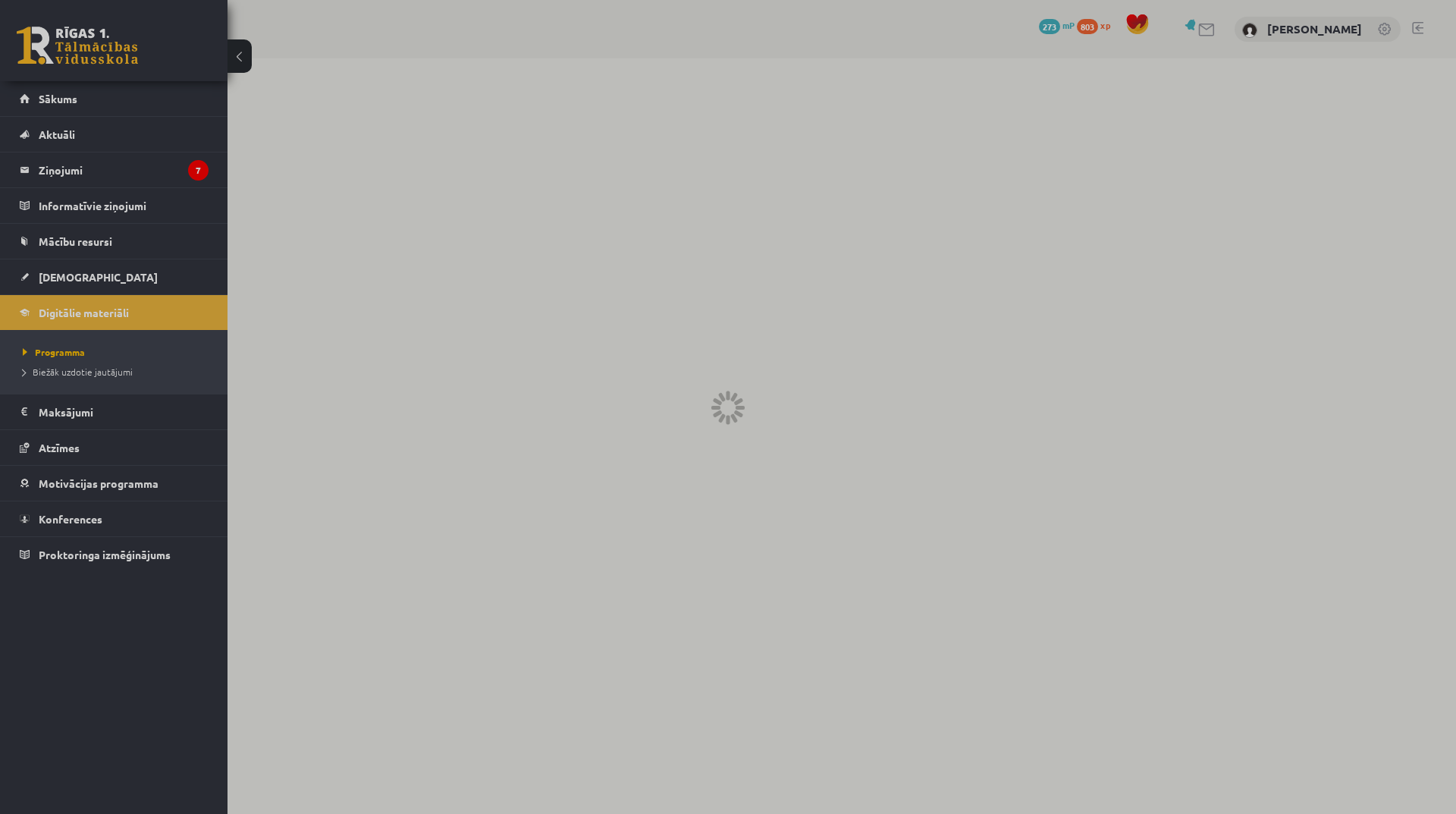
click at [123, 312] on div at bounding box center [728, 407] width 1456 height 814
click at [130, 313] on div at bounding box center [728, 407] width 1456 height 814
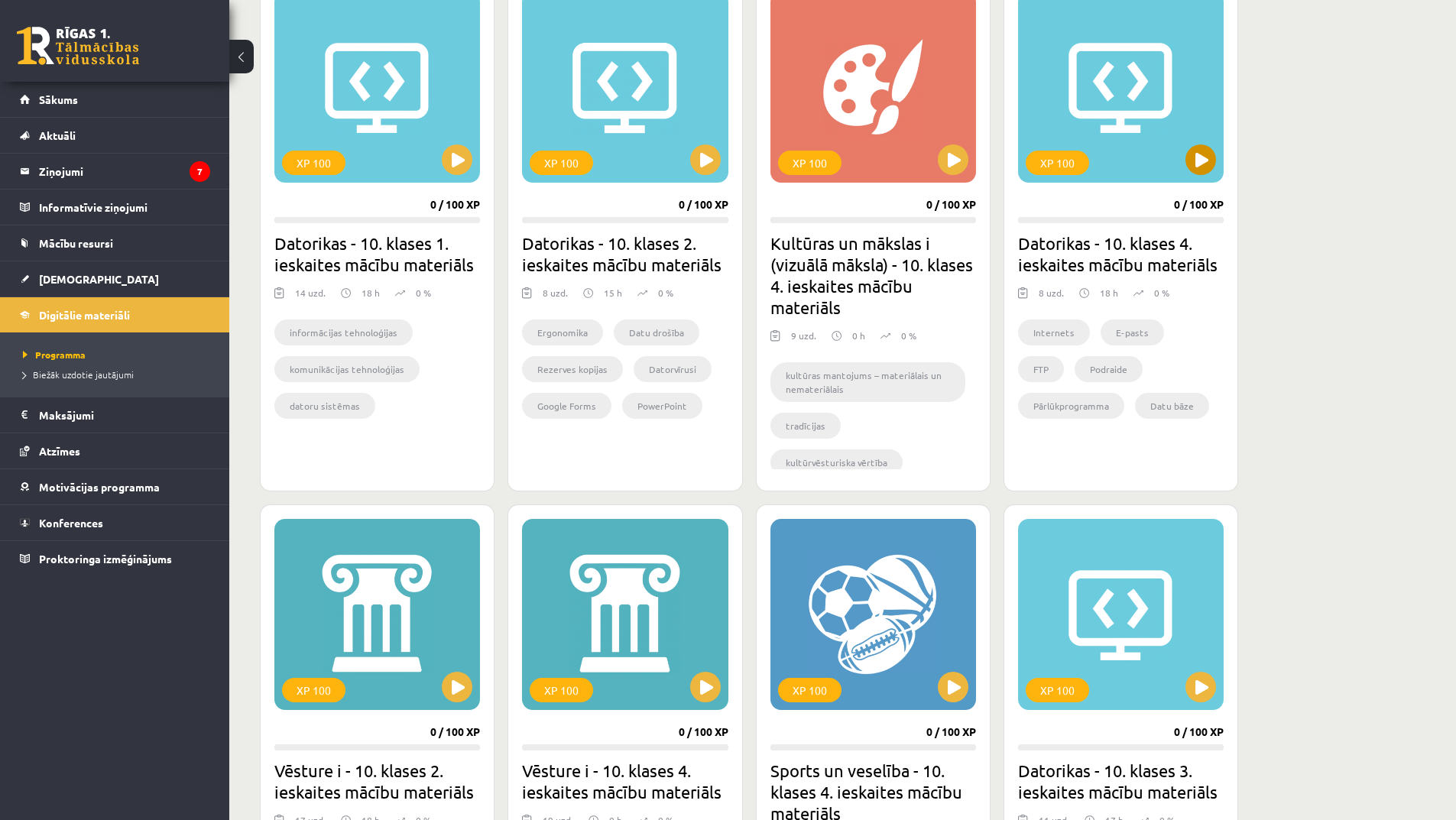
scroll to position [76, 0]
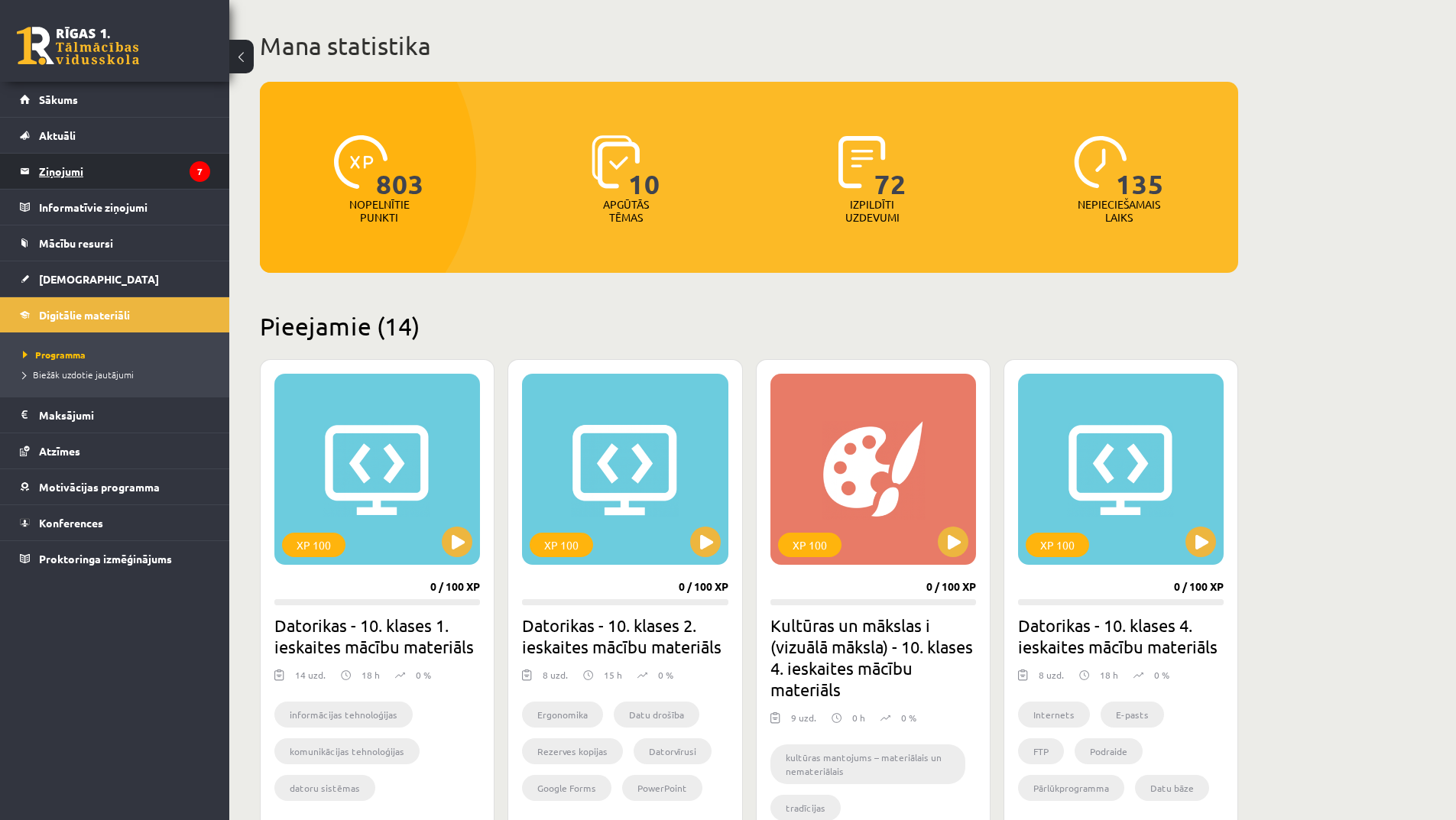
click at [138, 173] on legend "Ziņojumi 7" at bounding box center [124, 171] width 171 height 35
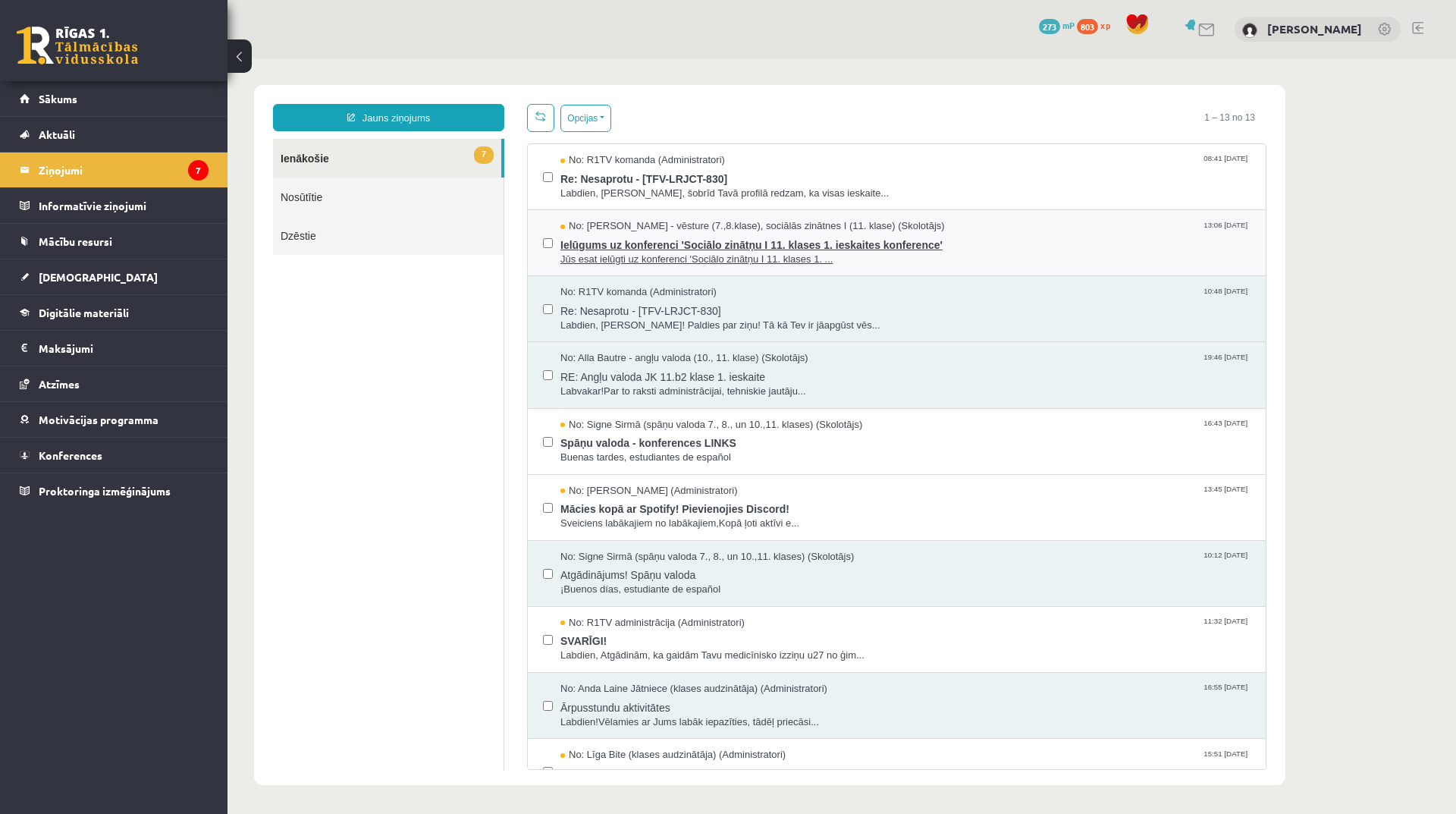
click at [704, 252] on span "Jūs esat ielūgti uz konferenci 'Sociālo zinātņu I 11. klases 1. ..." at bounding box center [905, 259] width 690 height 14
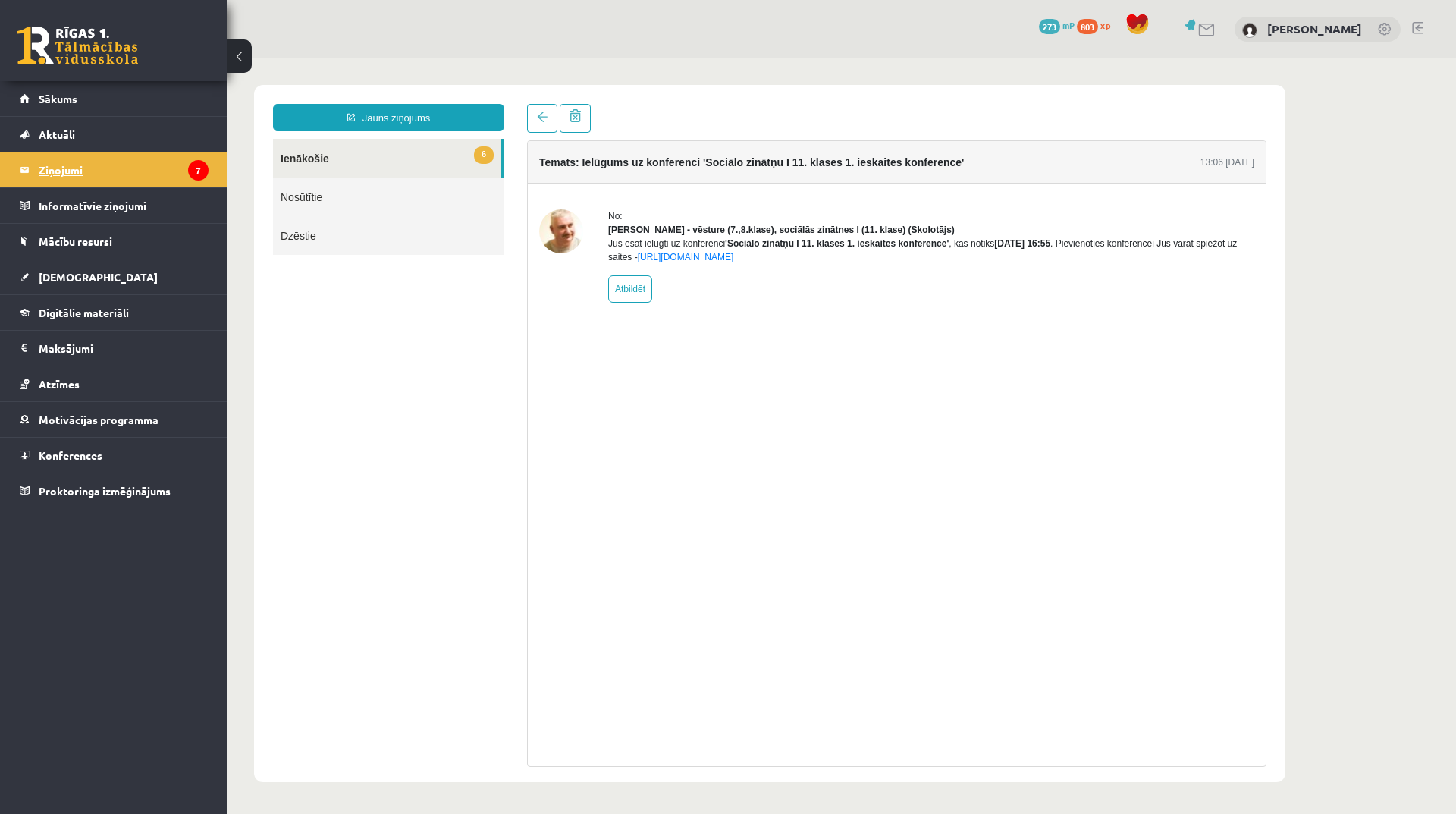
click at [139, 176] on legend "Ziņojumi 7" at bounding box center [123, 170] width 170 height 35
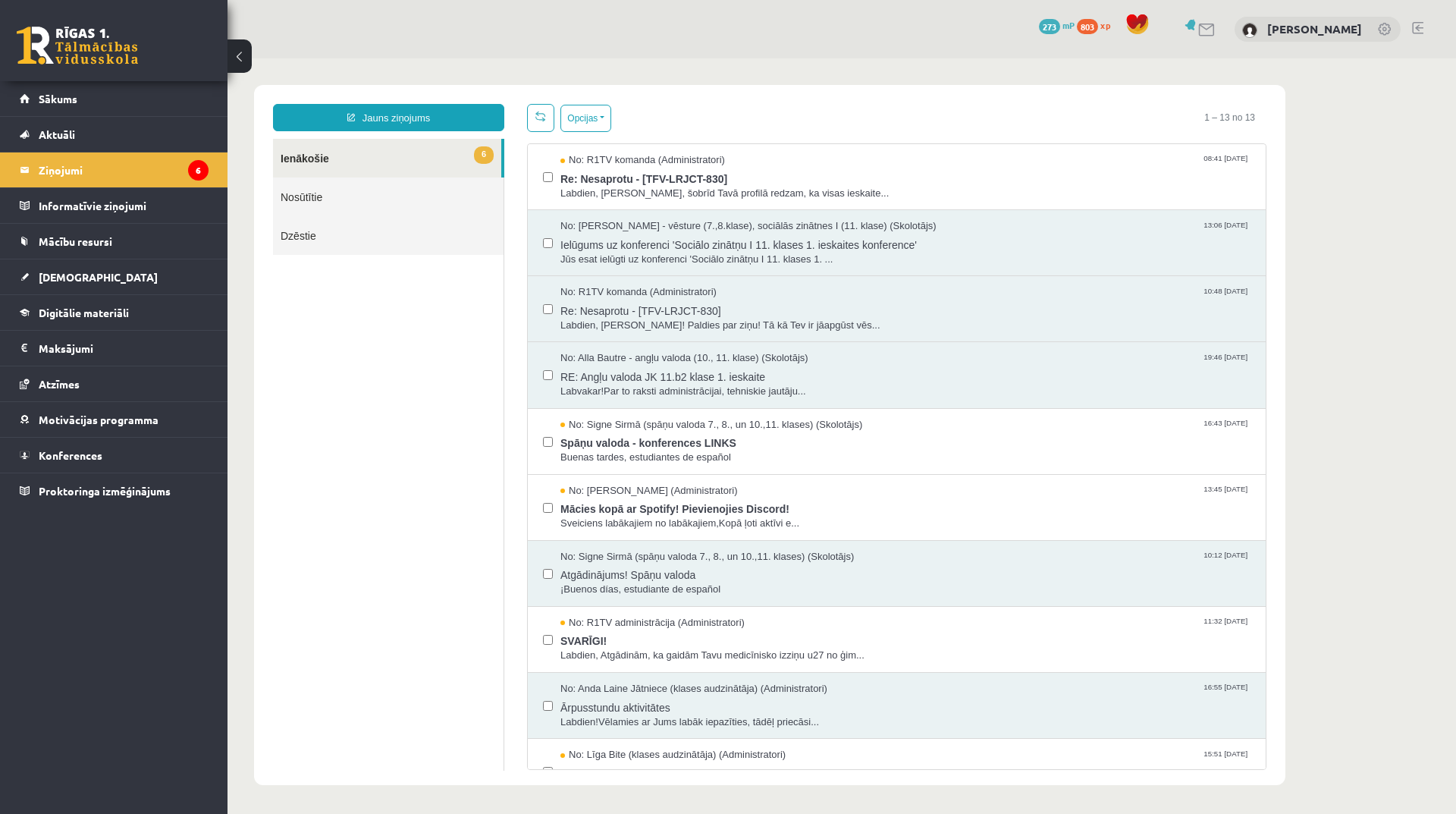
scroll to position [76, 0]
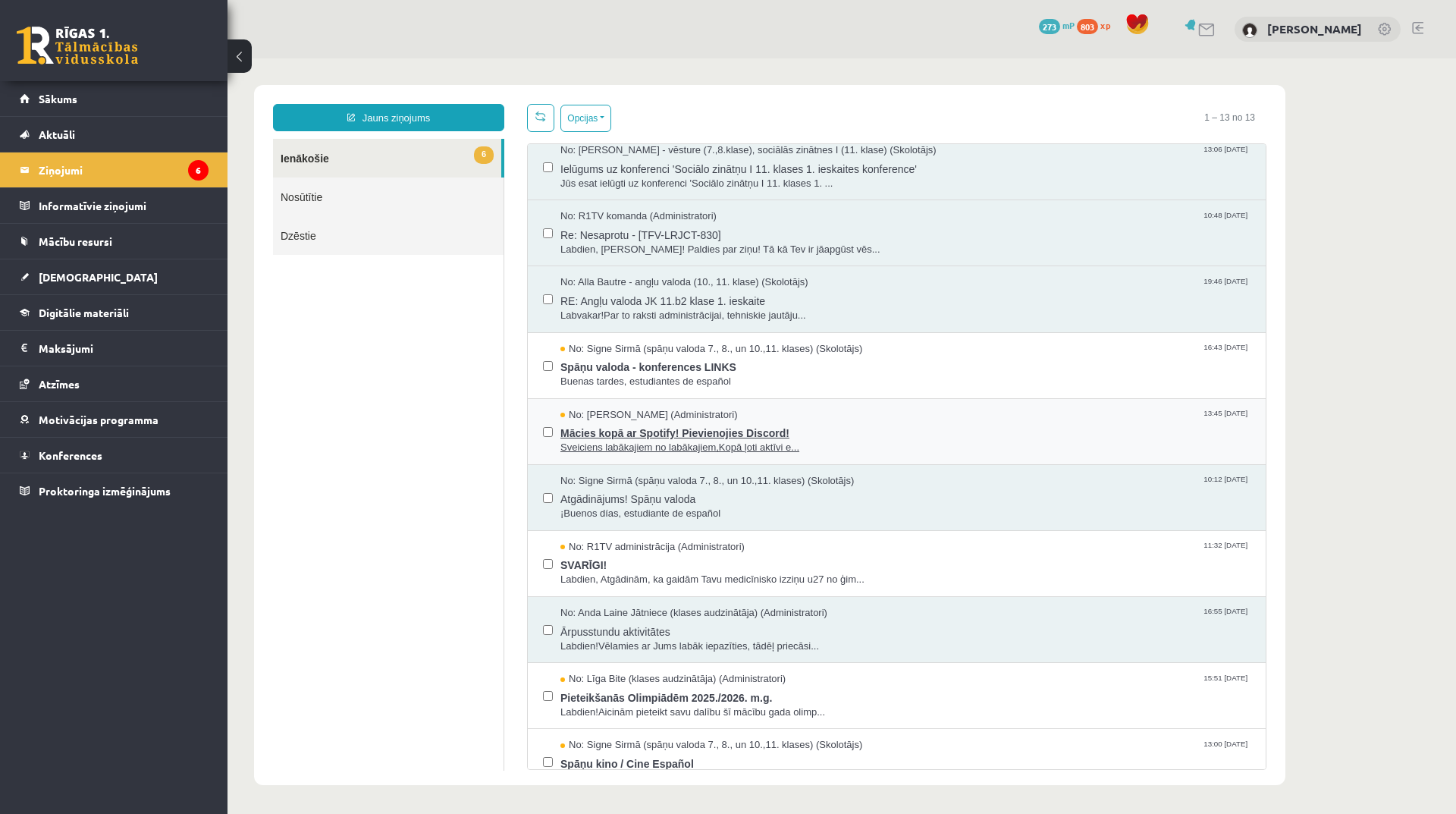
click at [775, 447] on span "Sveiciens labākajiem no labākajiem,Kopā ļoti aktīvi e..." at bounding box center [905, 447] width 690 height 14
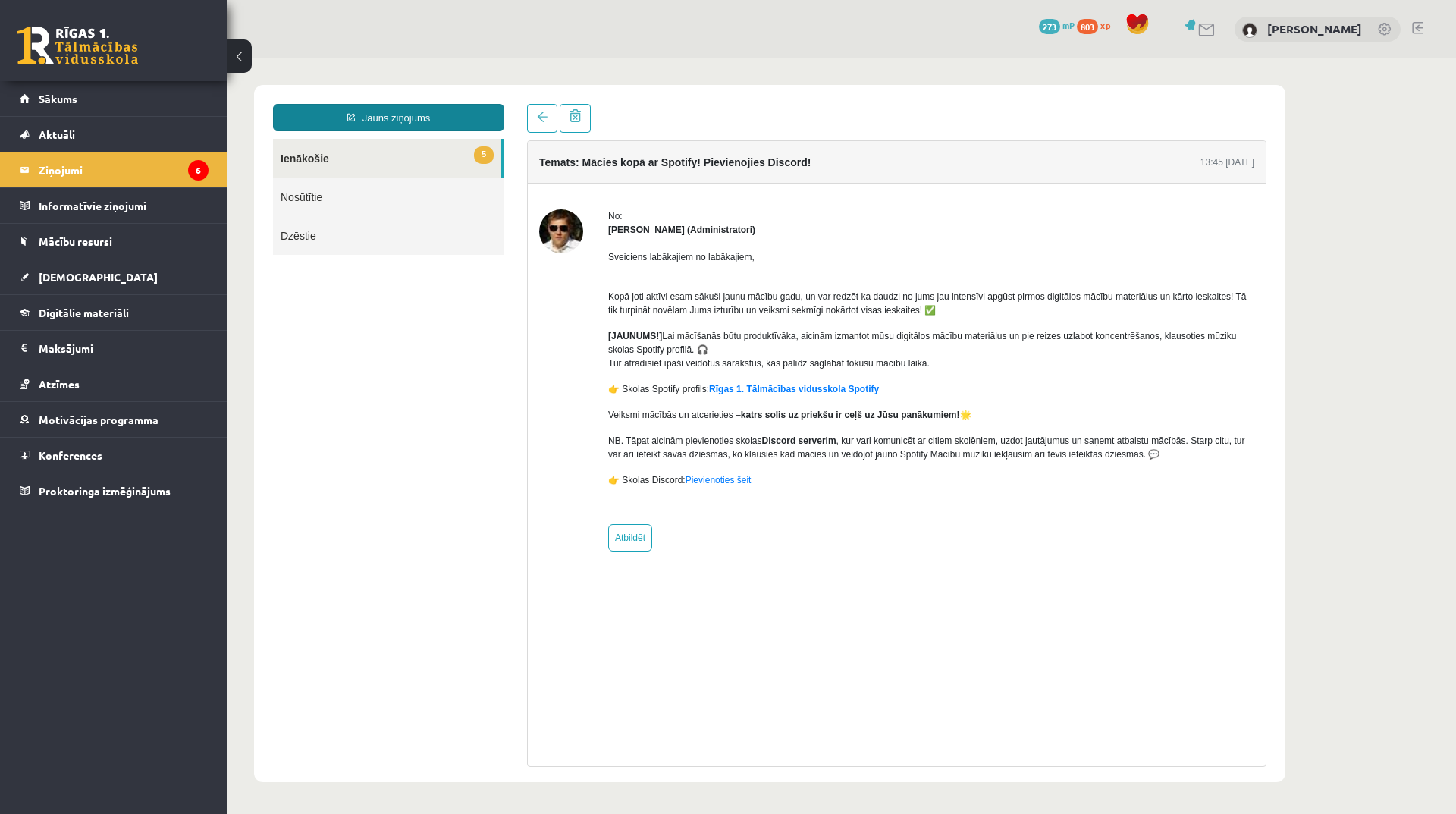
scroll to position [0, 0]
click at [545, 113] on span at bounding box center [541, 117] width 11 height 11
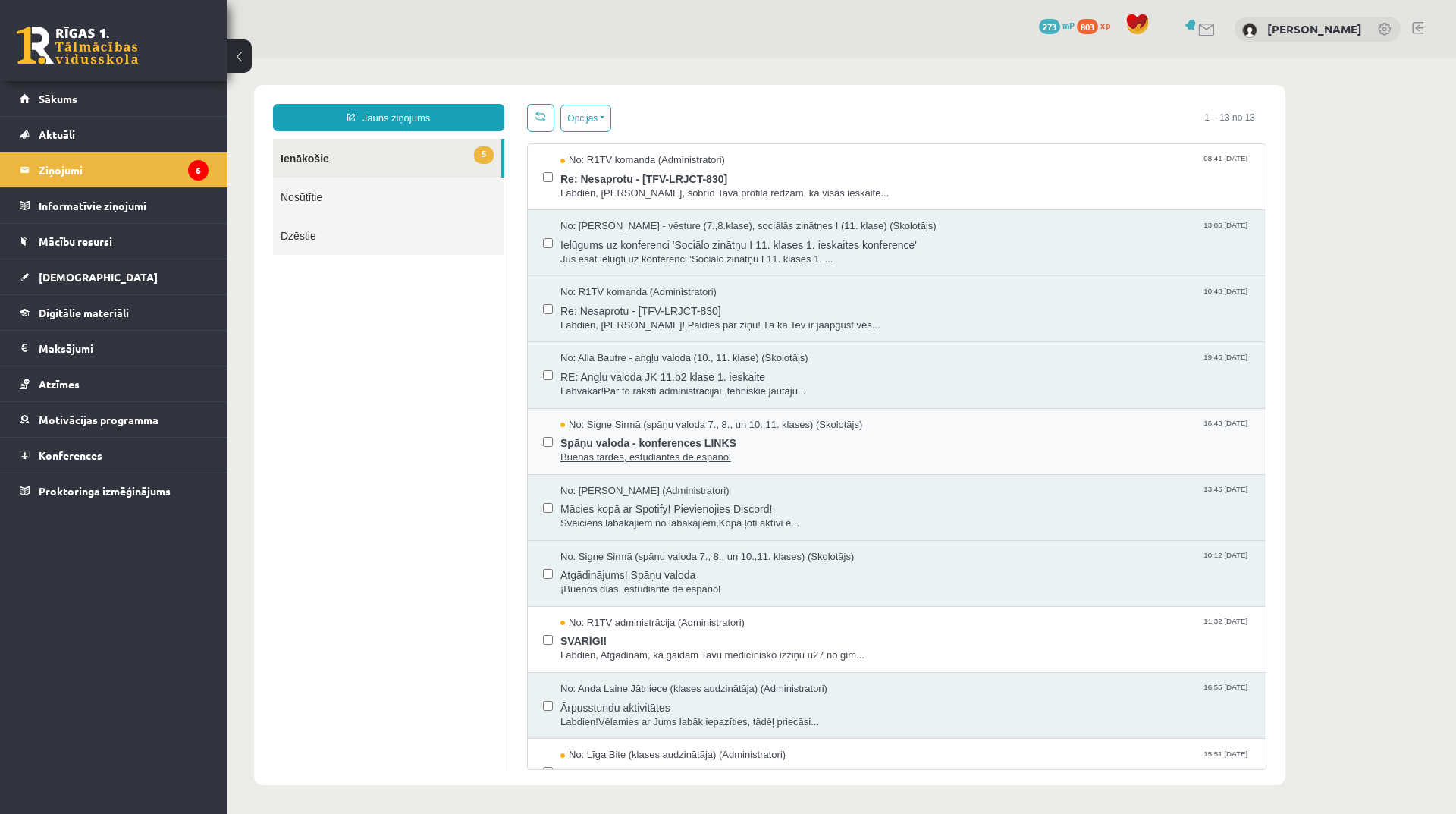
click at [680, 446] on span "Spāņu valoda - konferences LINKS" at bounding box center [905, 441] width 690 height 19
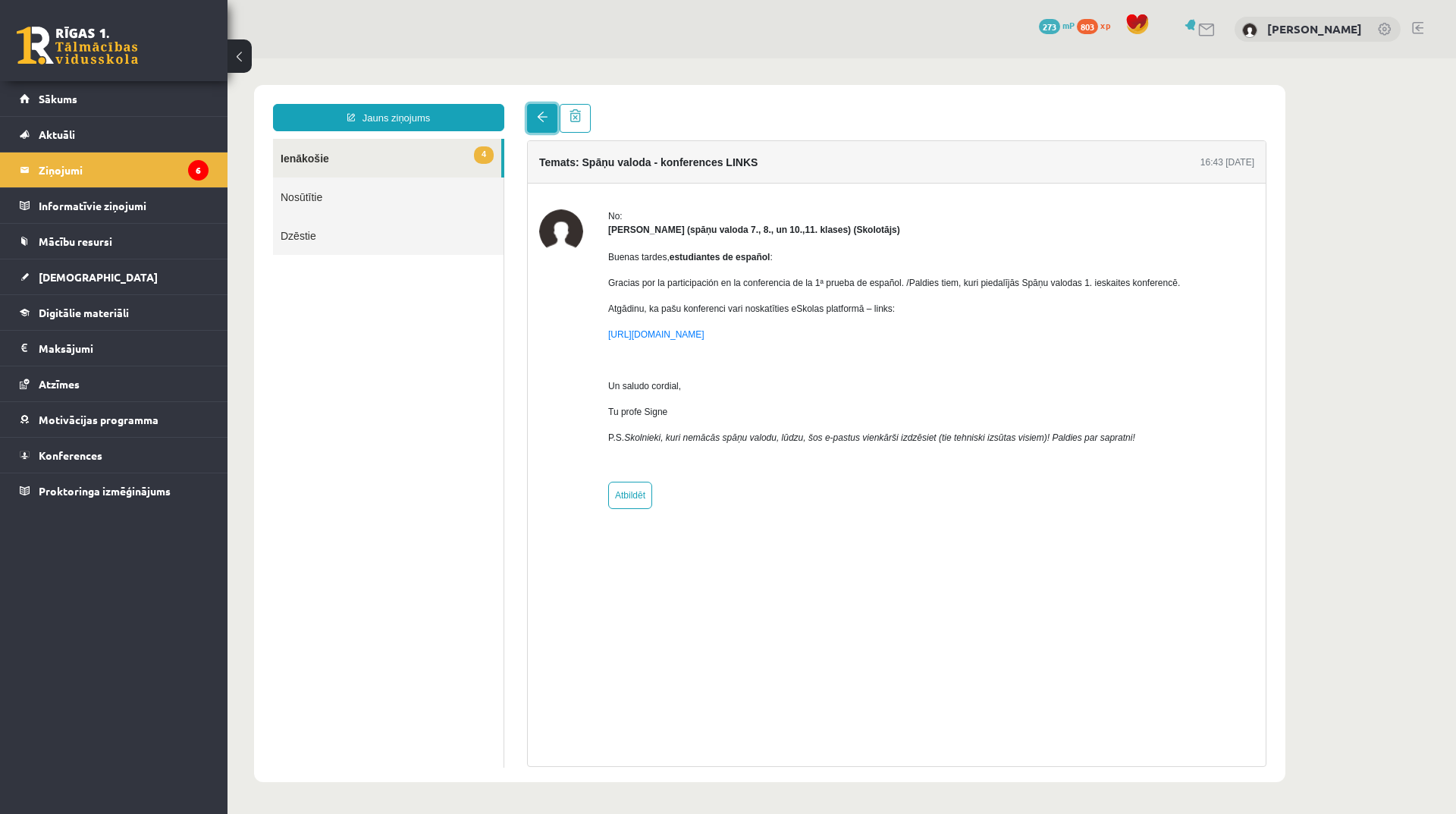
click at [536, 119] on span at bounding box center [541, 117] width 11 height 11
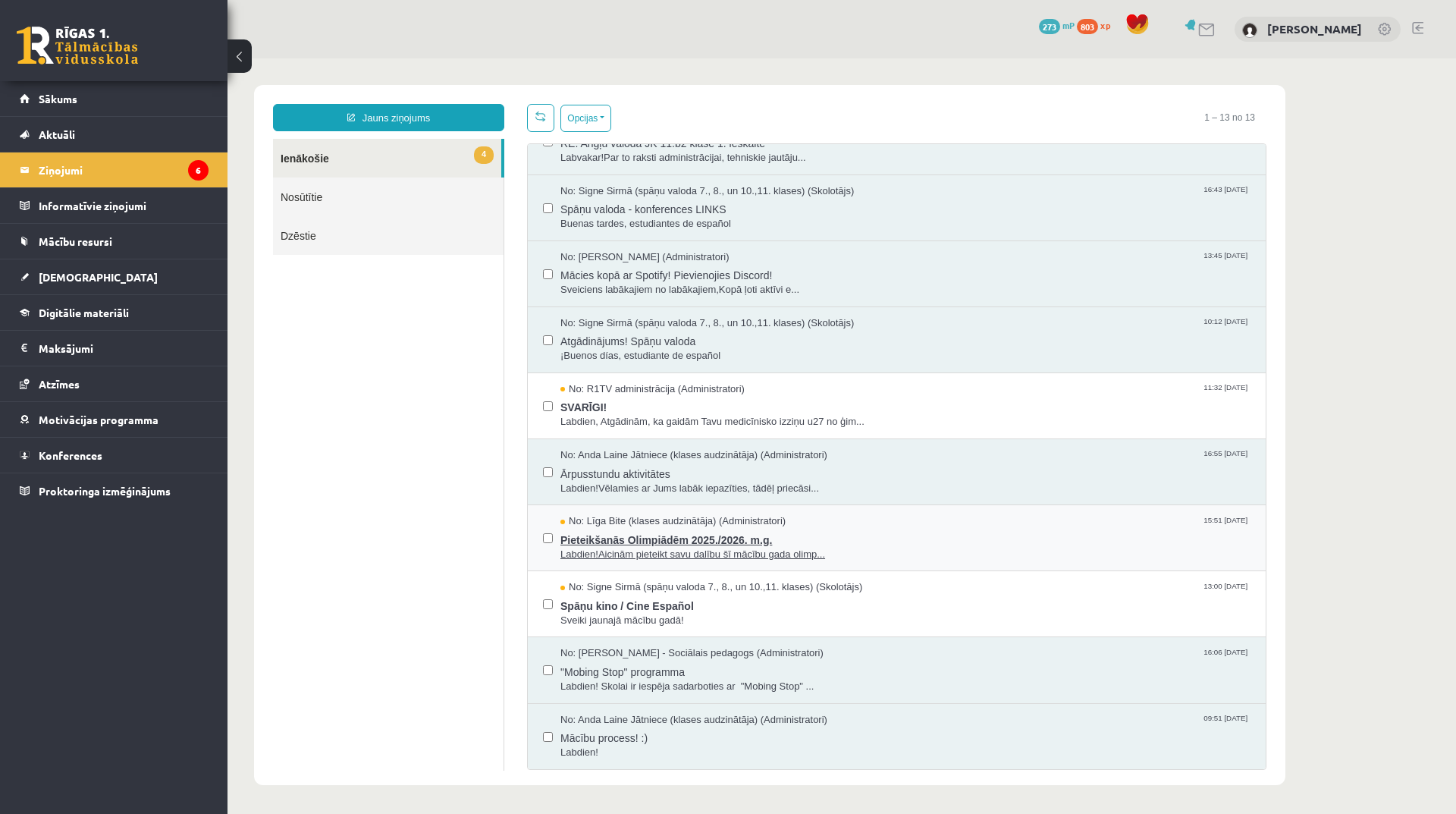
click at [753, 537] on span "Pieteikšanās Olimpiādēm 2025./2026. m.g." at bounding box center [905, 537] width 690 height 19
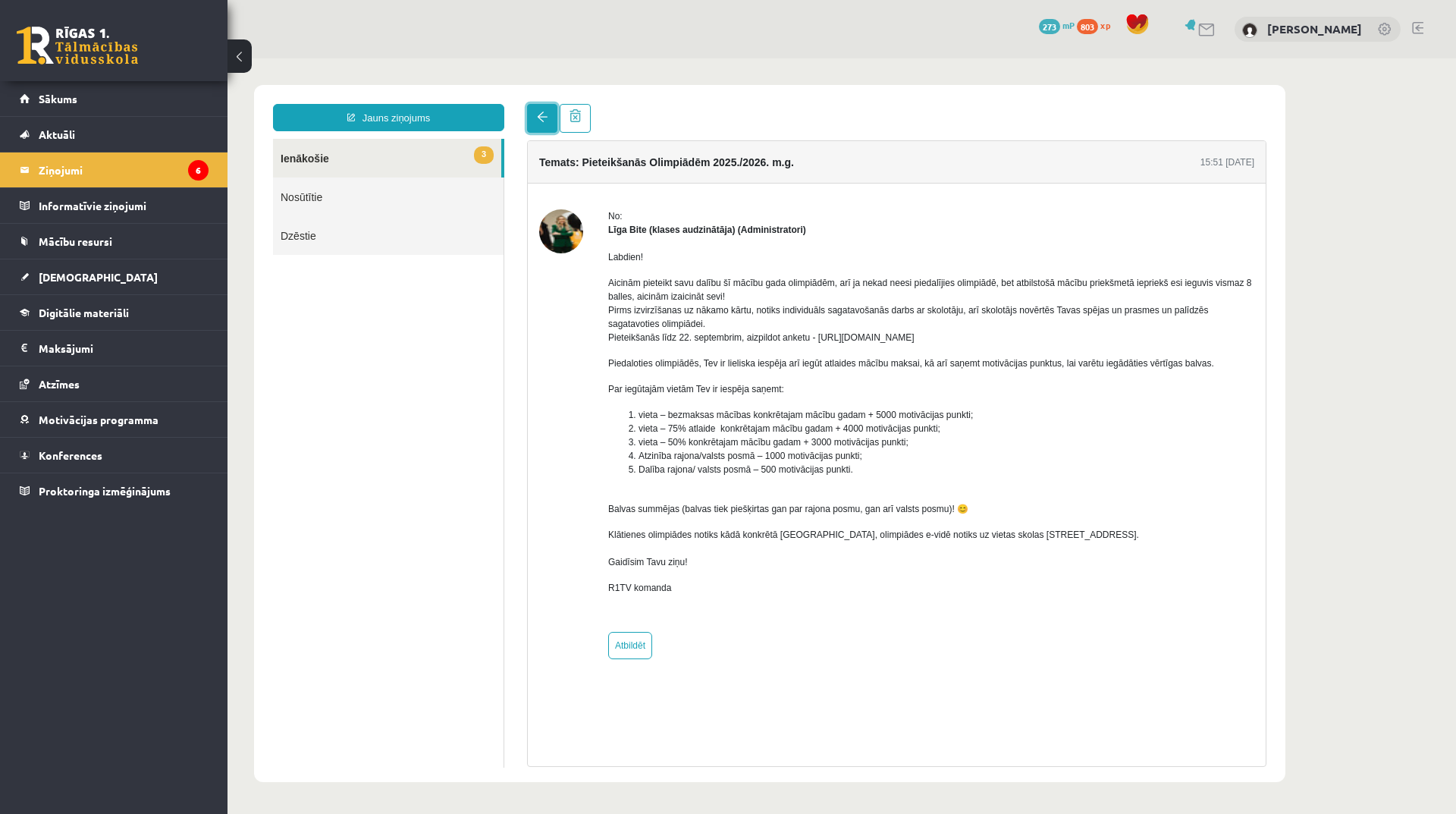
click at [545, 122] on span at bounding box center [541, 117] width 11 height 11
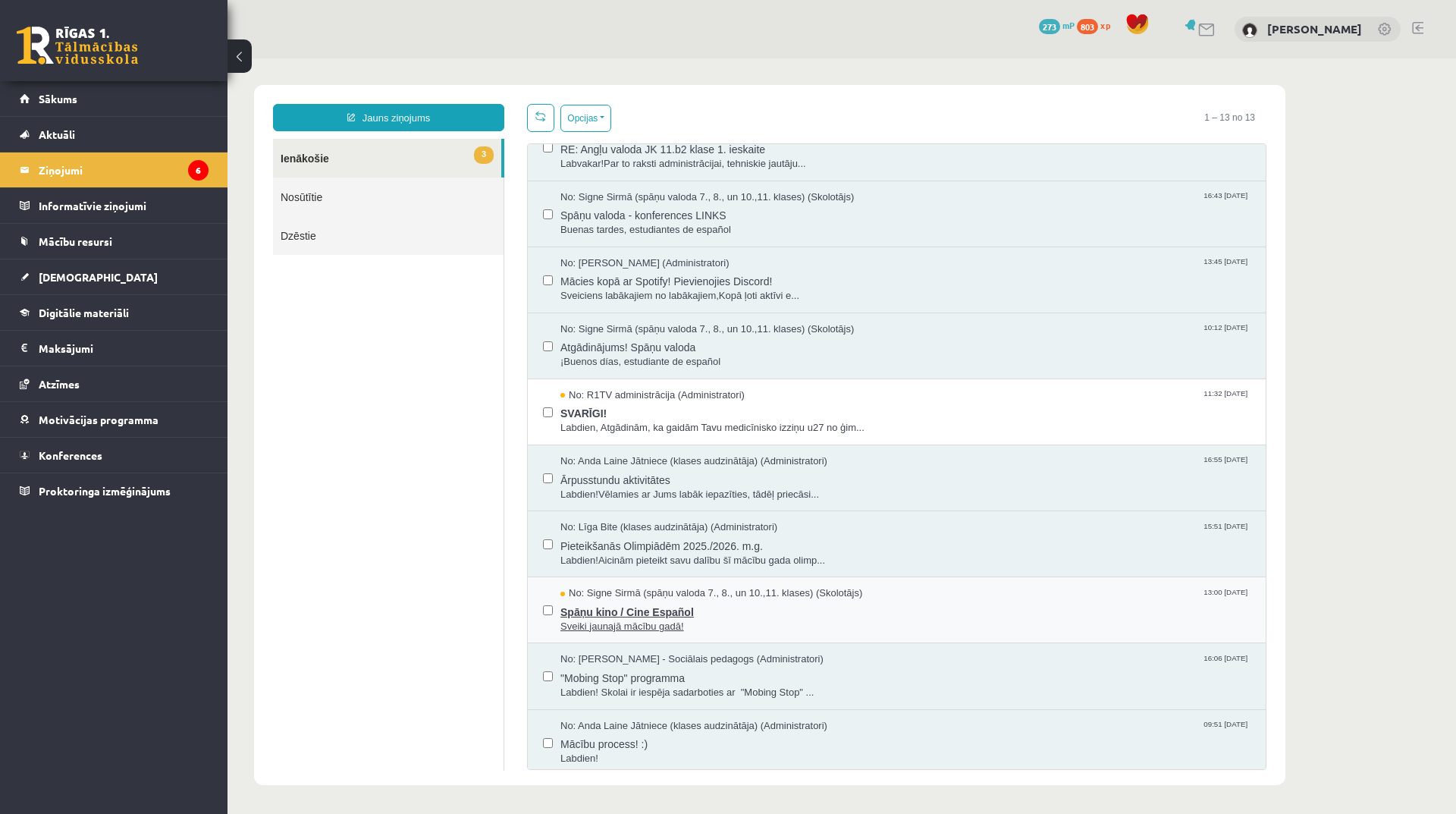
click at [666, 614] on span "Spāņu kino / Cine Español" at bounding box center [905, 610] width 690 height 19
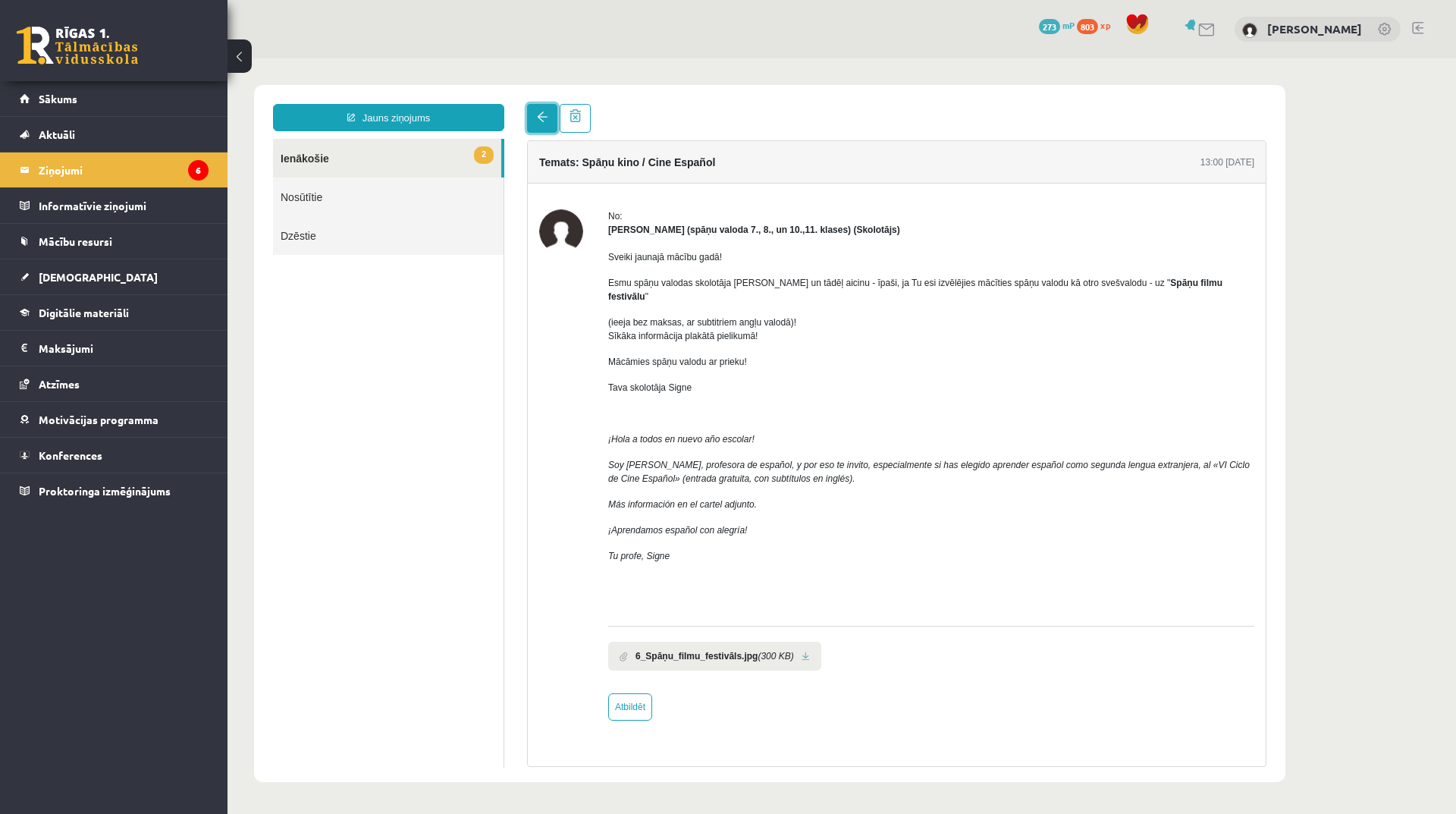
click at [535, 119] on link at bounding box center [542, 118] width 30 height 29
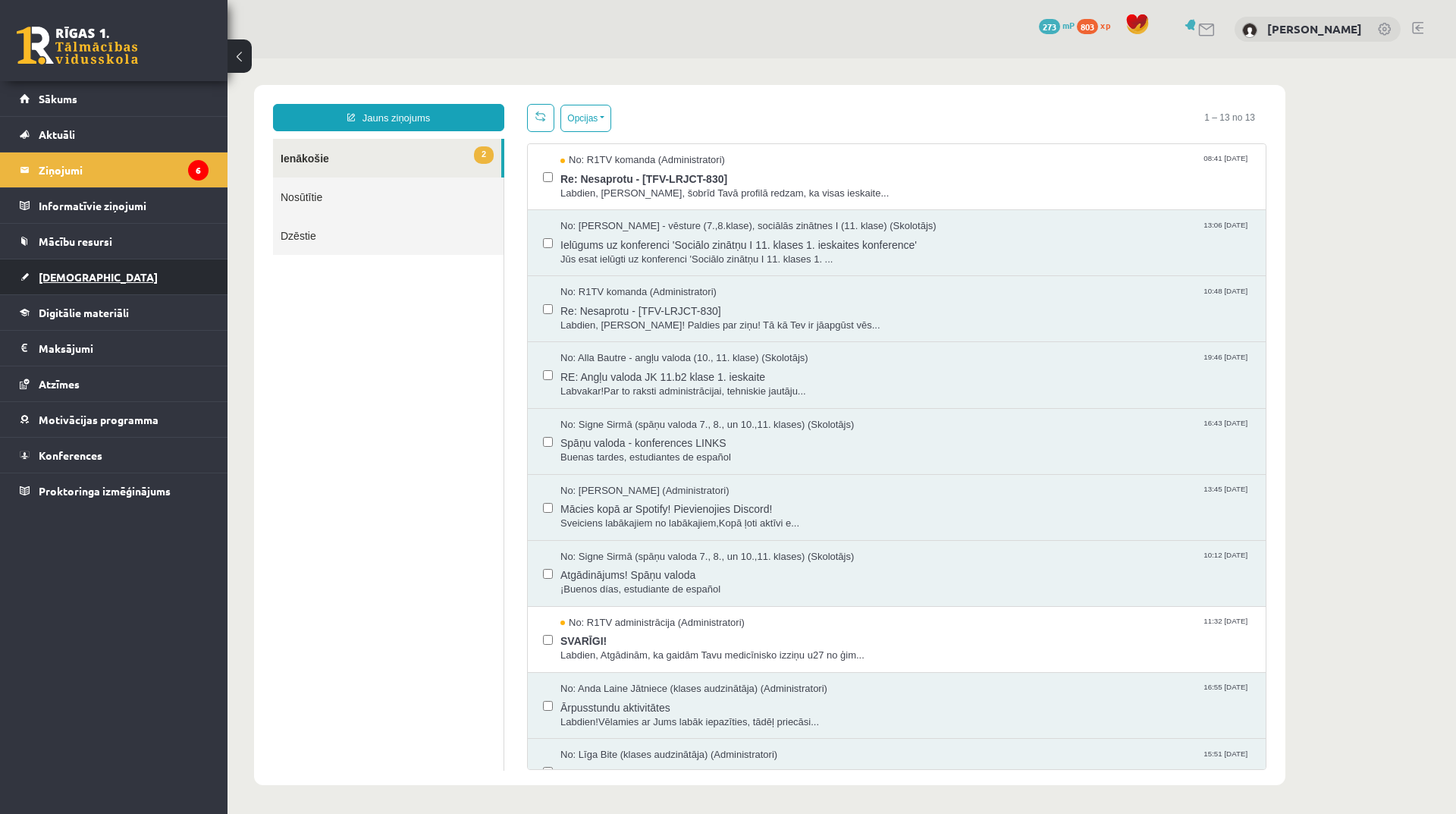
click at [148, 277] on link "[DEMOGRAPHIC_DATA]" at bounding box center [114, 277] width 189 height 35
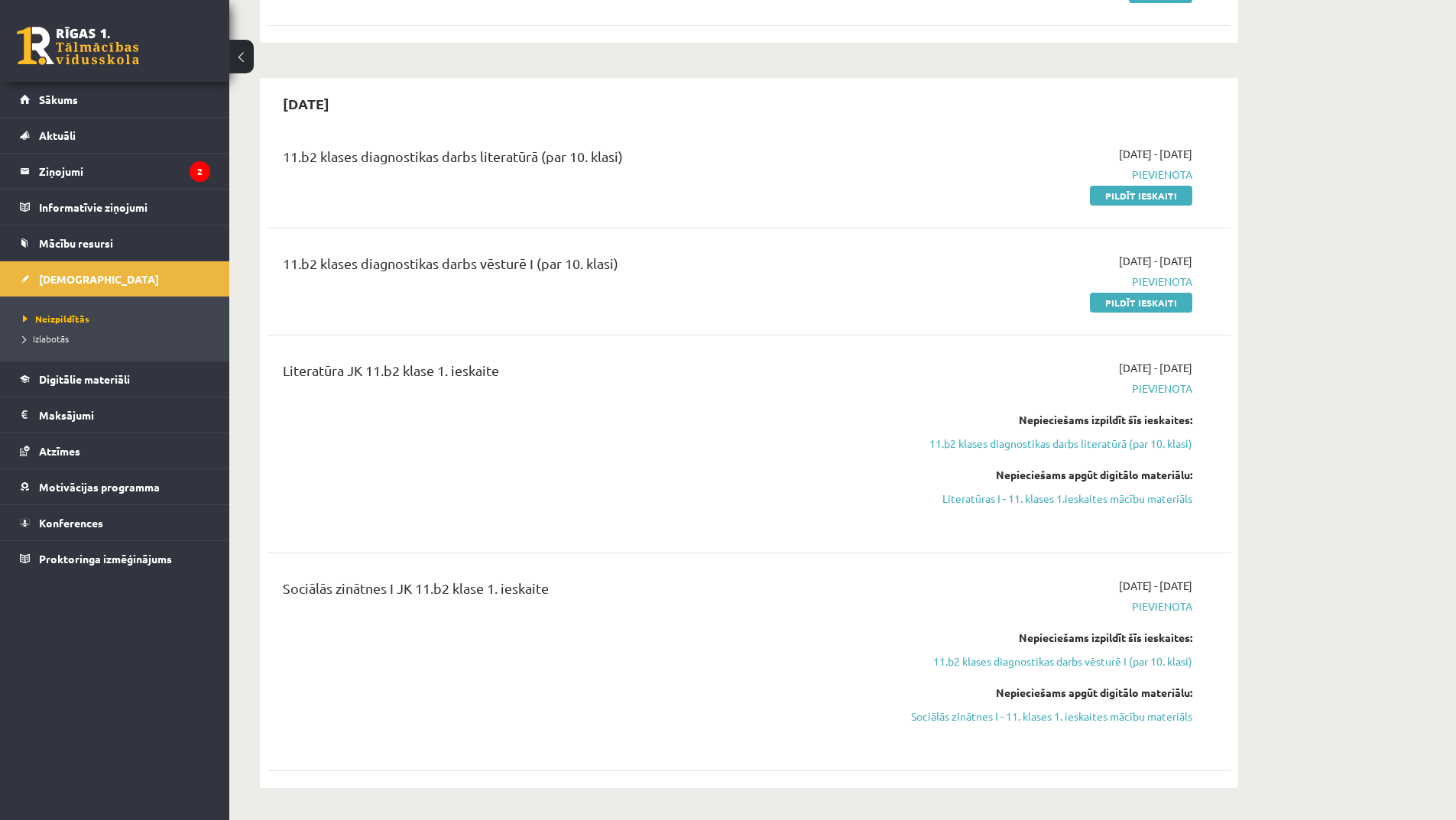
scroll to position [76, 0]
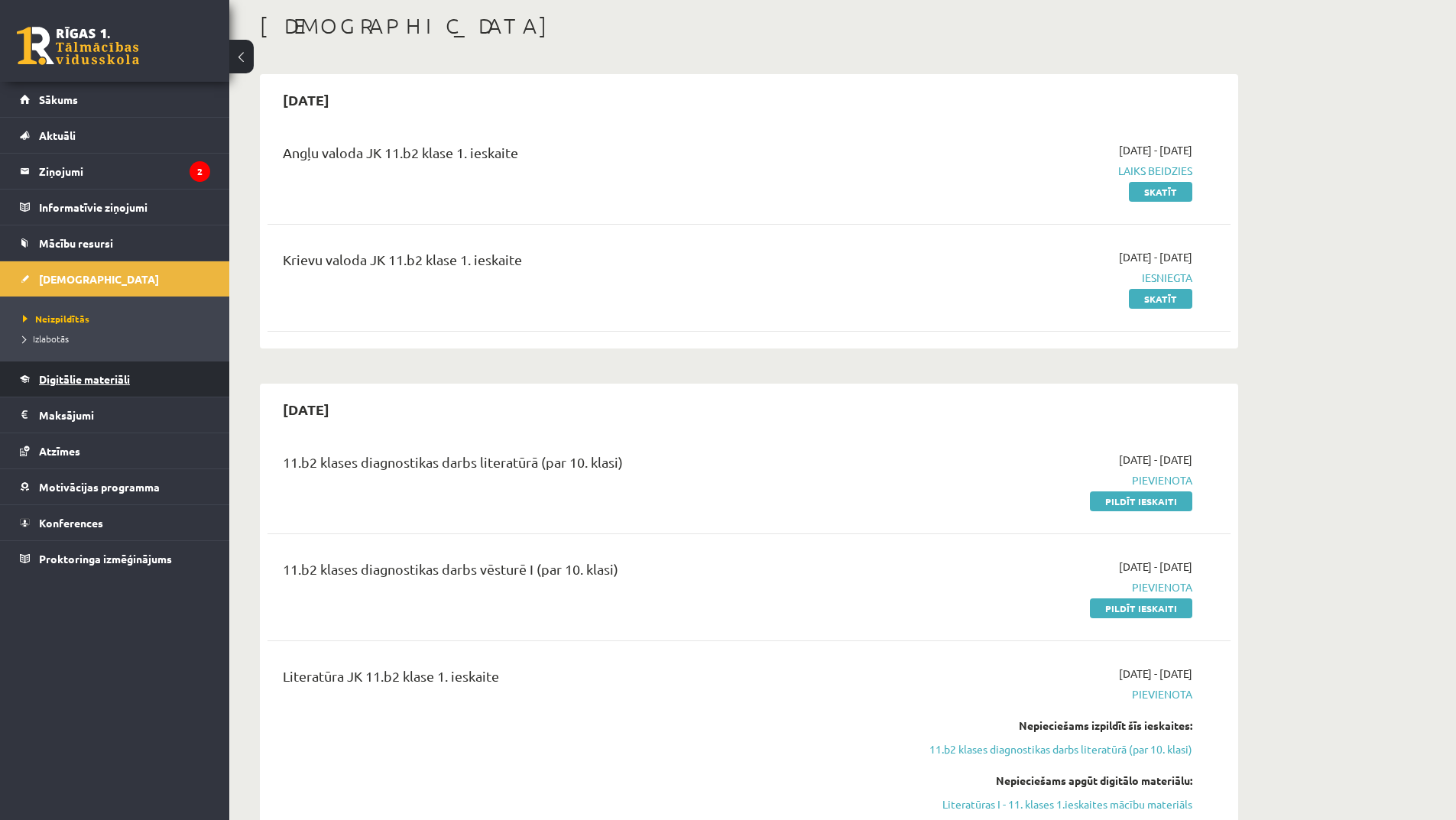
click at [88, 382] on span "Digitālie materiāli" at bounding box center [84, 379] width 91 height 13
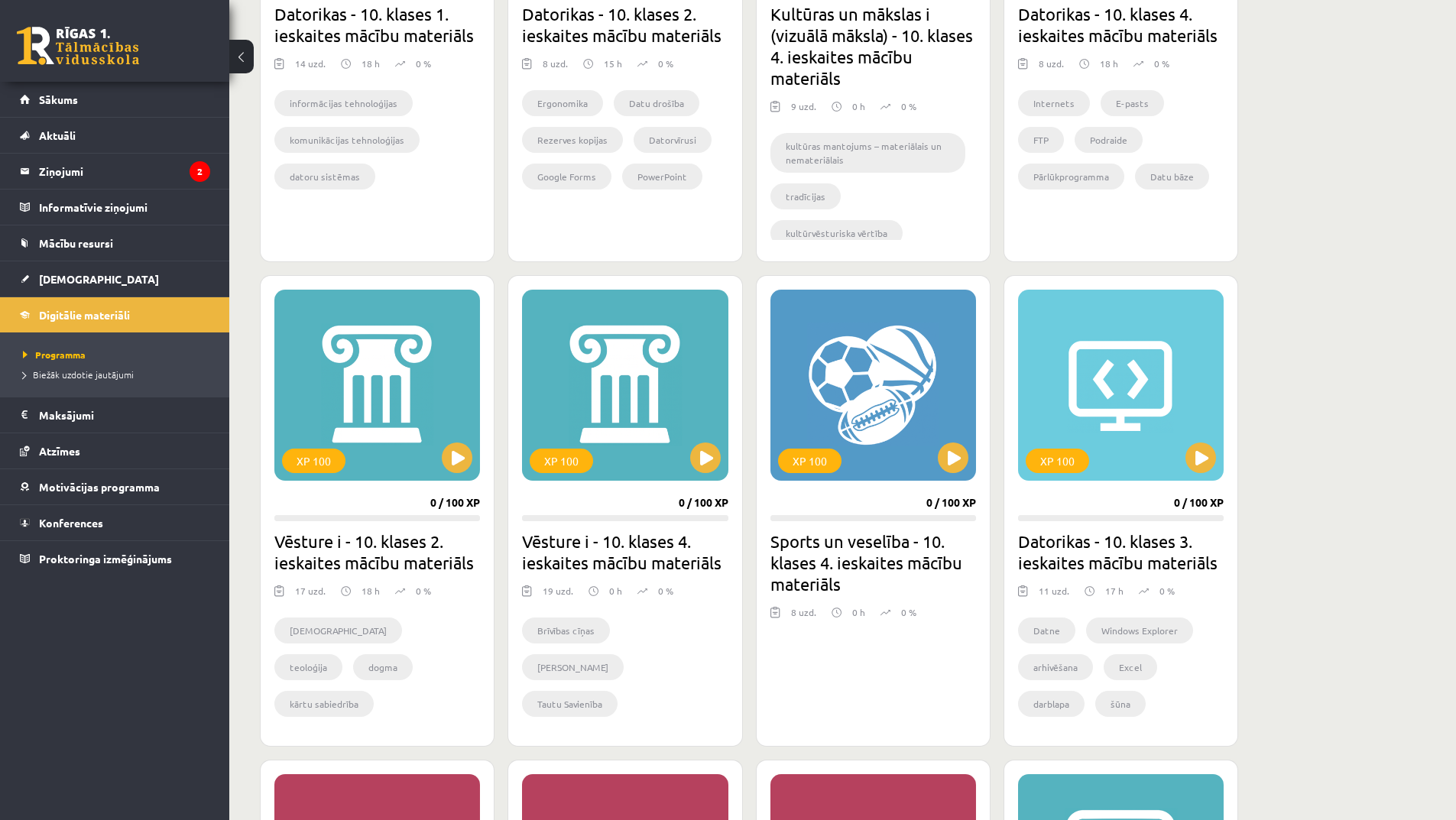
scroll to position [458, 0]
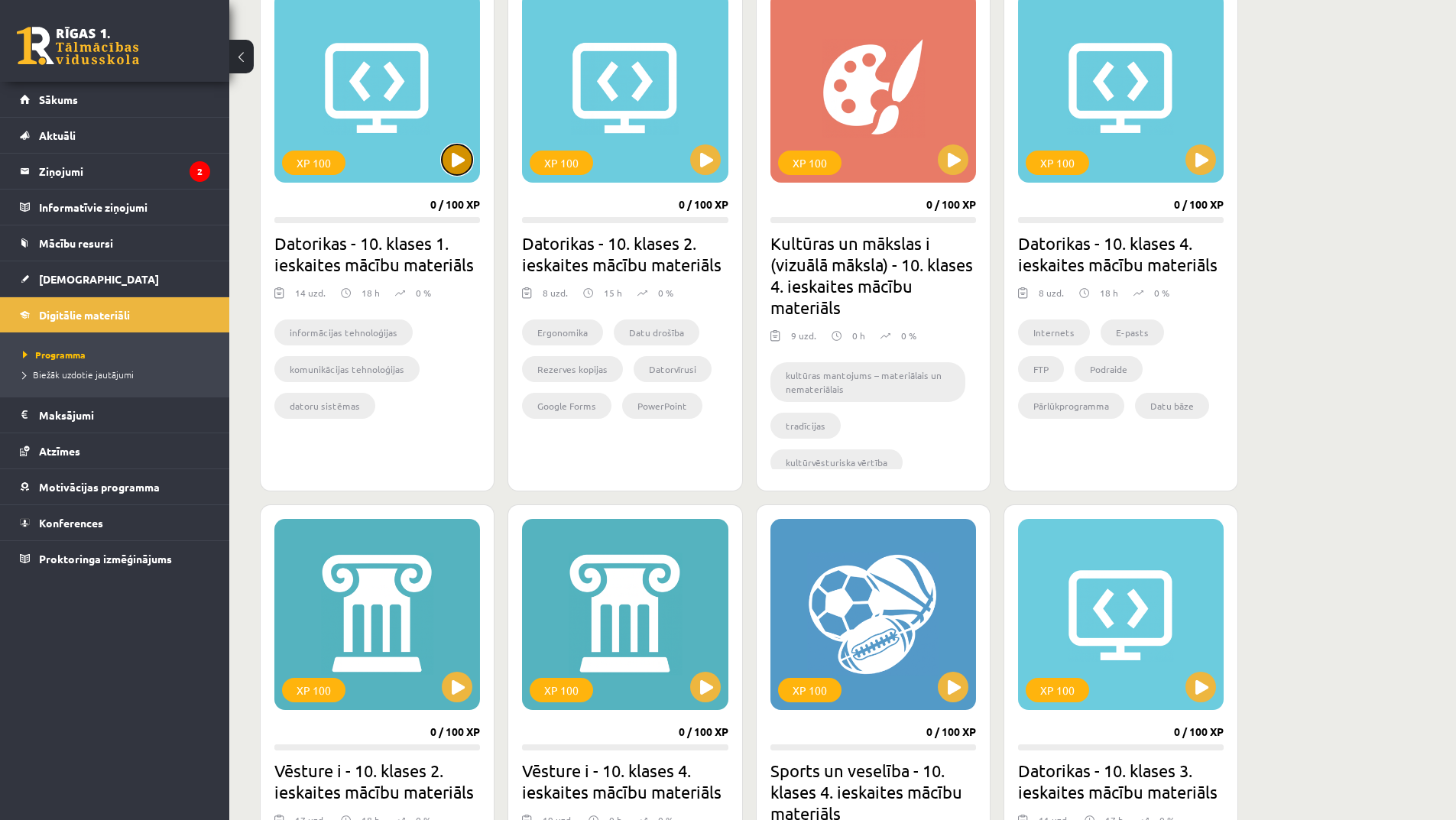
click at [448, 159] on button at bounding box center [457, 159] width 30 height 30
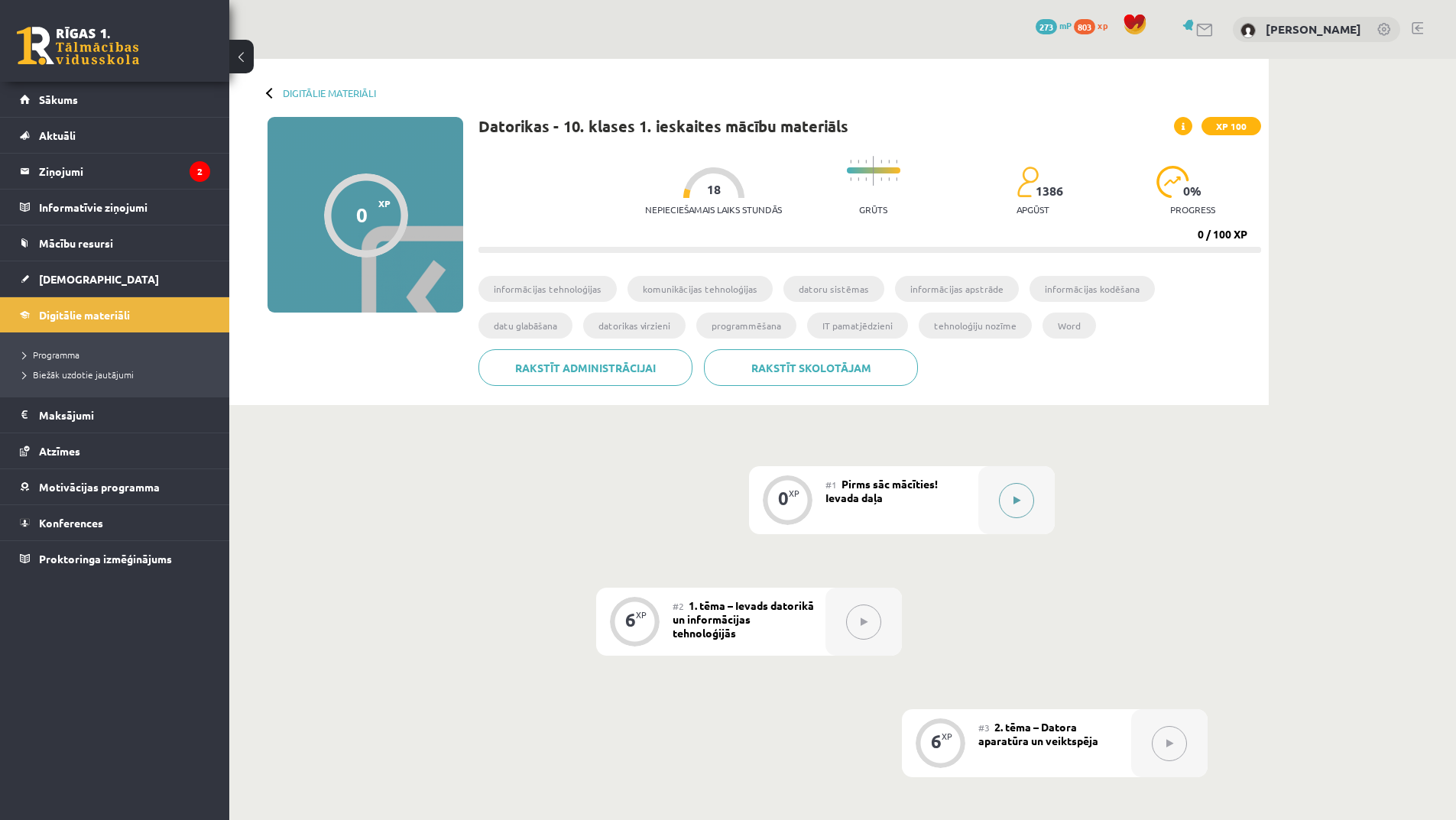
click at [1017, 498] on icon at bounding box center [1017, 500] width 7 height 9
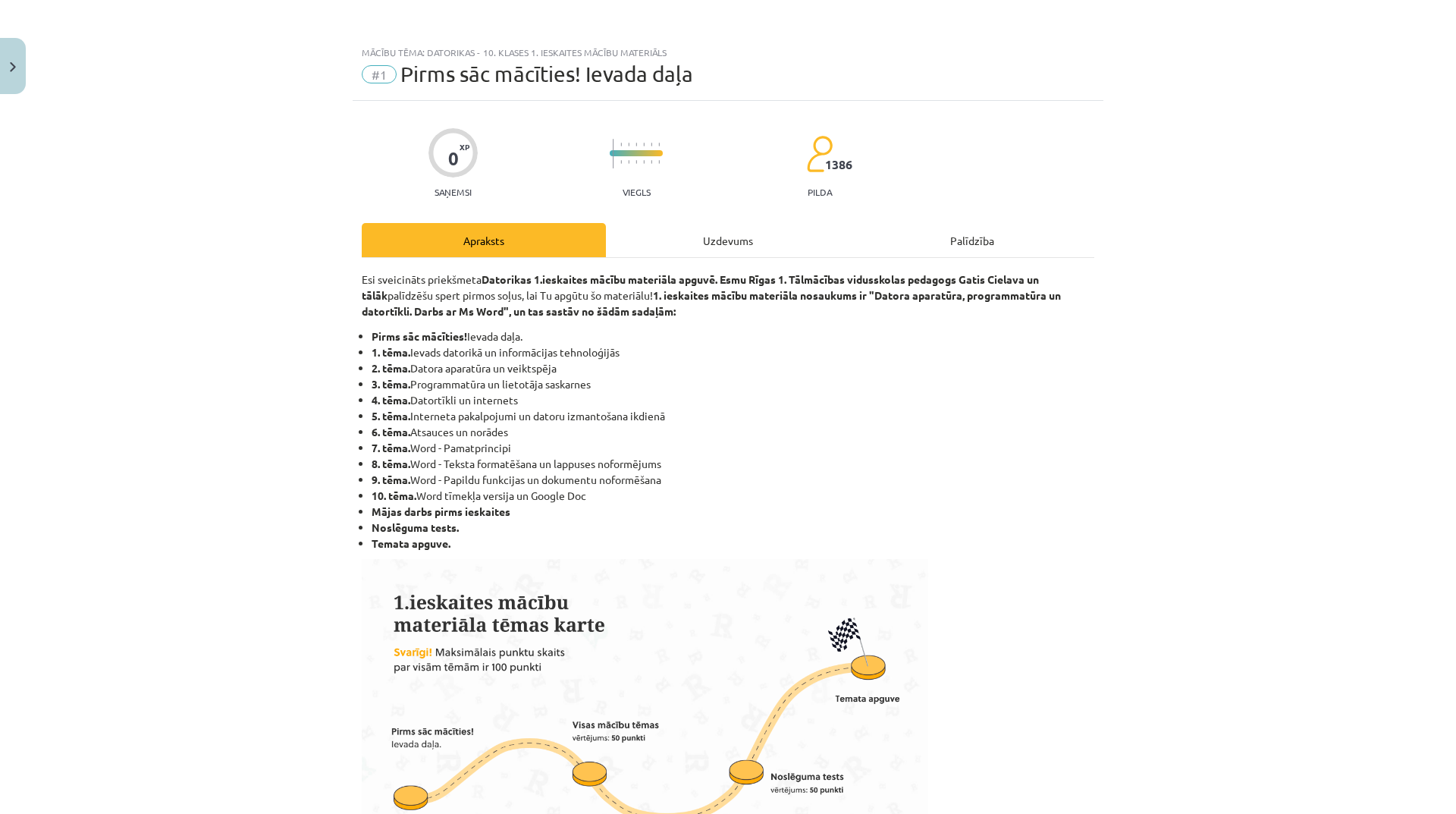
click at [732, 245] on div "Uzdevums" at bounding box center [727, 240] width 244 height 34
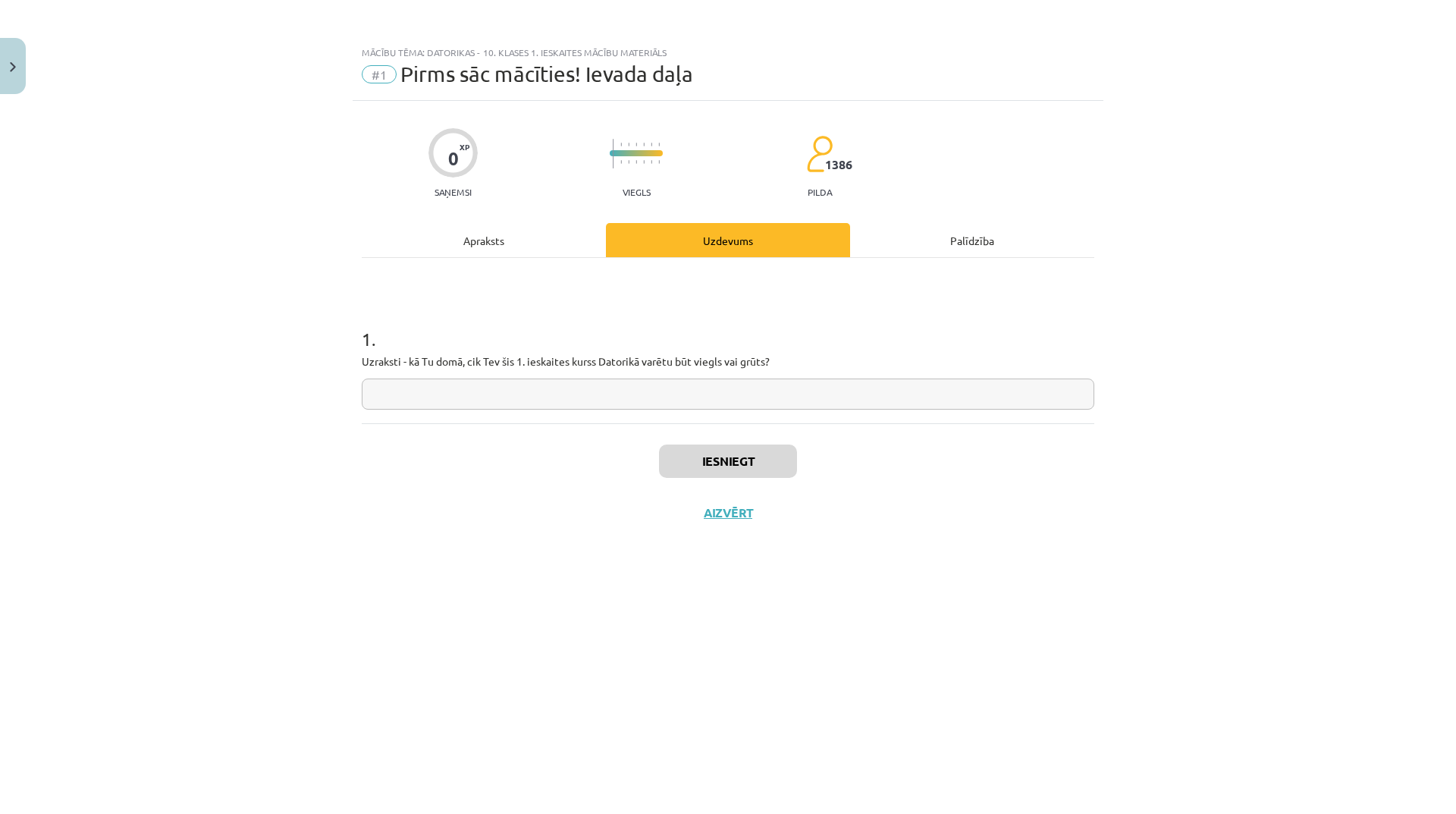
click at [825, 392] on input "text" at bounding box center [727, 393] width 732 height 31
type input "*****"
click at [724, 458] on button "Iesniegt" at bounding box center [728, 461] width 138 height 33
click at [735, 513] on button "Nākamā nodarbība" at bounding box center [728, 522] width 148 height 35
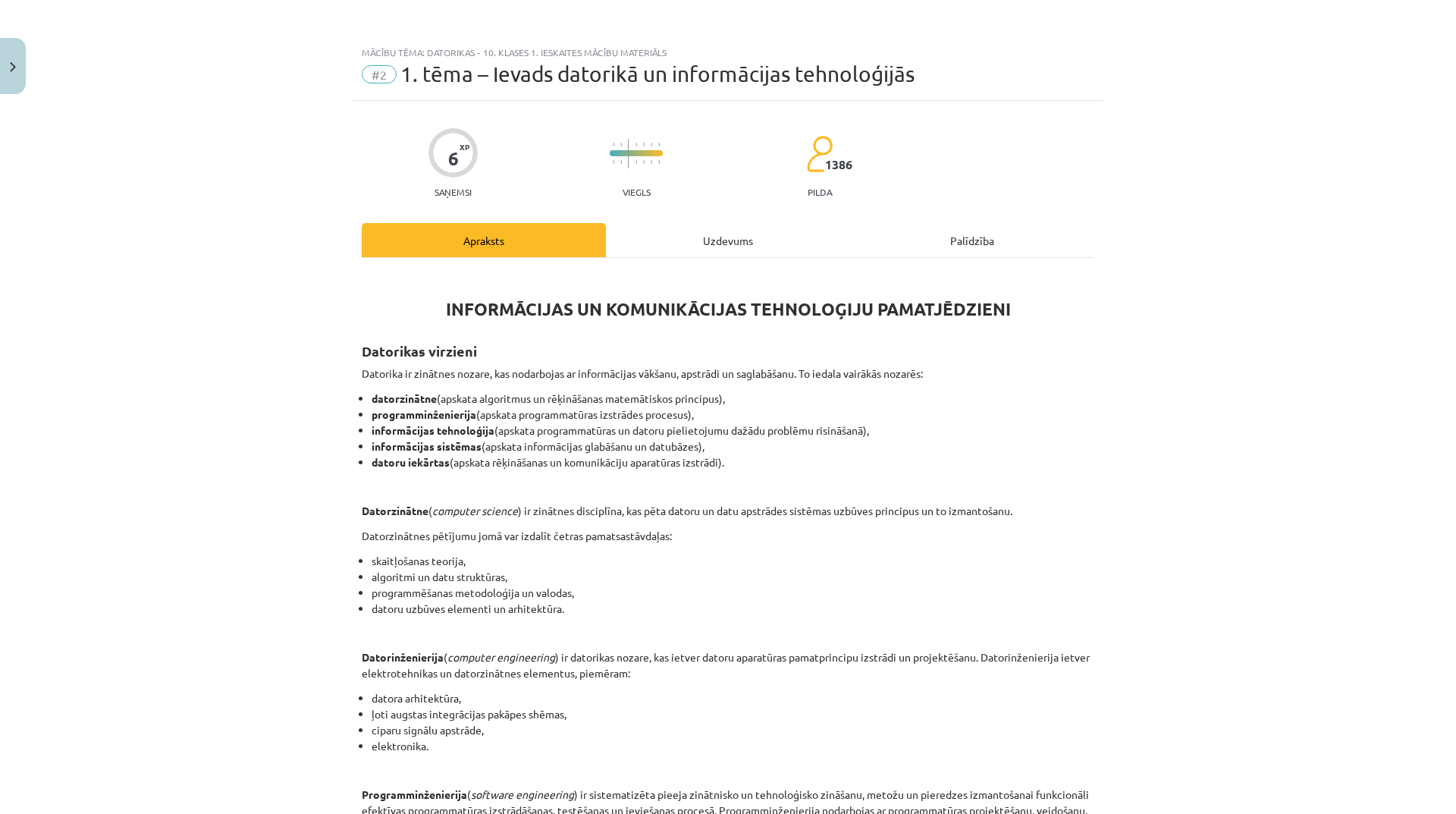
click at [739, 221] on div "6 XP Saņemsi Viegls 1386 pilda Apraksts Uzdevums Palīdzība INFORMĀCIJAS UN KOMU…" at bounding box center [727, 681] width 750 height 1160
click at [743, 237] on div "Uzdevums" at bounding box center [727, 240] width 244 height 34
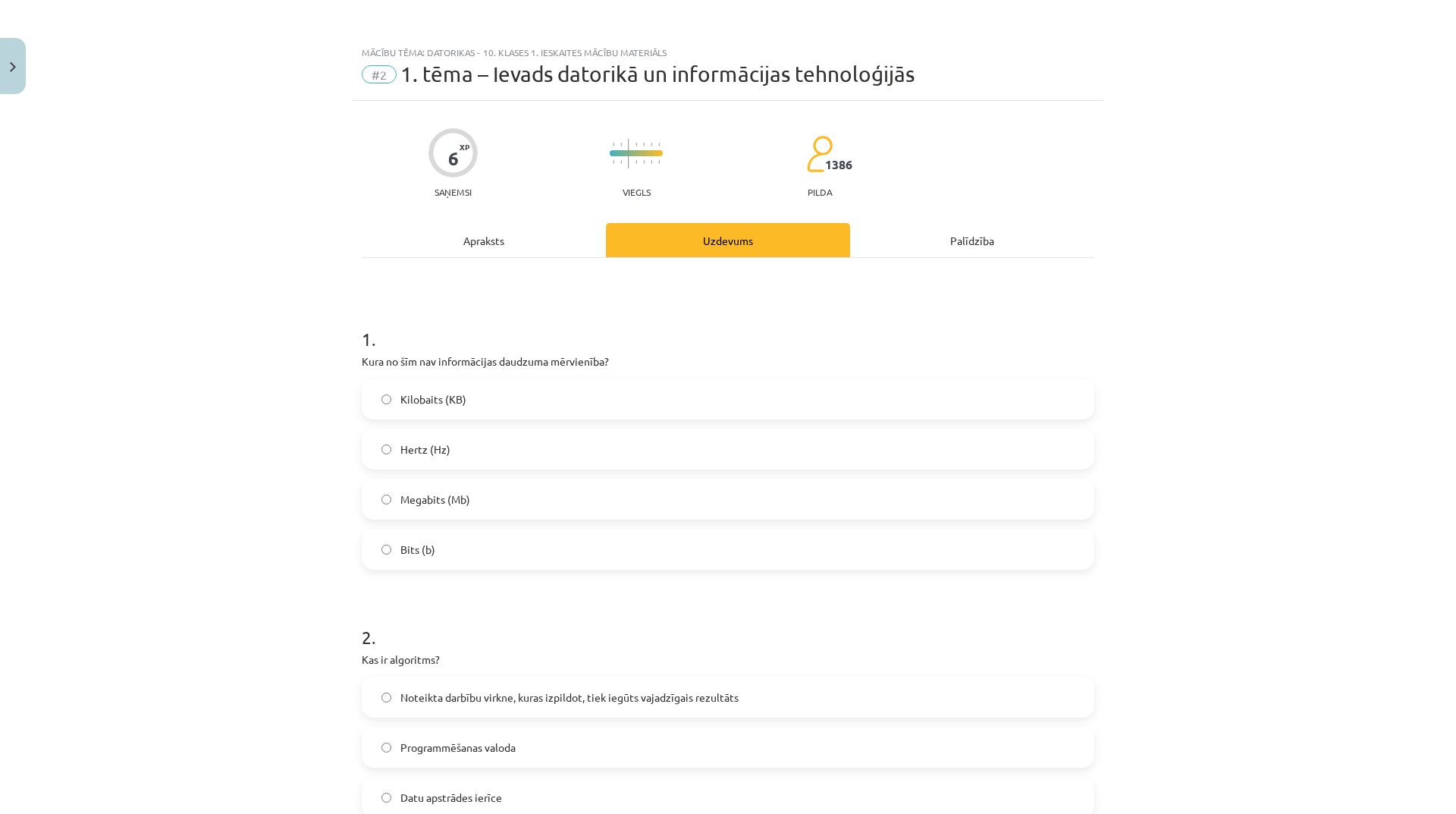
scroll to position [38, 0]
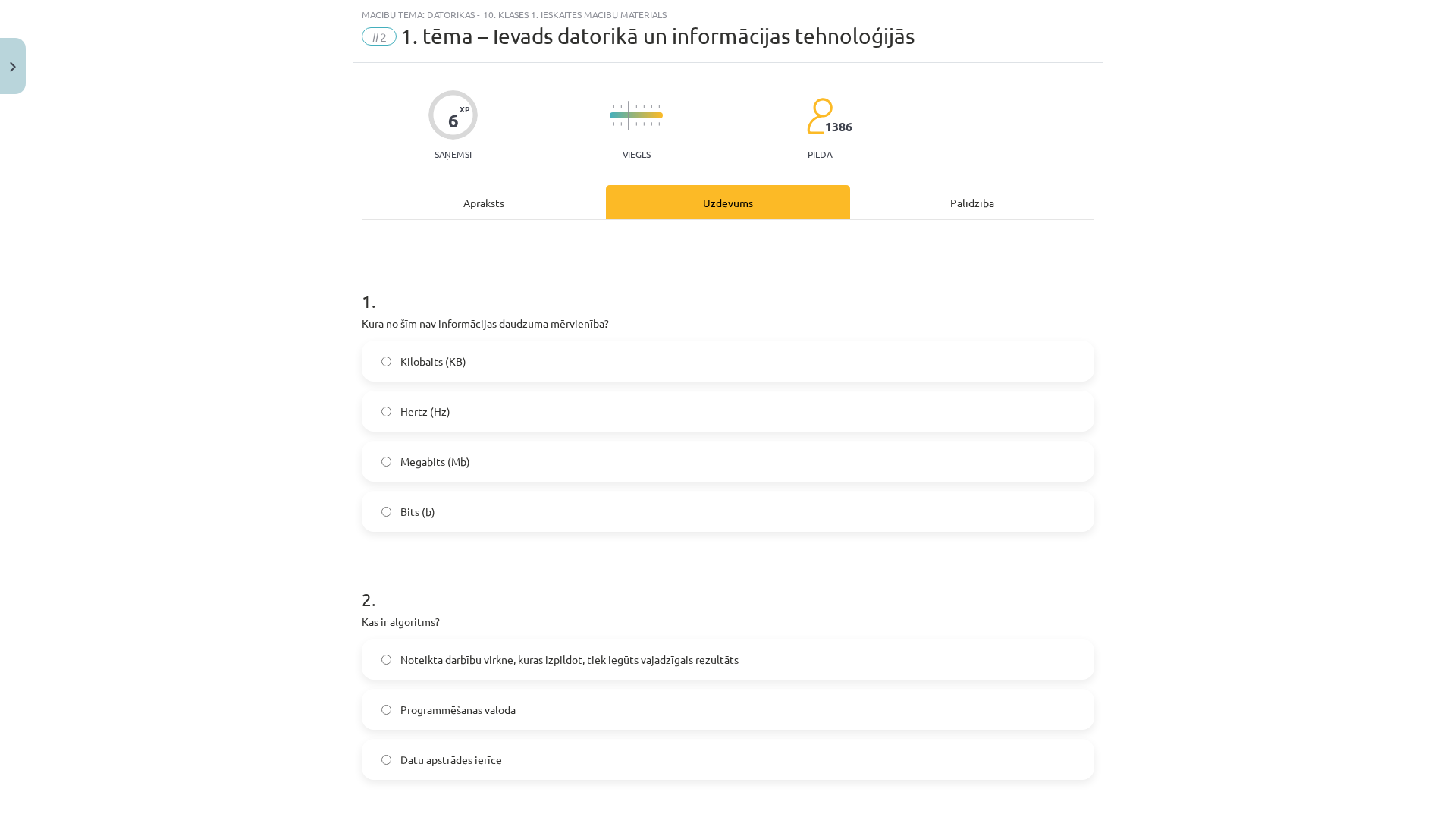
click at [492, 197] on div "Apraksts" at bounding box center [483, 202] width 244 height 34
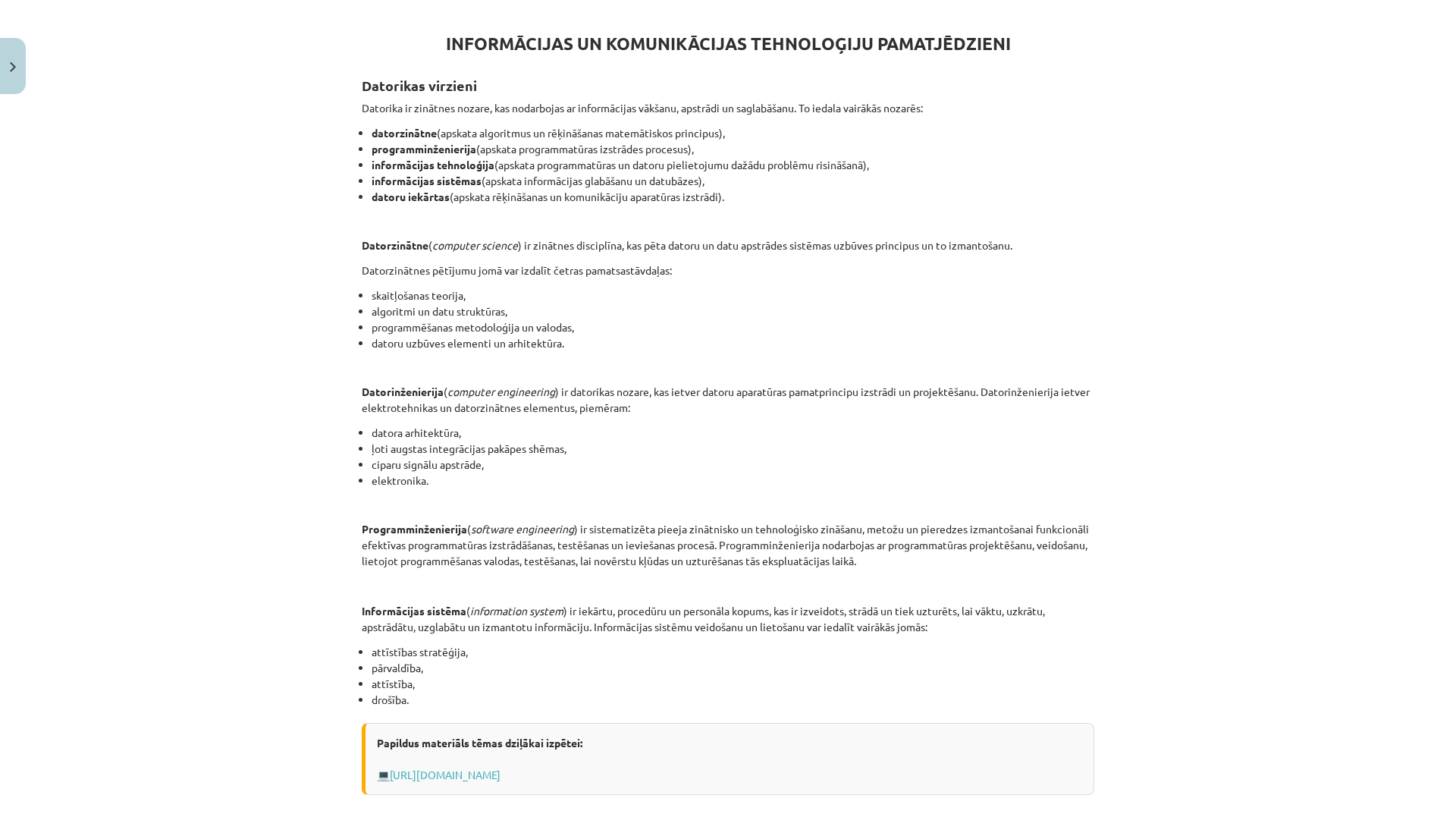
scroll to position [484, 0]
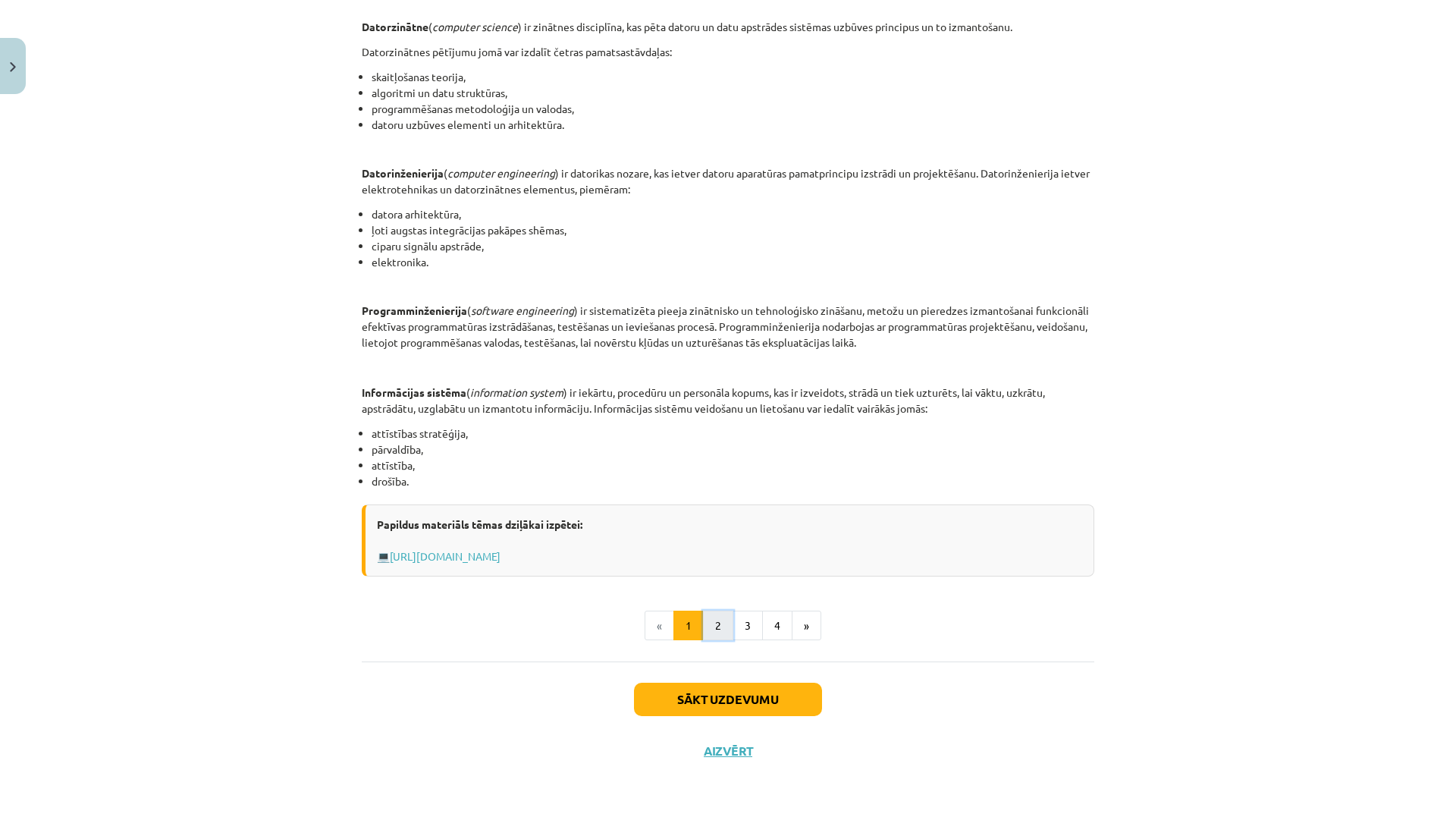
click at [713, 622] on button "2" at bounding box center [718, 626] width 30 height 30
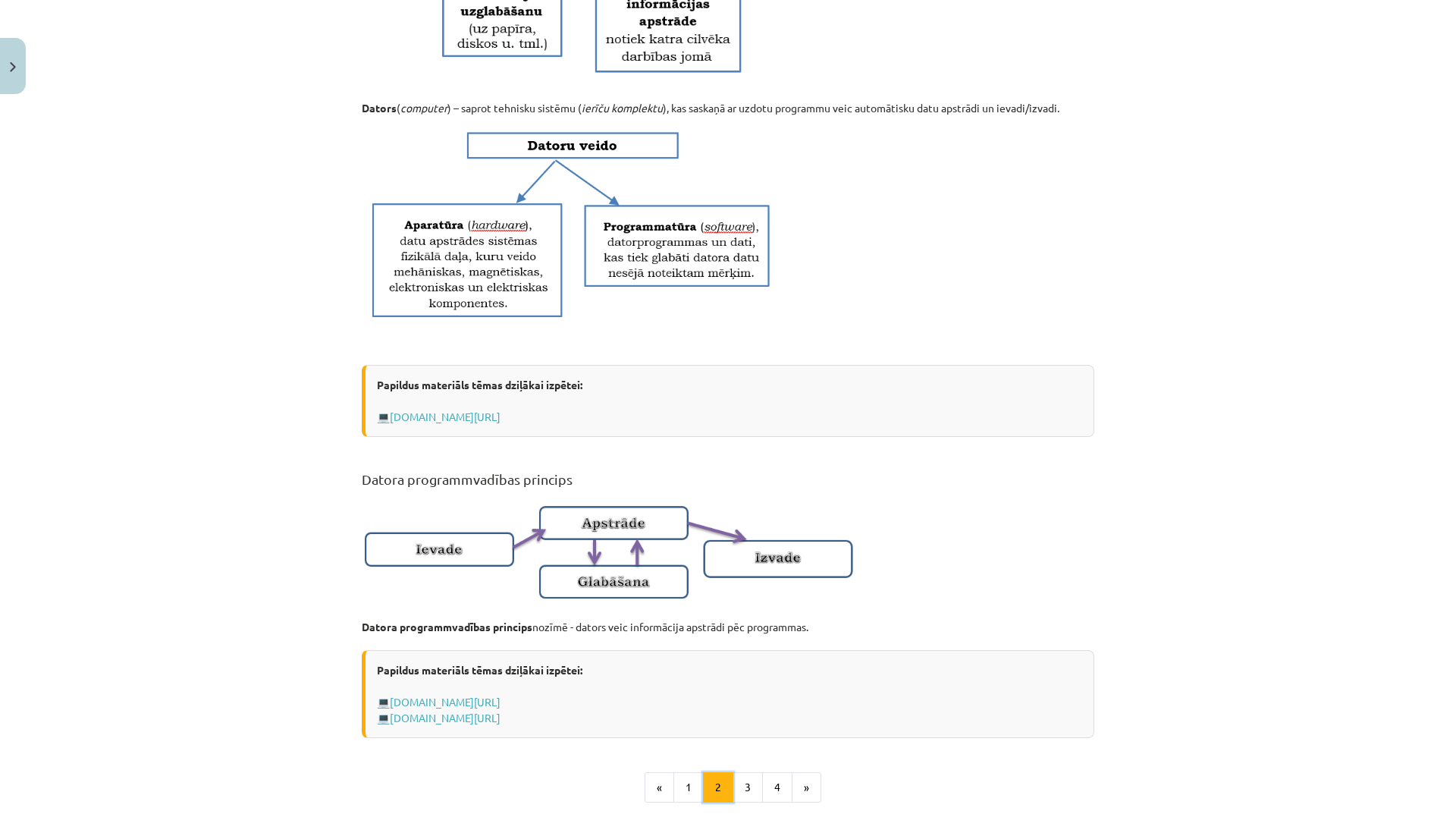
scroll to position [754, 0]
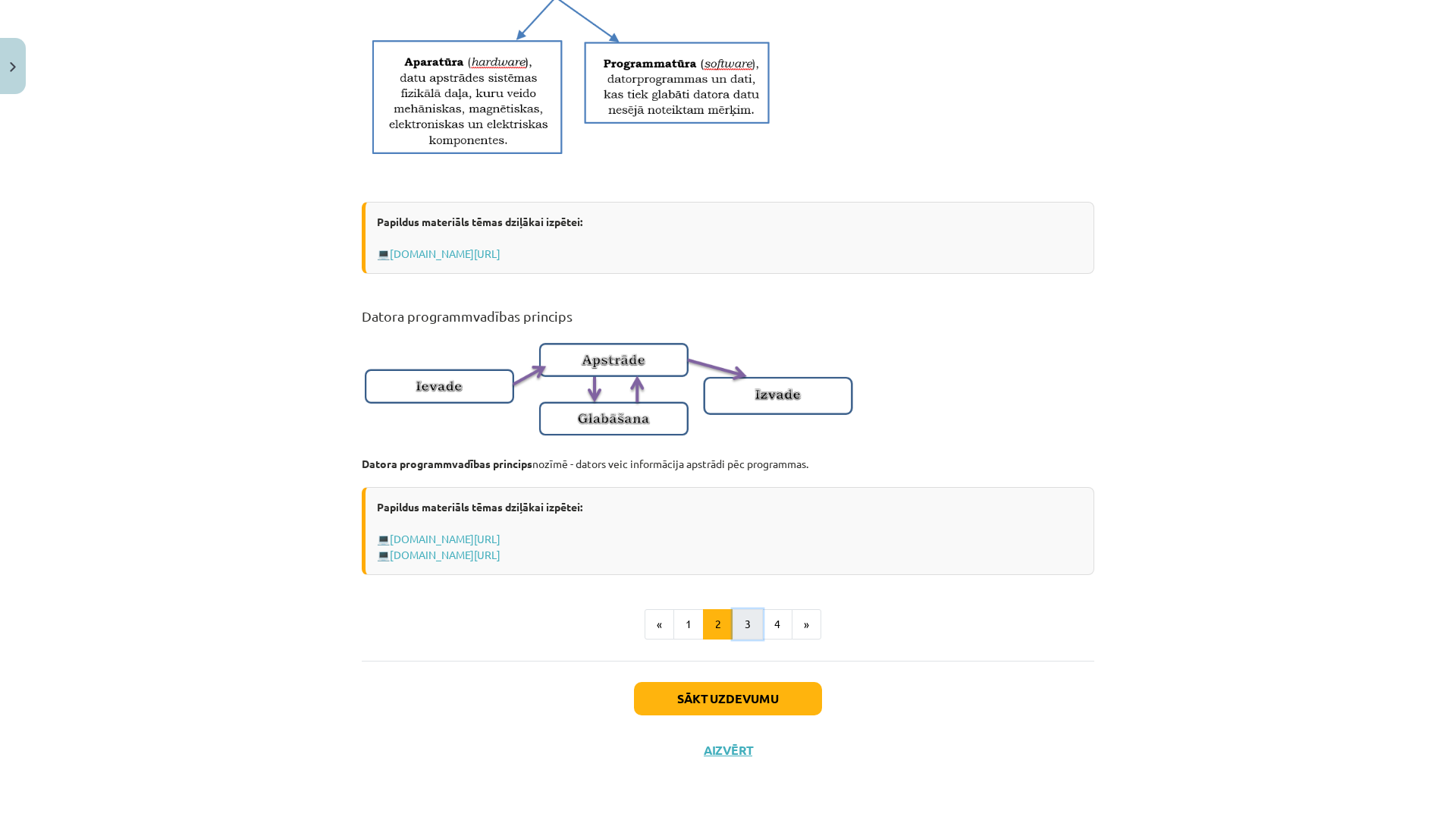
click at [740, 624] on button "3" at bounding box center [747, 624] width 30 height 30
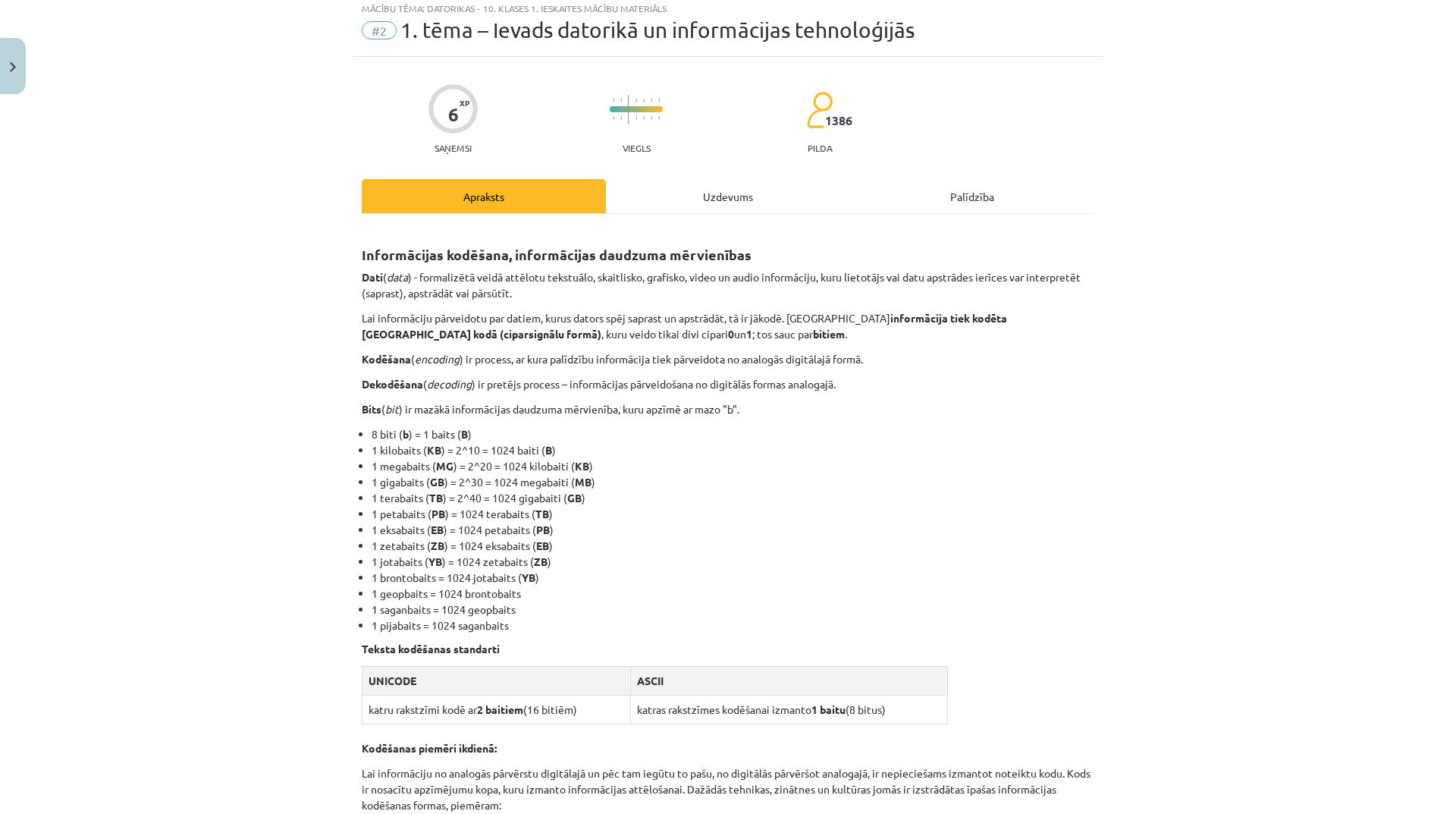
scroll to position [0, 0]
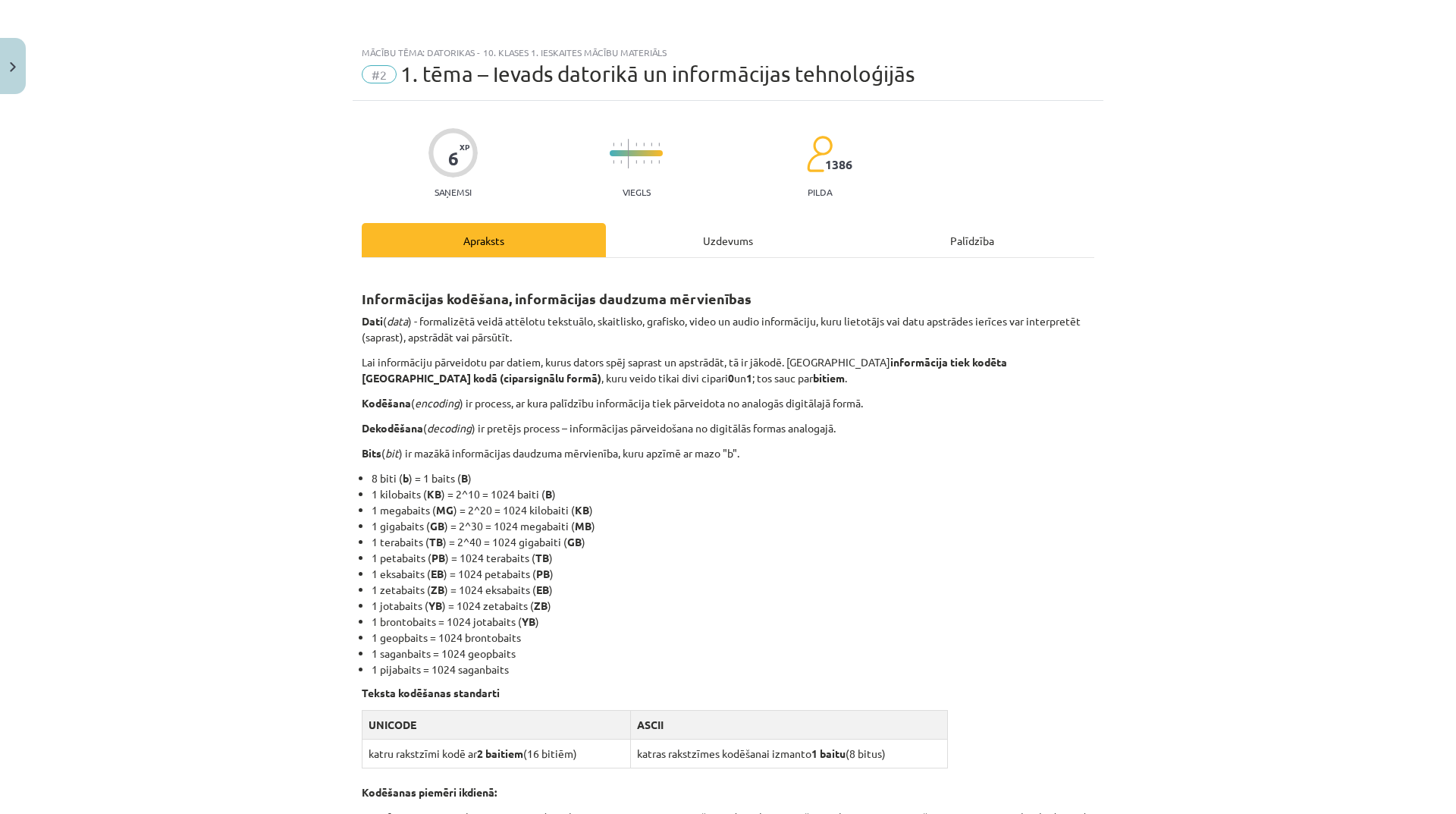
click at [738, 243] on div "Uzdevums" at bounding box center [727, 240] width 244 height 34
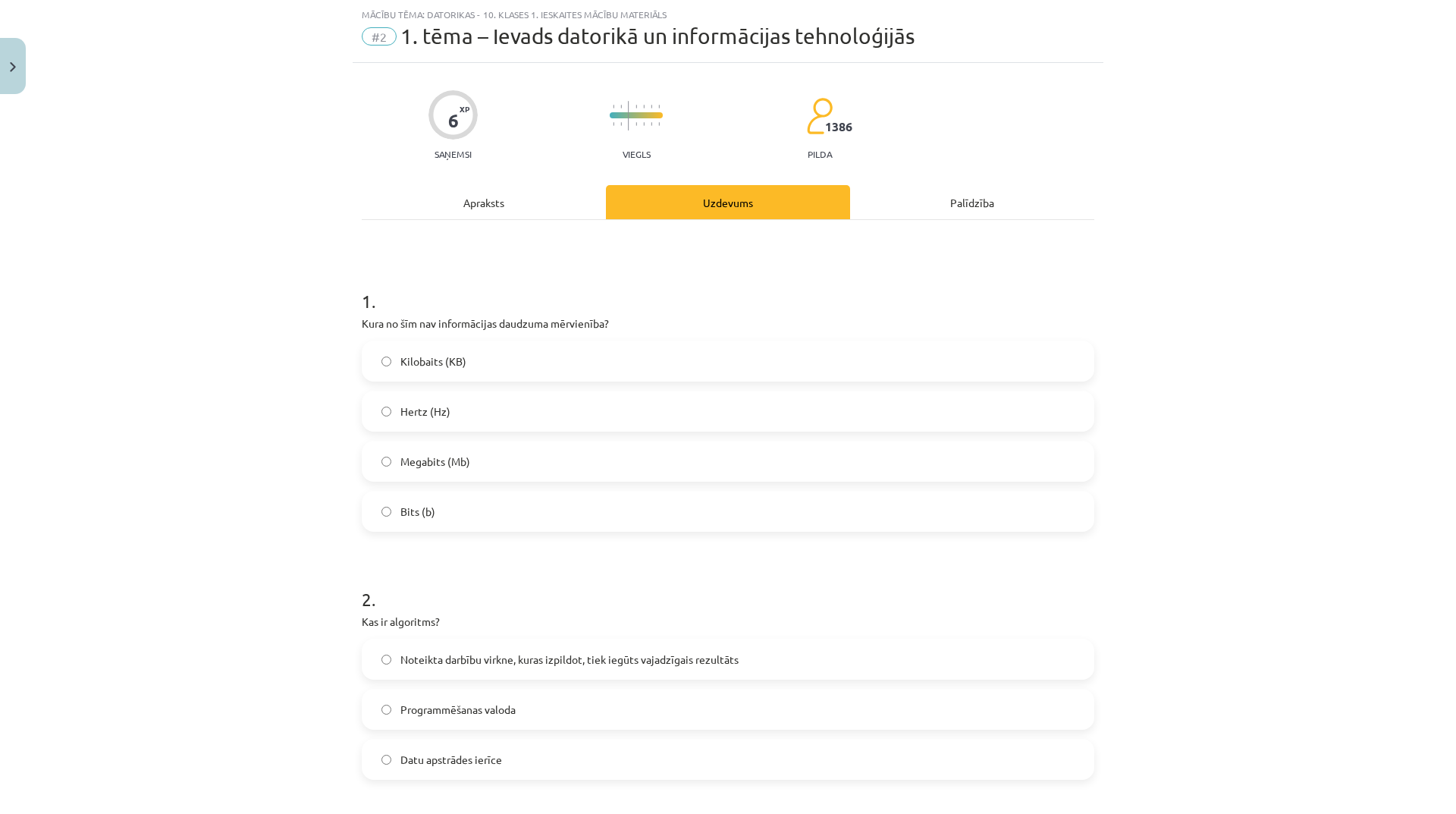
click at [454, 415] on label "Hertz (Hz)" at bounding box center [728, 412] width 730 height 38
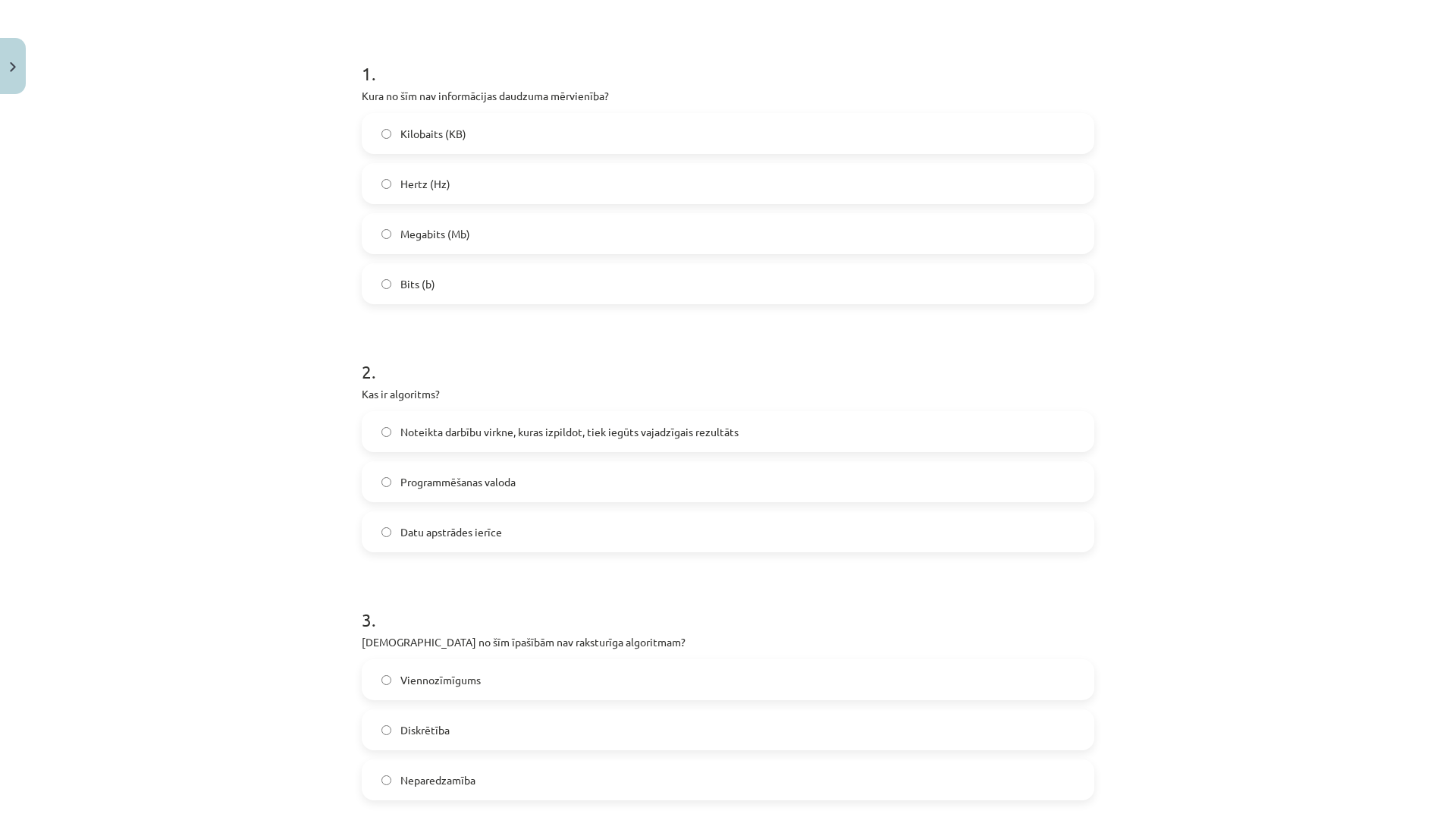
click at [578, 428] on span "Noteikta darbību virkne, kuras izpildot, tiek iegūts vajadzīgais rezultāts" at bounding box center [570, 432] width 338 height 16
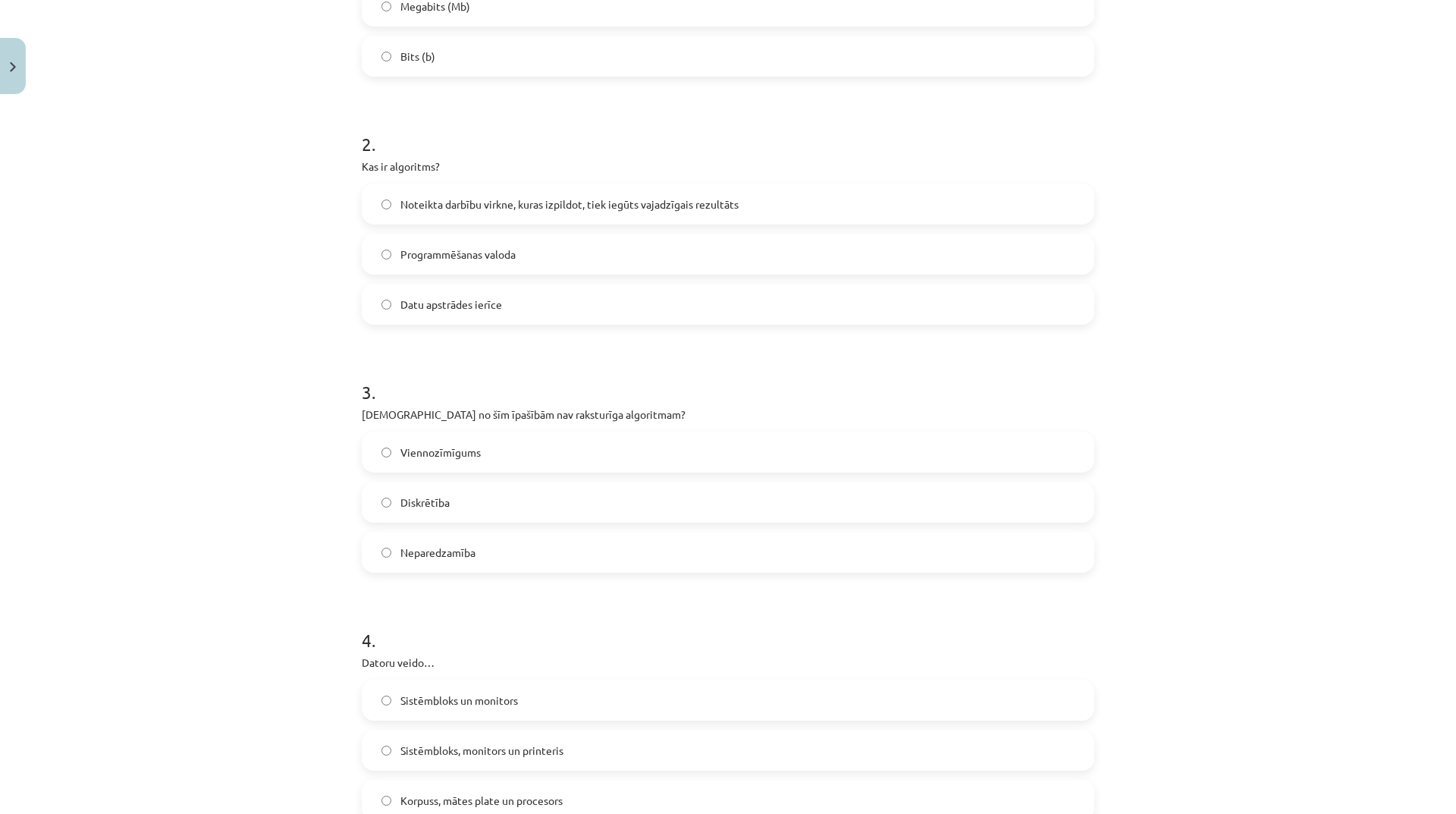
click at [497, 537] on label "Neparedzamība" at bounding box center [728, 552] width 730 height 38
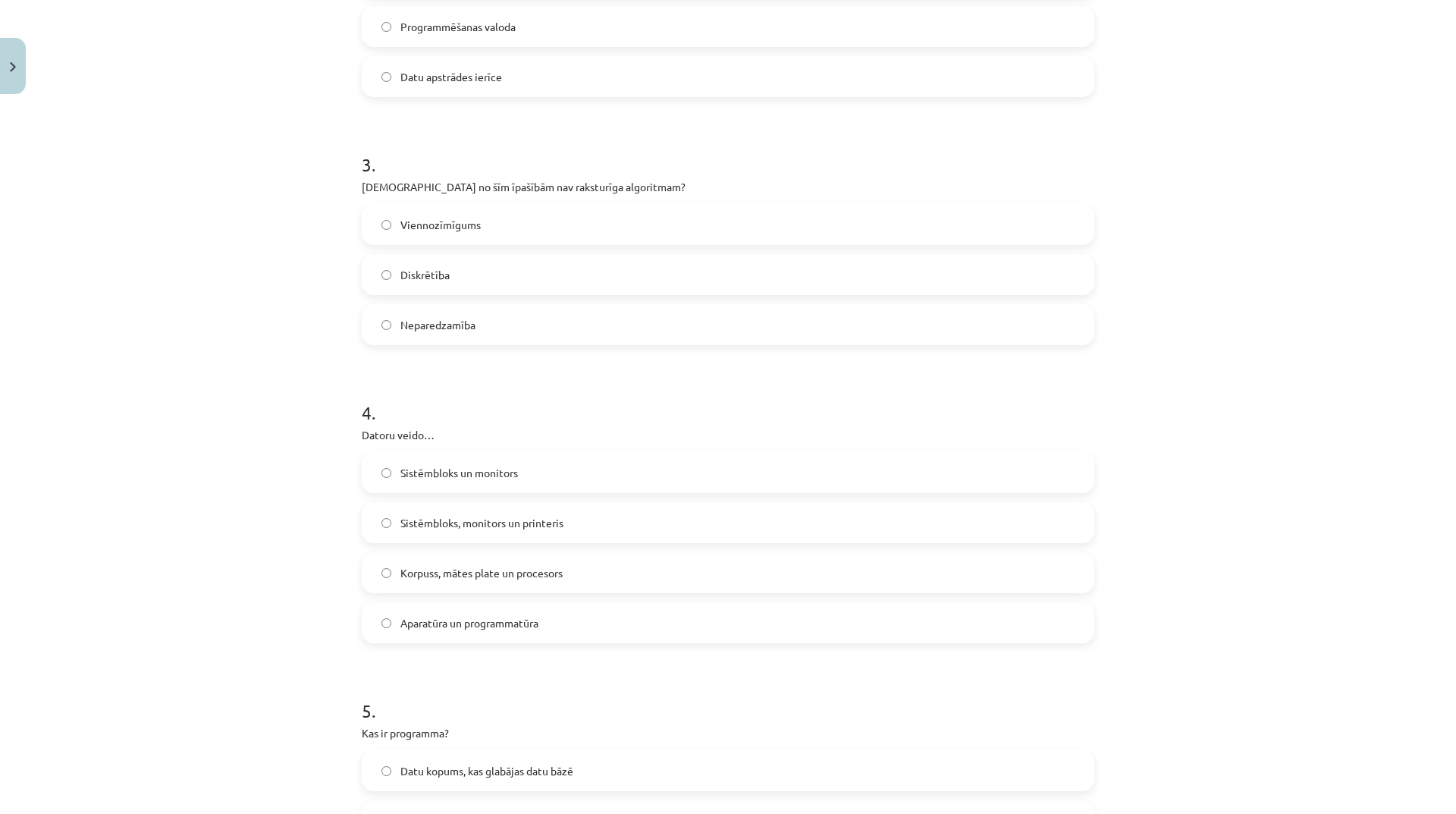
click at [551, 570] on span "Korpuss, mātes plate un procesors" at bounding box center [481, 572] width 162 height 16
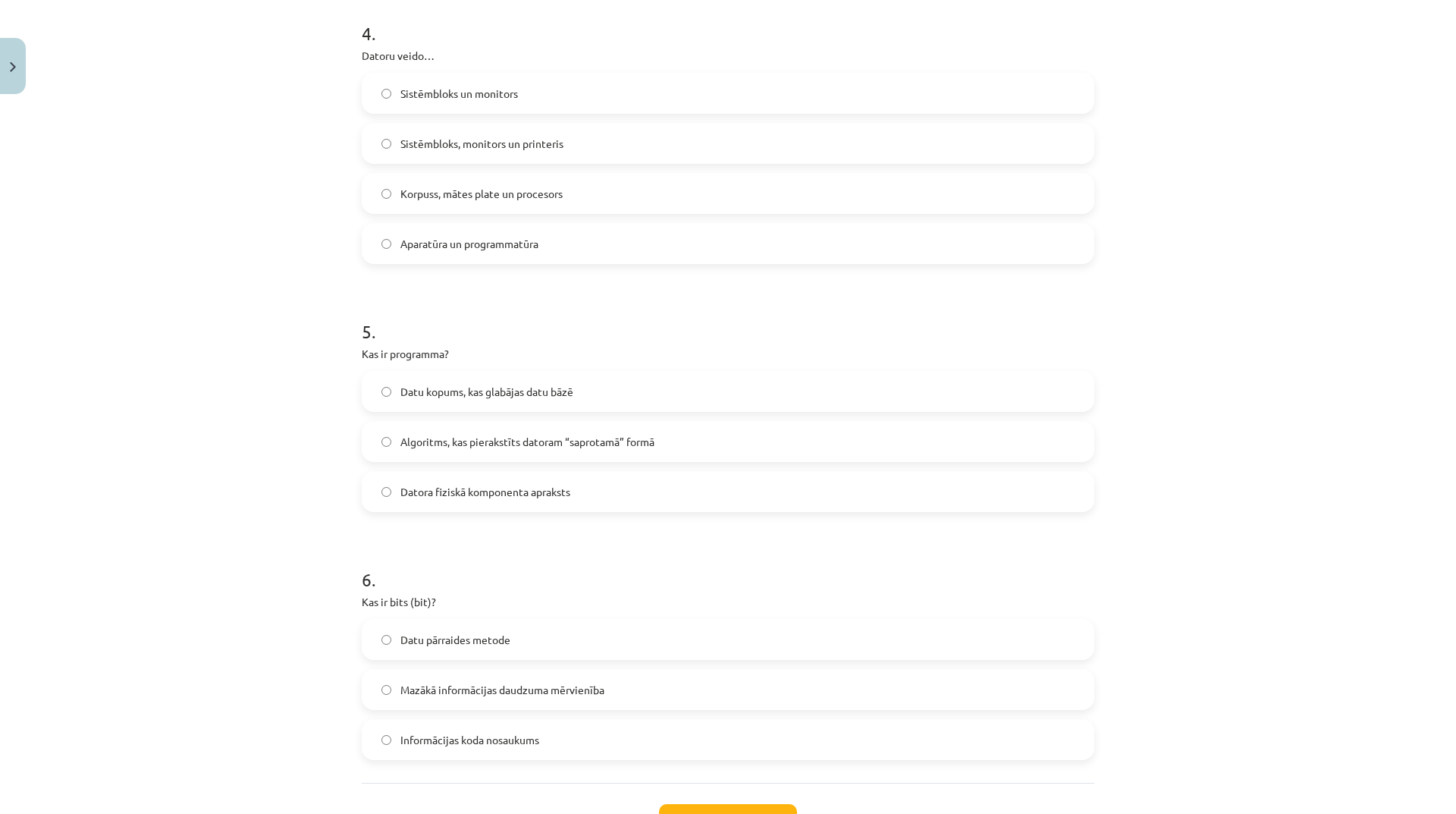
scroll to position [1176, 0]
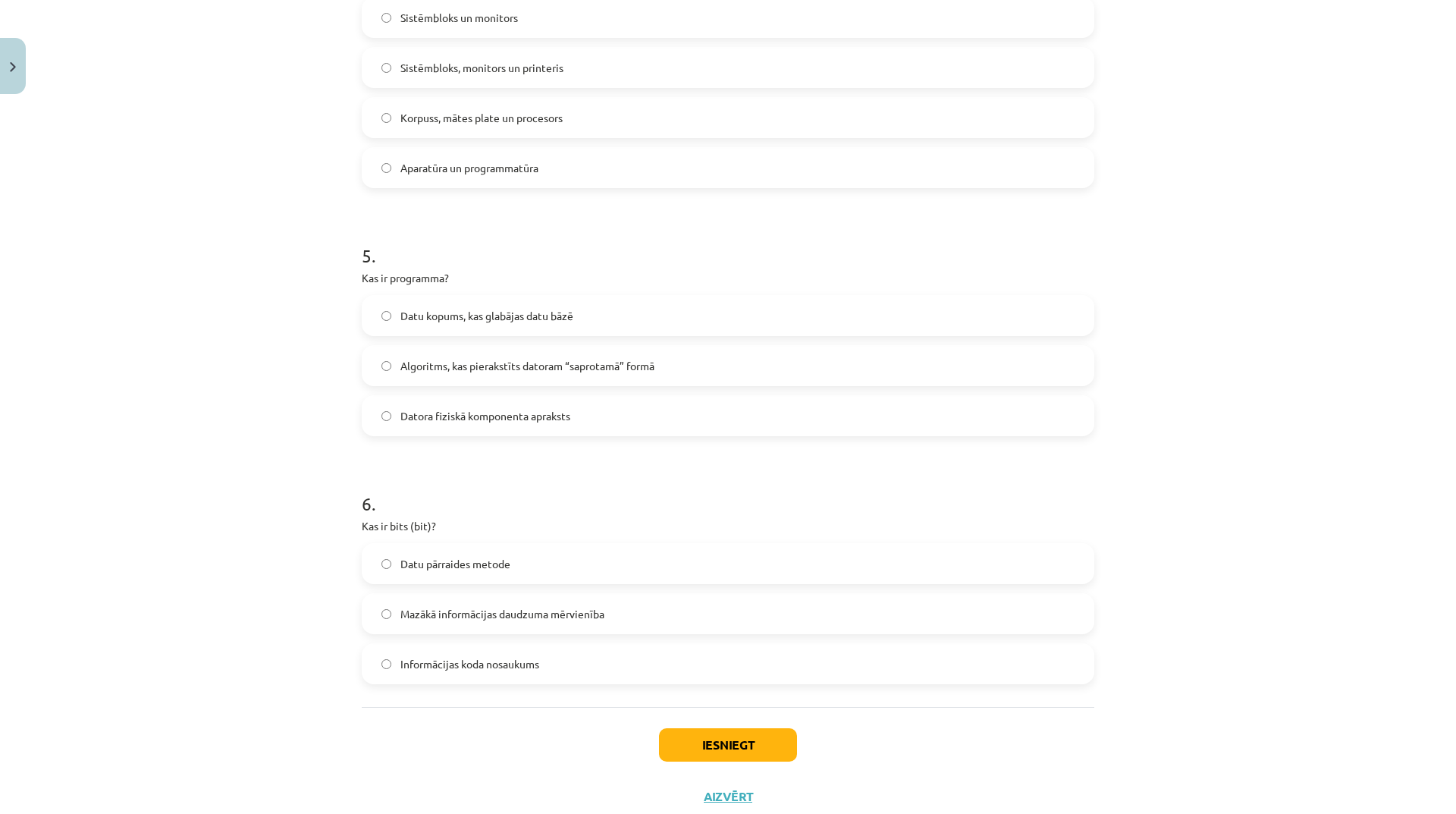
click at [601, 359] on span "Algoritms, kas pierakstīts datoram “saprotamā” formā" at bounding box center [527, 366] width 254 height 16
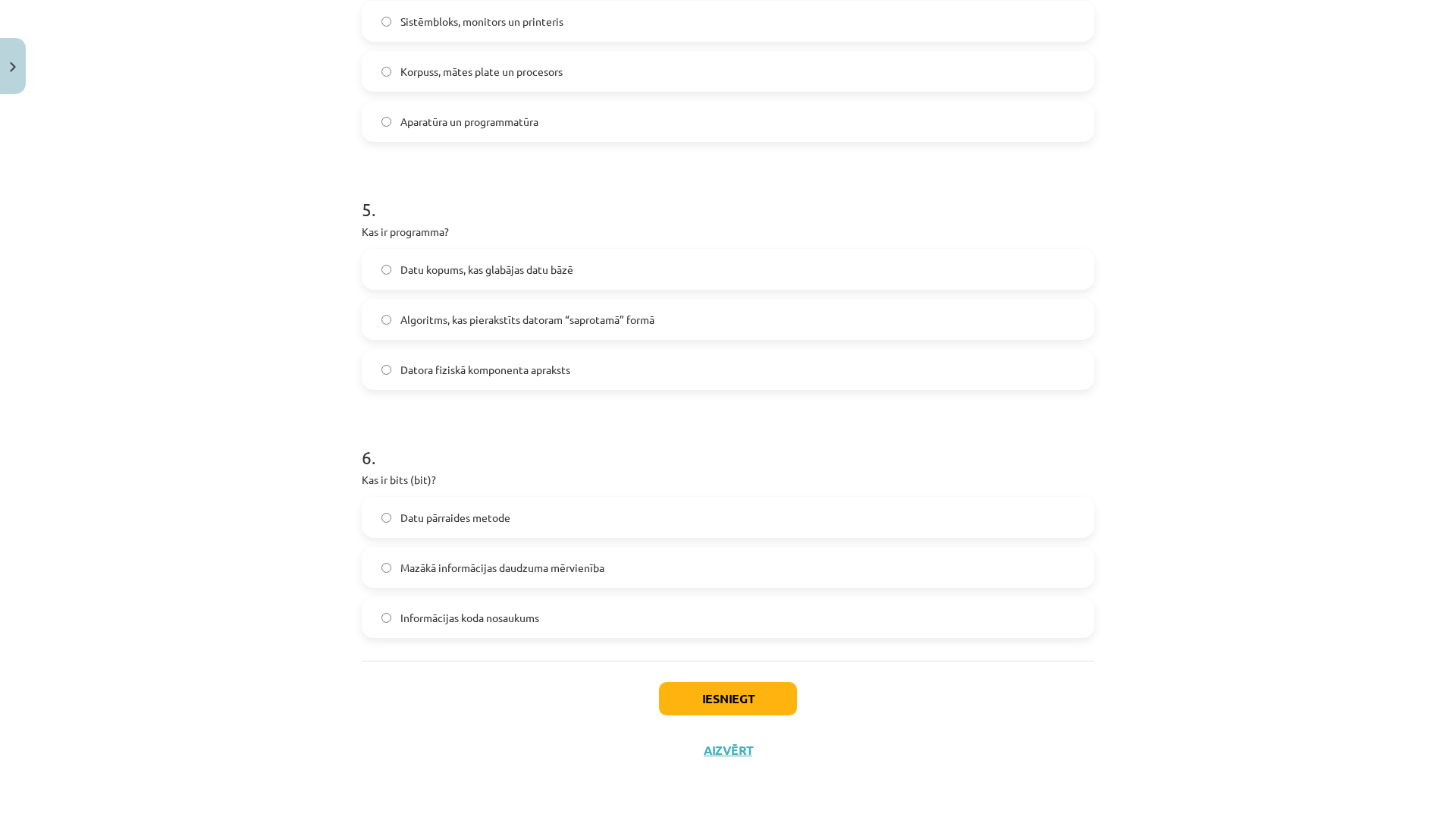
click at [581, 570] on span "Mazākā informācijas daudzuma mērvienība" at bounding box center [502, 567] width 204 height 16
click at [707, 706] on button "Iesniegt" at bounding box center [728, 698] width 138 height 33
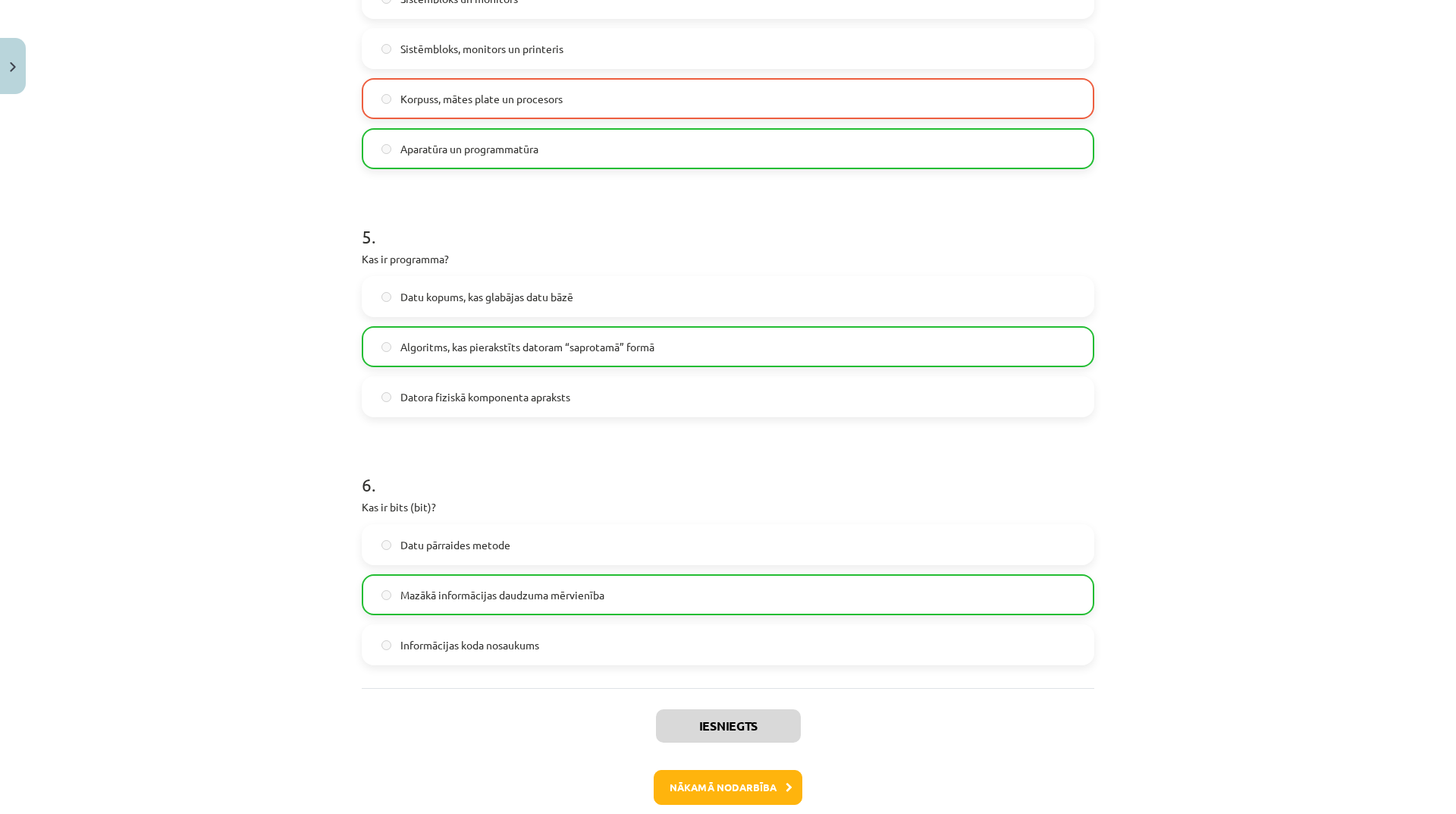
scroll to position [1271, 0]
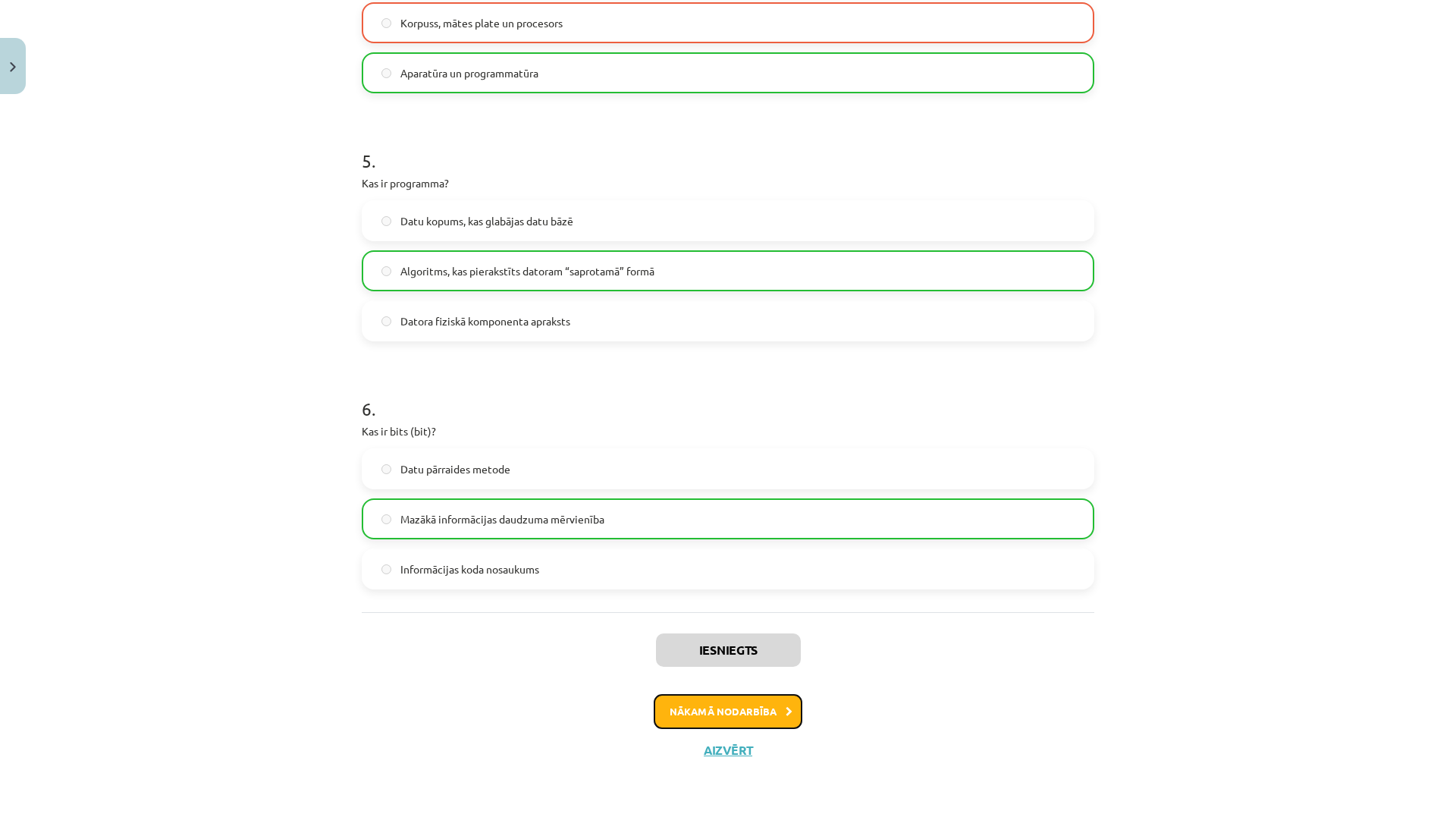
click at [764, 714] on button "Nākamā nodarbība" at bounding box center [728, 712] width 148 height 35
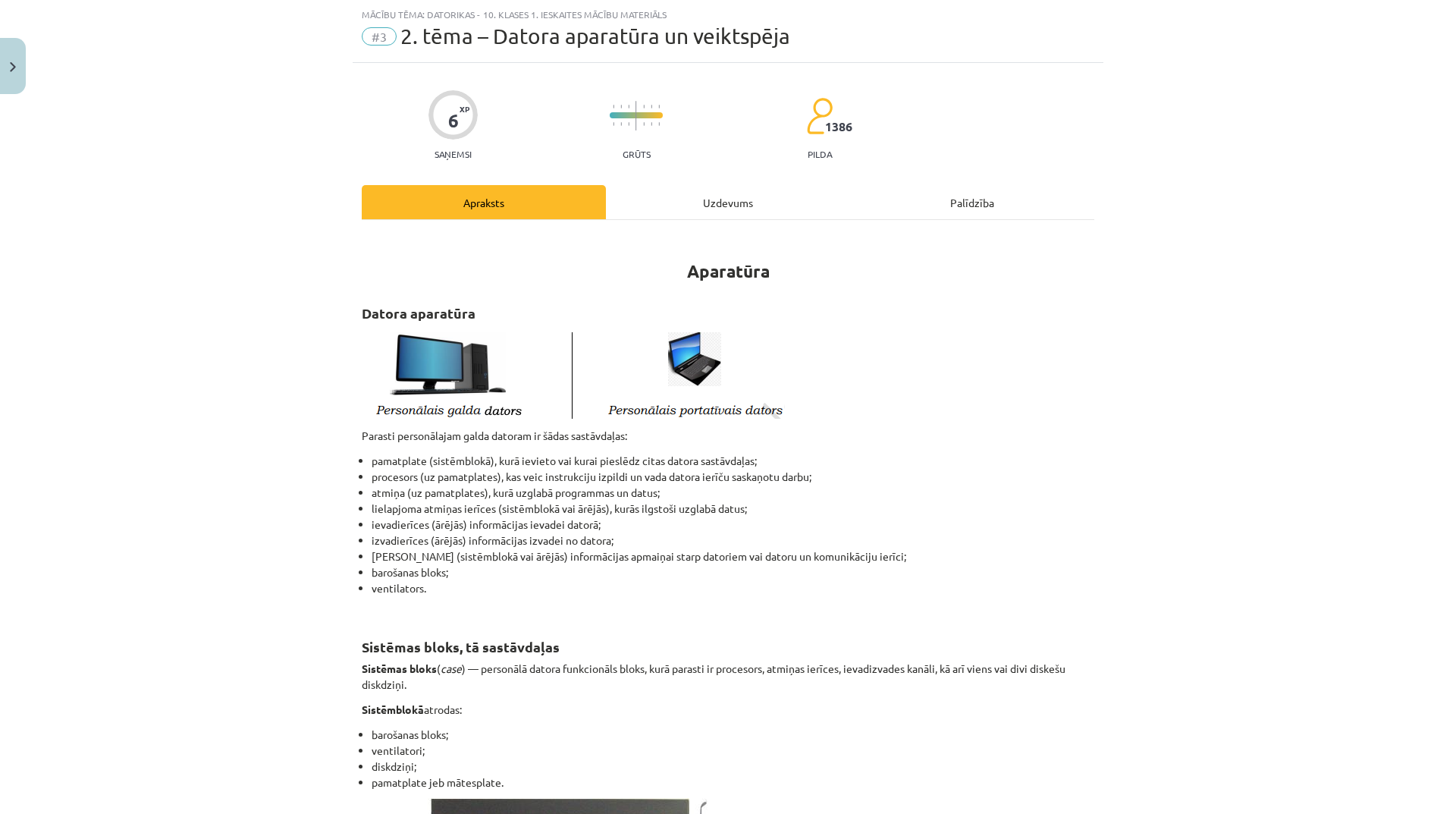
click at [737, 206] on div "Uzdevums" at bounding box center [727, 202] width 244 height 34
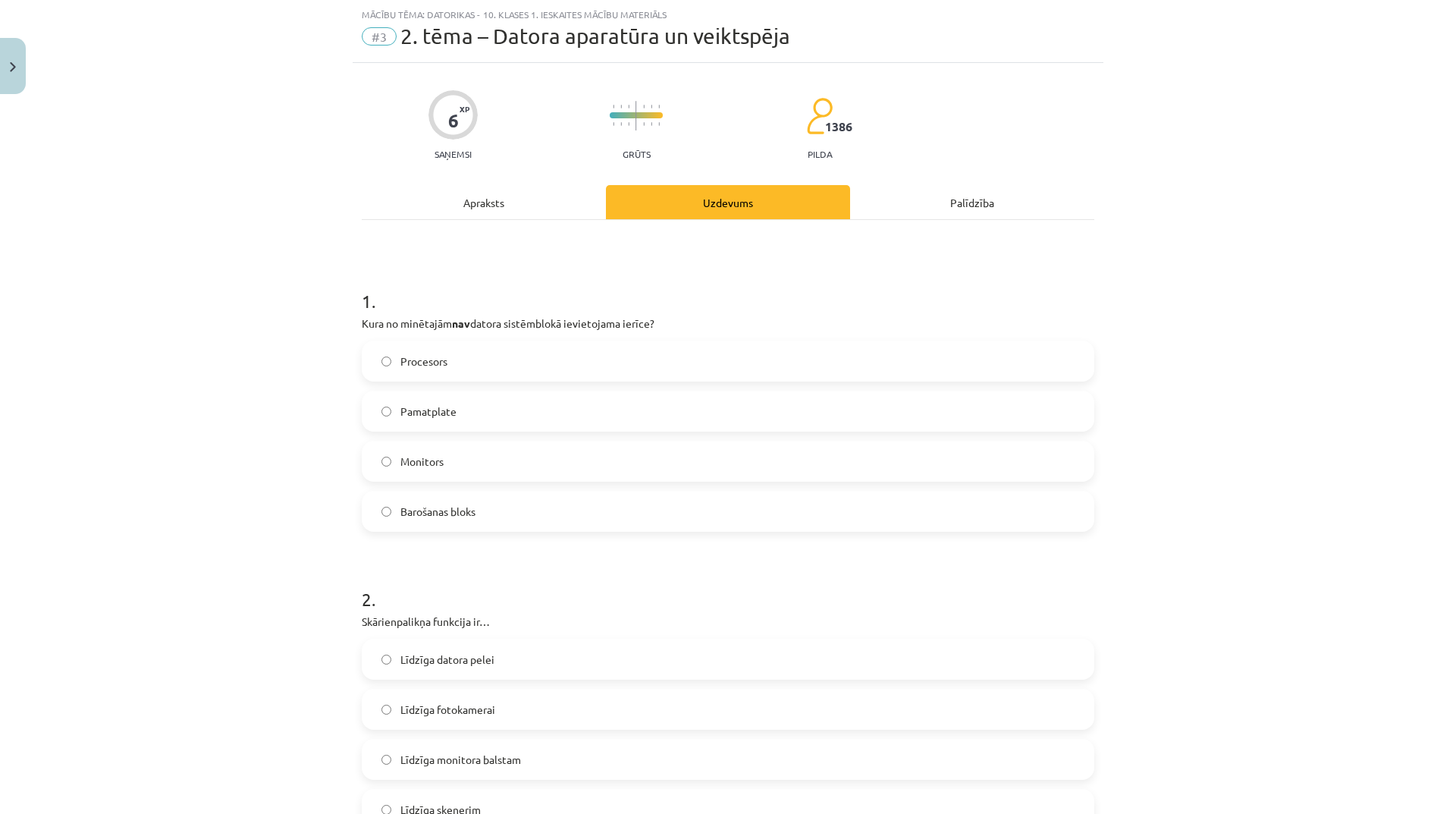
click at [516, 467] on label "Monitors" at bounding box center [728, 462] width 730 height 38
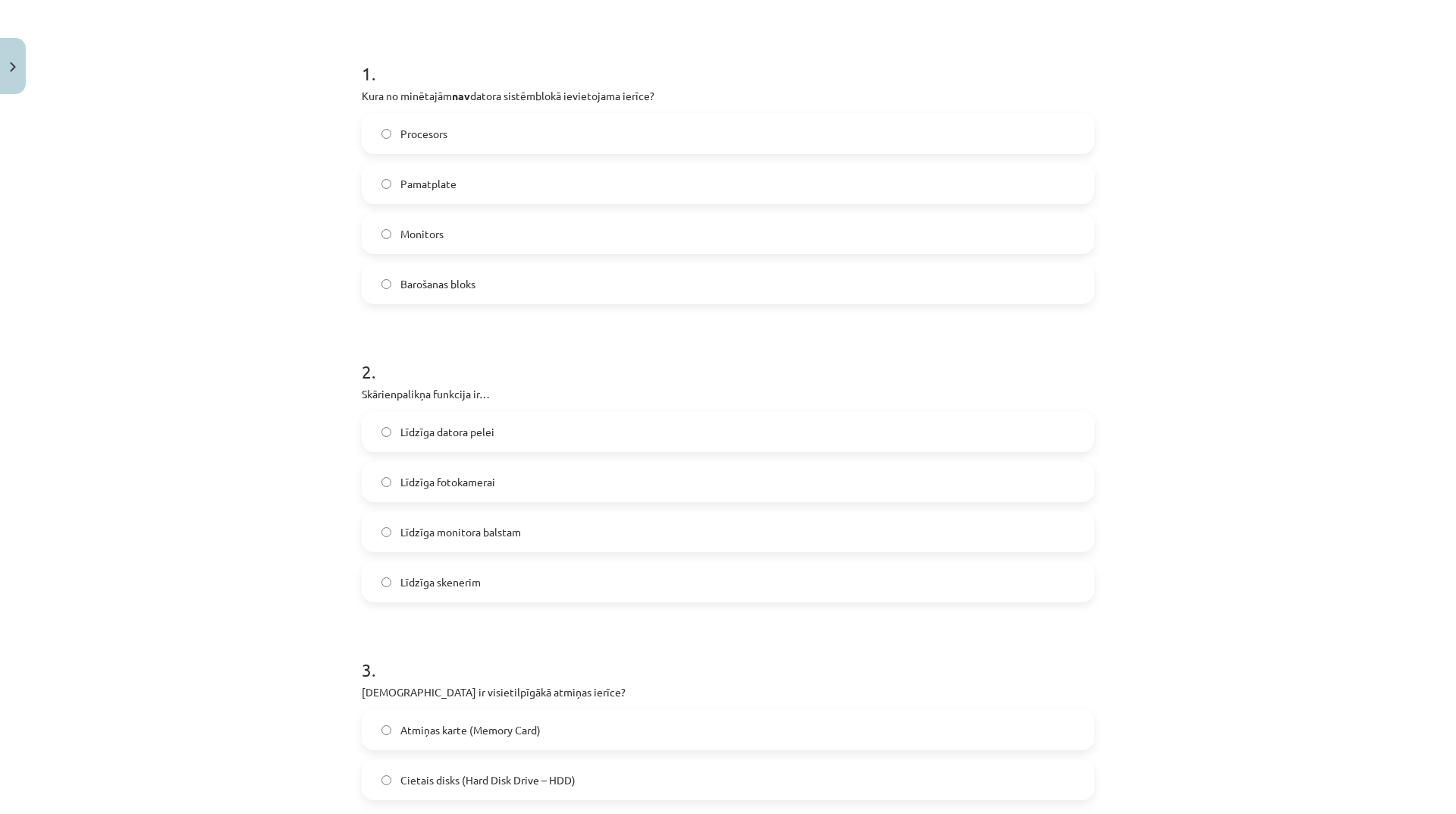
scroll to position [0, 0]
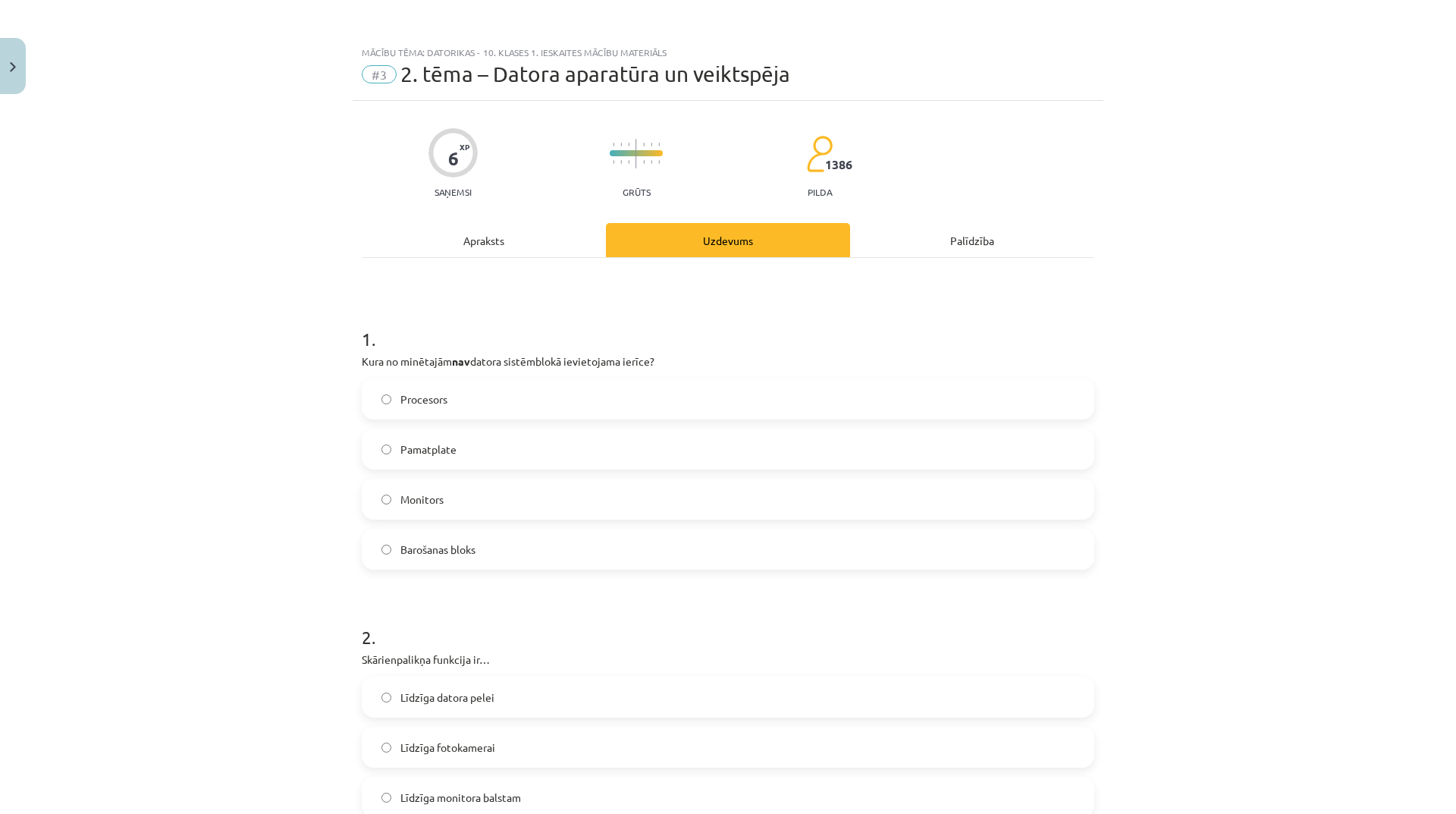
click at [500, 240] on div "Apraksts" at bounding box center [483, 240] width 244 height 34
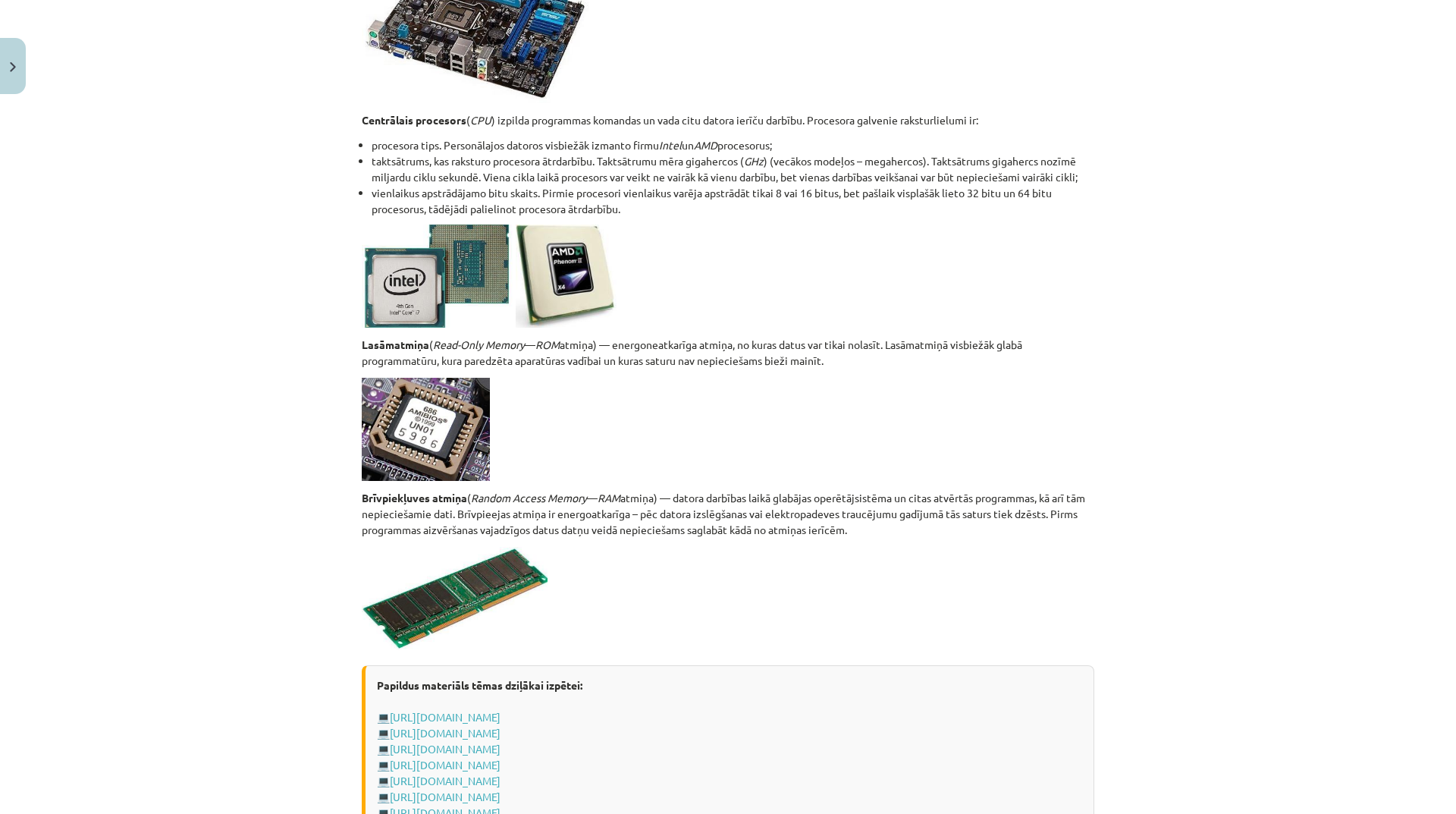
scroll to position [2435, 0]
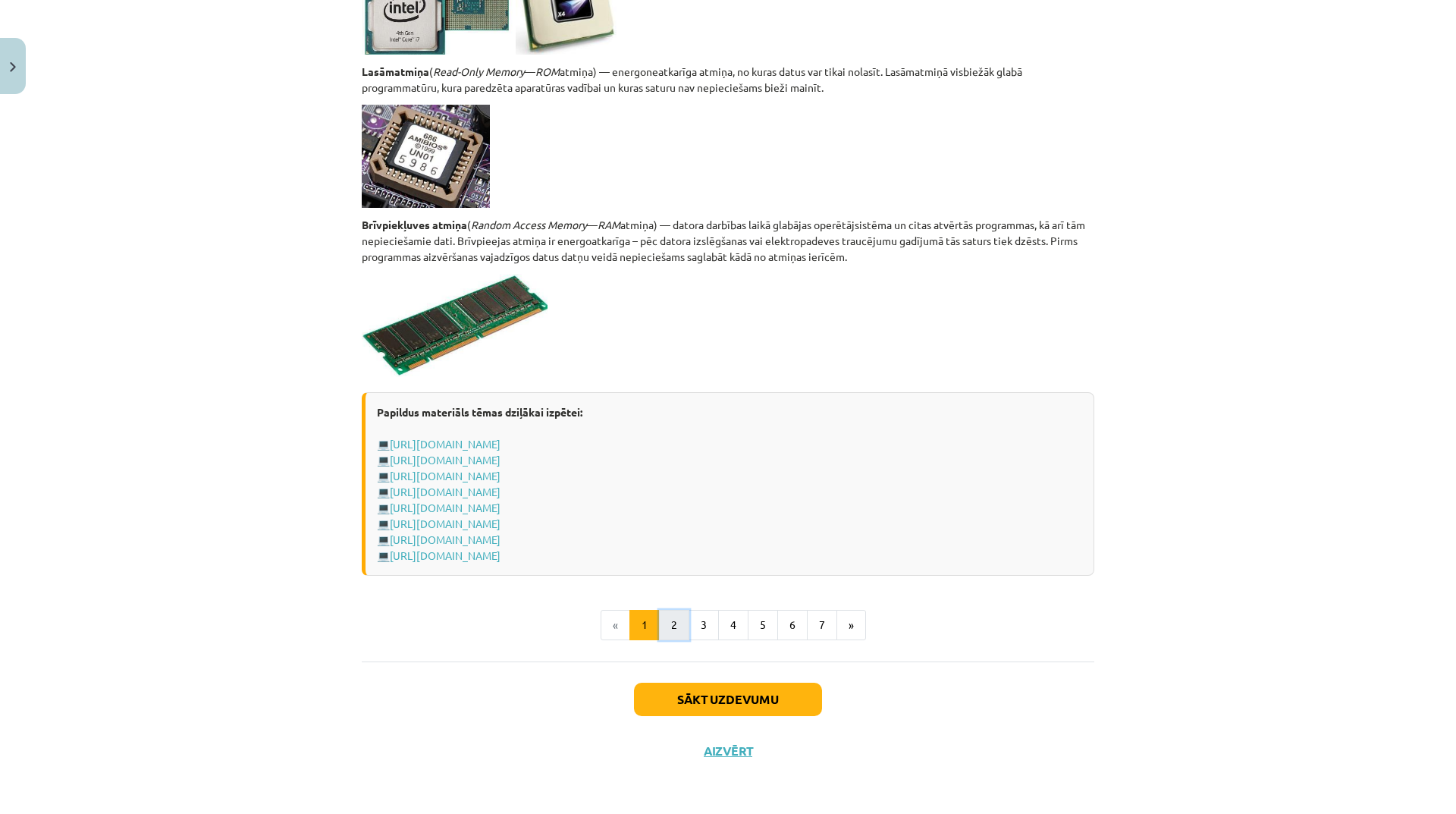
click at [671, 627] on button "2" at bounding box center [674, 625] width 30 height 30
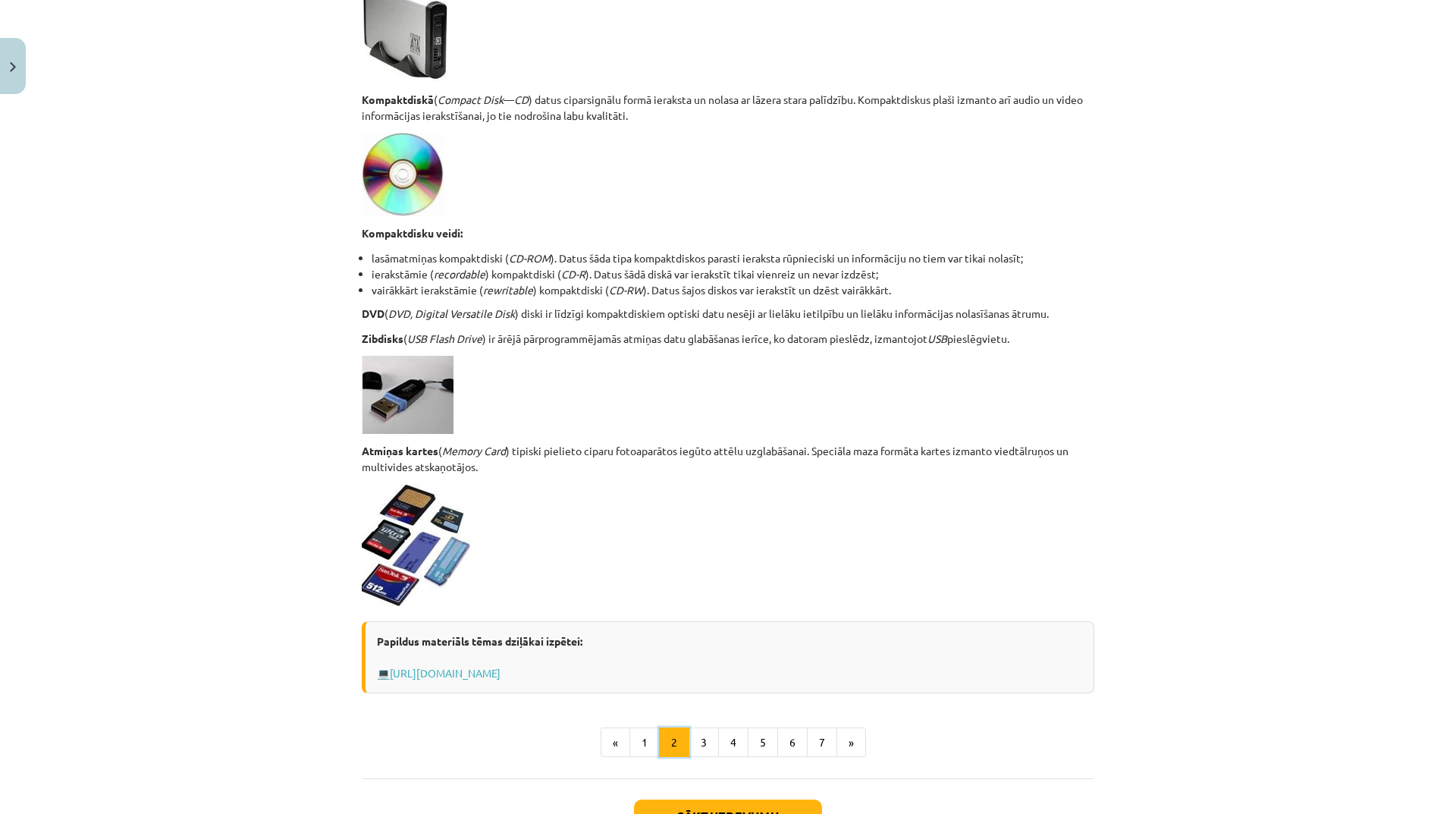
scroll to position [1071, 0]
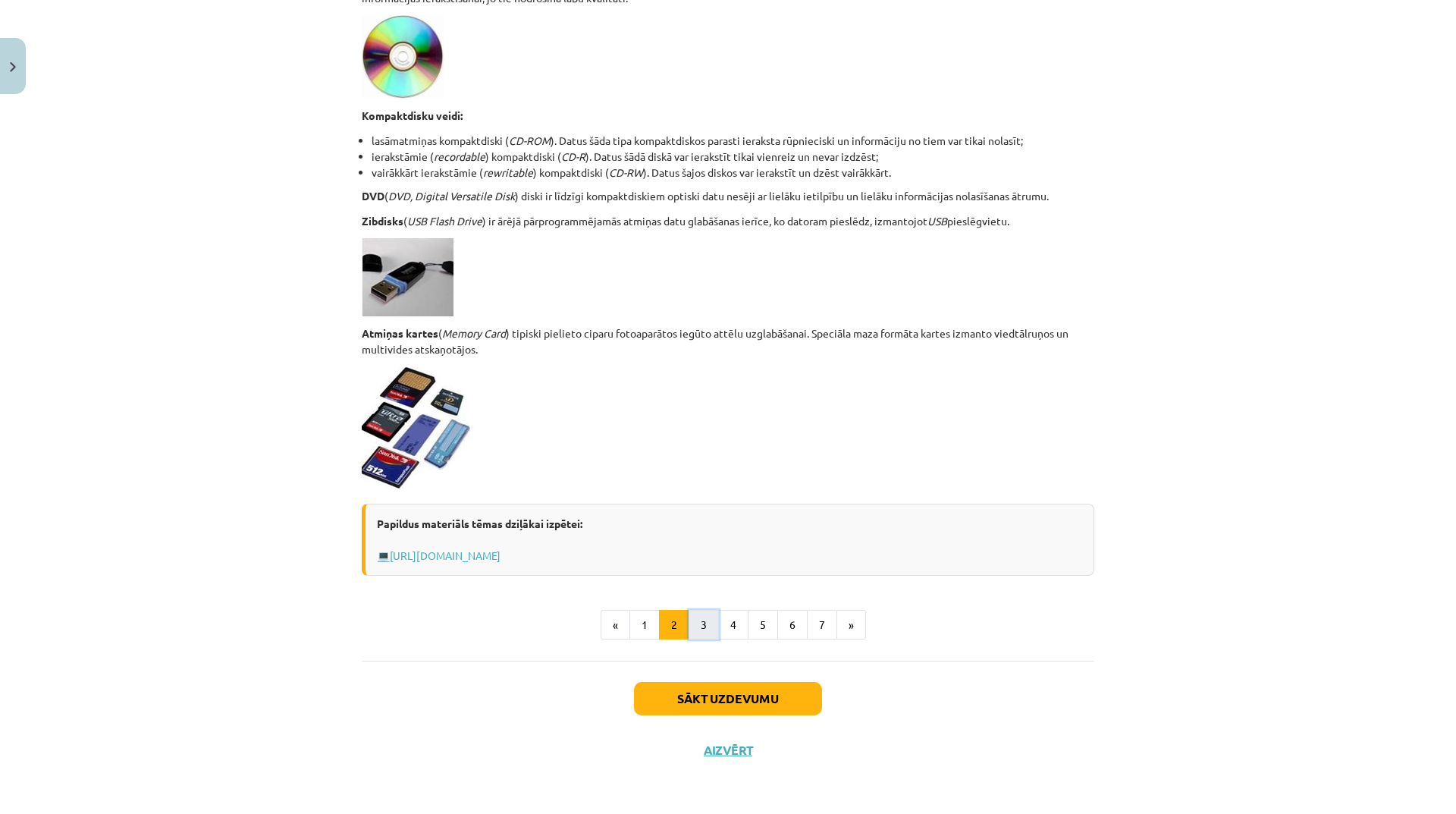
click at [705, 617] on button "3" at bounding box center [703, 625] width 30 height 30
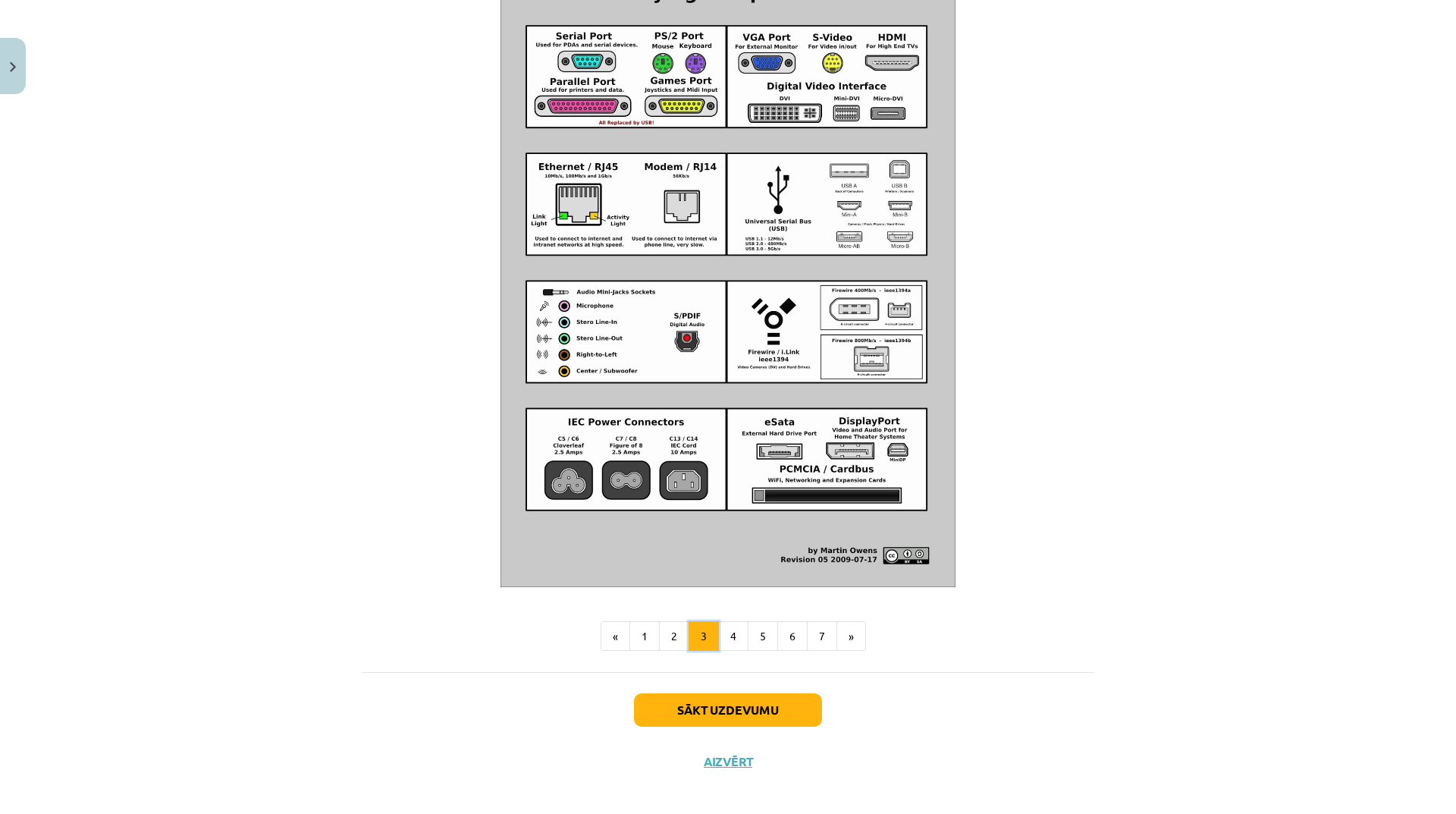
scroll to position [1520, 0]
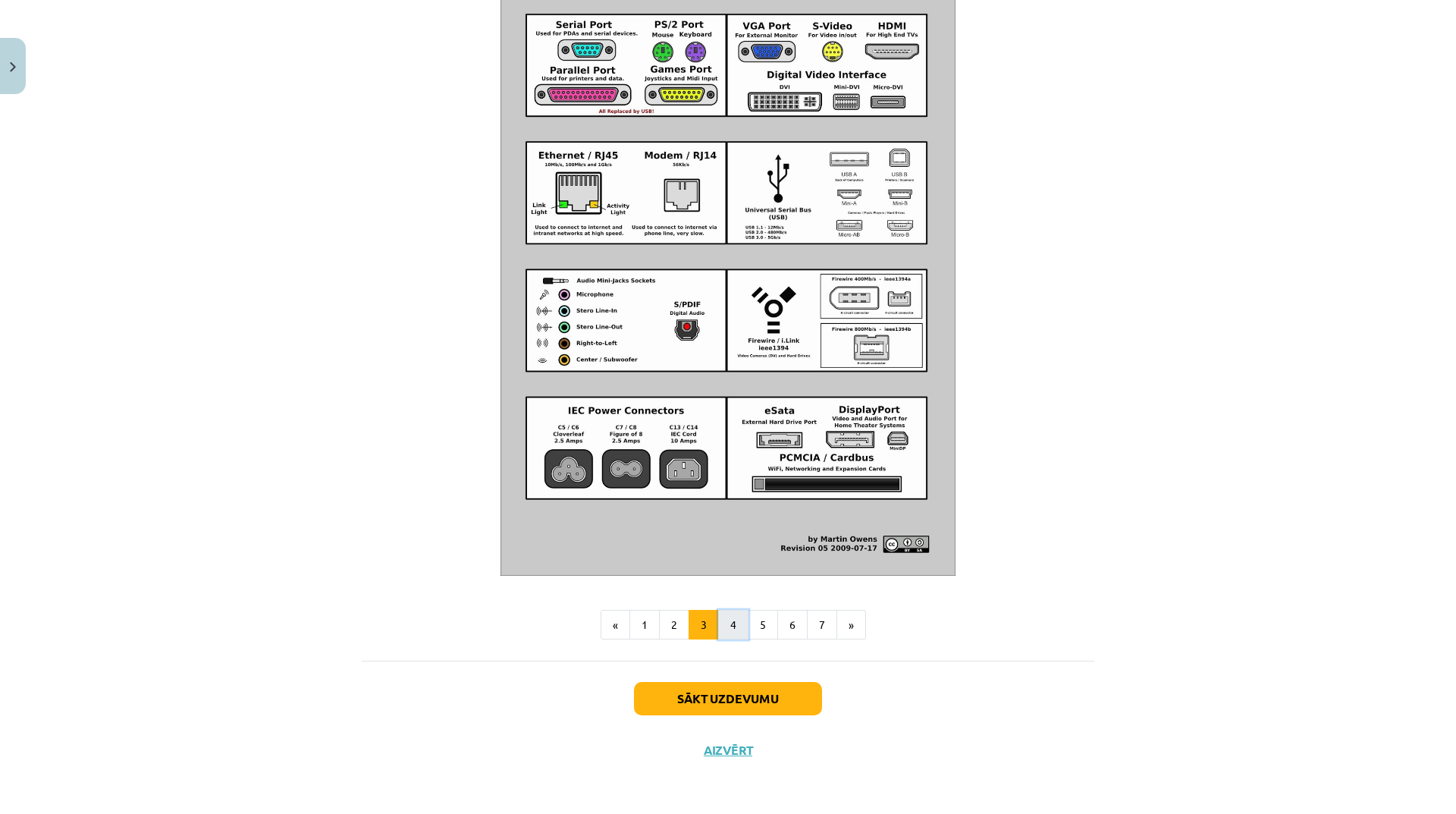
click at [730, 617] on button "4" at bounding box center [733, 625] width 30 height 30
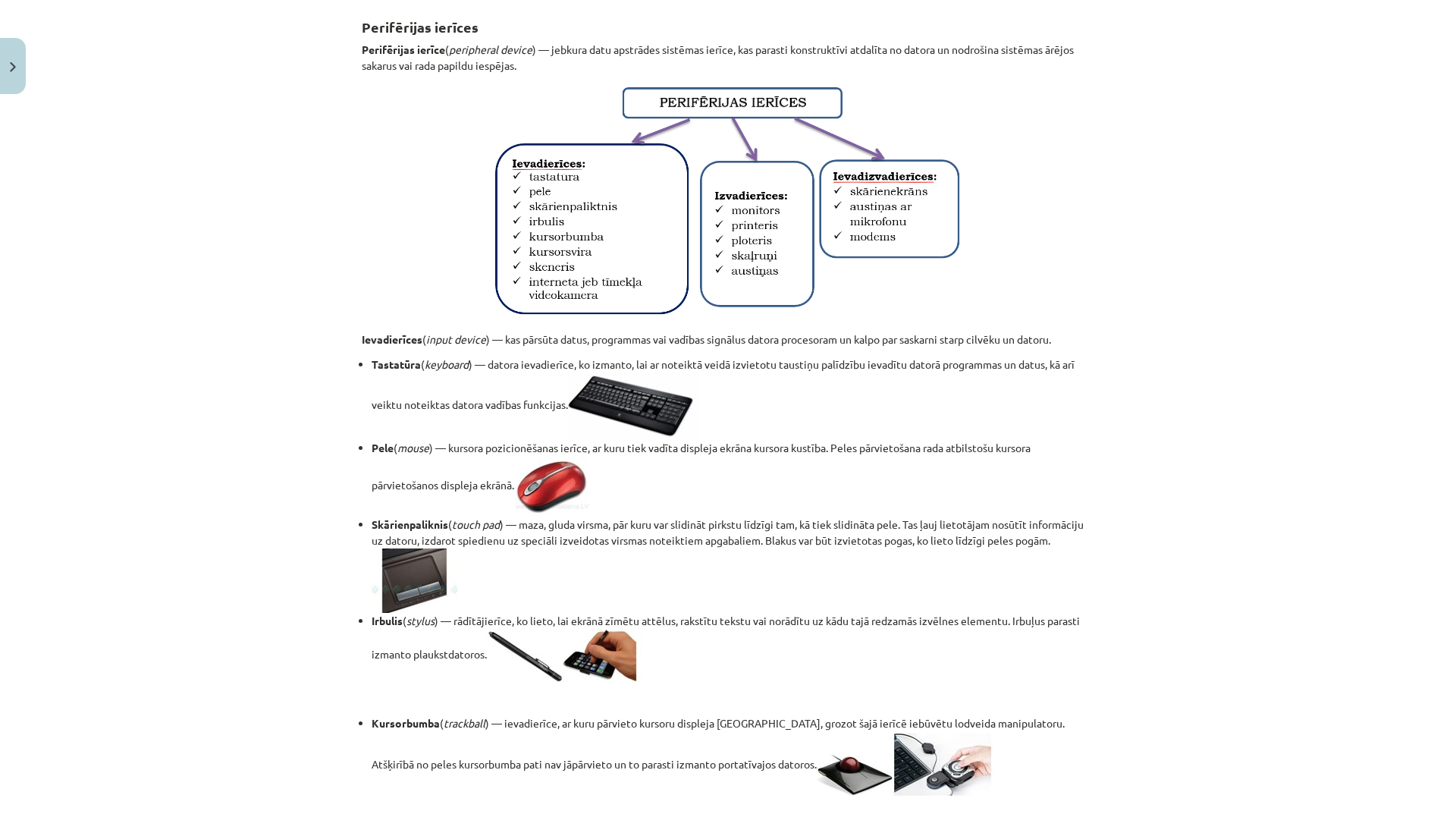
scroll to position [0, 0]
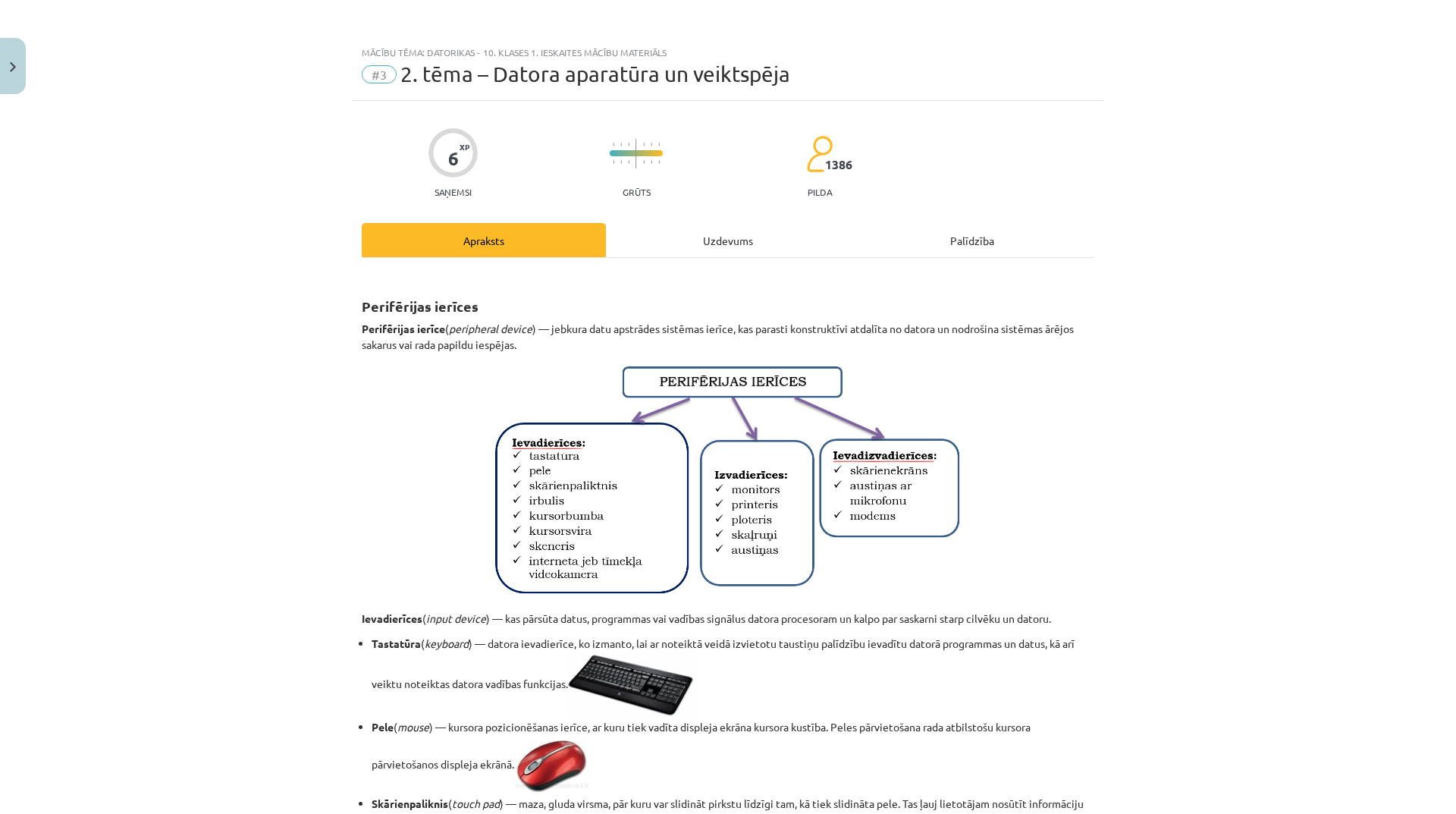
click at [735, 246] on div "Uzdevums" at bounding box center [727, 240] width 244 height 34
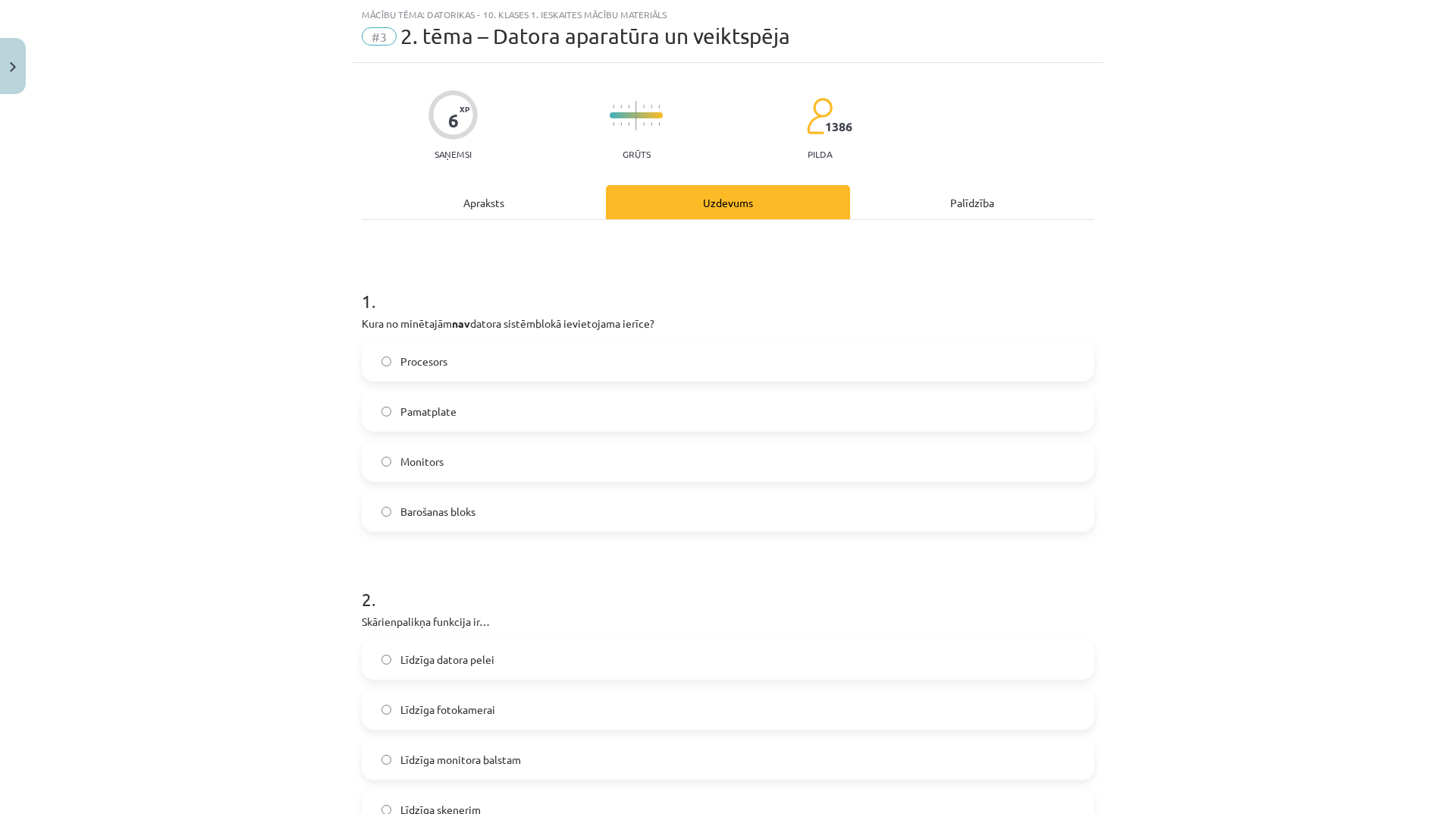
scroll to position [190, 0]
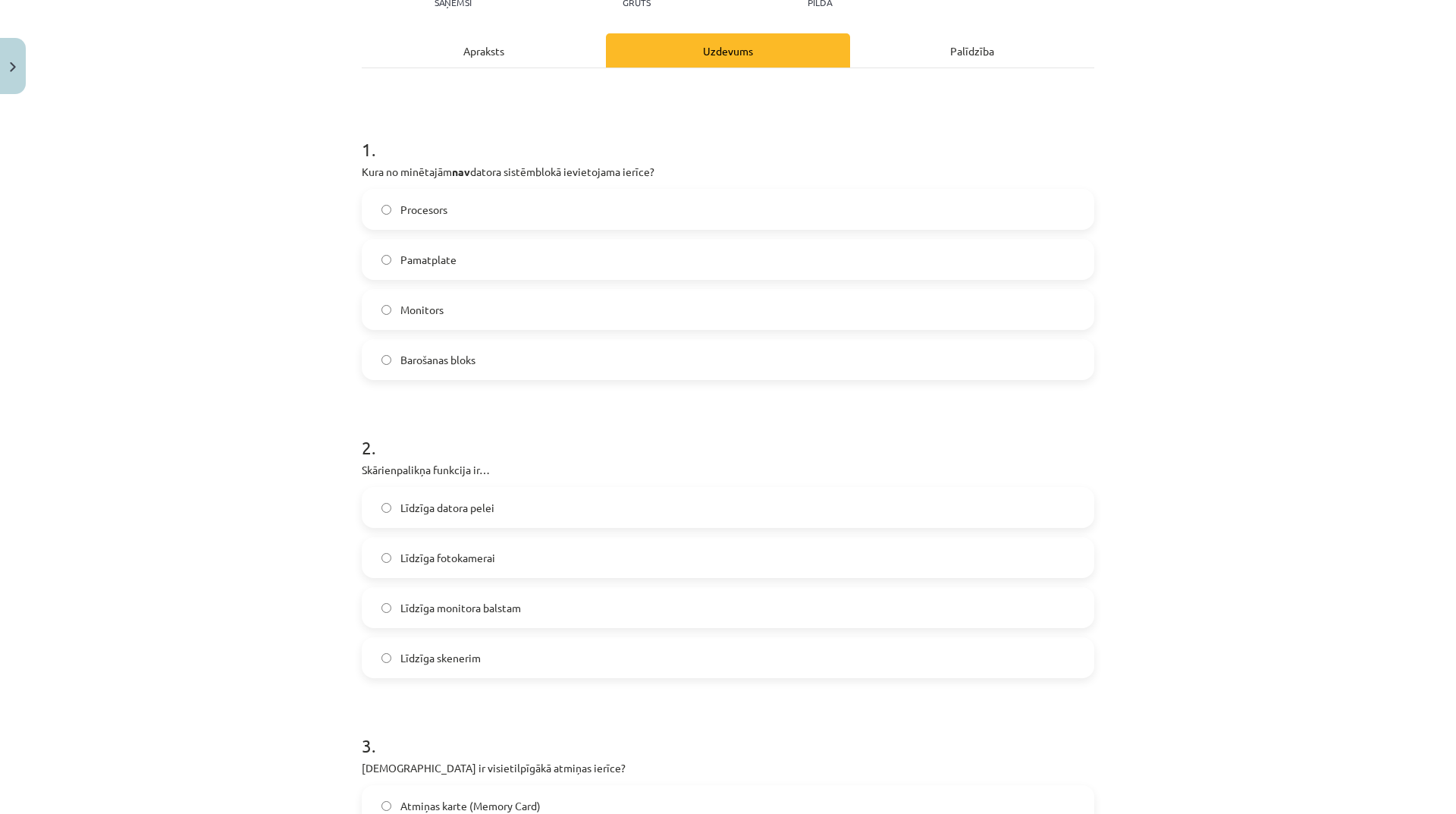
click at [549, 502] on label "Līdzīga datora pelei" at bounding box center [728, 507] width 730 height 38
click at [506, 57] on div "Apraksts" at bounding box center [483, 50] width 244 height 34
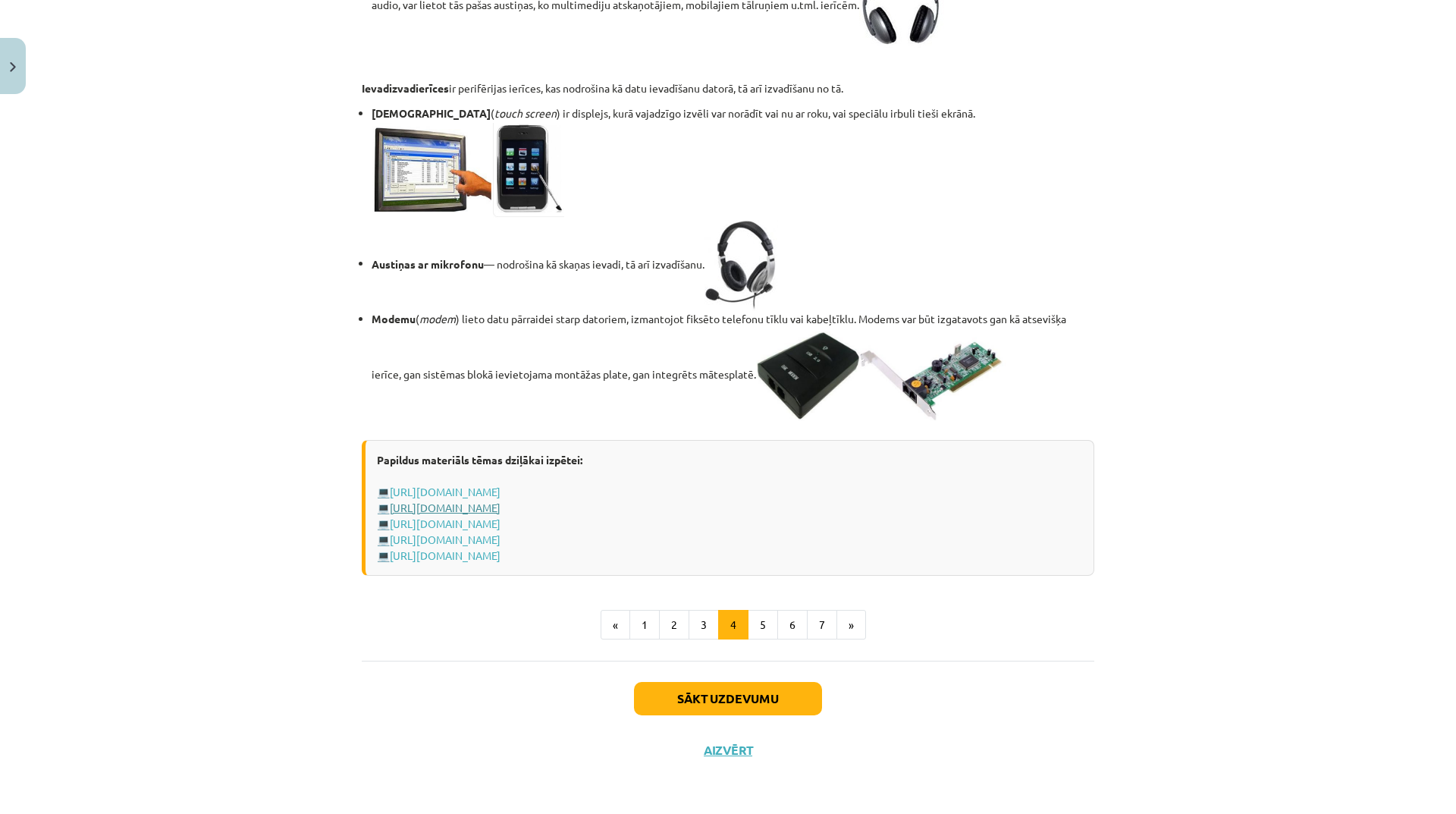
scroll to position [2481, 0]
click at [675, 629] on button "2" at bounding box center [674, 625] width 30 height 30
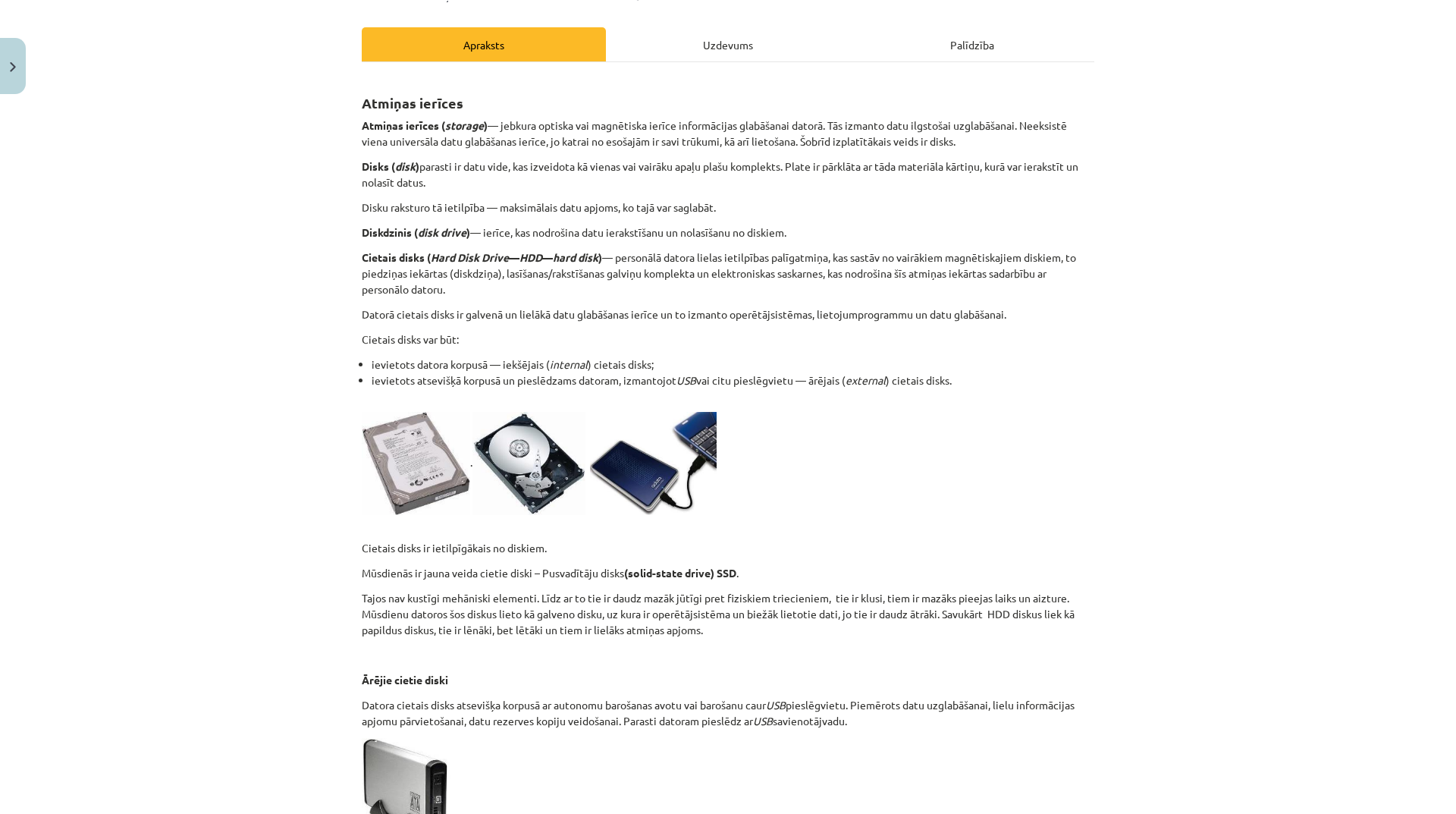
scroll to position [0, 0]
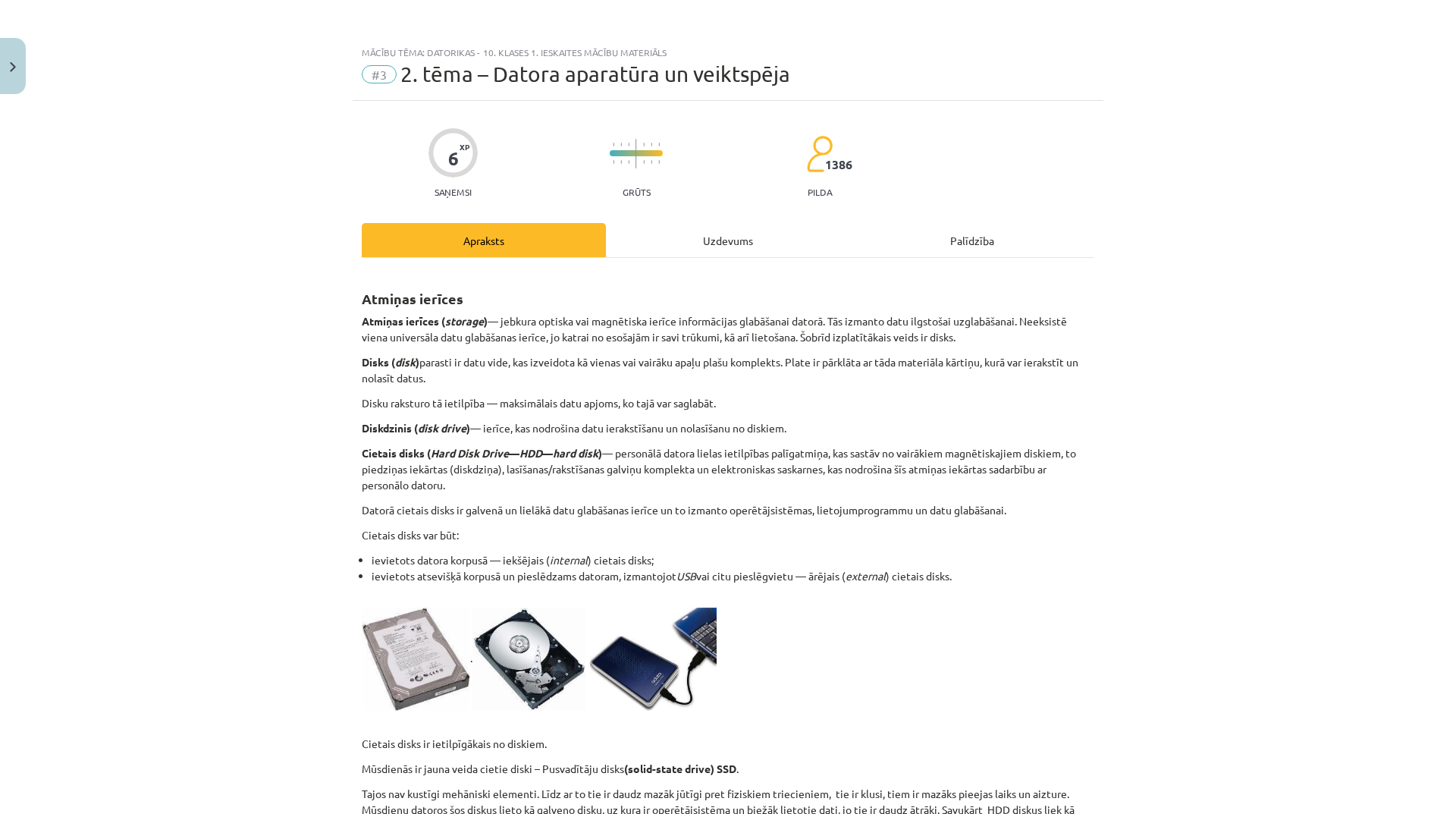
click at [725, 249] on div "Uzdevums" at bounding box center [727, 240] width 244 height 34
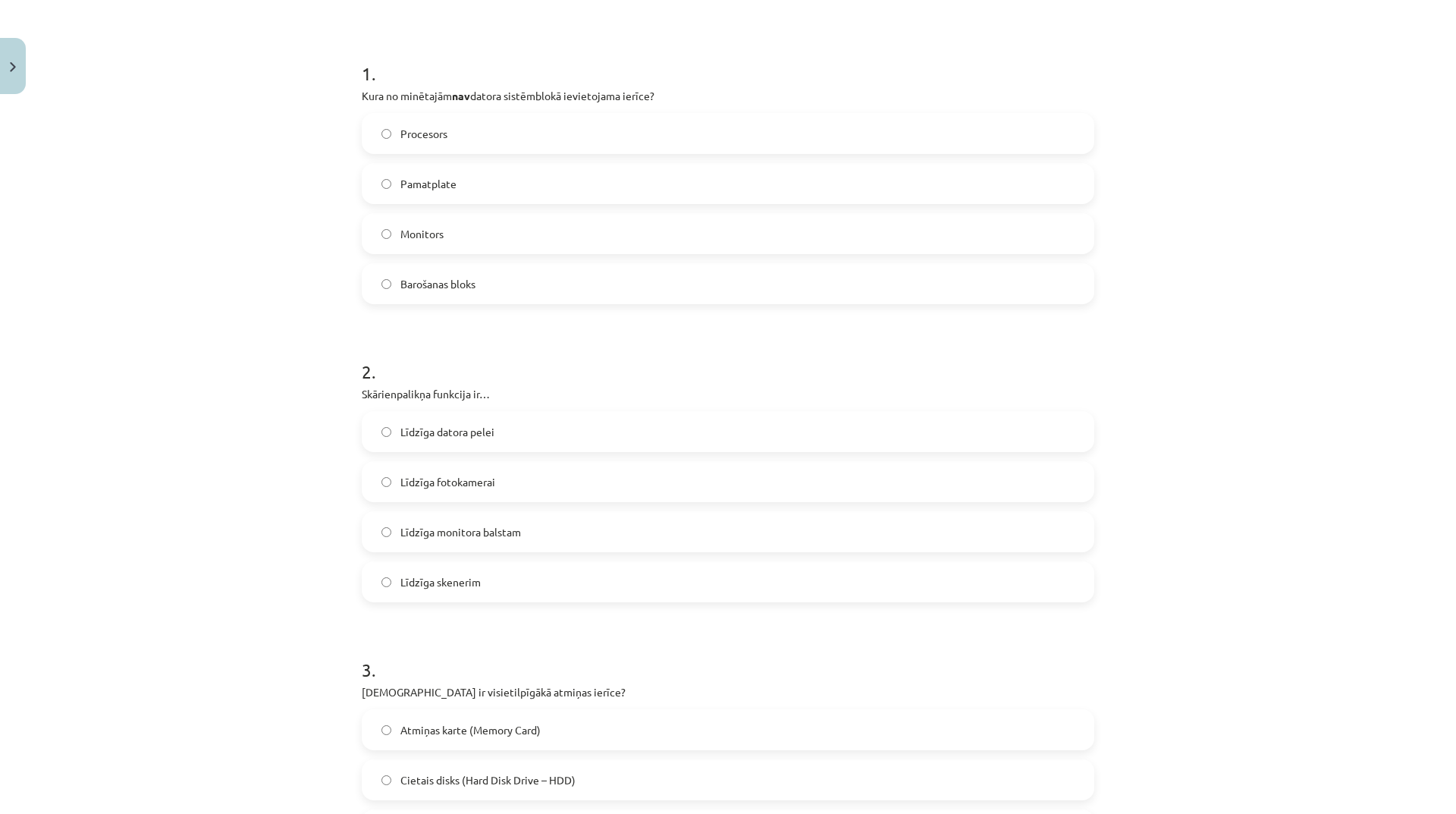
scroll to position [721, 0]
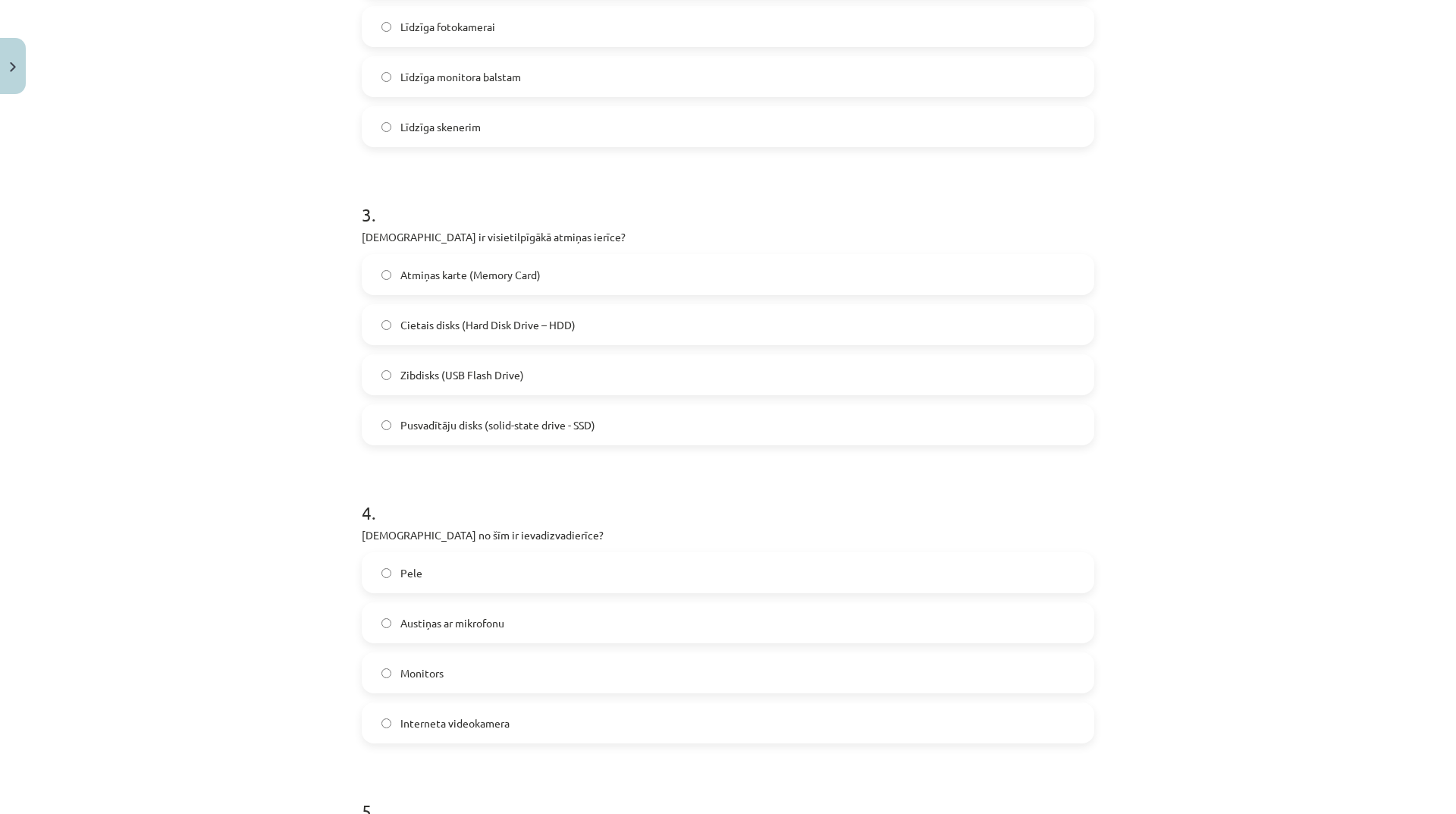
click at [502, 317] on span "Cietais disks (Hard Disk Drive – HDD)" at bounding box center [488, 324] width 175 height 16
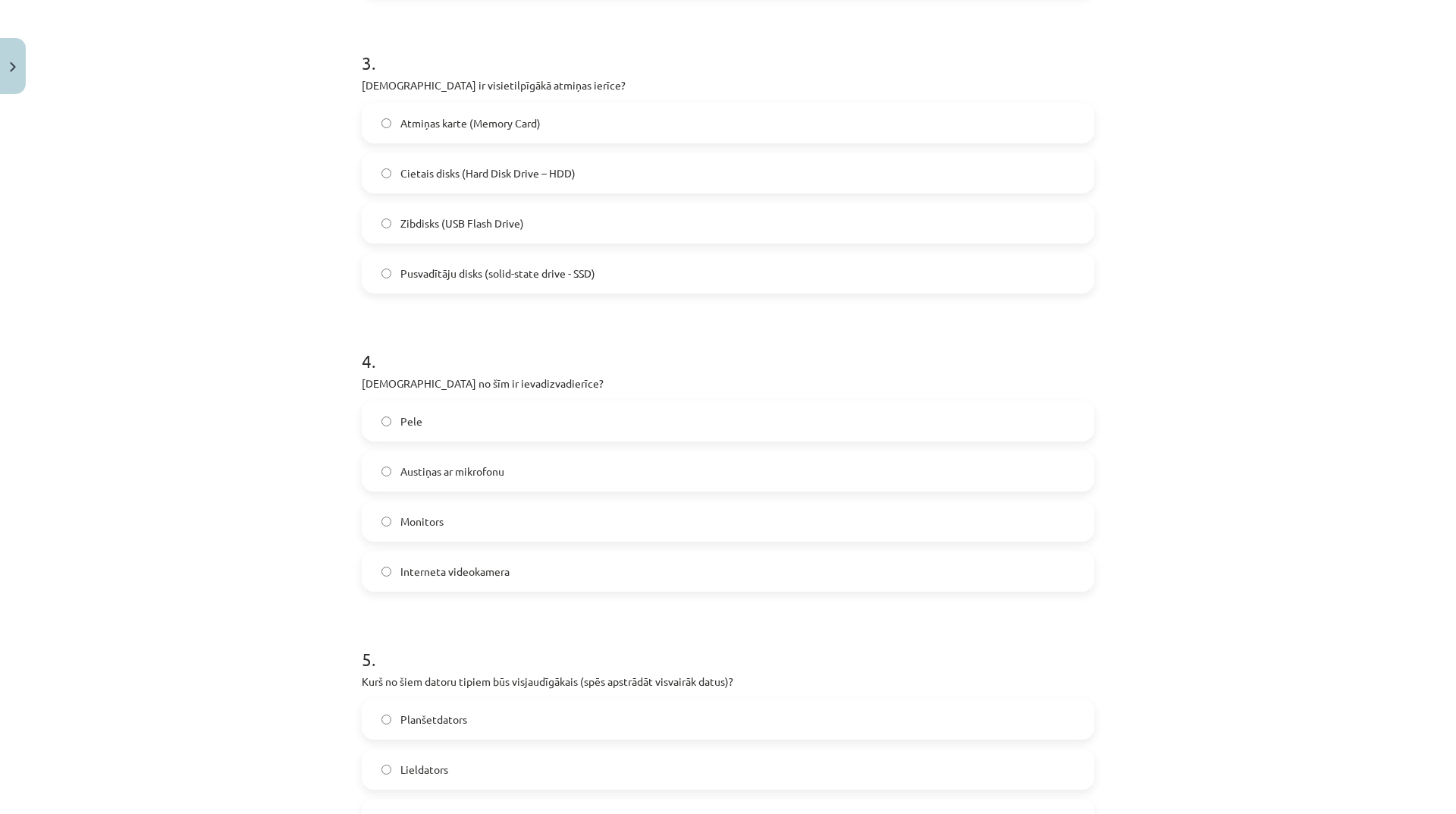
scroll to position [948, 0]
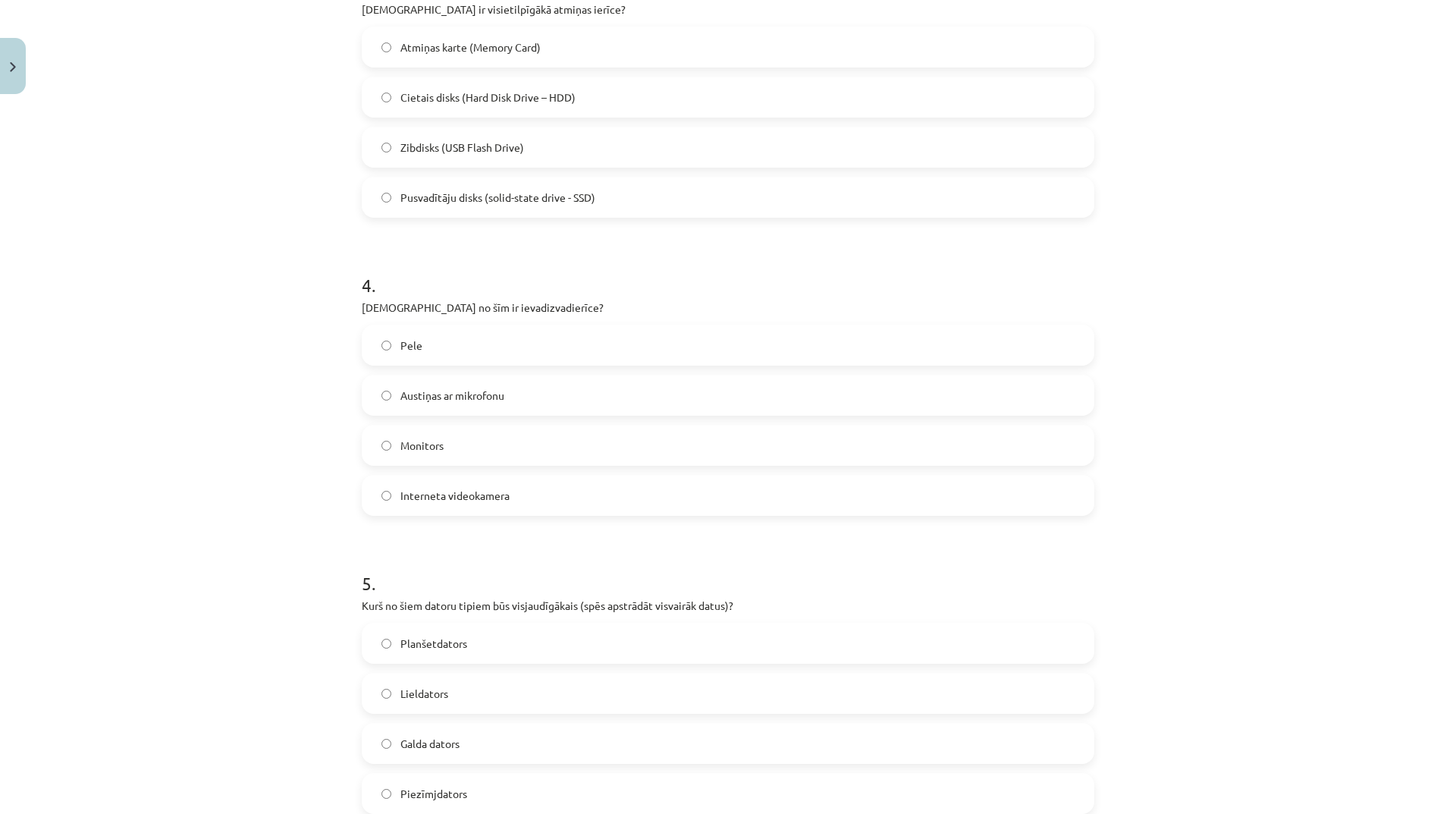
click at [526, 400] on label "Austiņas ar mikrofonu" at bounding box center [728, 395] width 730 height 38
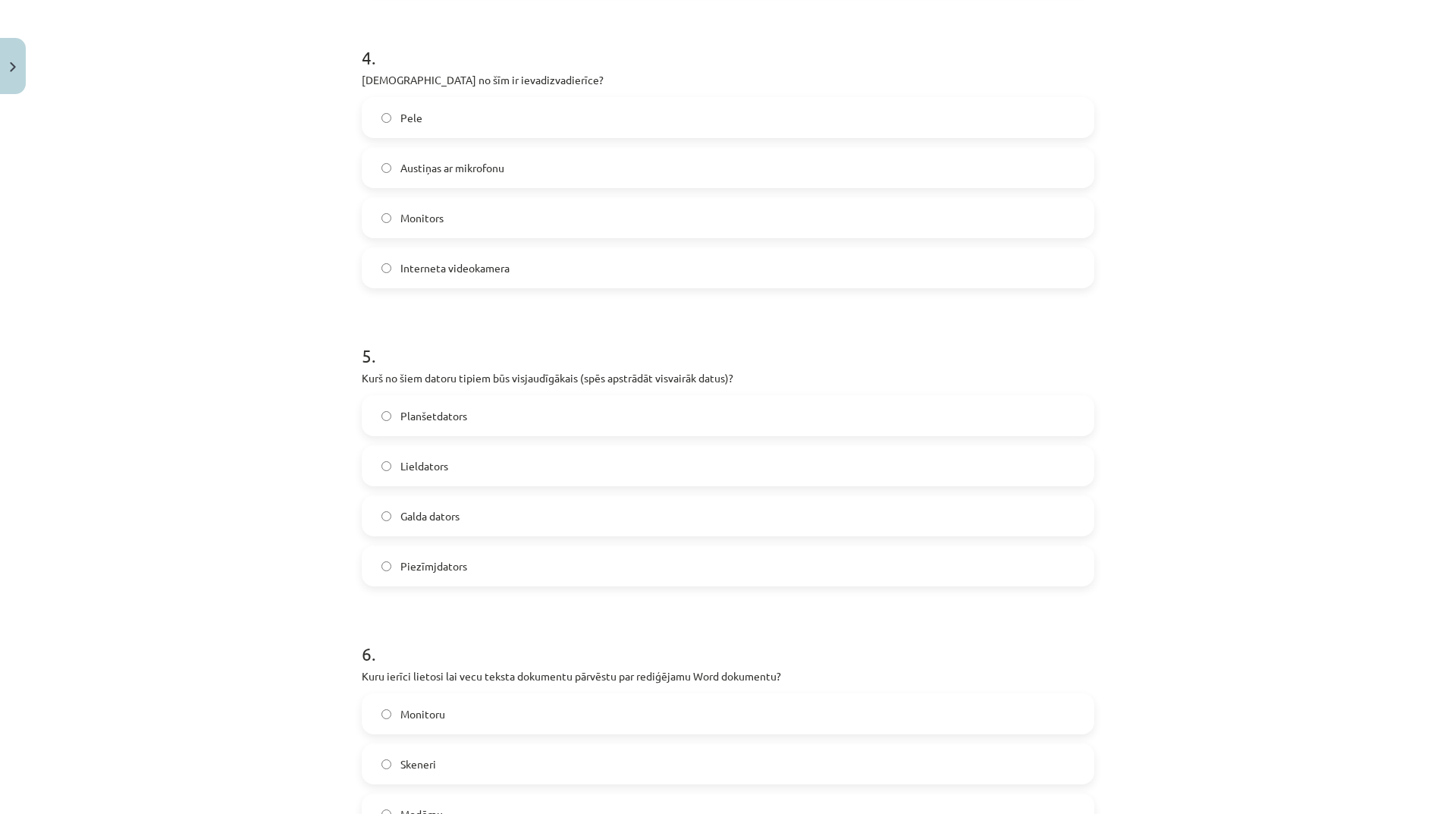
scroll to position [1251, 0]
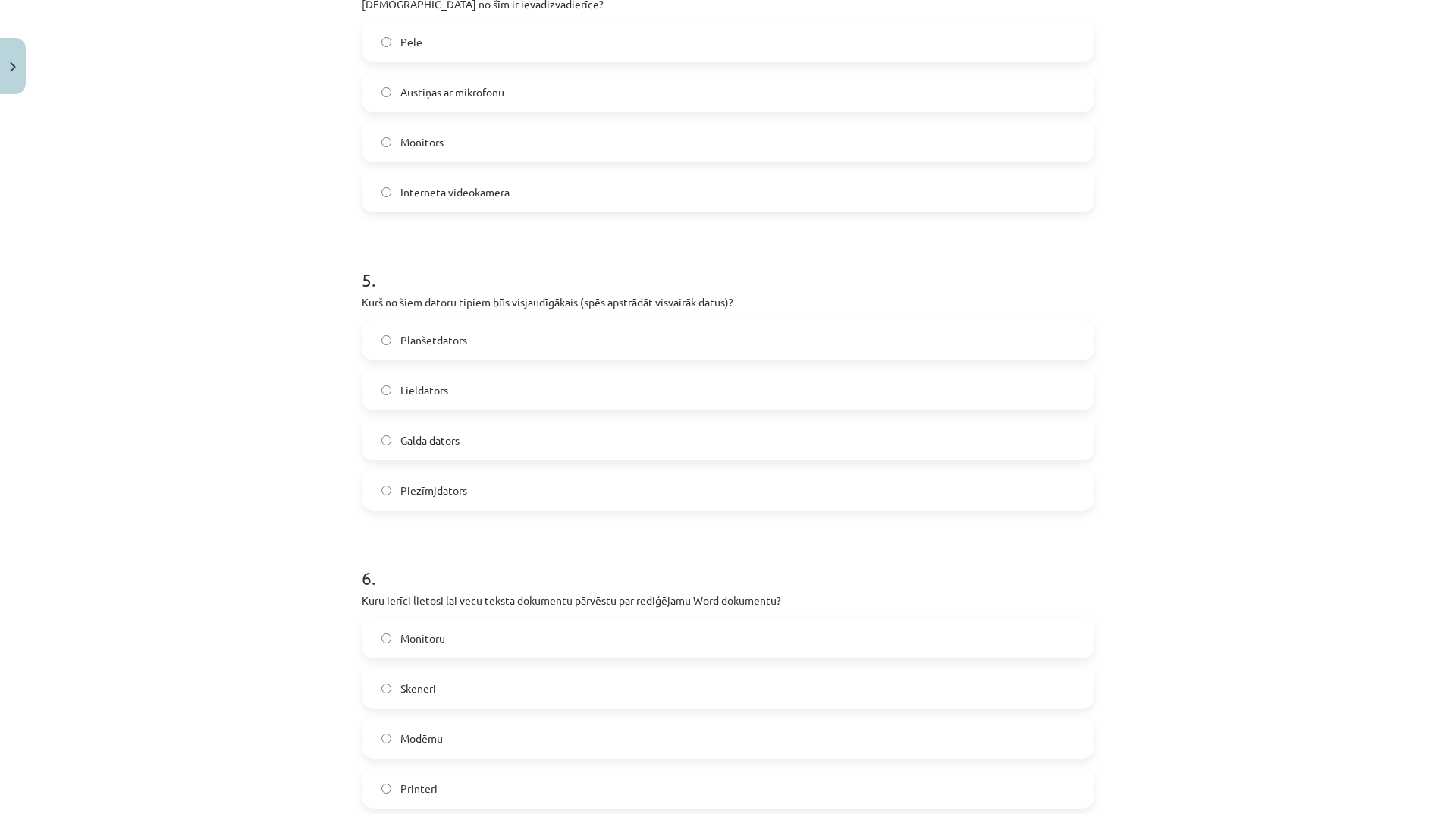
click at [499, 391] on label "Lieldators" at bounding box center [728, 390] width 730 height 38
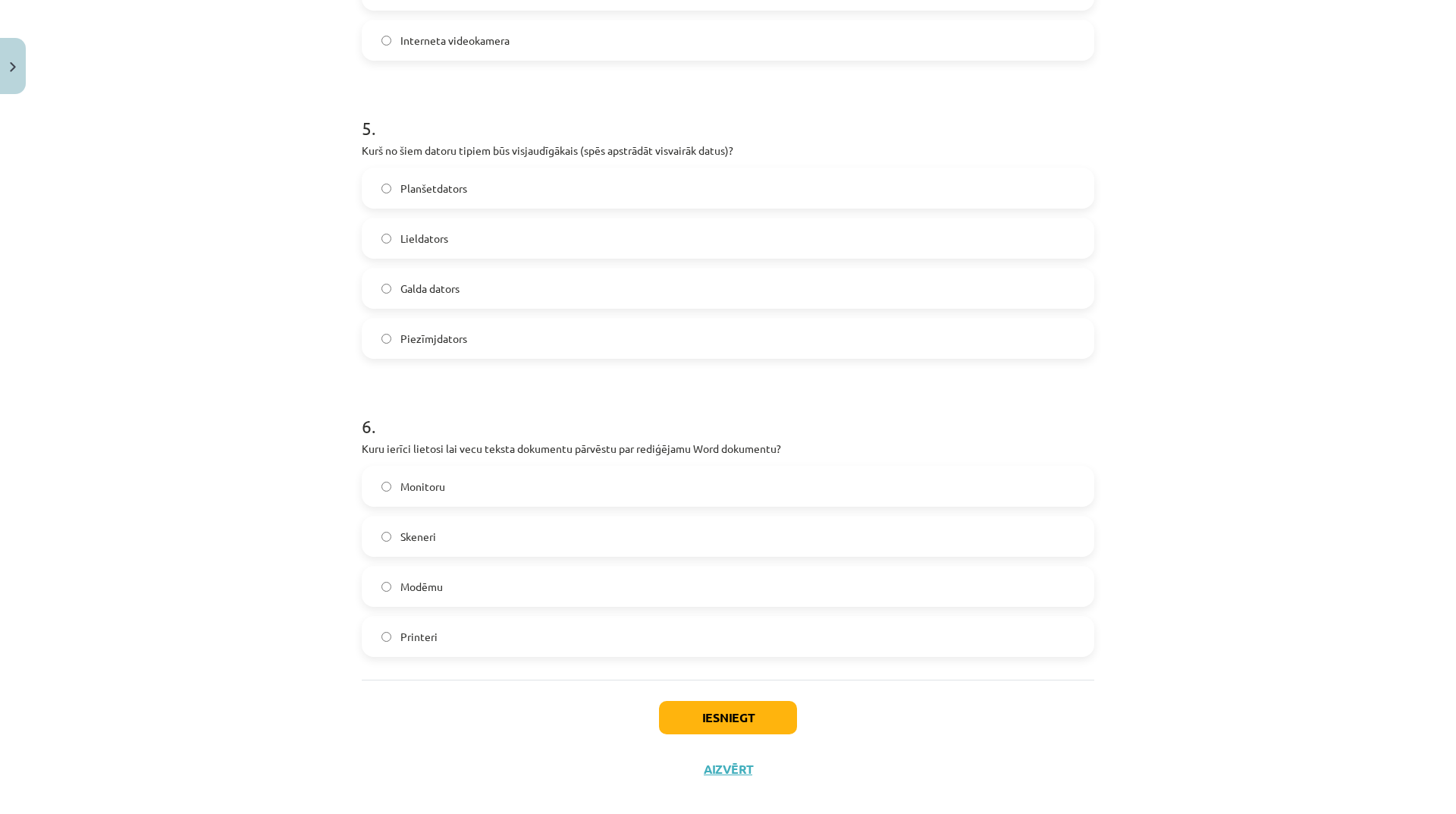
click at [569, 537] on label "Skeneri" at bounding box center [728, 537] width 730 height 38
click at [701, 722] on button "Iesniegt" at bounding box center [728, 717] width 138 height 33
click at [750, 717] on button "Iesniegt" at bounding box center [728, 717] width 138 height 33
click at [753, 714] on button "Iesniegt" at bounding box center [728, 717] width 138 height 33
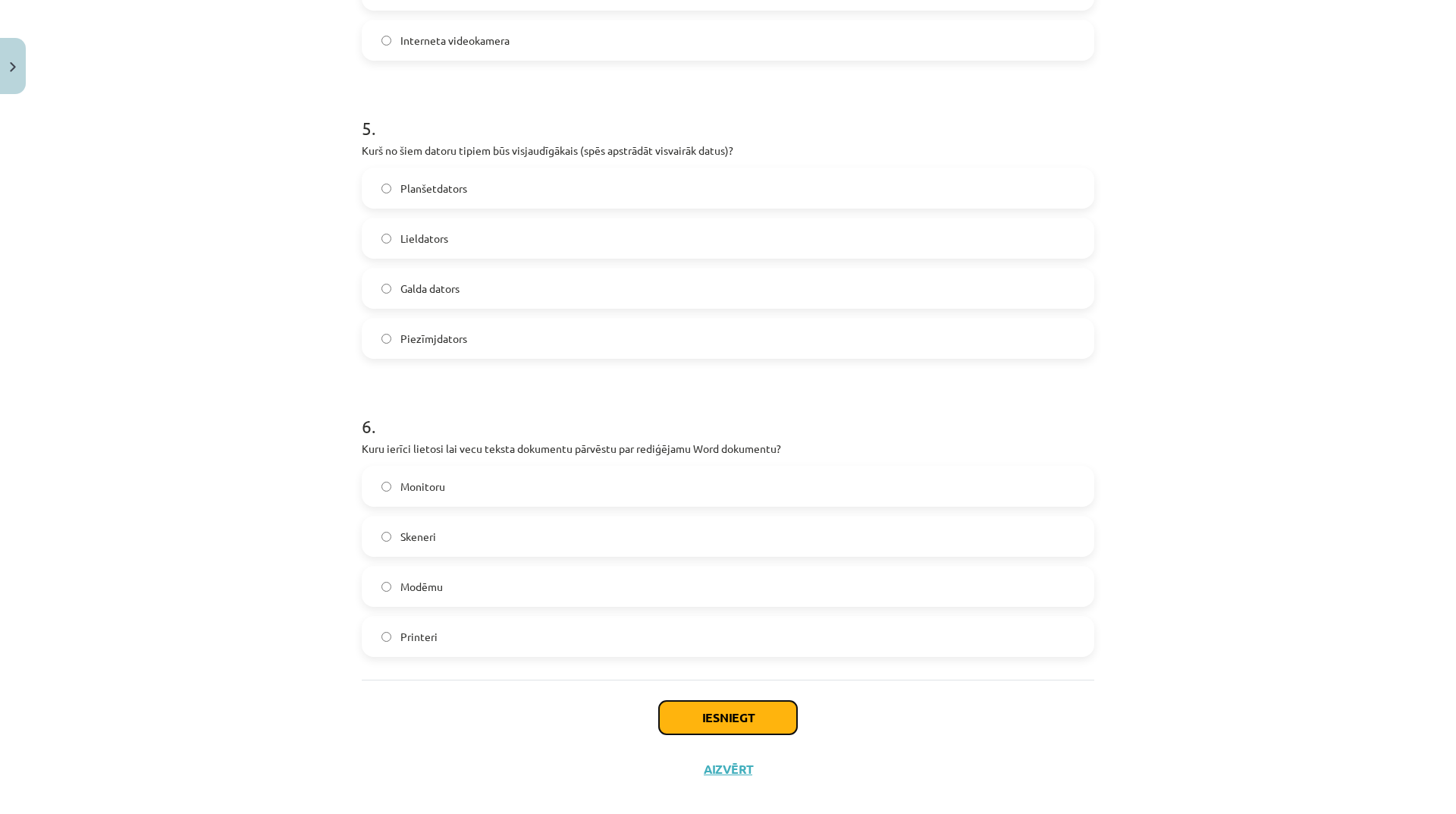
click at [753, 714] on button "Iesniegt" at bounding box center [728, 717] width 138 height 33
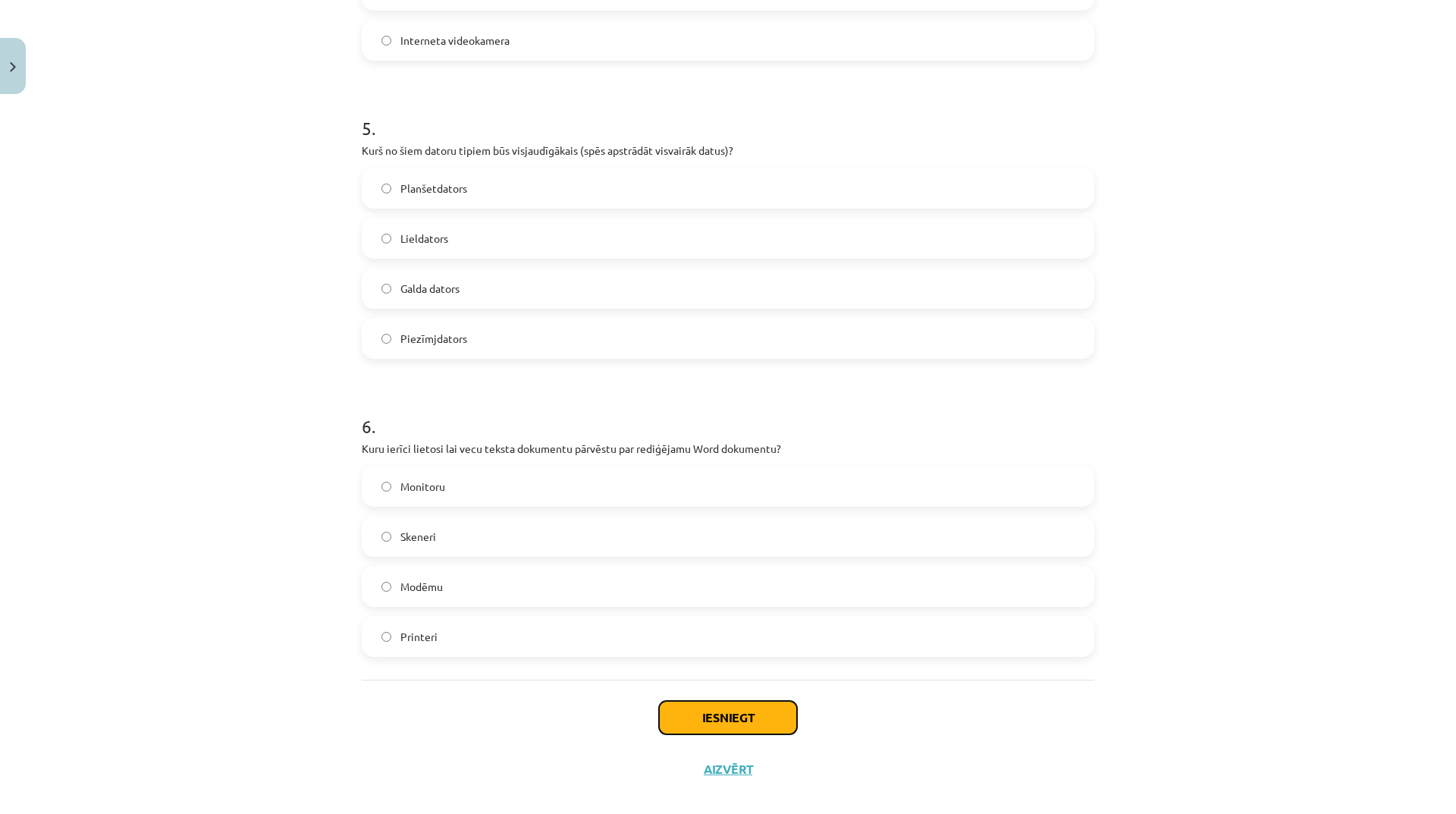
click at [753, 714] on button "Iesniegt" at bounding box center [728, 717] width 138 height 33
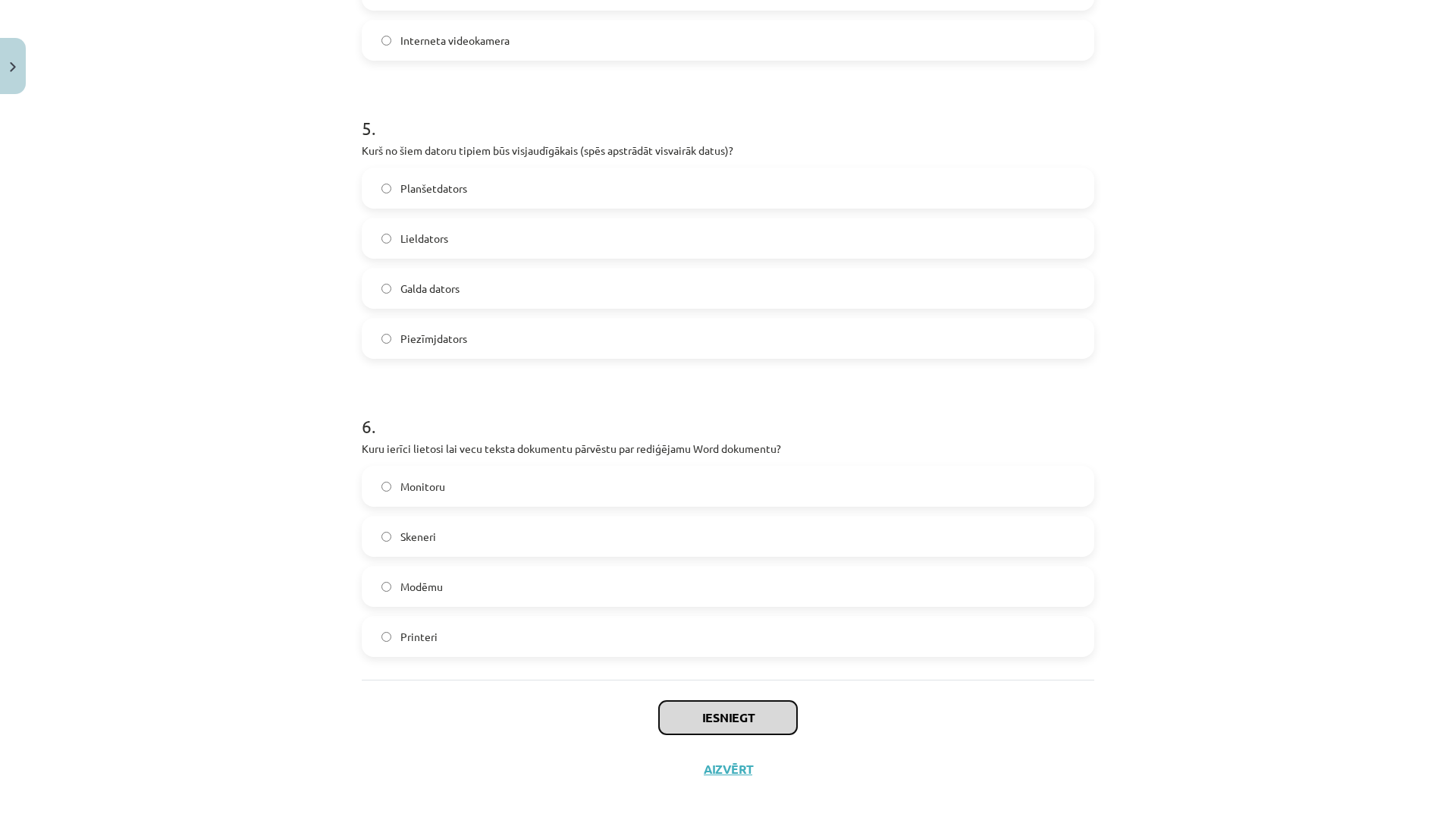
click at [753, 714] on button "Iesniegt" at bounding box center [728, 717] width 138 height 33
click at [753, 715] on button "Iesniegt" at bounding box center [728, 717] width 138 height 33
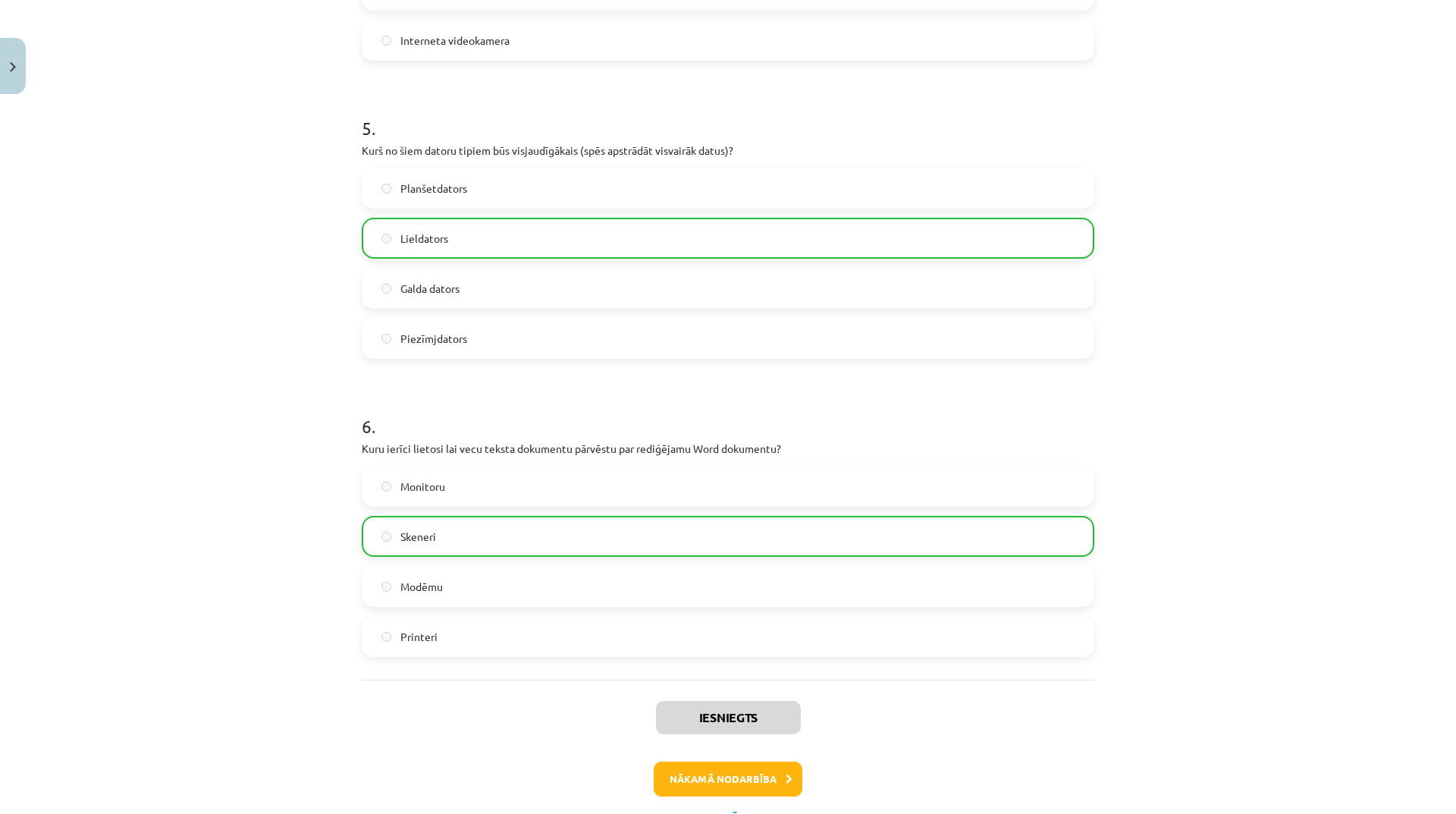
scroll to position [1471, 0]
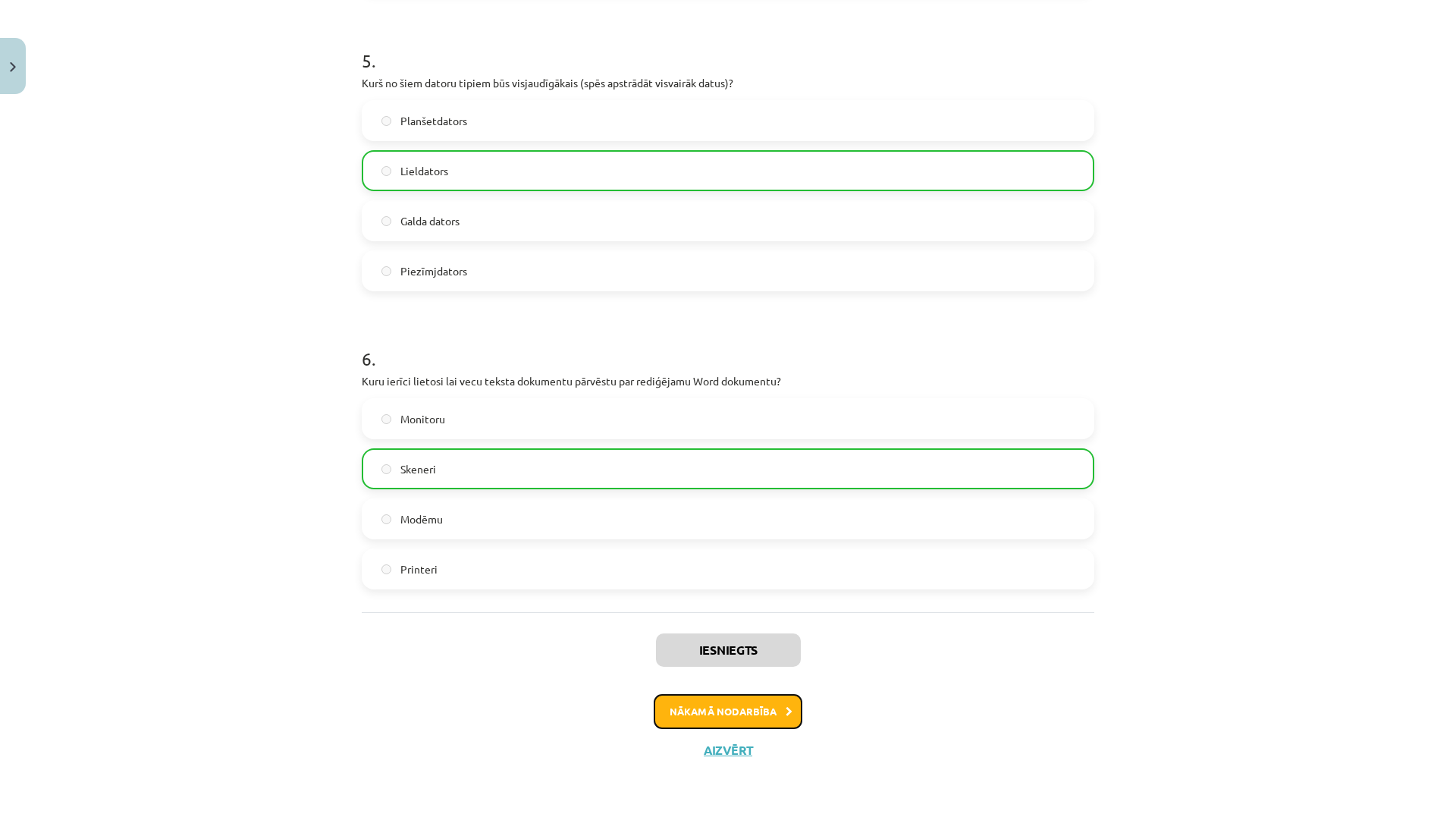
click at [768, 704] on button "Nākamā nodarbība" at bounding box center [728, 712] width 148 height 35
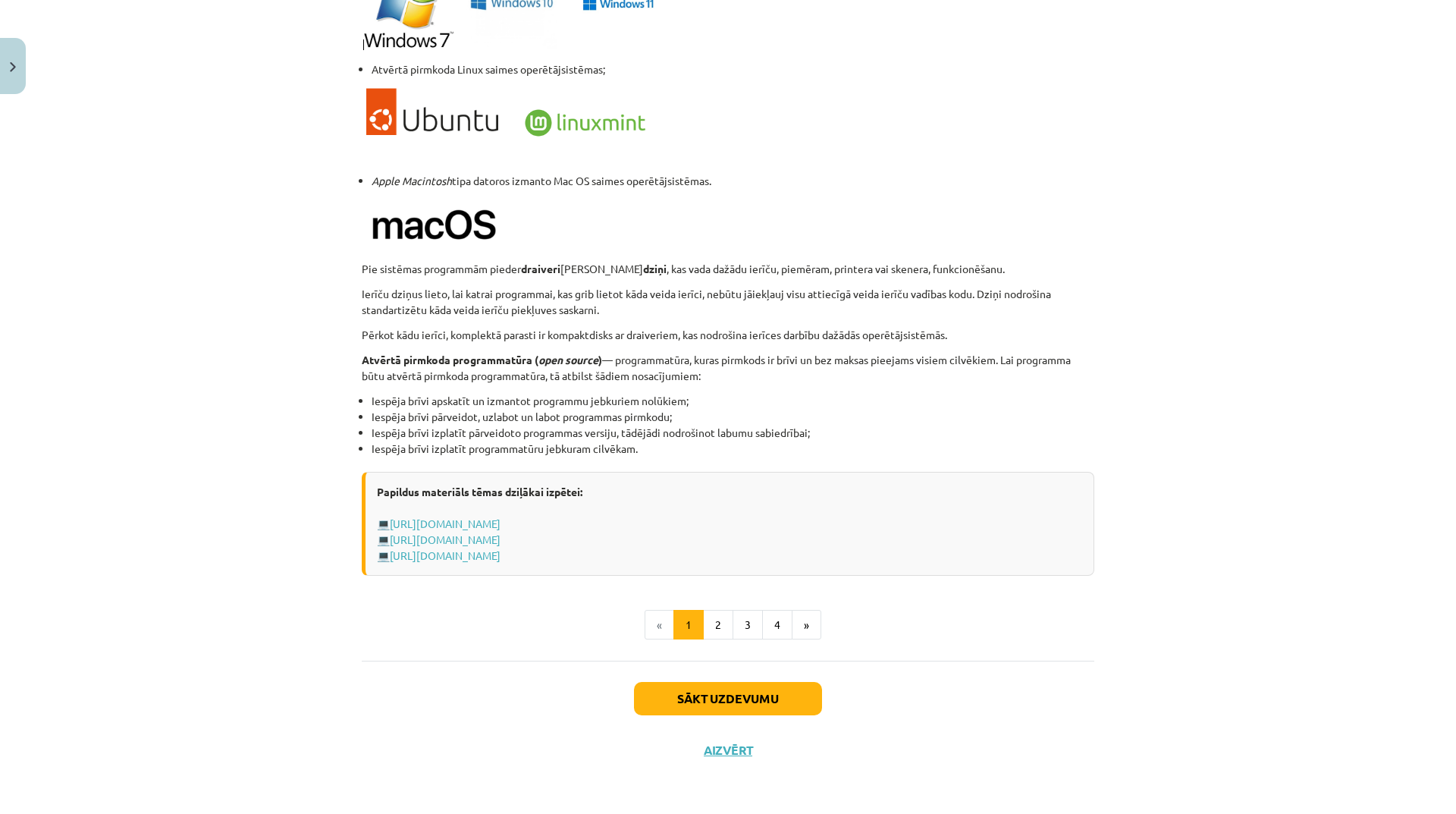
scroll to position [38, 0]
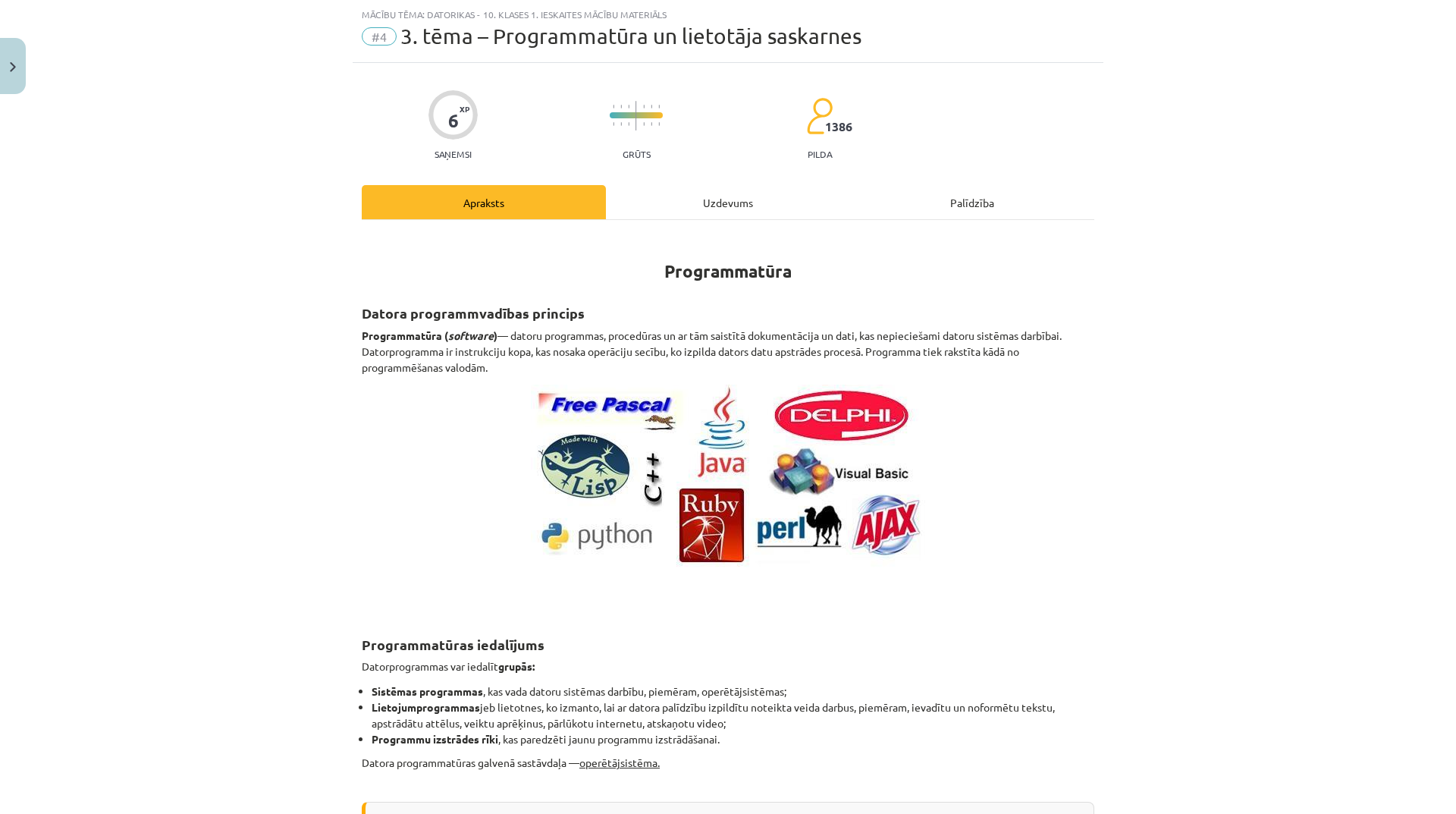
click at [721, 200] on div "Uzdevums" at bounding box center [727, 202] width 244 height 34
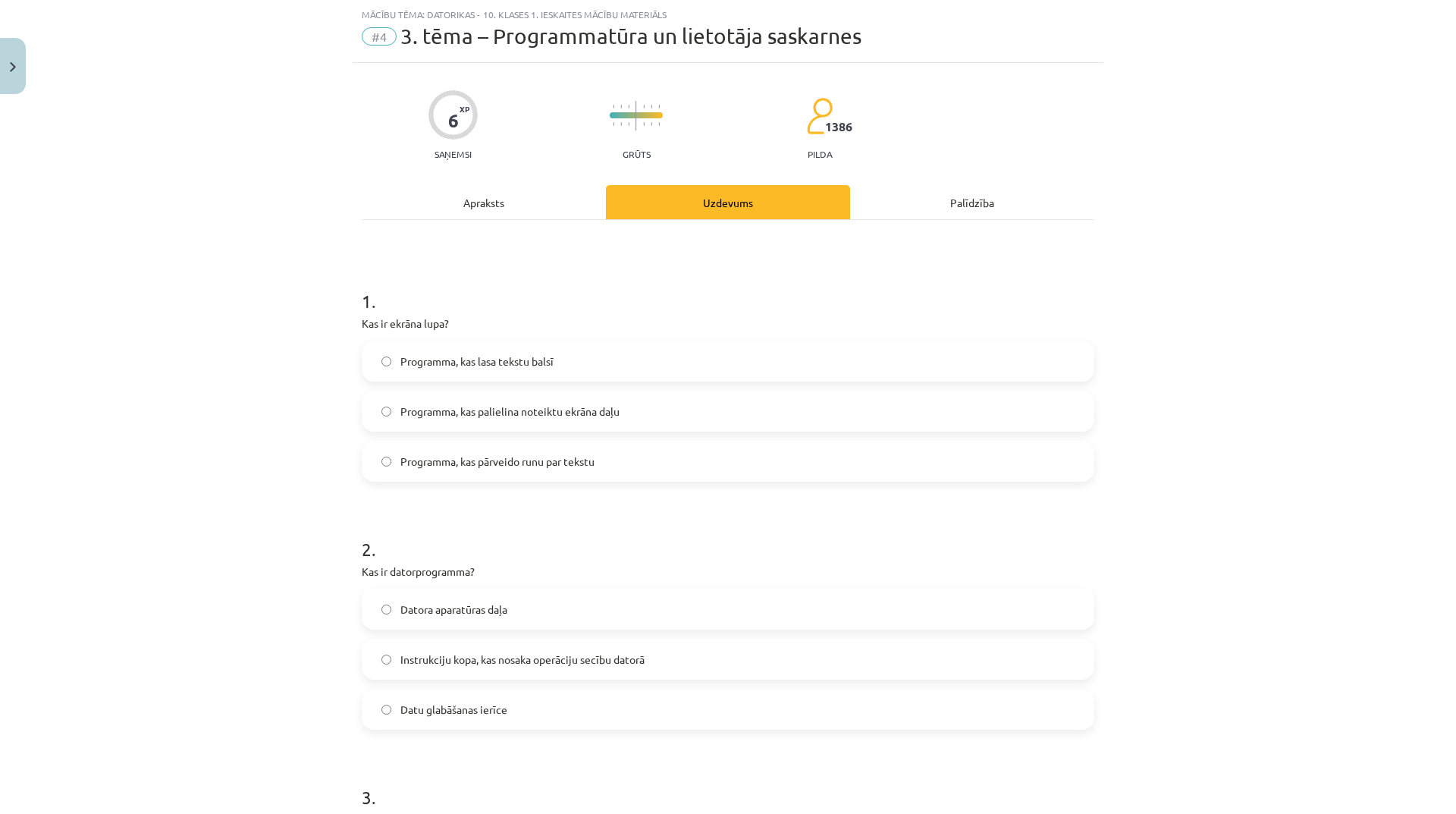
click at [654, 412] on label "Programma, kas palielina noteiktu ekrāna daļu" at bounding box center [728, 412] width 730 height 38
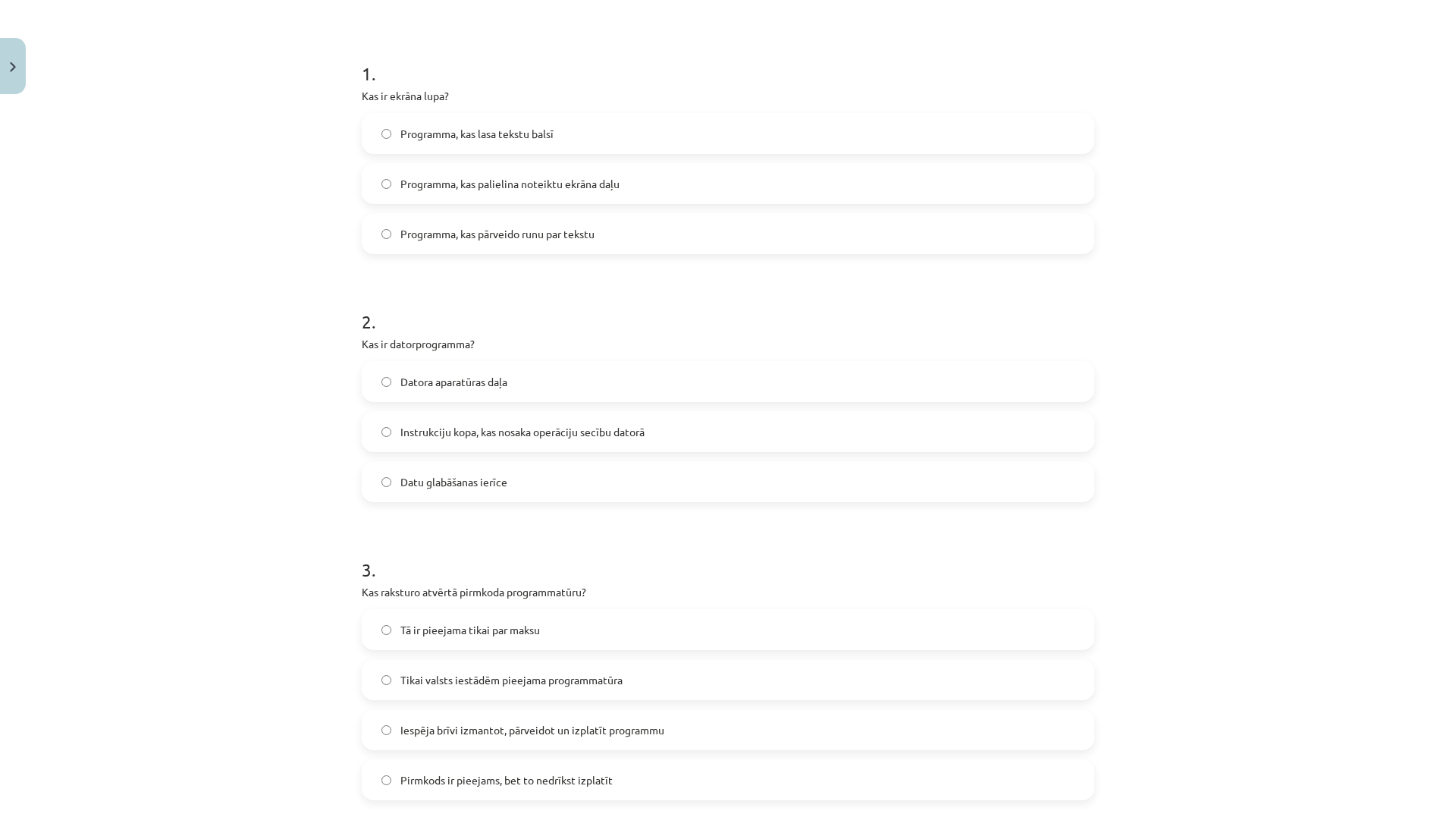
click at [637, 431] on span "Instrukciju kopa, kas nosaka operāciju secību datorā" at bounding box center [522, 432] width 244 height 16
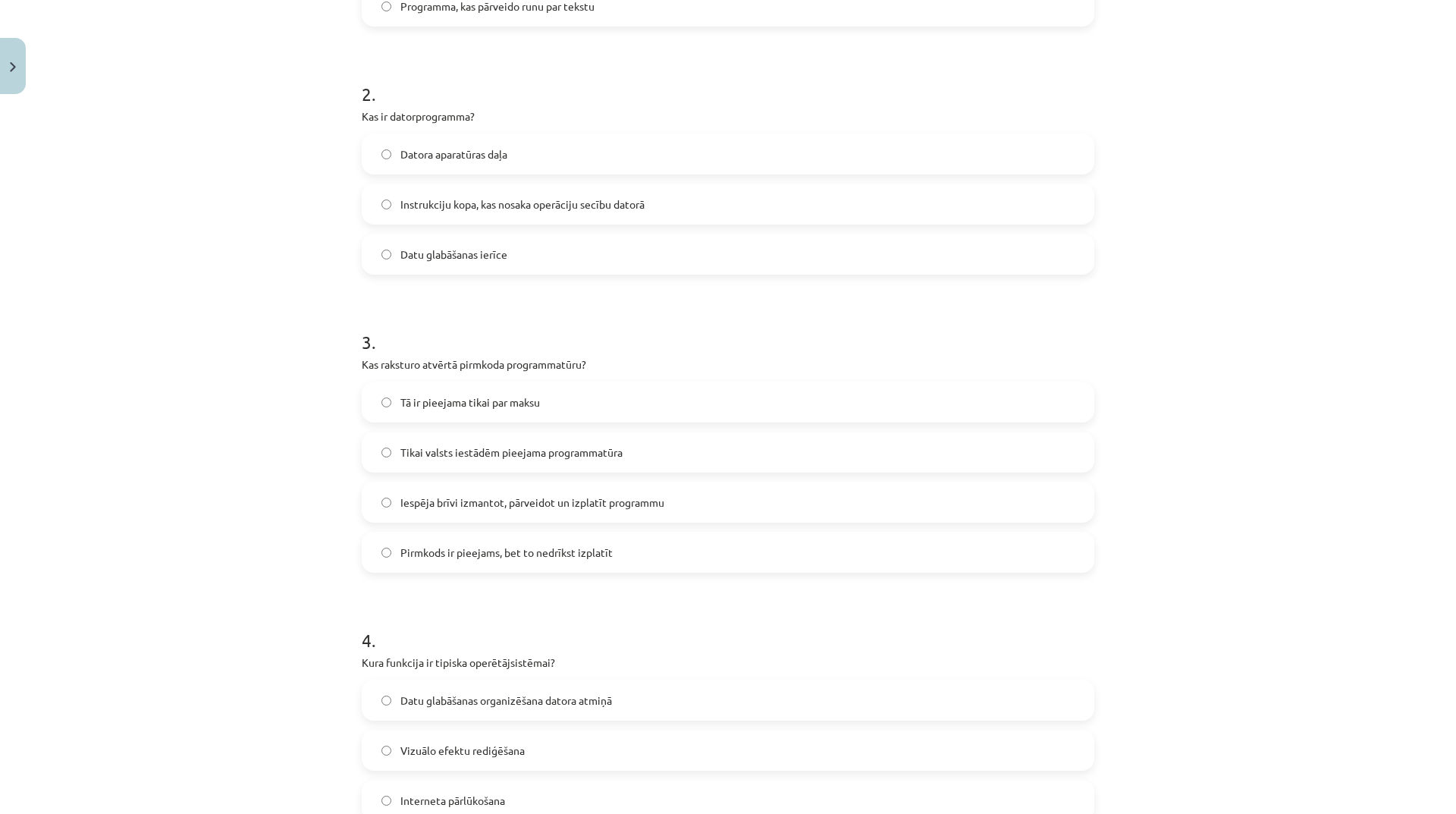
scroll to position [569, 0]
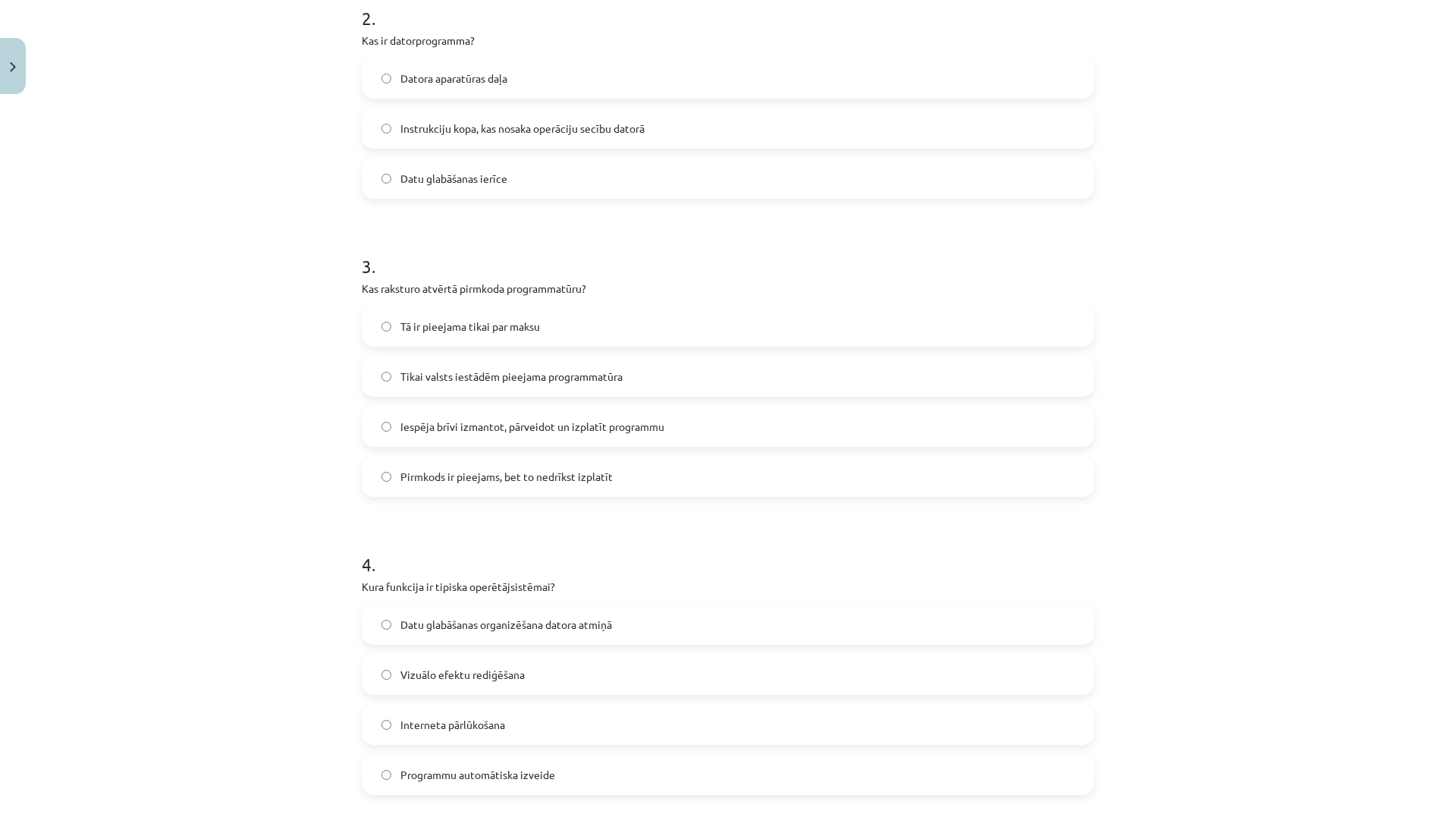
click at [622, 478] on label "Pirmkods ir pieejams, bet to nedrīkst izplatīt" at bounding box center [728, 477] width 730 height 38
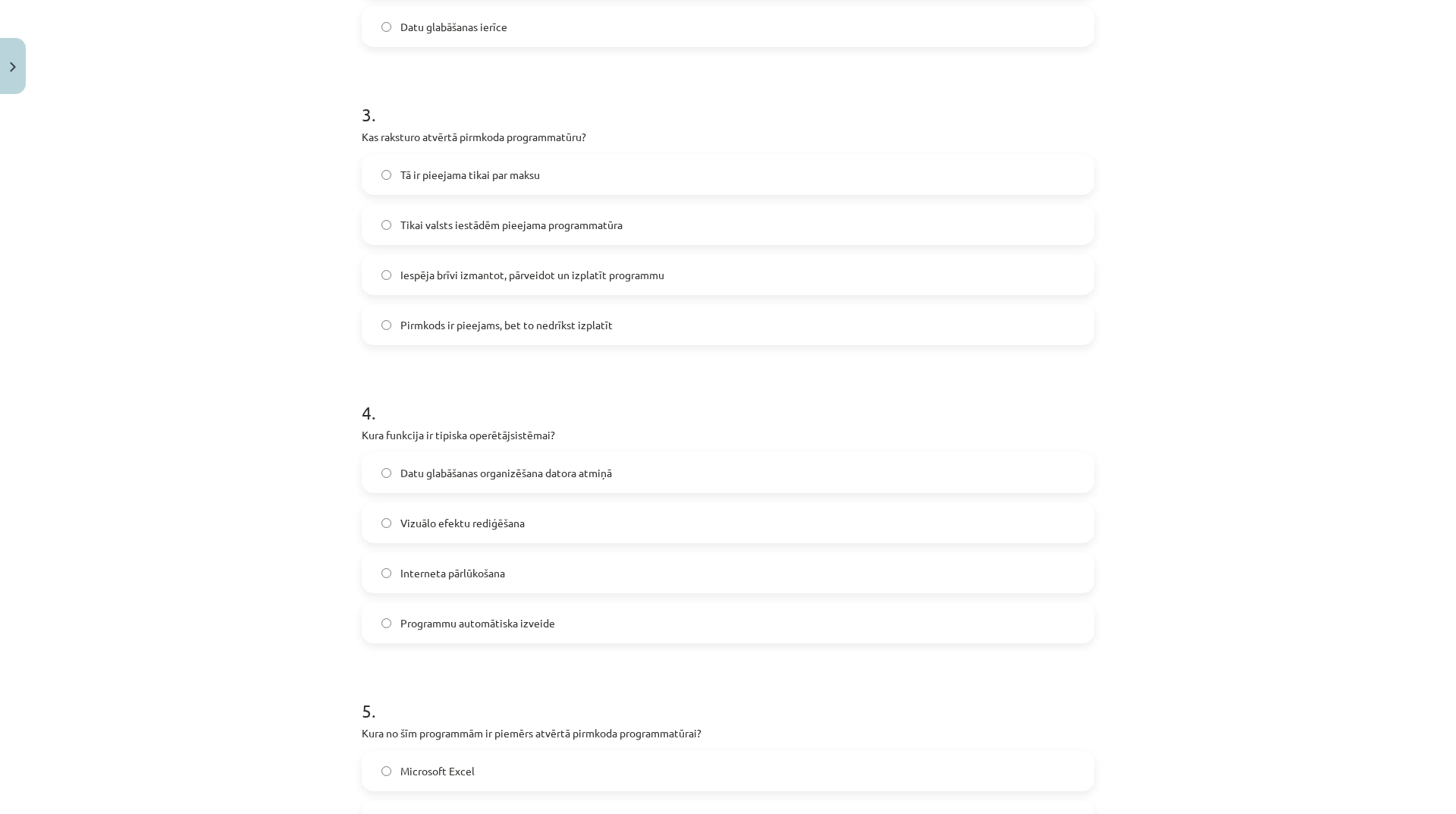
click at [622, 478] on label "Datu glabāšanas organizēšana datora atmiņā" at bounding box center [728, 472] width 730 height 38
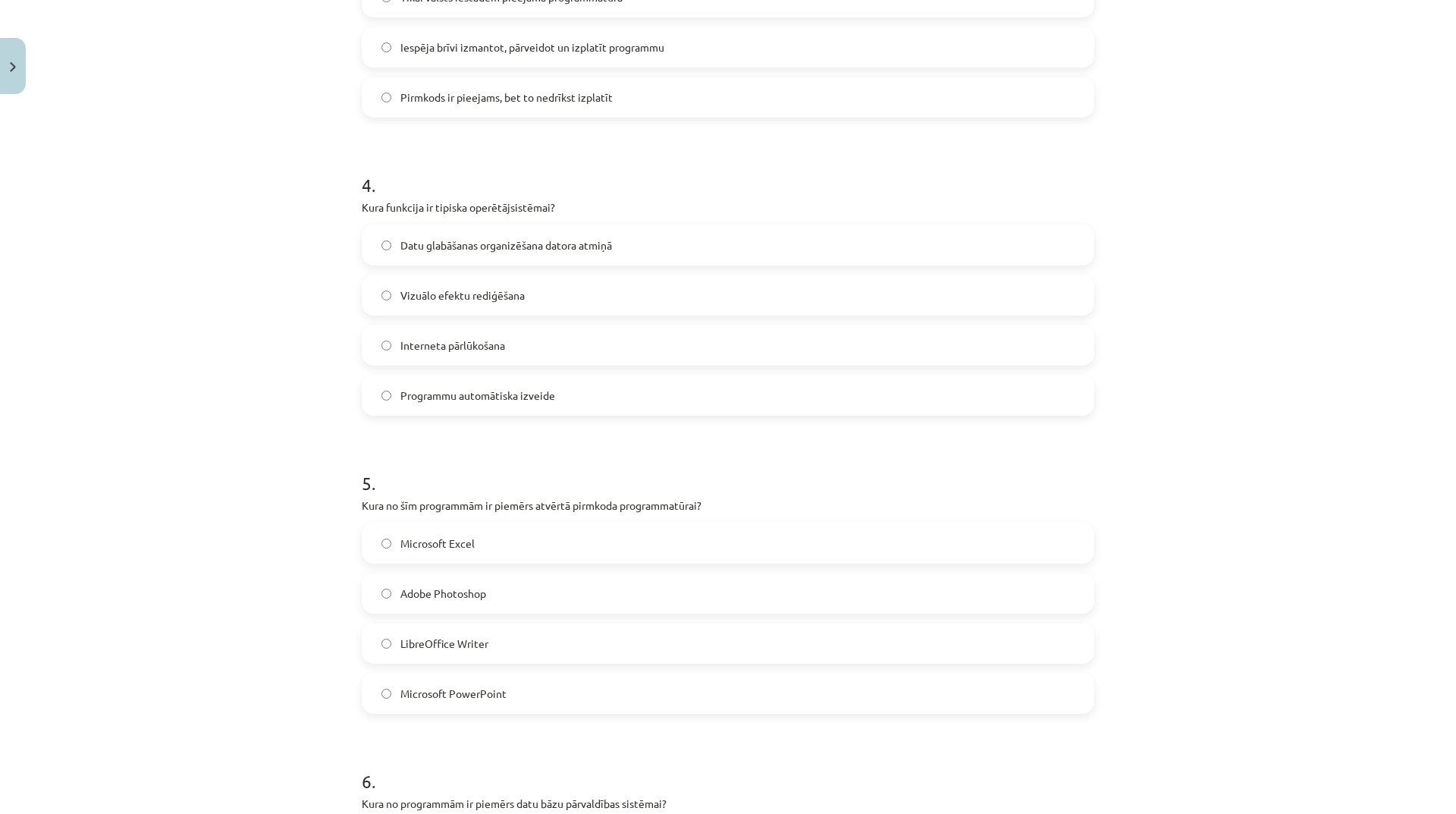
scroll to position [1024, 0]
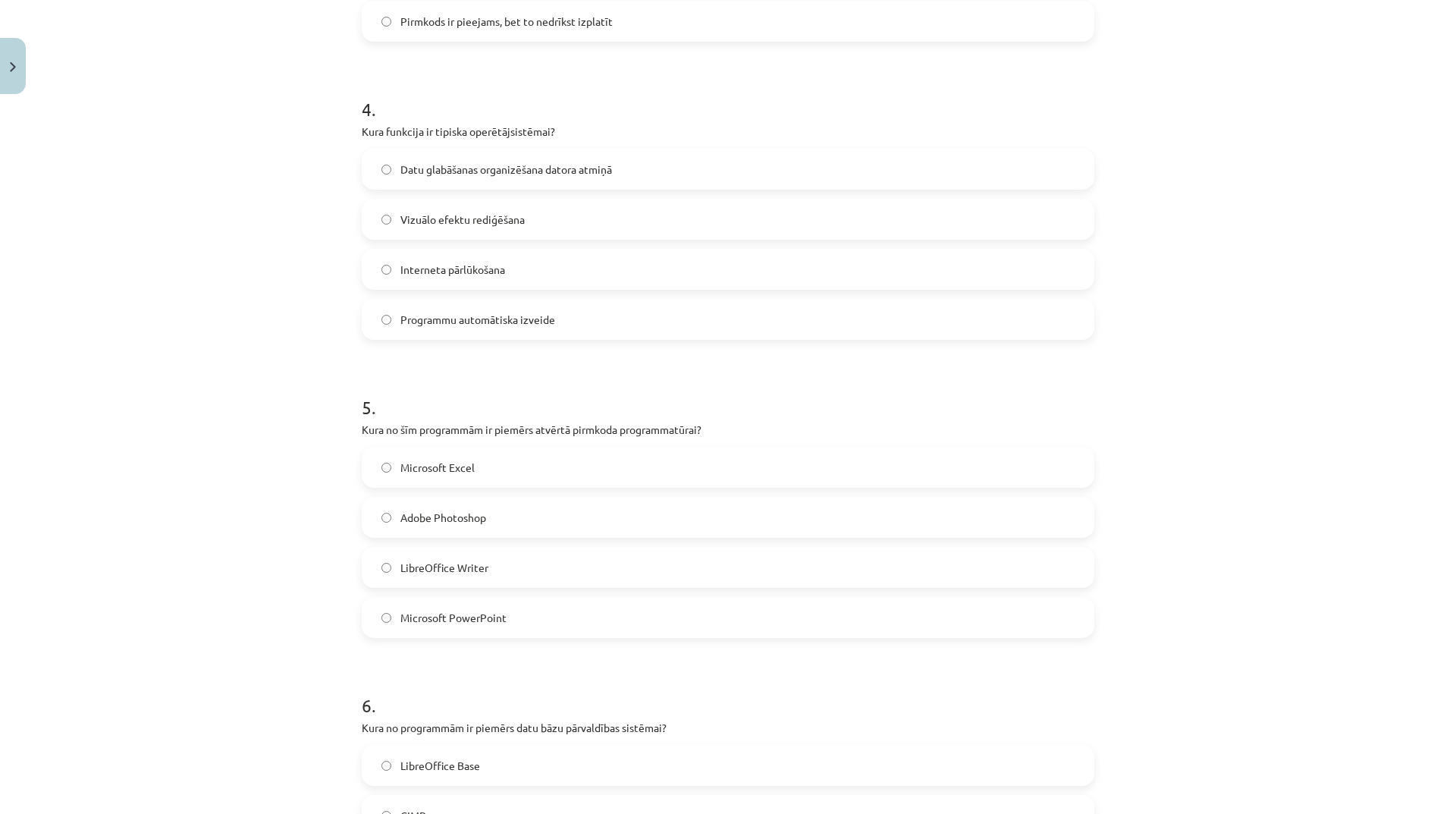
click at [486, 557] on label "LibreOffice Writer" at bounding box center [728, 567] width 730 height 38
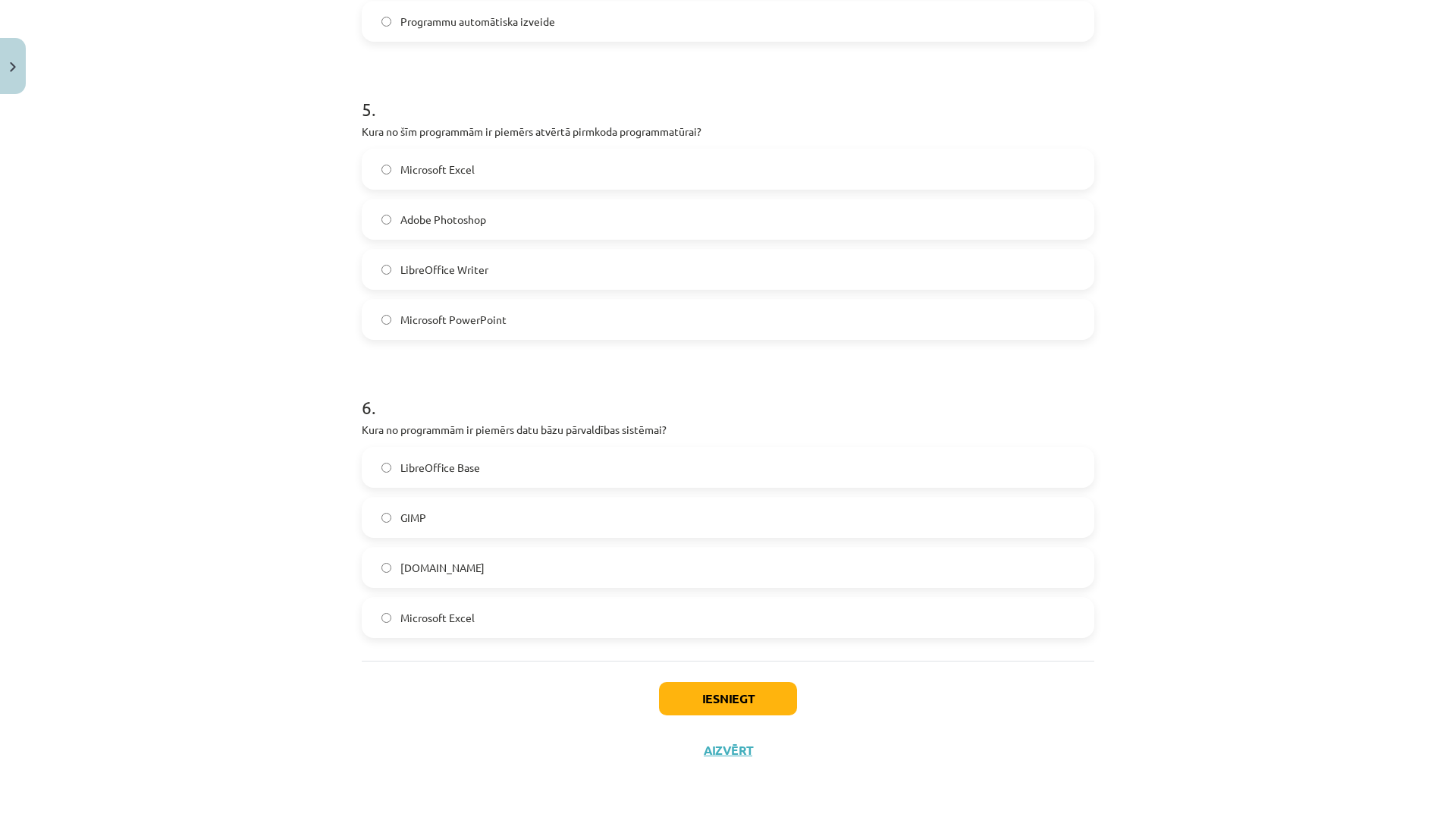
click at [517, 468] on label "LibreOffice Base" at bounding box center [728, 467] width 730 height 38
click at [506, 622] on label "Microsoft Excel" at bounding box center [728, 617] width 730 height 38
click at [688, 686] on button "Iesniegt" at bounding box center [728, 698] width 138 height 33
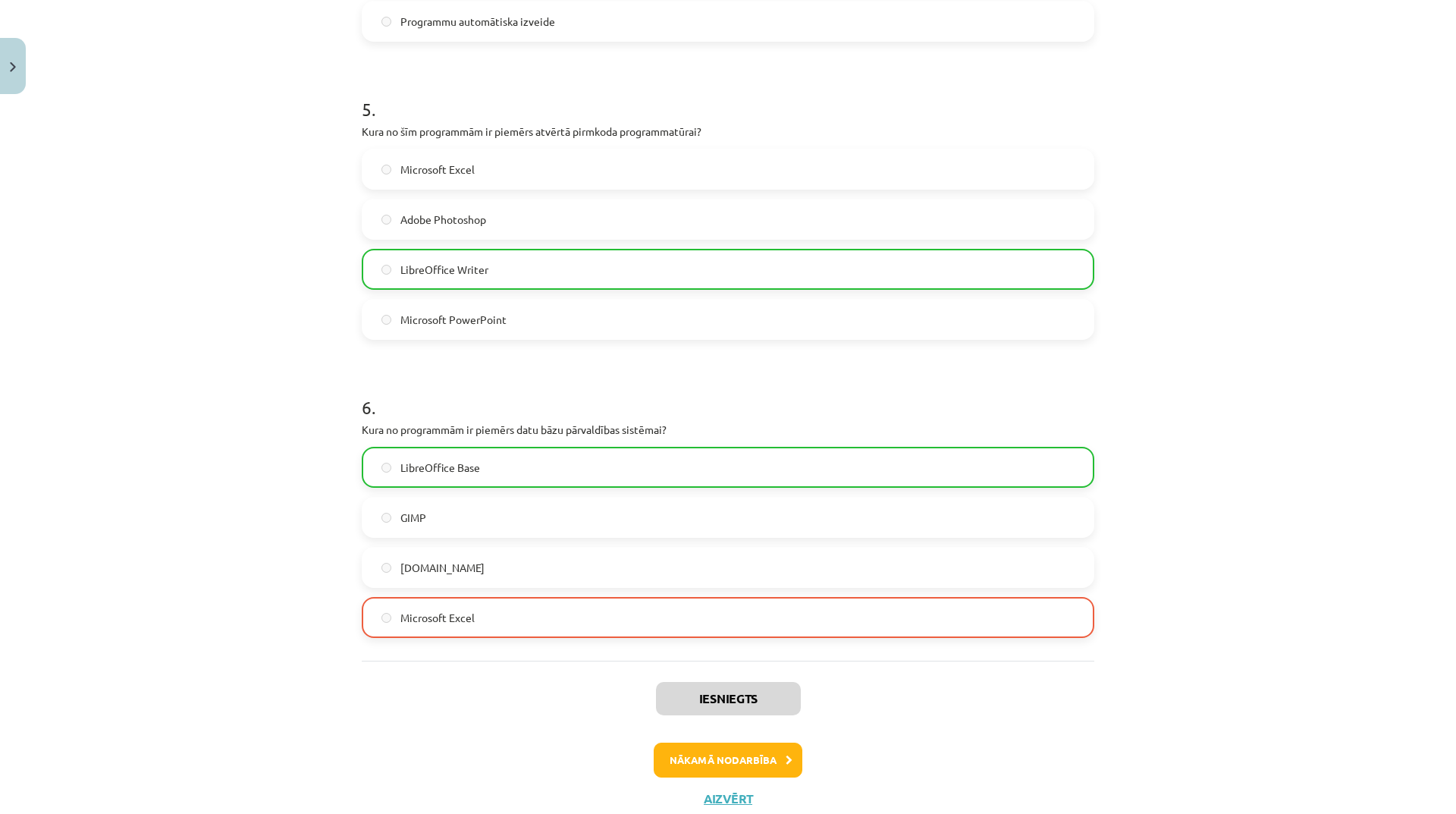
scroll to position [1371, 0]
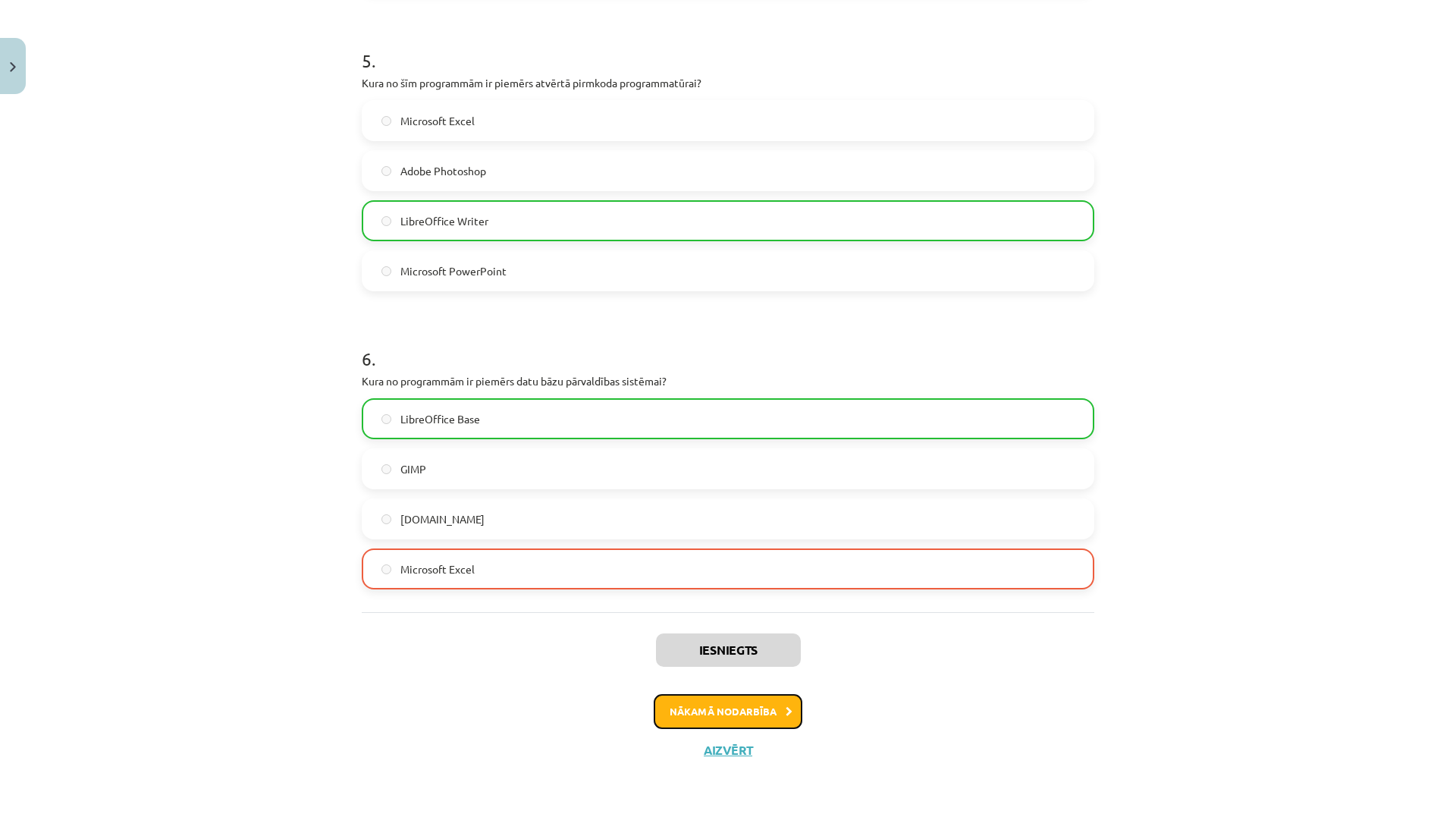
click at [770, 706] on button "Nākamā nodarbība" at bounding box center [728, 712] width 148 height 35
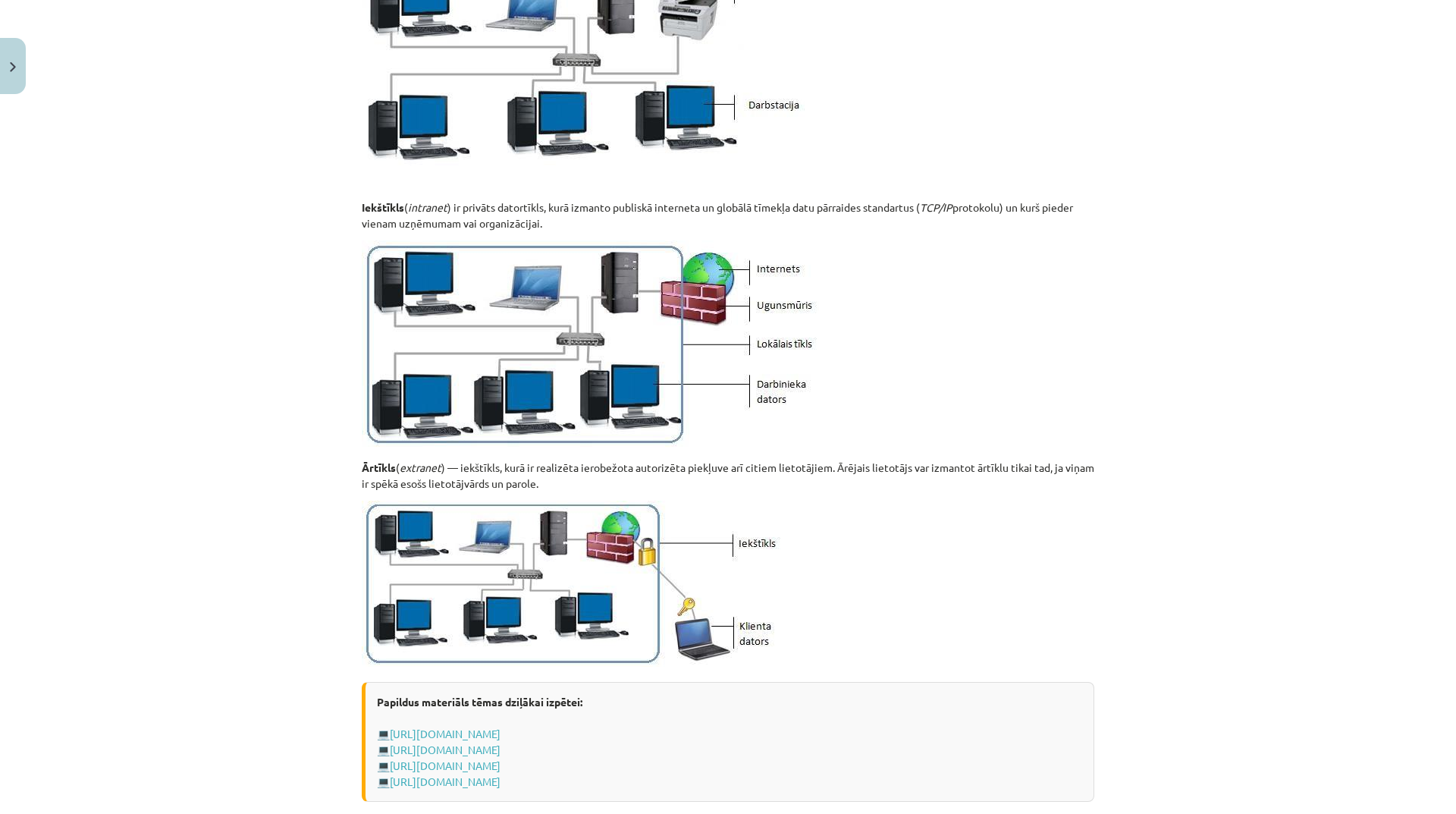
scroll to position [38, 0]
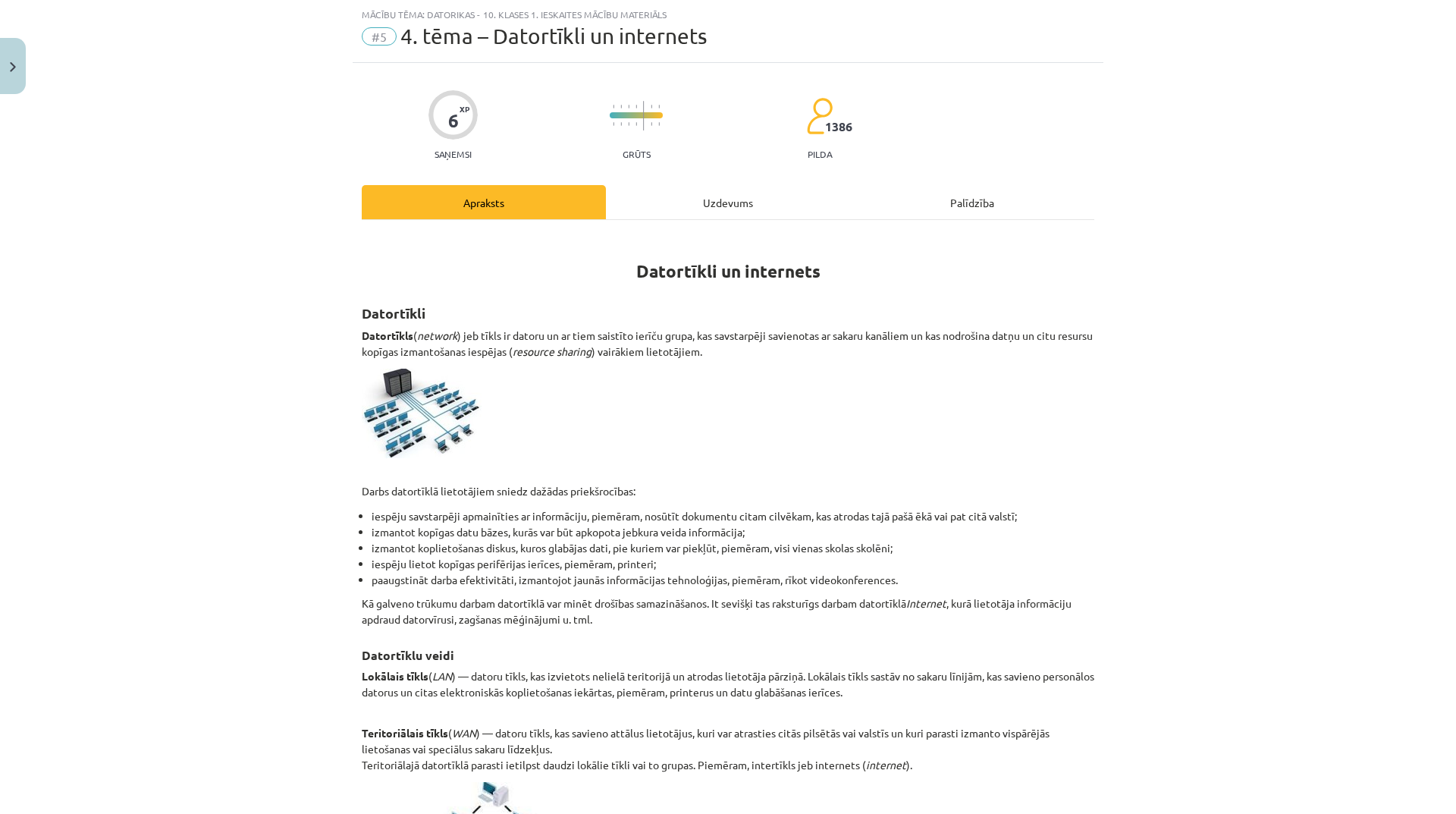
click at [691, 207] on div "Uzdevums" at bounding box center [727, 202] width 244 height 34
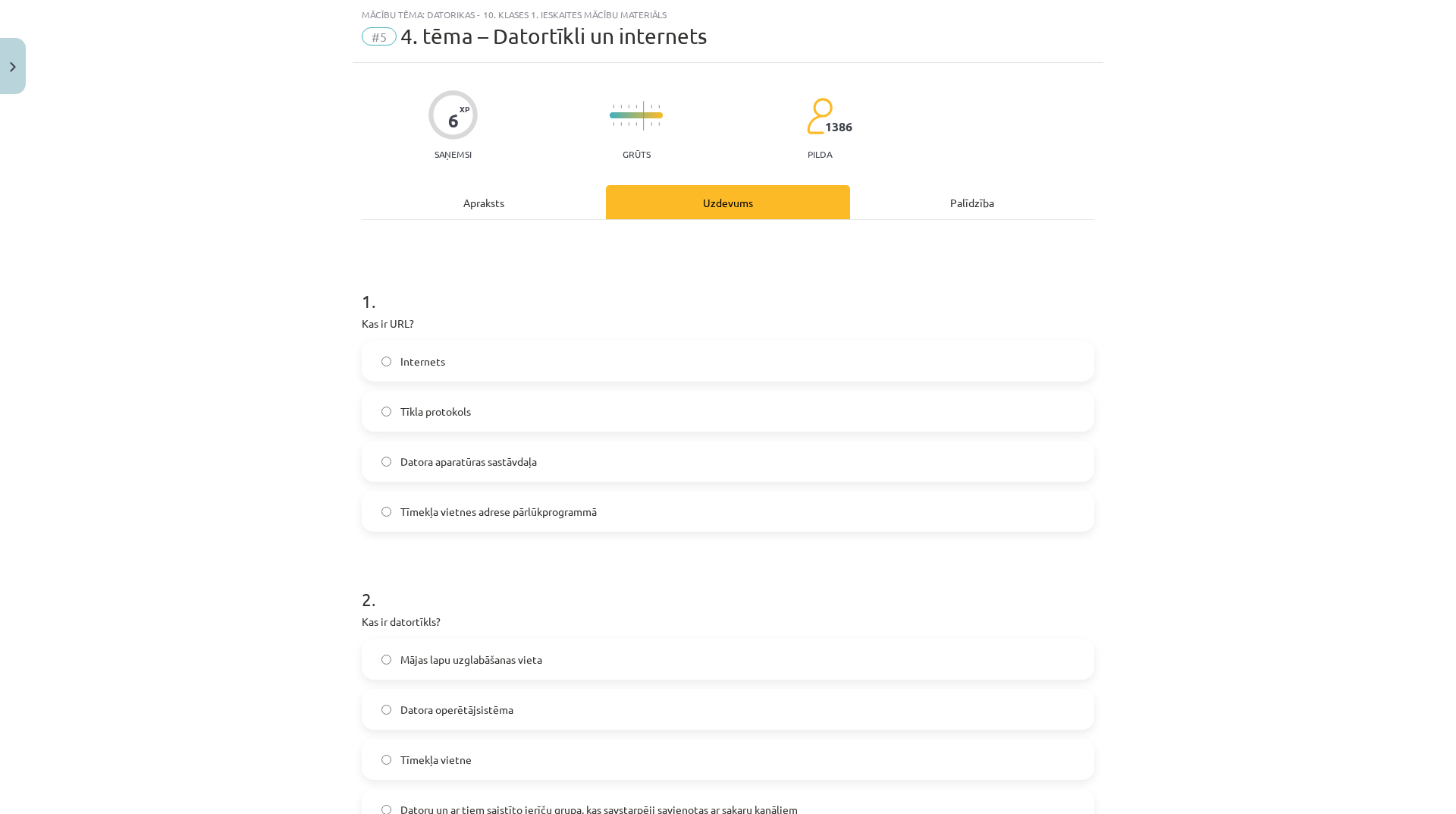
click at [500, 199] on div "Apraksts" at bounding box center [483, 202] width 244 height 34
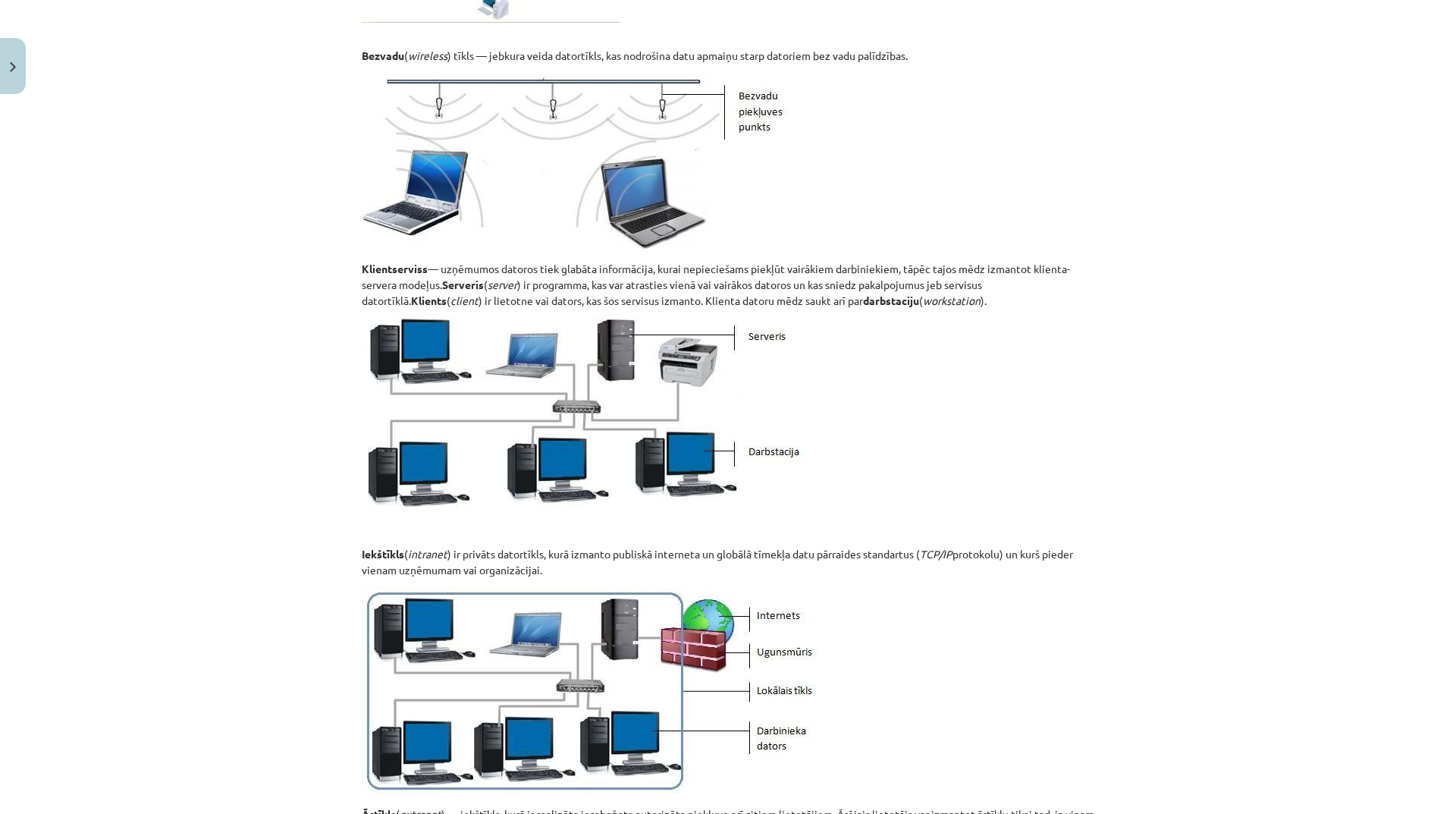
scroll to position [1327, 0]
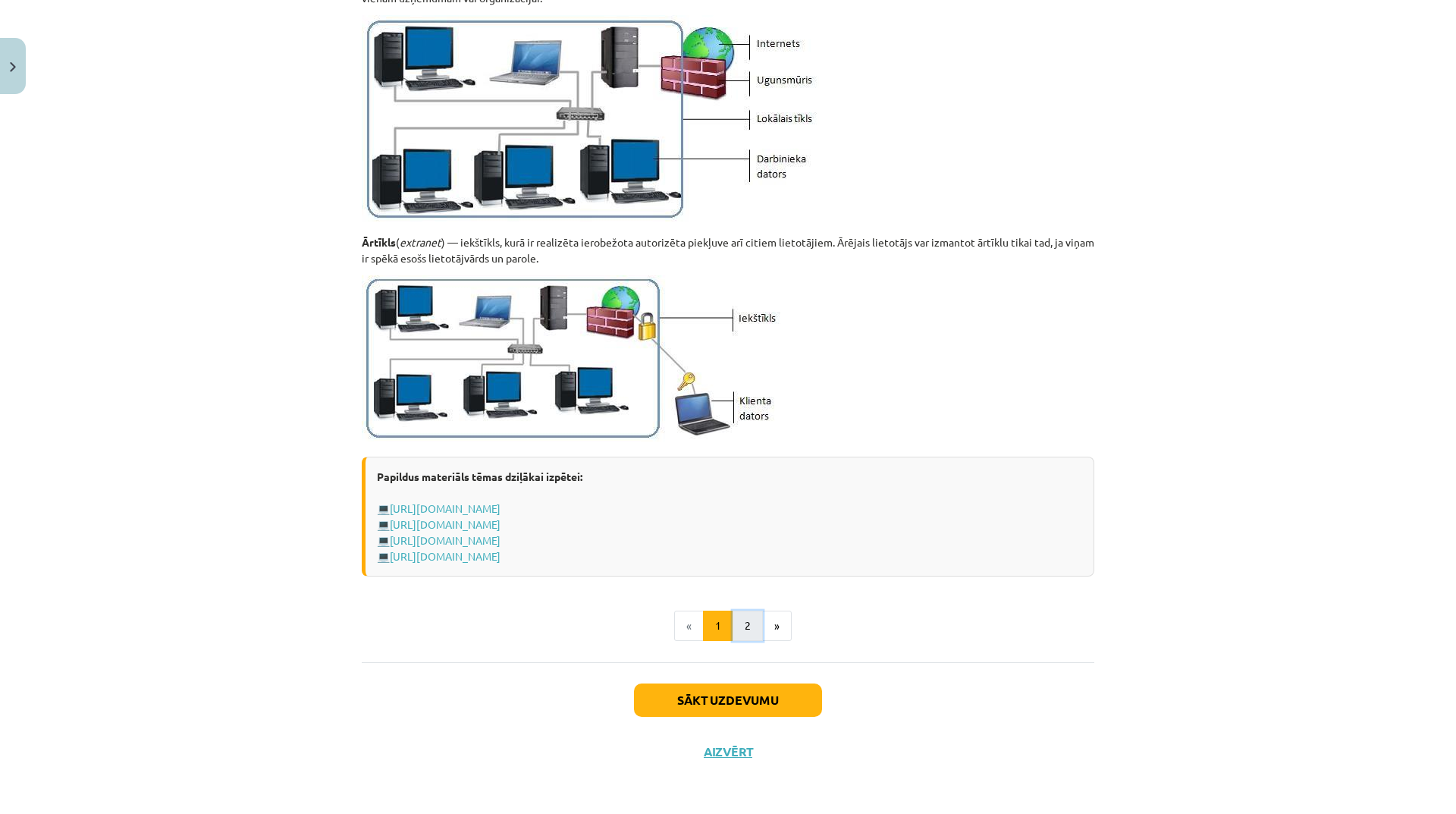
click at [734, 625] on button "2" at bounding box center [747, 626] width 30 height 30
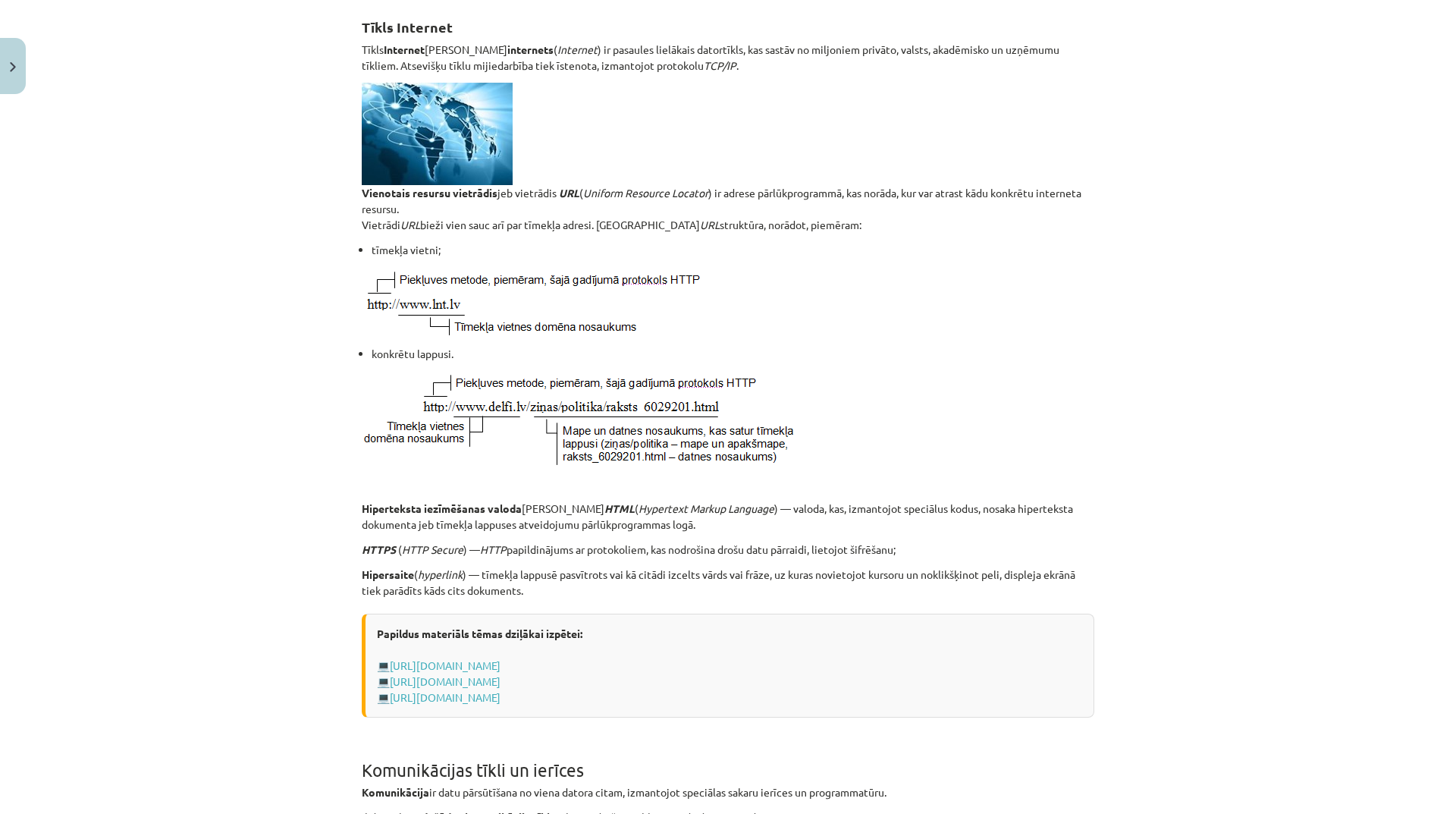
scroll to position [120, 0]
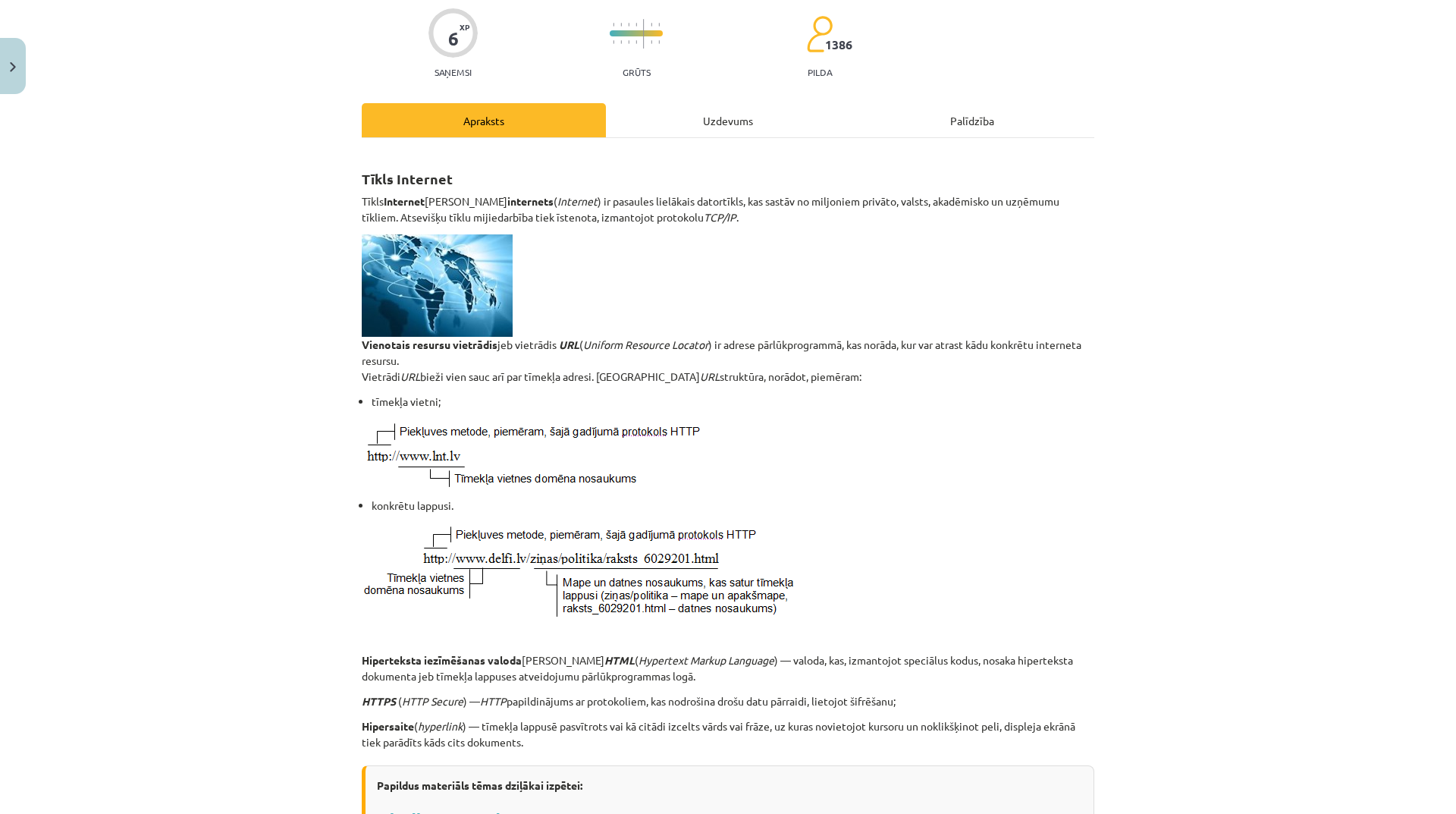
click at [726, 122] on div "Uzdevums" at bounding box center [727, 120] width 244 height 34
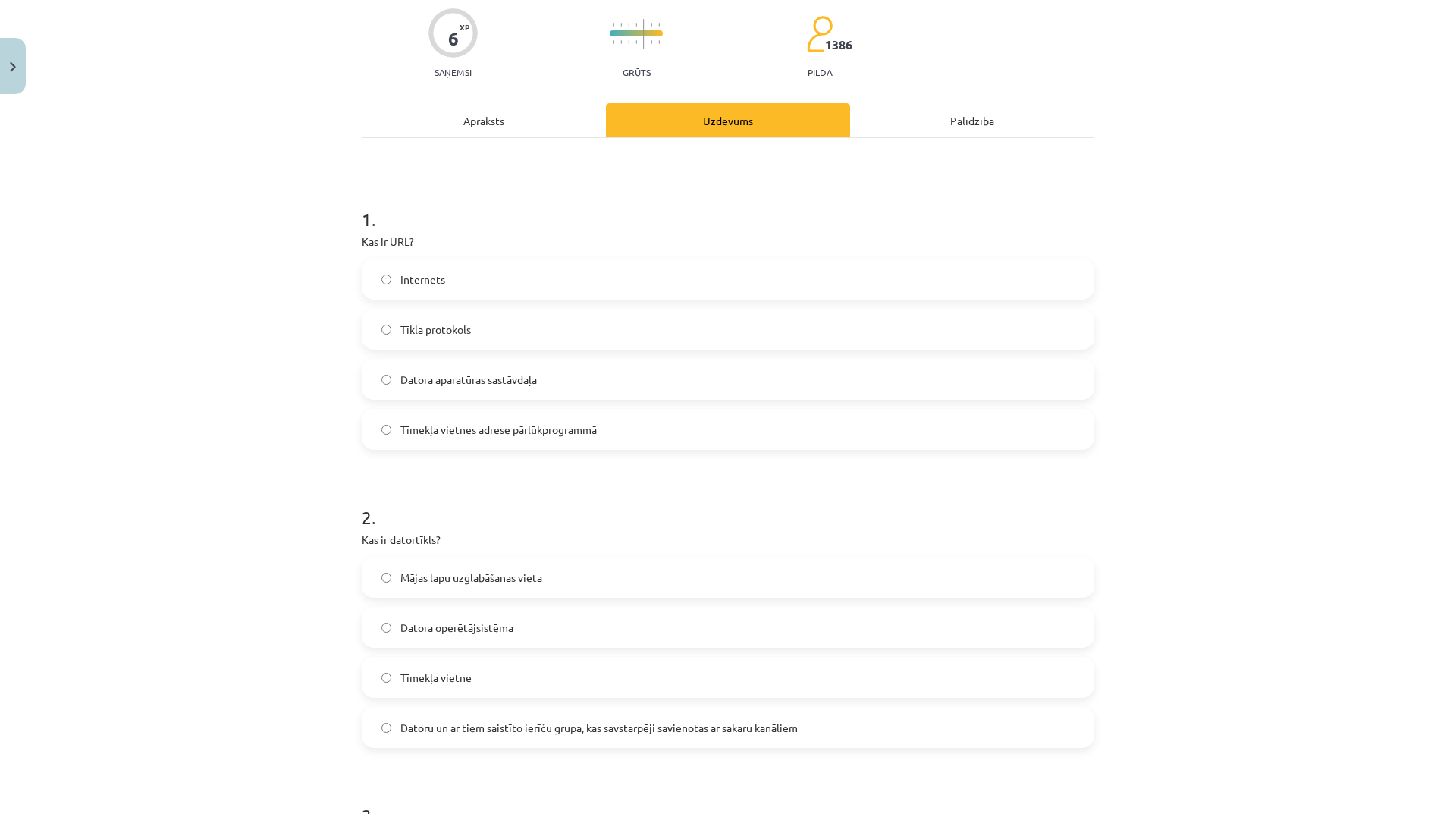
scroll to position [38, 0]
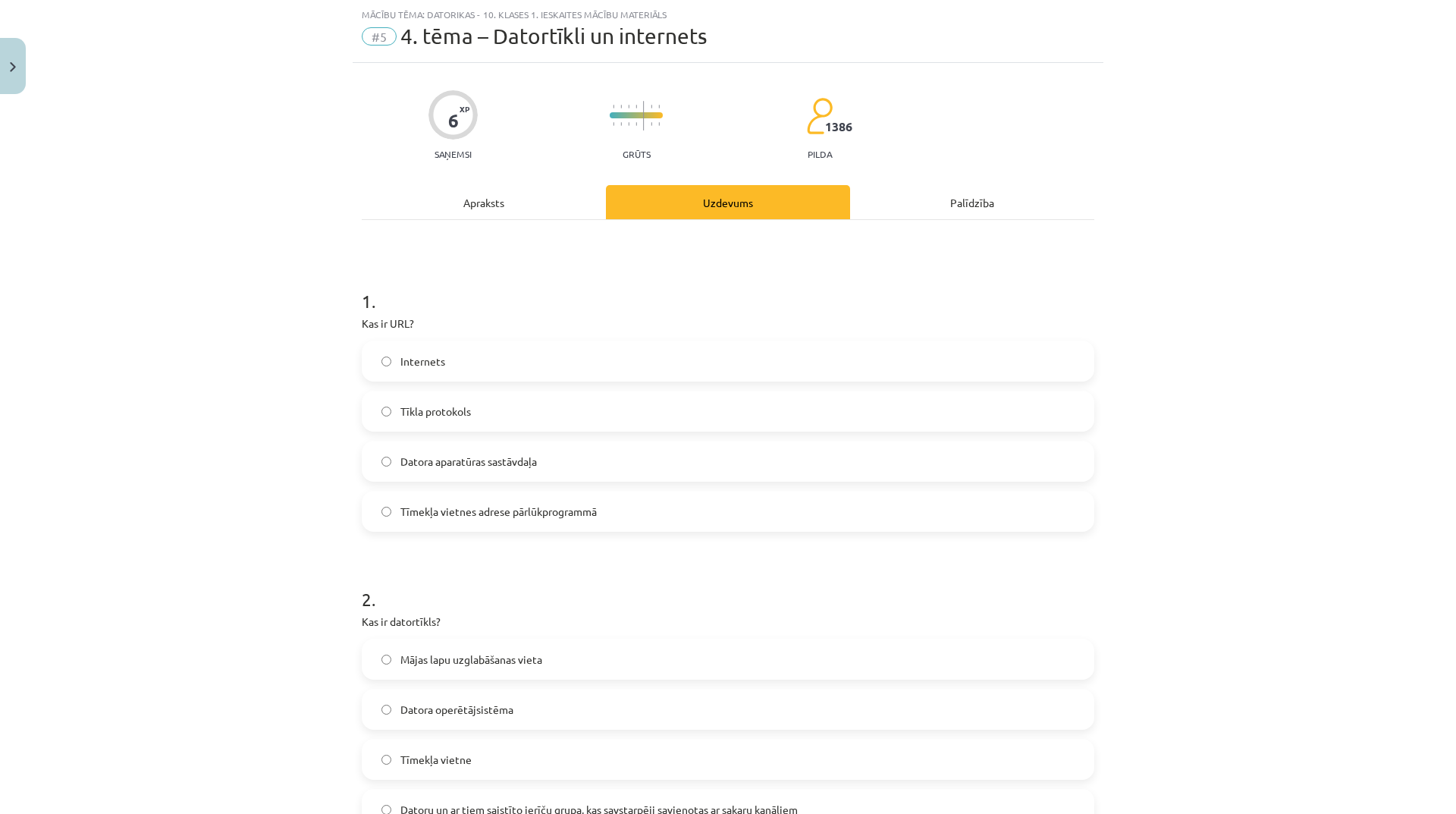
click at [558, 506] on span "Tīmekļa vietnes adrese pārlūkprogrammā" at bounding box center [499, 511] width 197 height 16
click at [501, 209] on div "Apraksts" at bounding box center [483, 202] width 244 height 34
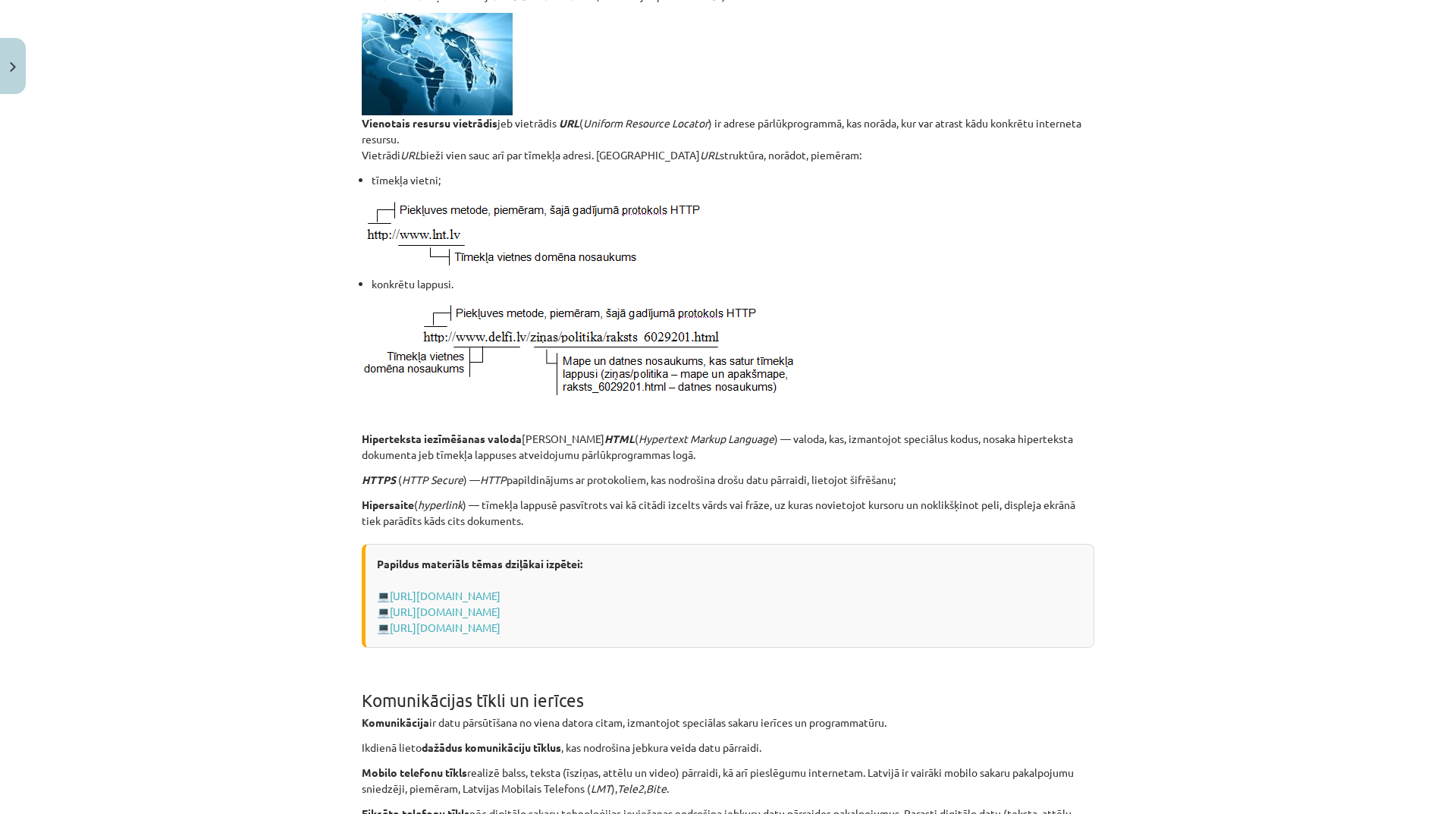
scroll to position [190, 0]
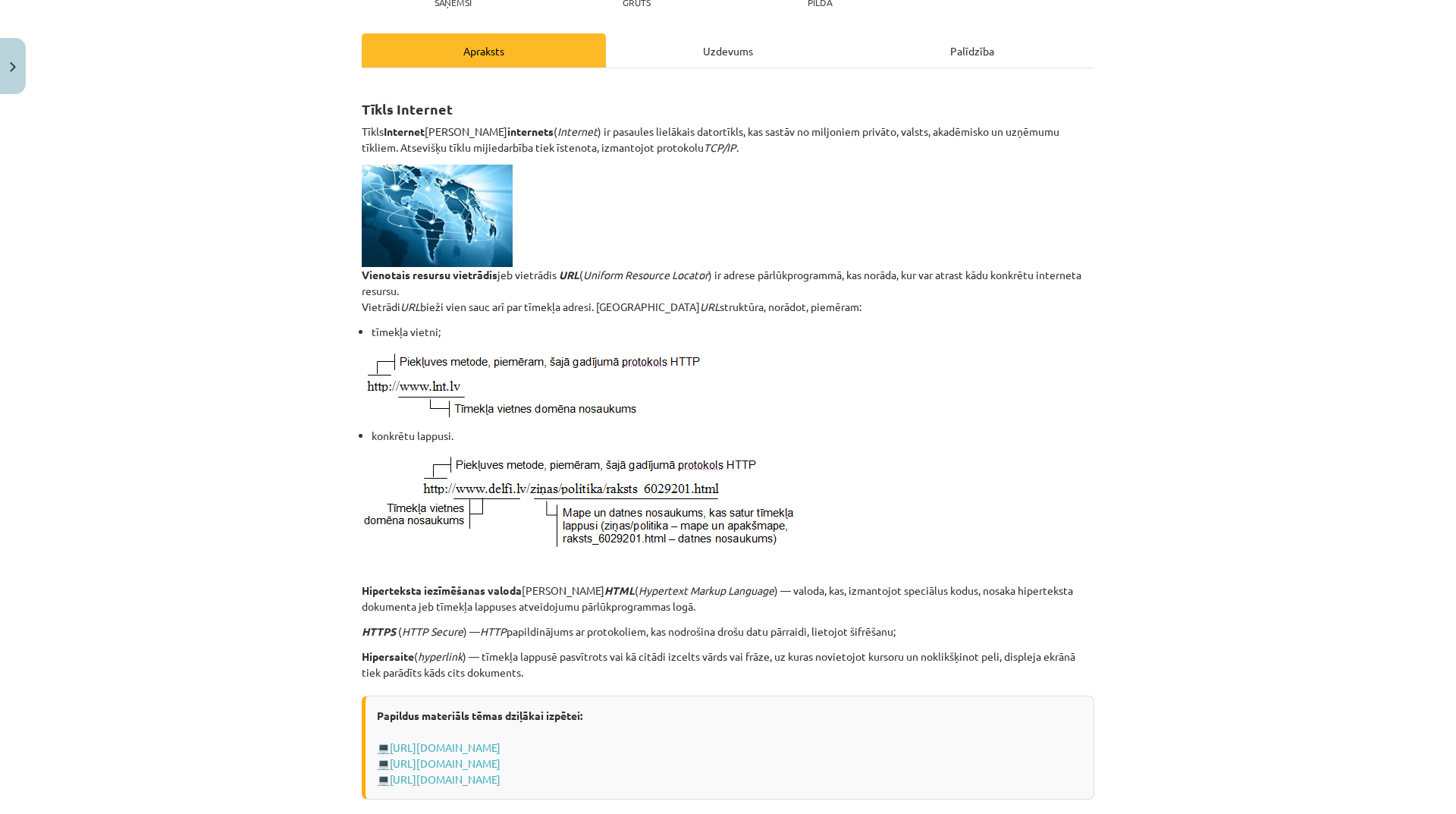
click at [718, 60] on div "Uzdevums" at bounding box center [727, 50] width 244 height 34
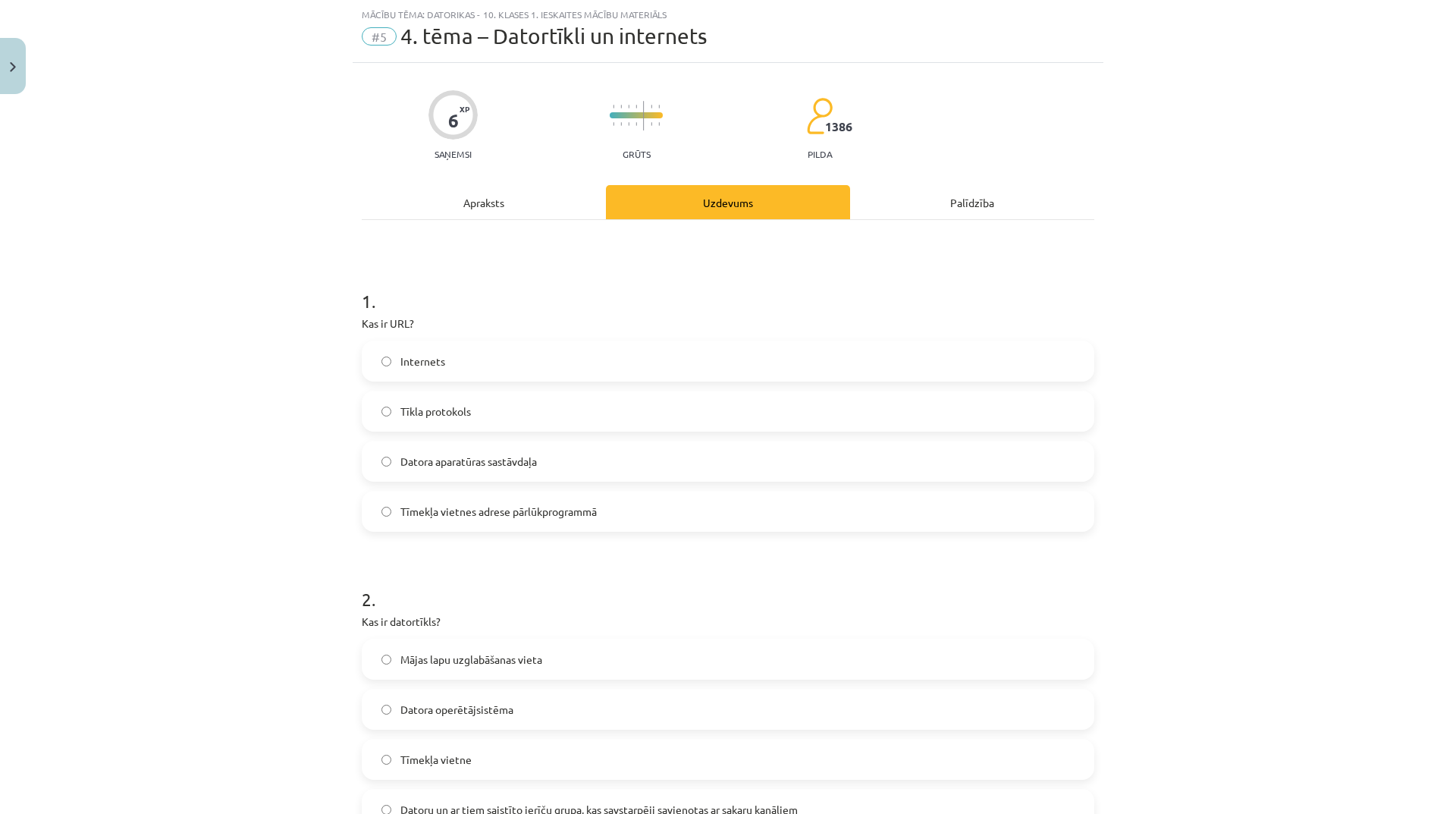
scroll to position [266, 0]
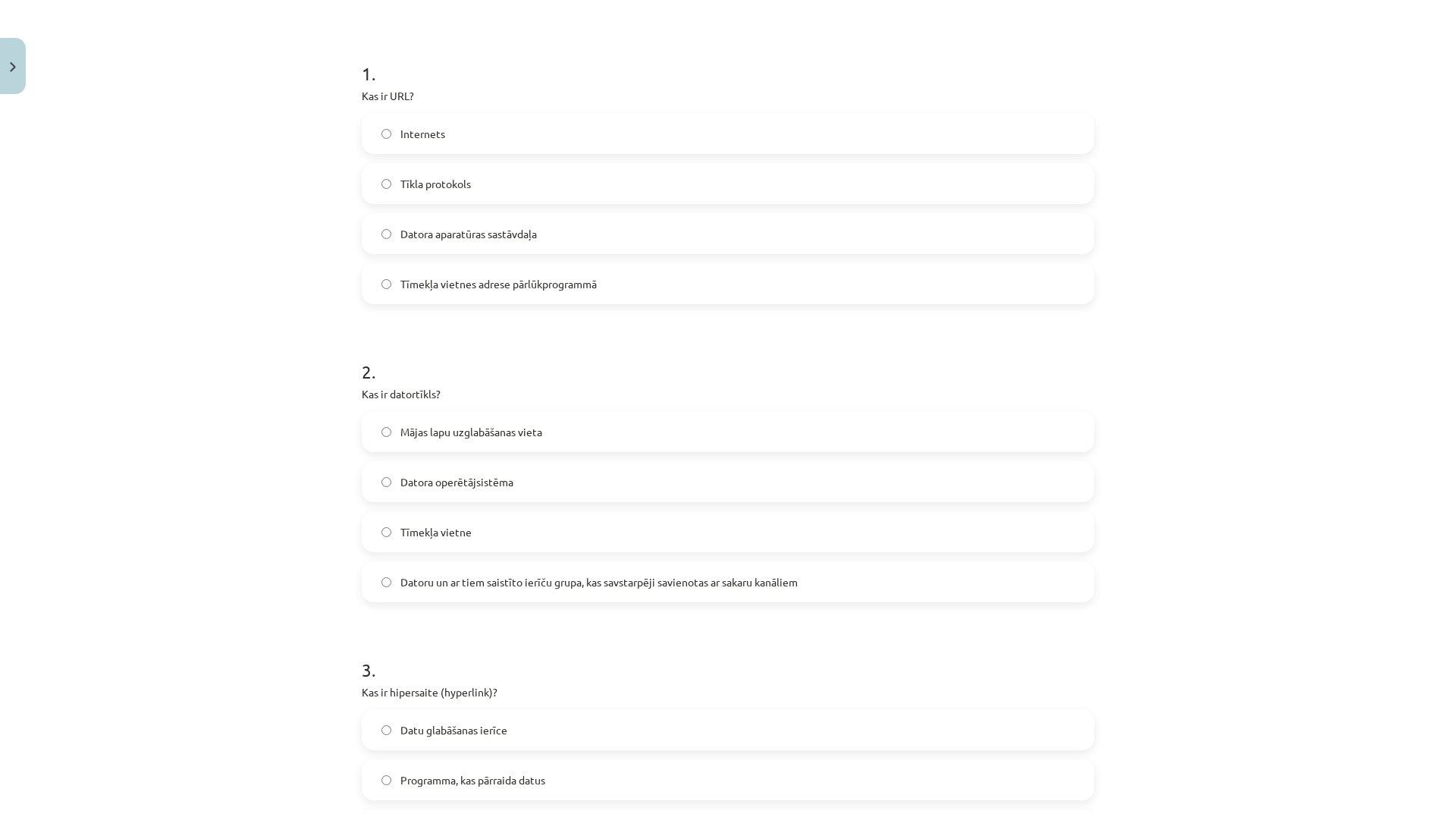
click at [581, 588] on span "Datoru un ar tiem saistīto ierīču grupa, kas savstarpēji savienotas ar sakaru k…" at bounding box center [599, 582] width 397 height 16
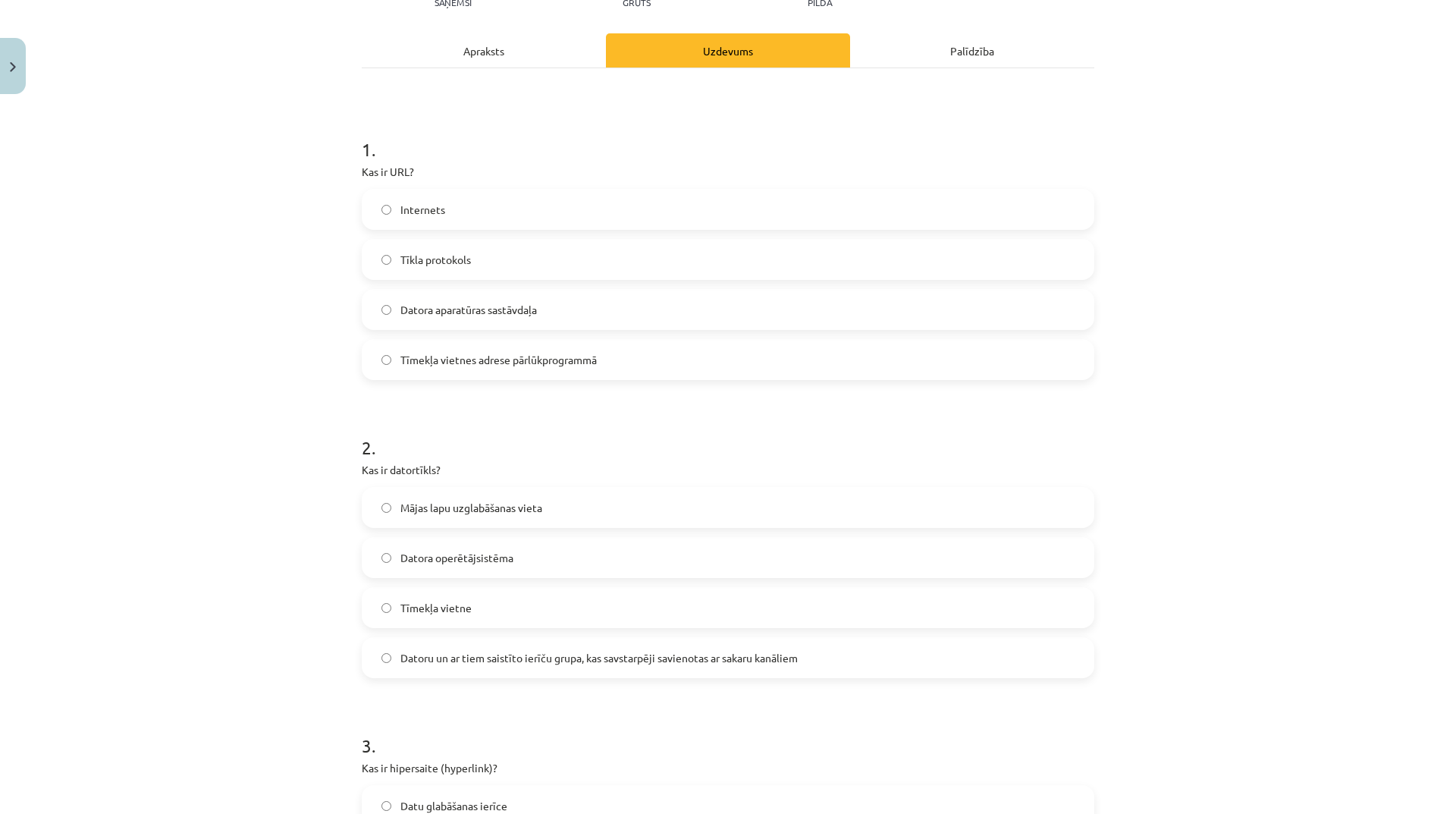
scroll to position [0, 0]
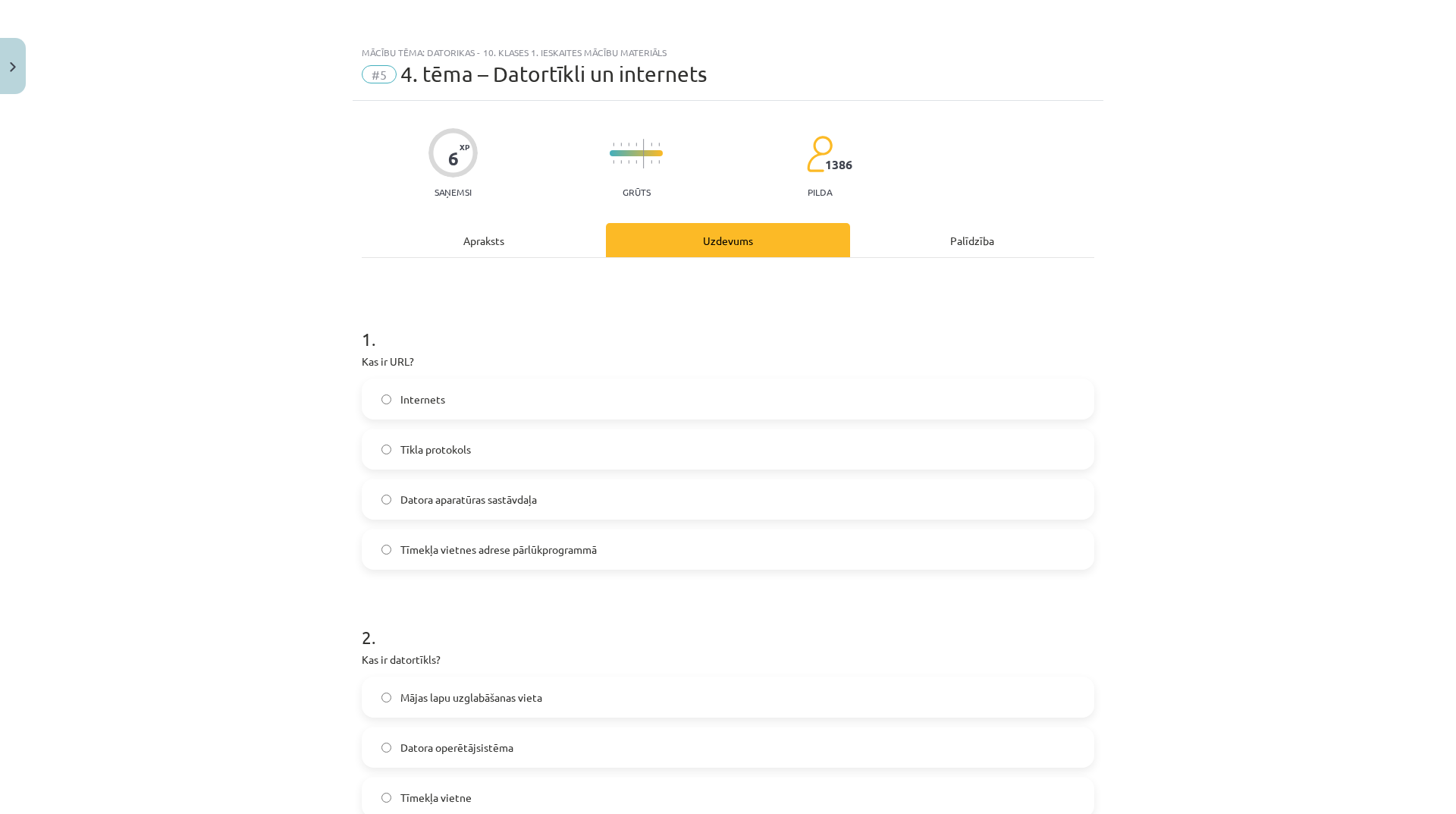
click at [516, 236] on div "Apraksts" at bounding box center [483, 240] width 244 height 34
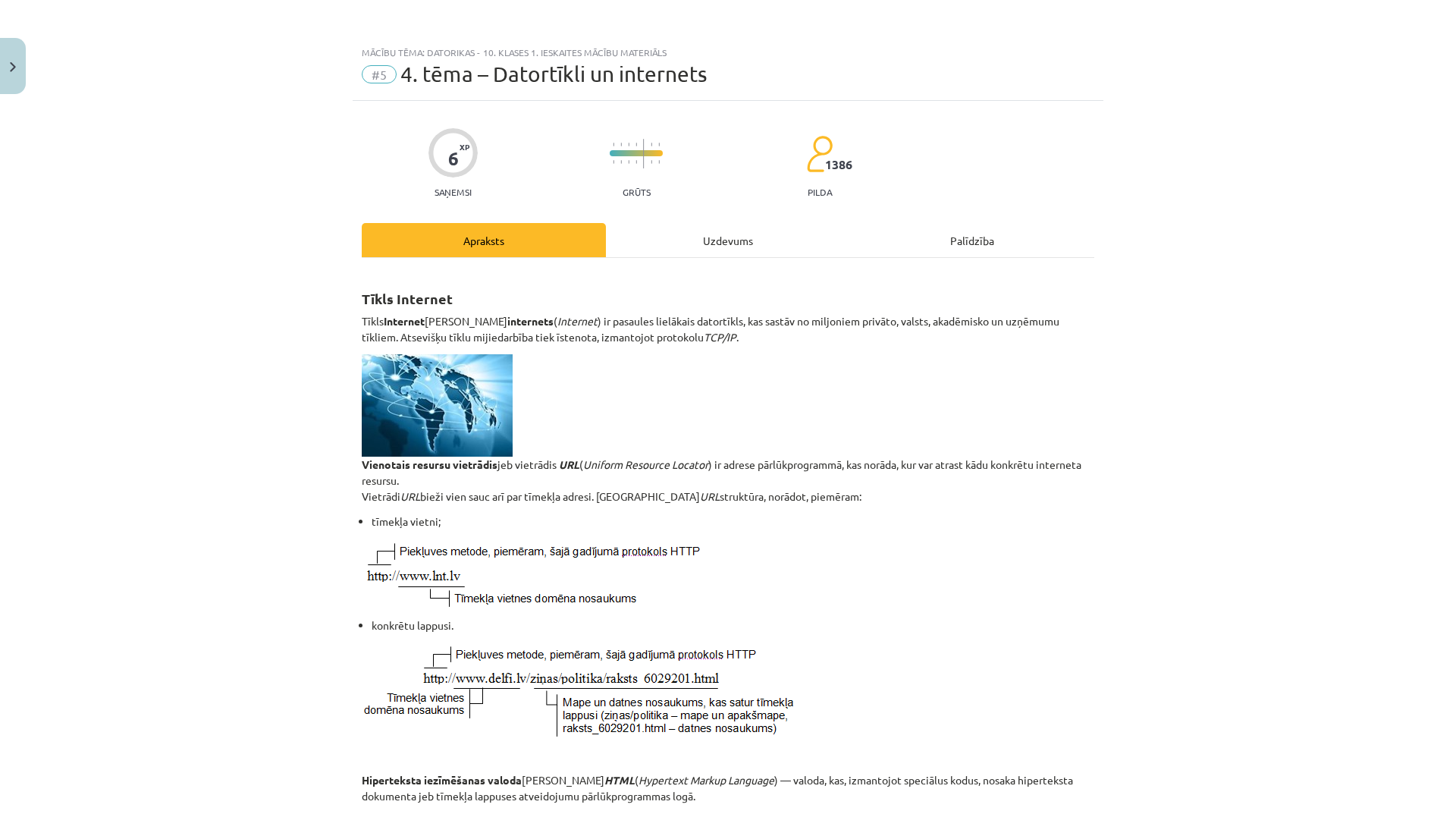
click at [715, 254] on div "Uzdevums" at bounding box center [727, 240] width 244 height 34
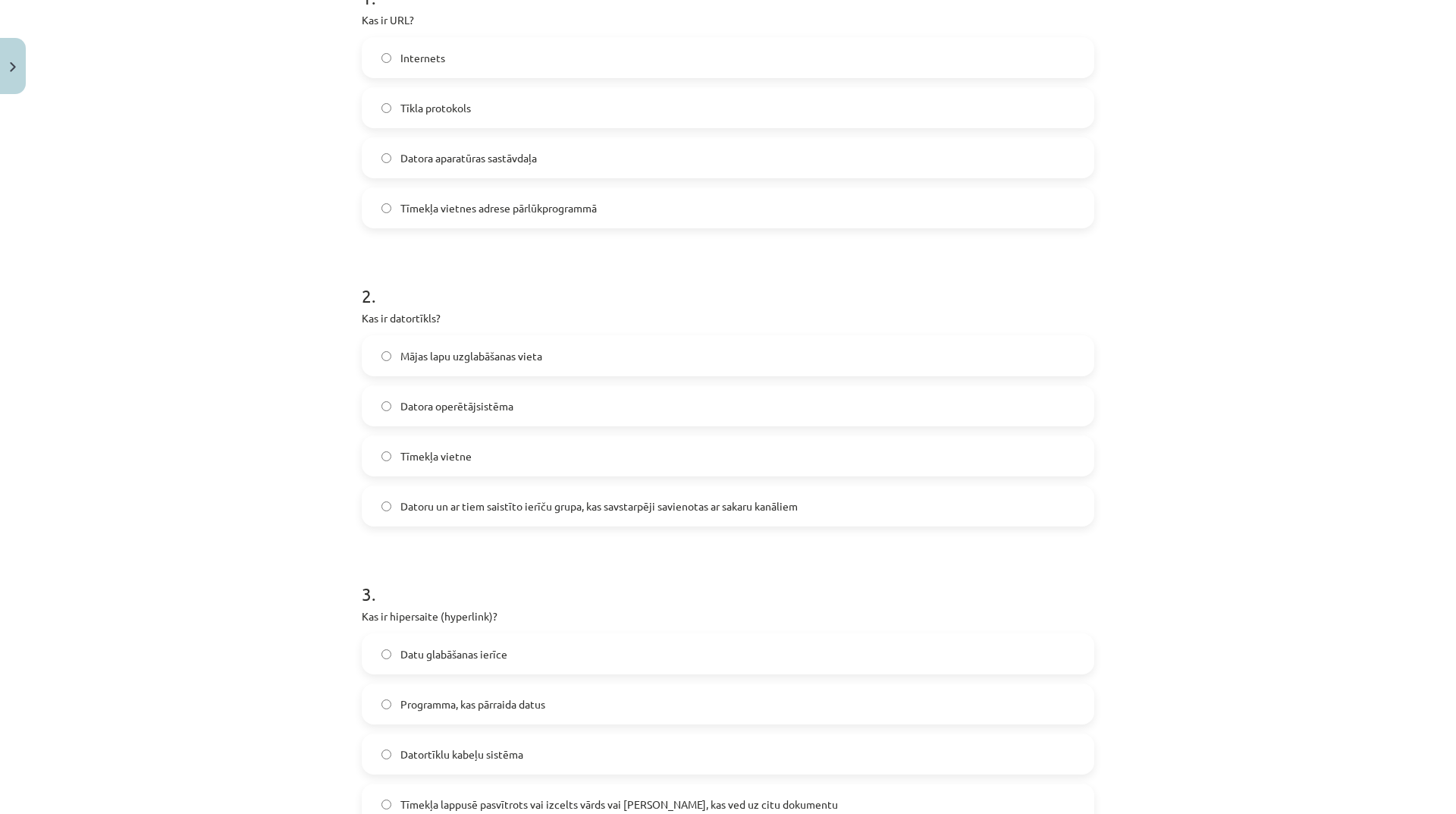
scroll to position [569, 0]
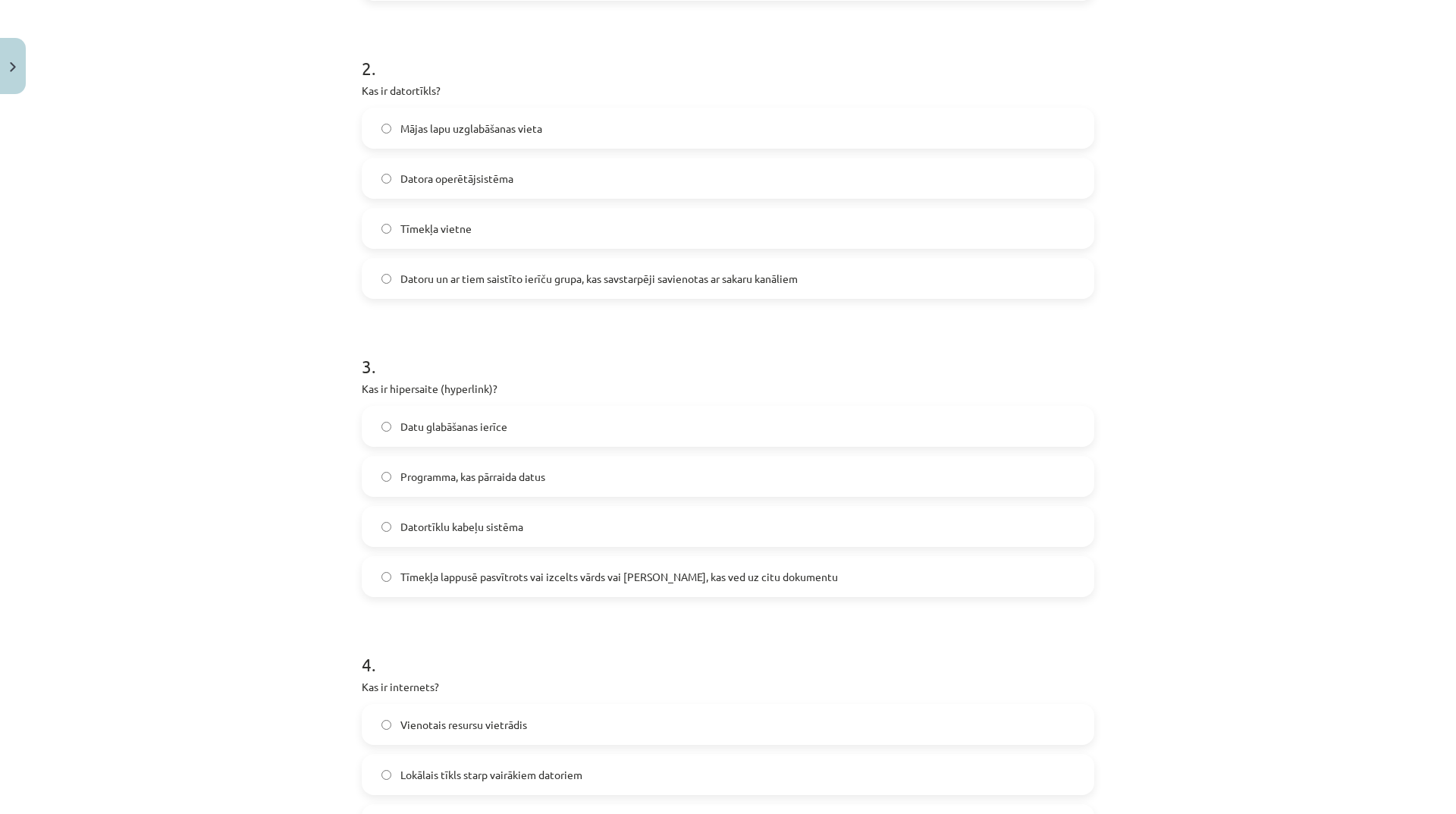
click at [623, 572] on span "Tīmekļa lappusē pasvītrots vai izcelts vārds vai [PERSON_NAME], kas ved uz citu…" at bounding box center [619, 577] width 437 height 16
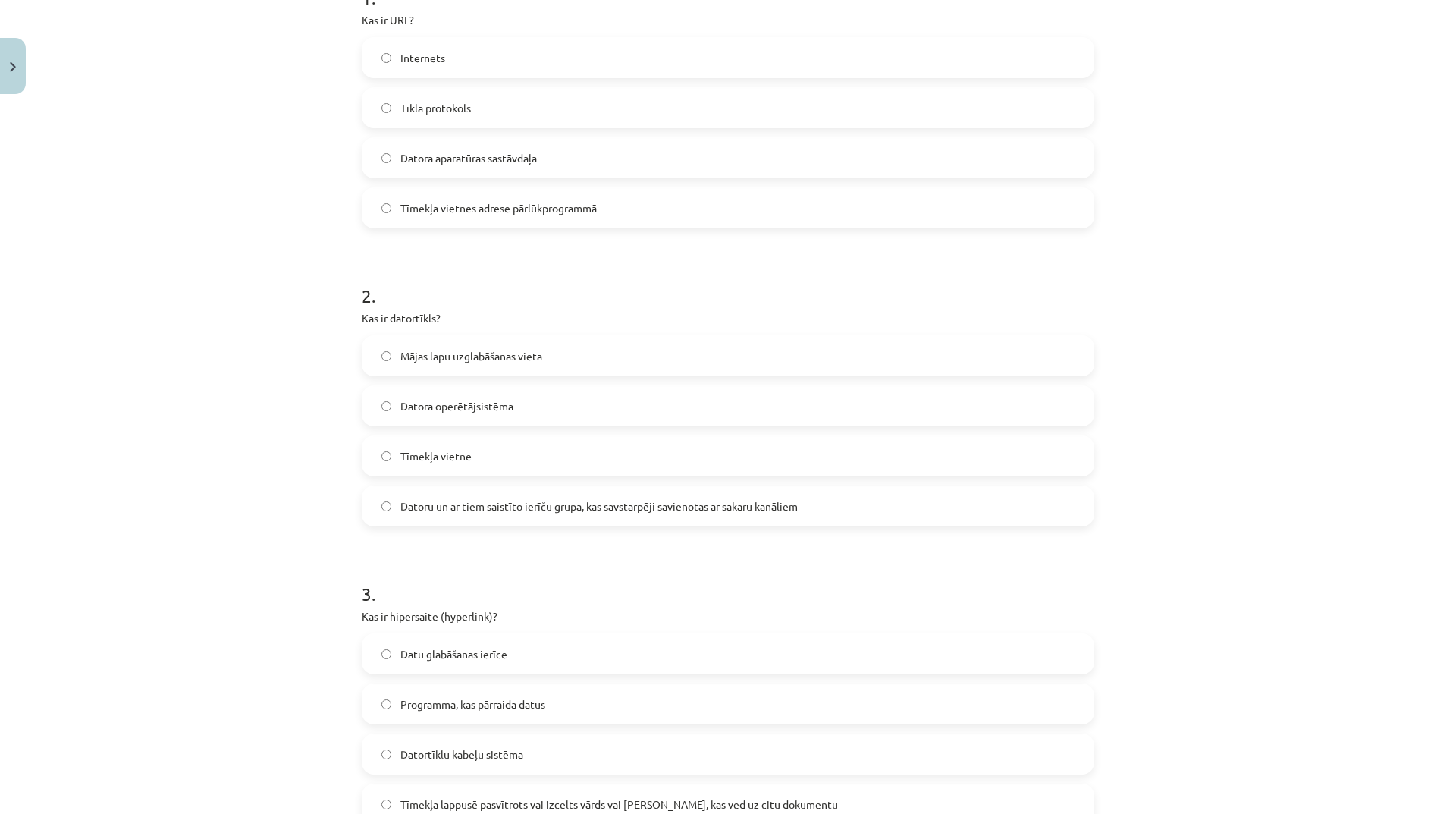
scroll to position [114, 0]
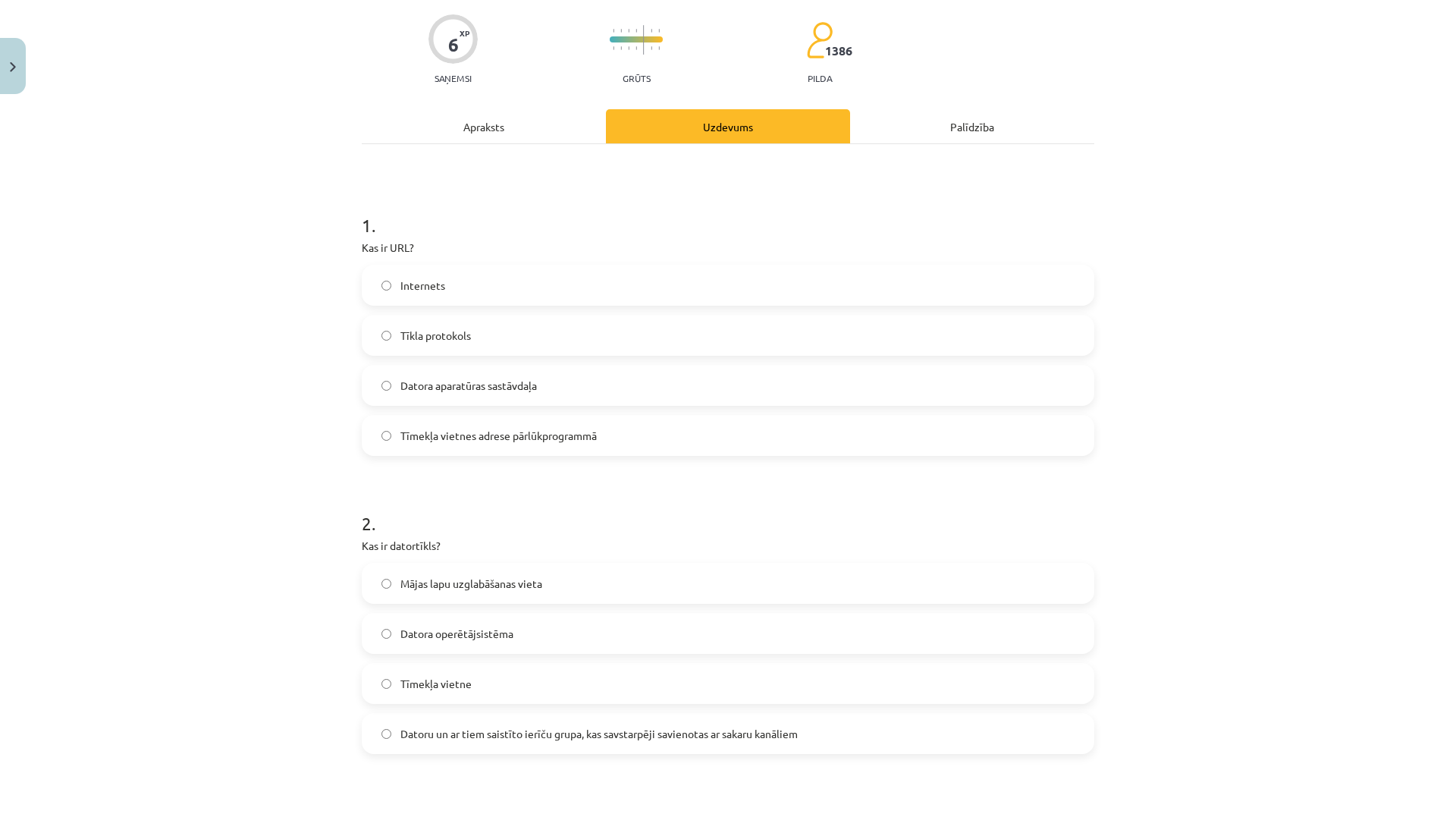
click at [477, 116] on div "Apraksts" at bounding box center [483, 126] width 244 height 34
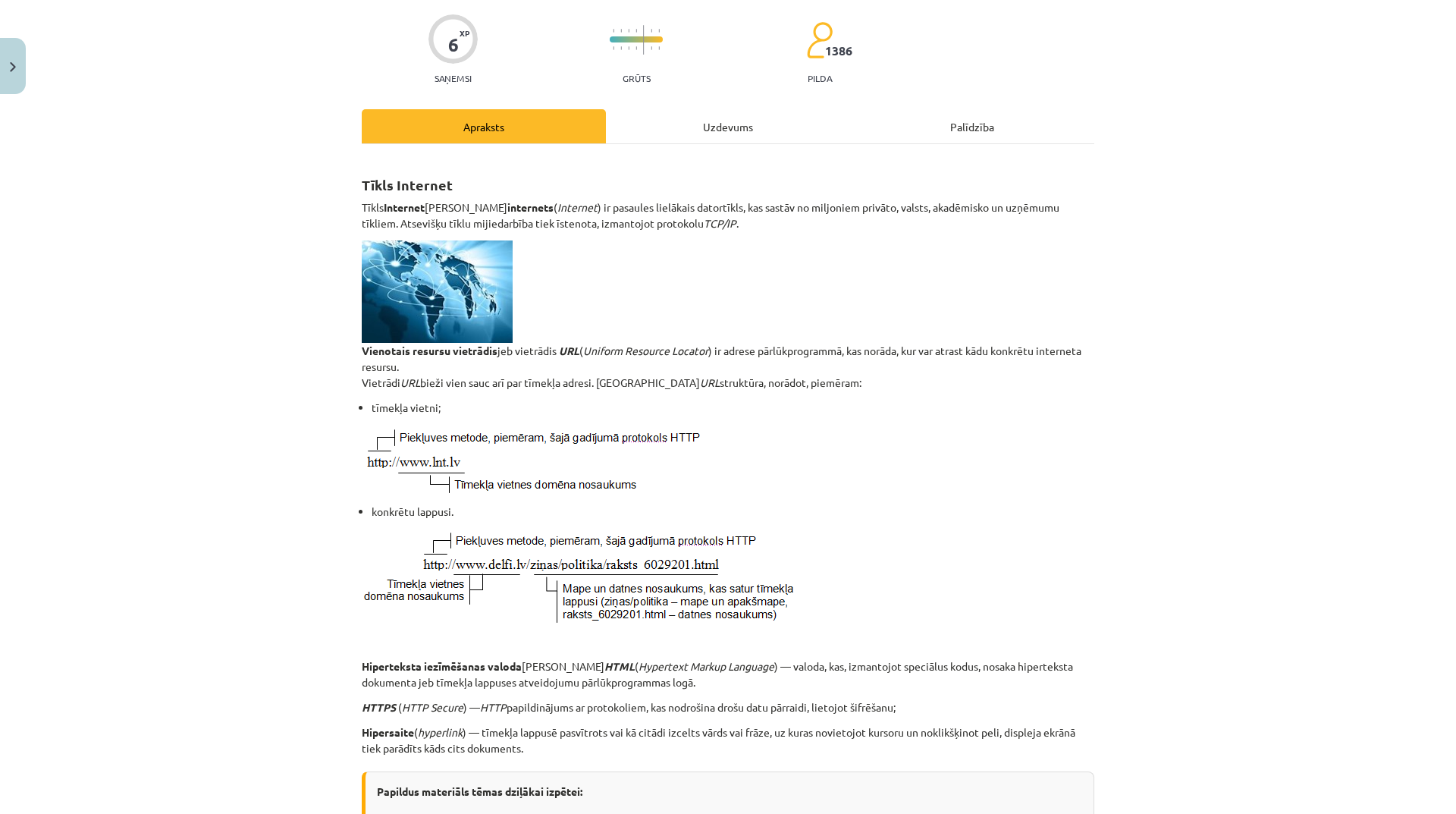
click at [754, 131] on div "Uzdevums" at bounding box center [727, 126] width 244 height 34
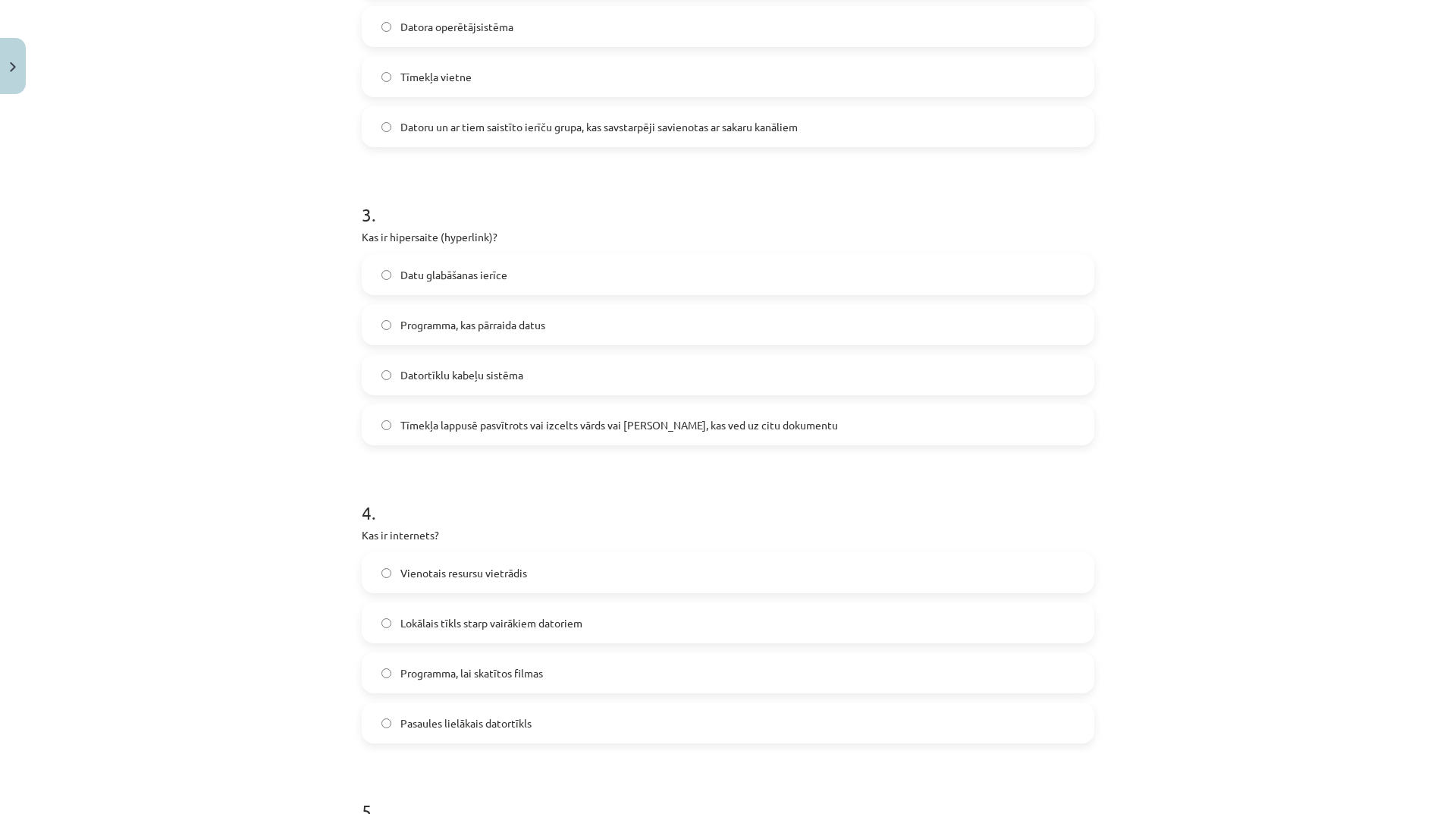
scroll to position [948, 0]
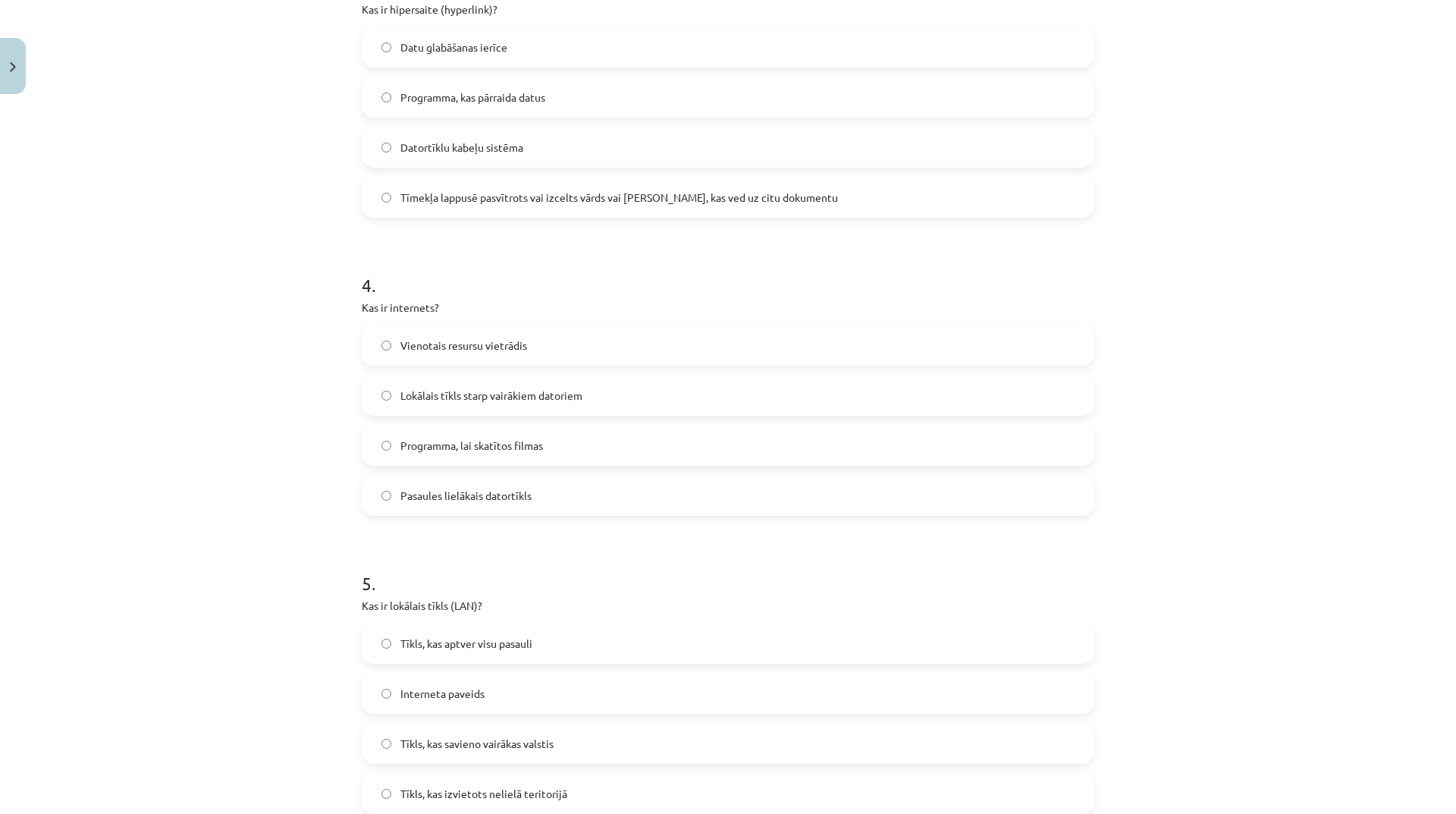
click at [578, 494] on label "Pasaules lielākais datortīkls" at bounding box center [728, 496] width 730 height 38
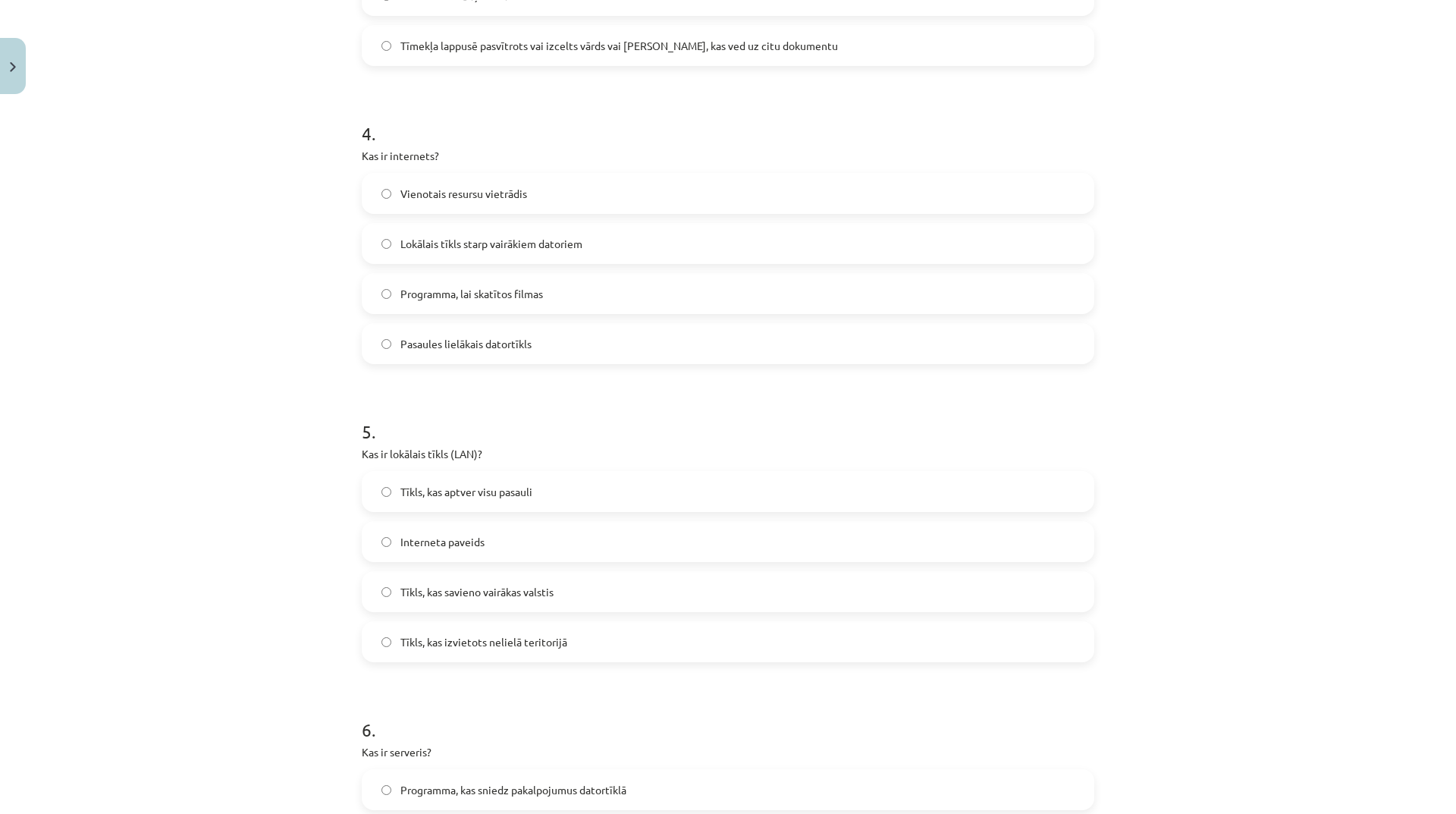
scroll to position [1251, 0]
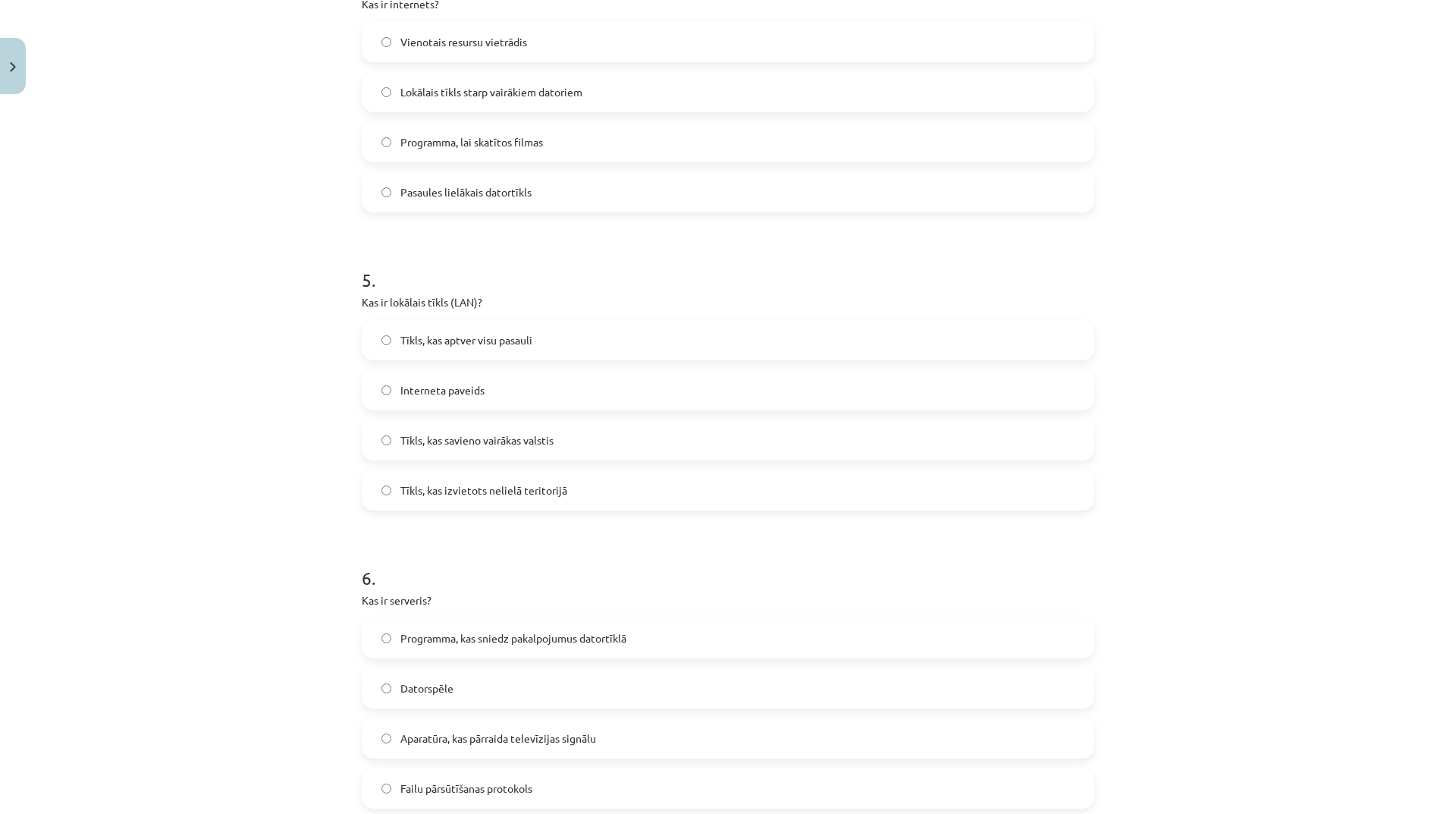
click at [528, 352] on label "Tīkls, kas aptver visu pasauli" at bounding box center [728, 340] width 730 height 38
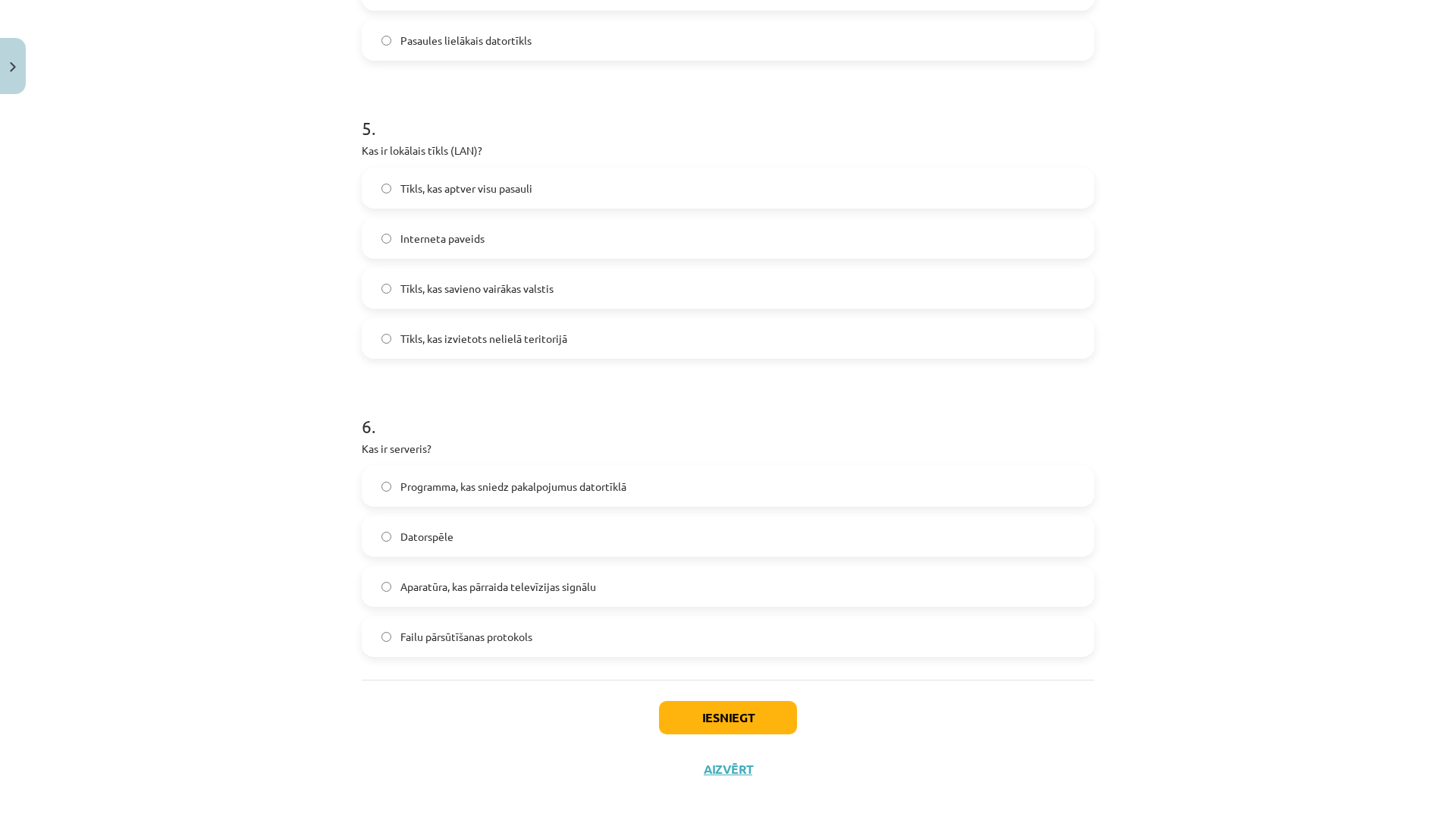
scroll to position [1422, 0]
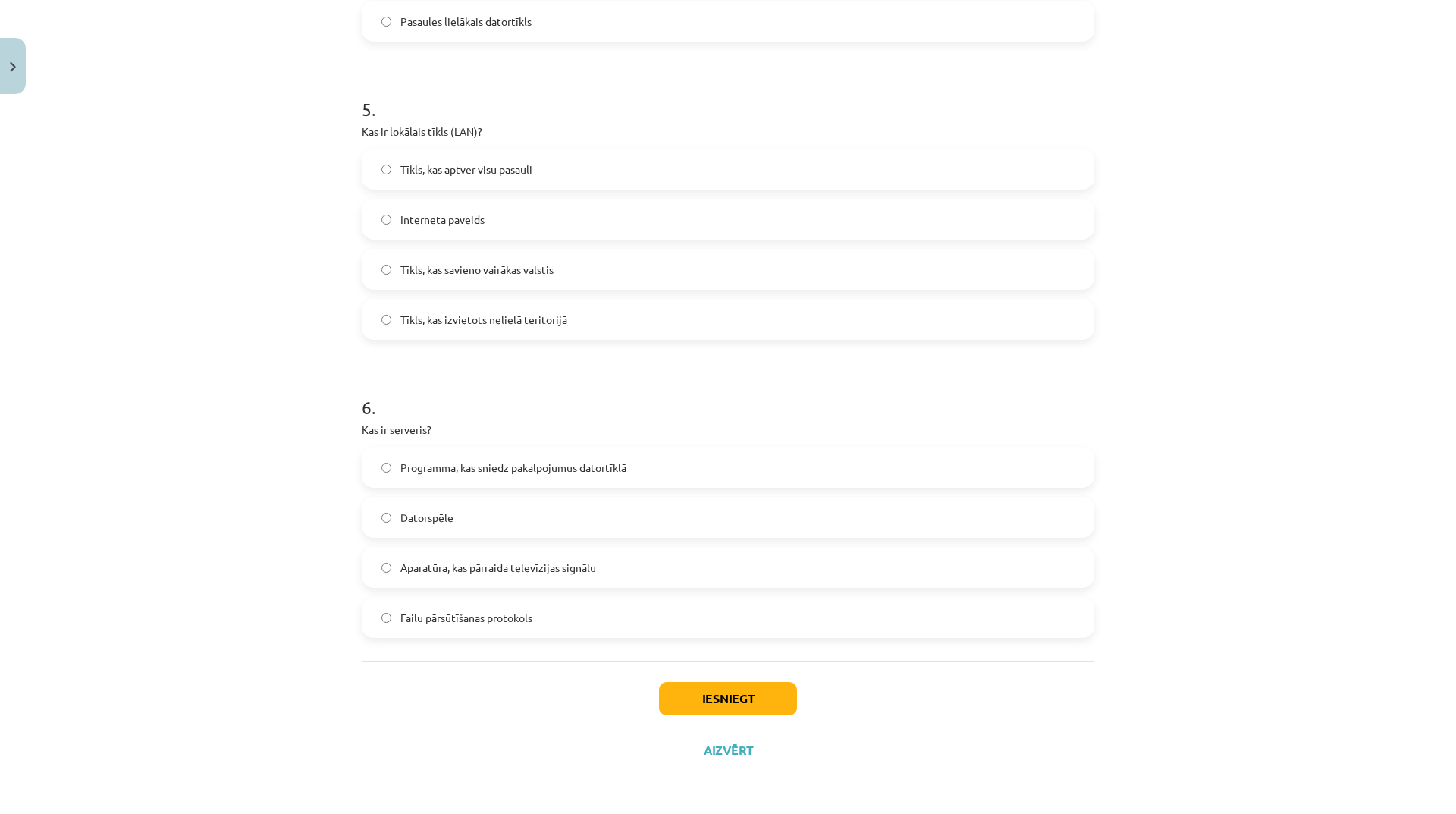
click at [561, 477] on label "Programma, kas sniedz pakalpojumus datortīklā" at bounding box center [728, 467] width 730 height 38
click at [711, 697] on button "Iesniegt" at bounding box center [728, 698] width 138 height 33
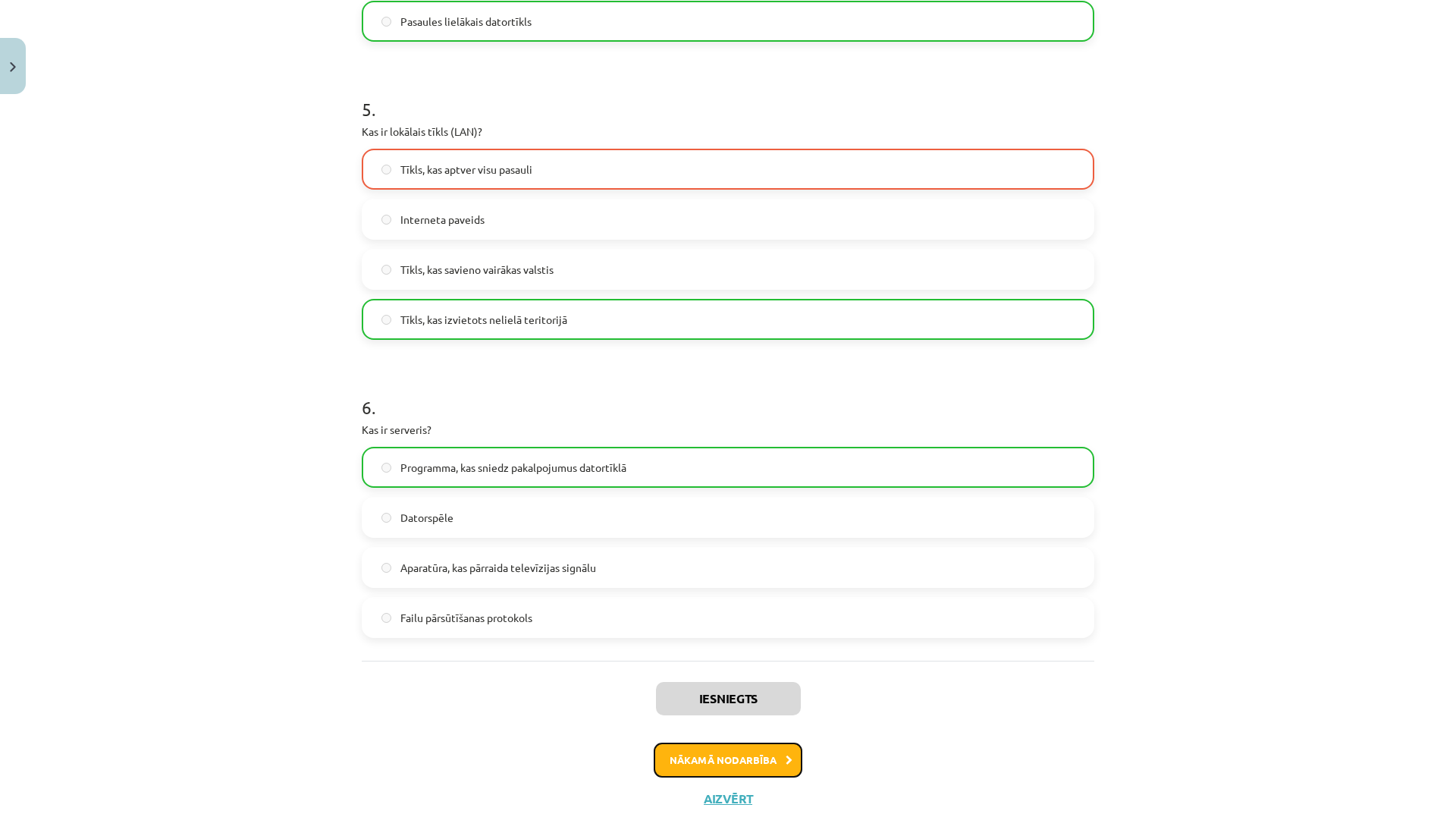
click at [773, 757] on button "Nākamā nodarbība" at bounding box center [728, 760] width 148 height 35
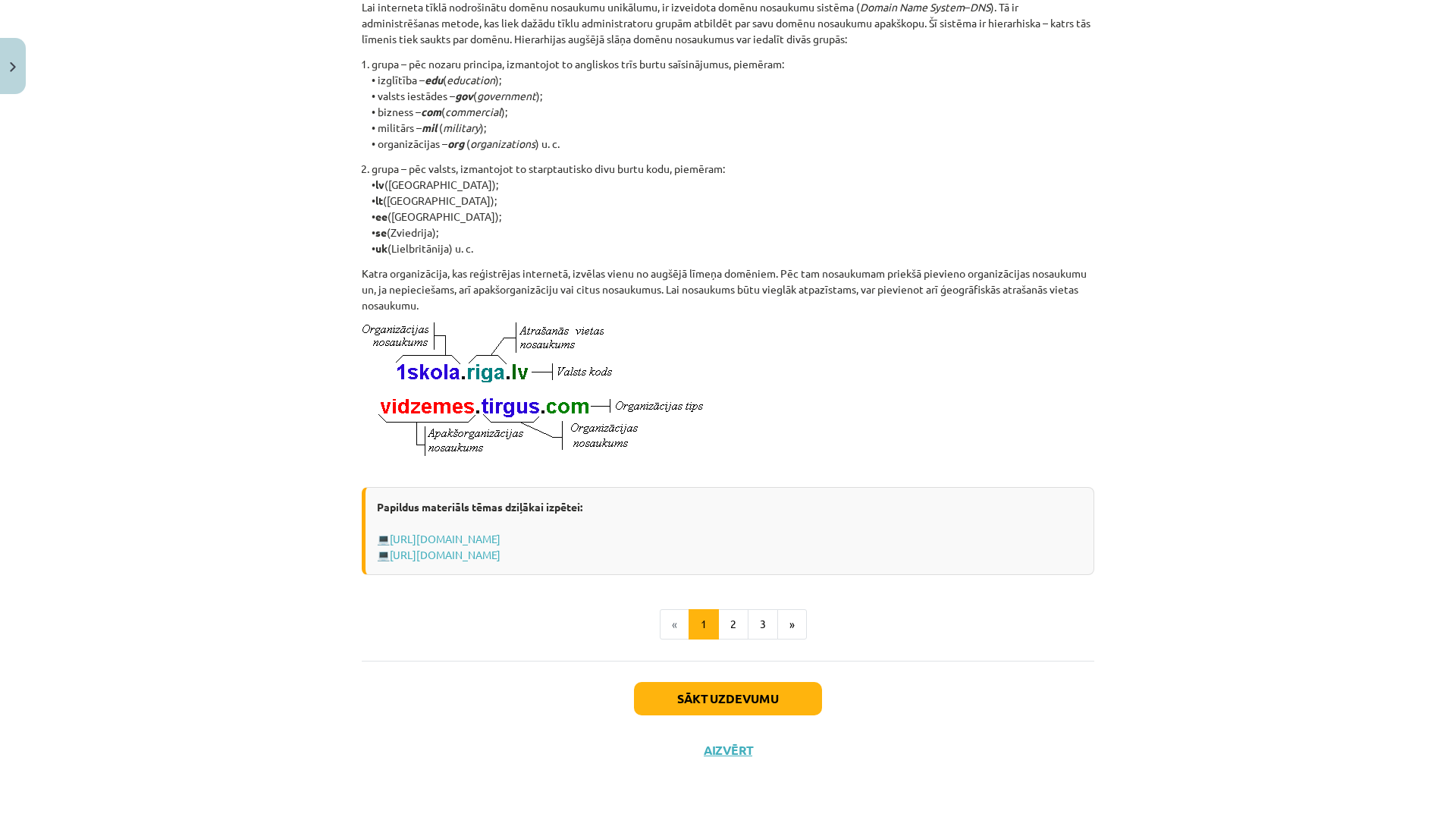
scroll to position [38, 0]
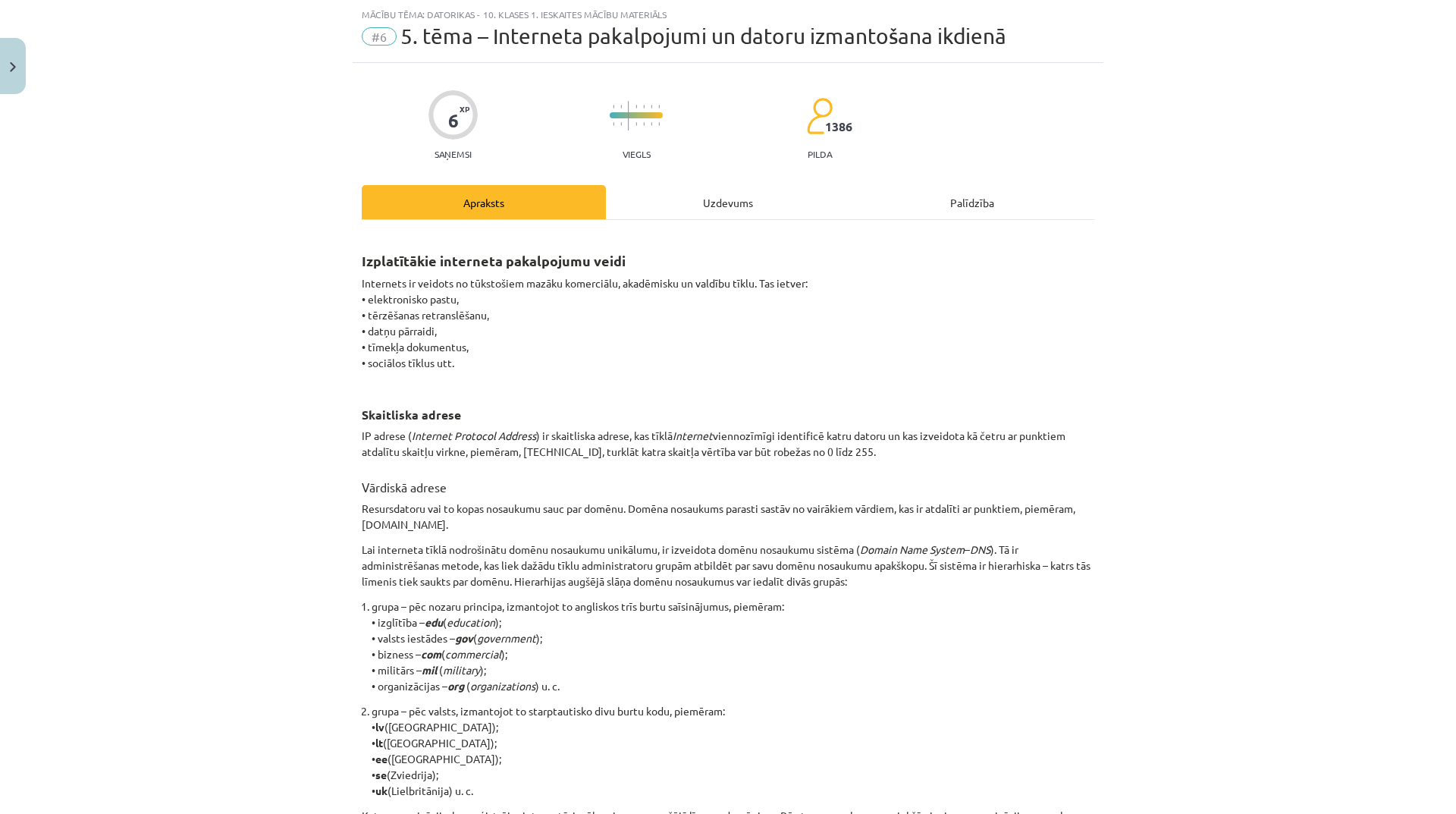
click at [716, 201] on div "Uzdevums" at bounding box center [727, 202] width 244 height 34
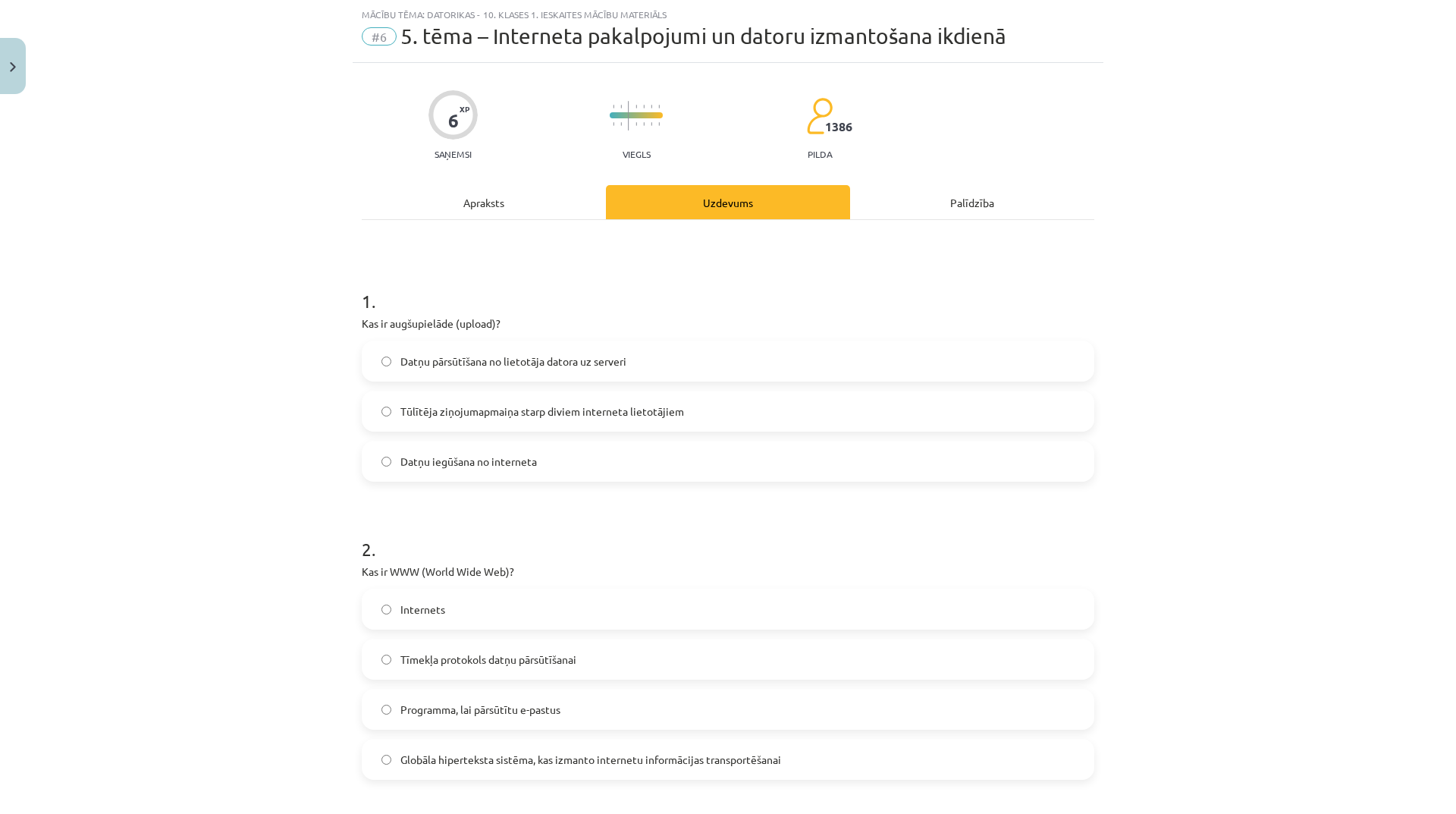
click at [485, 189] on div "Apraksts" at bounding box center [483, 202] width 244 height 34
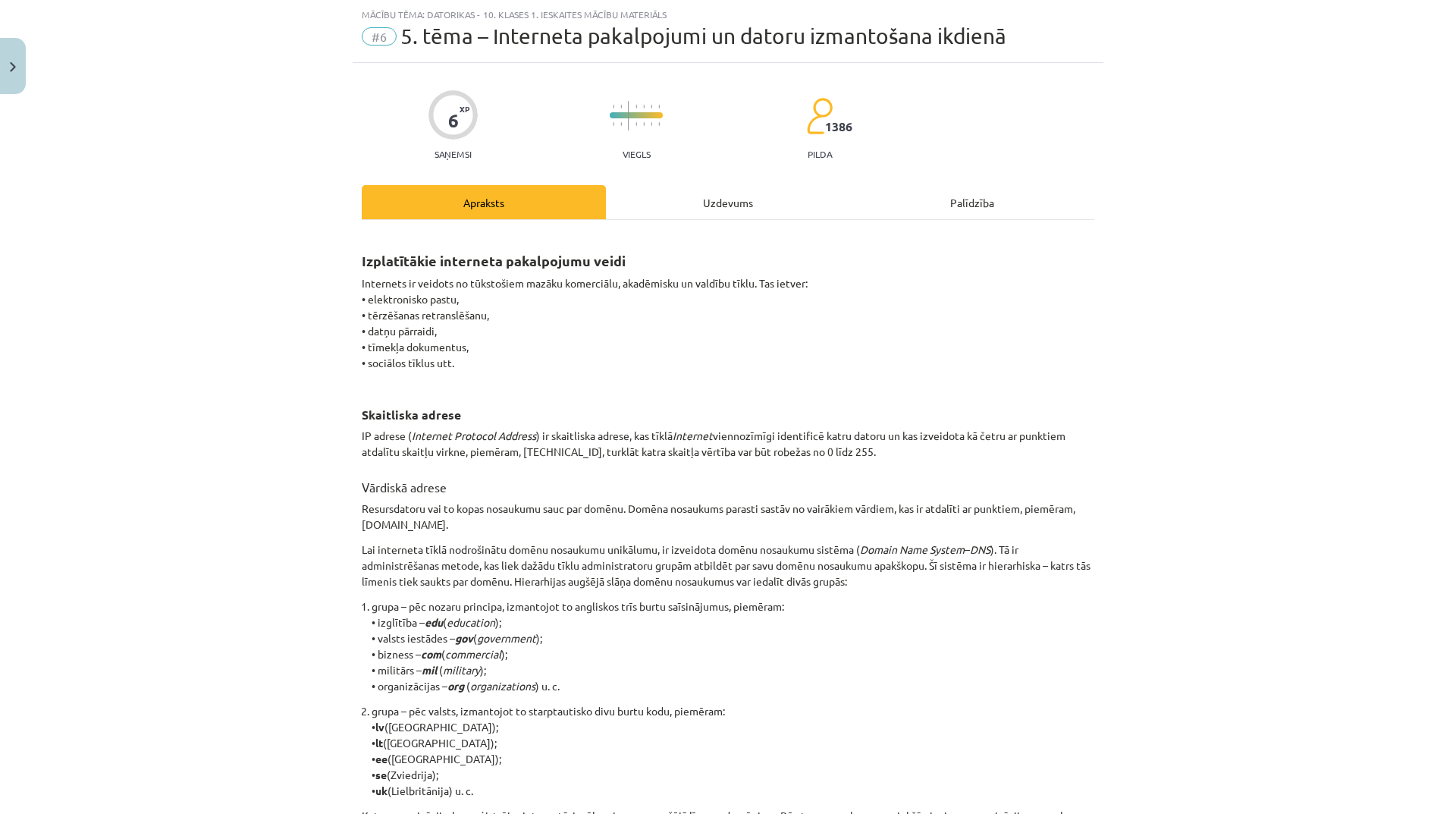
click at [701, 210] on div "Uzdevums" at bounding box center [727, 202] width 244 height 34
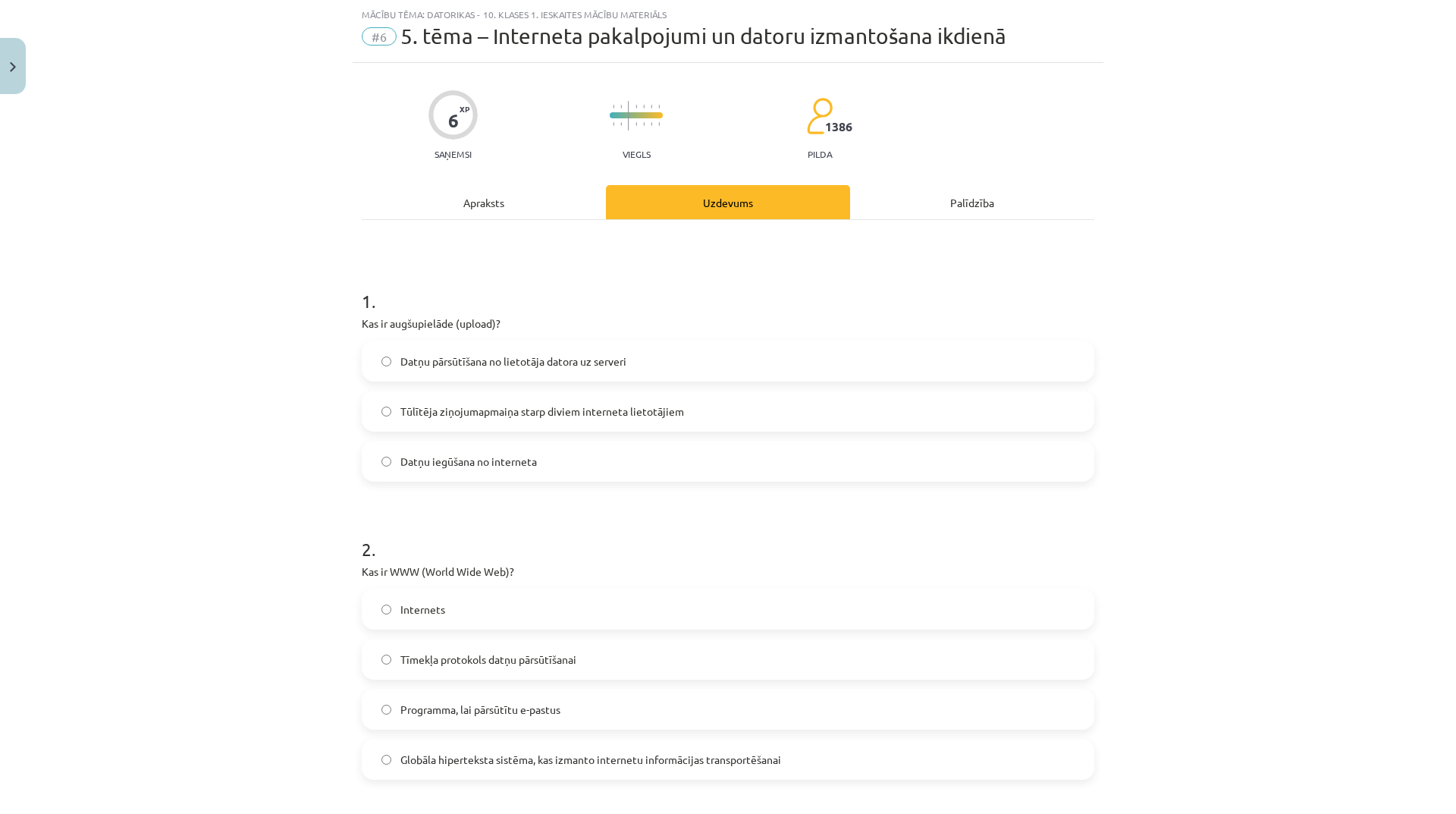
click at [556, 369] on label "Datņu pārsūtīšana no lietotāja datora uz serveri" at bounding box center [728, 361] width 730 height 38
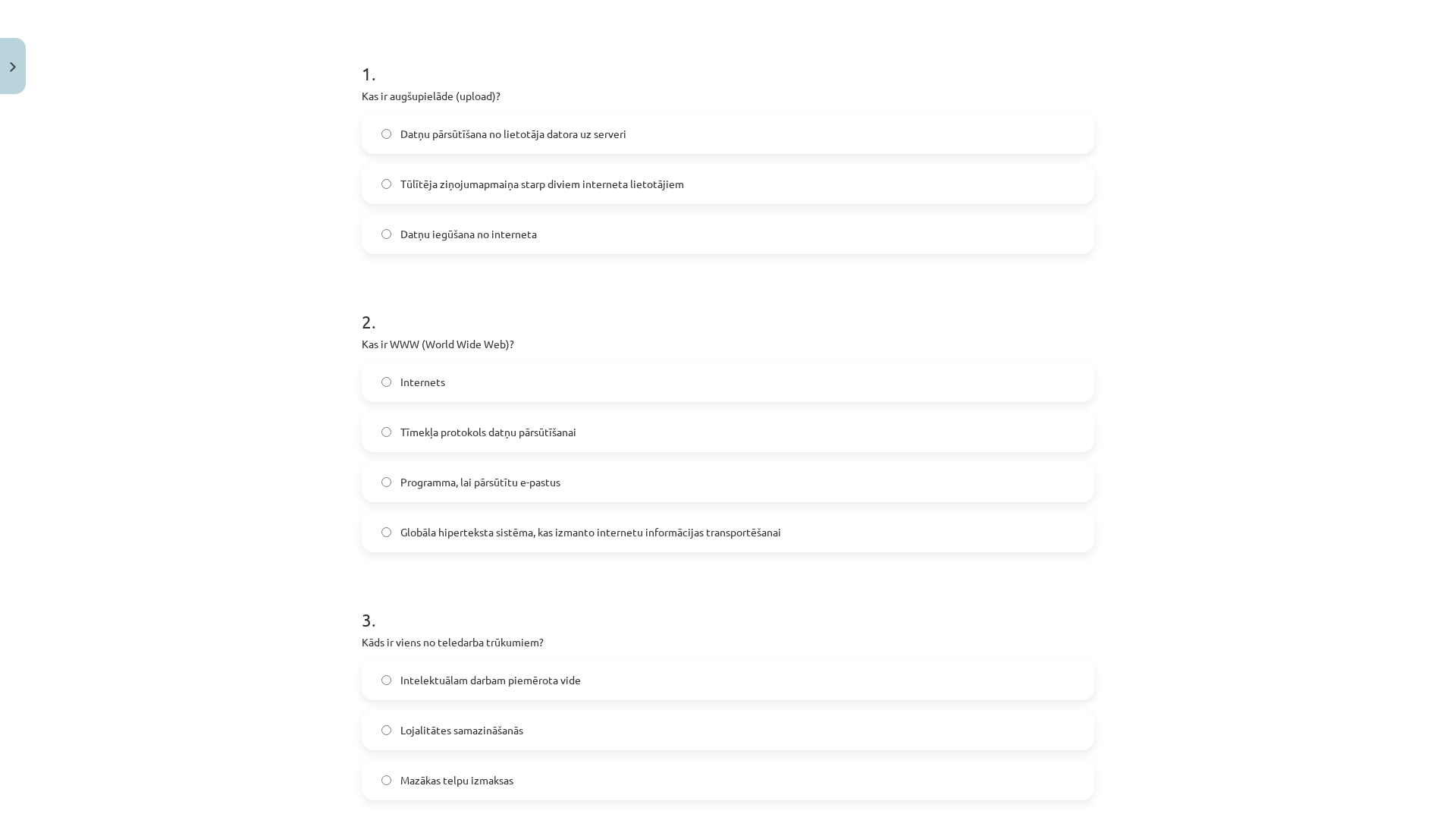
scroll to position [0, 0]
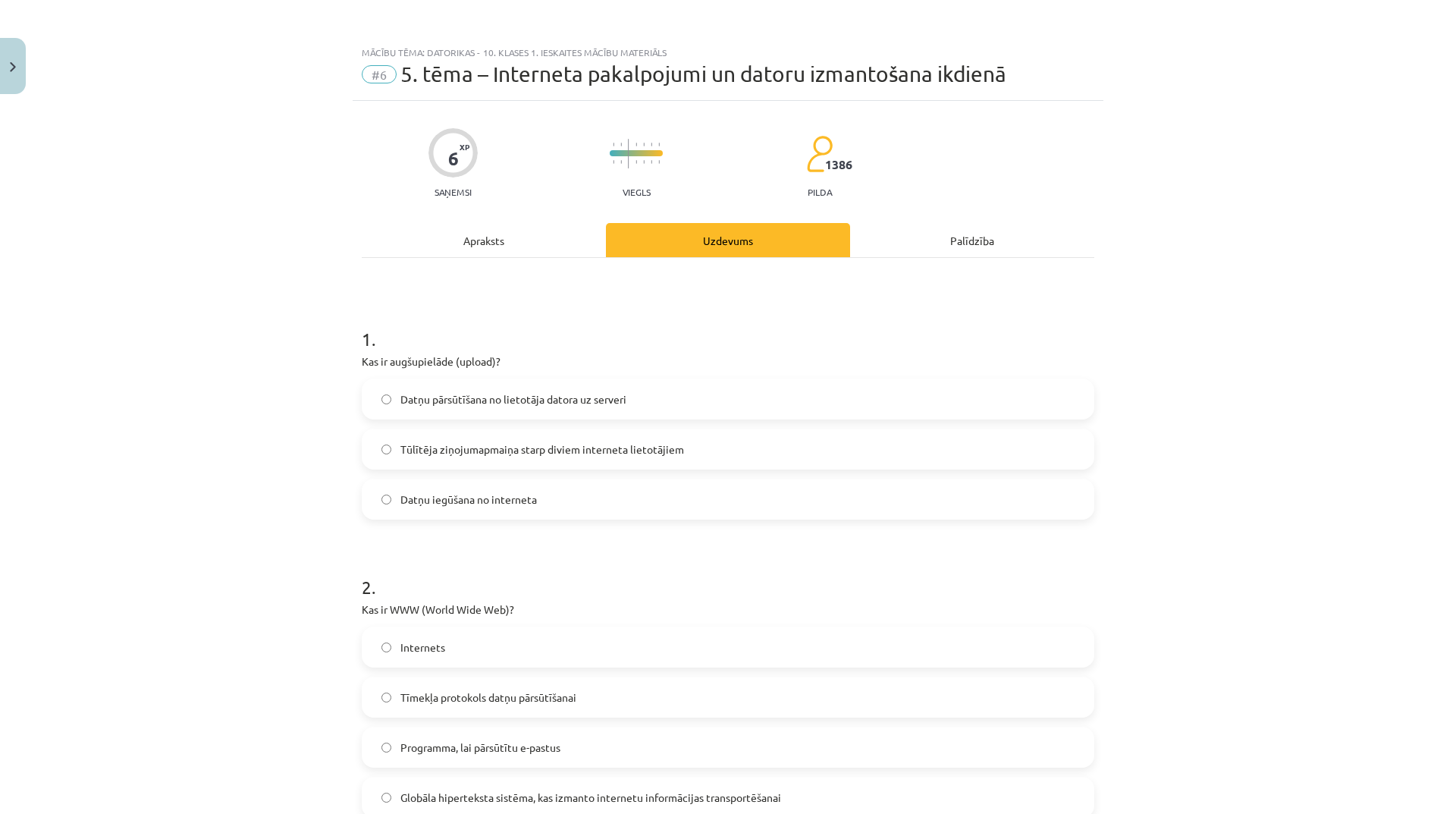
click at [516, 238] on div "Apraksts" at bounding box center [483, 240] width 244 height 34
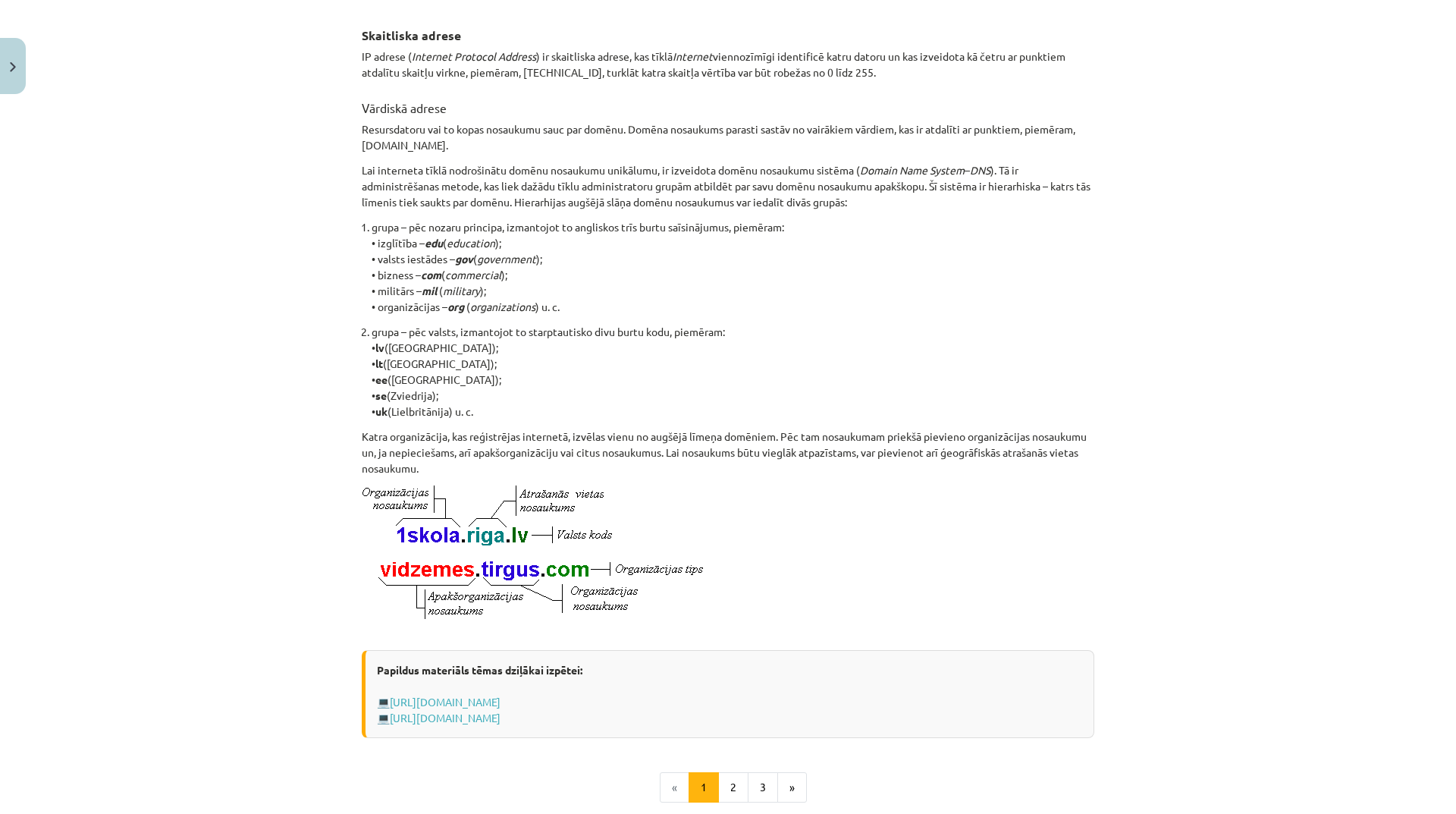
scroll to position [493, 0]
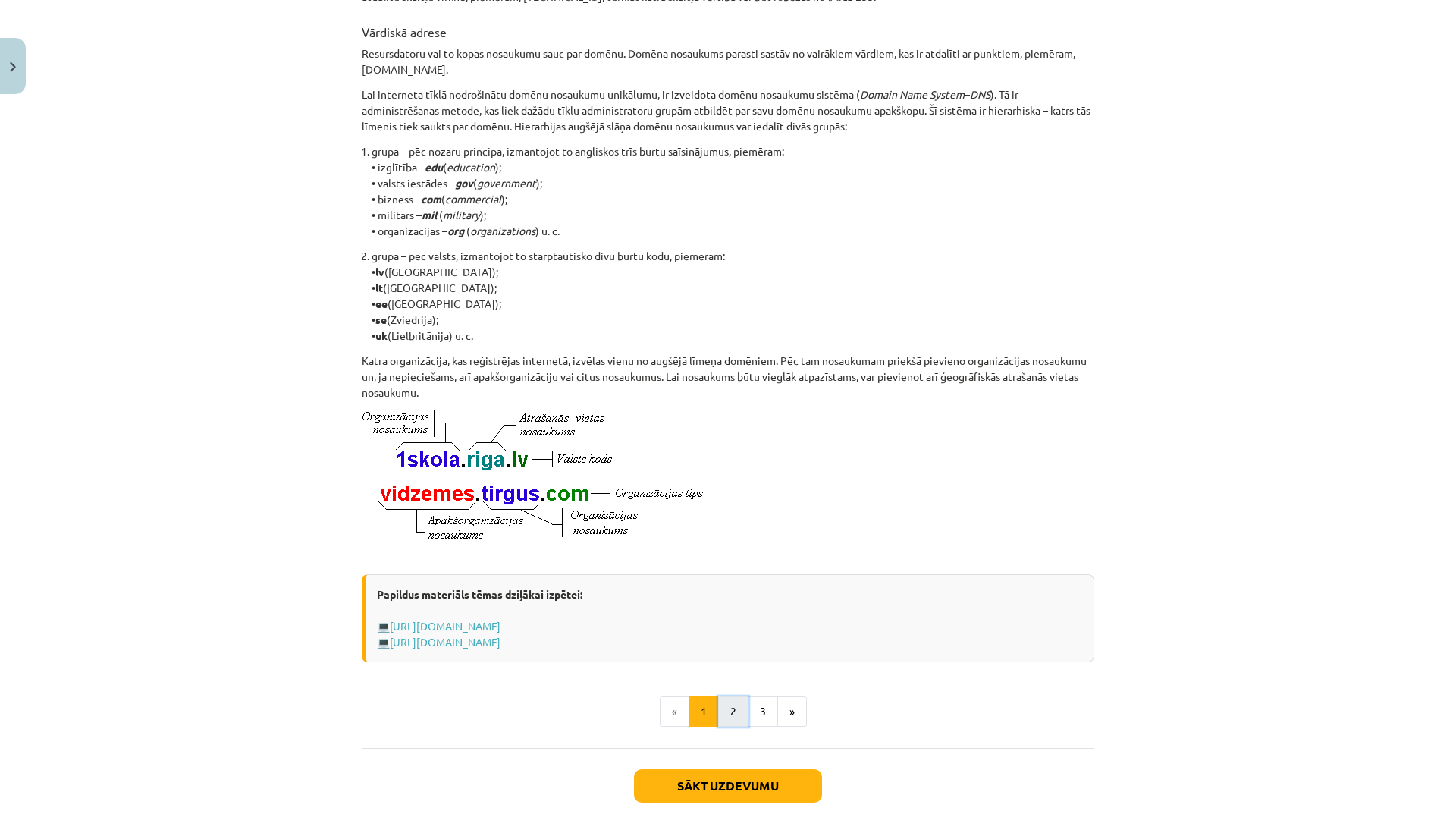
click at [739, 722] on button "2" at bounding box center [733, 712] width 30 height 30
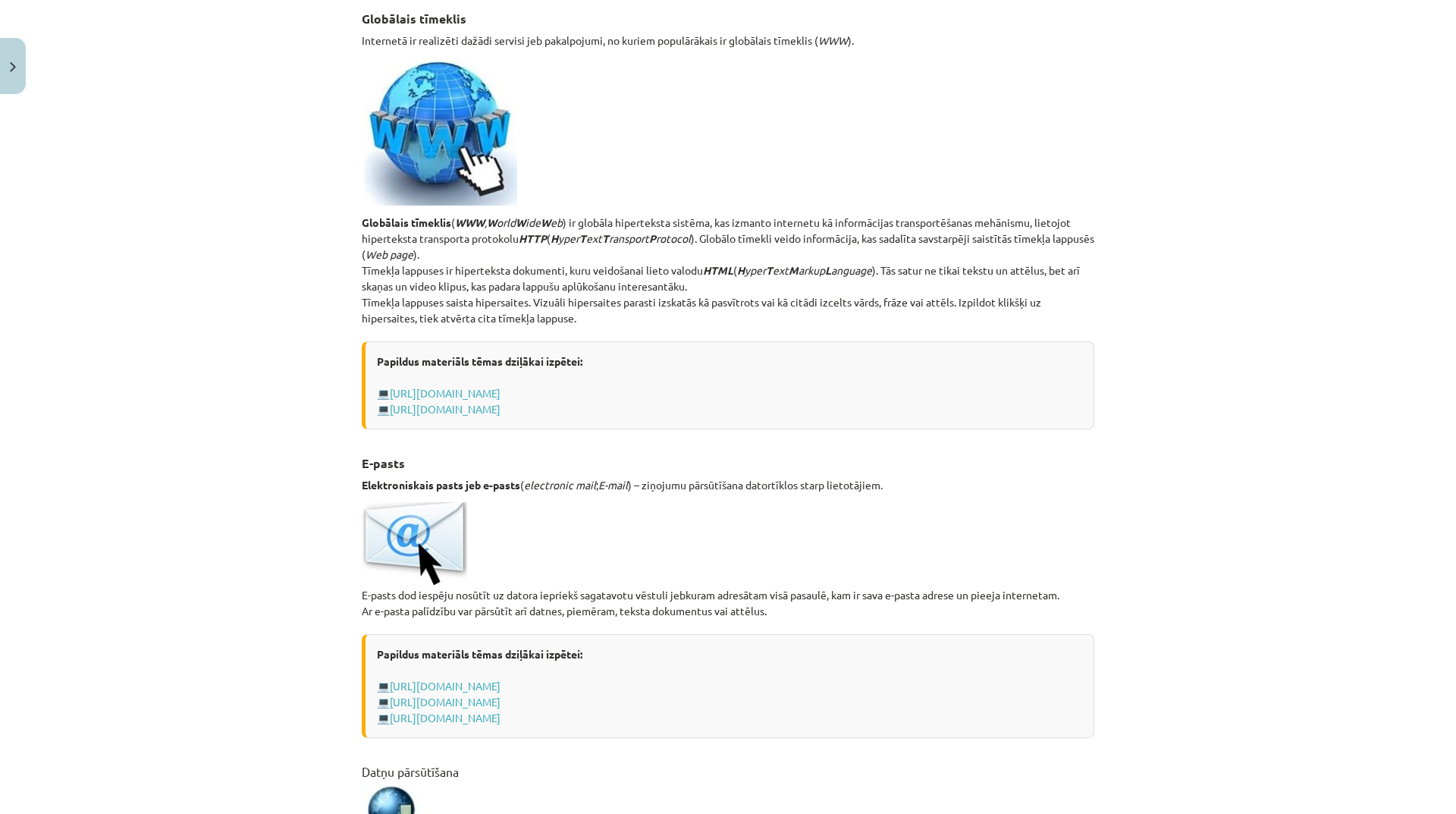
scroll to position [196, 0]
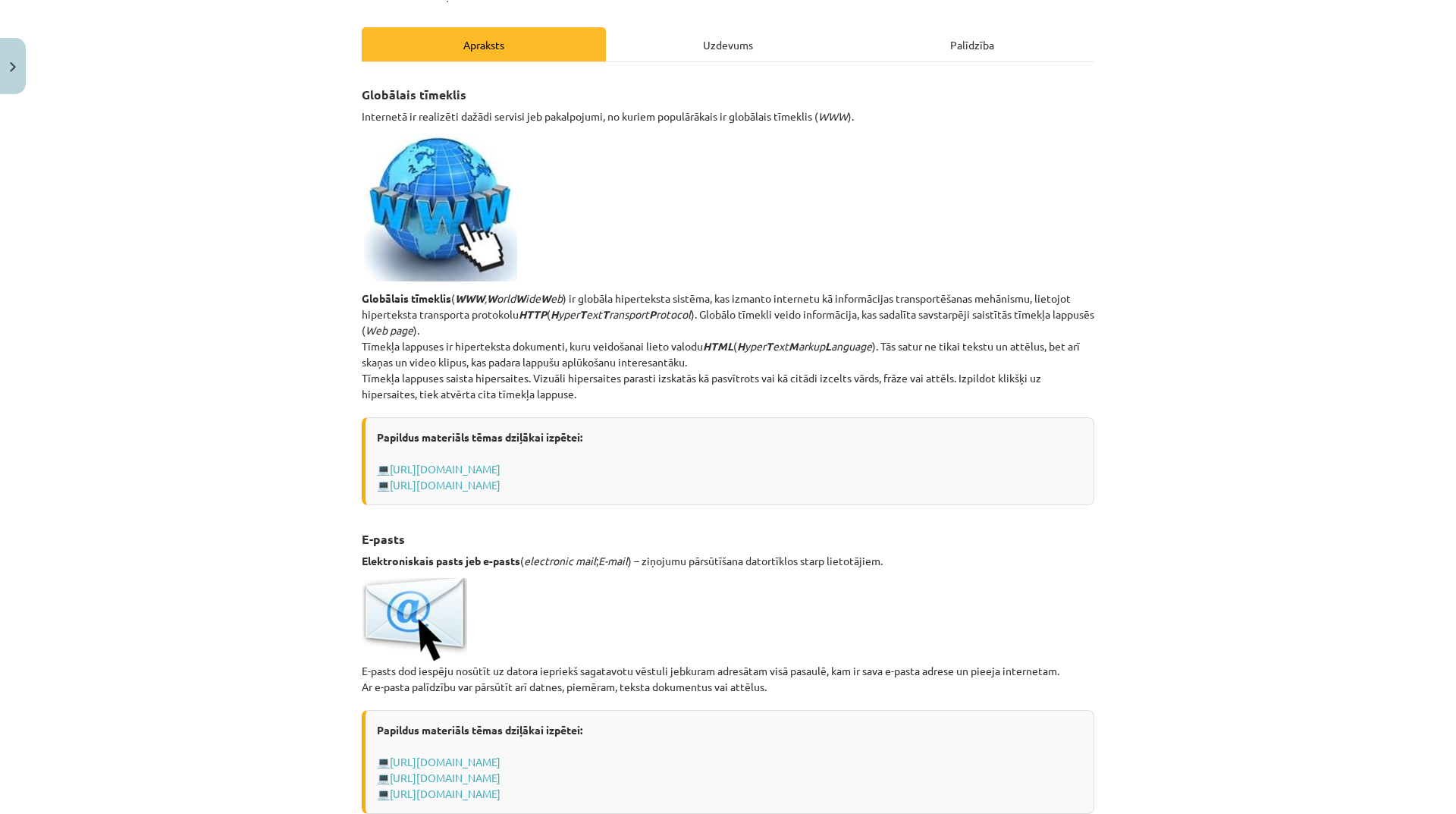
click at [735, 45] on div "Uzdevums" at bounding box center [727, 44] width 244 height 34
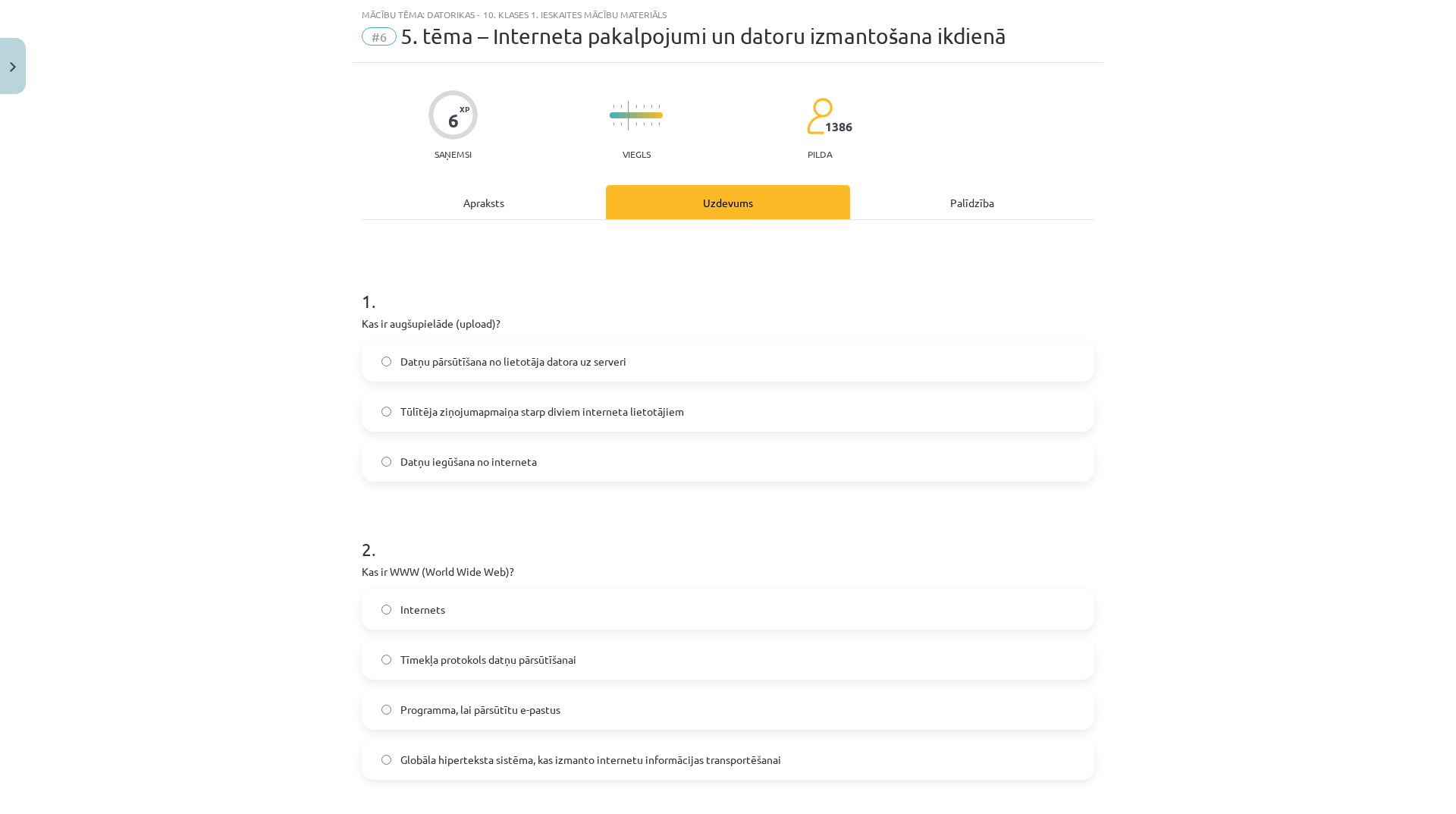
scroll to position [190, 0]
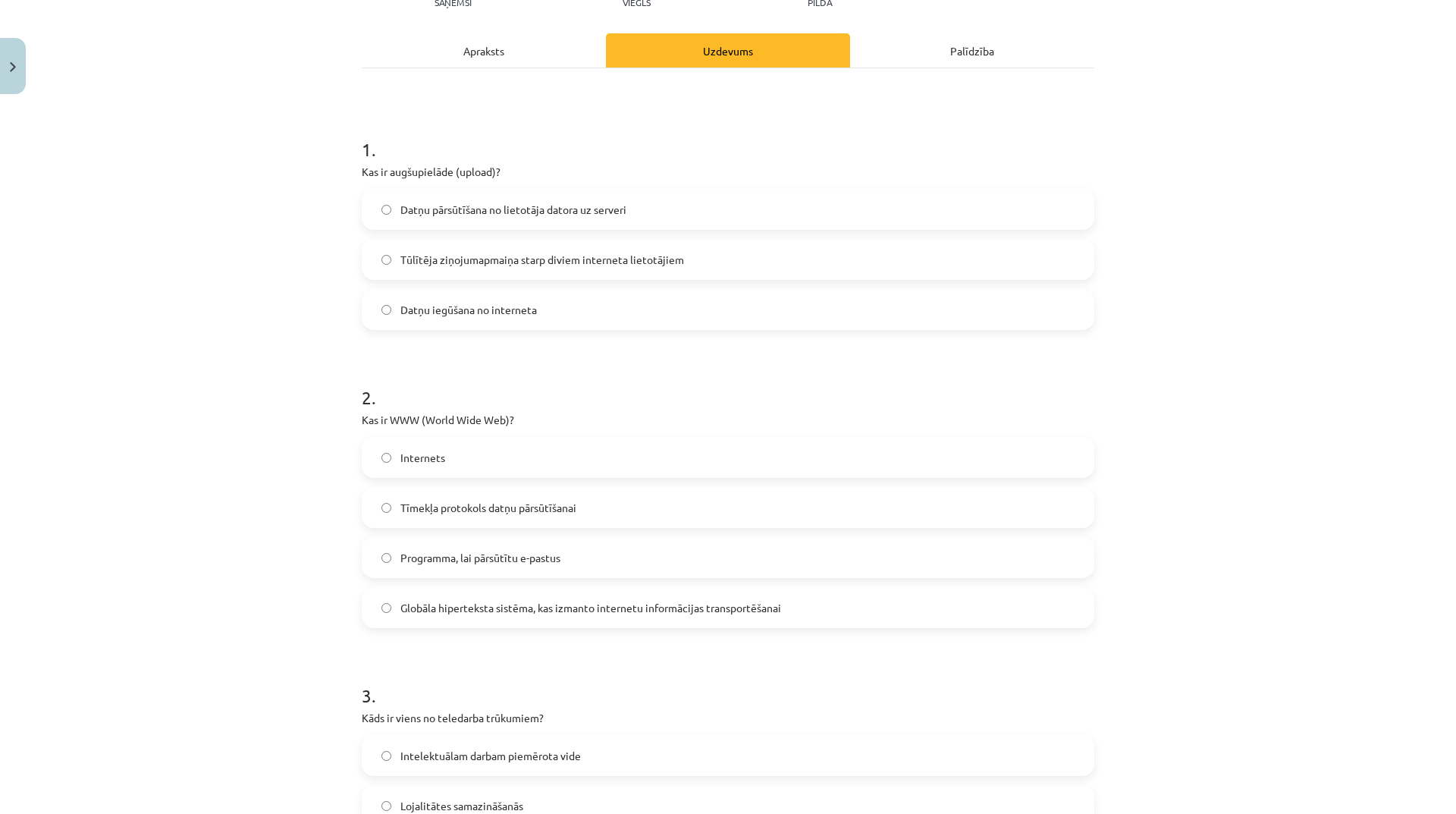
click at [543, 616] on label "Globāla hiperteksta sistēma, kas izmanto internetu informācijas transportēšanai" at bounding box center [728, 607] width 730 height 38
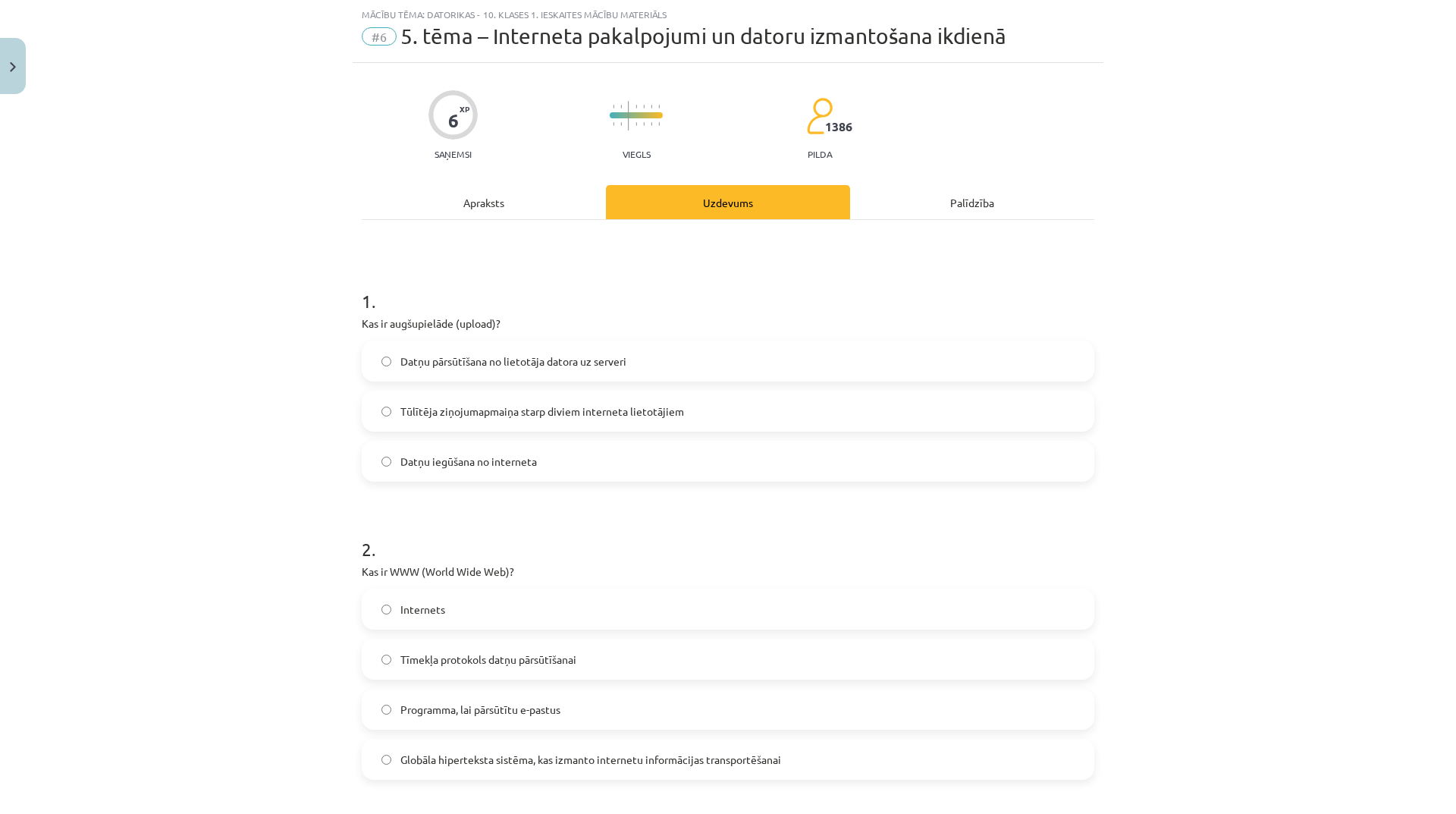
click at [510, 203] on div "Apraksts" at bounding box center [483, 202] width 244 height 34
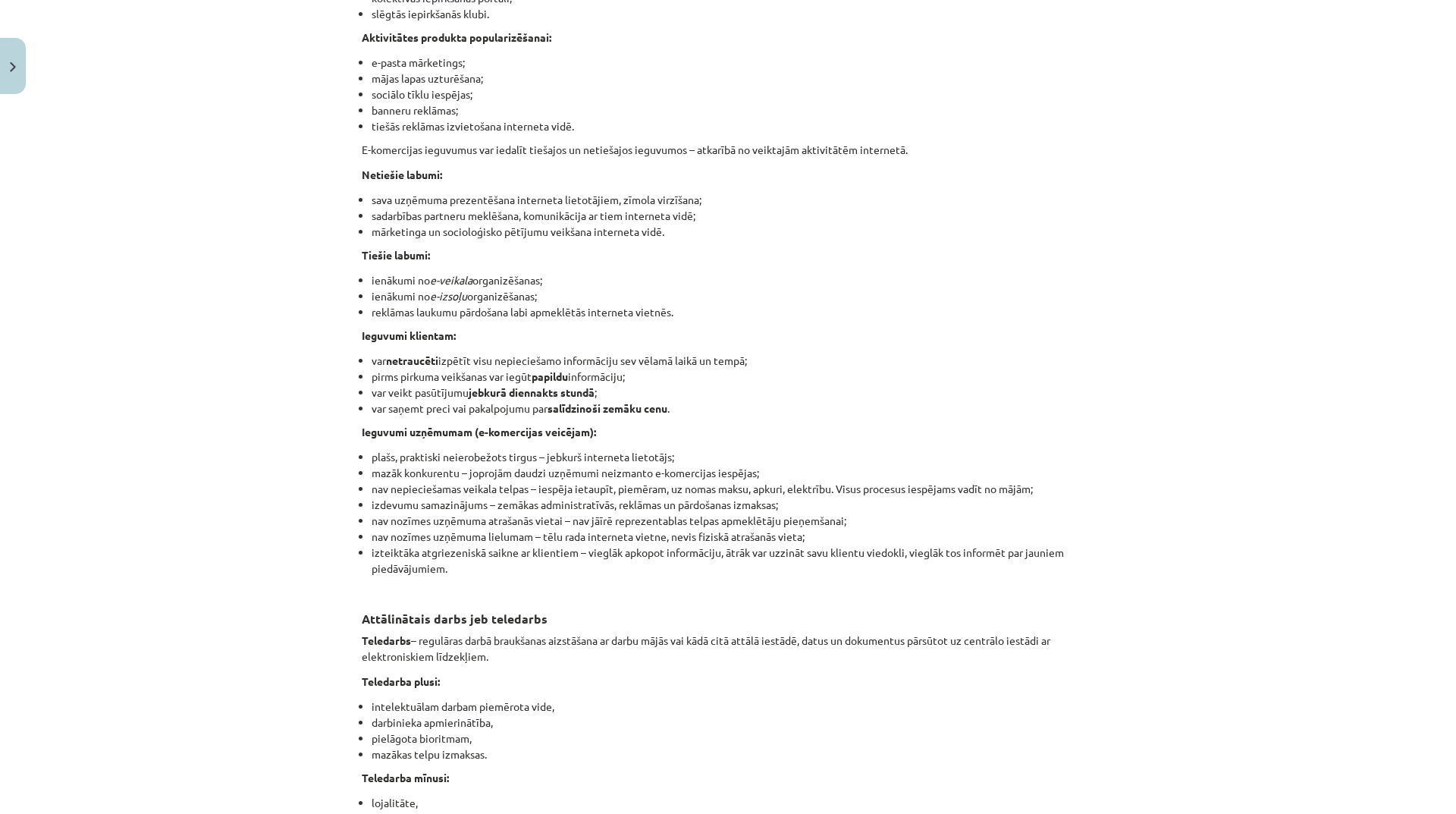
scroll to position [2085, 0]
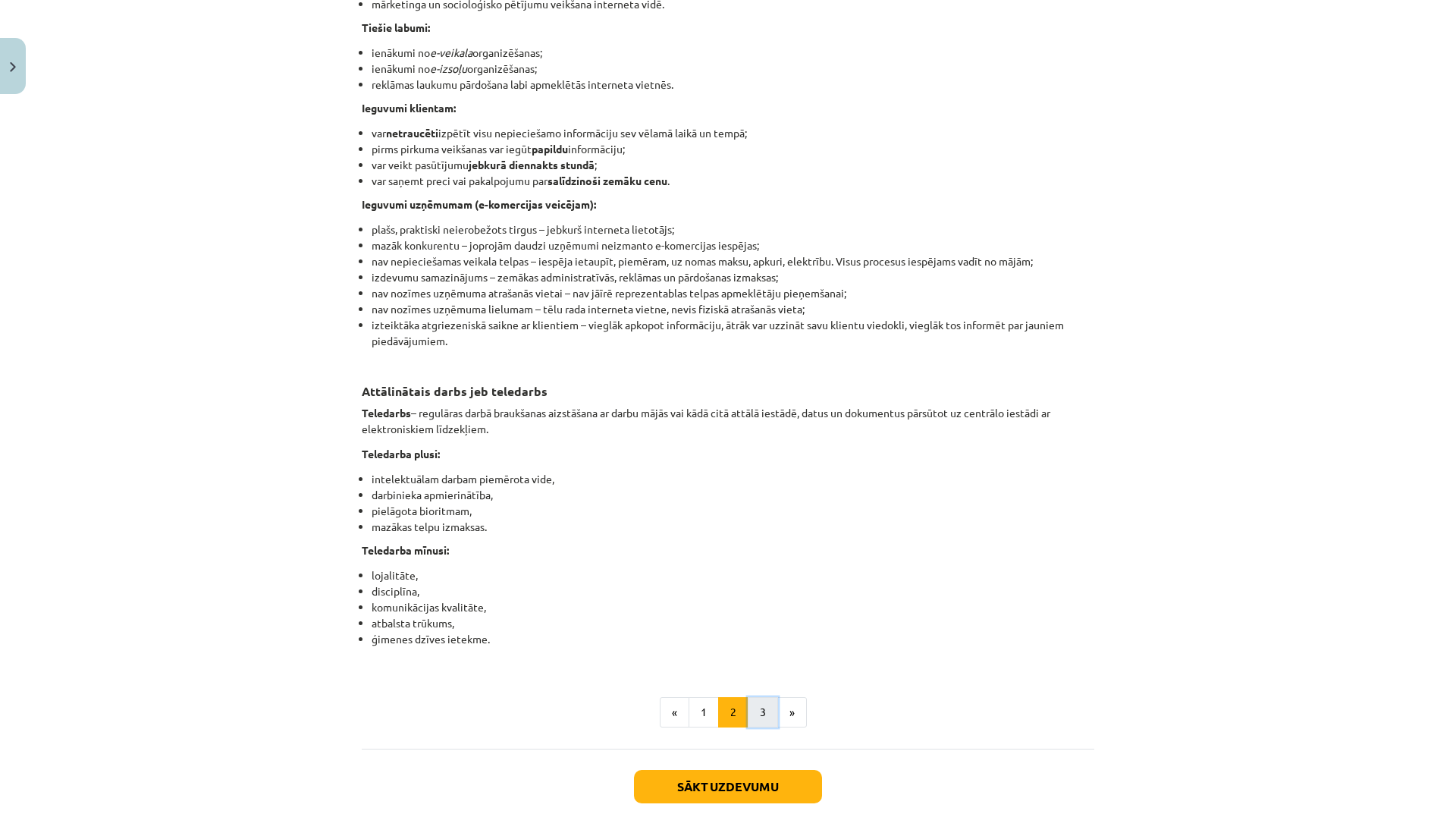
click at [752, 727] on button "3" at bounding box center [762, 712] width 30 height 30
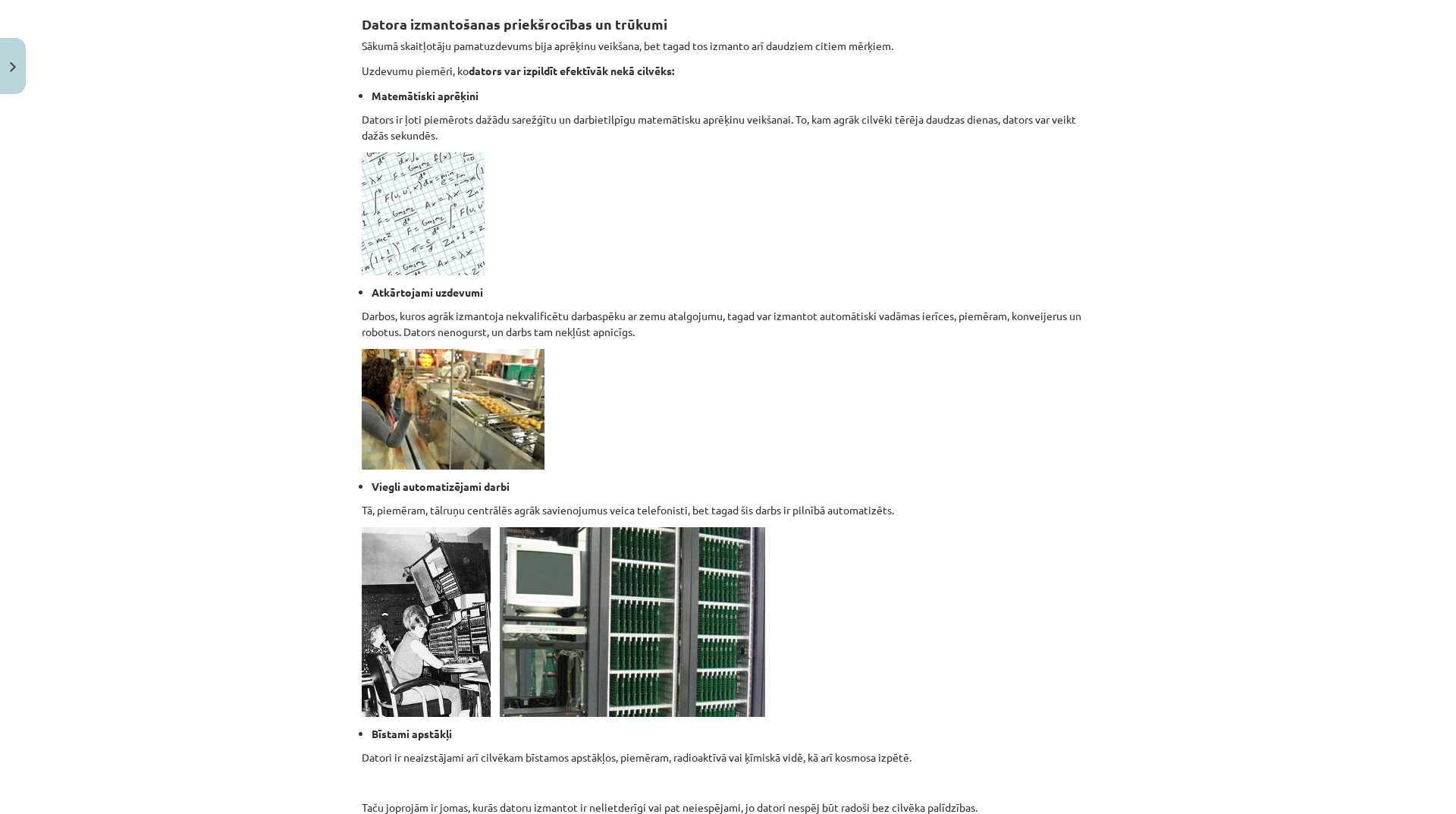
scroll to position [1106, 0]
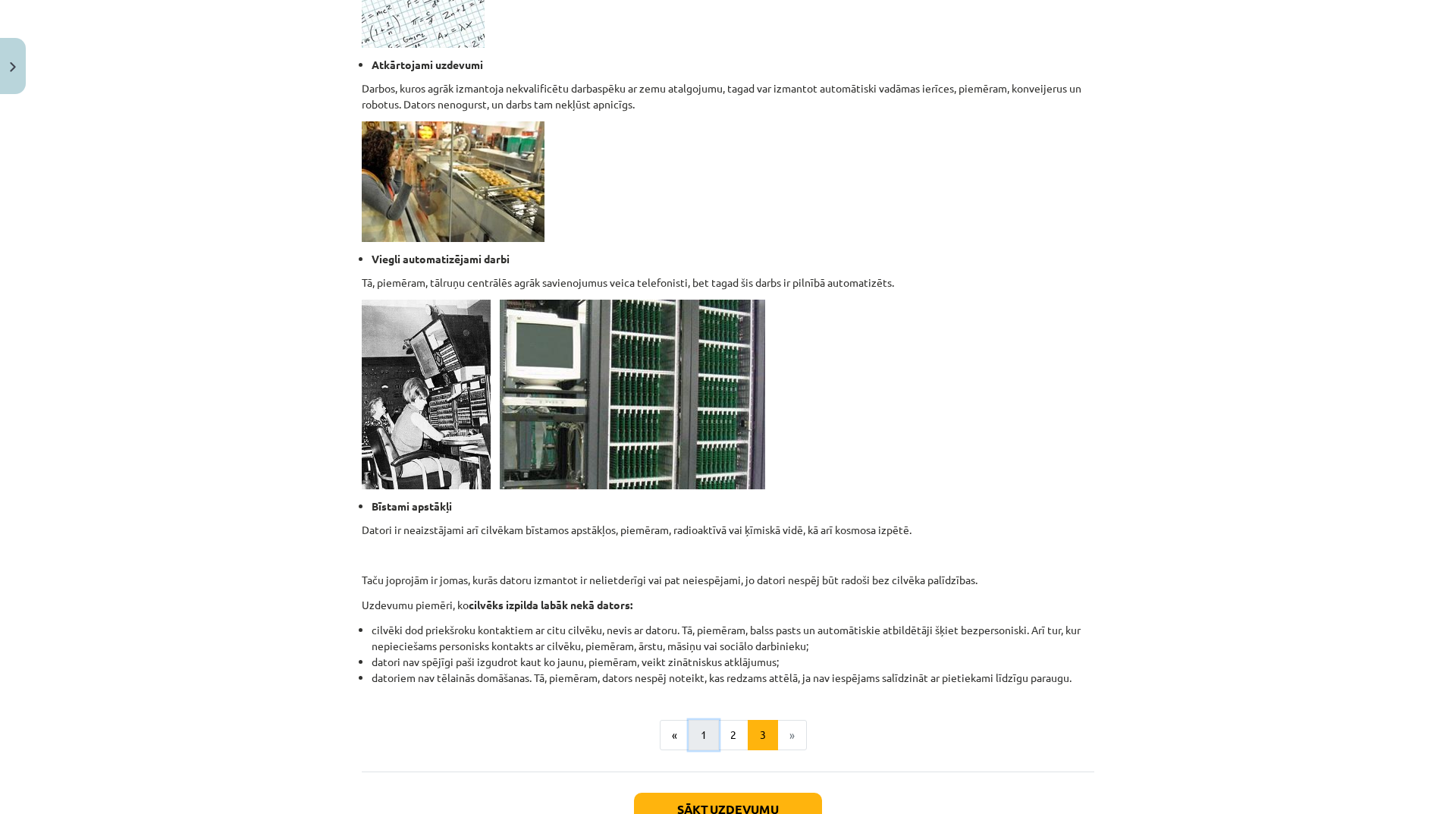
click at [705, 745] on button "1" at bounding box center [703, 735] width 30 height 30
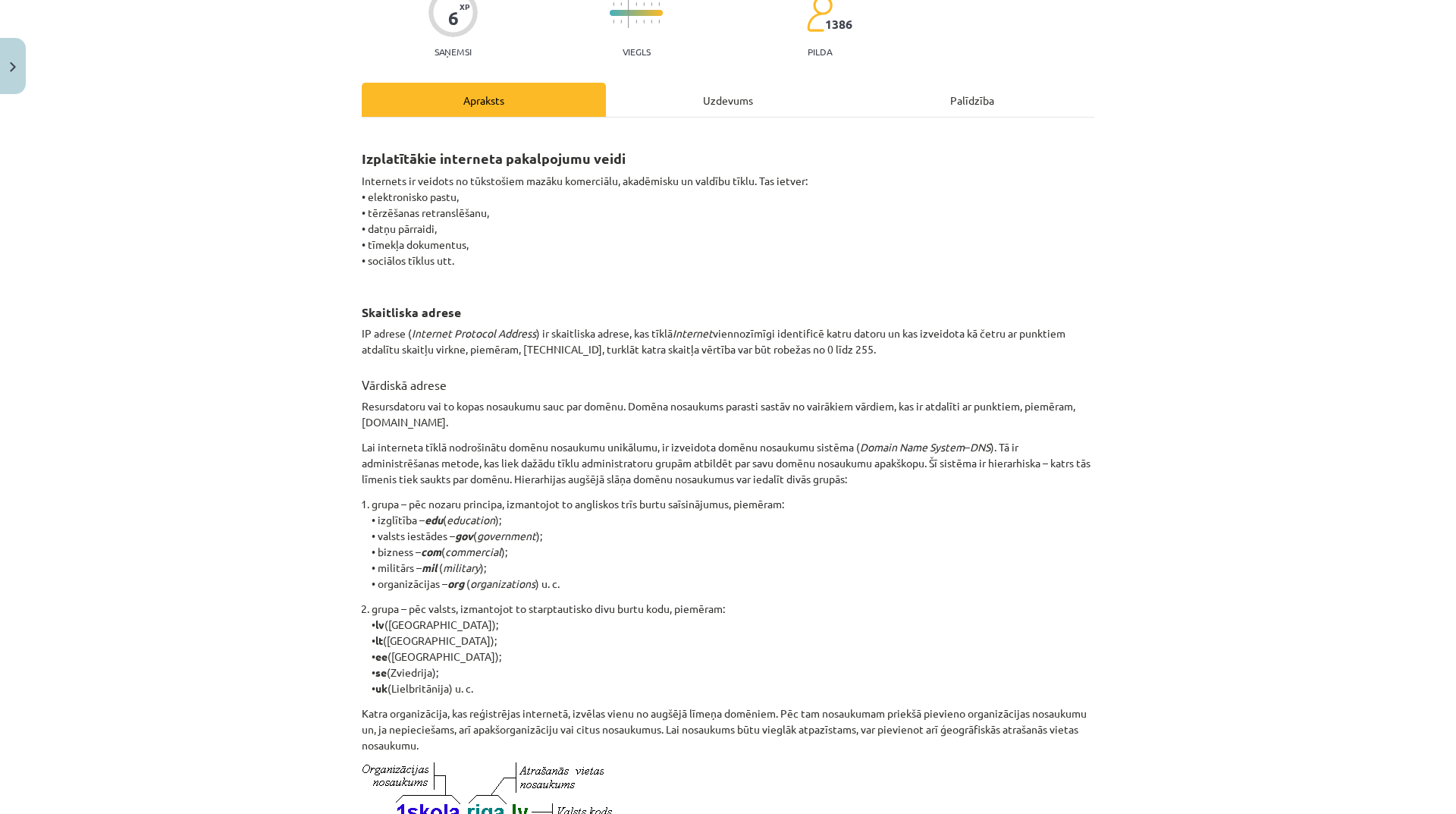
scroll to position [0, 0]
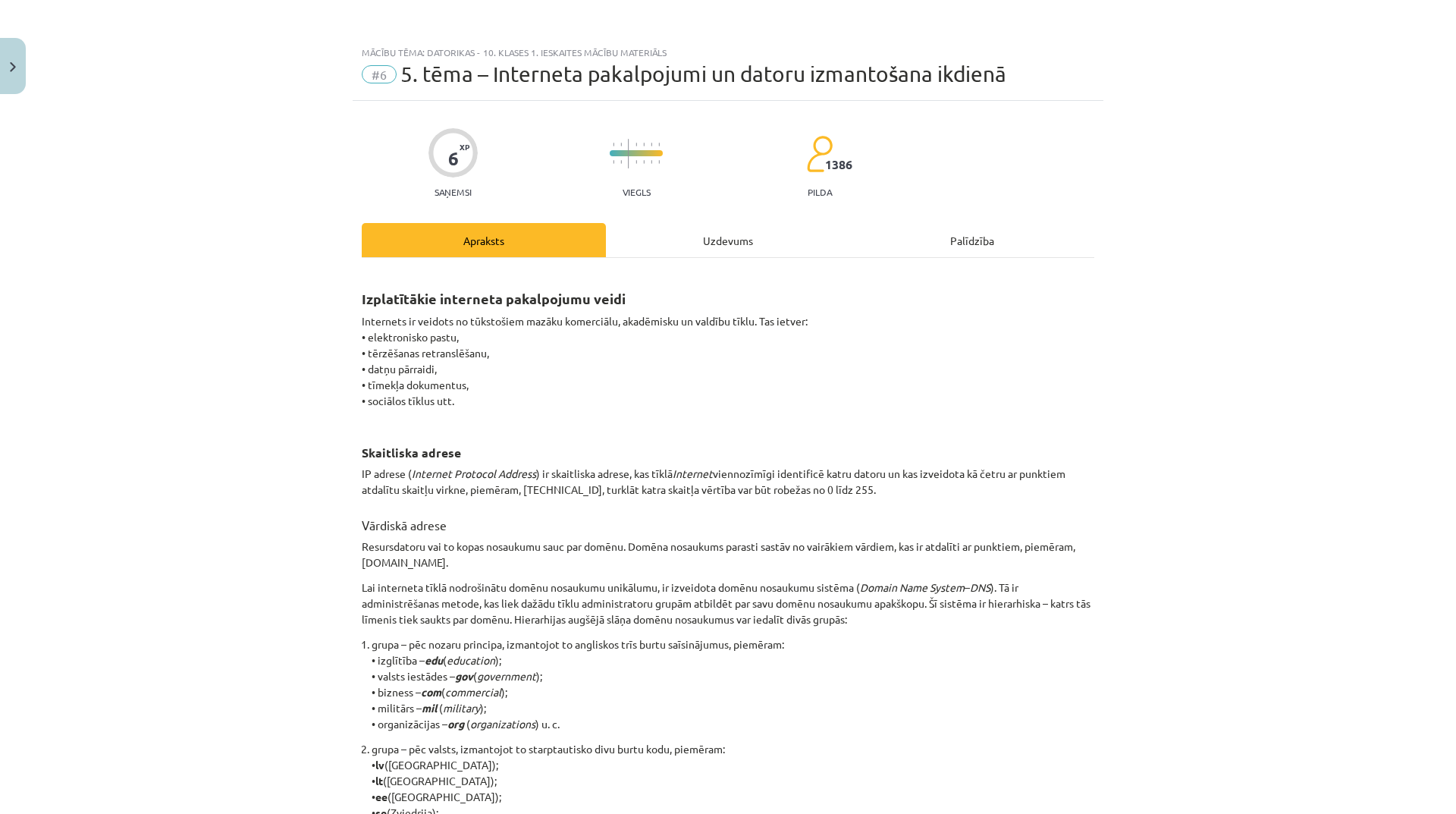
click at [717, 252] on div "Uzdevums" at bounding box center [727, 240] width 244 height 34
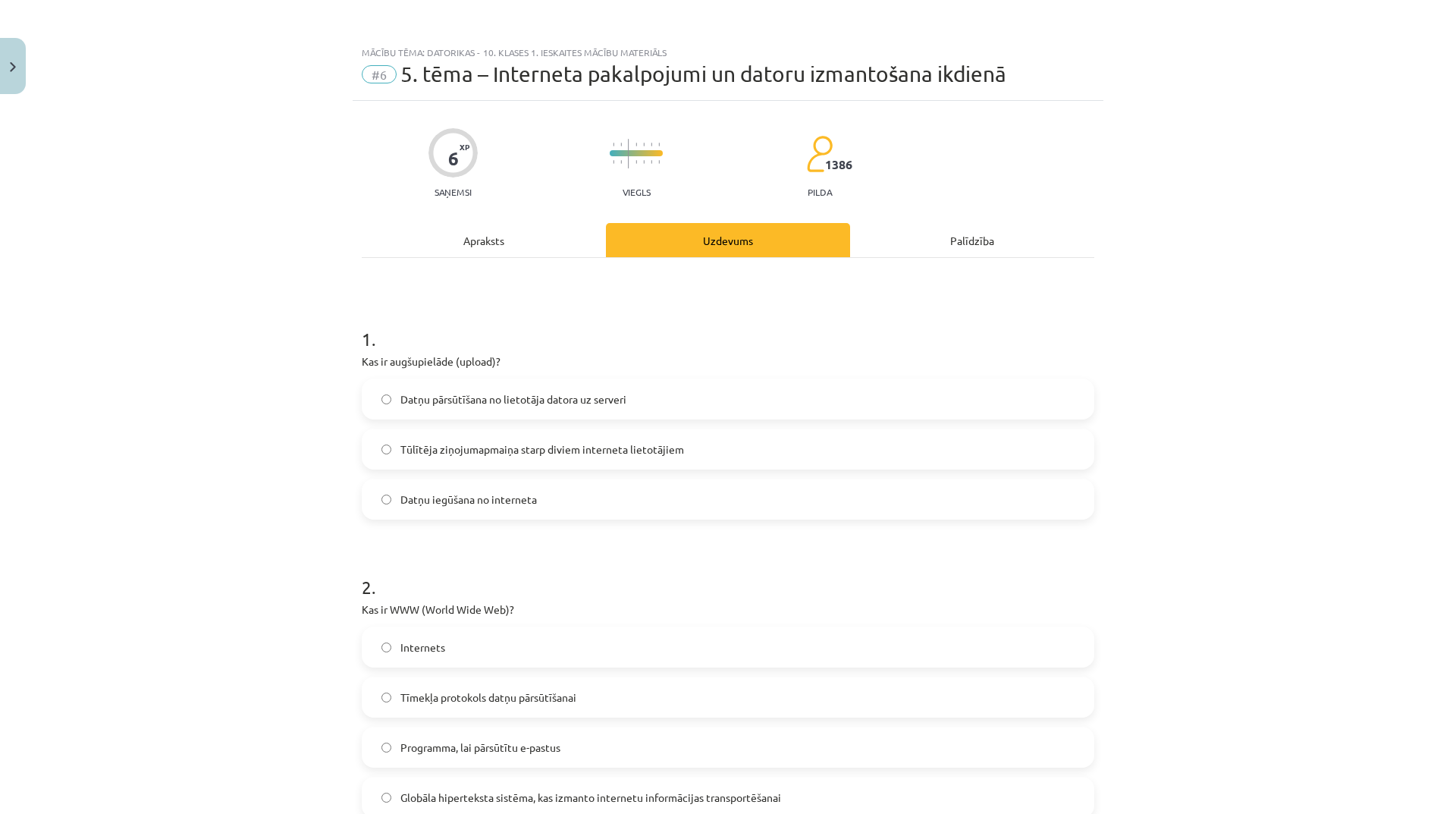
click at [502, 252] on div "Apraksts" at bounding box center [483, 240] width 244 height 34
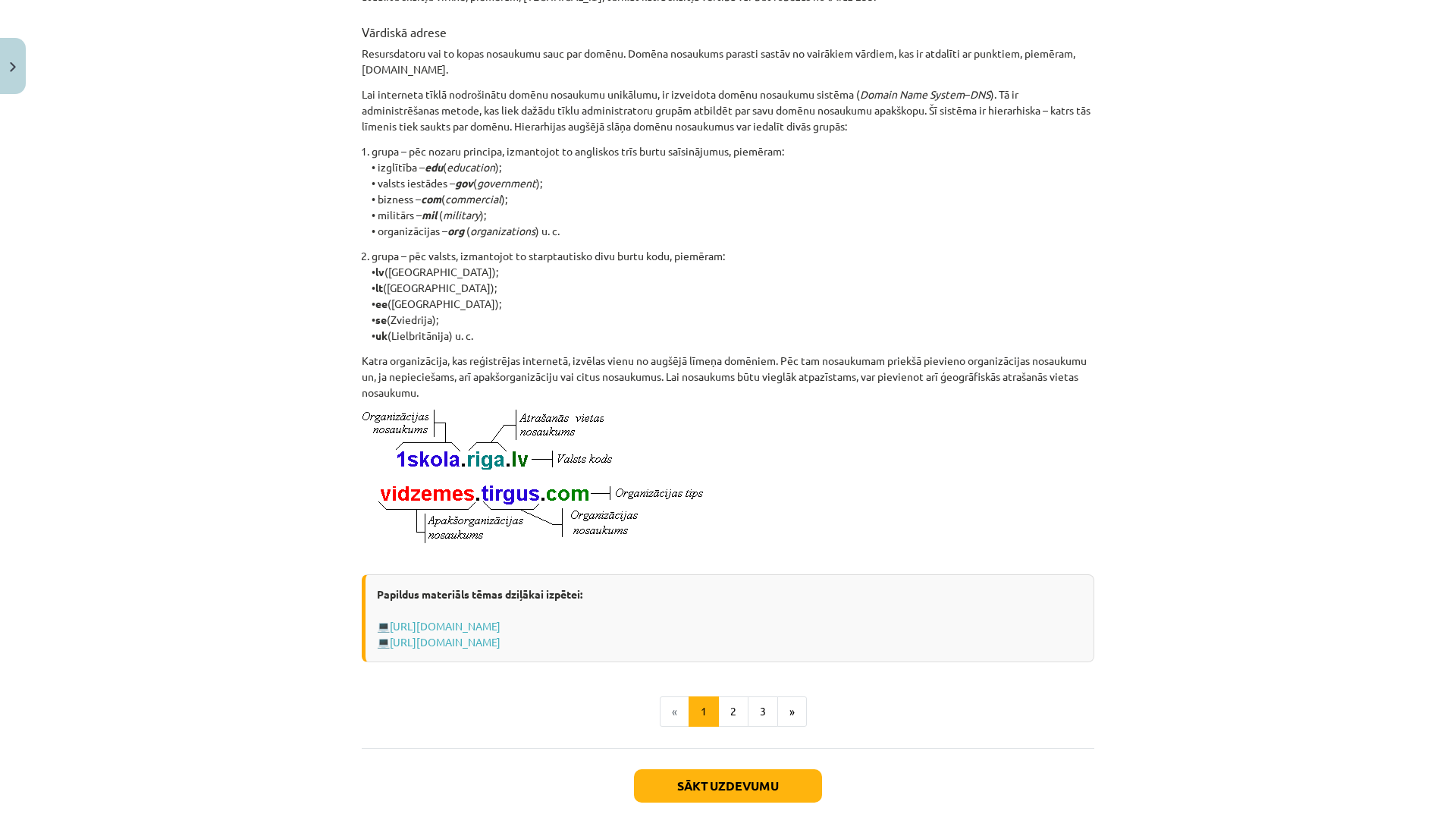
scroll to position [569, 0]
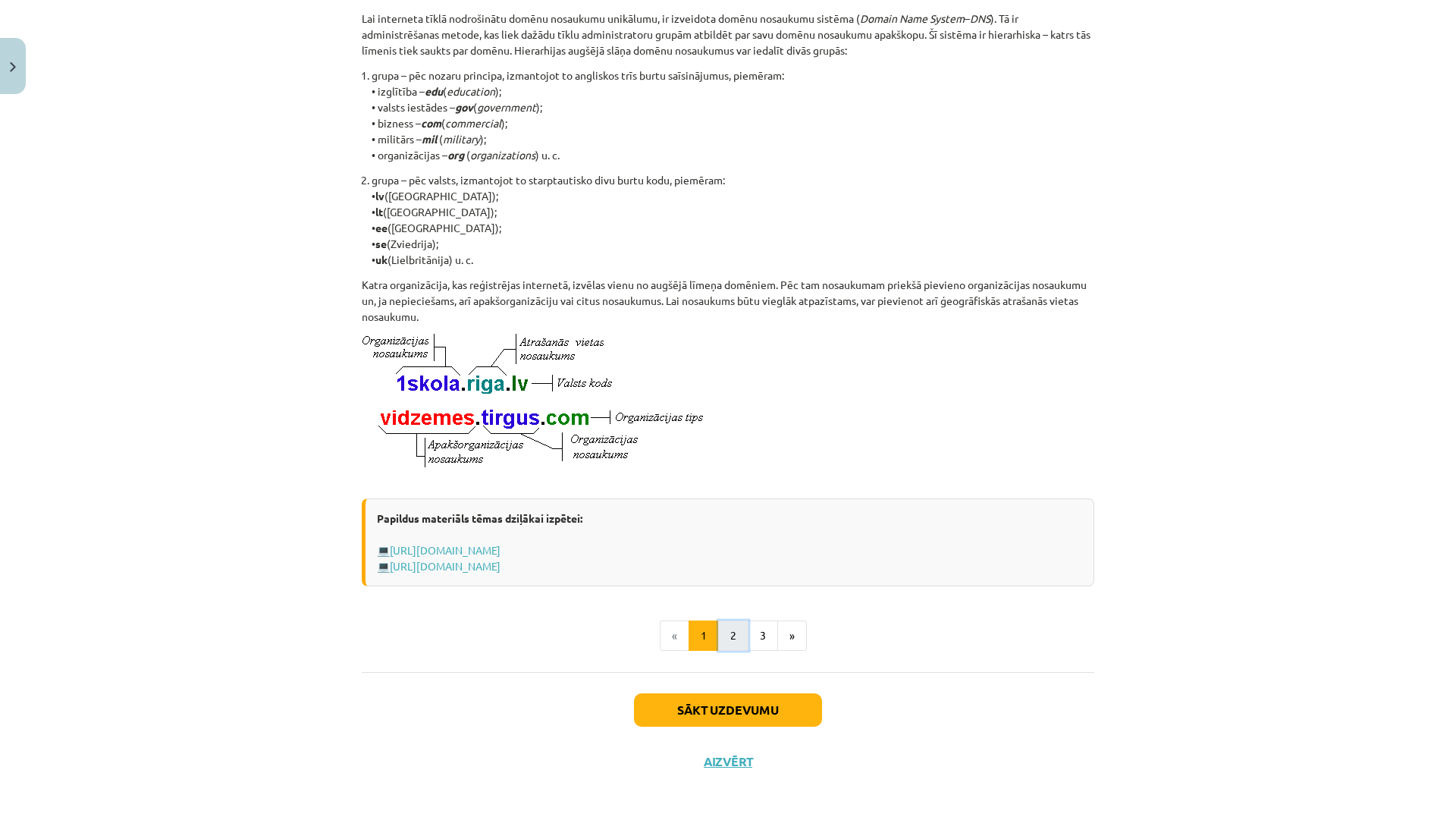
click at [730, 650] on button "2" at bounding box center [733, 636] width 30 height 30
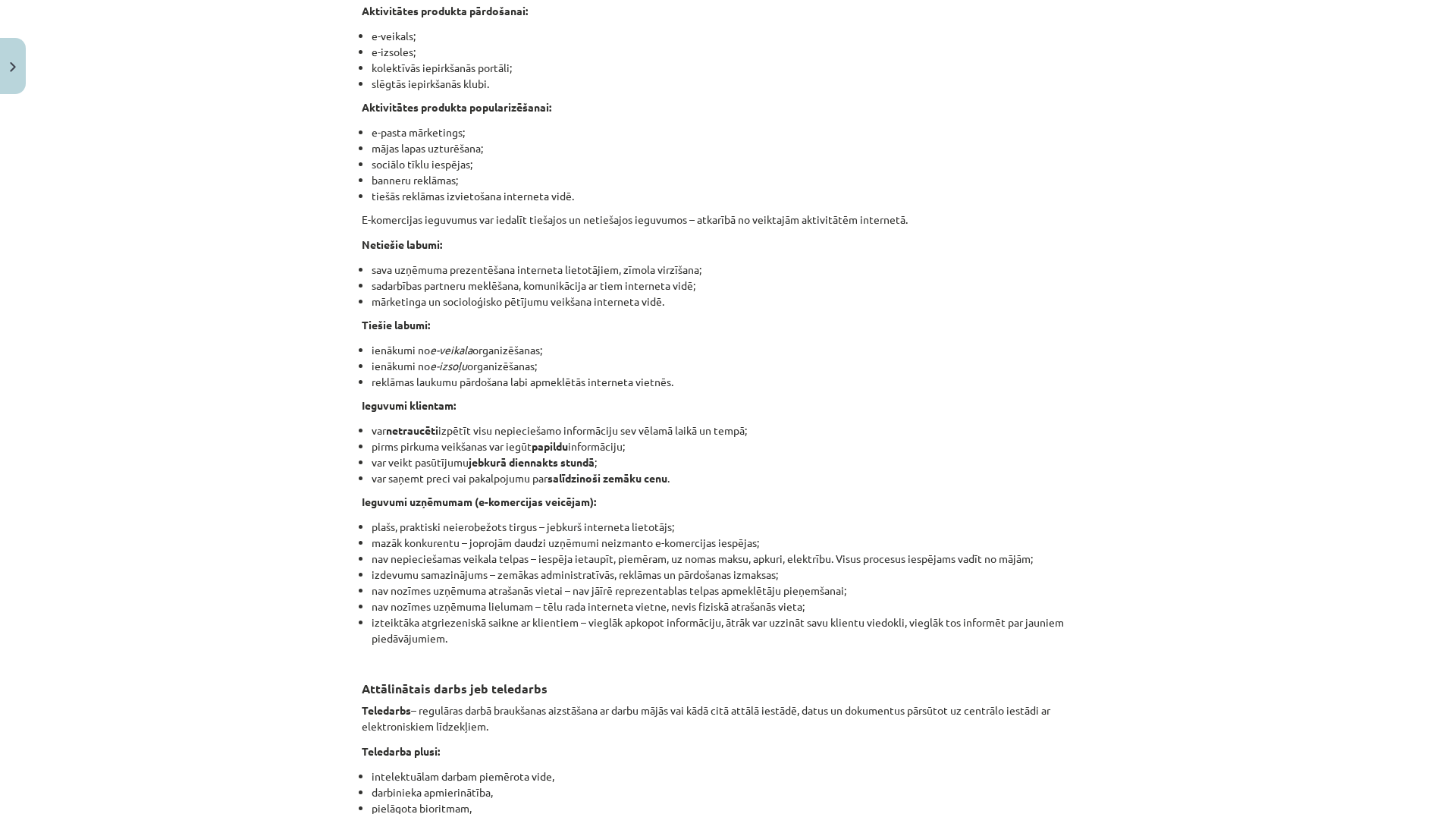
scroll to position [2091, 0]
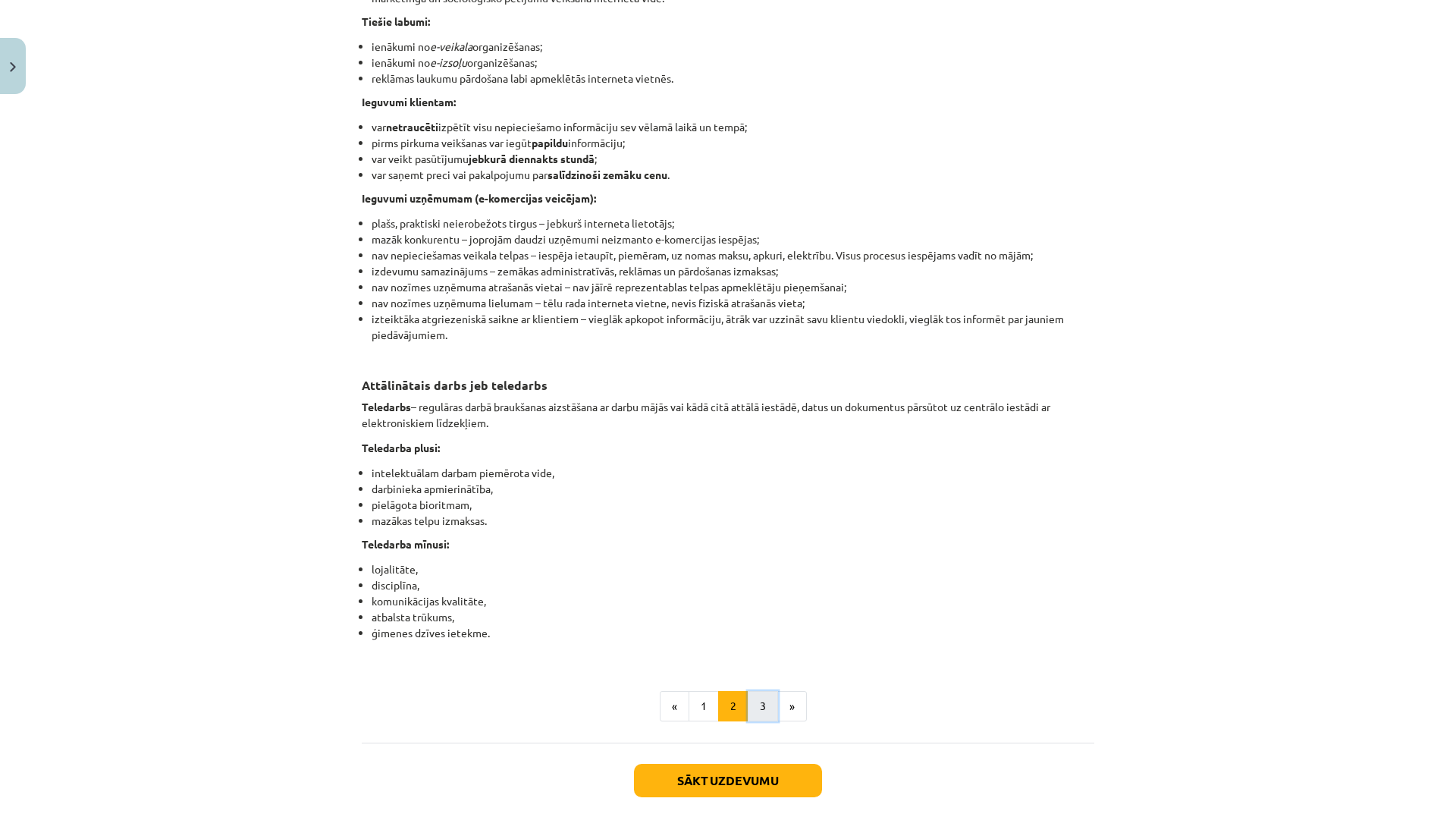
click at [753, 722] on button "3" at bounding box center [762, 706] width 30 height 30
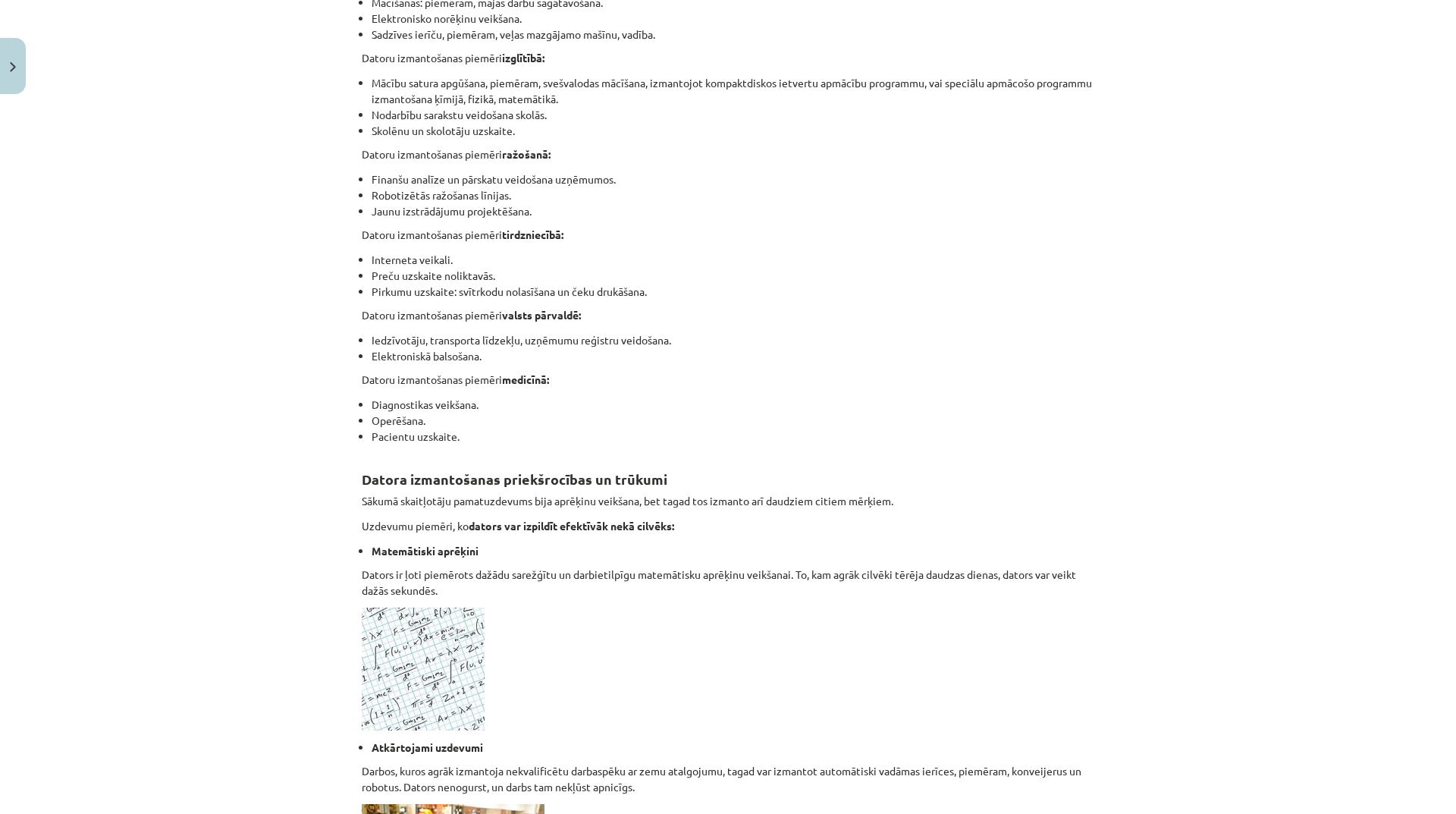
scroll to position [0, 0]
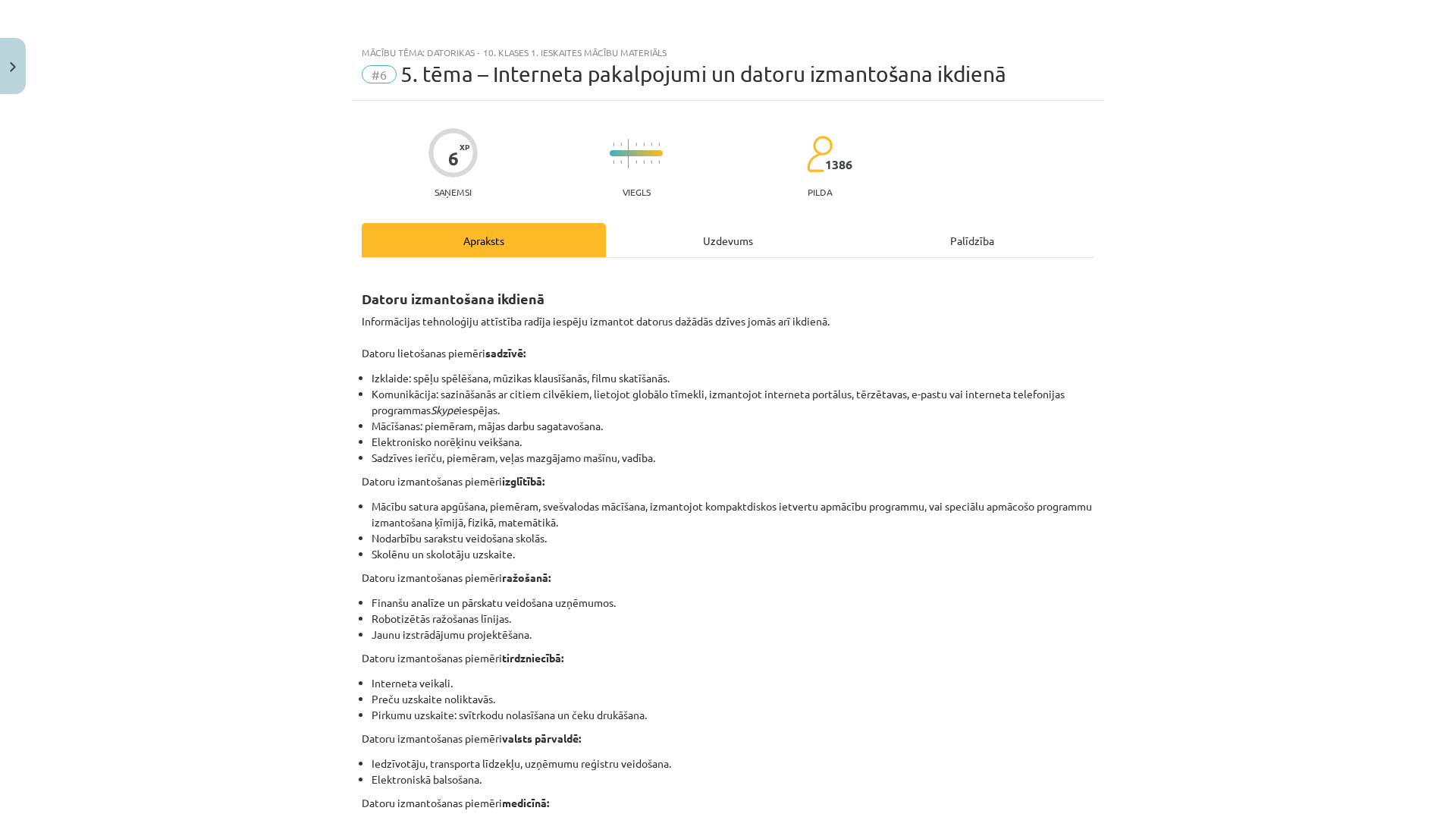
click at [718, 252] on div "Uzdevums" at bounding box center [727, 240] width 244 height 34
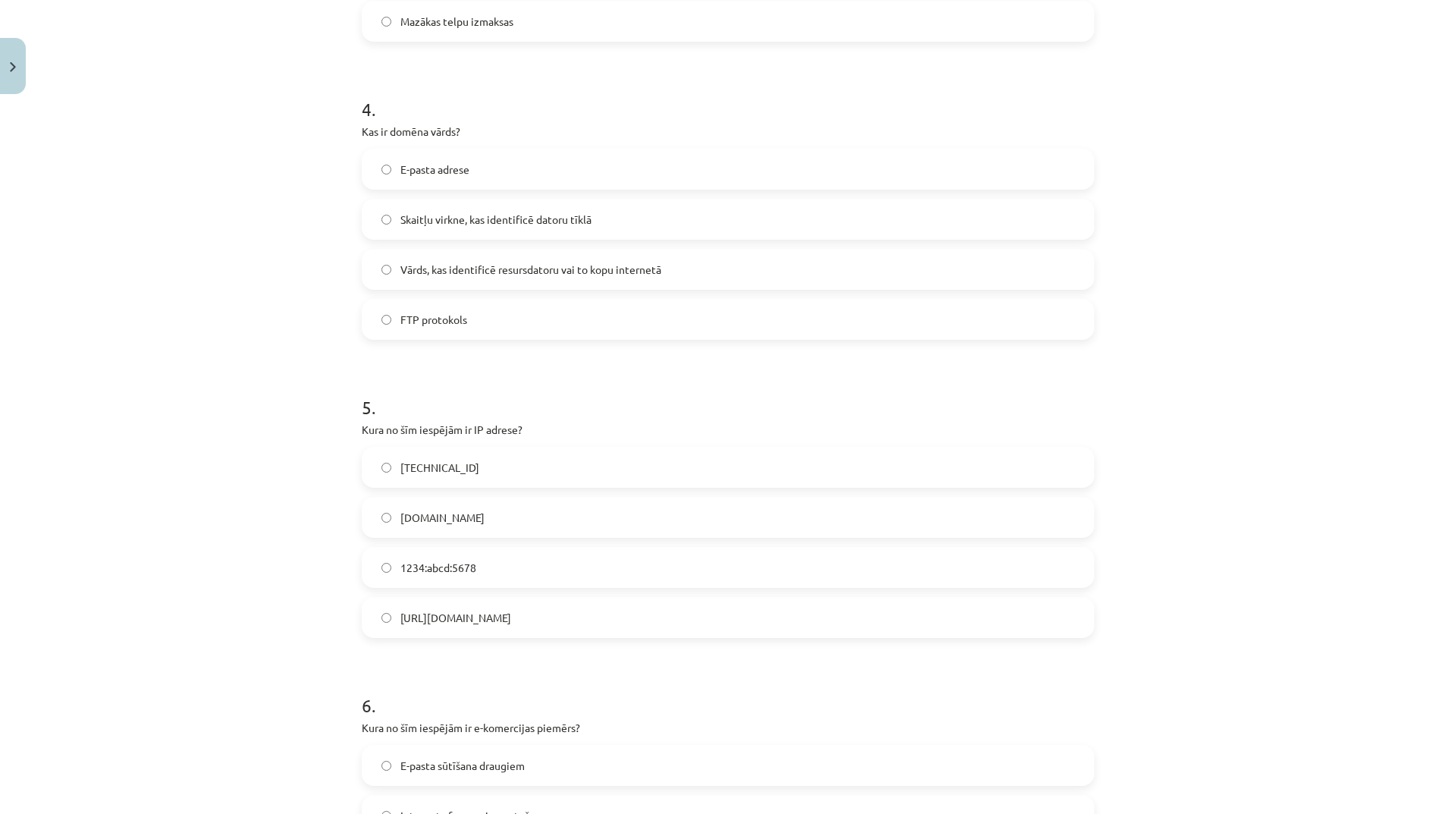
scroll to position [1321, 0]
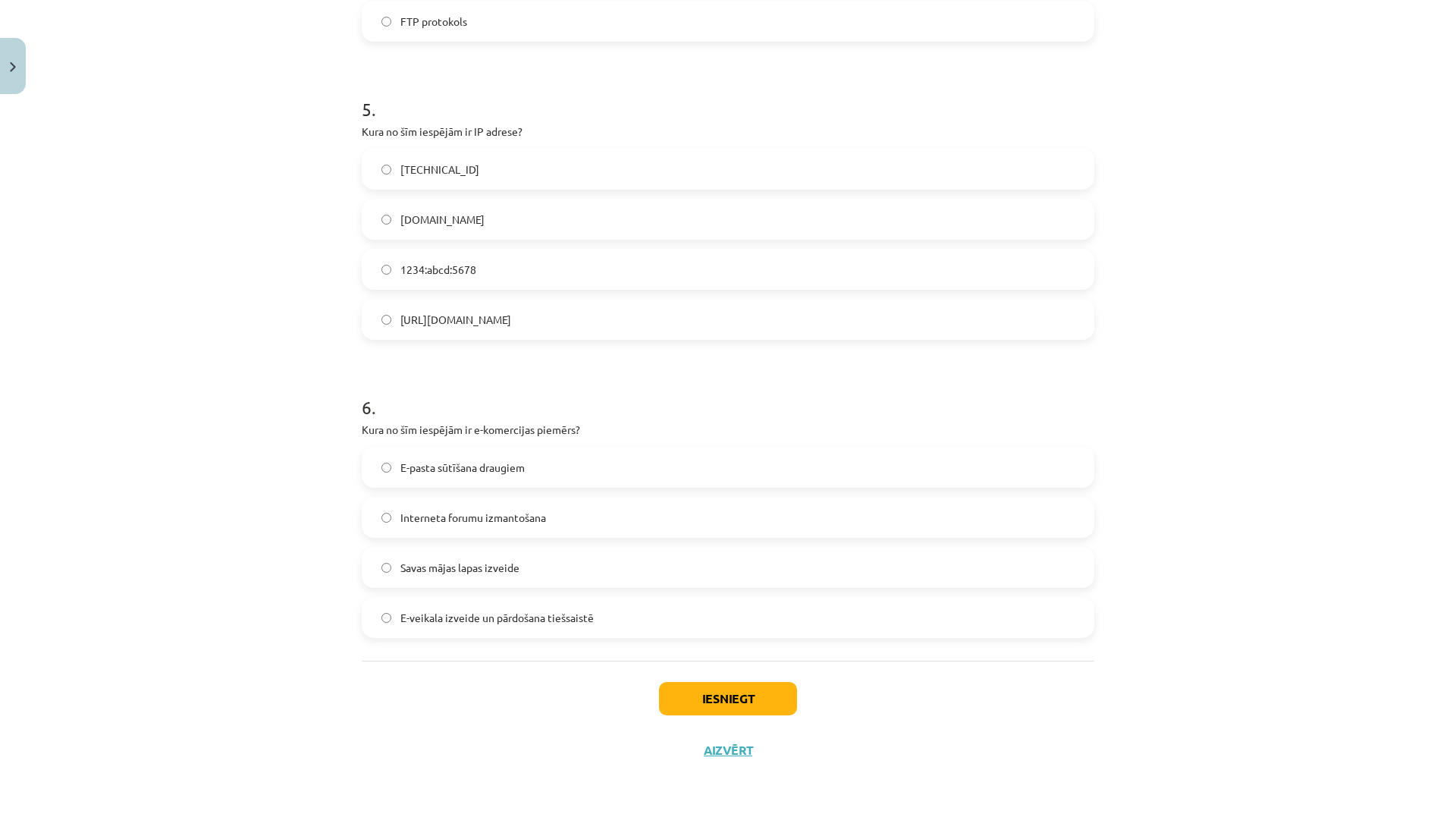
click at [494, 628] on label "E-veikala izveide un pārdošana tiešsaistē" at bounding box center [728, 617] width 730 height 38
click at [411, 167] on span "[TECHNICAL_ID]" at bounding box center [440, 169] width 79 height 16
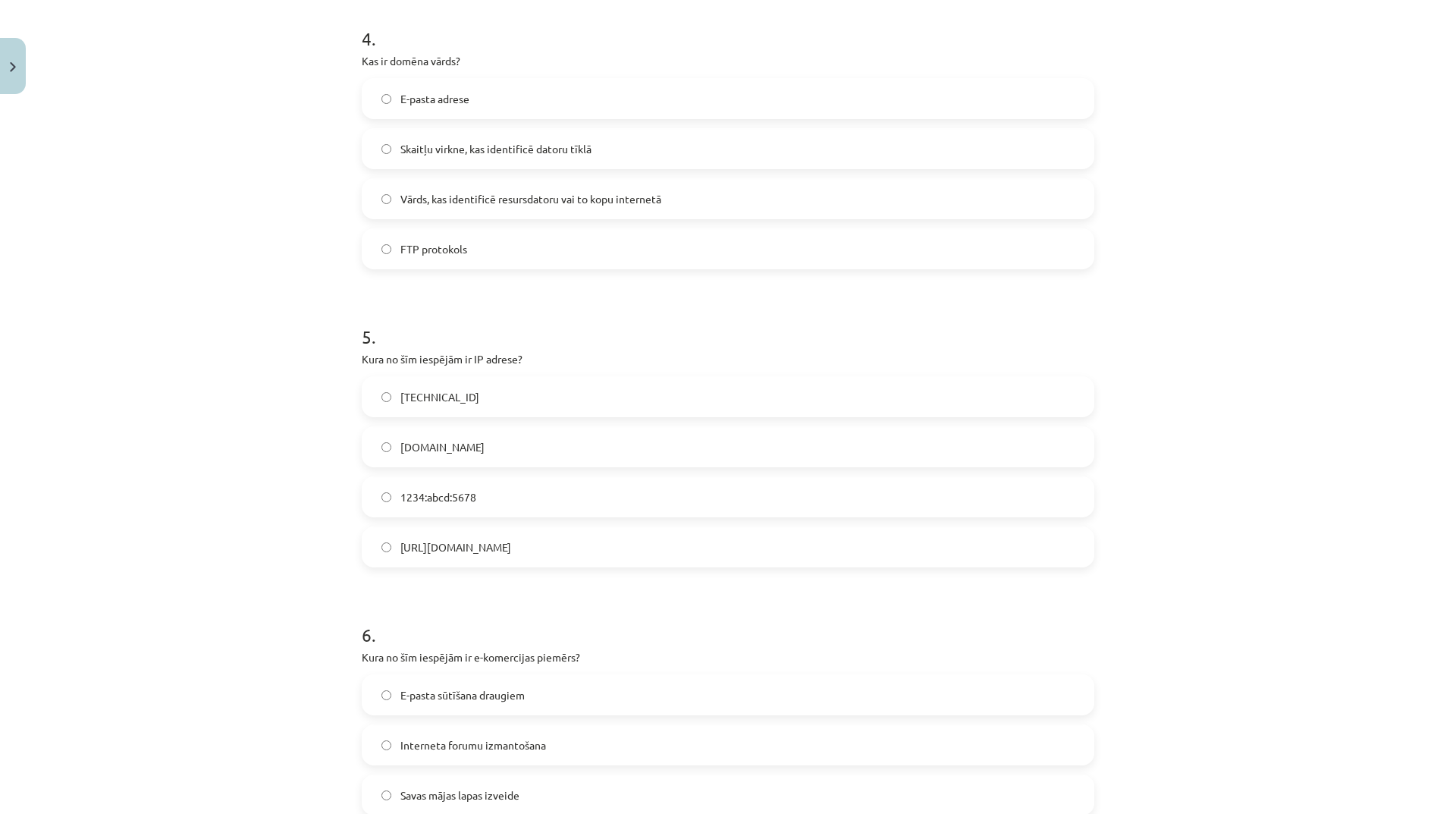
scroll to position [942, 0]
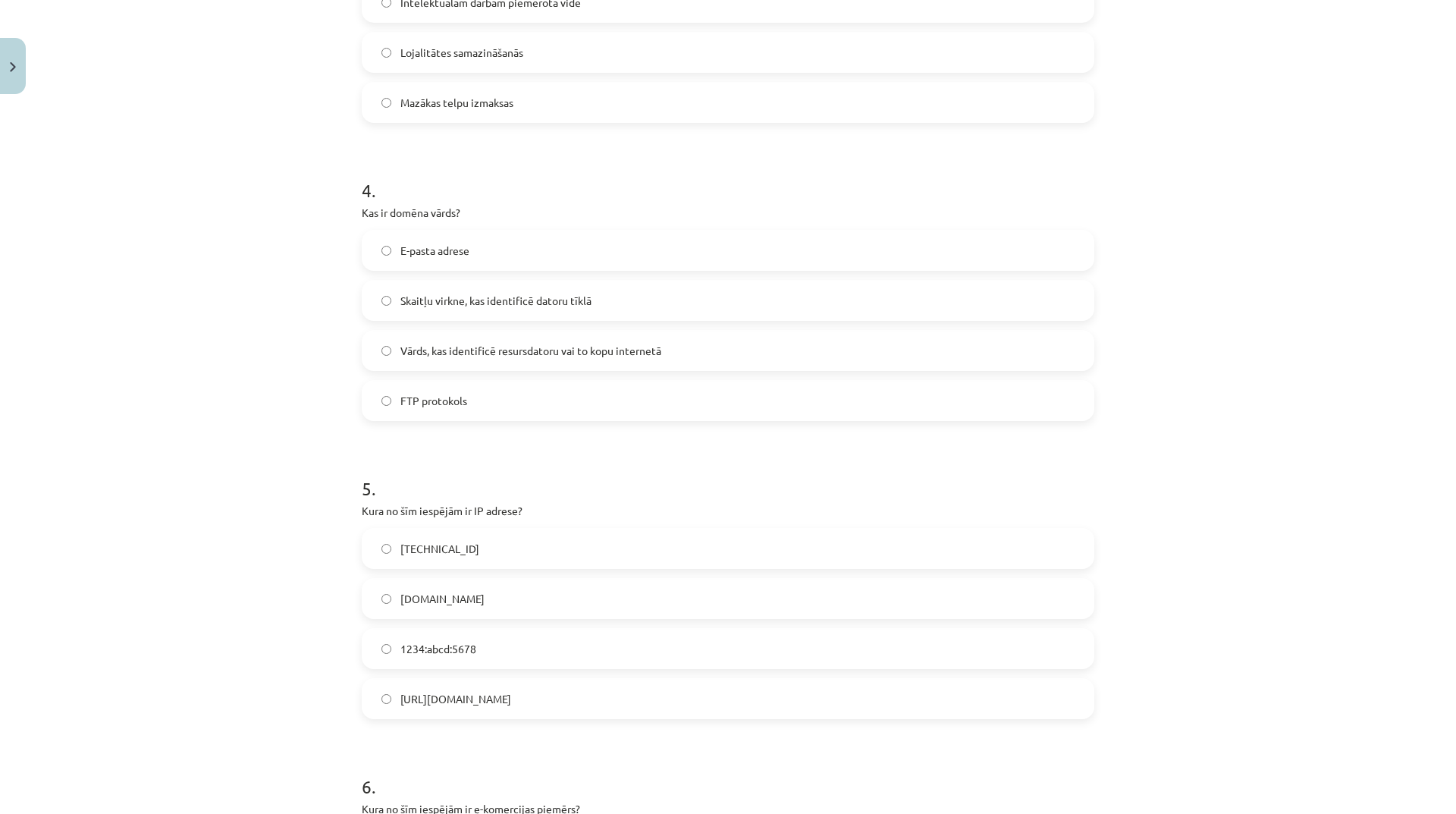
click at [558, 339] on label "Vārds, kas identificē resursdatoru vai to kopu internetā" at bounding box center [728, 351] width 730 height 38
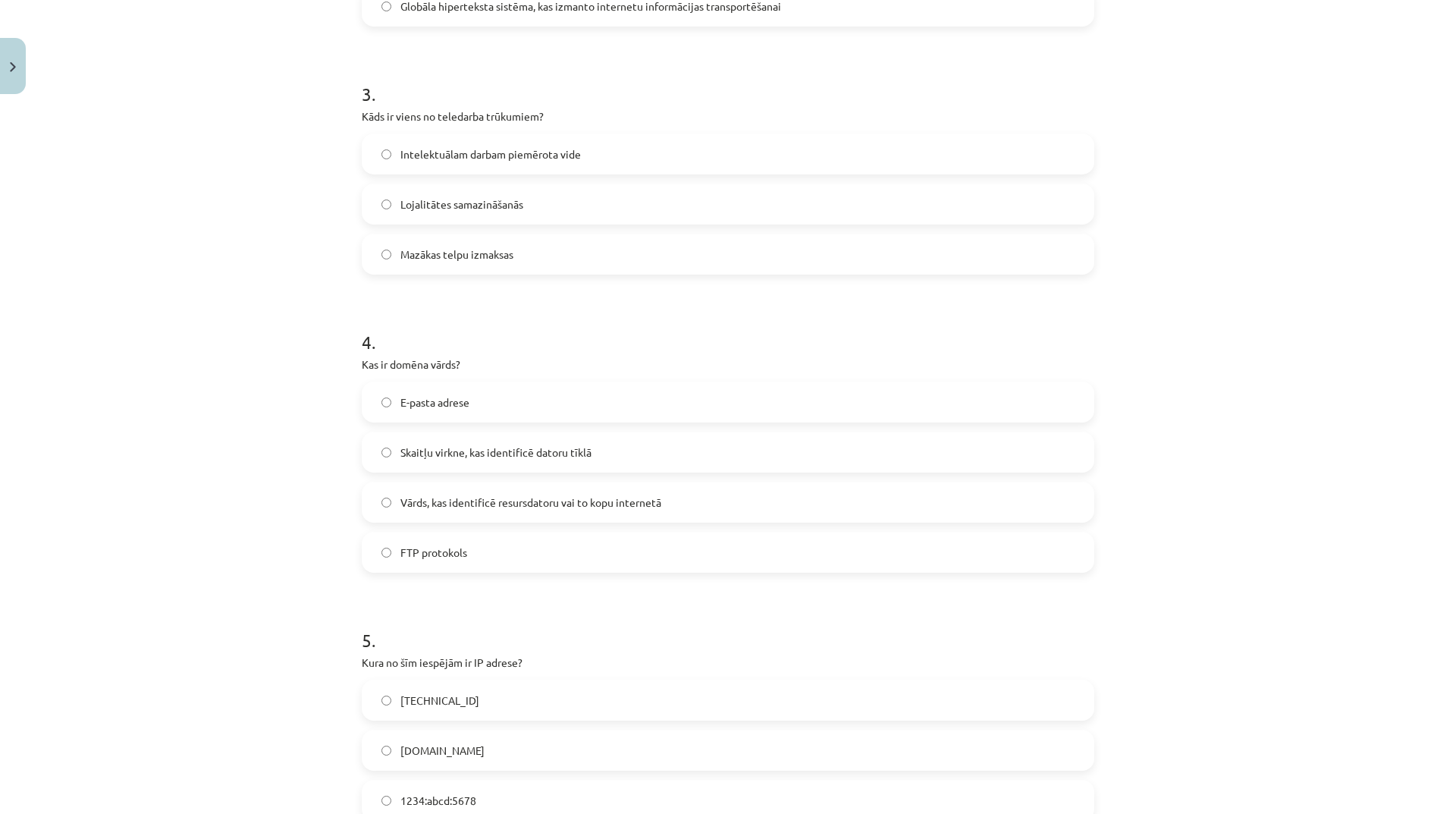
click at [541, 251] on label "Mazākas telpu izmaksas" at bounding box center [728, 254] width 730 height 38
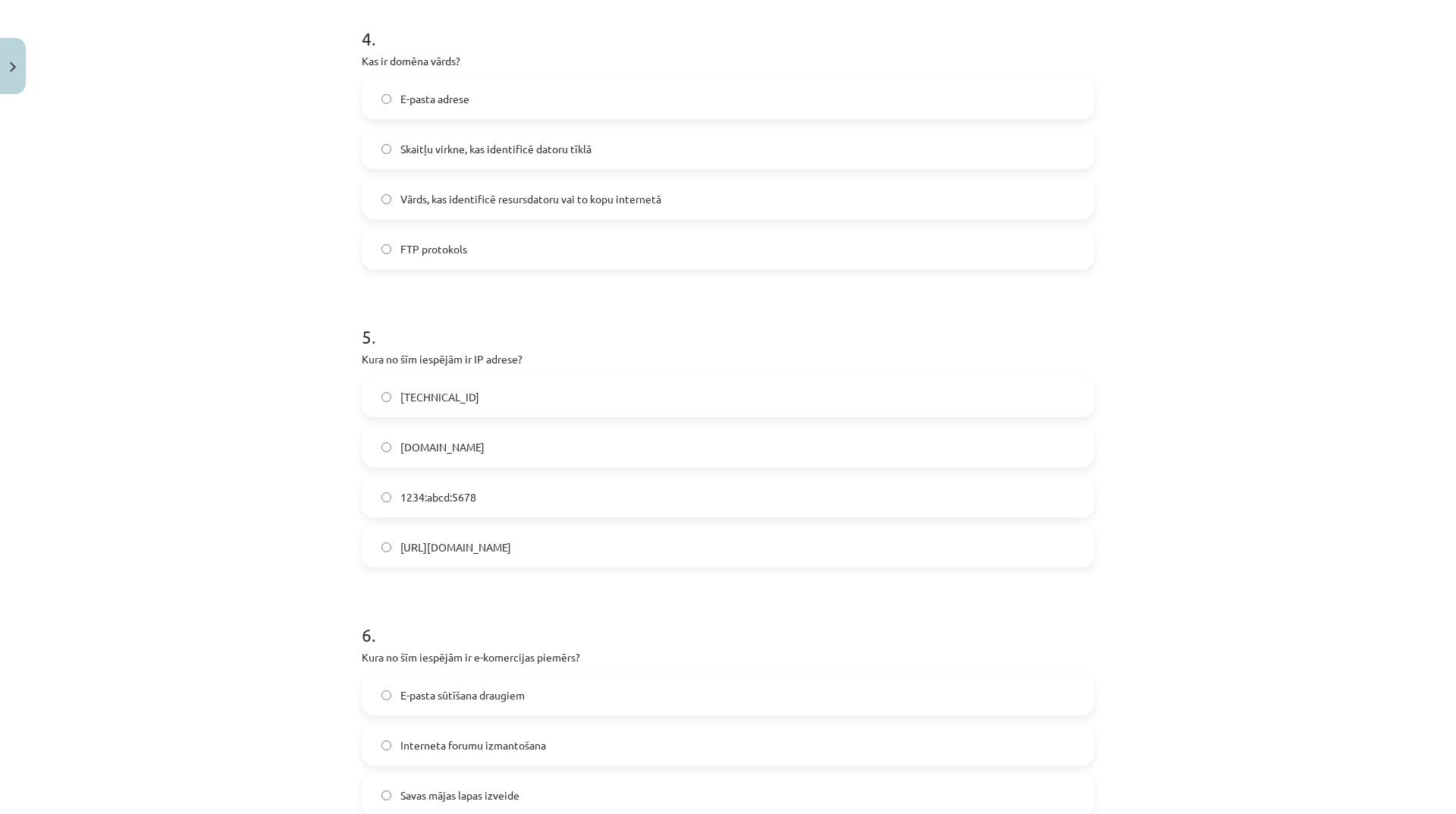
scroll to position [1321, 0]
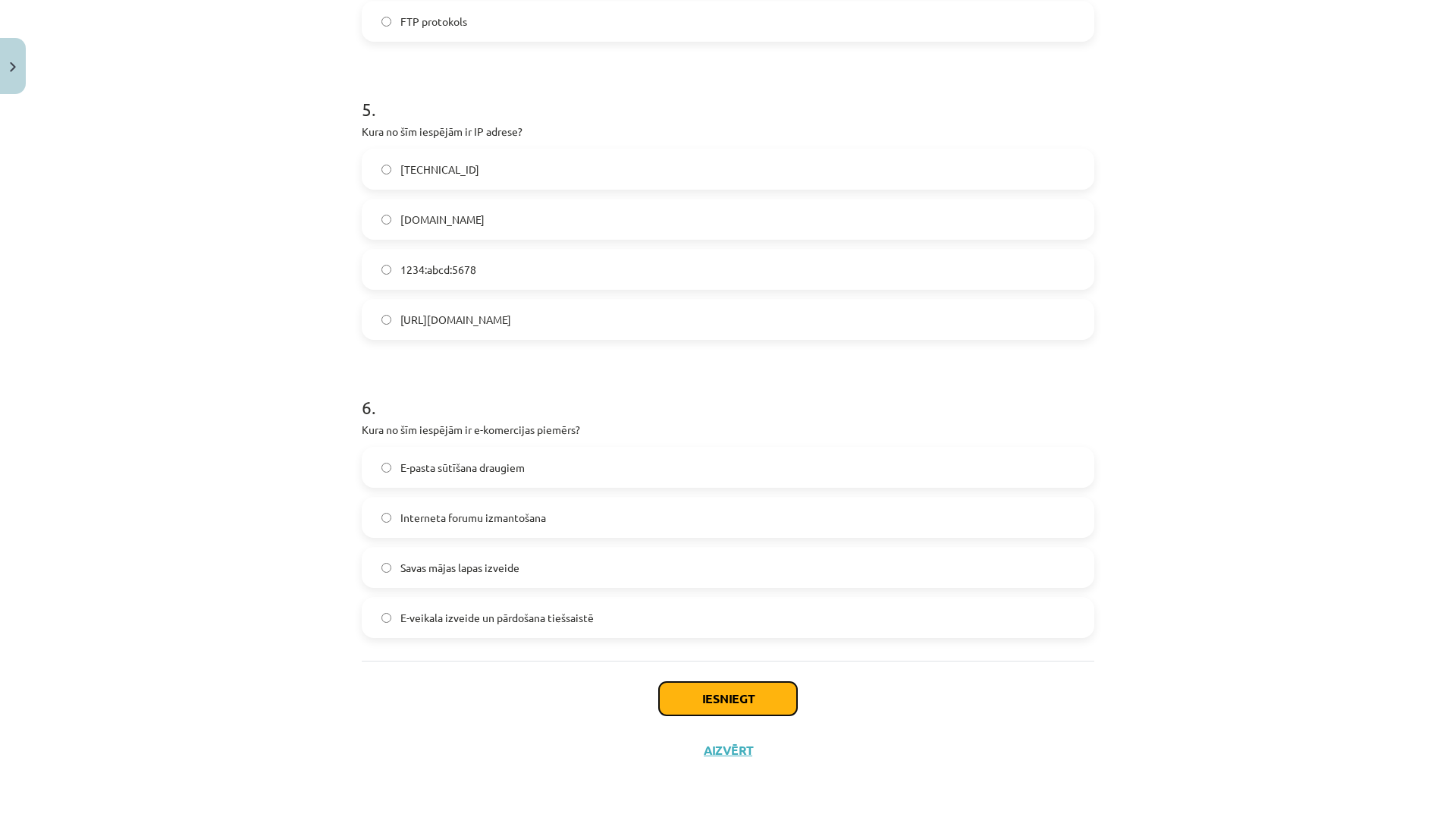
click at [766, 686] on button "Iesniegt" at bounding box center [728, 698] width 138 height 33
click at [735, 707] on button "Iesniegt" at bounding box center [728, 698] width 138 height 33
click at [737, 707] on button "Iesniegt" at bounding box center [728, 698] width 138 height 33
click at [737, 703] on button "Iesniegt" at bounding box center [728, 698] width 138 height 33
click at [762, 702] on button "Iesniegt" at bounding box center [728, 698] width 138 height 33
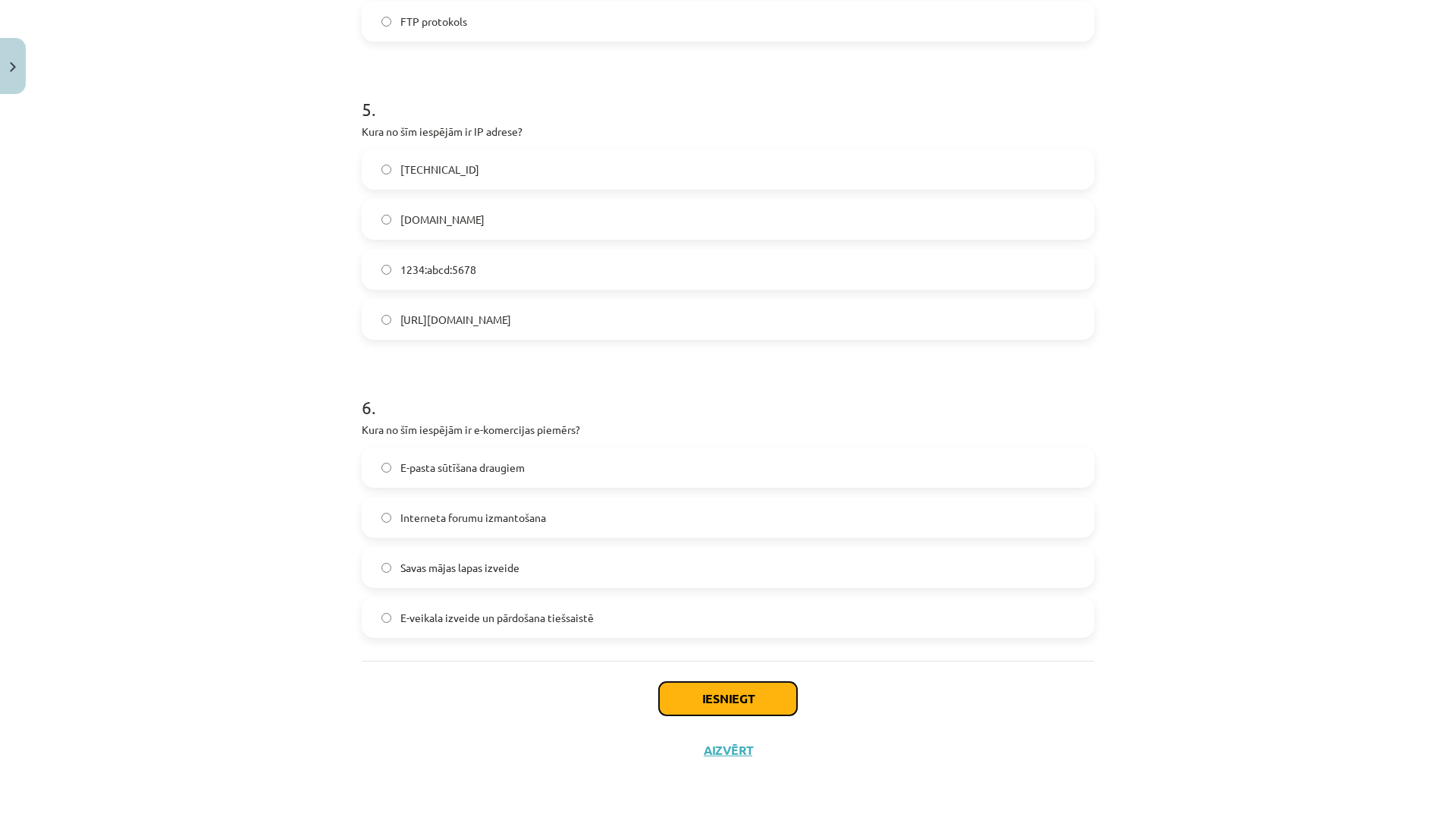
click at [756, 712] on button "Iesniegt" at bounding box center [728, 698] width 138 height 33
click at [752, 697] on button "Iesniegt" at bounding box center [728, 698] width 138 height 33
click at [1395, 272] on div "Mācību tēma: Datorikas - 10. klases 1. ieskaites mācību materiāls #6 5. tēma – …" at bounding box center [728, 407] width 1456 height 814
drag, startPoint x: 1321, startPoint y: 225, endPoint x: 1343, endPoint y: 172, distance: 57.4
click at [1343, 172] on div "Mācību tēma: Datorikas - 10. klases 1. ieskaites mācību materiāls #6 5. tēma – …" at bounding box center [728, 407] width 1456 height 814
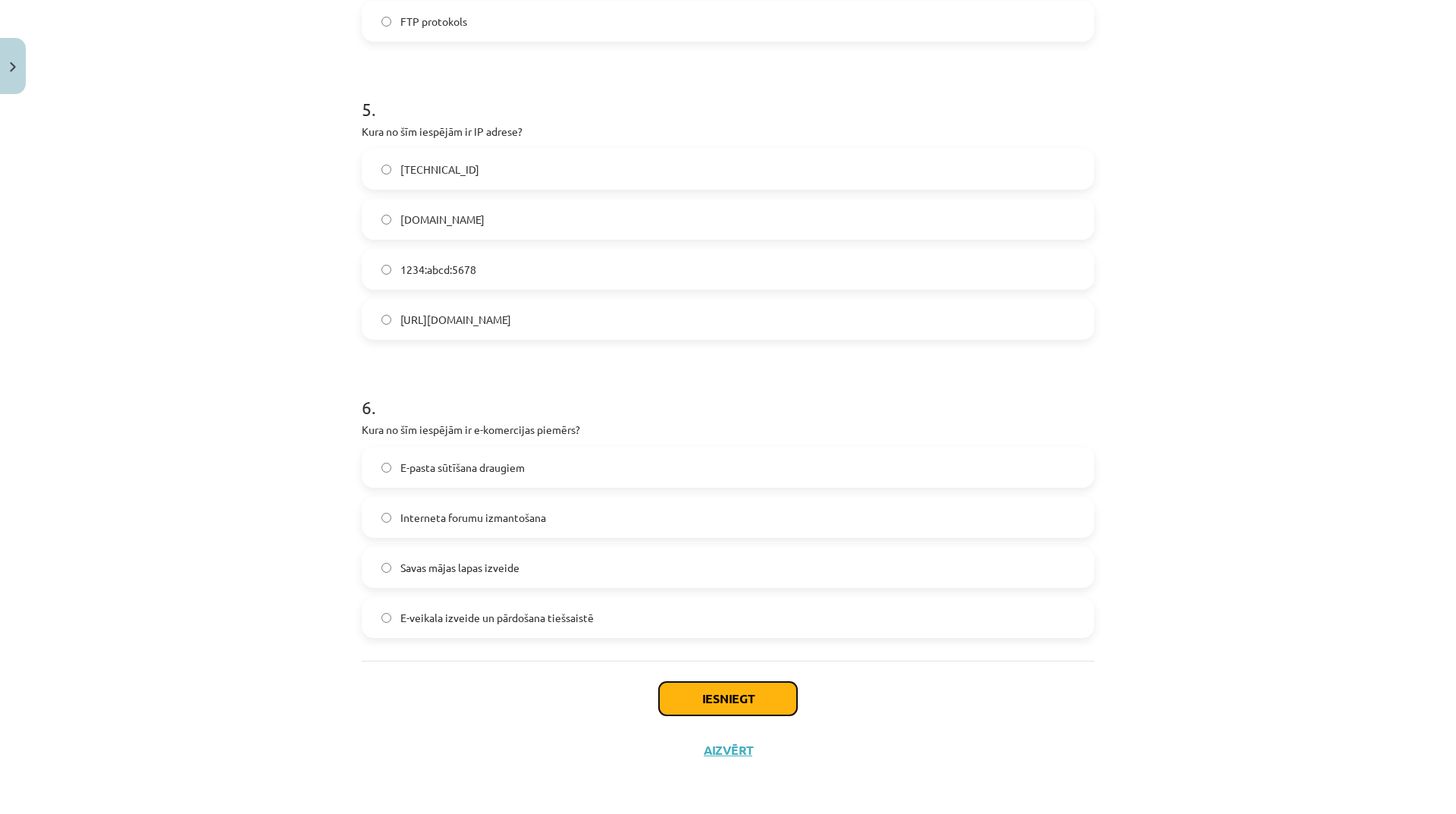
click at [788, 707] on button "Iesniegt" at bounding box center [728, 698] width 138 height 33
click at [786, 706] on button "Iesniegt" at bounding box center [728, 698] width 138 height 33
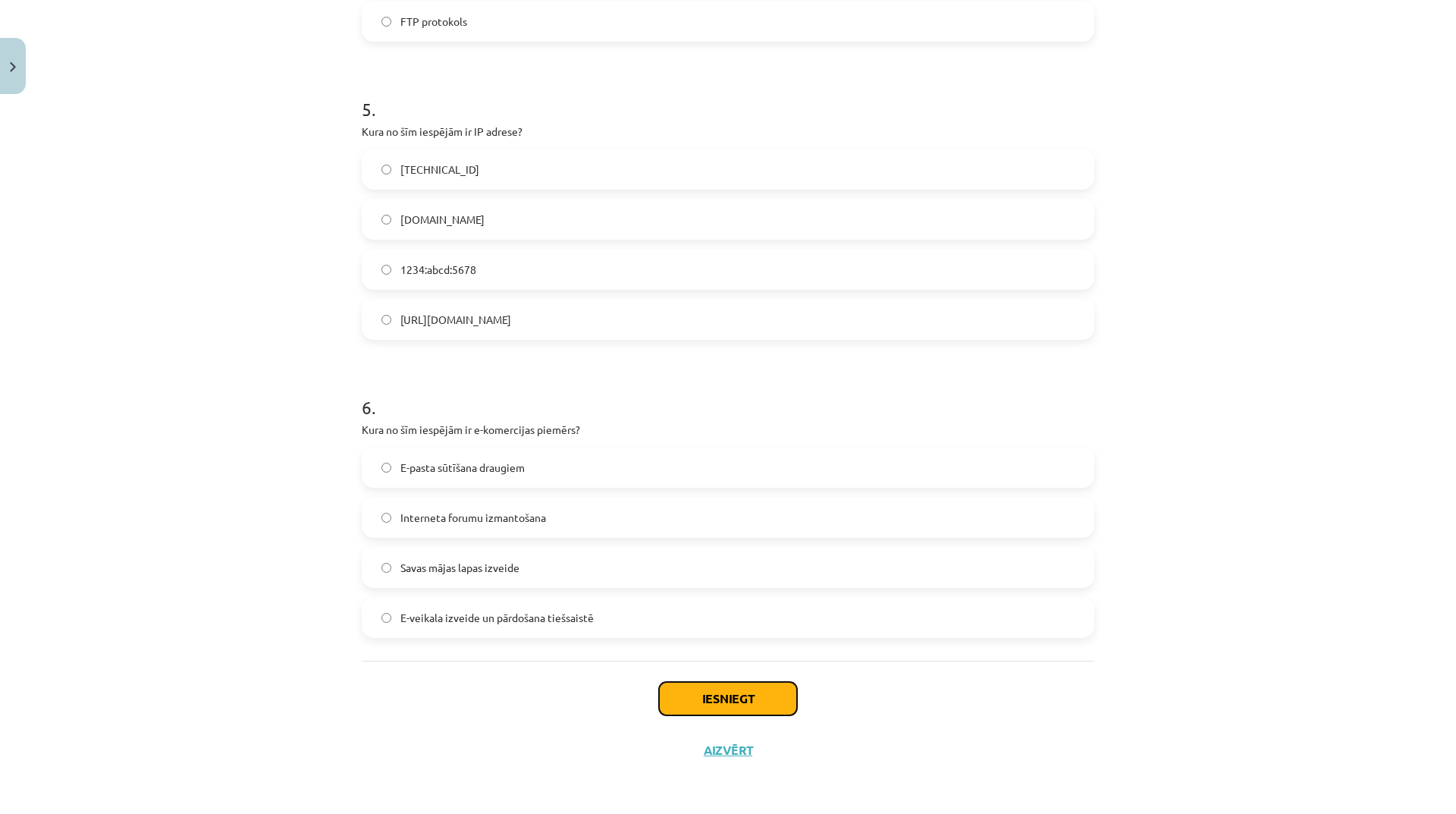
click at [786, 706] on button "Iesniegt" at bounding box center [728, 698] width 138 height 33
click at [761, 680] on div "Iesniegt Aizvērt" at bounding box center [727, 713] width 732 height 106
click at [769, 690] on button "Iesniegt" at bounding box center [728, 698] width 138 height 33
click at [731, 702] on button "Iesniegt" at bounding box center [728, 698] width 138 height 33
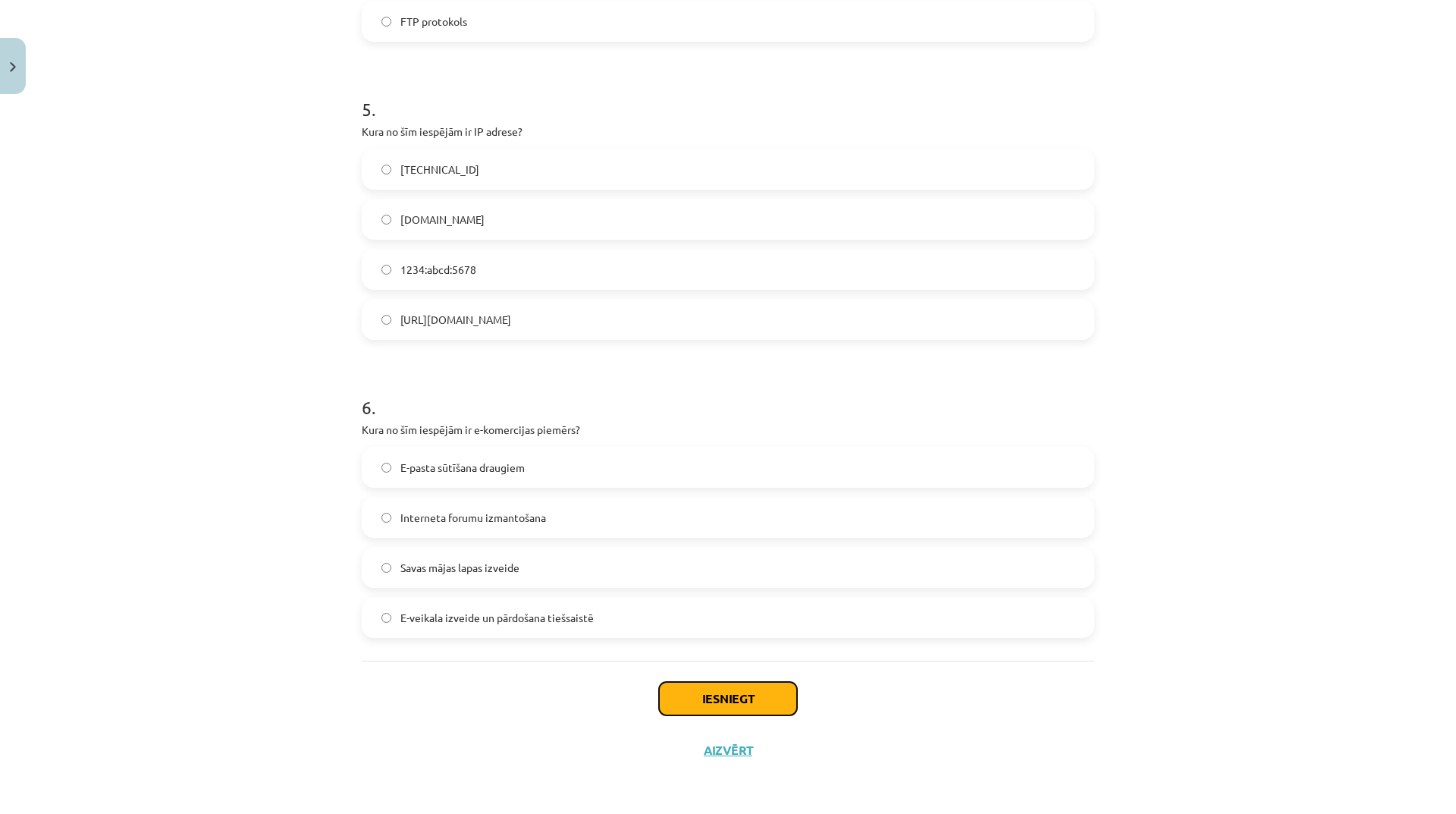
click at [729, 706] on button "Iesniegt" at bounding box center [728, 698] width 138 height 33
click at [729, 707] on button "Iesniegt" at bounding box center [728, 698] width 138 height 33
click at [731, 704] on button "Iesniegt" at bounding box center [728, 698] width 138 height 33
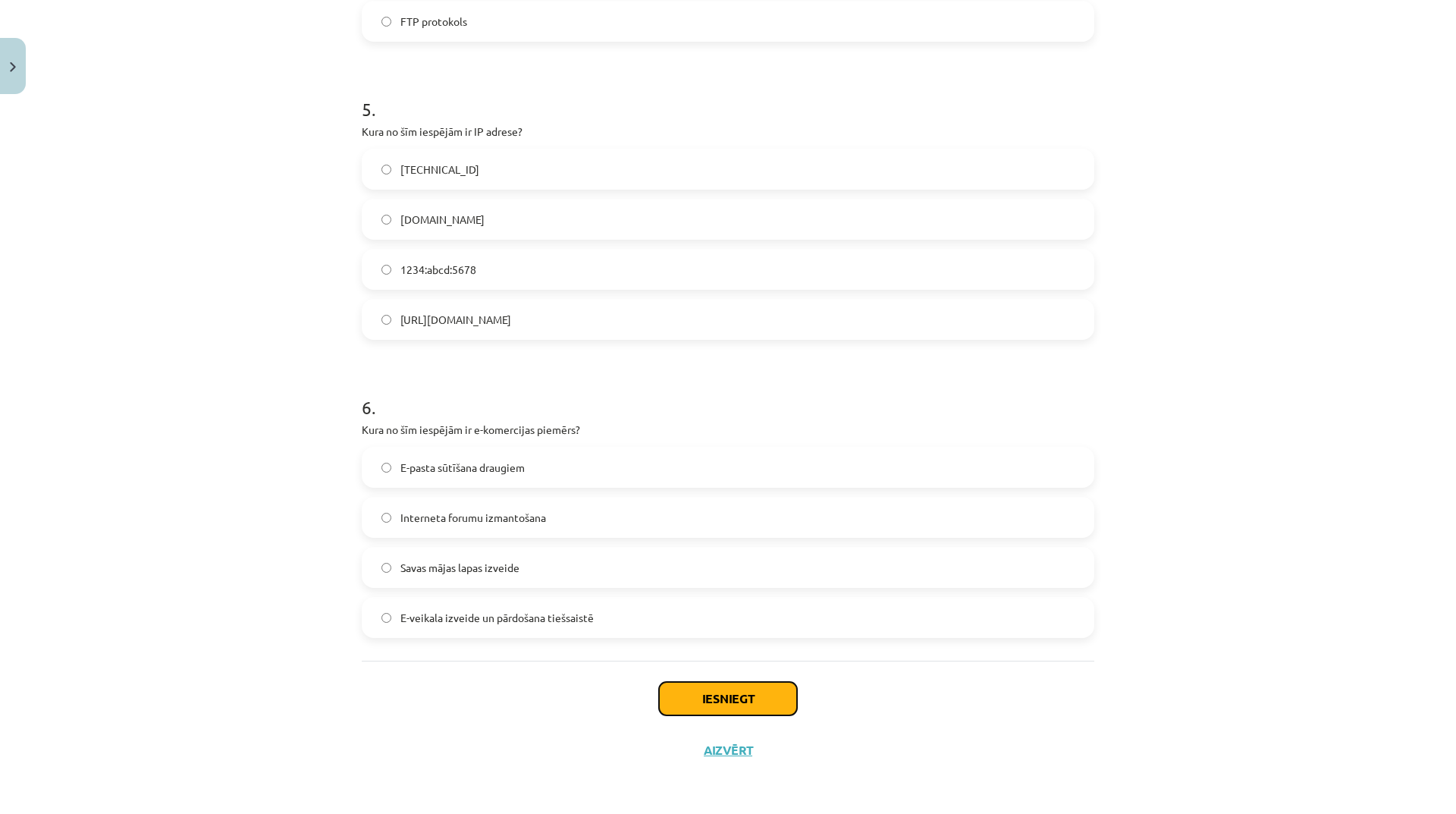
click at [733, 702] on button "Iesniegt" at bounding box center [728, 698] width 138 height 33
click at [749, 678] on div "Iesniegt Aizvērt" at bounding box center [727, 713] width 732 height 106
click at [745, 702] on button "Iesniegt" at bounding box center [728, 698] width 138 height 33
click at [779, 702] on button "Iesniegt" at bounding box center [728, 698] width 138 height 33
click at [778, 693] on button "Iesniegt" at bounding box center [728, 698] width 138 height 33
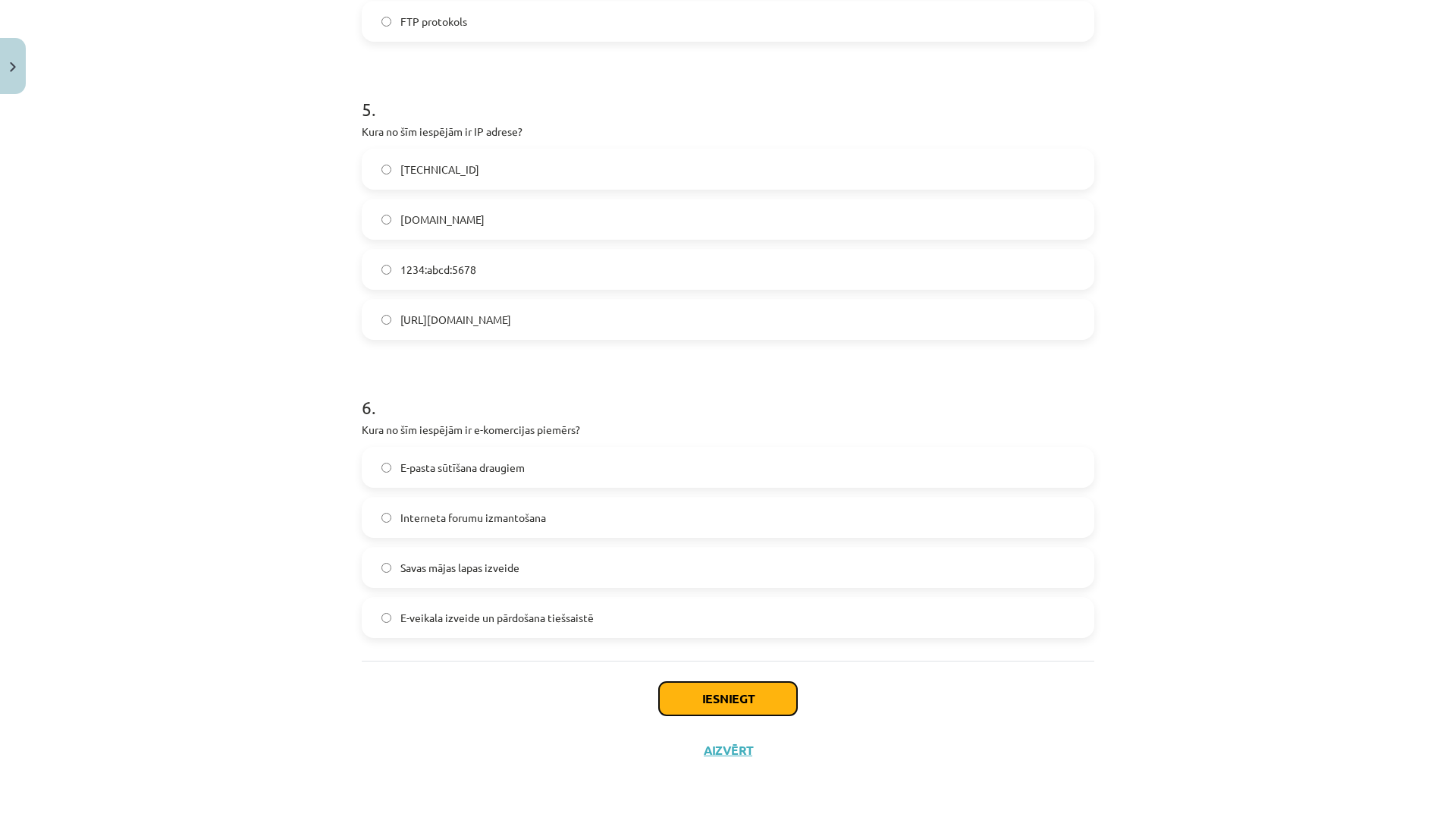
click at [775, 686] on button "Iesniegt" at bounding box center [728, 698] width 138 height 33
click at [780, 689] on button "Iesniegt" at bounding box center [728, 698] width 138 height 33
click at [780, 690] on button "Iesniegt" at bounding box center [728, 698] width 138 height 33
click at [781, 692] on button "Iesniegt" at bounding box center [728, 698] width 138 height 33
click at [774, 692] on button "Iesniegt" at bounding box center [728, 698] width 138 height 33
